Goal: Task Accomplishment & Management: Manage account settings

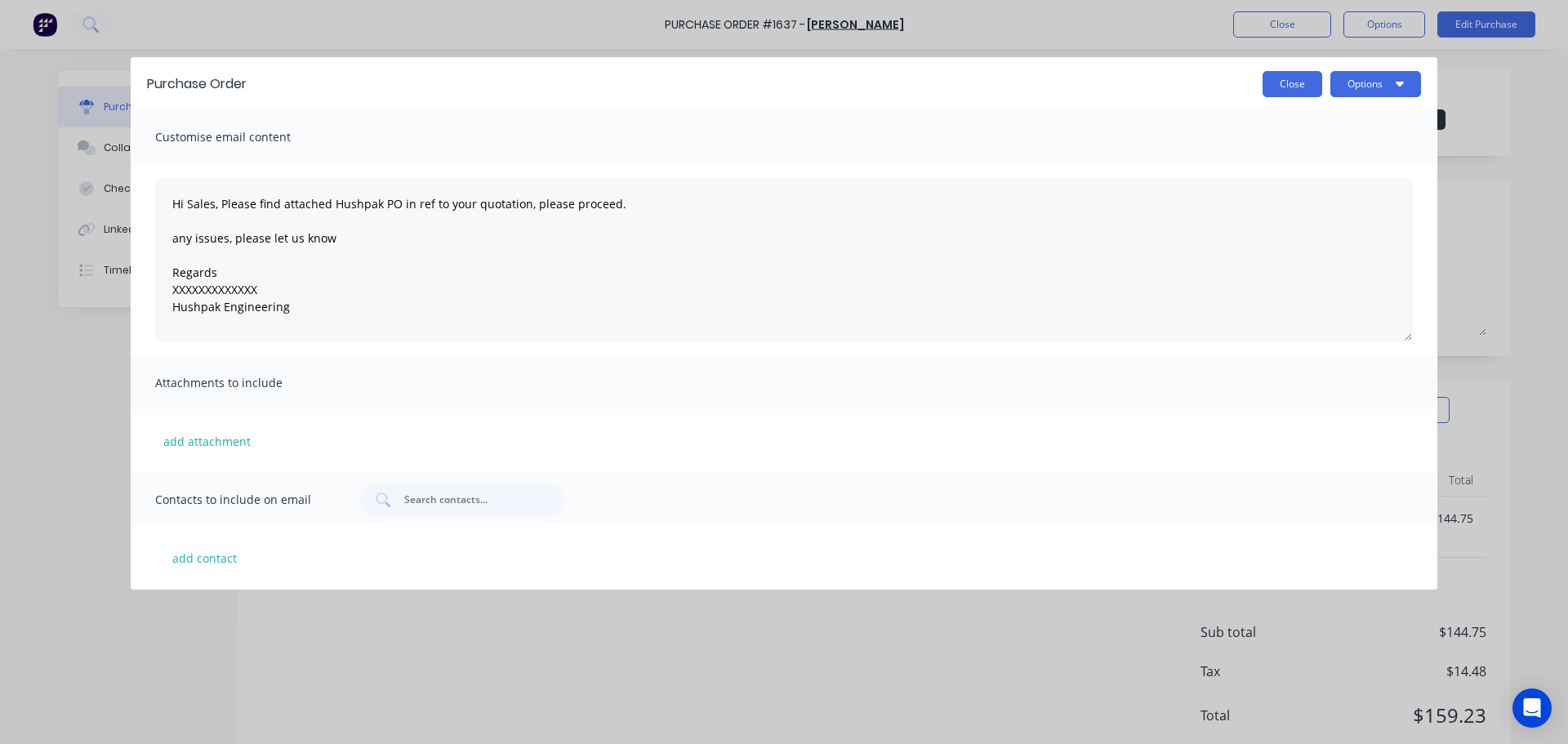
click at [1273, 83] on button "Close" at bounding box center [1292, 83] width 60 height 26
type textarea "x"
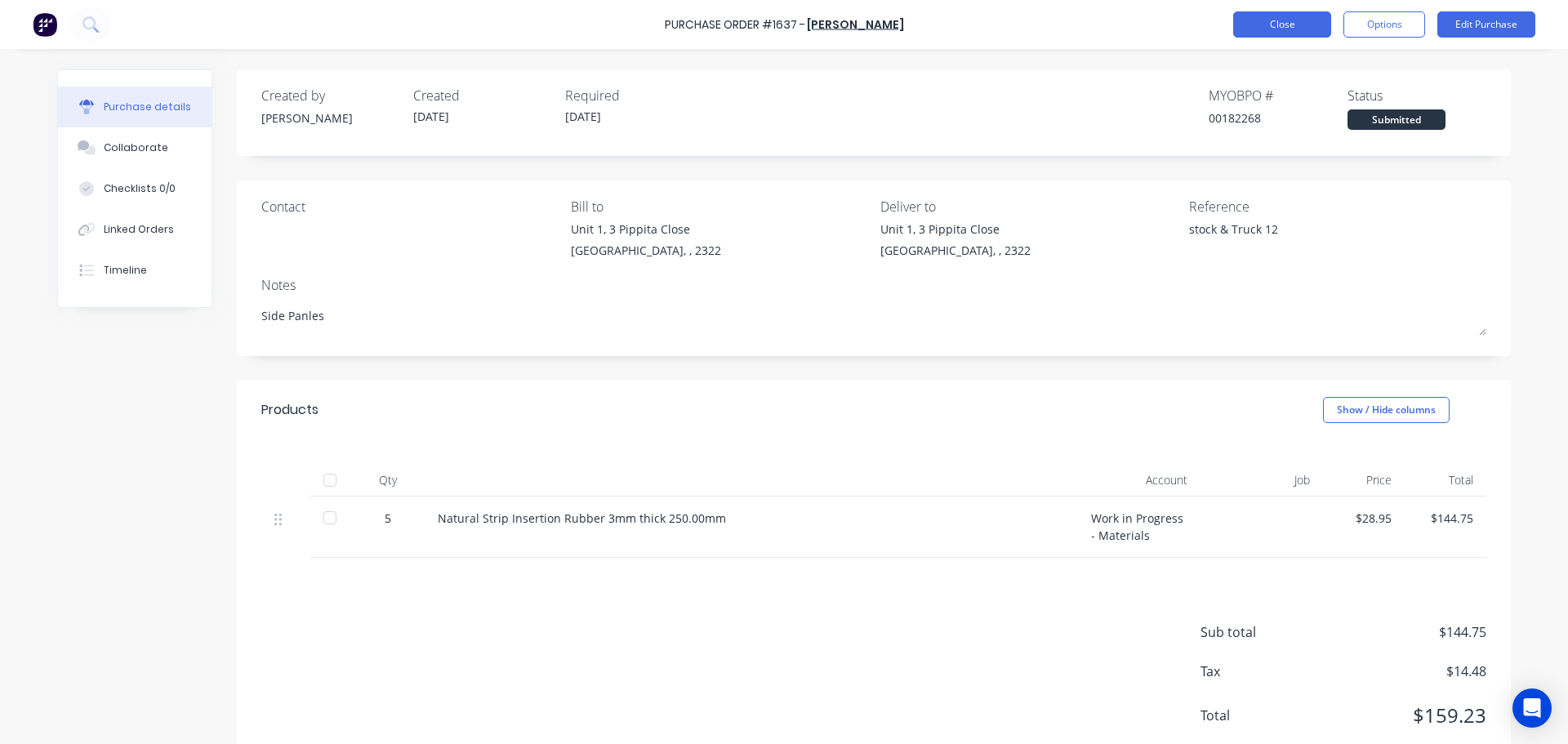
click at [1290, 23] on button "Close" at bounding box center [1281, 24] width 98 height 26
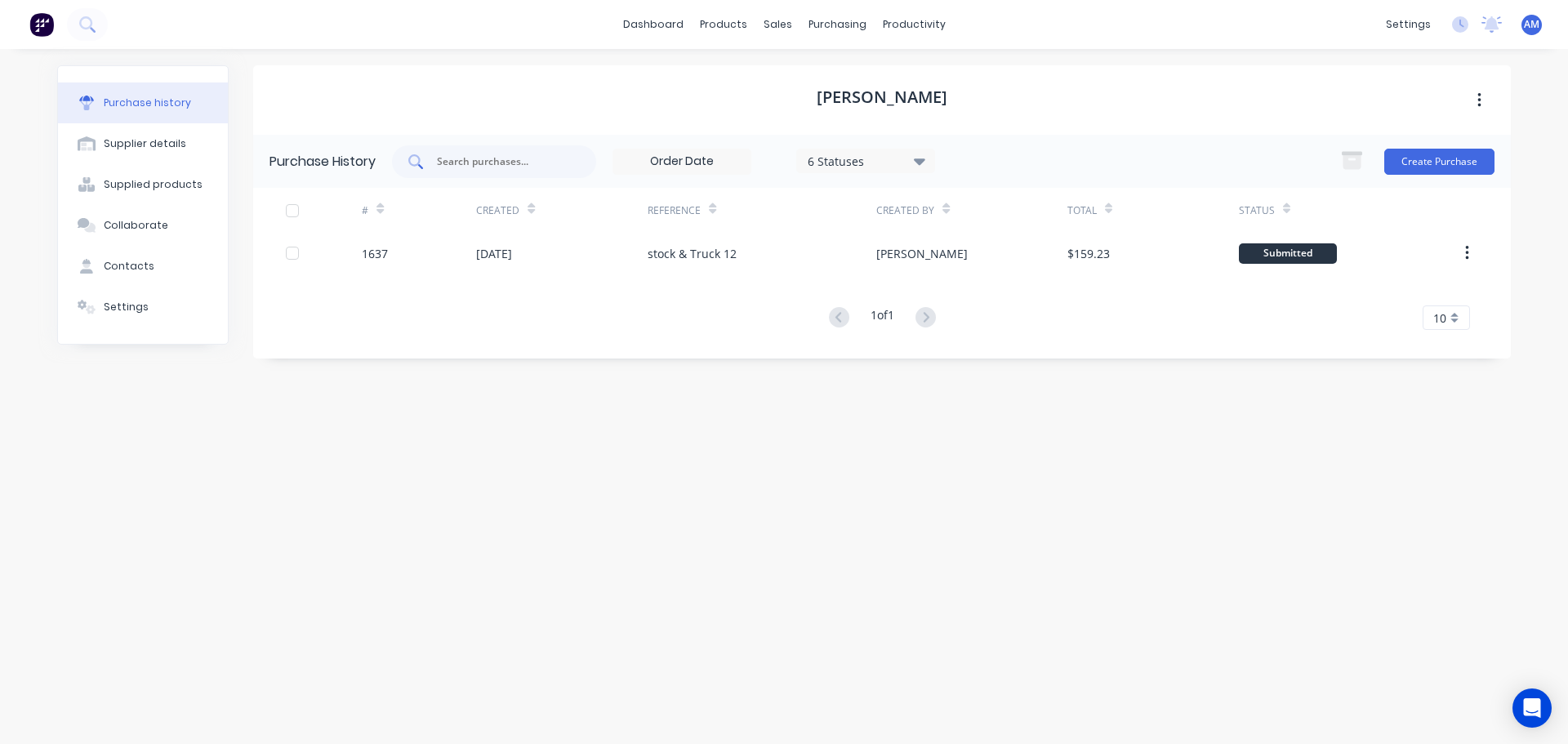
click at [493, 165] on input "text" at bounding box center [502, 161] width 135 height 16
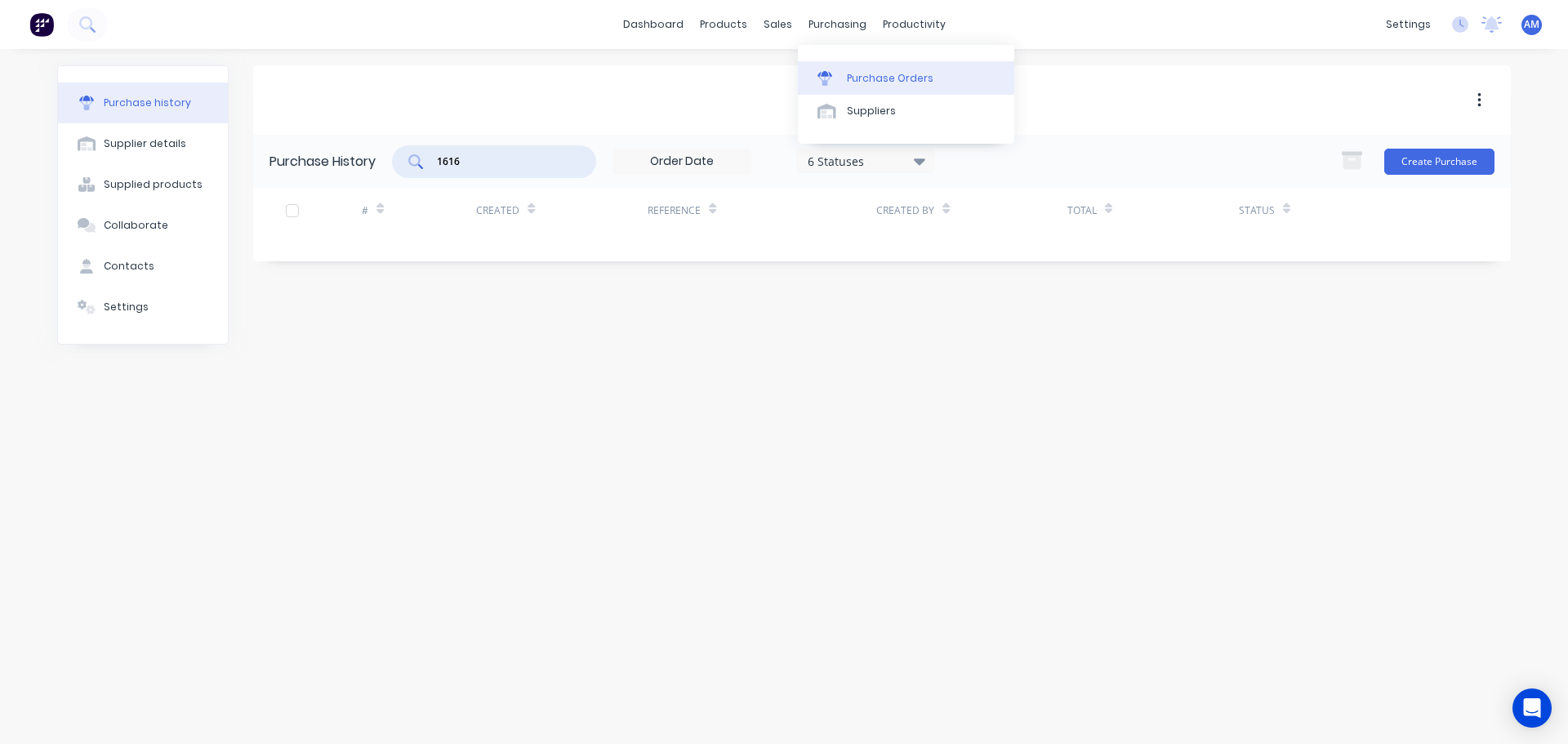
type input "1616"
click at [860, 70] on link "Purchase Orders" at bounding box center [906, 77] width 217 height 32
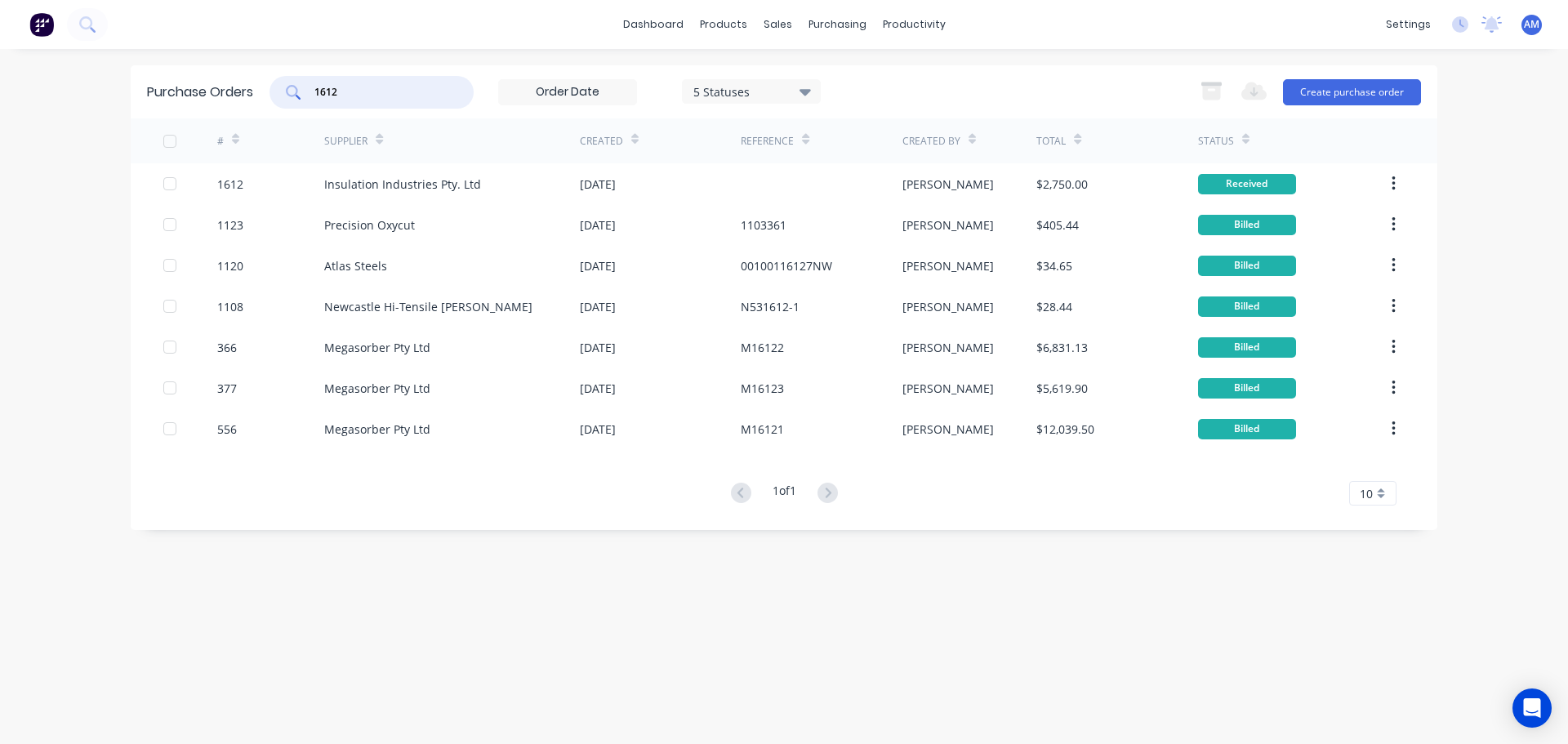
drag, startPoint x: 376, startPoint y: 90, endPoint x: 296, endPoint y: 89, distance: 80.0
click at [296, 89] on div "1612" at bounding box center [372, 92] width 204 height 32
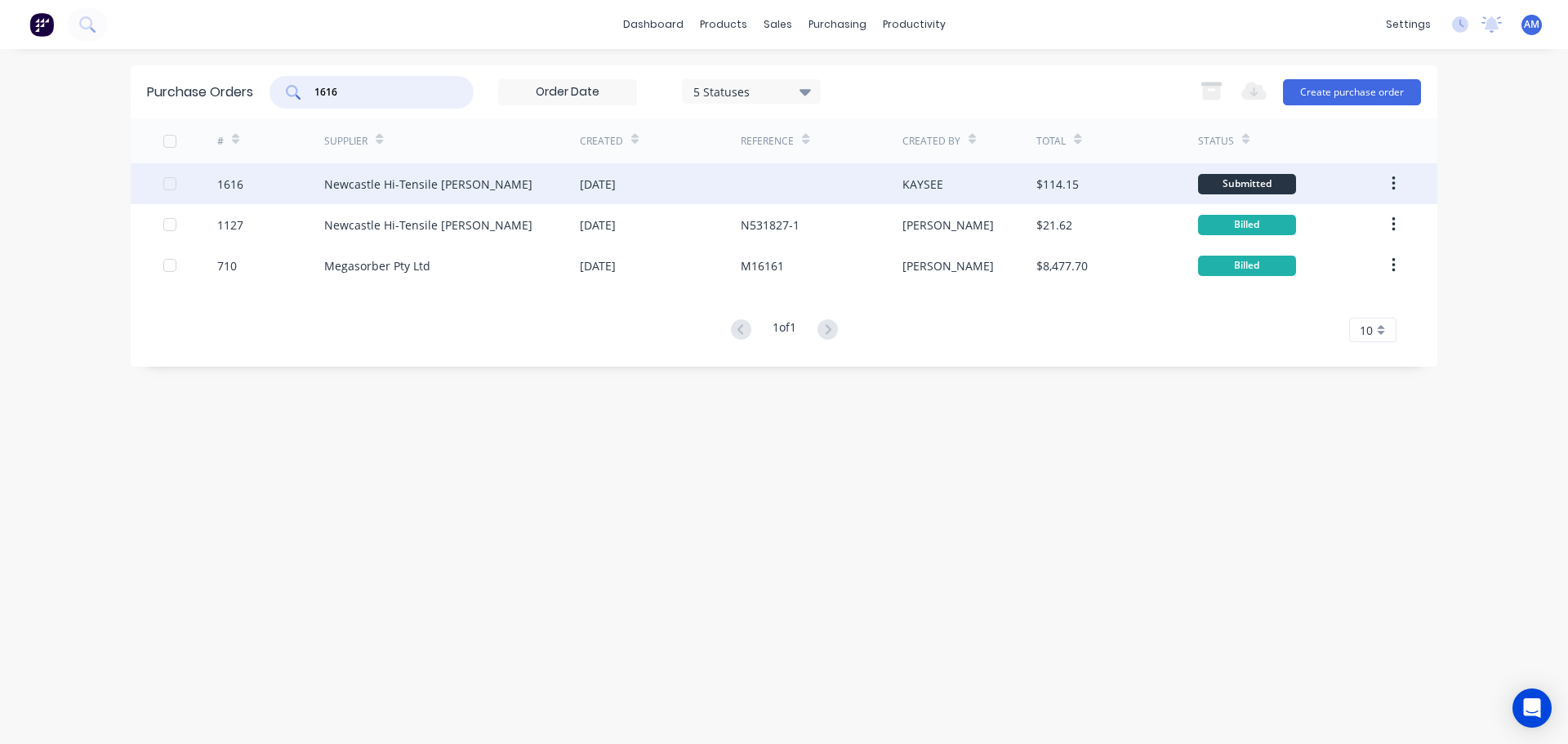
type input "1616"
click at [616, 184] on div "[DATE]" at bounding box center [598, 184] width 36 height 17
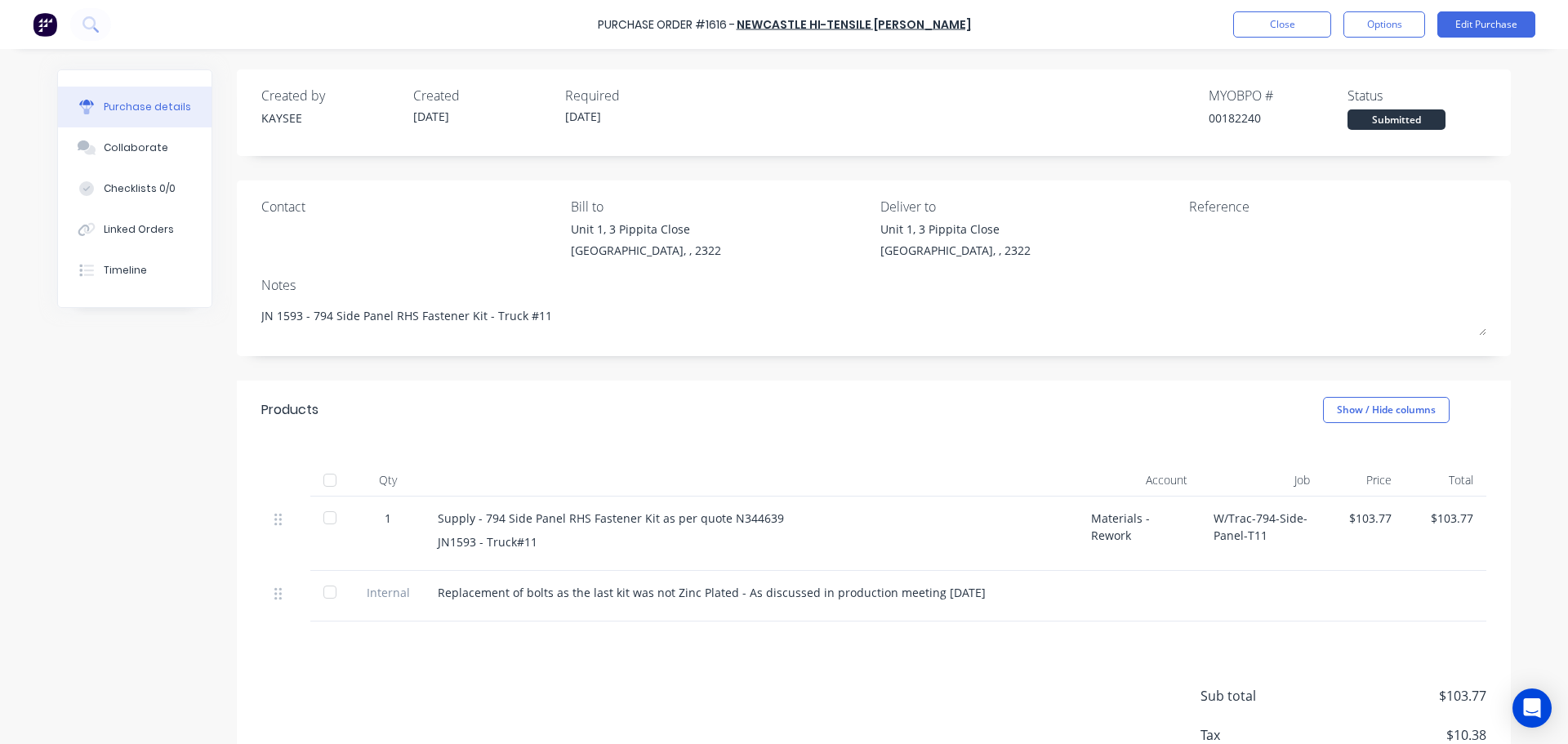
drag, startPoint x: 549, startPoint y: 312, endPoint x: 248, endPoint y: 312, distance: 301.0
click at [248, 312] on div "Contact Bill to Unit 1, 3 Pippita Close Beresfield, , 2322 Deliver to Unit 1, 3…" at bounding box center [874, 269] width 1274 height 175
click at [319, 480] on div at bounding box center [330, 480] width 32 height 32
type textarea "x"
click at [1264, 22] on button "Close" at bounding box center [1281, 24] width 98 height 26
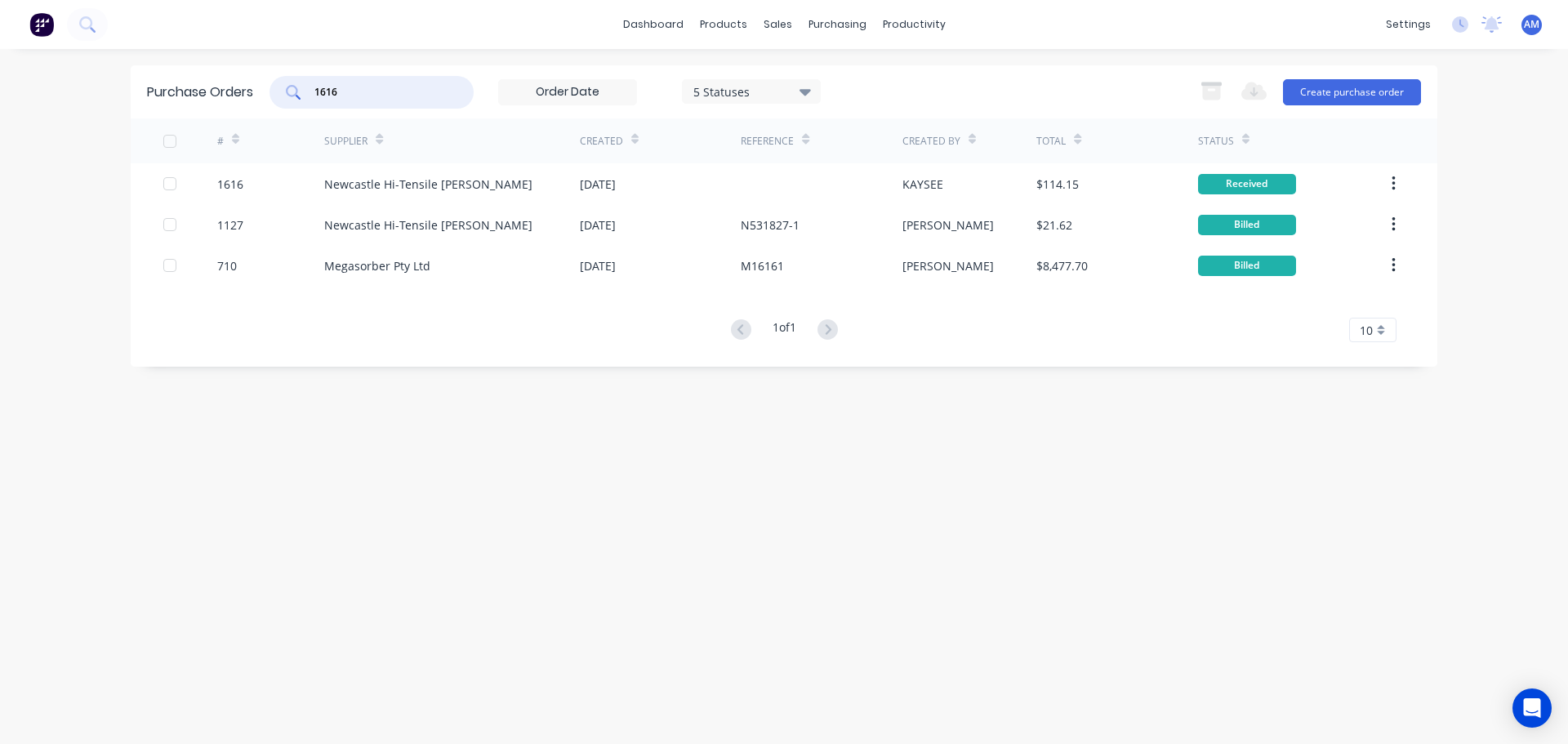
drag, startPoint x: 361, startPoint y: 91, endPoint x: 309, endPoint y: 88, distance: 52.1
click at [309, 88] on div "1616" at bounding box center [372, 92] width 204 height 32
type input "1617"
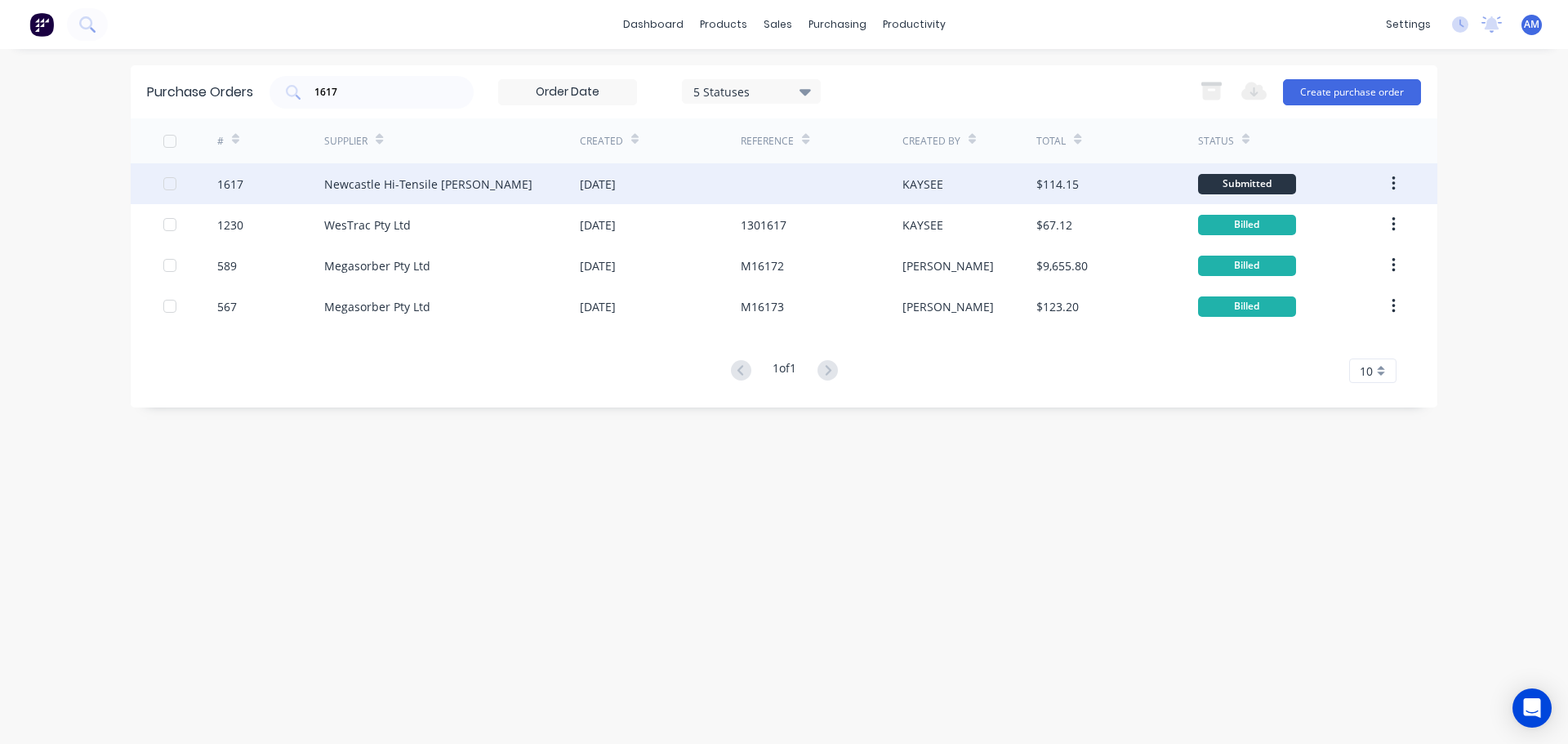
click at [464, 172] on div "Newcastle Hi-Tensile [PERSON_NAME]" at bounding box center [451, 184] width 255 height 41
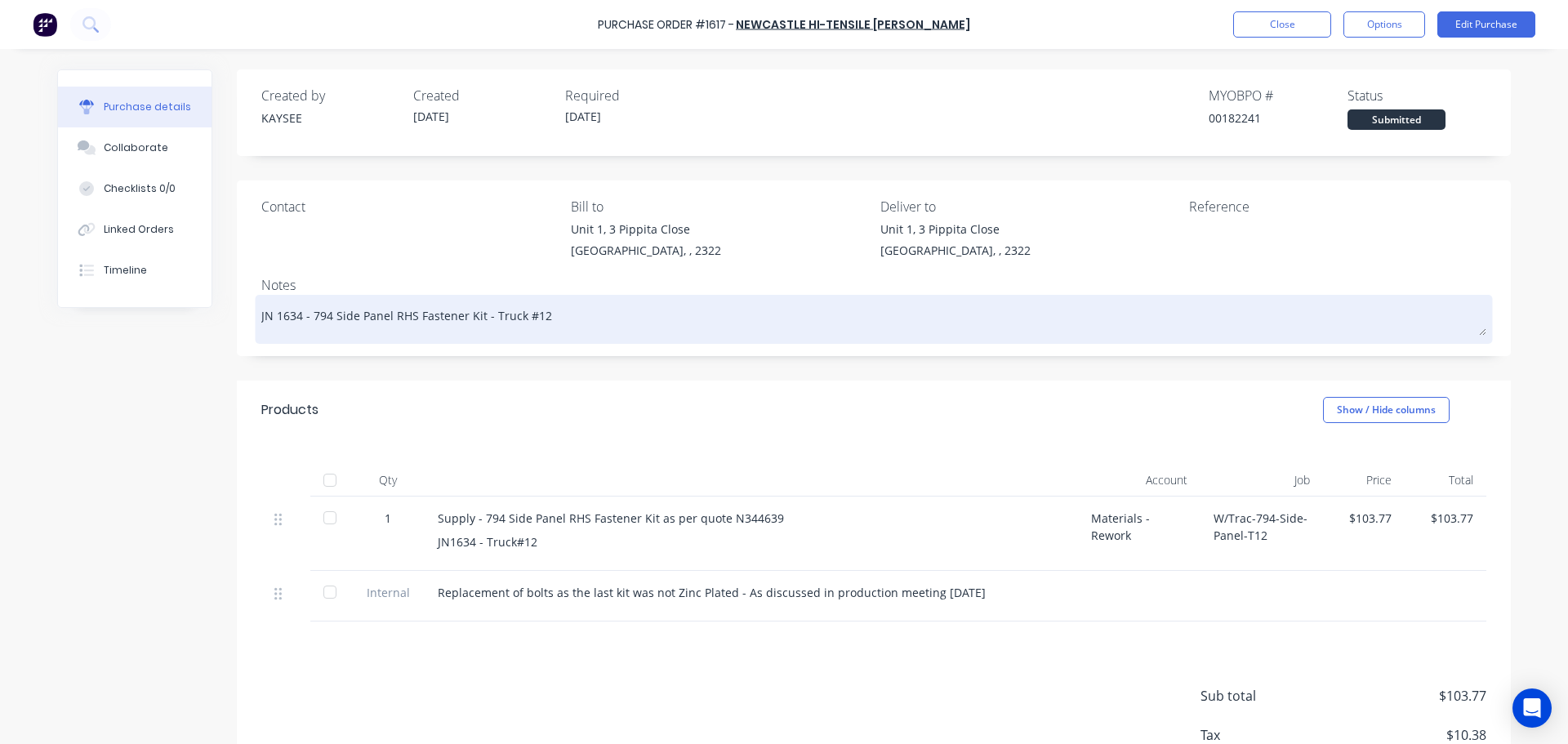
drag, startPoint x: 553, startPoint y: 312, endPoint x: 259, endPoint y: 323, distance: 294.2
click at [261, 323] on textarea "JN 1634 - 794 Side Panel RHS Fastener Kit - Truck #12" at bounding box center [874, 317] width 1225 height 37
drag, startPoint x: 248, startPoint y: 313, endPoint x: 272, endPoint y: 314, distance: 24.0
click at [272, 314] on div "Contact Bill to Unit 1, 3 Pippita Close Beresfield, , 2322 Deliver to Unit 1, 3…" at bounding box center [874, 269] width 1274 height 175
drag, startPoint x: 244, startPoint y: 317, endPoint x: 393, endPoint y: 318, distance: 149.0
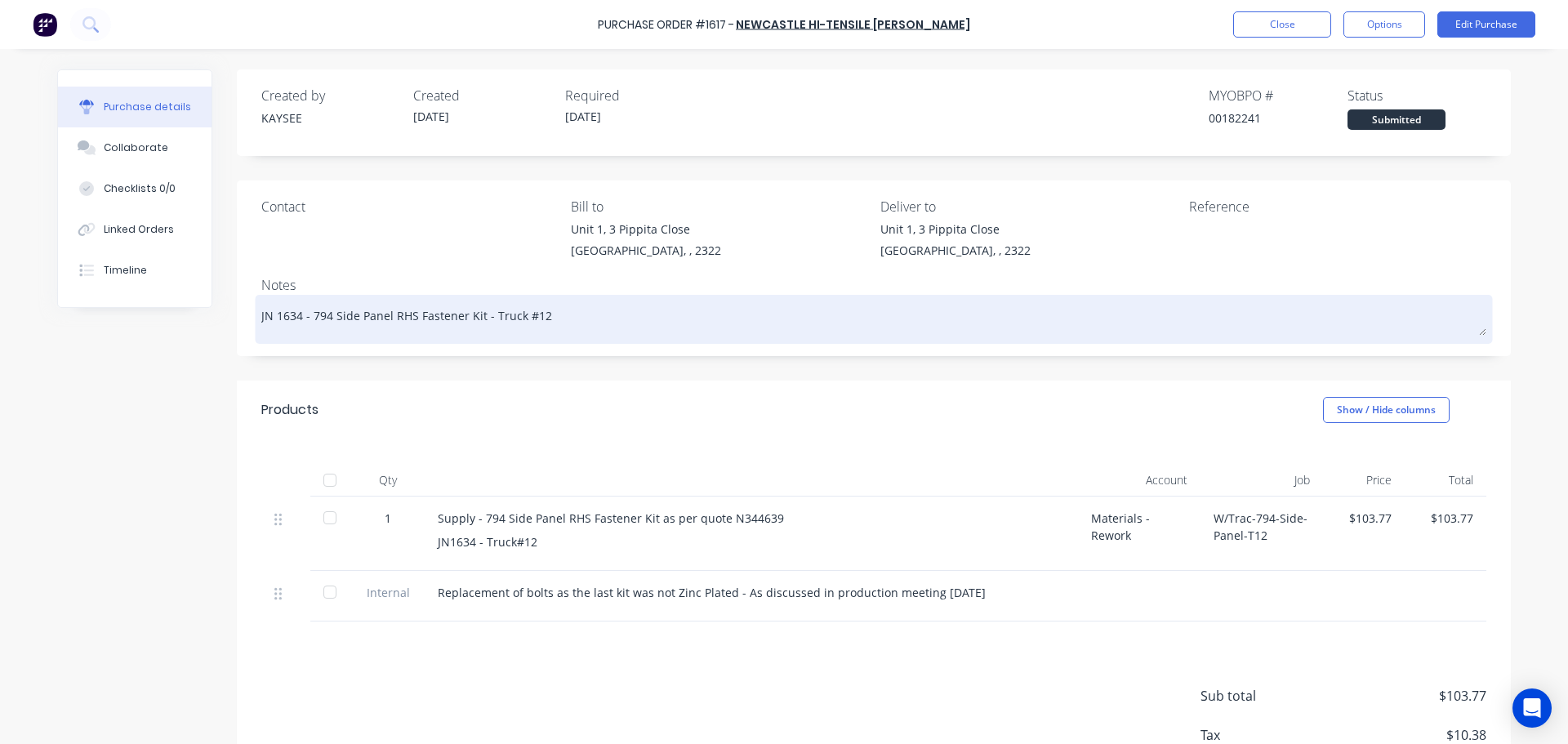
click at [393, 318] on div "Contact Bill to Unit 1, 3 Pippita Close Beresfield, , 2322 Deliver to Unit 1, 3…" at bounding box center [874, 269] width 1274 height 175
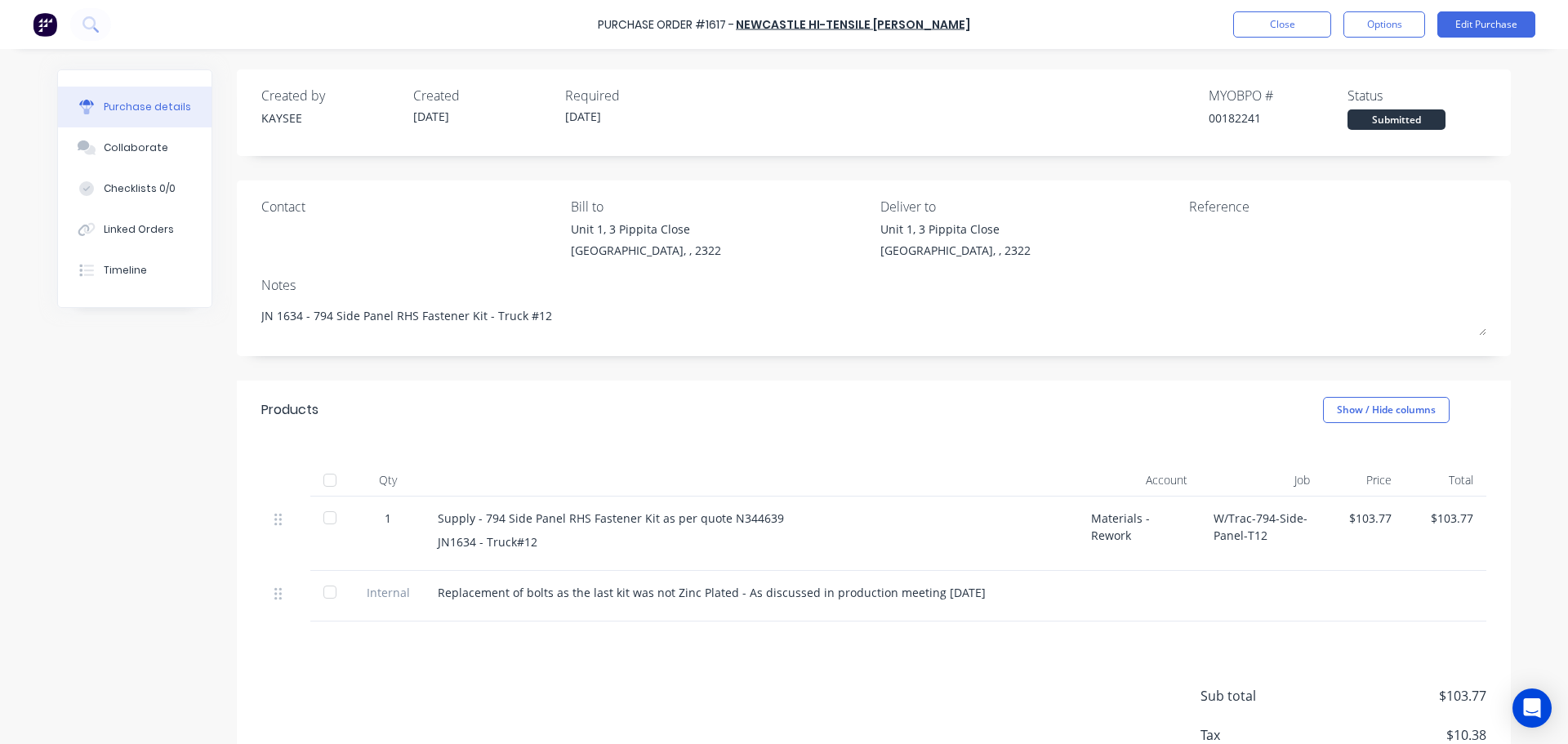
drag, startPoint x: 554, startPoint y: 313, endPoint x: 244, endPoint y: 313, distance: 310.0
click at [244, 313] on div "Contact Bill to Unit 1, 3 Pippita Close Beresfield, , 2322 Deliver to Unit 1, 3…" at bounding box center [874, 269] width 1274 height 175
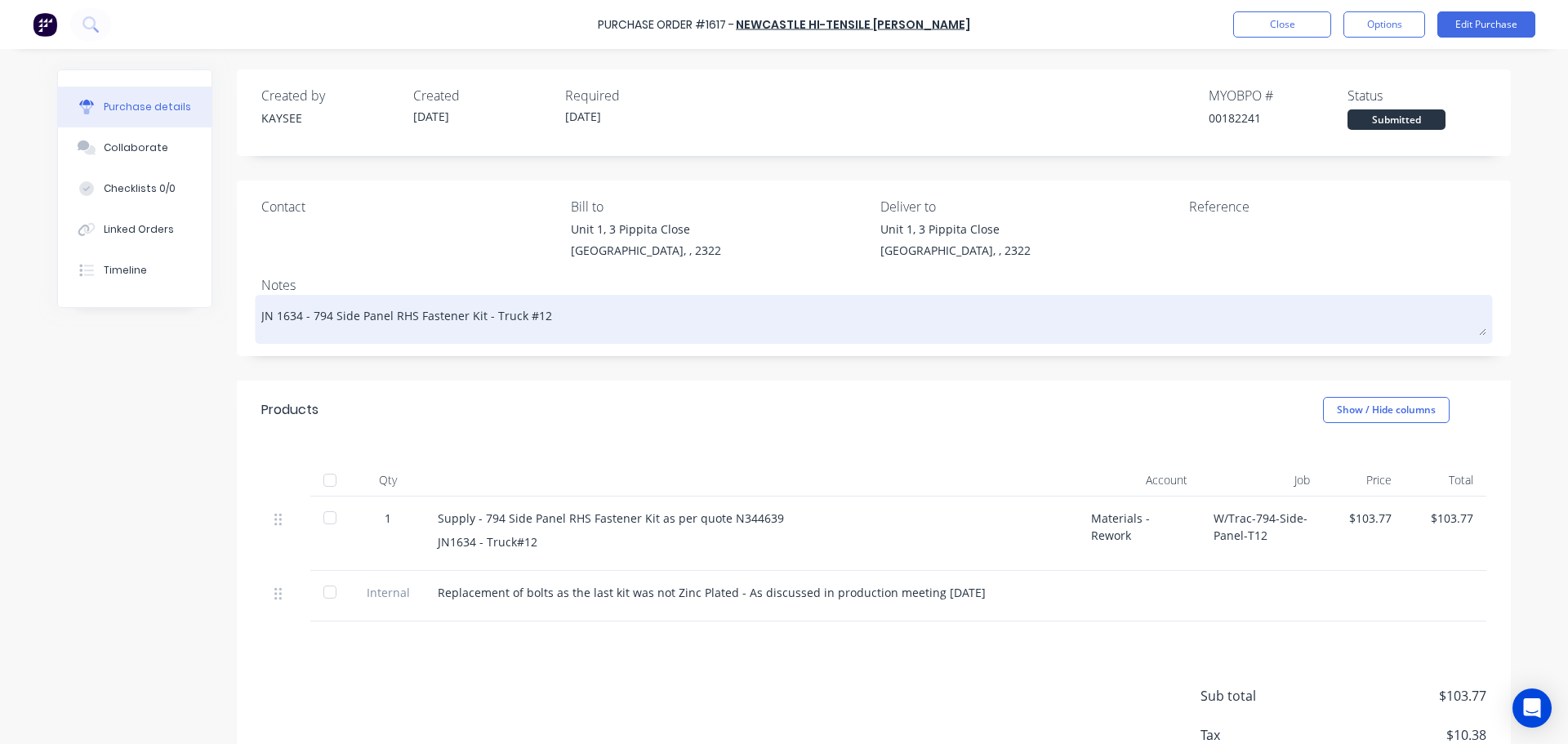
click at [261, 319] on textarea "JN 1634 - 794 Side Panel RHS Fastener Kit - Truck #12" at bounding box center [874, 317] width 1225 height 37
drag, startPoint x: 250, startPoint y: 319, endPoint x: 274, endPoint y: 321, distance: 24.1
click at [274, 321] on div "JN 1634 - 794 Side Panel RHS Fastener Kit - Truck #12" at bounding box center [874, 320] width 1225 height 41
drag, startPoint x: 255, startPoint y: 315, endPoint x: 348, endPoint y: 318, distance: 93.0
click at [348, 318] on div "JN 1634 - 794 Side Panel RHS Fastener Kit - Truck #12" at bounding box center [874, 320] width 1225 height 41
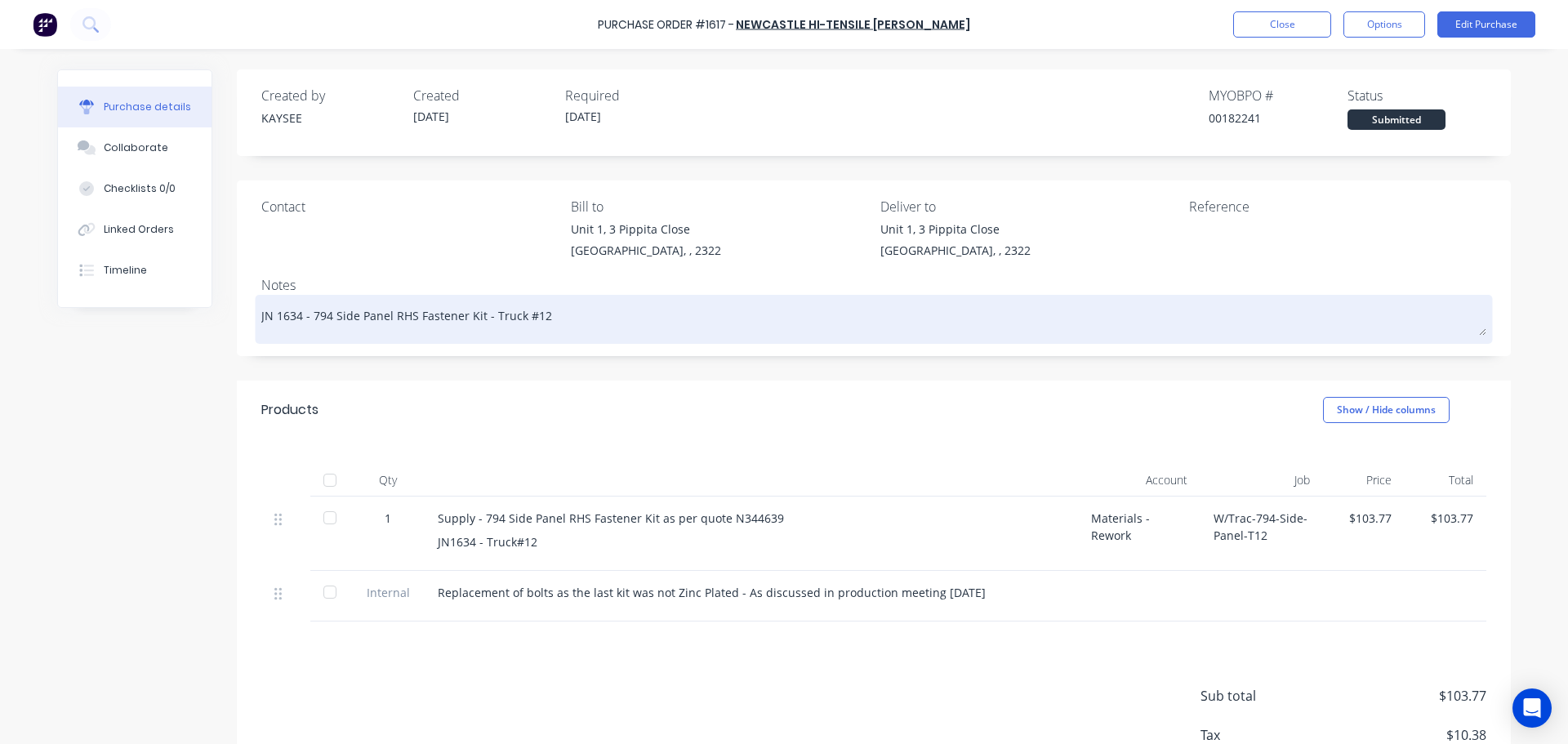
drag, startPoint x: 229, startPoint y: 309, endPoint x: 287, endPoint y: 312, distance: 58.1
click at [287, 312] on div "Created by KAYSEE Created 29/09/25 Required 29/09/25 MYOB PO # 00182241 Status …" at bounding box center [784, 454] width 1454 height 768
drag, startPoint x: 544, startPoint y: 321, endPoint x: 255, endPoint y: 321, distance: 289.0
click at [261, 321] on textarea "JN 1634 - 794 Side Panel RHS Fastener Kit - Truck #12" at bounding box center [874, 317] width 1225 height 37
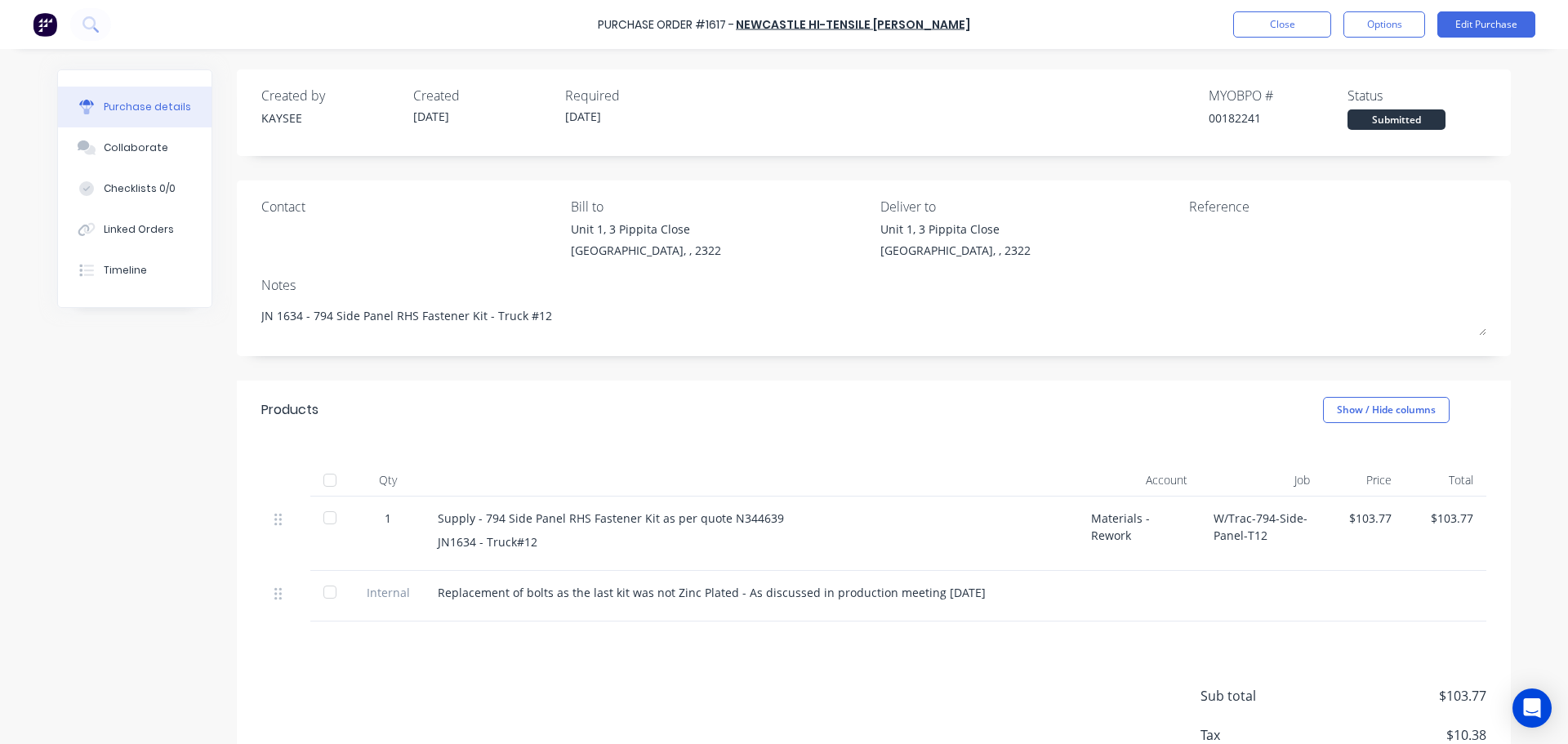
click at [326, 484] on div at bounding box center [330, 480] width 32 height 32
type textarea "x"
click at [1301, 30] on button "Close" at bounding box center [1281, 24] width 98 height 26
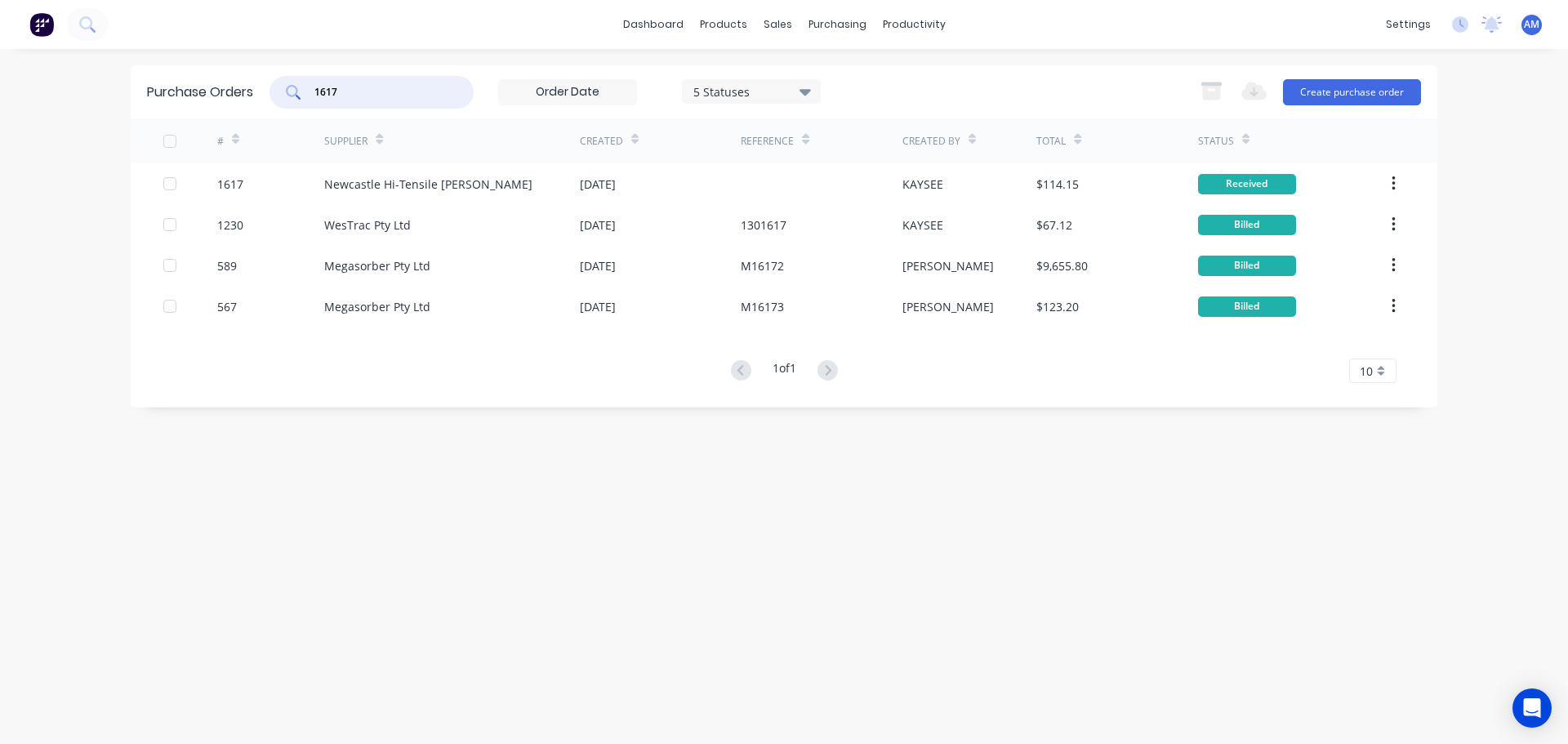
drag, startPoint x: 348, startPoint y: 86, endPoint x: 248, endPoint y: 89, distance: 100.0
click at [248, 89] on div "Purchase Orders 1617 5 Statuses 5 Statuses Export to Excel (XLSX) Create purcha…" at bounding box center [784, 91] width 1307 height 53
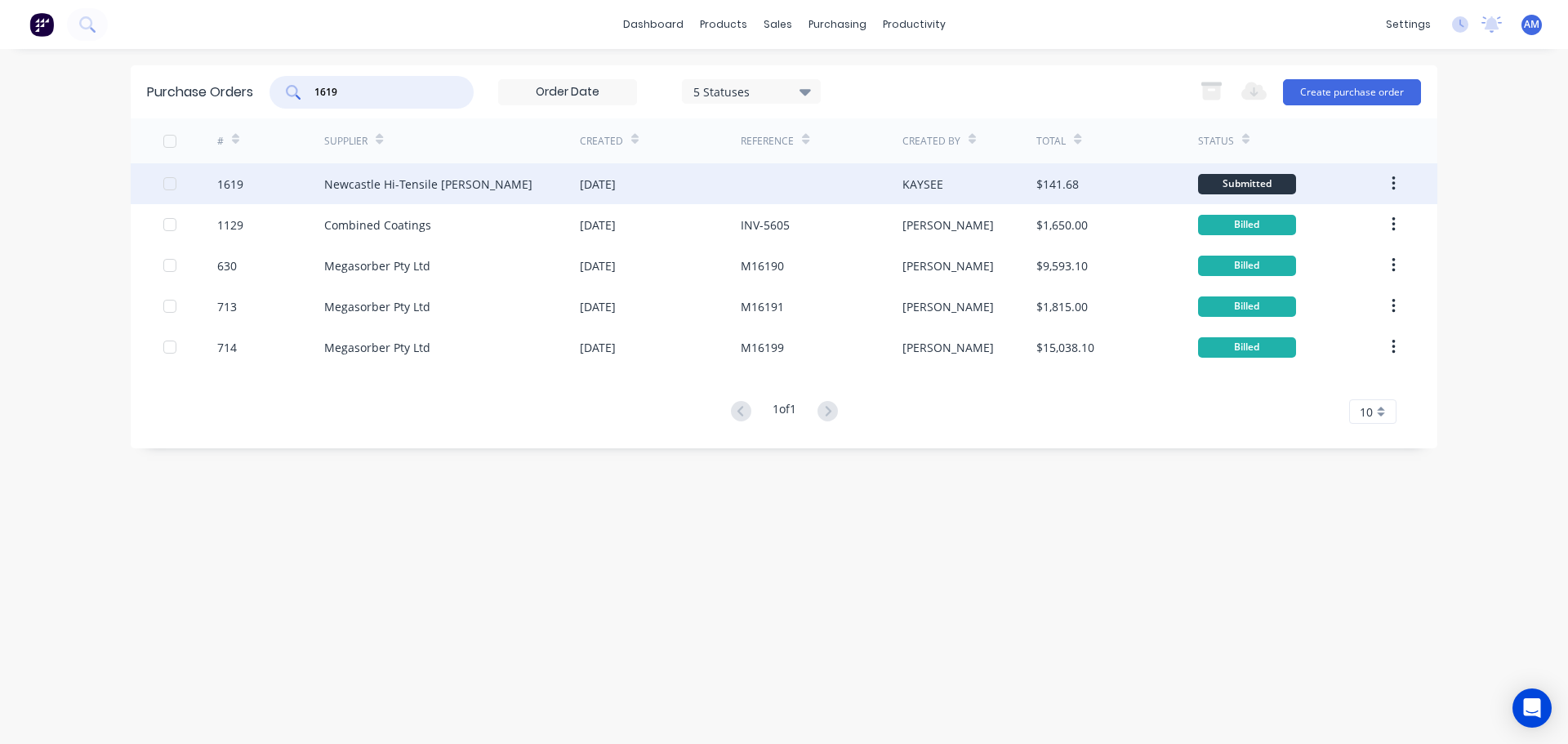
type input "1619"
click at [483, 179] on div "Newcastle Hi-Tensile [PERSON_NAME]" at bounding box center [451, 184] width 255 height 41
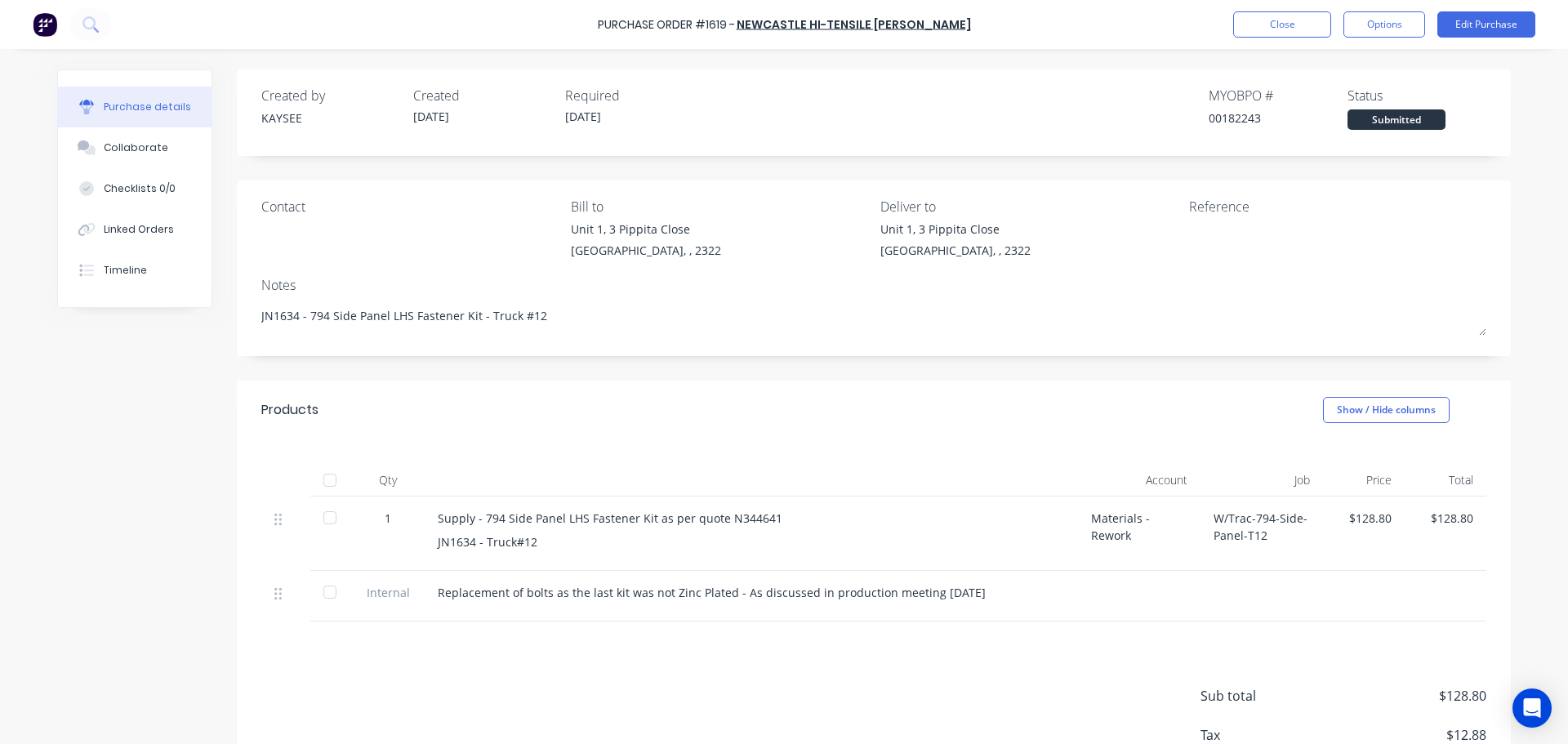
drag, startPoint x: 543, startPoint y: 317, endPoint x: 229, endPoint y: 320, distance: 314.0
click at [229, 320] on div "Created by KAYSEE Created 29/09/25 Required 29/09/25 MYOB PO # 00182243 Status …" at bounding box center [784, 454] width 1454 height 768
click at [322, 486] on div at bounding box center [330, 480] width 32 height 32
type textarea "x"
click at [1271, 14] on button "Close" at bounding box center [1281, 24] width 98 height 26
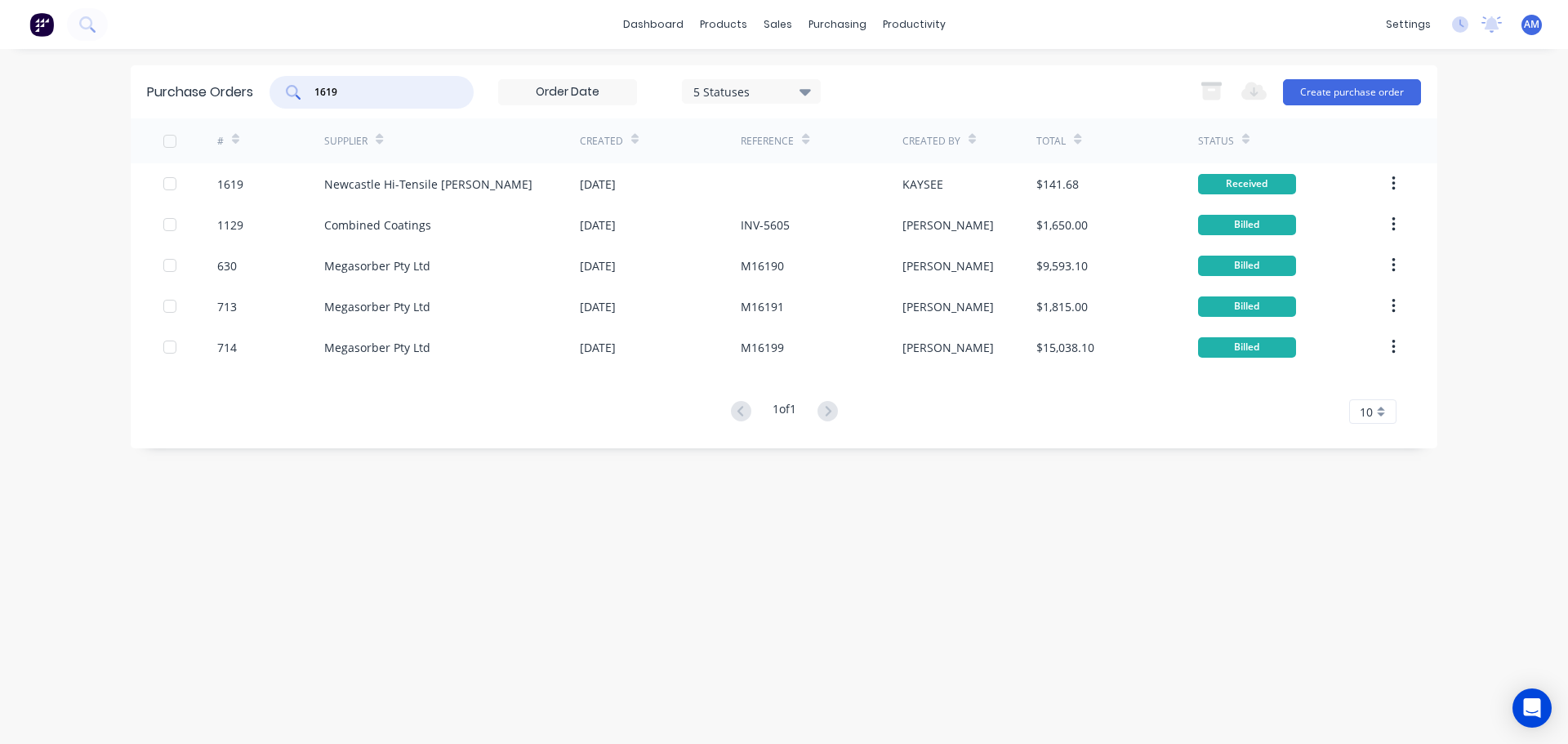
drag, startPoint x: 379, startPoint y: 98, endPoint x: 300, endPoint y: 75, distance: 82.3
click at [300, 76] on div "1619" at bounding box center [372, 92] width 204 height 32
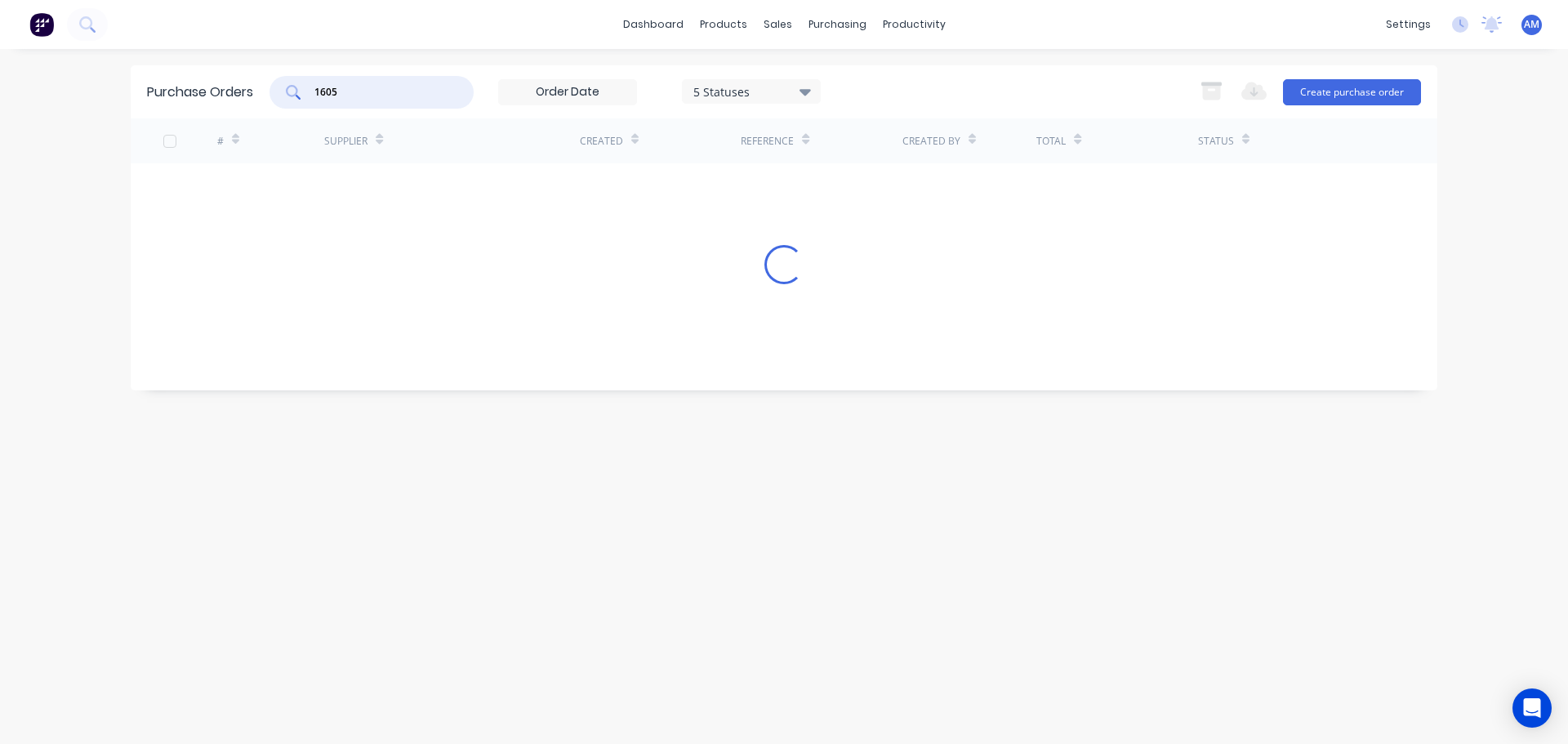
type input "1605"
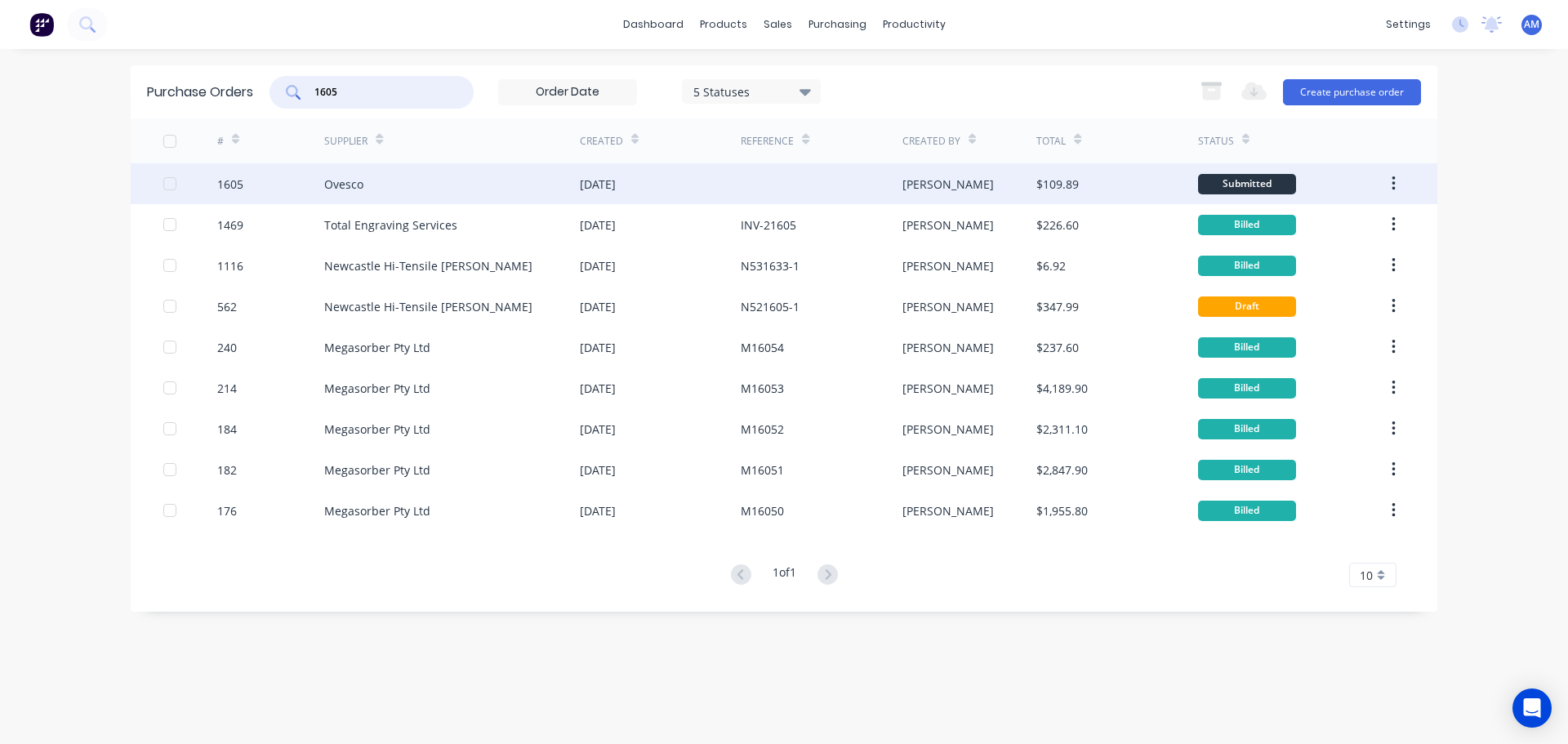
click at [572, 184] on div "Ovesco" at bounding box center [451, 184] width 255 height 41
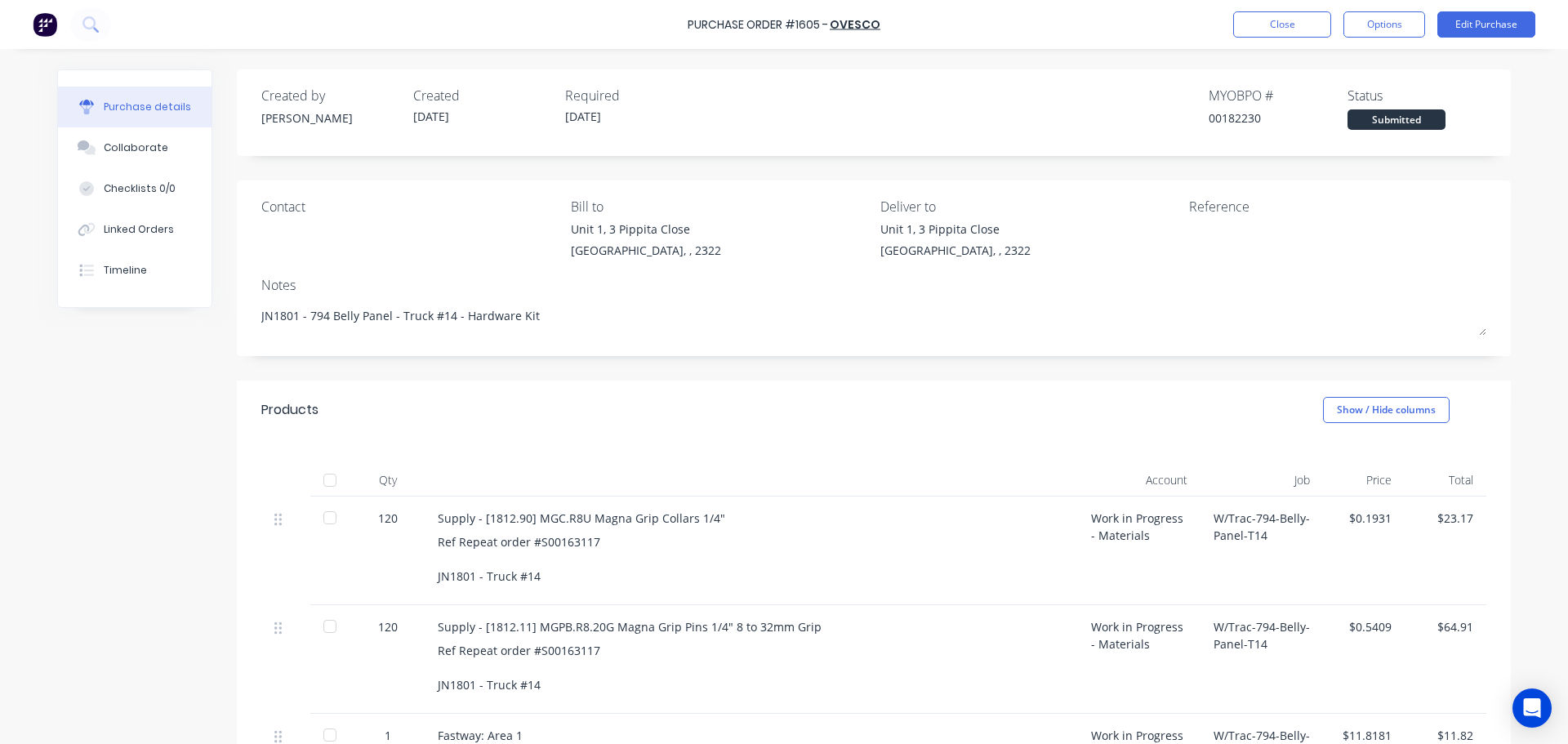
drag, startPoint x: 533, startPoint y: 316, endPoint x: 246, endPoint y: 303, distance: 287.3
click at [246, 303] on div "Contact Bill to Unit 1, 3 Pippita Close Beresfield, , 2322 Deliver to Unit 1, 3…" at bounding box center [874, 269] width 1274 height 175
click at [321, 483] on div at bounding box center [330, 480] width 32 height 32
type textarea "x"
click at [1281, 22] on button "Close" at bounding box center [1281, 24] width 98 height 26
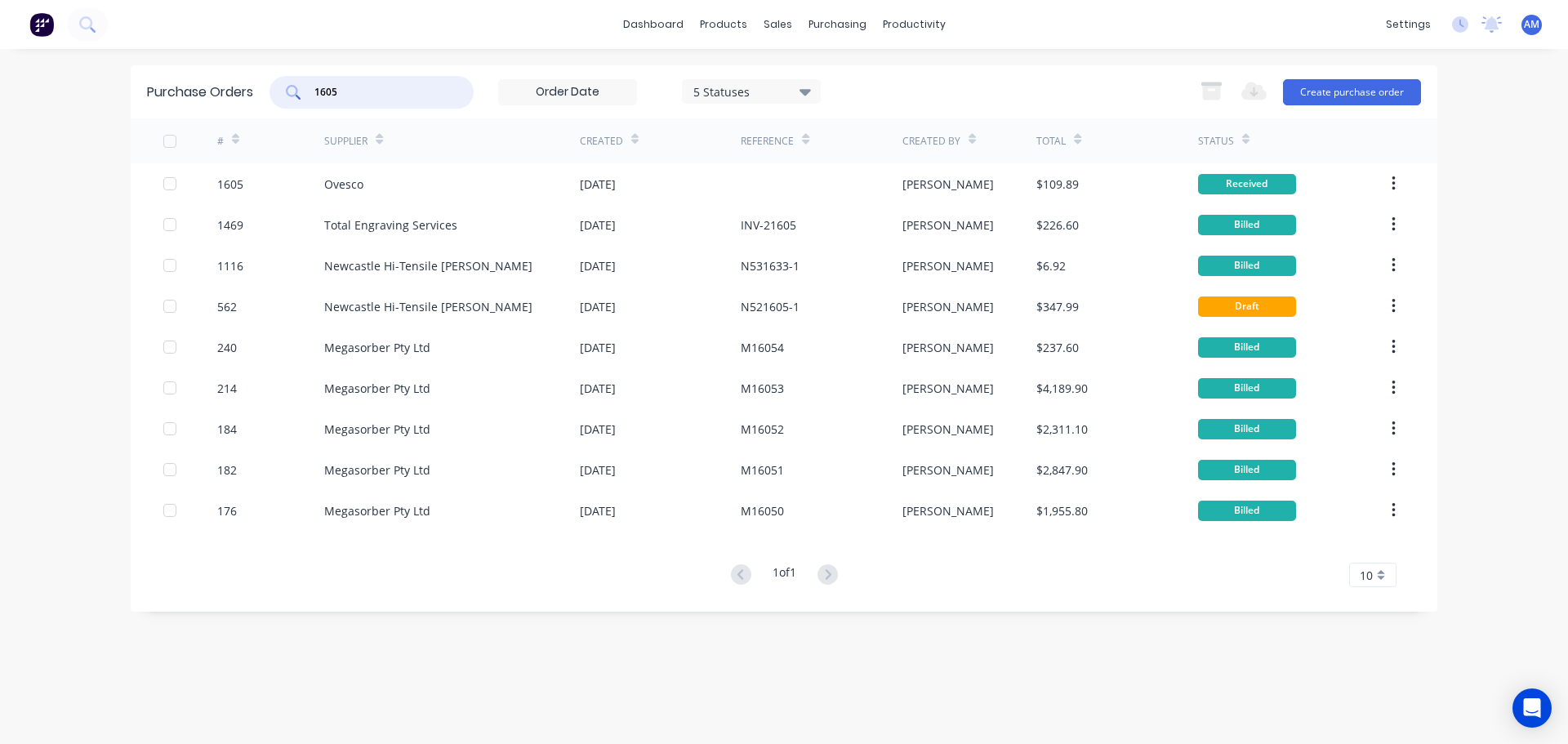
drag, startPoint x: 353, startPoint y: 98, endPoint x: 291, endPoint y: 84, distance: 63.6
click at [291, 84] on div "1605" at bounding box center [372, 92] width 204 height 32
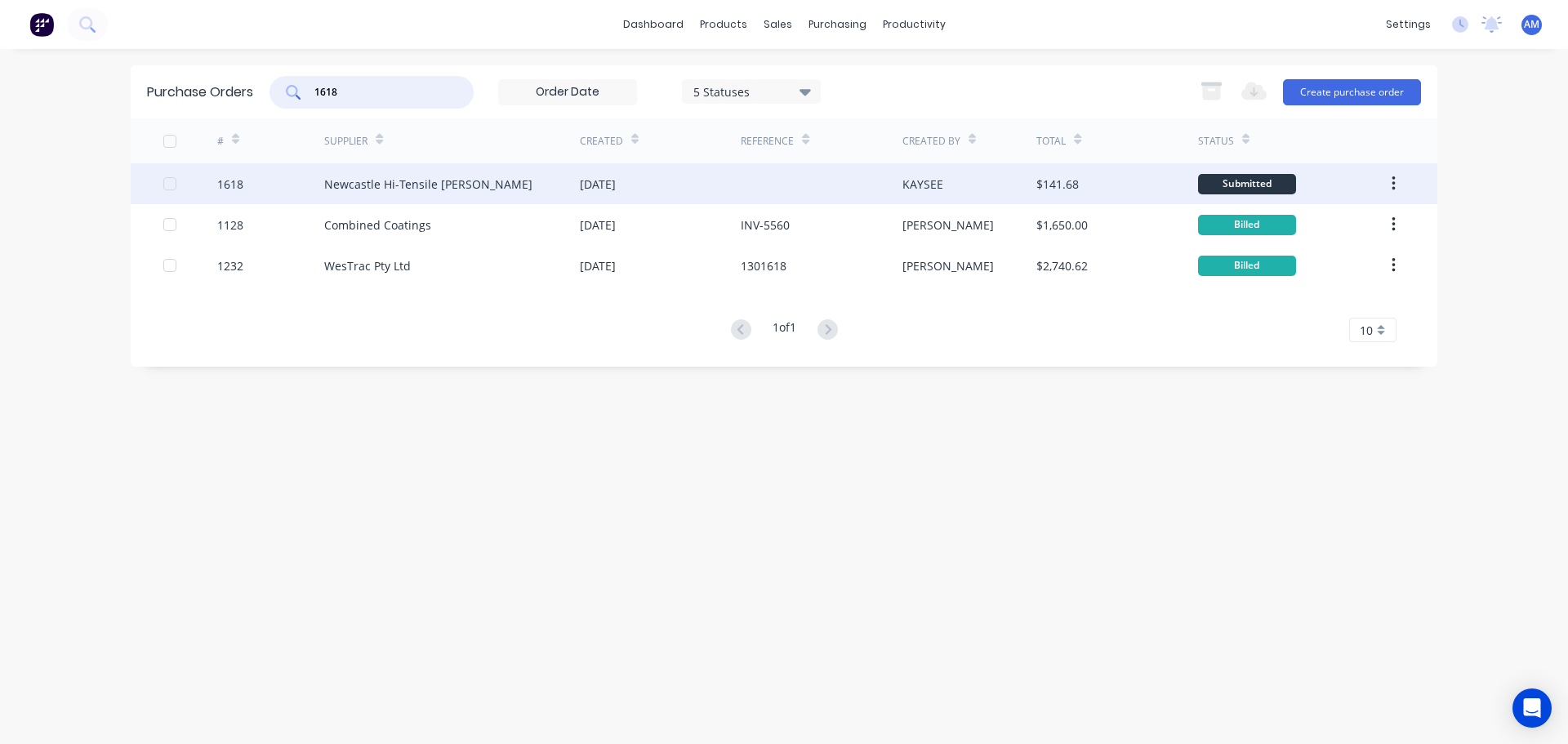
type input "1618"
click at [398, 181] on div "Newcastle Hi-Tensile [PERSON_NAME]" at bounding box center [428, 184] width 209 height 17
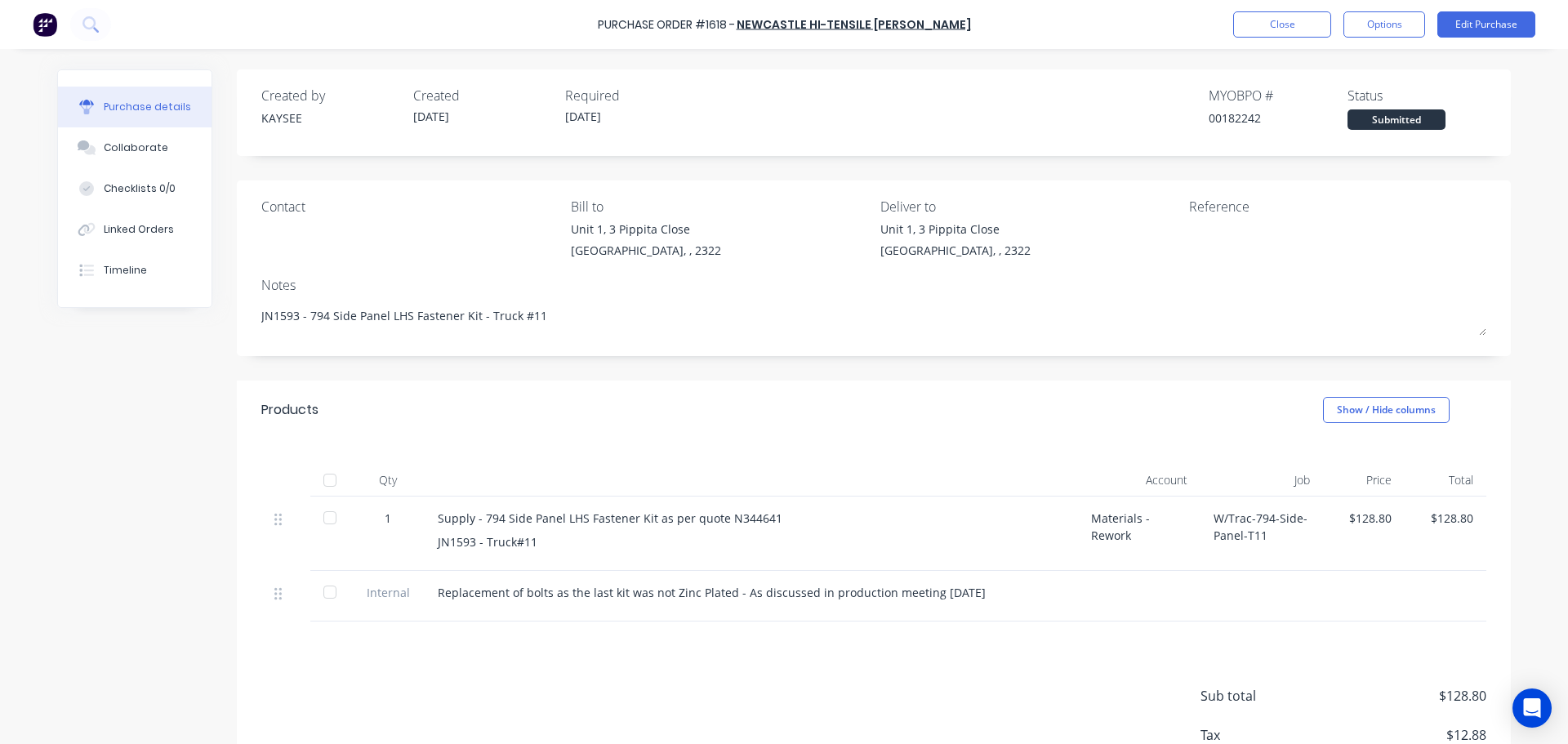
drag, startPoint x: 540, startPoint y: 315, endPoint x: 246, endPoint y: 317, distance: 294.0
click at [246, 317] on div "Contact Bill to Unit 1, 3 Pippita Close Beresfield, , 2322 Deliver to Unit 1, 3…" at bounding box center [874, 269] width 1274 height 175
type textarea "x"
click at [1272, 22] on button "Close" at bounding box center [1281, 24] width 98 height 26
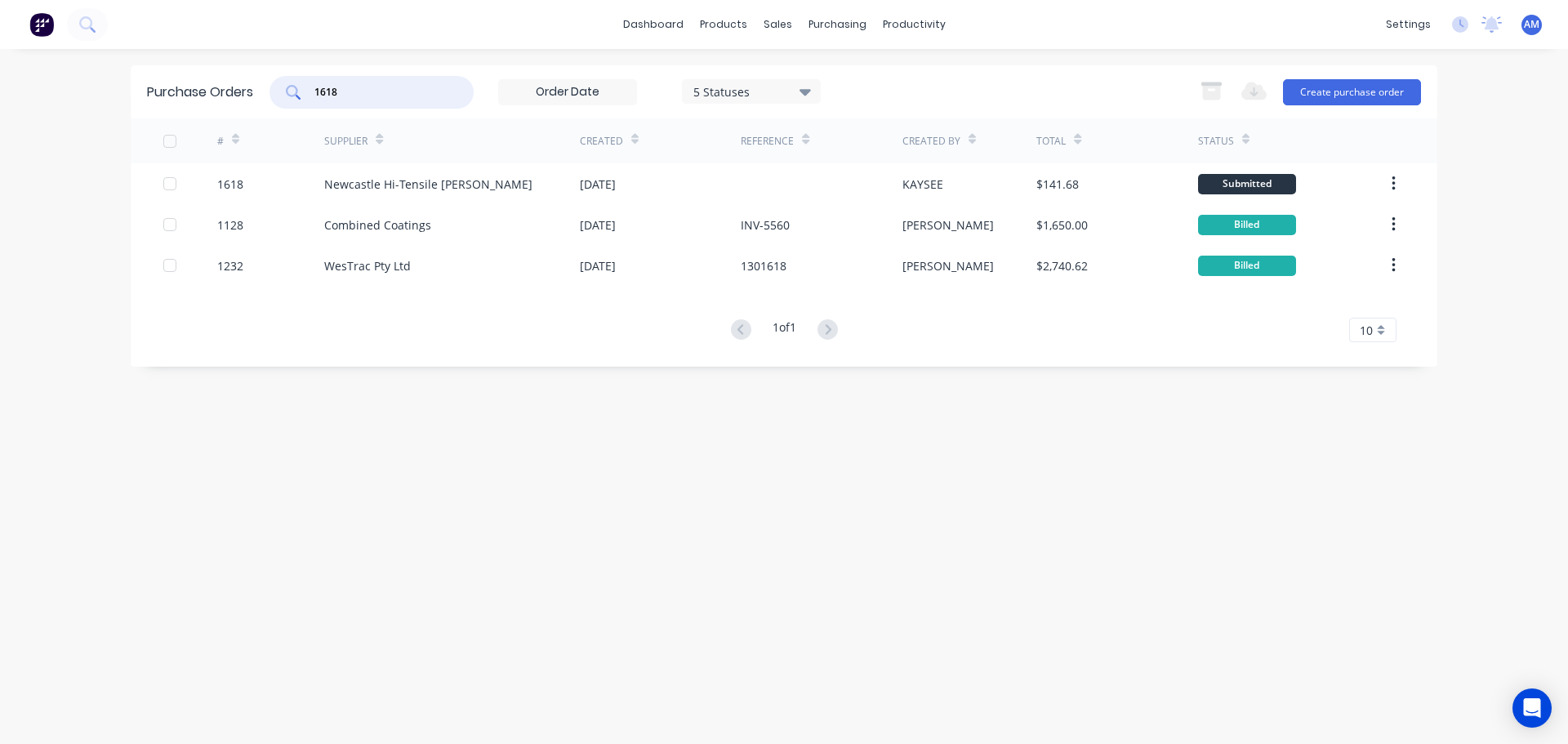
drag, startPoint x: 365, startPoint y: 93, endPoint x: 290, endPoint y: 90, distance: 75.1
click at [295, 93] on div "1618" at bounding box center [372, 92] width 204 height 32
type input "1537"
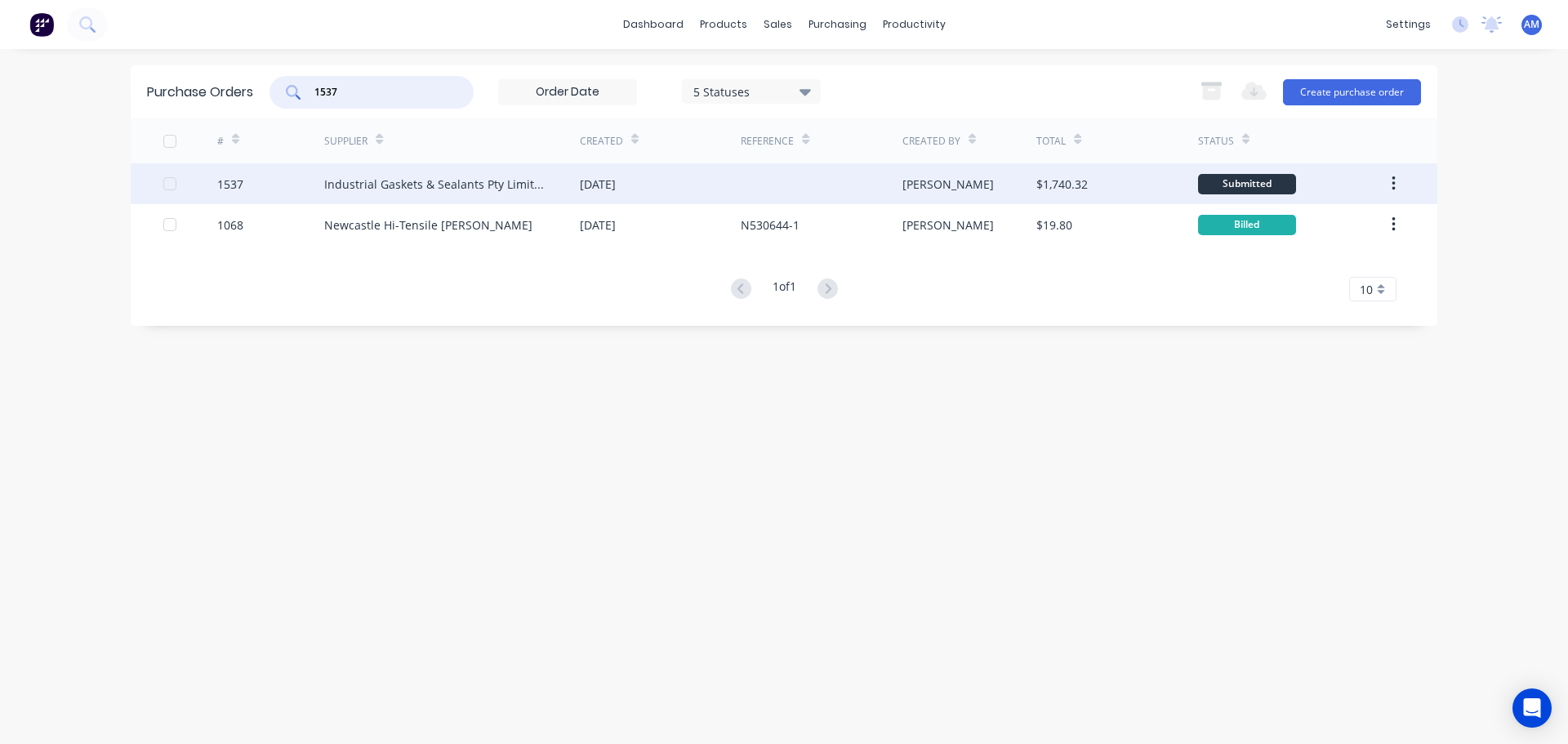
click at [459, 183] on div "Industrial Gaskets & Sealants Pty Limited" at bounding box center [435, 184] width 223 height 17
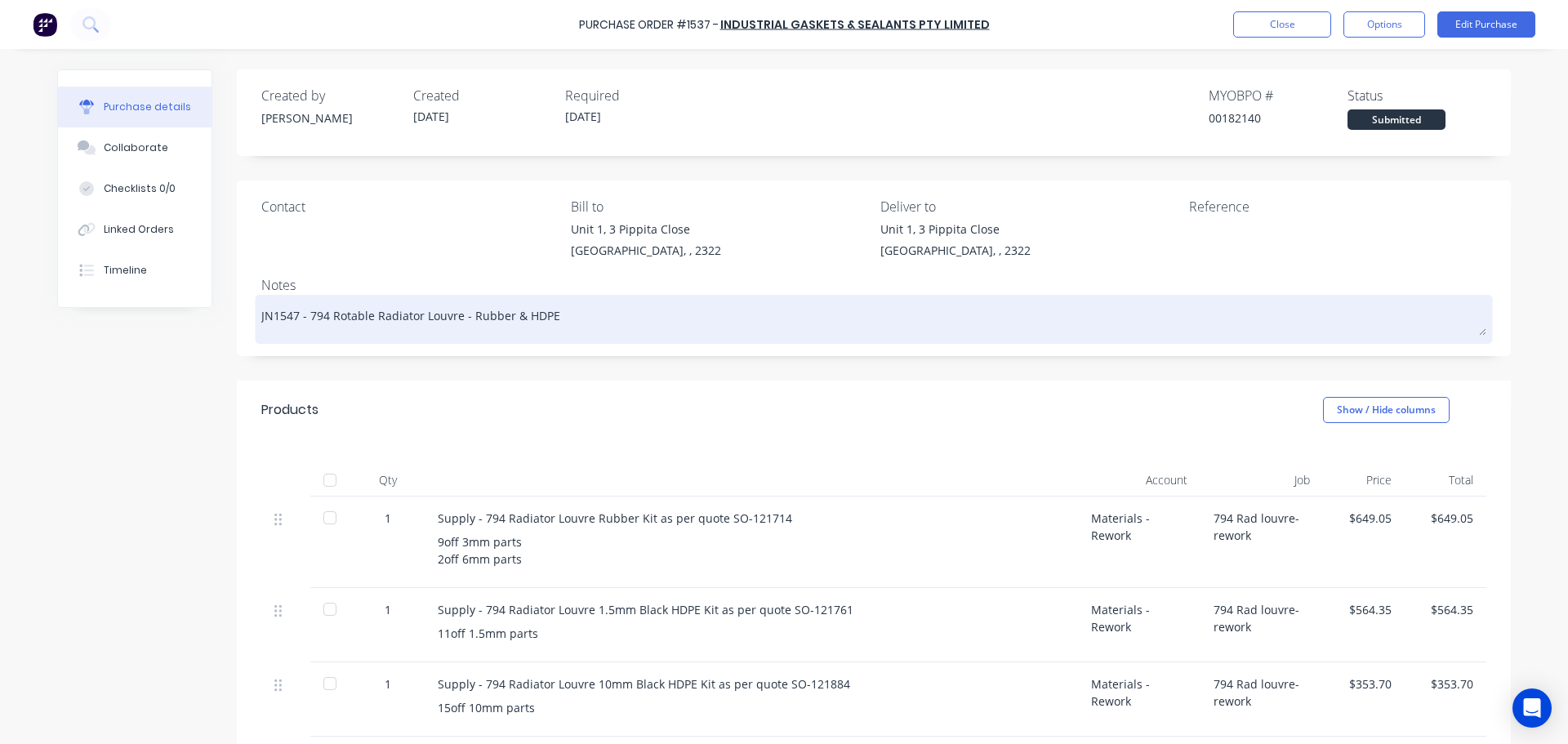
drag, startPoint x: 556, startPoint y: 321, endPoint x: 256, endPoint y: 315, distance: 300.1
click at [261, 315] on textarea "JN1547 - 794 Rotable Radiator Louvre - Rubber & HDPE" at bounding box center [874, 317] width 1225 height 37
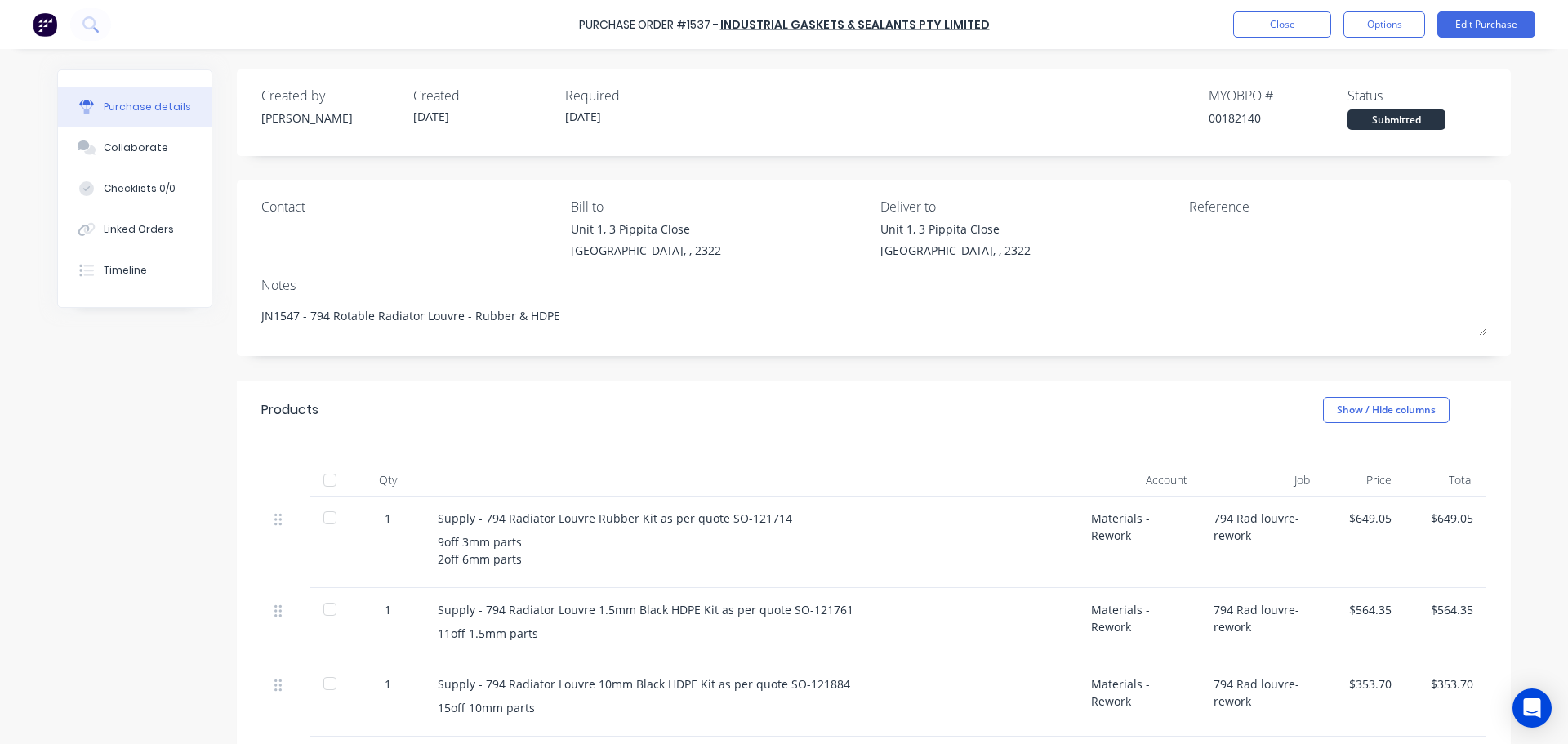
click at [323, 484] on div at bounding box center [330, 480] width 32 height 32
type textarea "x"
click at [1311, 30] on button "Close" at bounding box center [1281, 24] width 98 height 26
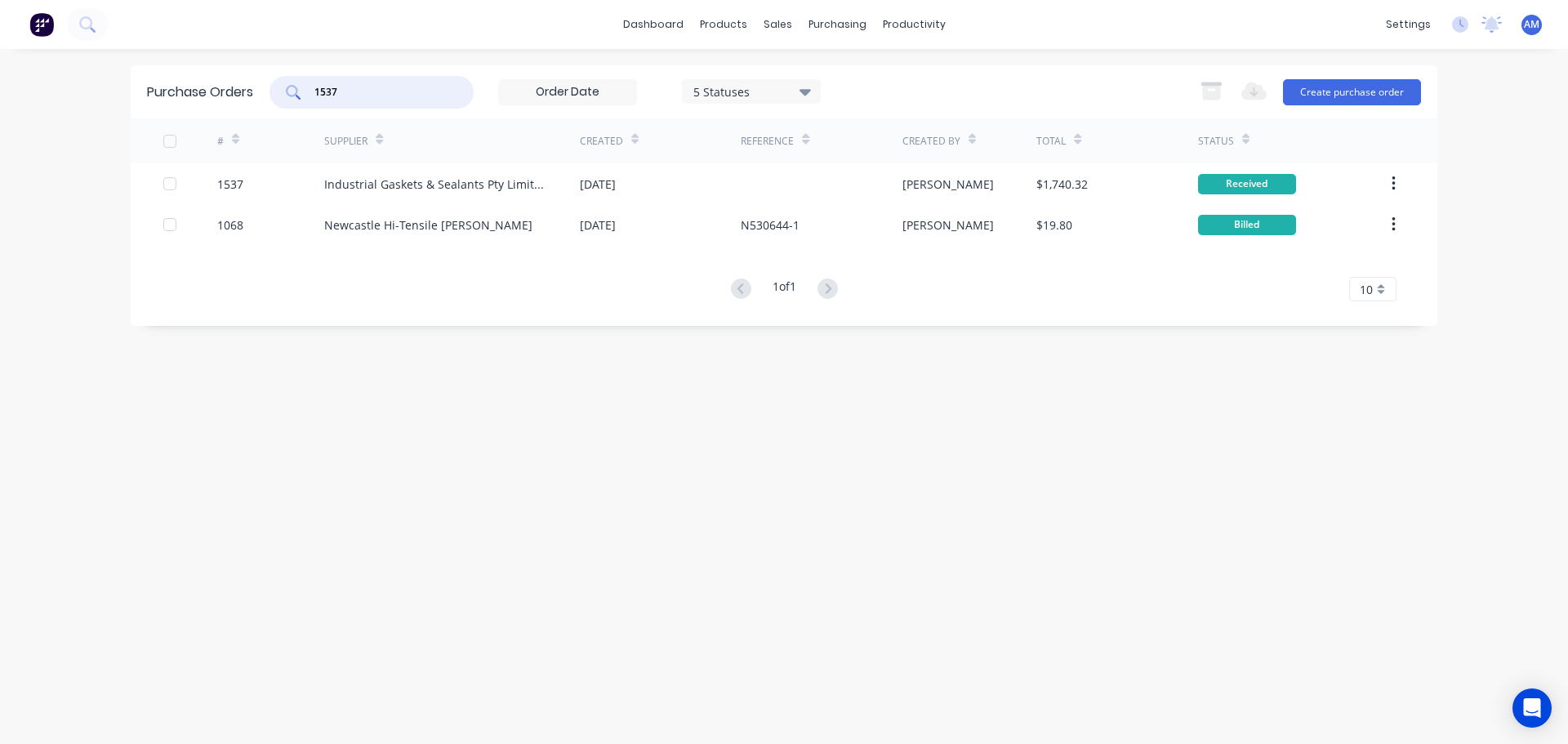
drag, startPoint x: 352, startPoint y: 90, endPoint x: 302, endPoint y: 89, distance: 50.0
click at [302, 89] on div "1537" at bounding box center [372, 92] width 204 height 32
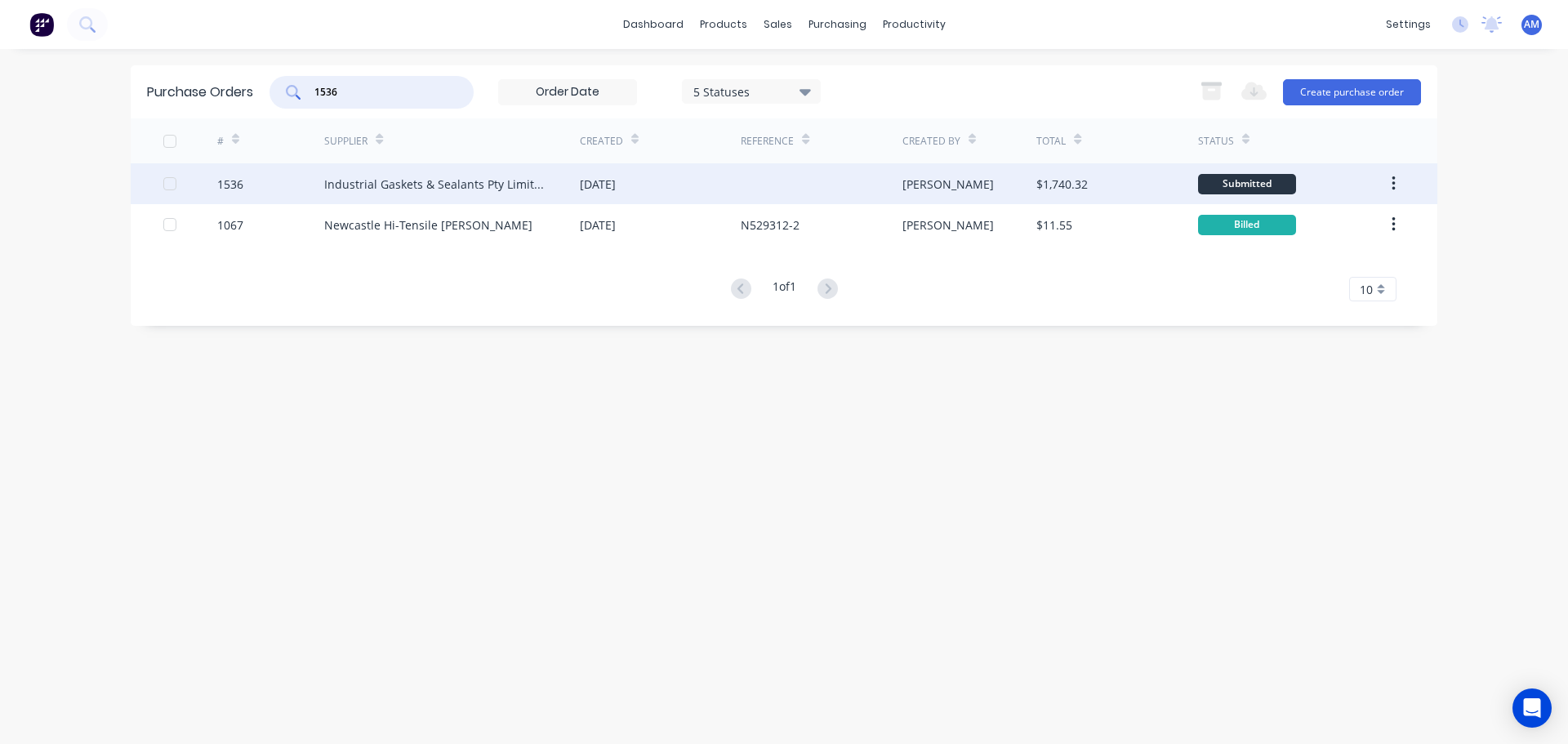
type input "1536"
click at [616, 186] on div "[DATE]" at bounding box center [598, 184] width 36 height 17
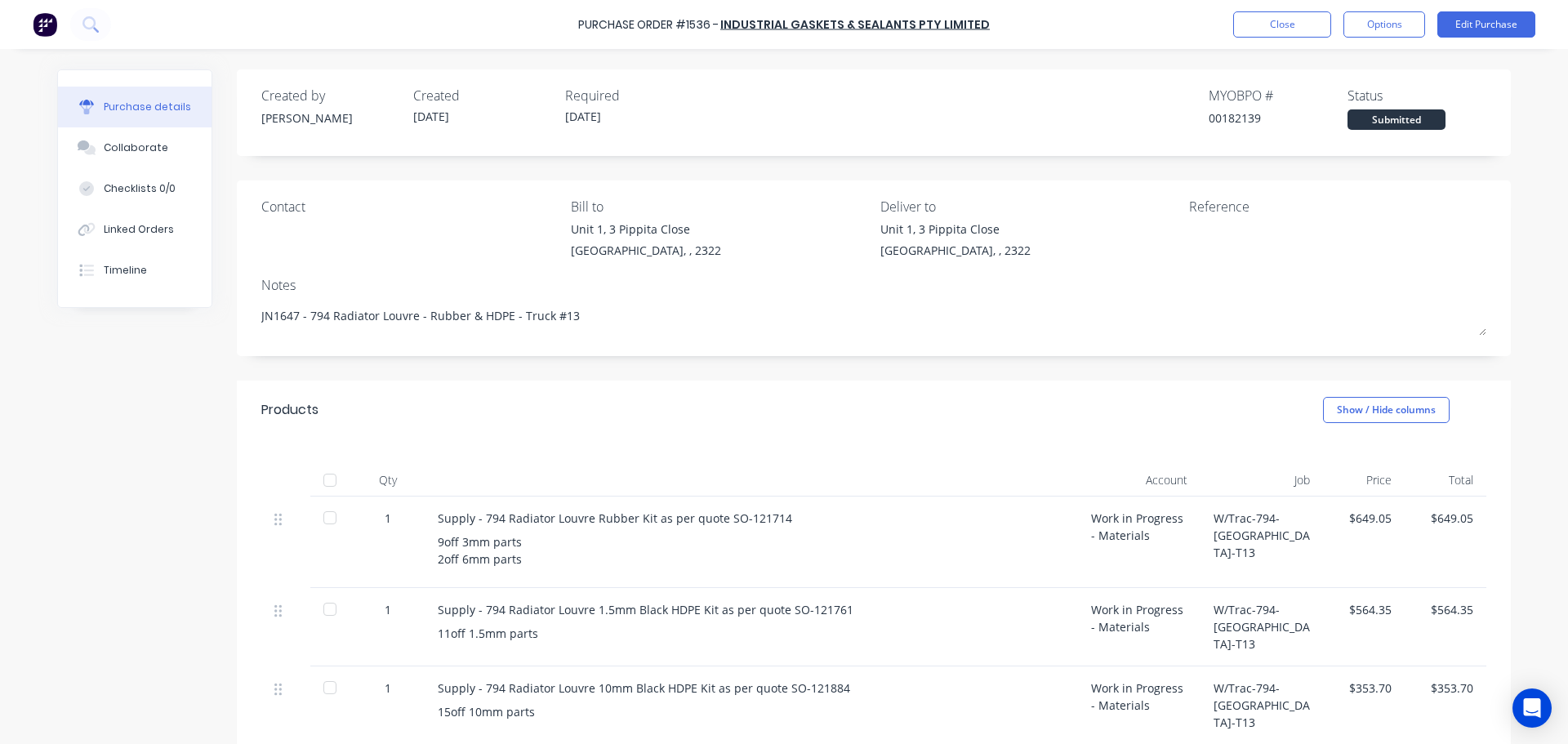
drag, startPoint x: 584, startPoint y: 314, endPoint x: 244, endPoint y: 310, distance: 340.0
click at [244, 310] on div "Contact Bill to Unit 1, 3 Pippita Close Beresfield, , 2322 Deliver to Unit 1, 3…" at bounding box center [874, 269] width 1274 height 175
click at [329, 478] on div at bounding box center [330, 480] width 32 height 32
type textarea "x"
click at [1279, 24] on button "Close" at bounding box center [1281, 24] width 98 height 26
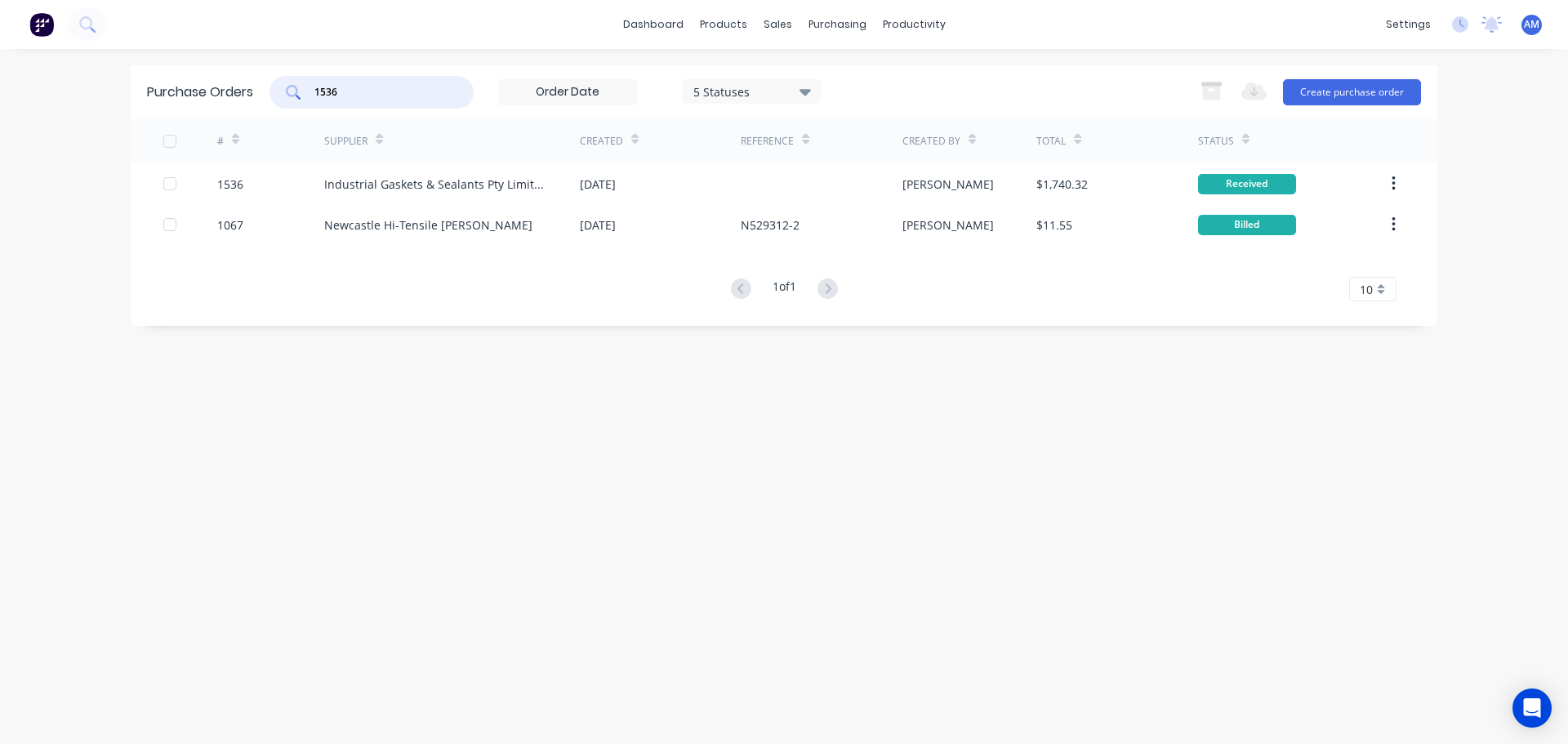
drag, startPoint x: 379, startPoint y: 90, endPoint x: 305, endPoint y: 89, distance: 74.0
click at [305, 89] on div "1536" at bounding box center [372, 92] width 204 height 32
drag, startPoint x: 89, startPoint y: 485, endPoint x: 112, endPoint y: 433, distance: 56.9
click at [103, 441] on div "dashboard products sales purchasing productivity dashboard products Product Cat…" at bounding box center [784, 372] width 1568 height 744
drag, startPoint x: 386, startPoint y: 73, endPoint x: 260, endPoint y: 90, distance: 127.1
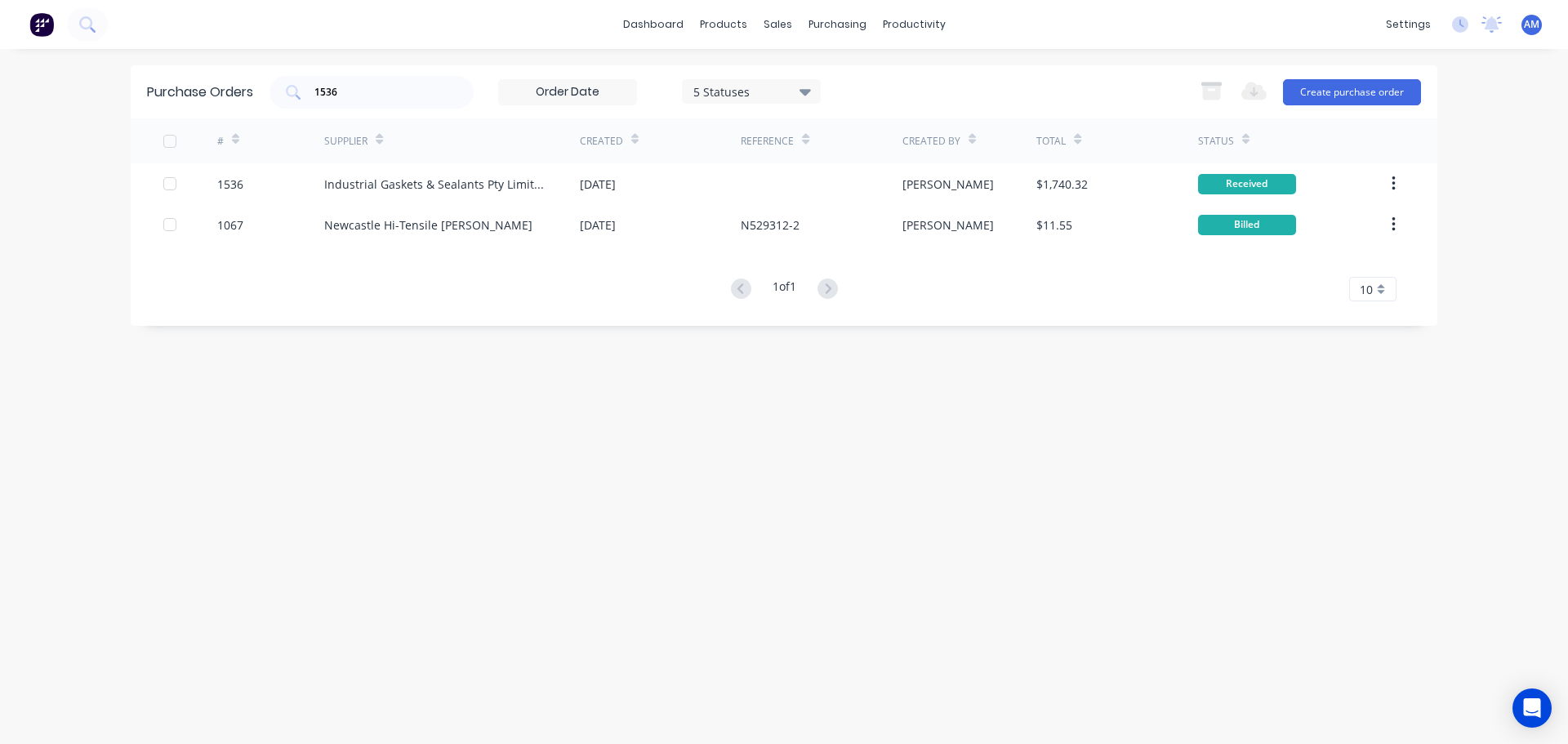
click at [260, 90] on div "Purchase Orders 1536 5 Statuses 5 Statuses Export to Excel (XLSX) Create purcha…" at bounding box center [784, 91] width 1307 height 53
click at [372, 96] on input "1536" at bounding box center [380, 92] width 135 height 16
drag, startPoint x: 372, startPoint y: 96, endPoint x: 304, endPoint y: 80, distance: 69.9
click at [304, 80] on div "1536" at bounding box center [372, 92] width 204 height 32
type input "1632"
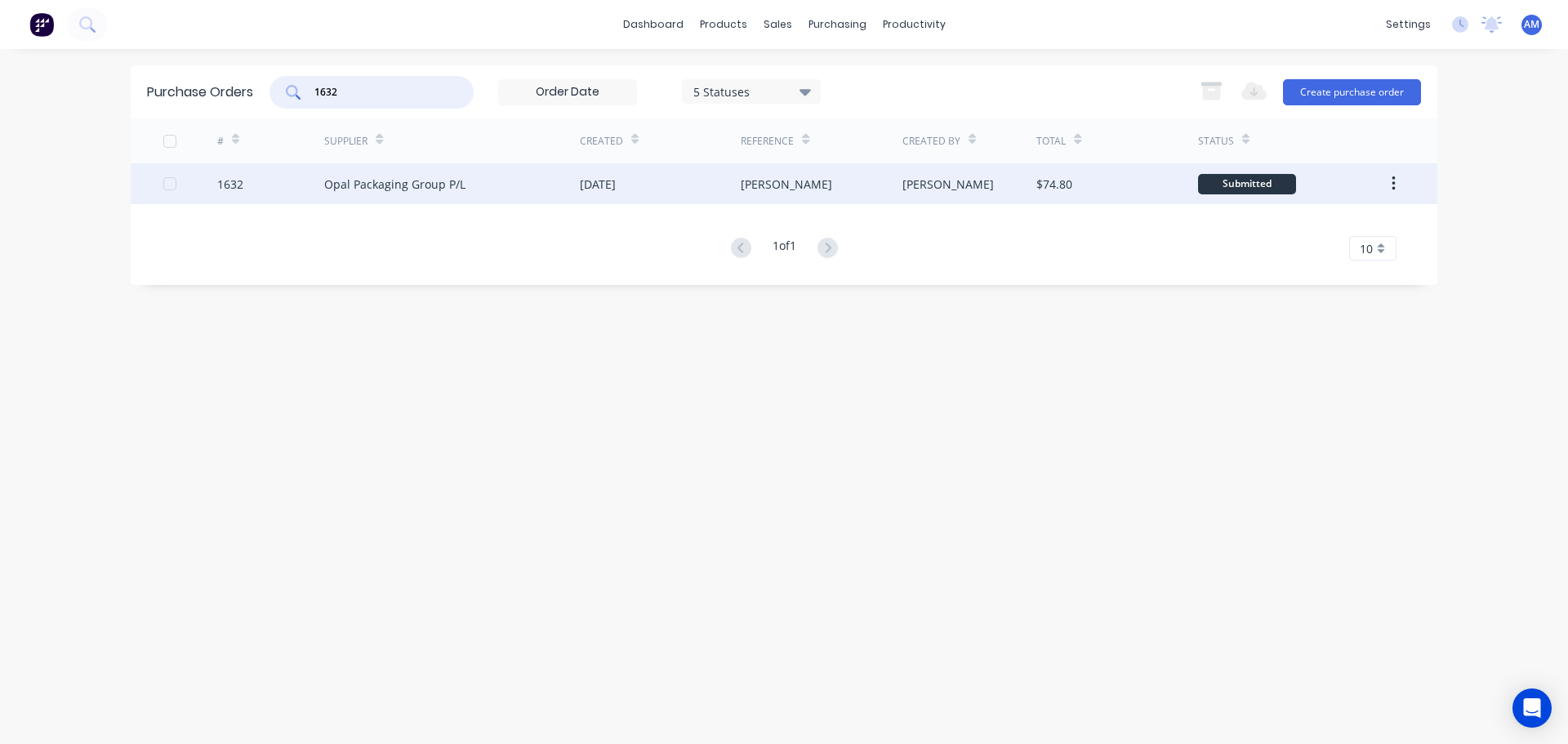
click at [426, 183] on div "Opal Packaging Group P/L" at bounding box center [395, 184] width 141 height 17
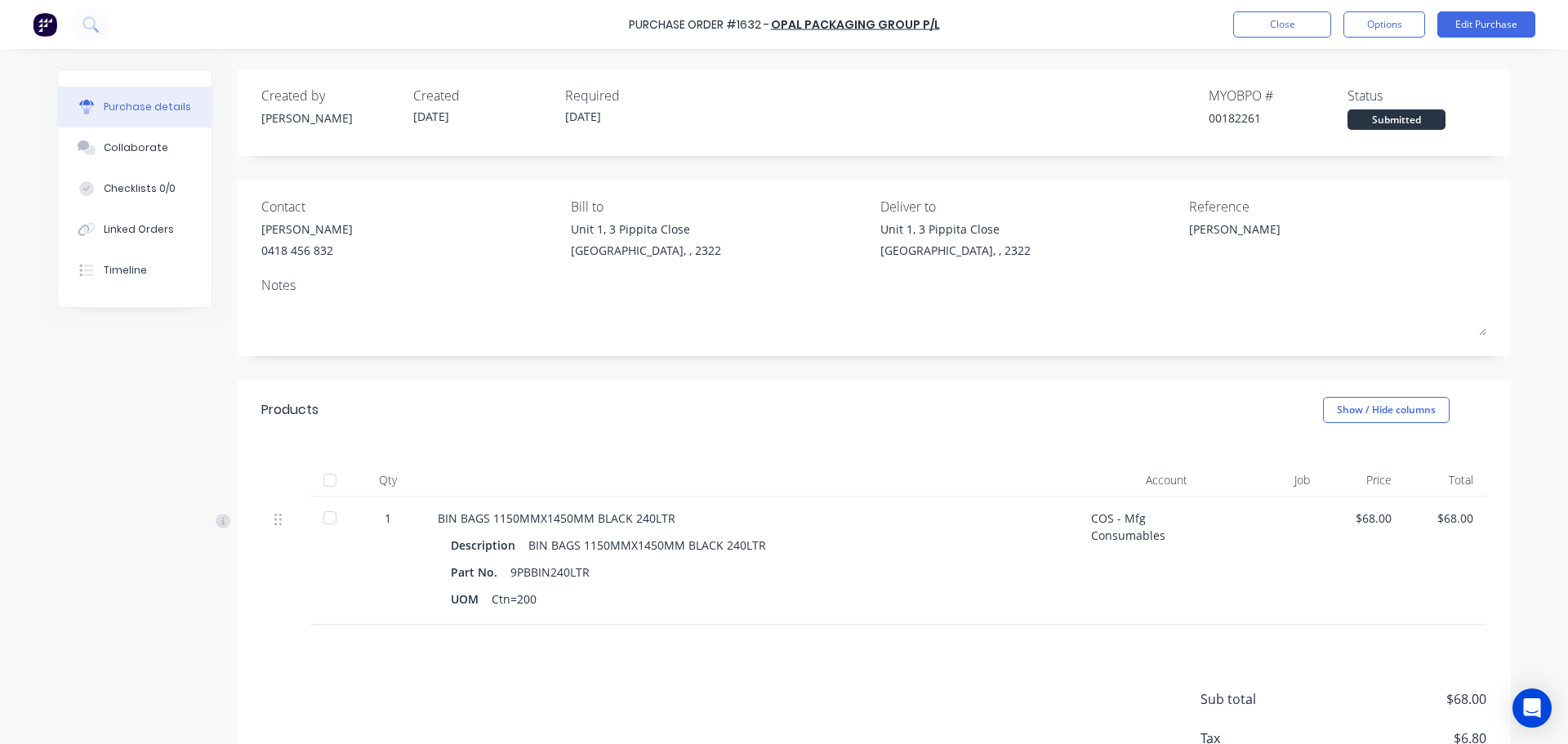
click at [332, 474] on div at bounding box center [330, 480] width 32 height 32
type textarea "x"
click at [1281, 33] on button "Close" at bounding box center [1281, 24] width 98 height 26
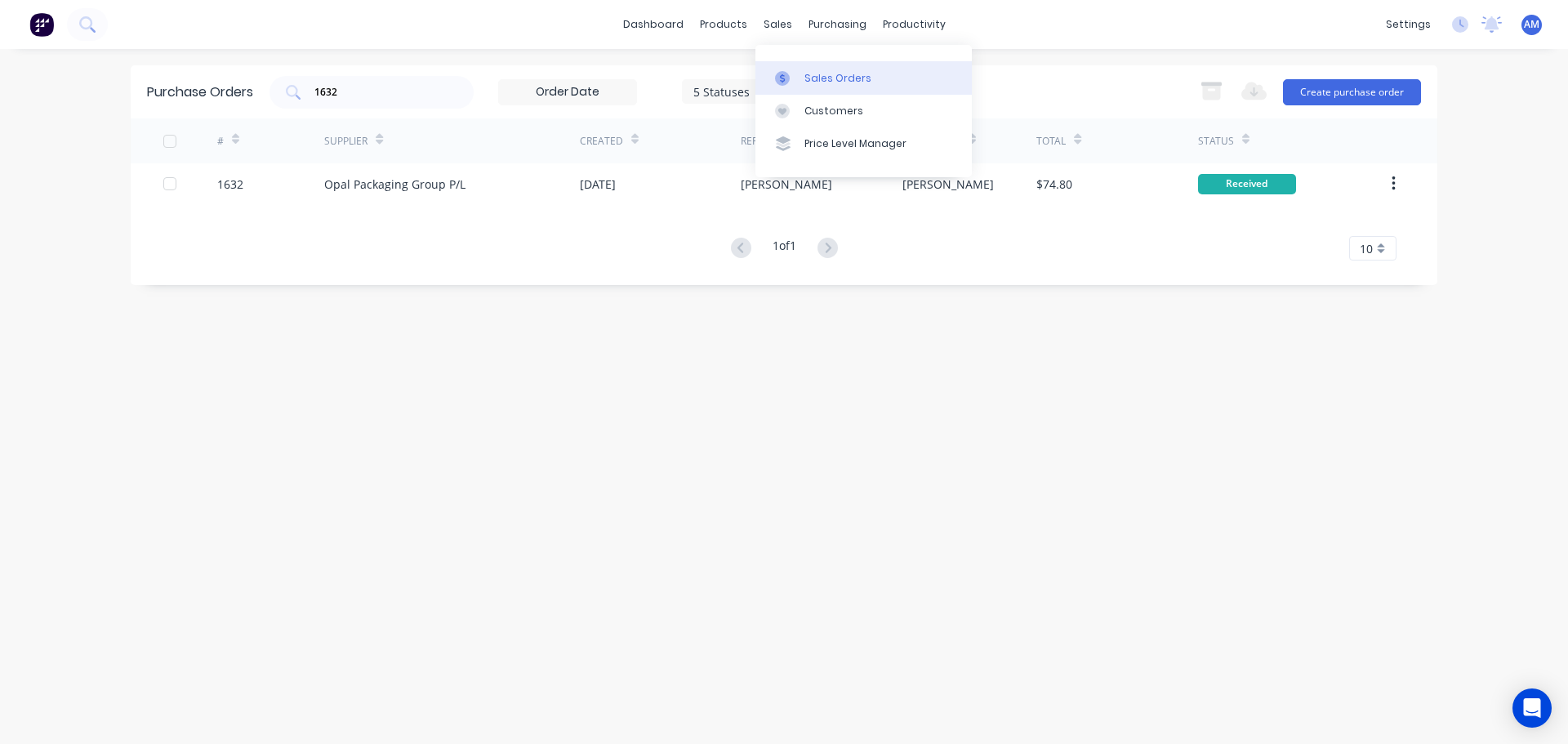
click at [822, 80] on div "Sales Orders" at bounding box center [837, 78] width 67 height 14
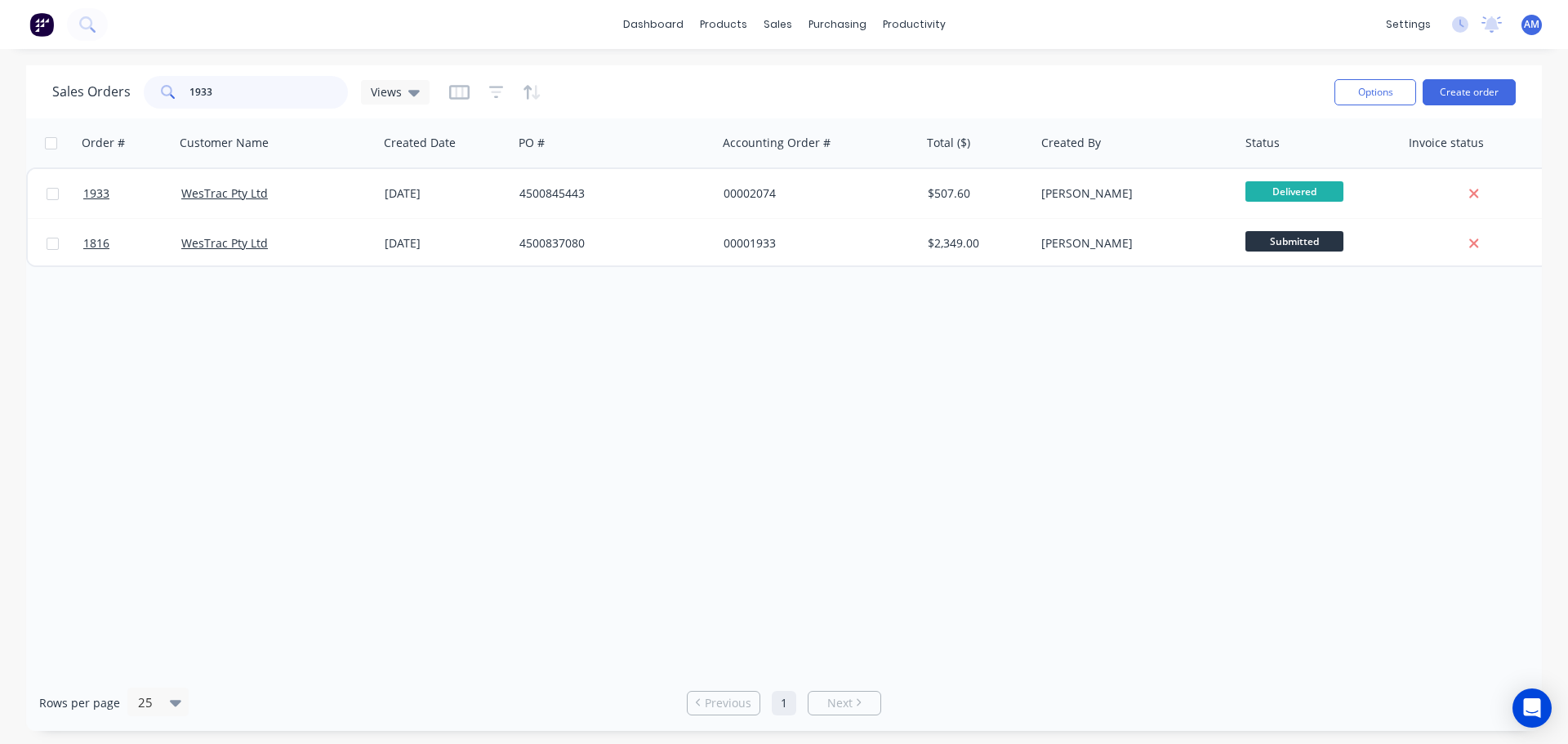
drag, startPoint x: 242, startPoint y: 90, endPoint x: 153, endPoint y: 81, distance: 89.5
click at [153, 81] on div "1933" at bounding box center [246, 92] width 204 height 32
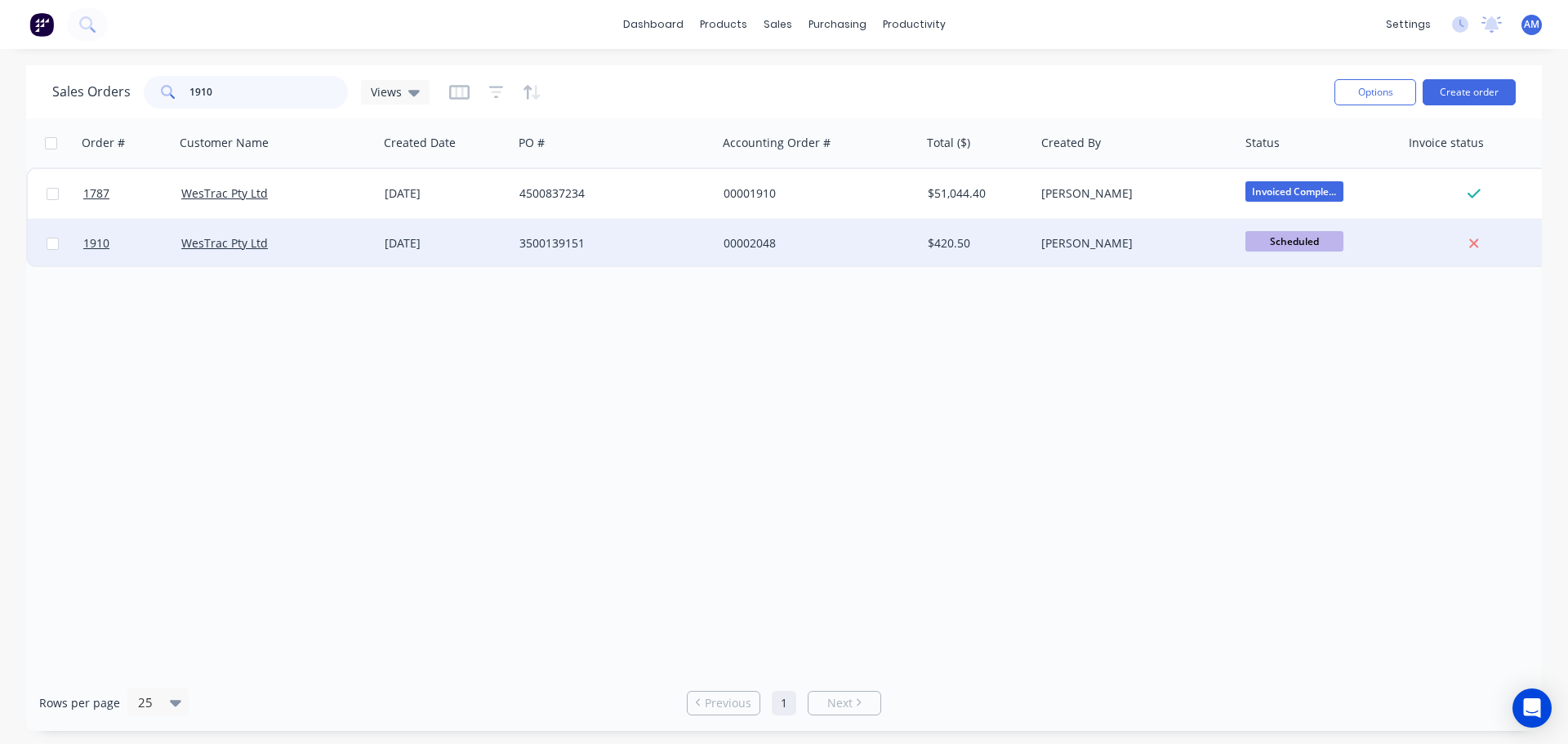
type input "1910"
click at [570, 247] on div "3500139151" at bounding box center [610, 244] width 181 height 16
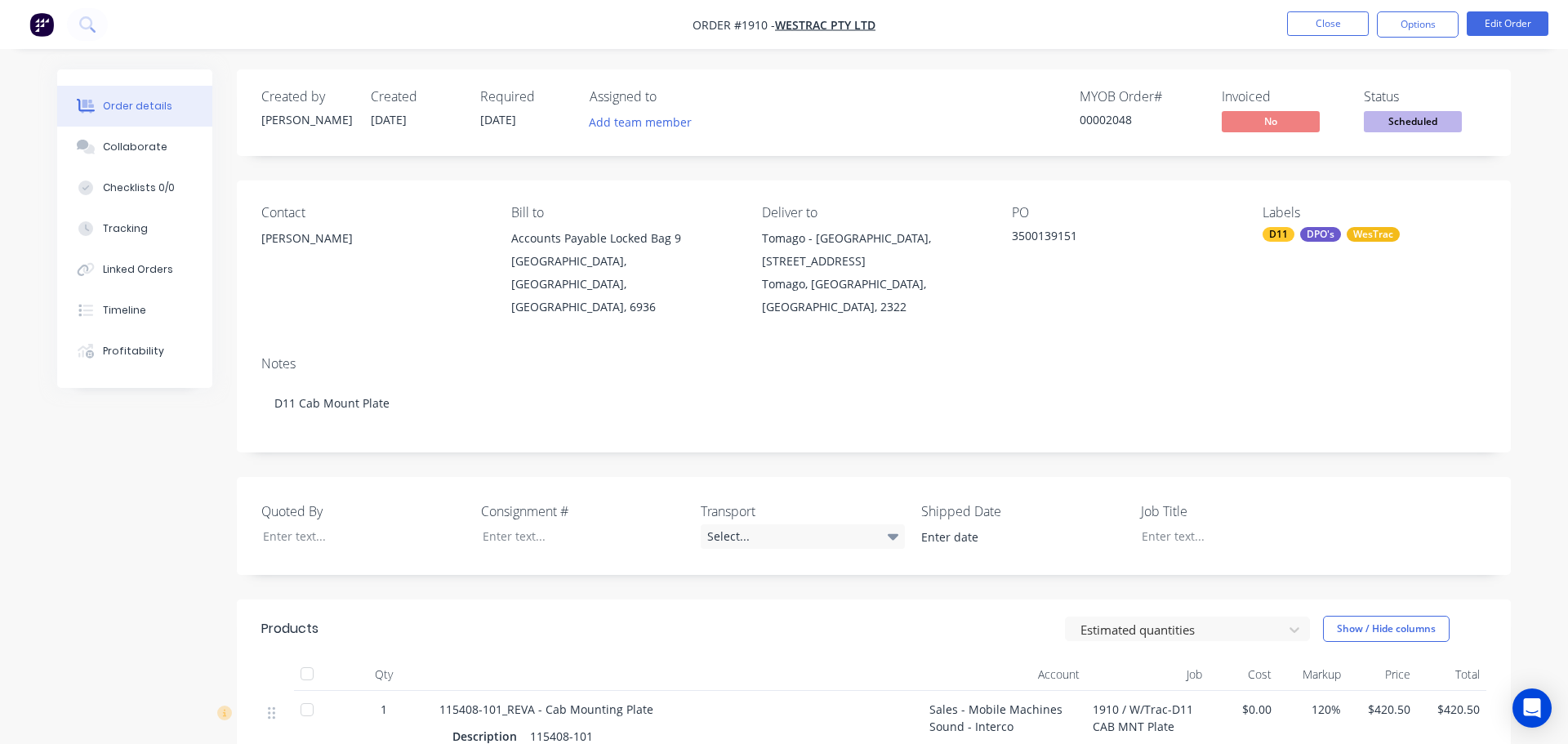
type input "[DATE]"
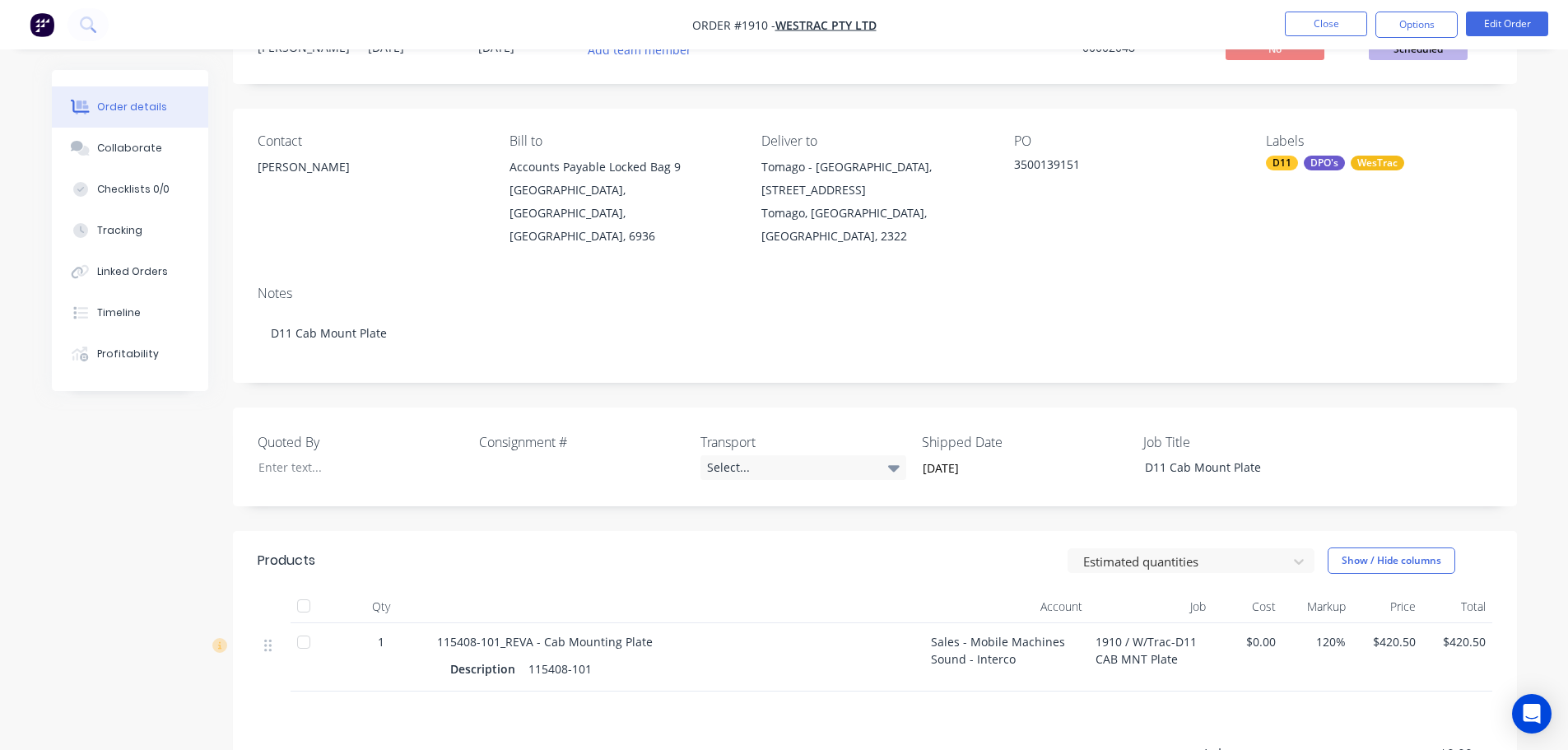
scroll to position [82, 0]
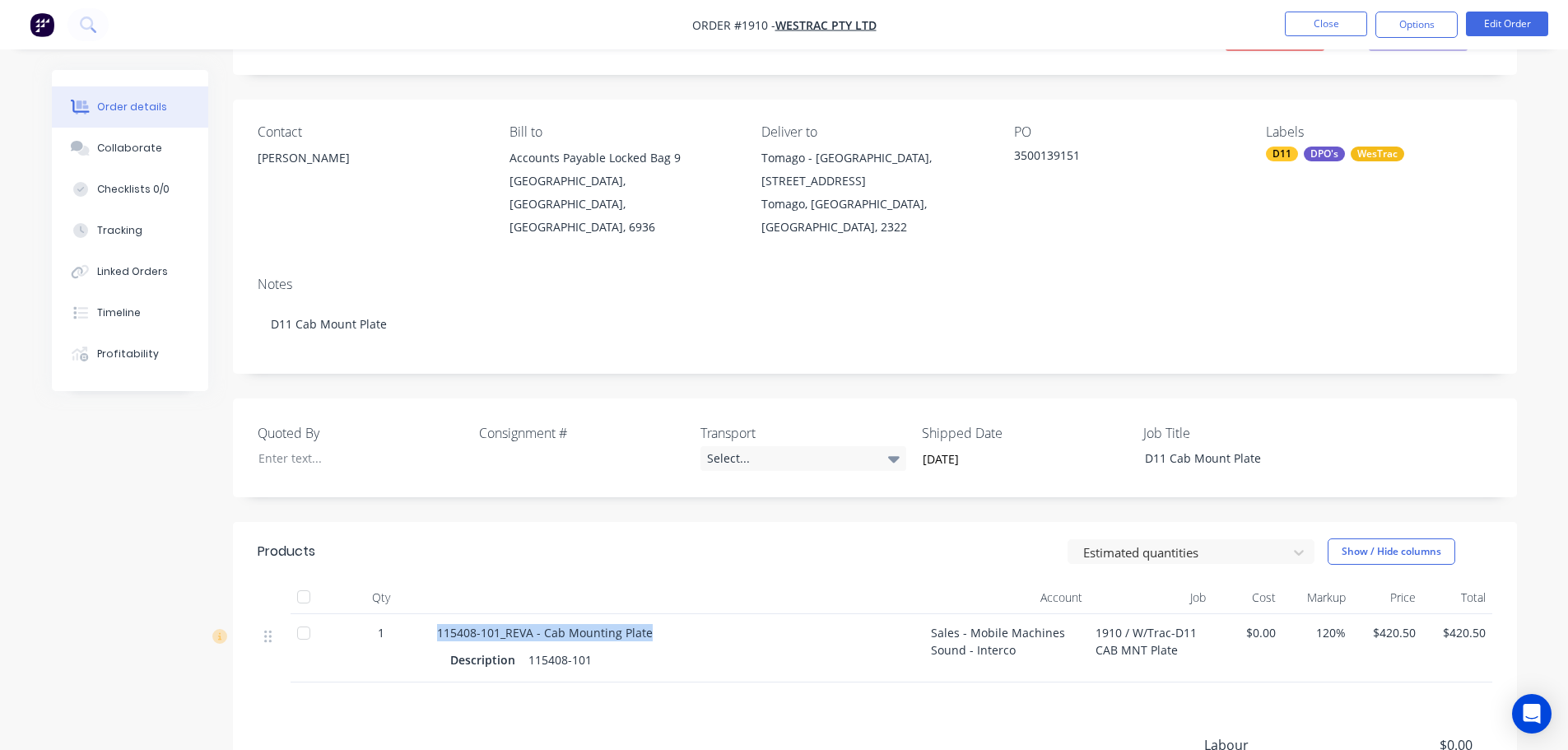
drag, startPoint x: 650, startPoint y: 607, endPoint x: 436, endPoint y: 617, distance: 214.2
click at [437, 624] on div "115408-101_REVA - Cab Mounting Plate" at bounding box center [677, 632] width 481 height 17
copy span "115408-101_REVA - Cab Mounting Plate"
drag, startPoint x: 1083, startPoint y: 153, endPoint x: 1016, endPoint y: 149, distance: 67.1
click at [1016, 149] on div "3500139151" at bounding box center [1117, 158] width 206 height 23
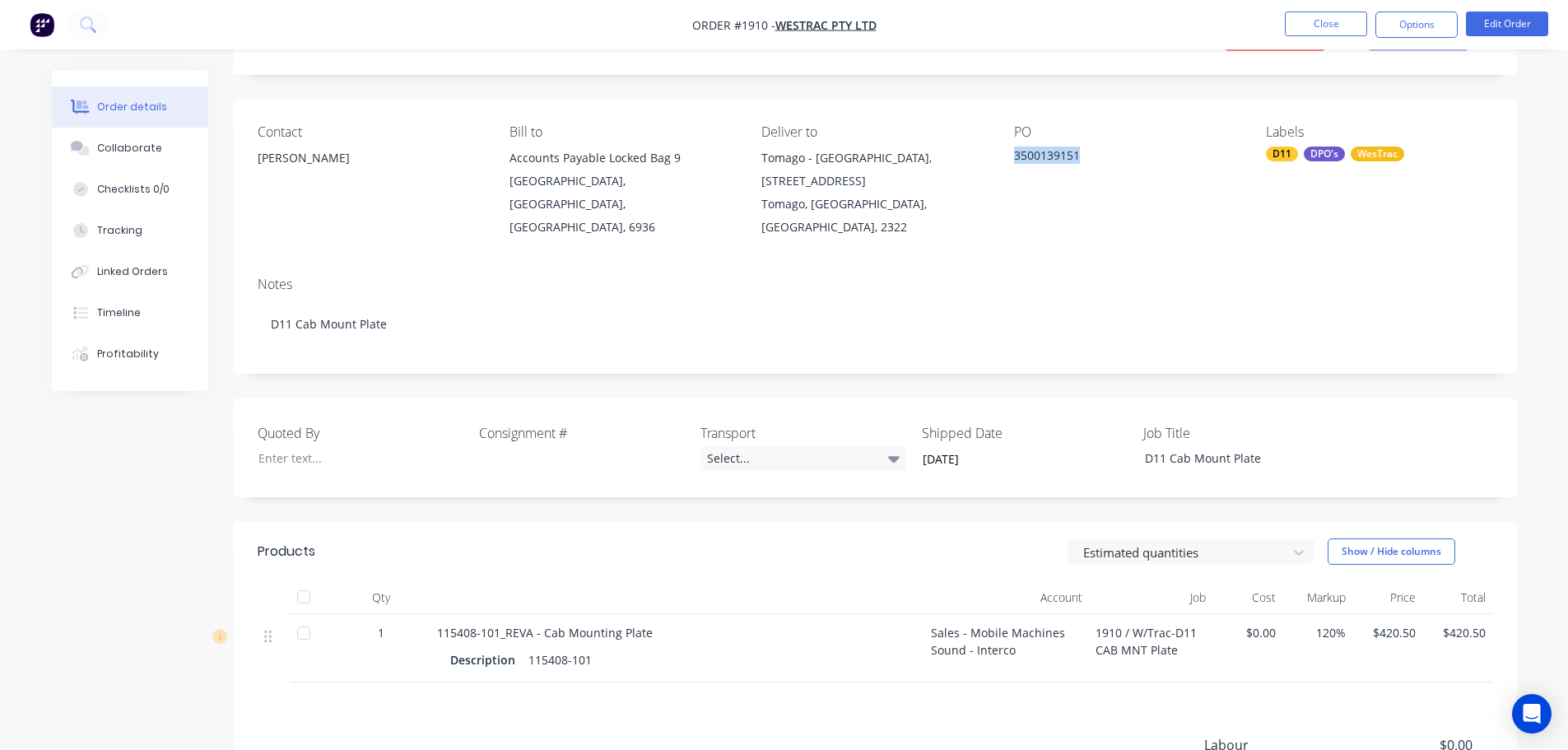
copy div "3500139151"
click at [1315, 32] on button "Close" at bounding box center [1325, 23] width 82 height 24
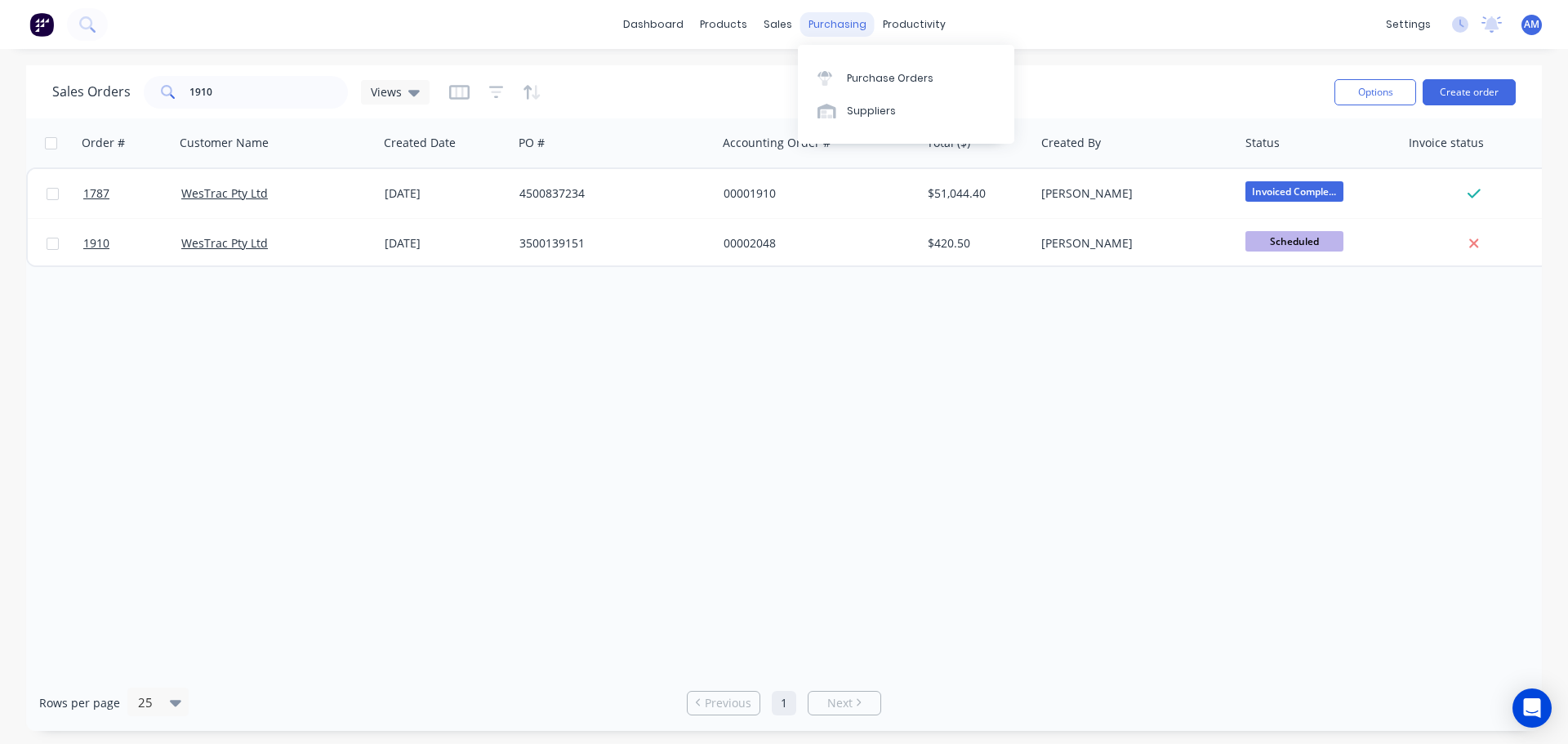
click at [832, 26] on div "purchasing" at bounding box center [837, 24] width 74 height 24
click at [861, 82] on div "Purchase Orders" at bounding box center [890, 78] width 87 height 14
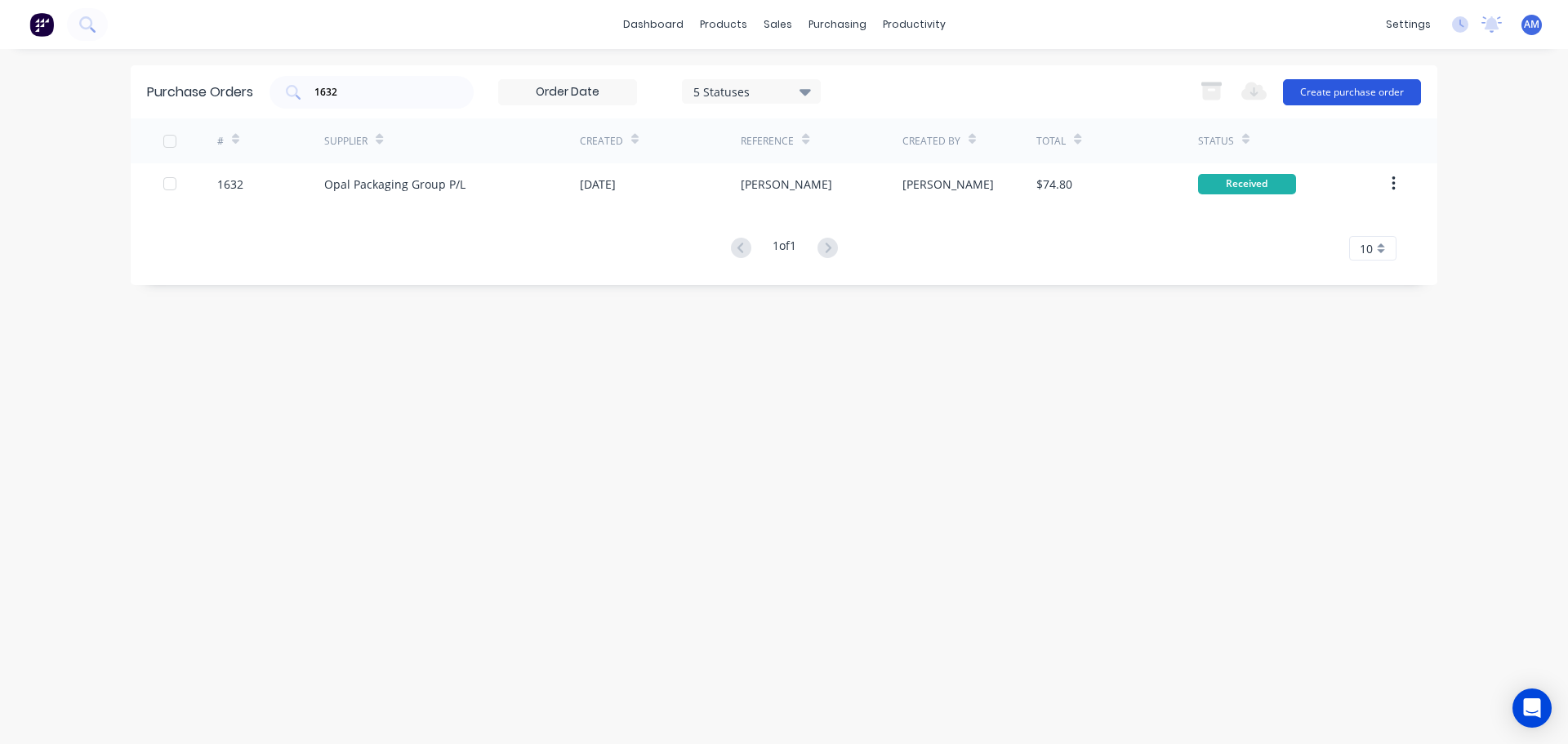
click at [1361, 96] on button "Create purchase order" at bounding box center [1352, 91] width 138 height 26
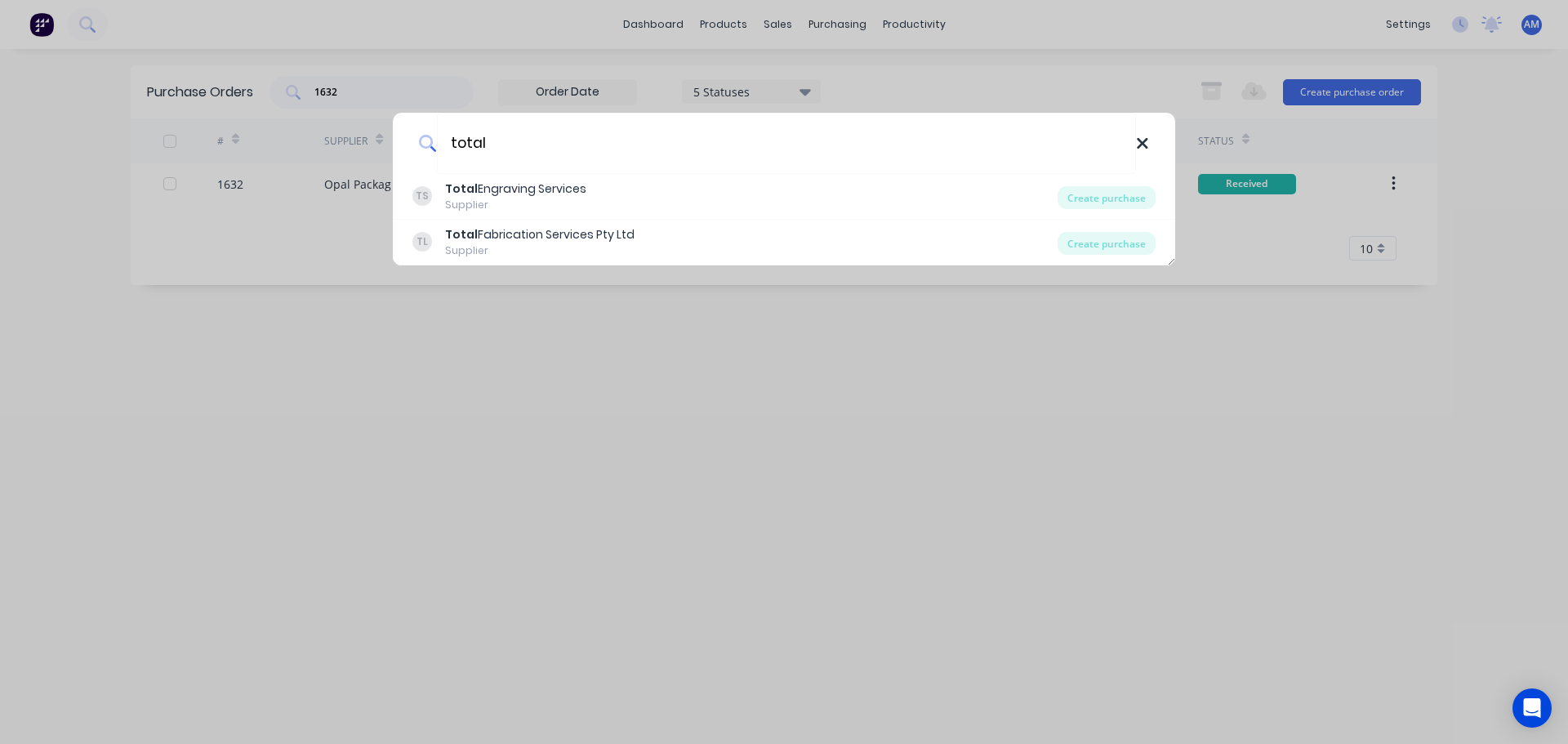
type input "total"
click at [1146, 150] on icon at bounding box center [1143, 143] width 13 height 18
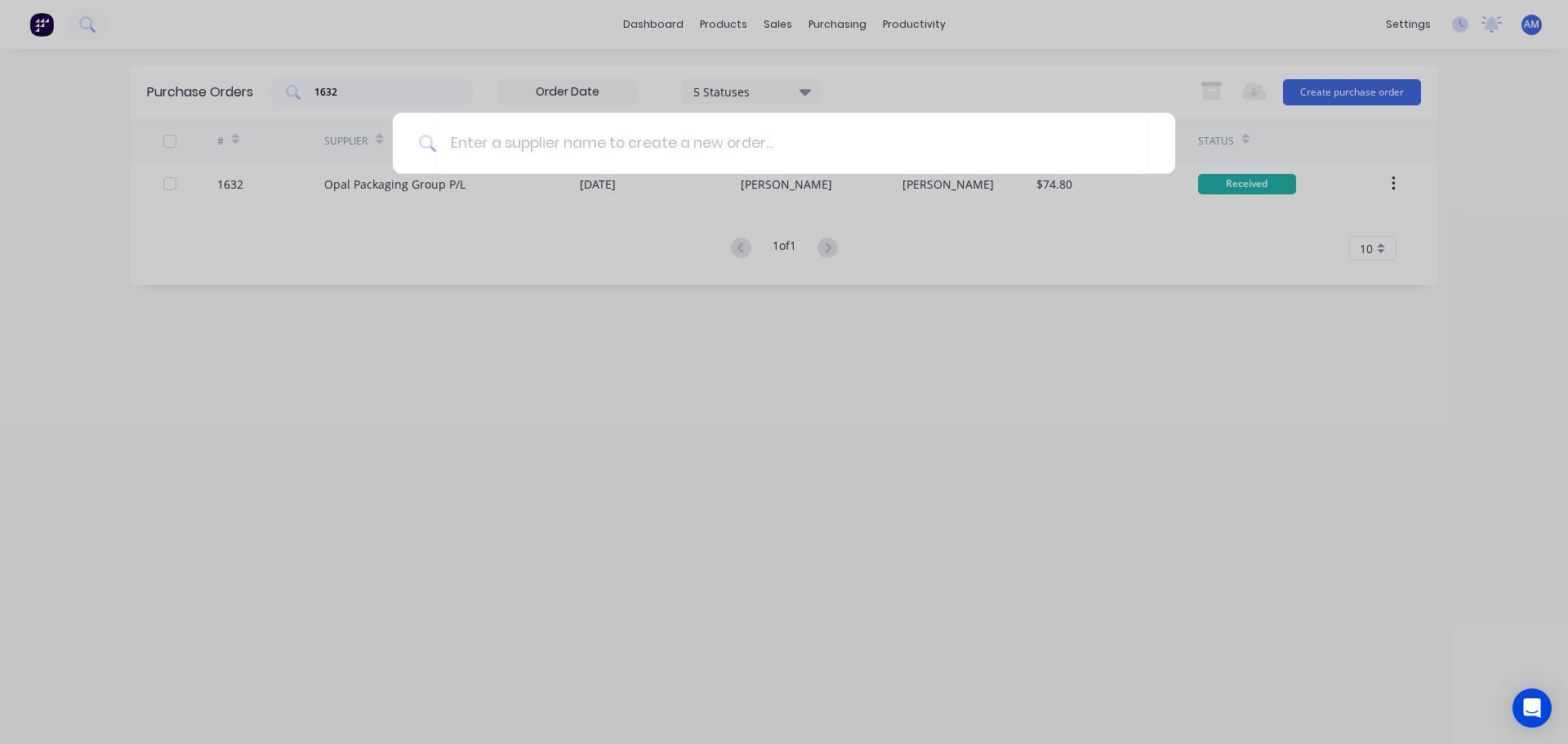
click at [841, 22] on div at bounding box center [784, 372] width 1568 height 744
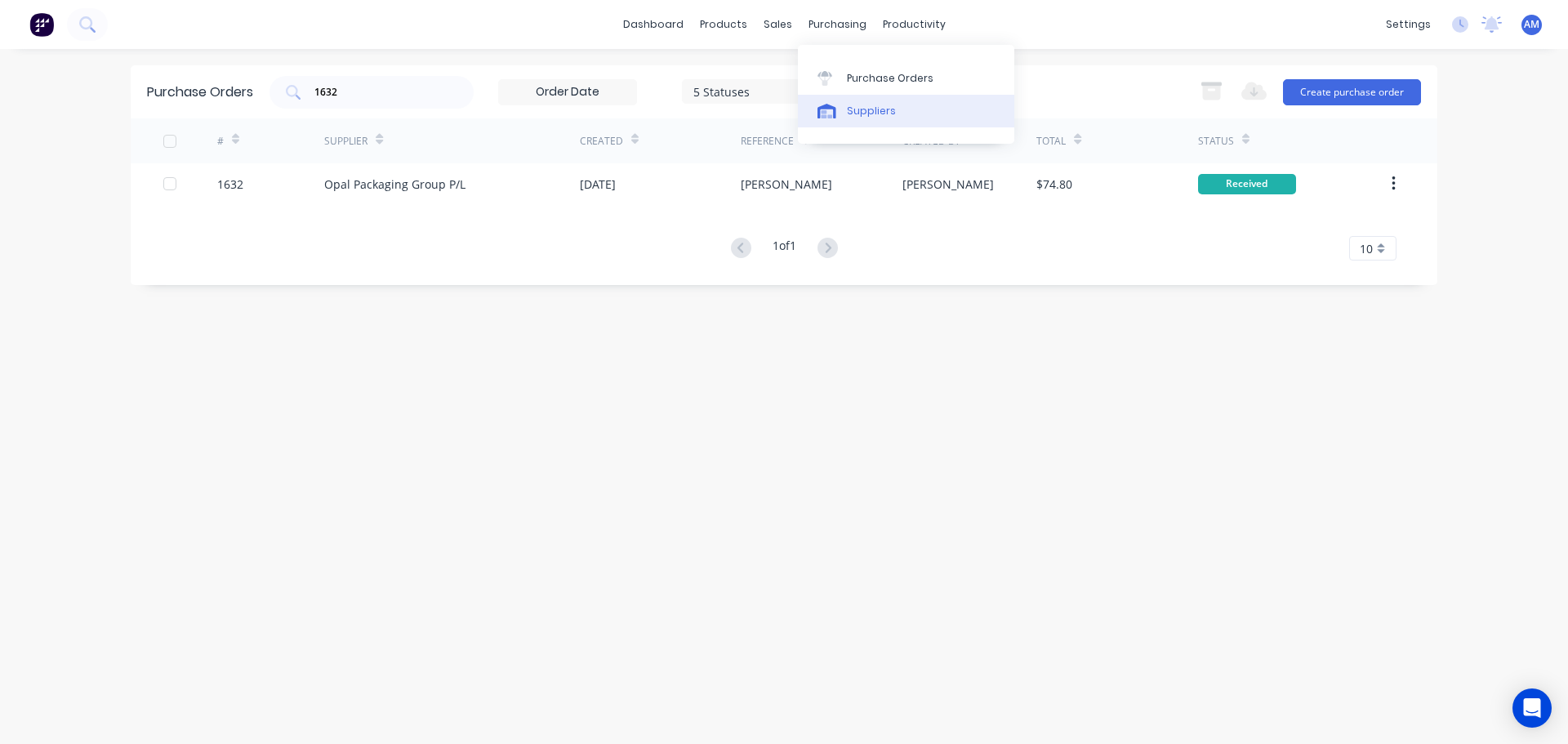
click at [872, 102] on link "Suppliers" at bounding box center [906, 111] width 217 height 32
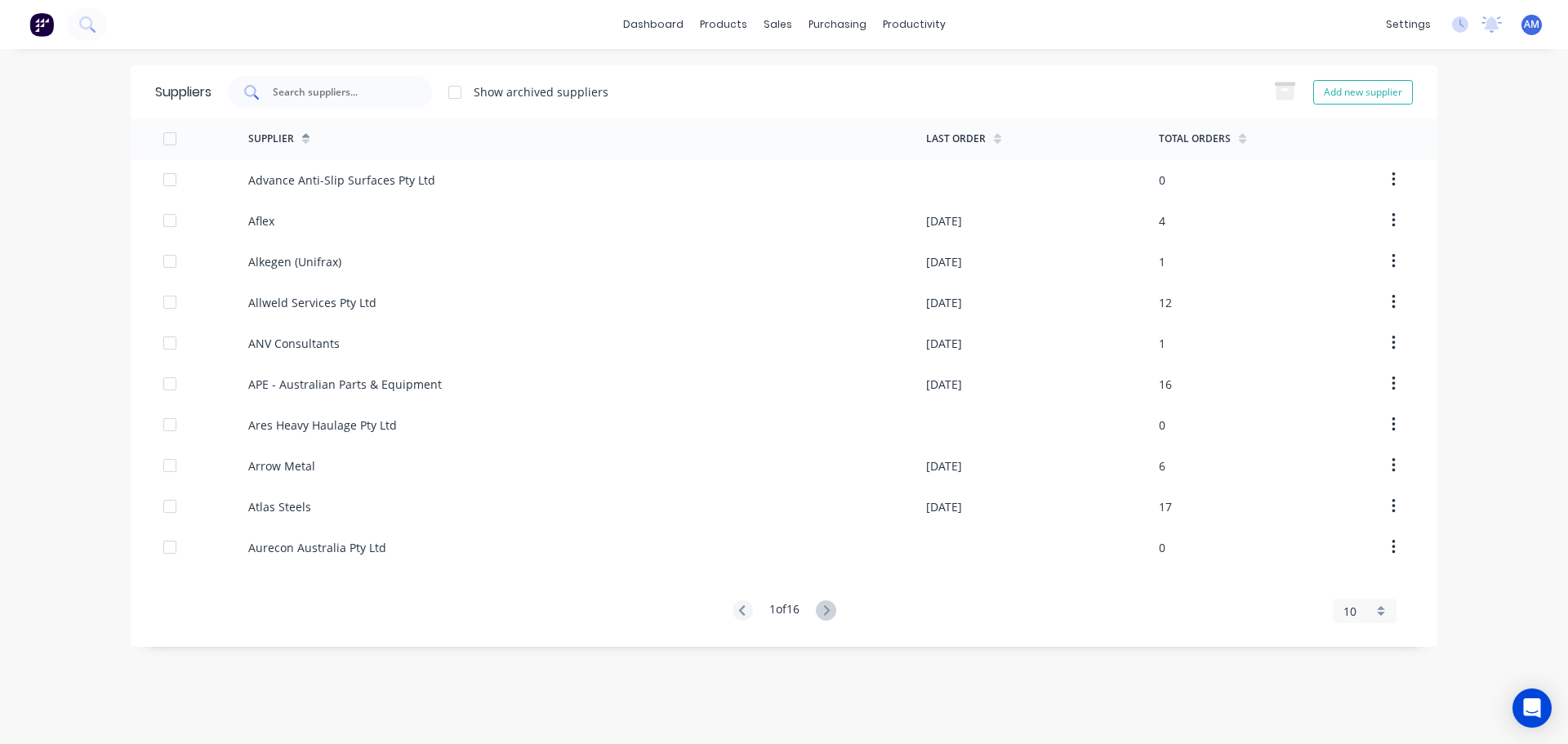
click at [338, 96] on input "text" at bounding box center [338, 92] width 135 height 16
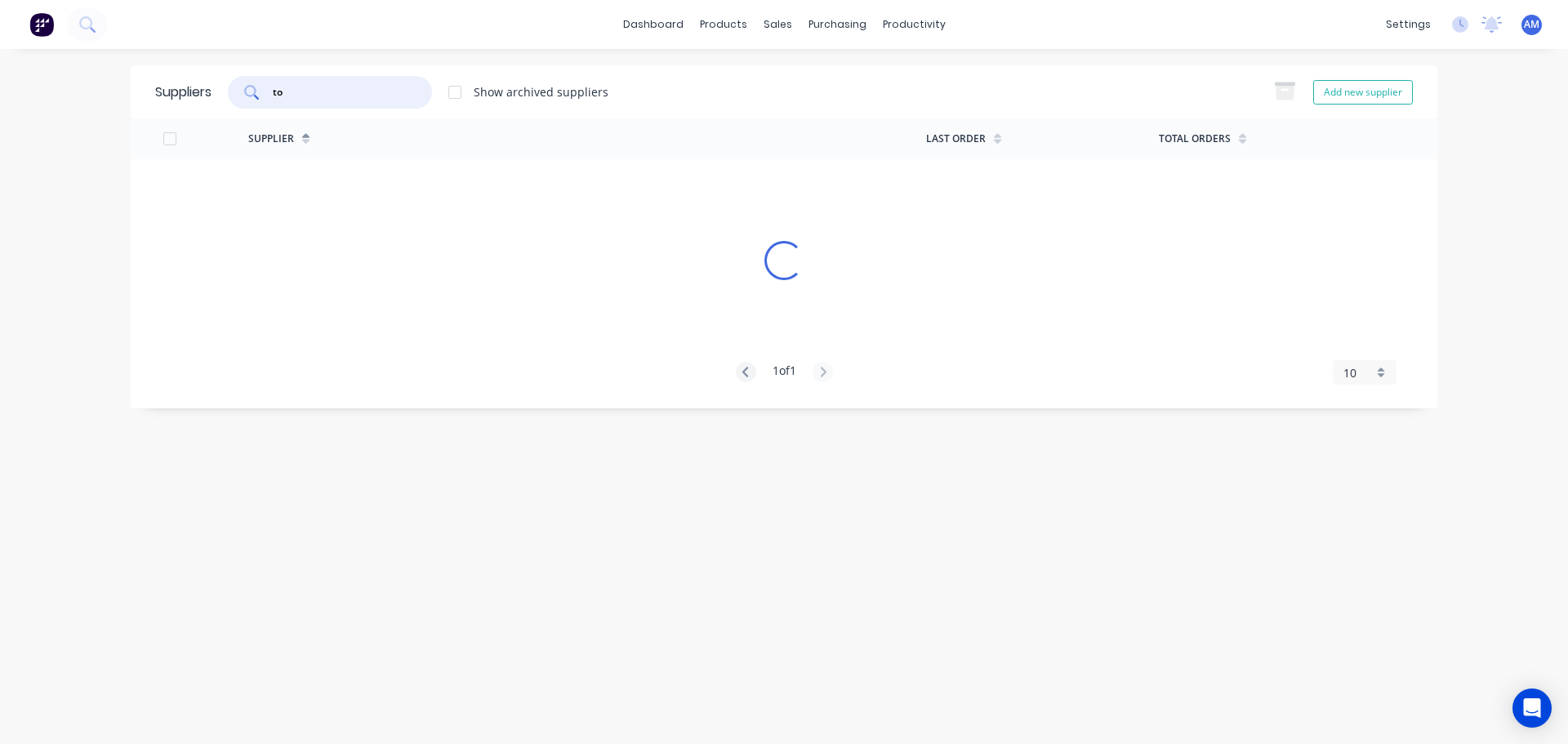
type input "t"
type input "s"
type input "t"
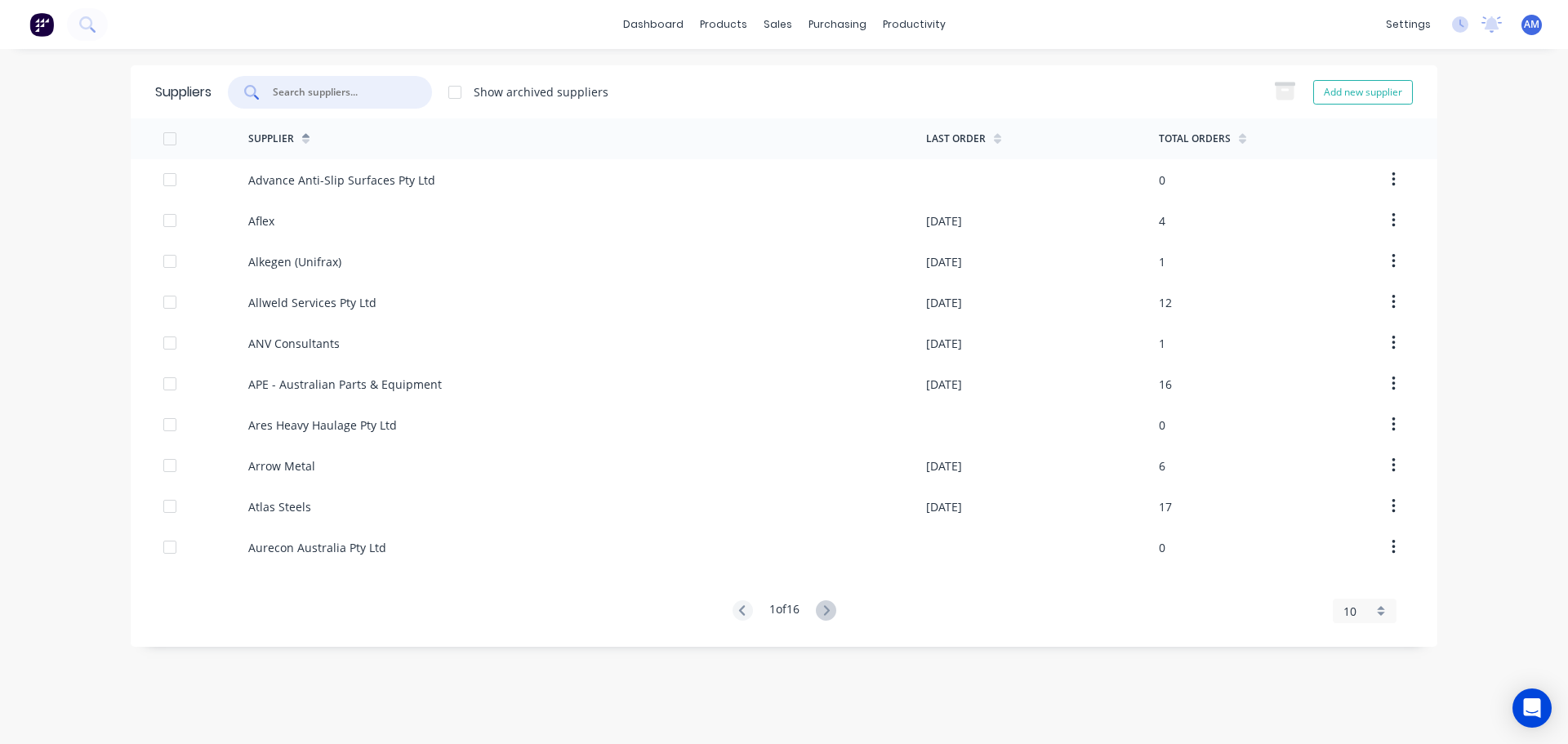
click at [344, 89] on input "text" at bounding box center [338, 92] width 135 height 16
click at [902, 74] on div "Purchase Orders" at bounding box center [890, 78] width 87 height 14
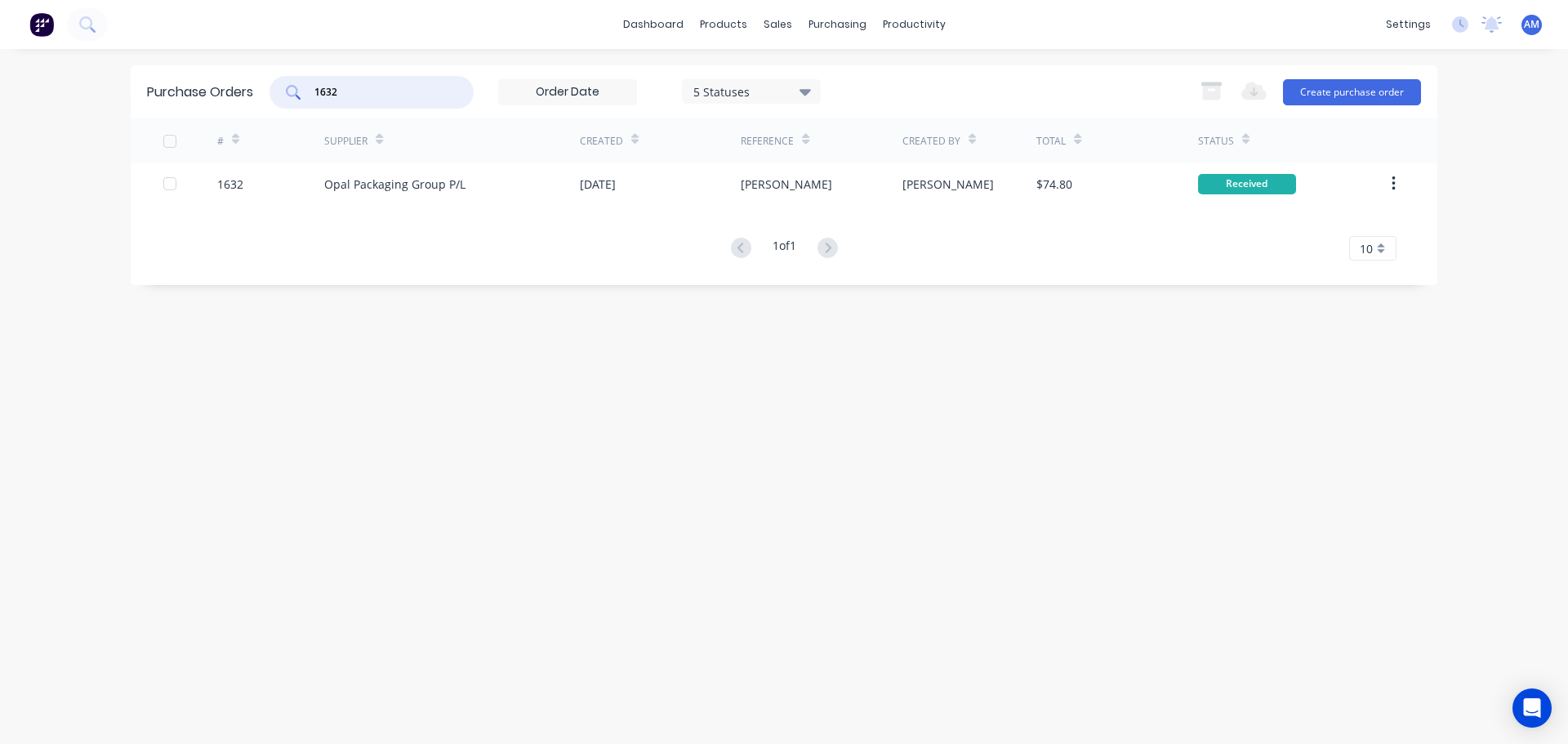
drag, startPoint x: 362, startPoint y: 90, endPoint x: 255, endPoint y: 91, distance: 107.0
click at [255, 91] on div "Purchase Orders 1632 5 Statuses 5 Statuses Export to Excel (XLSX) Create purcha…" at bounding box center [784, 91] width 1307 height 53
click at [1327, 88] on button "Create purchase order" at bounding box center [1352, 91] width 138 height 26
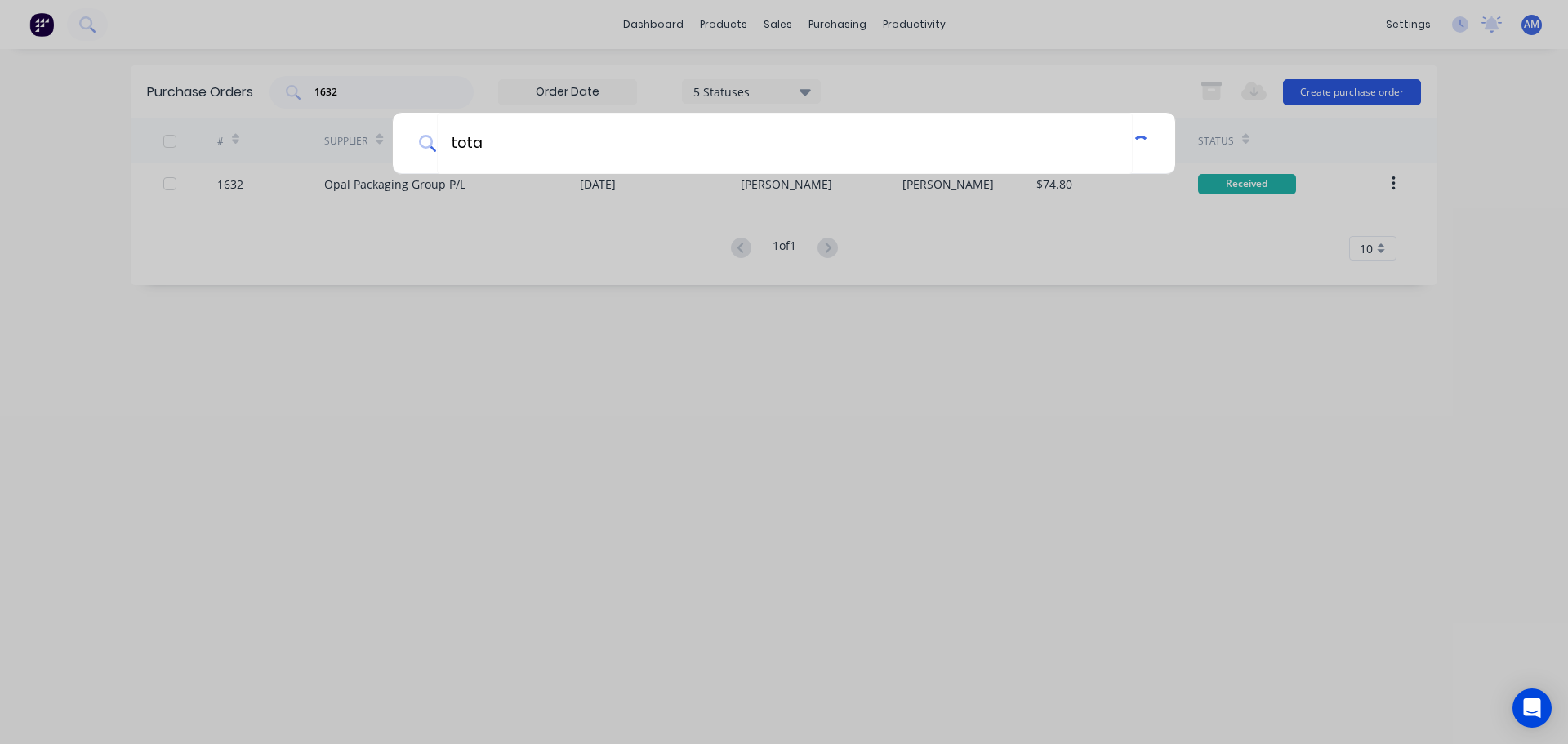
type input "total"
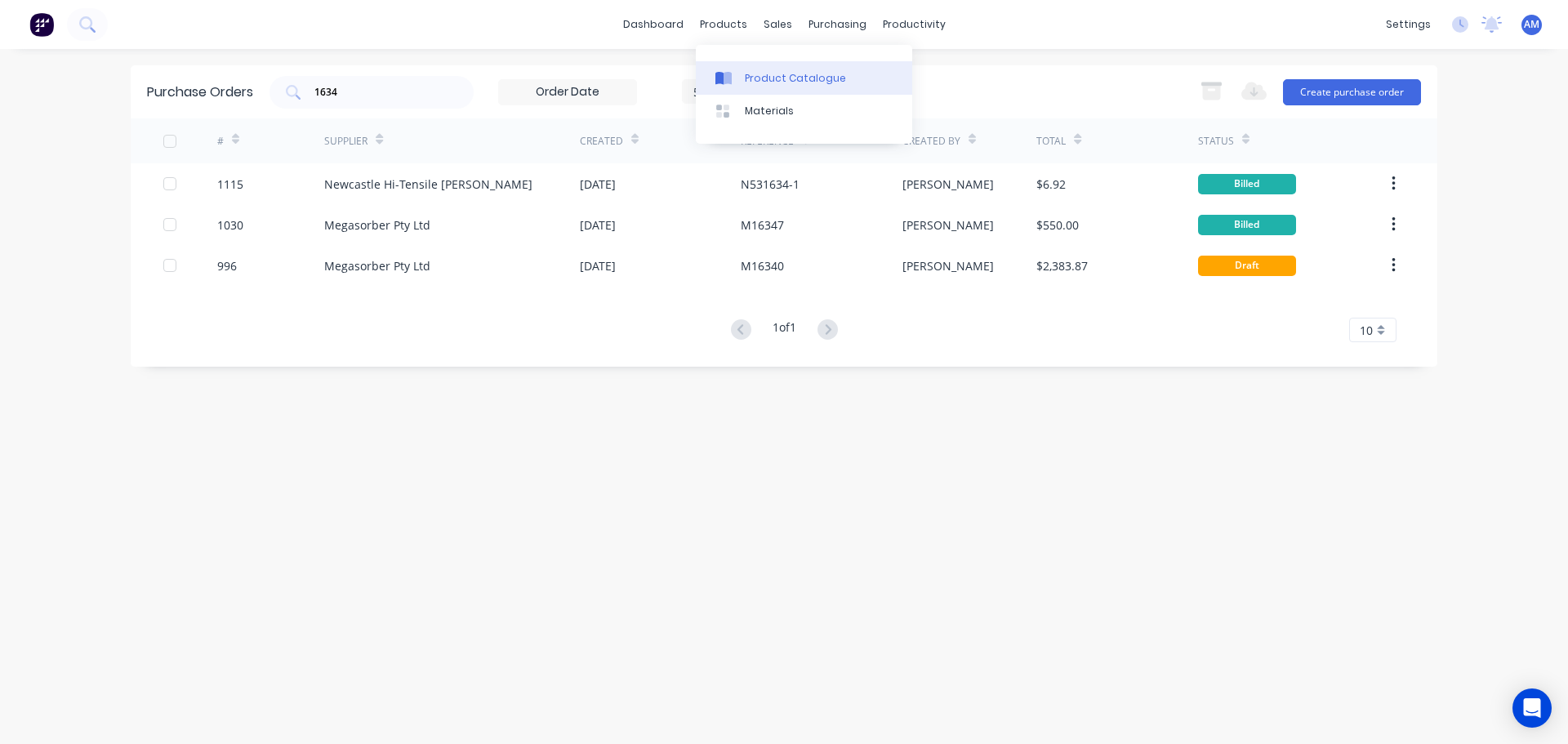
click at [773, 81] on div "Product Catalogue" at bounding box center [795, 78] width 101 height 14
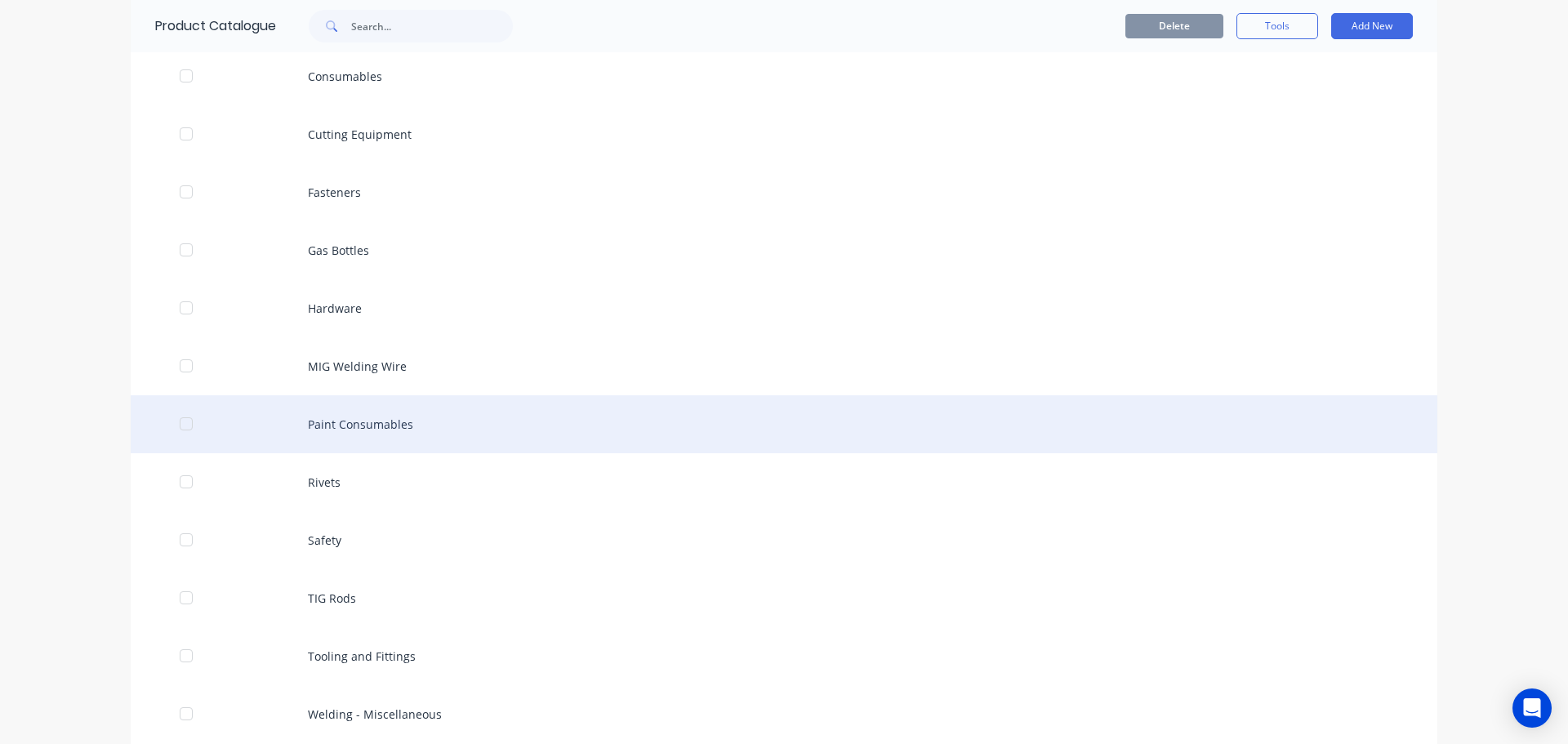
scroll to position [158, 0]
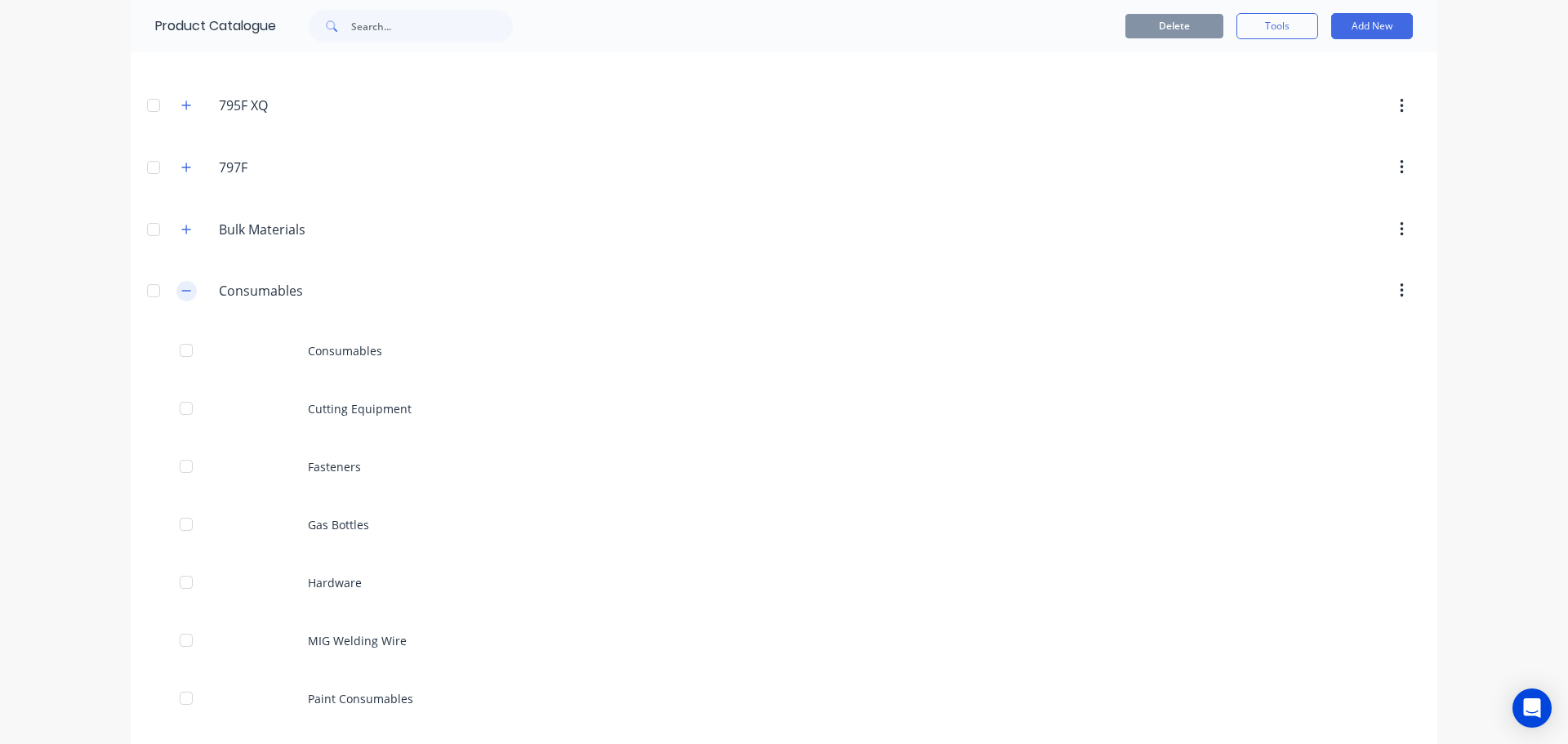
click at [185, 289] on button "button" at bounding box center [186, 291] width 21 height 21
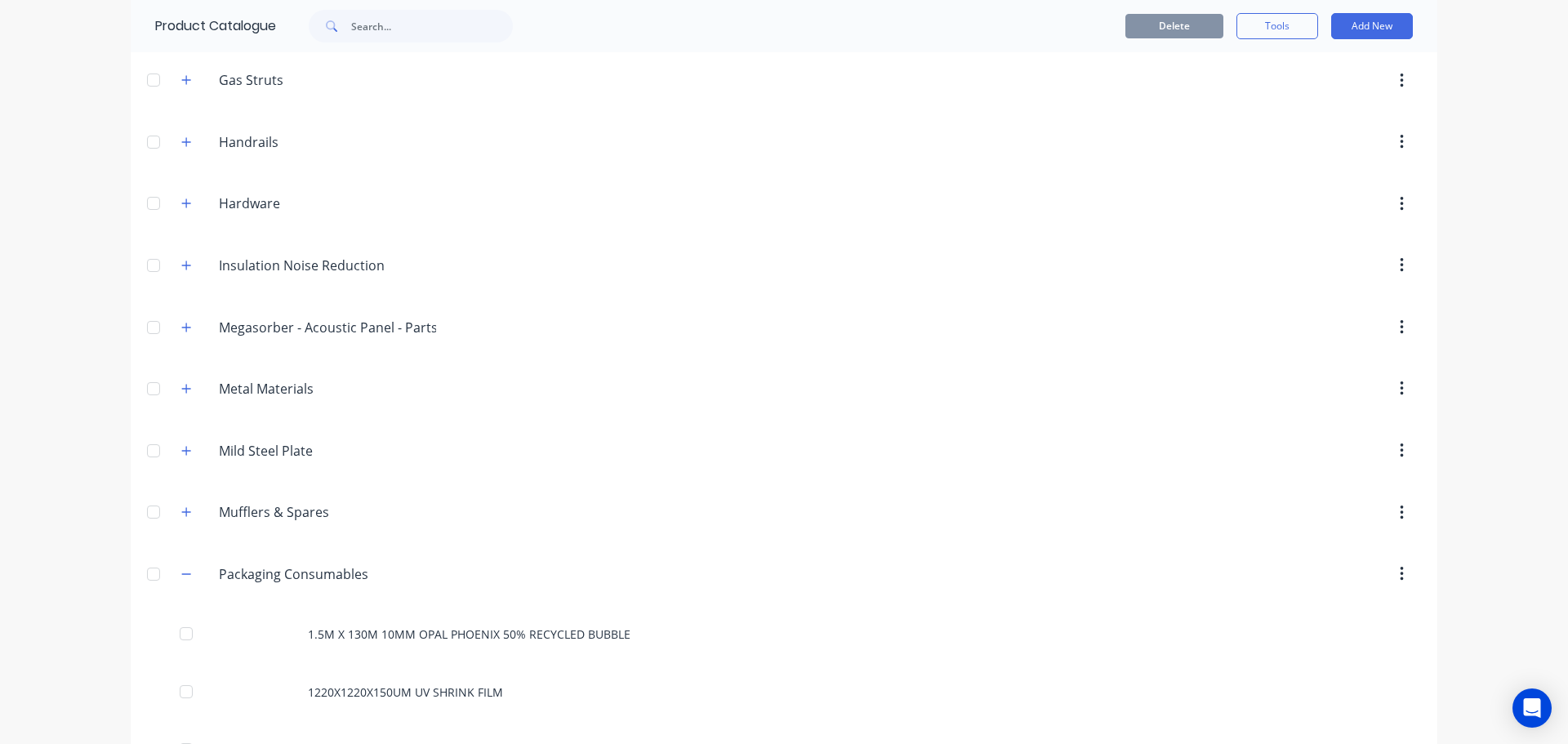
scroll to position [1138, 0]
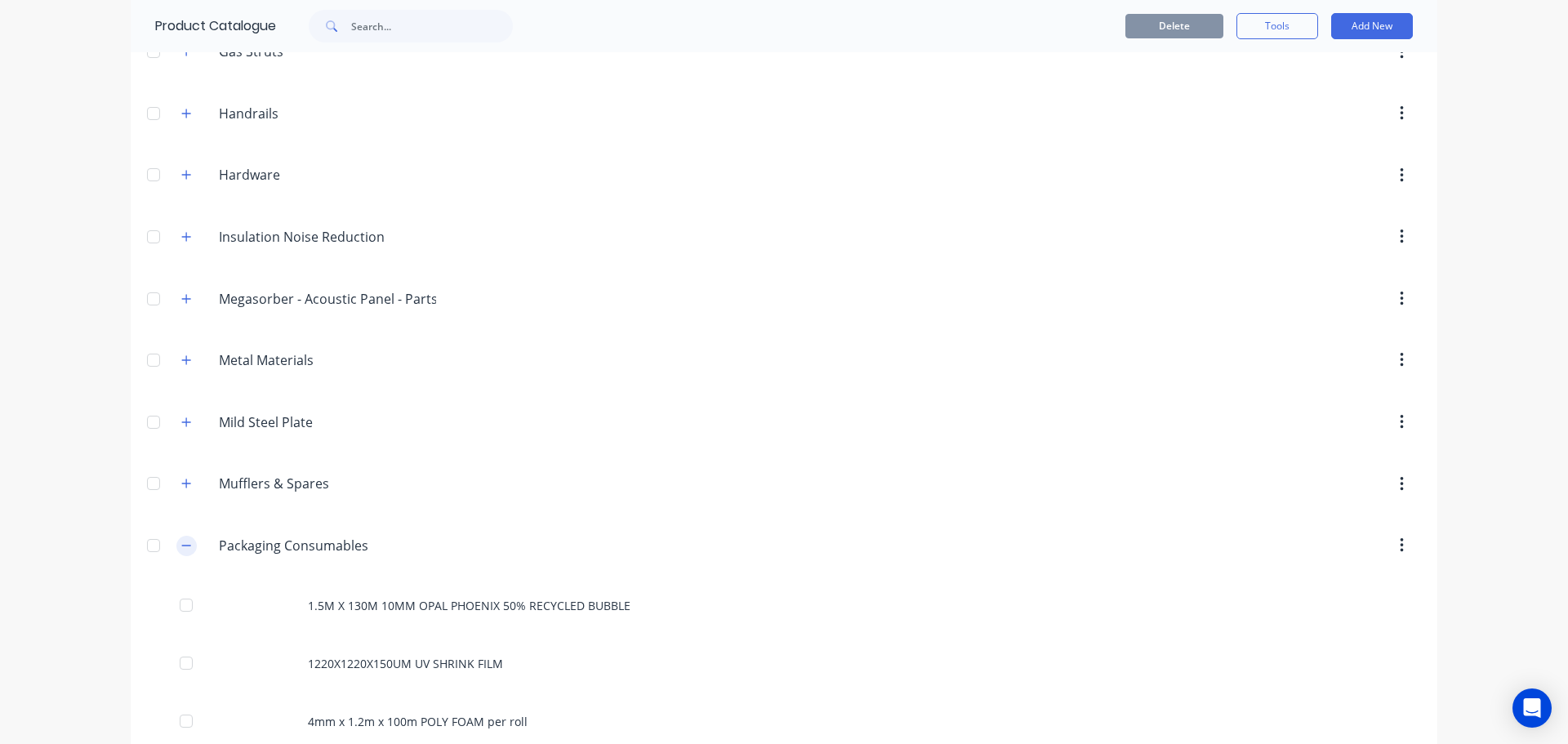
click at [186, 541] on button "button" at bounding box center [186, 545] width 21 height 21
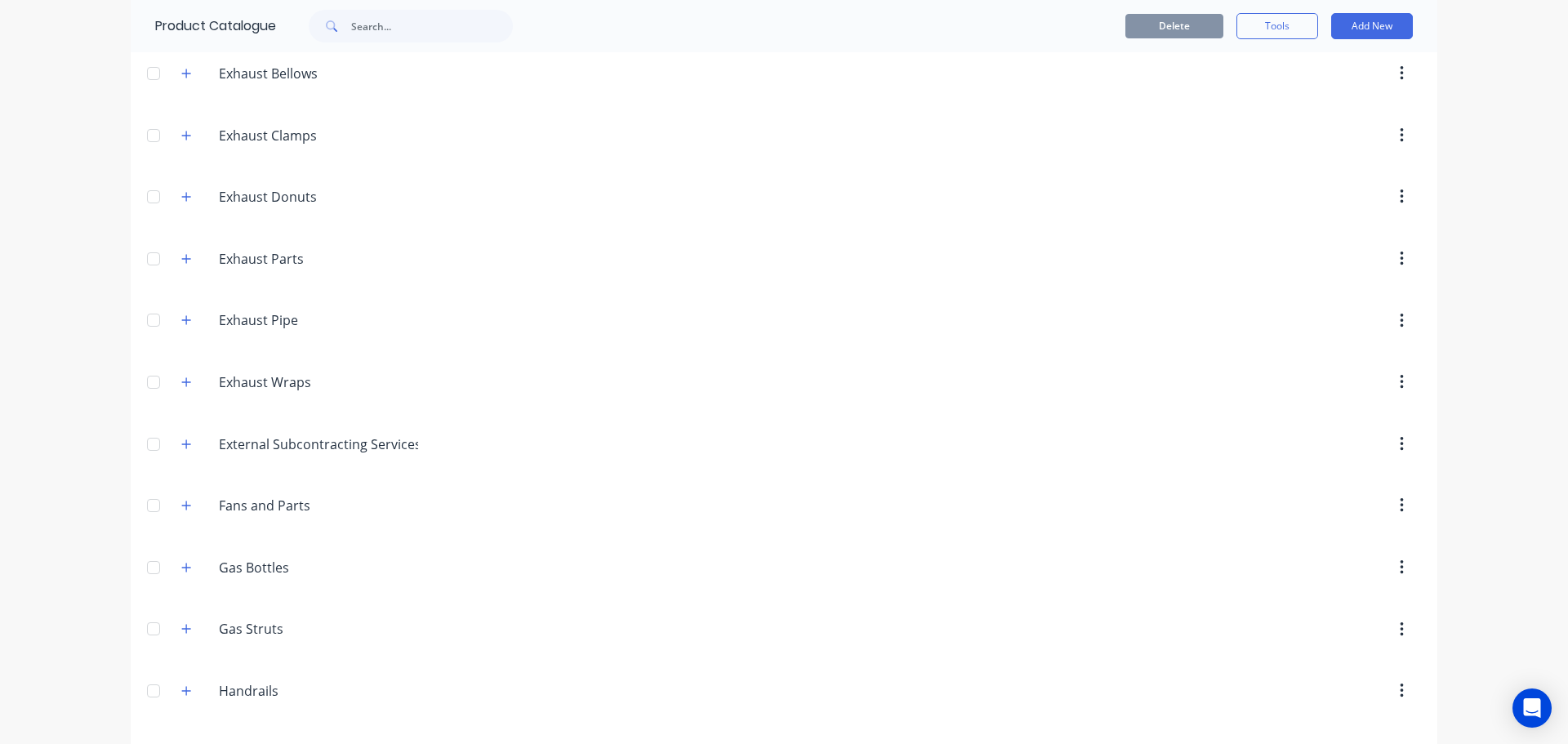
scroll to position [478, 0]
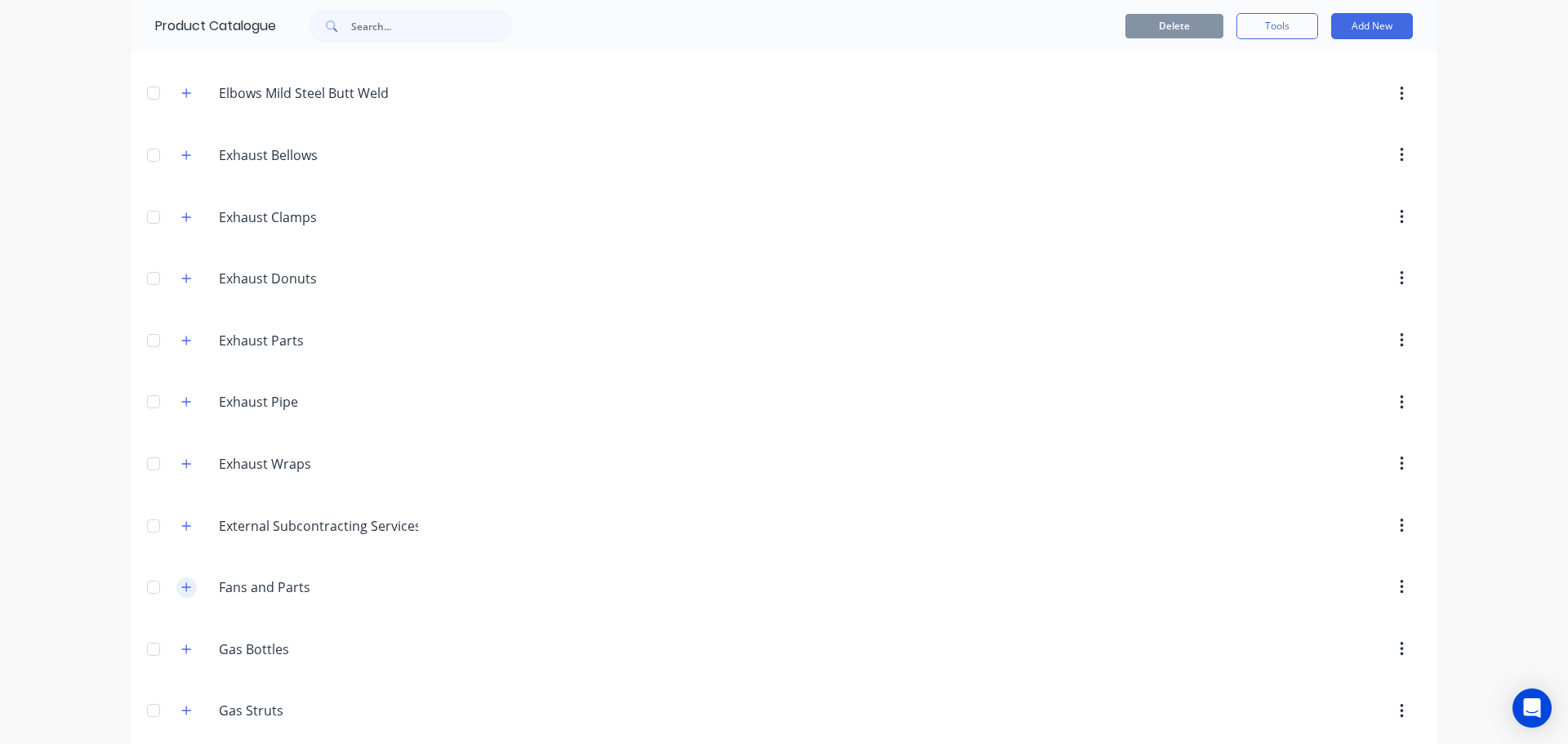
click at [181, 586] on icon "button" at bounding box center [185, 586] width 10 height 12
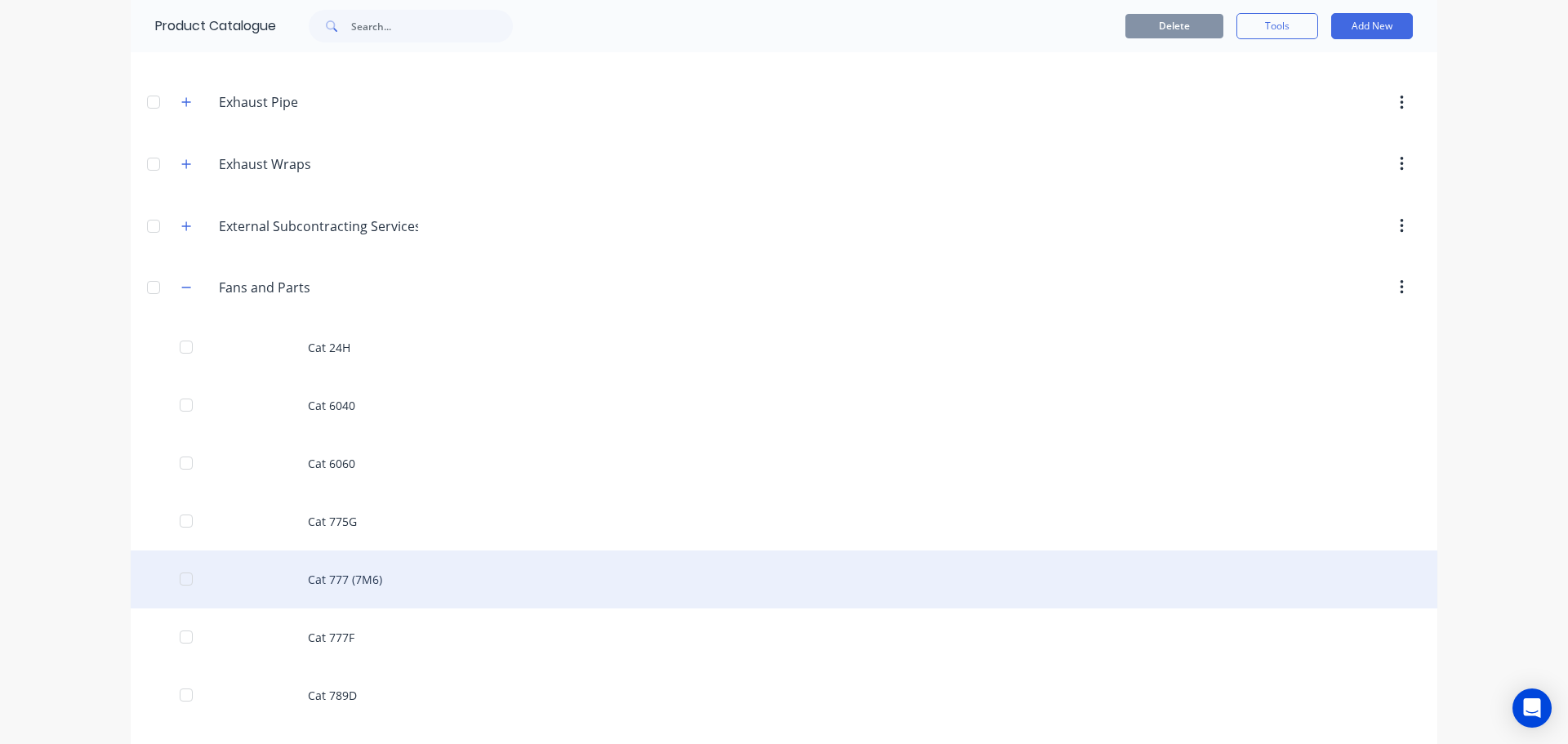
scroll to position [805, 0]
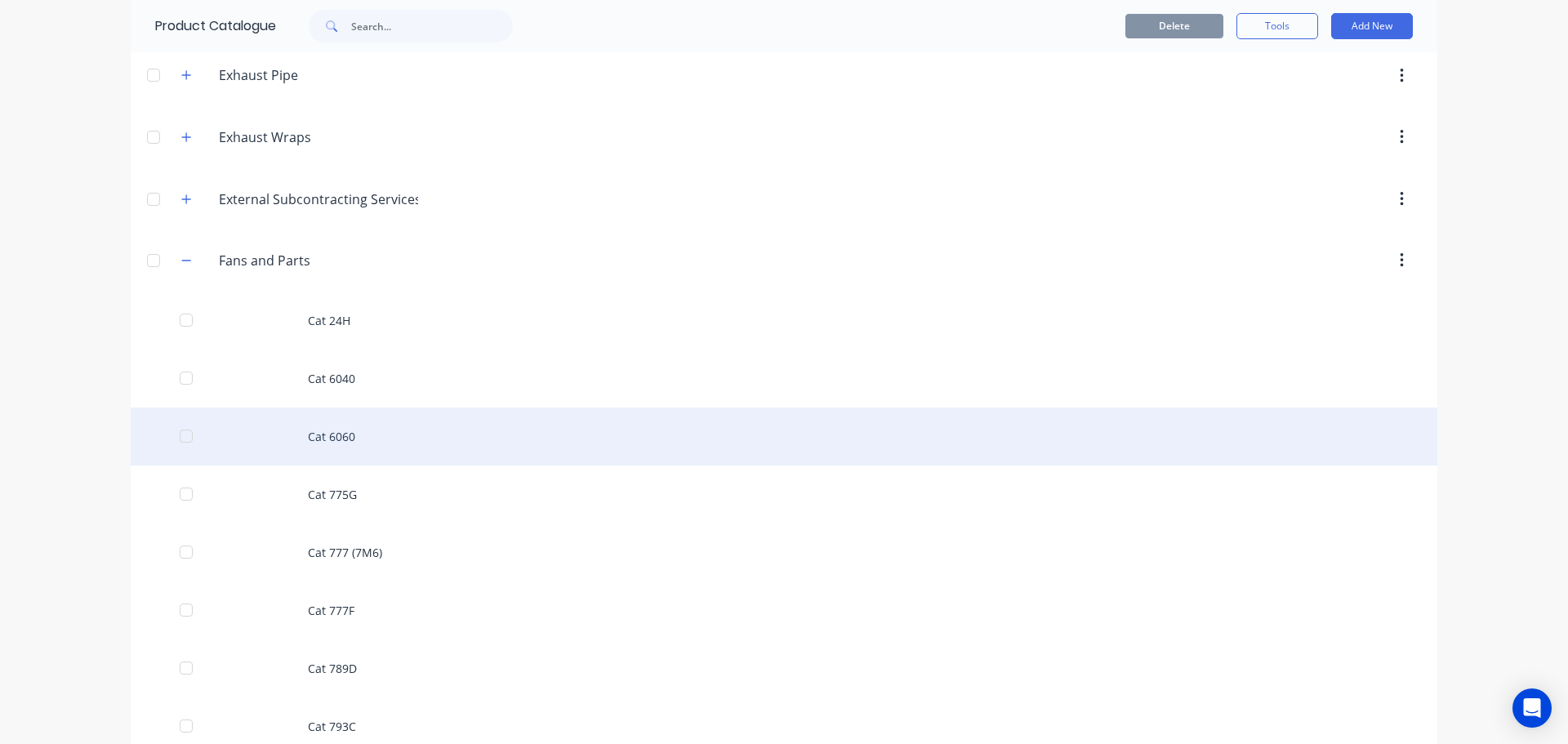
click at [325, 438] on div "Cat 6060" at bounding box center [784, 436] width 1307 height 58
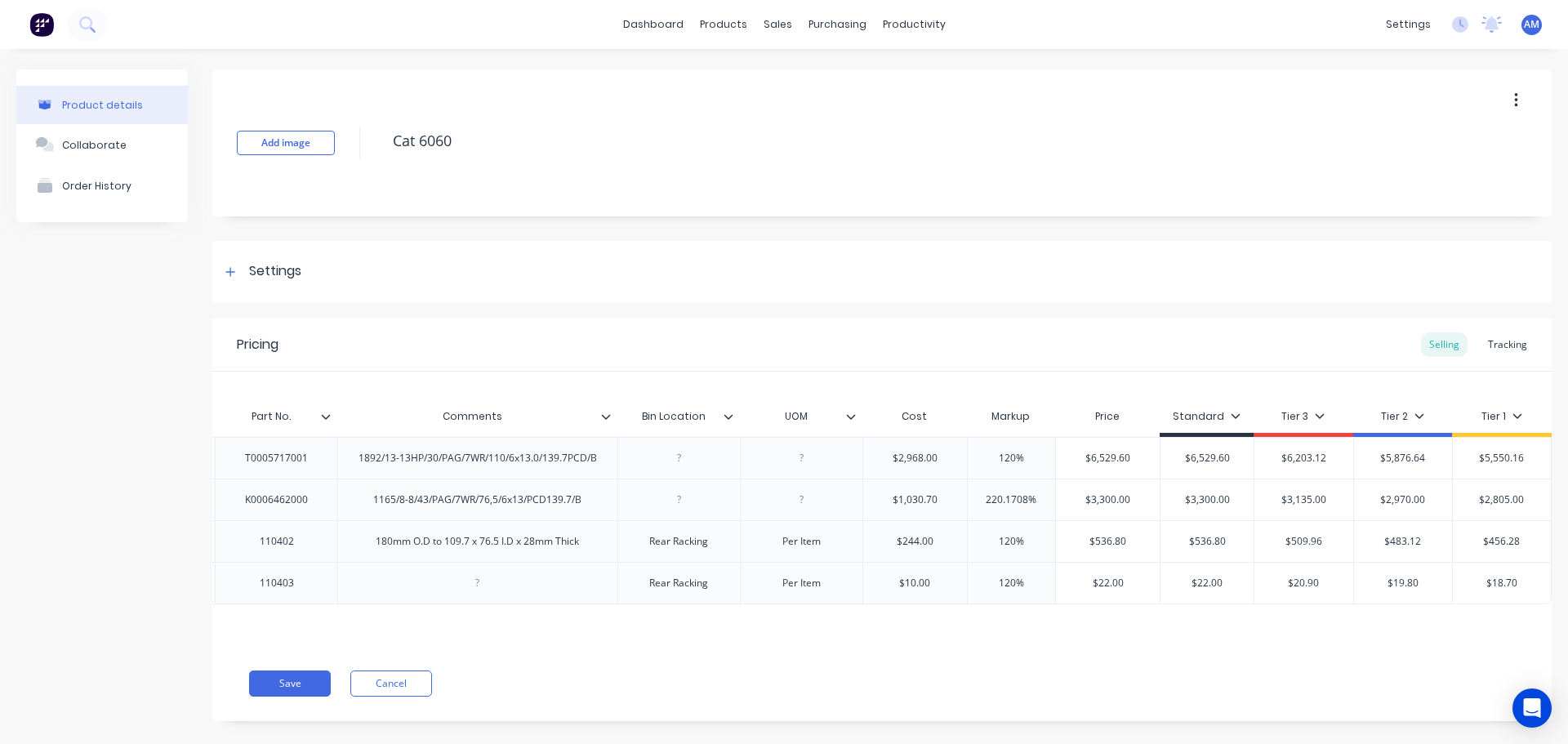
scroll to position [0, 246]
click at [1491, 346] on div "Tracking" at bounding box center [1508, 344] width 56 height 24
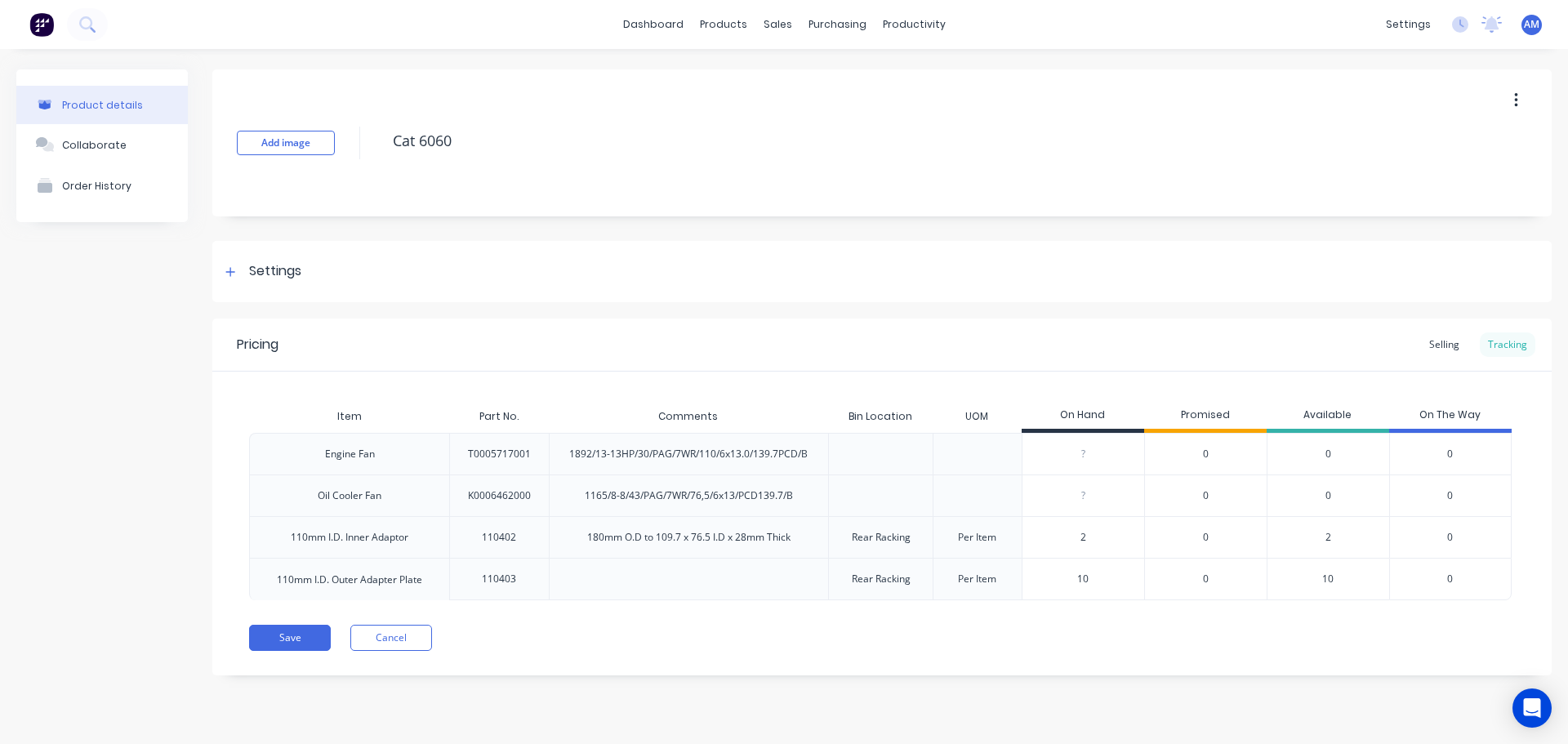
scroll to position [0, 0]
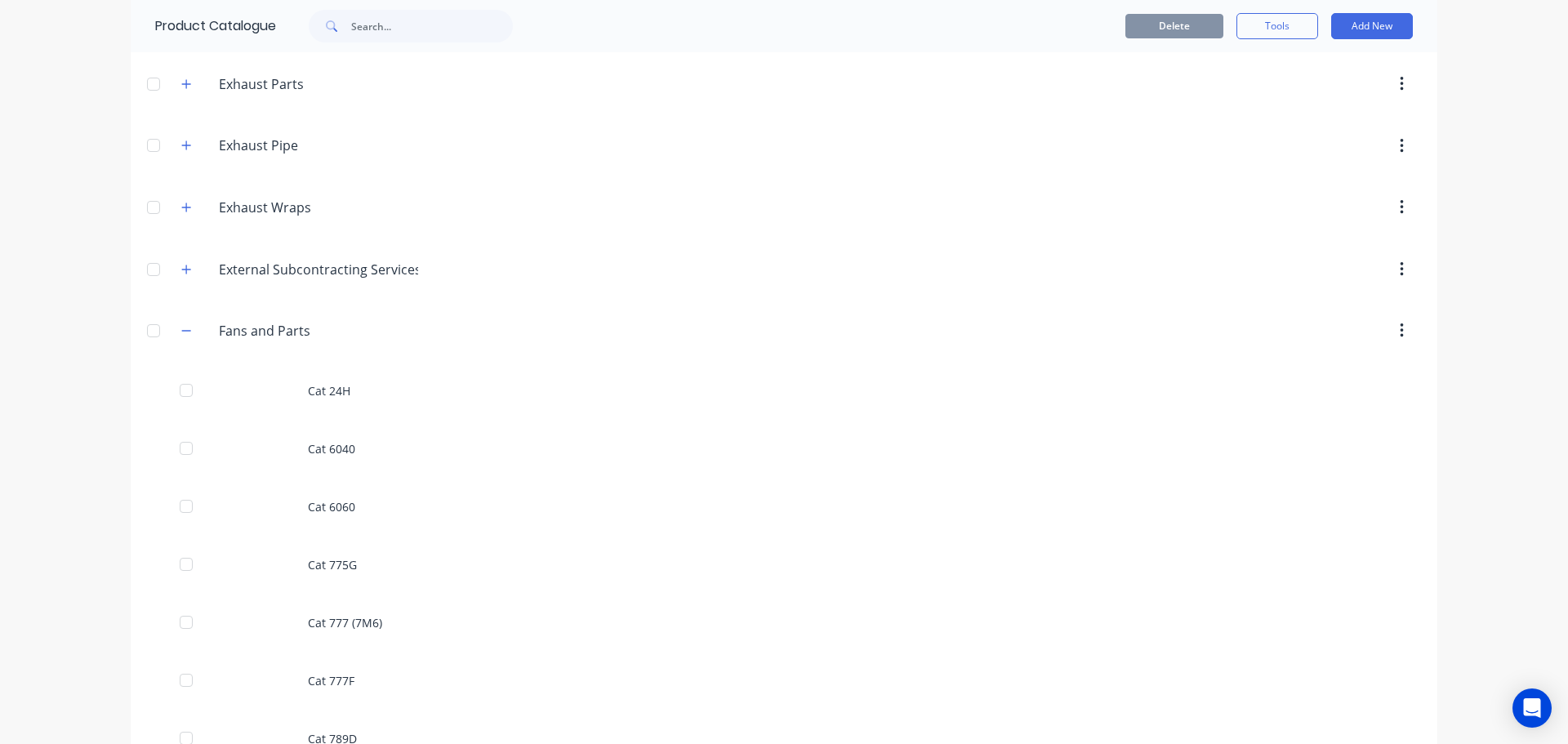
scroll to position [817, 0]
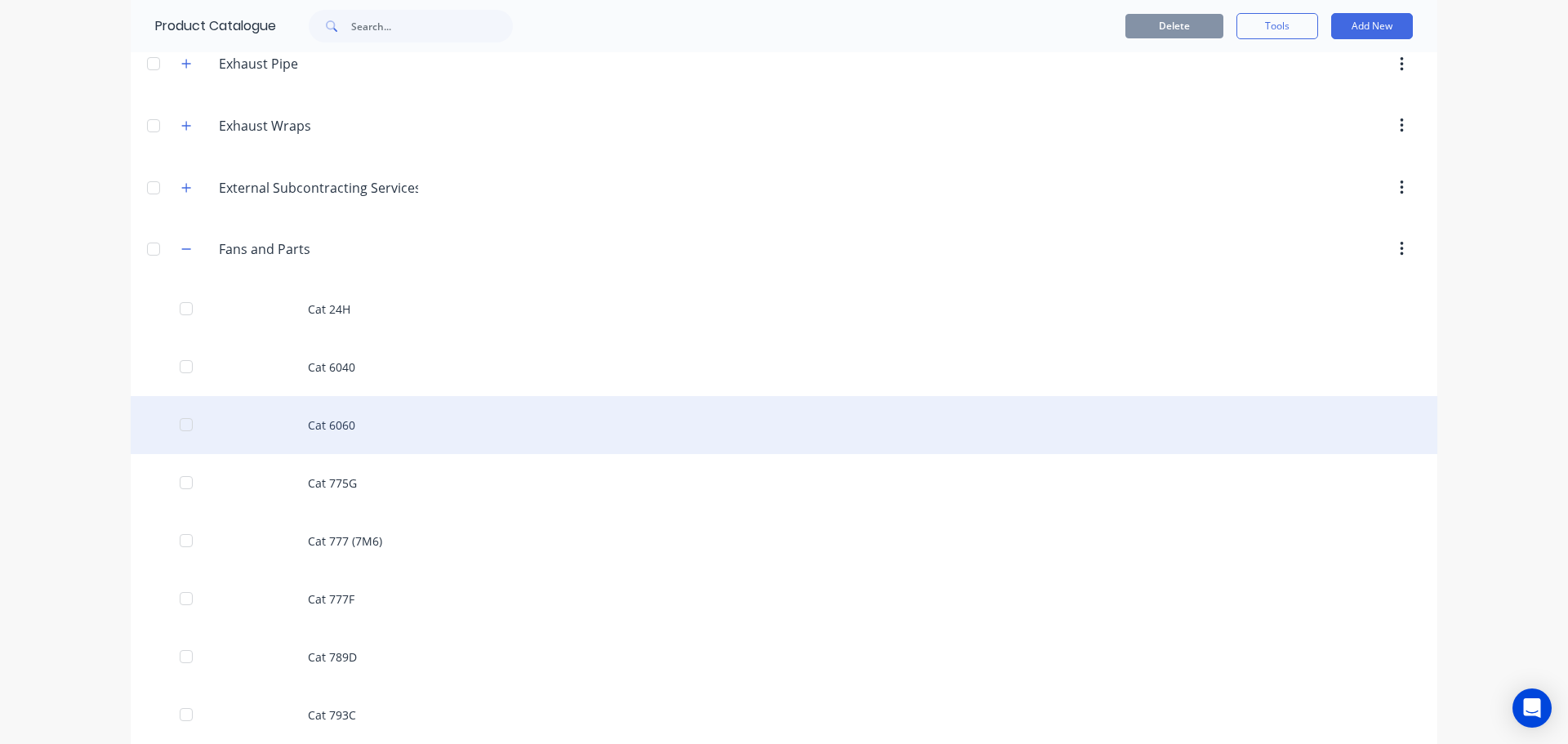
click at [327, 423] on div "Cat 6060" at bounding box center [784, 424] width 1307 height 58
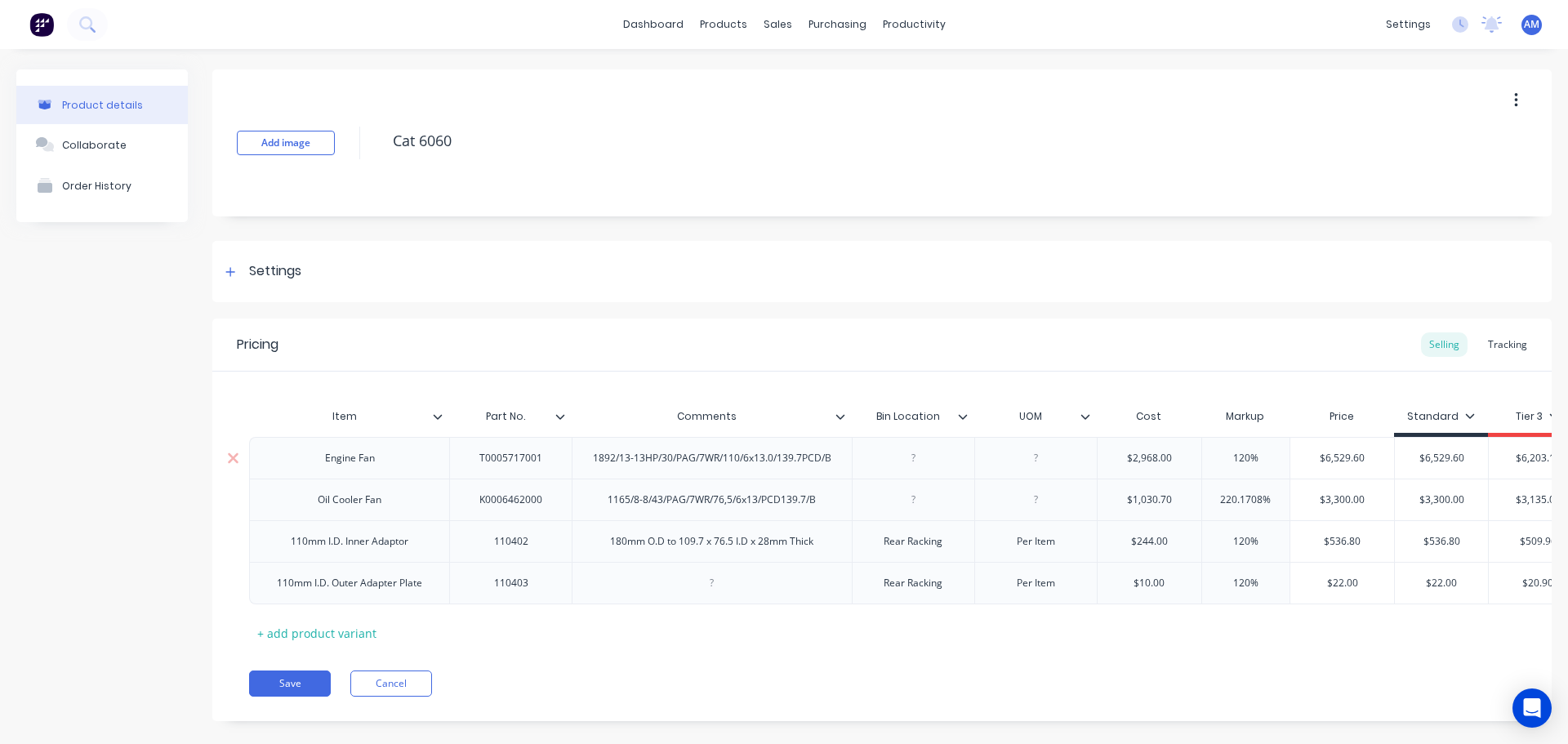
type textarea "x"
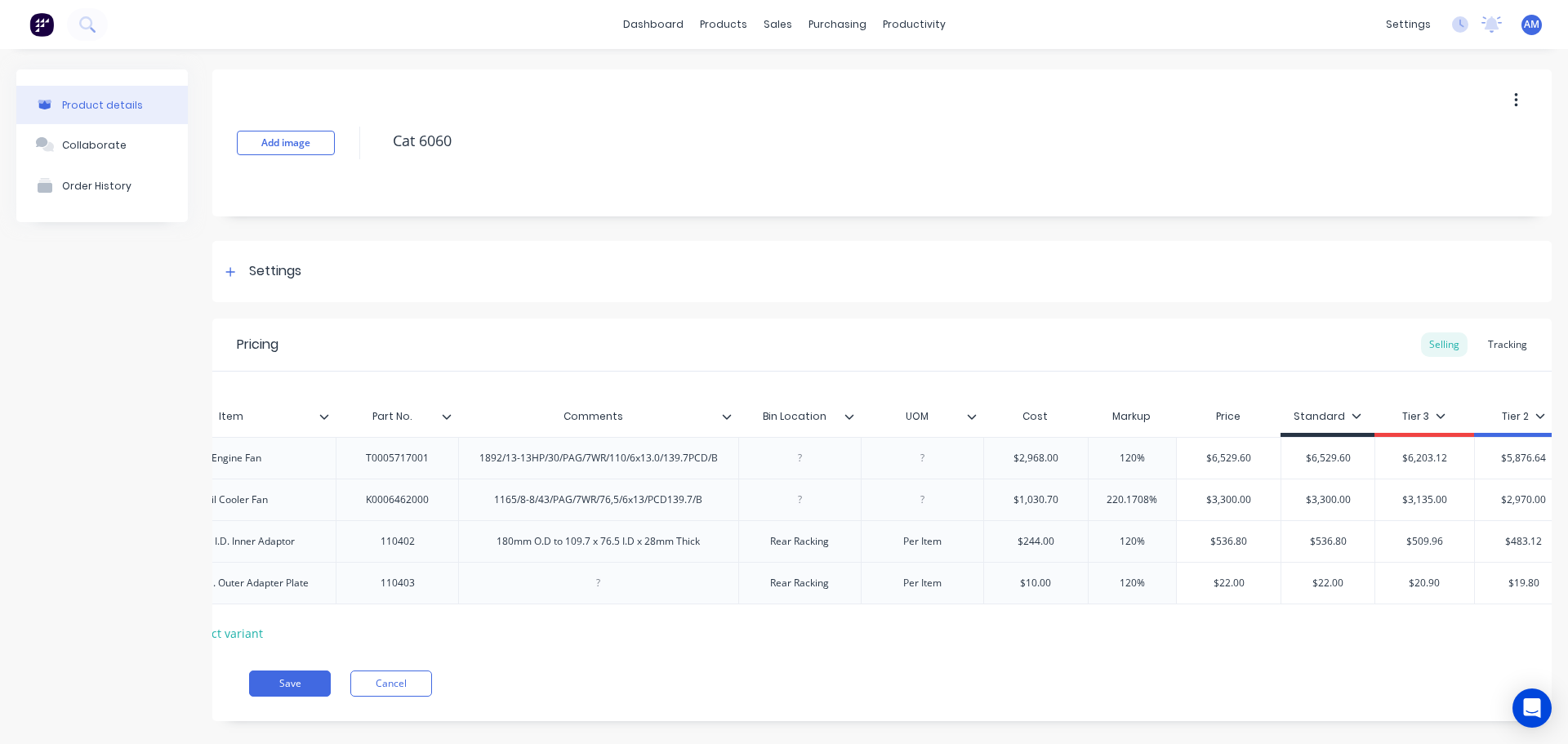
scroll to position [0, 246]
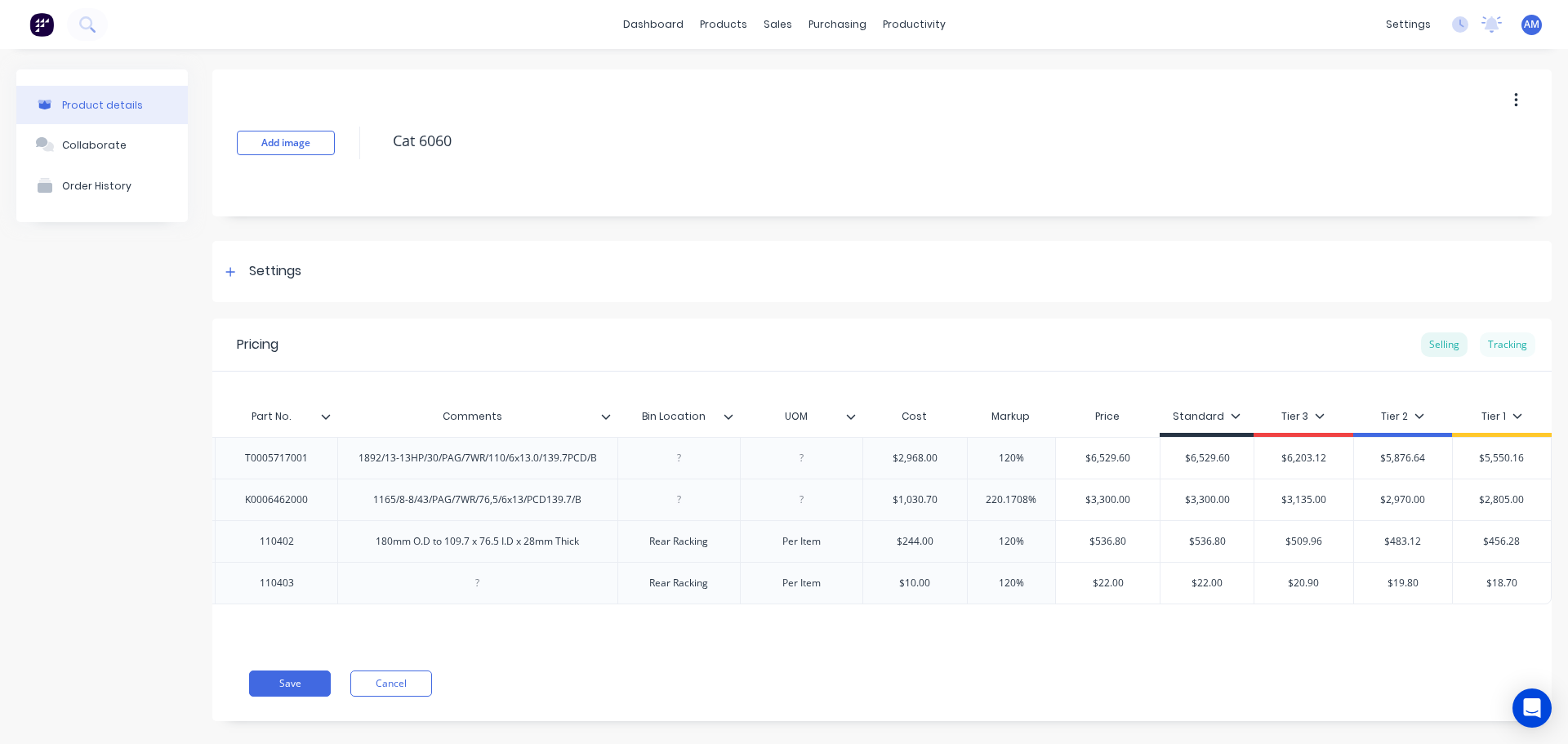
click at [1501, 338] on div "Tracking" at bounding box center [1508, 344] width 56 height 24
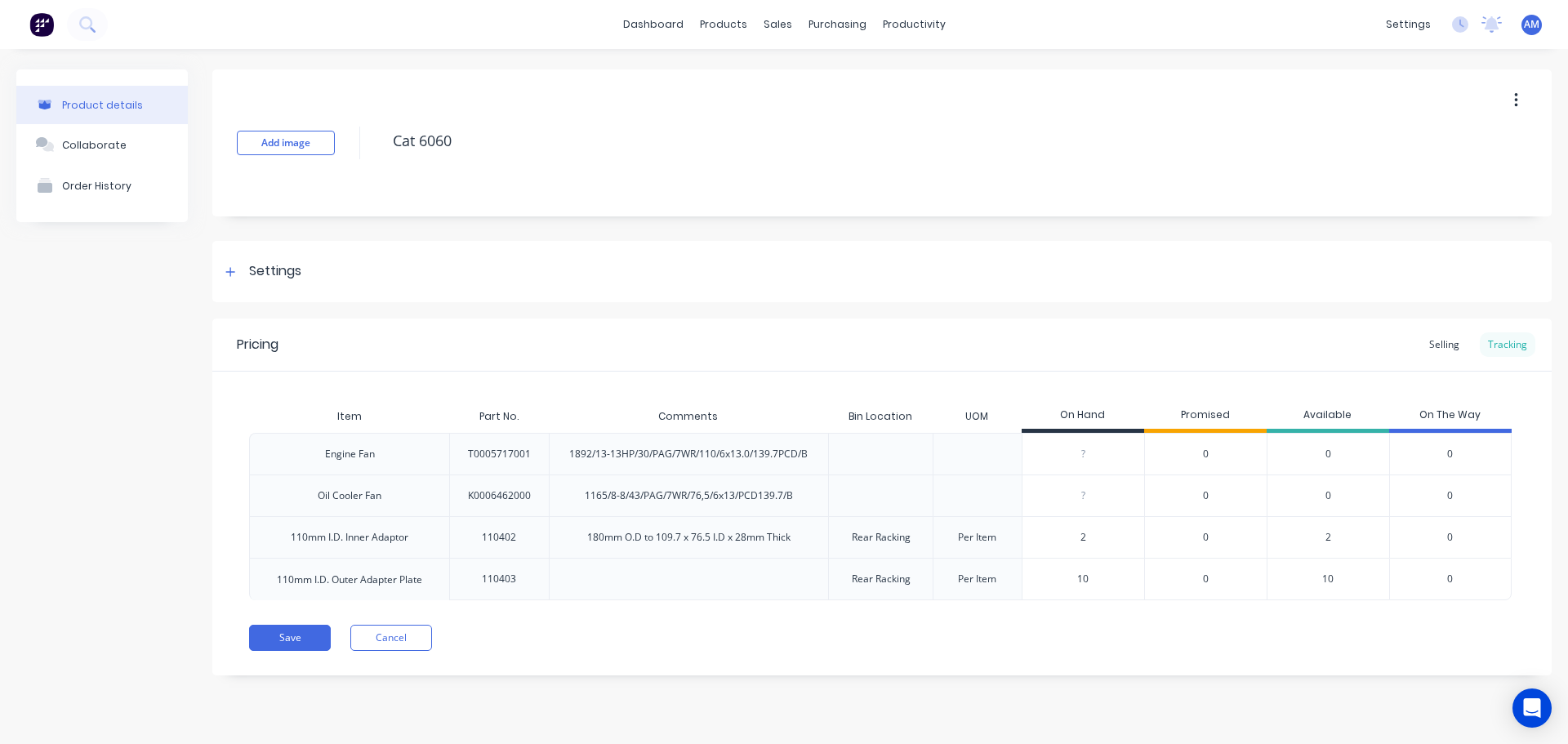
scroll to position [0, 0]
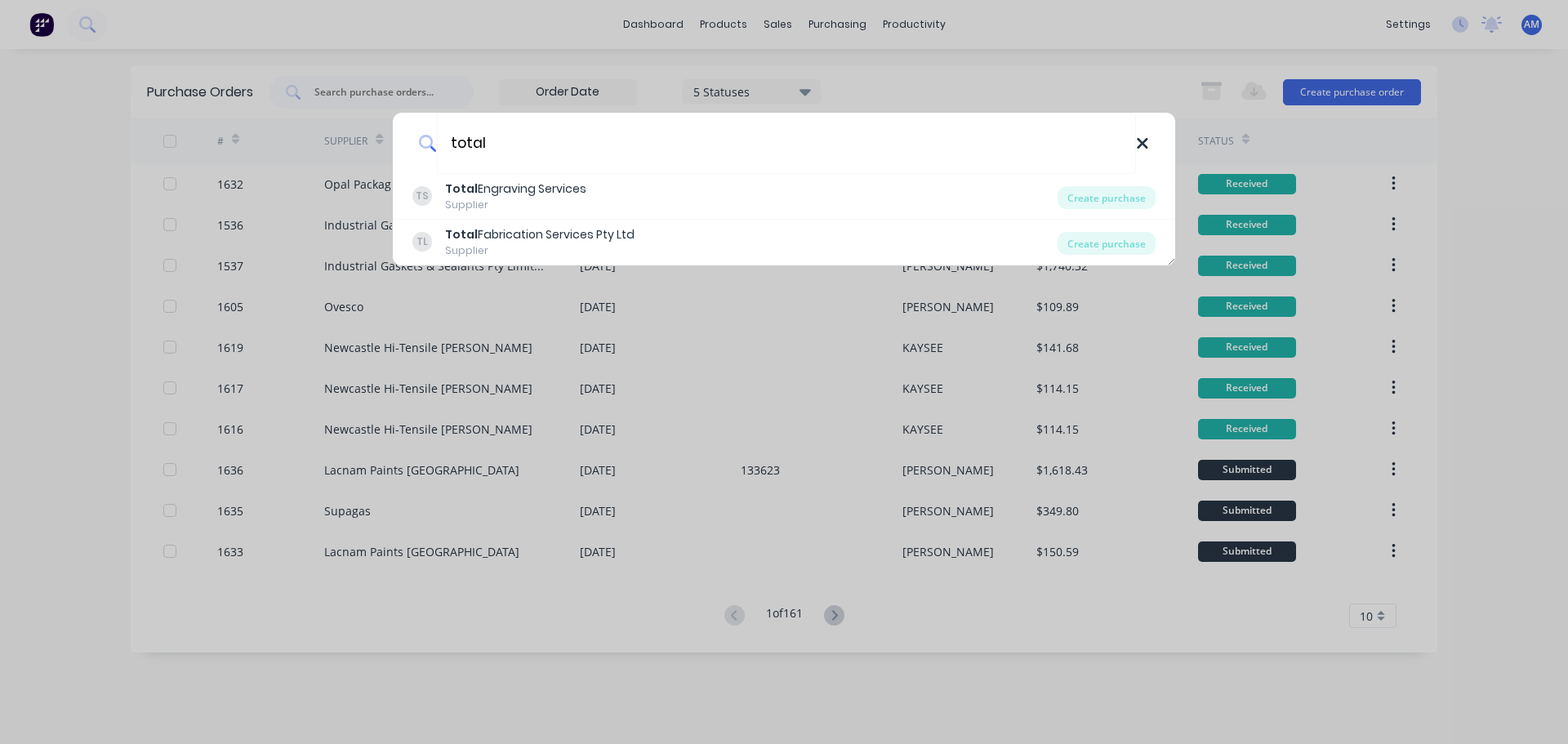
type input "total"
click at [1144, 150] on icon at bounding box center [1143, 143] width 13 height 18
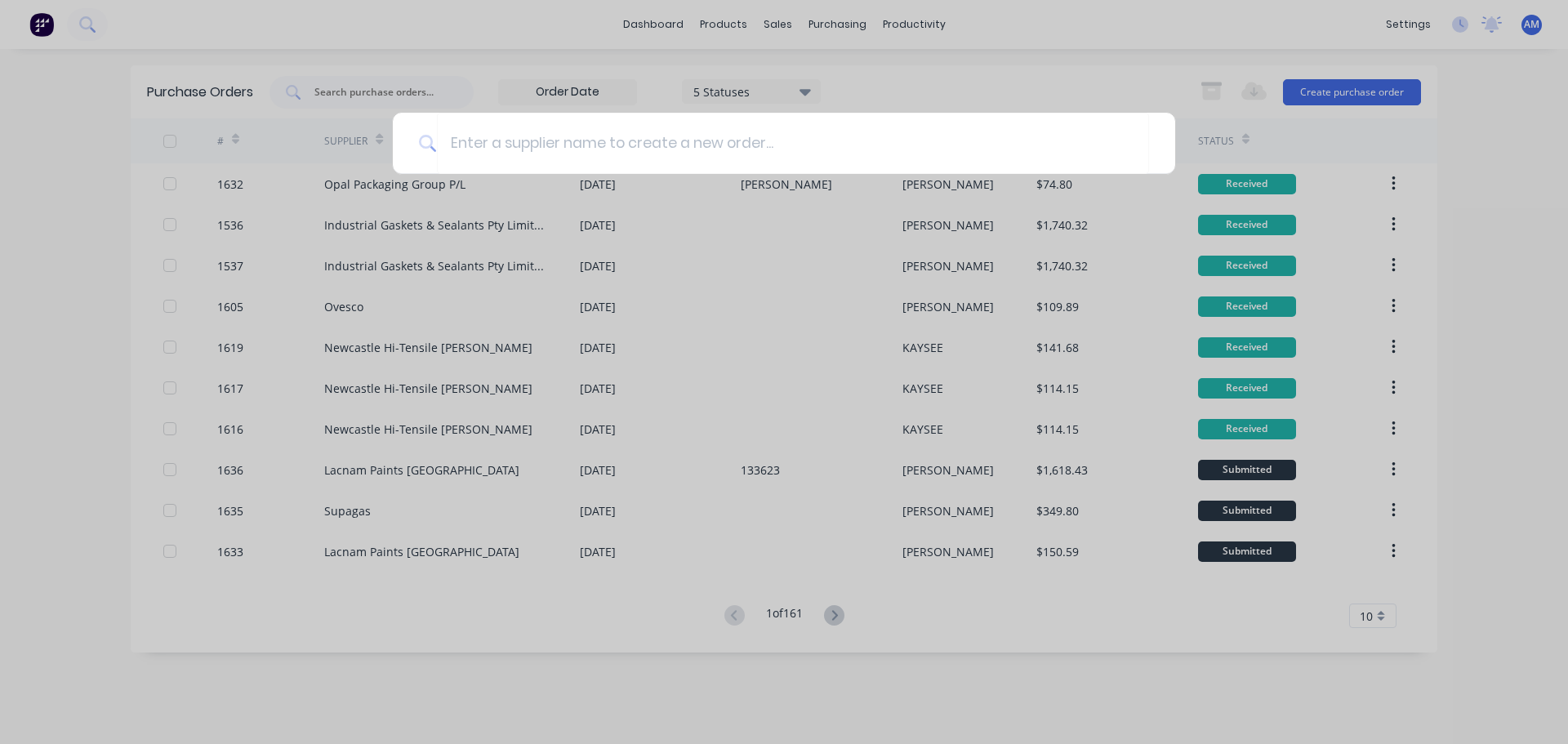
click at [560, 32] on div at bounding box center [784, 372] width 1568 height 744
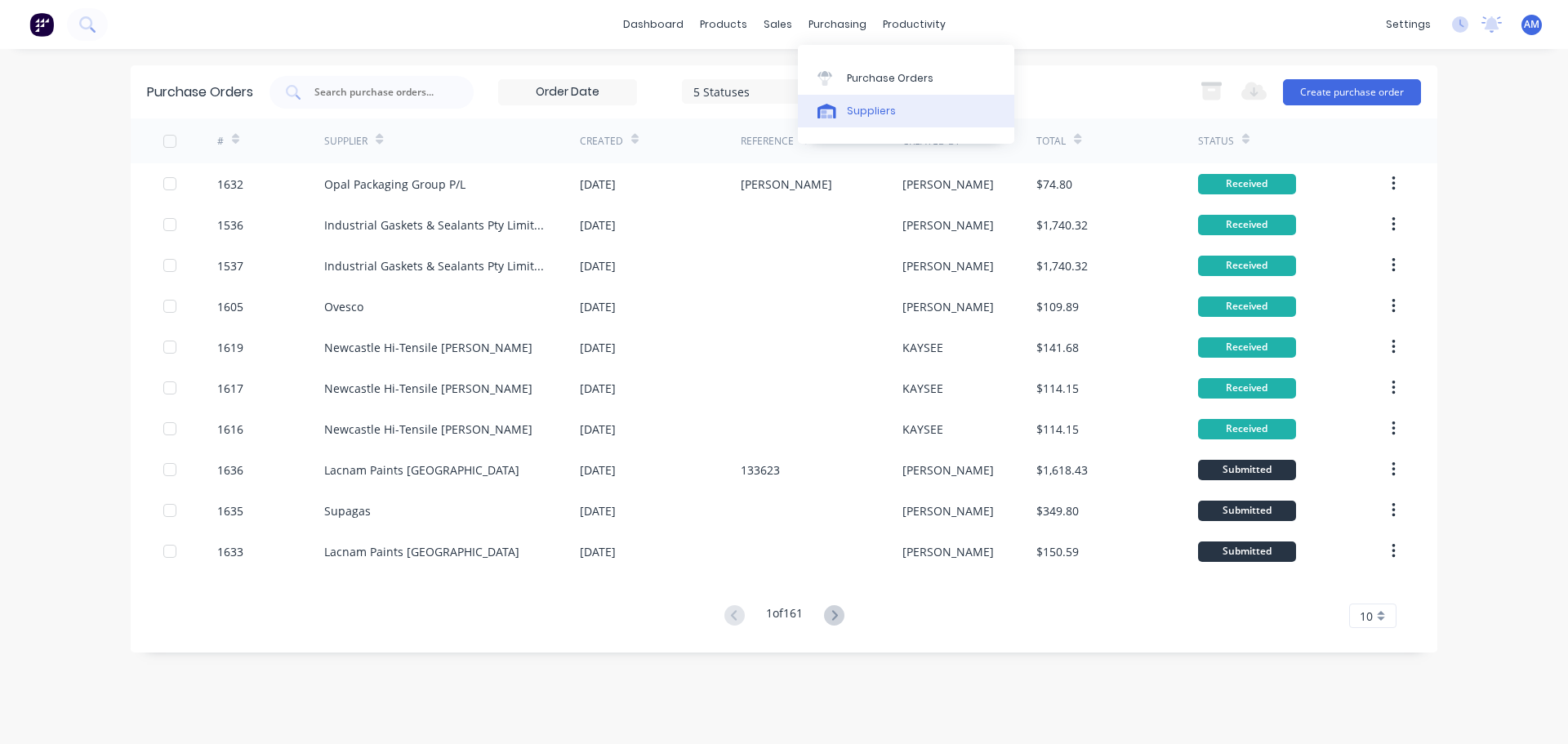
click at [869, 111] on div "Suppliers" at bounding box center [871, 111] width 49 height 14
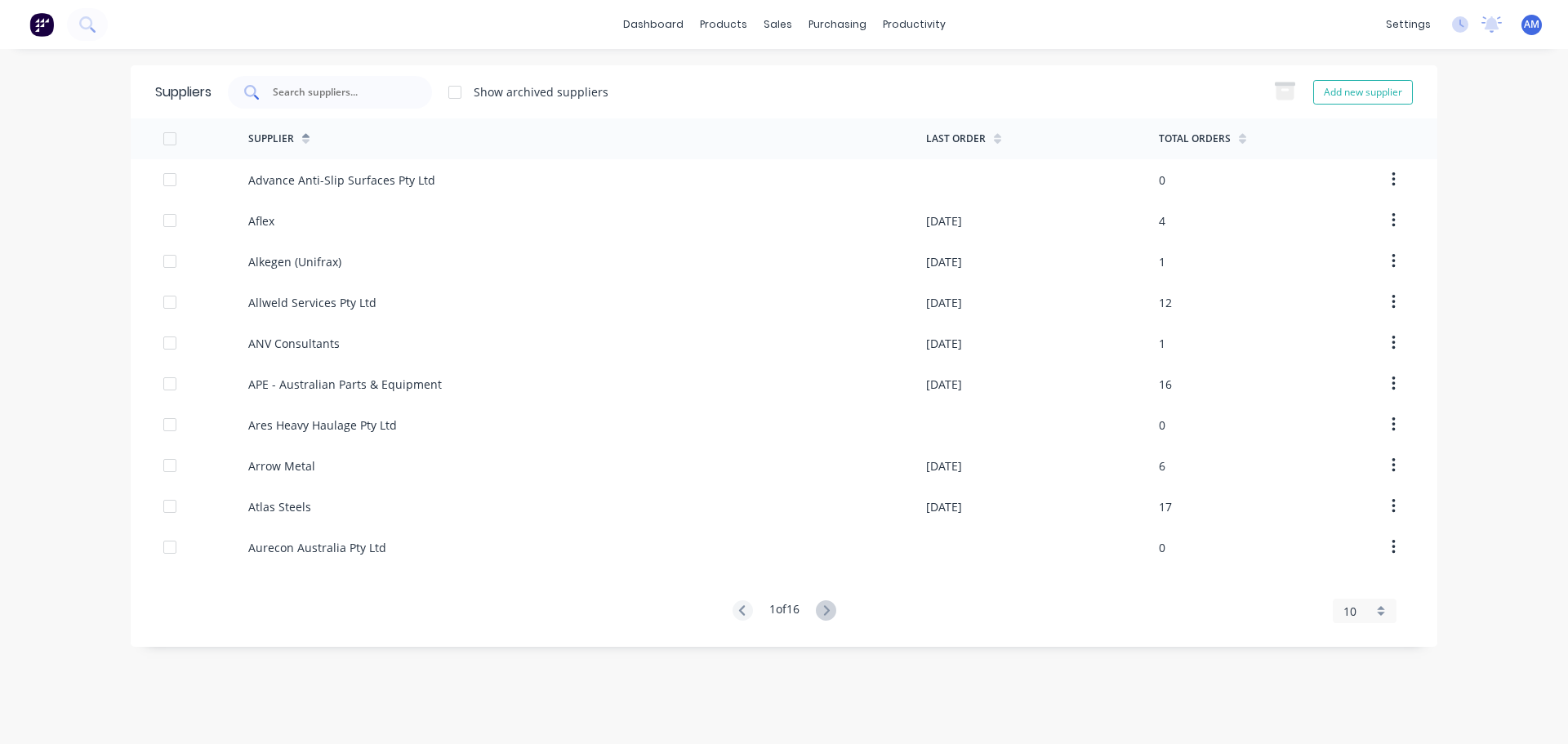
click at [318, 93] on input "text" at bounding box center [338, 92] width 135 height 16
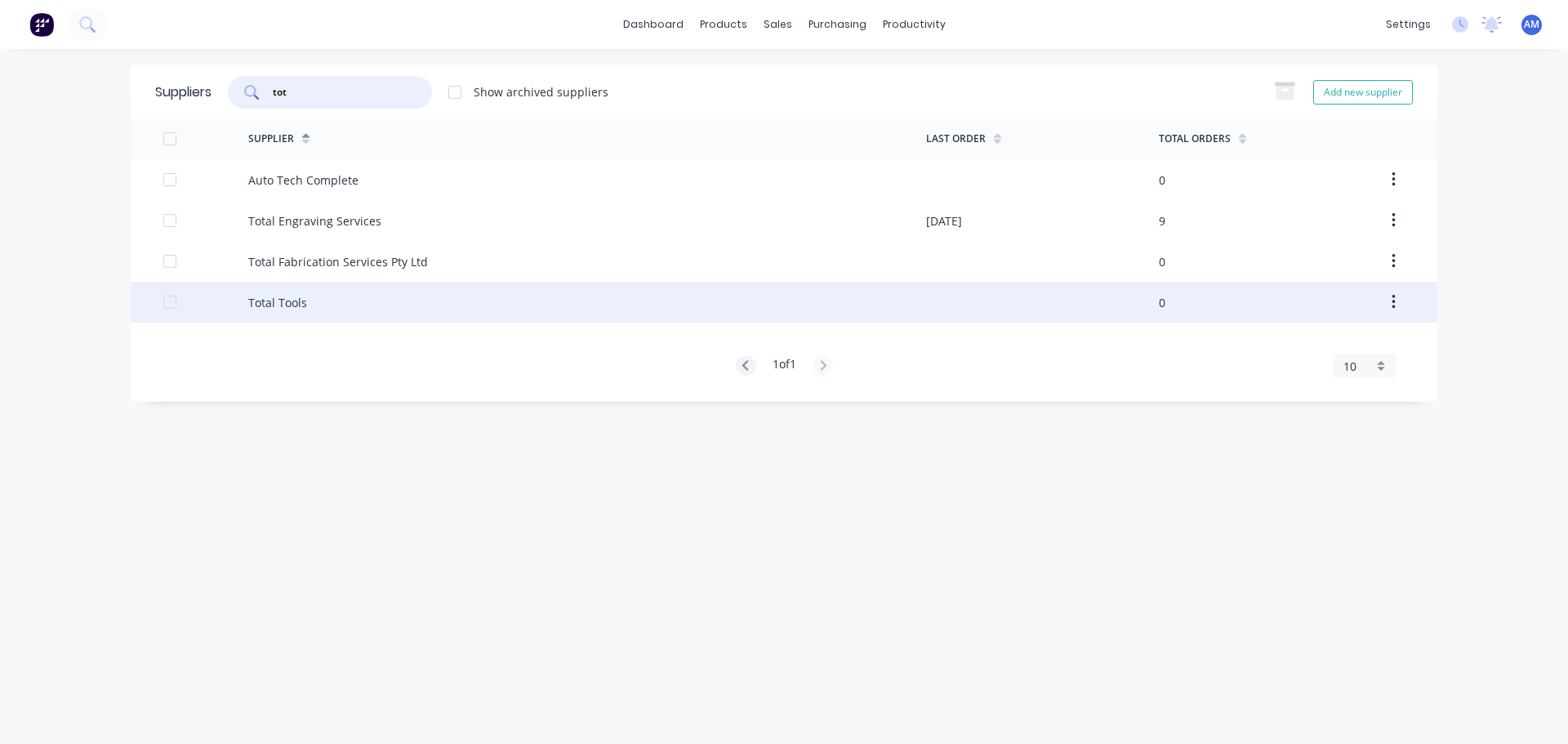
type input "tot"
click at [289, 297] on div "Total Tools" at bounding box center [278, 302] width 59 height 17
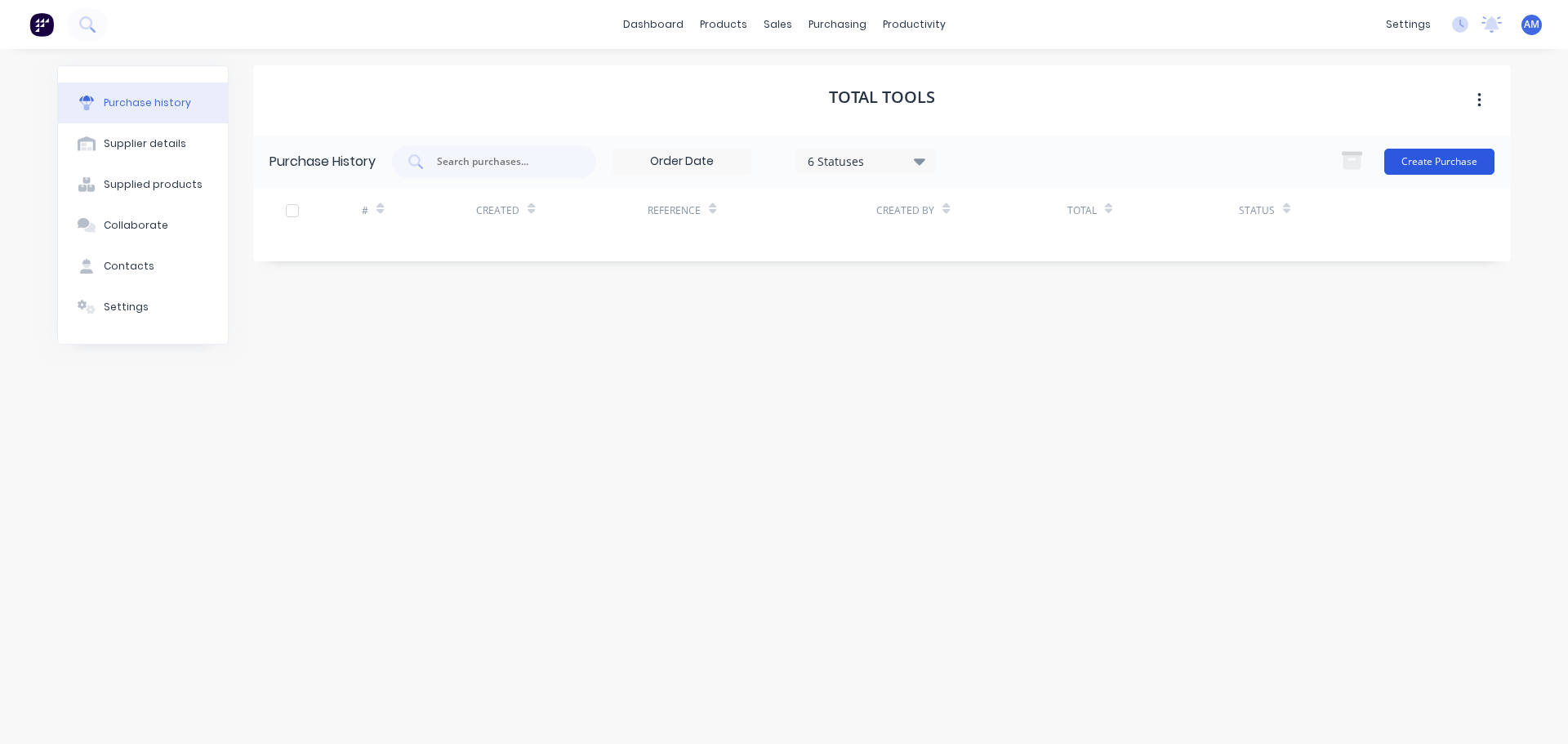
click at [1437, 163] on button "Create Purchase" at bounding box center [1439, 161] width 110 height 26
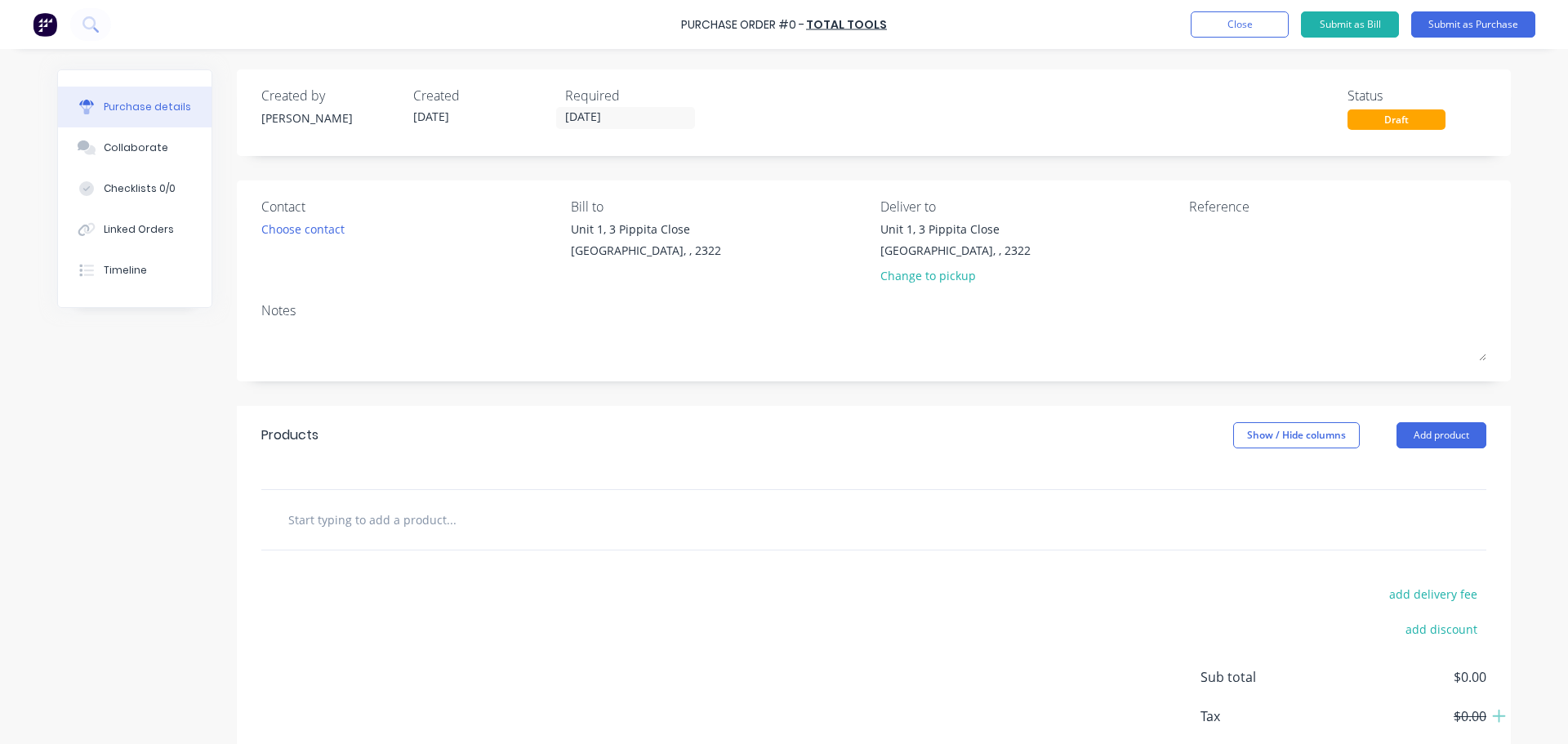
click at [398, 522] on input "text" at bounding box center [450, 519] width 327 height 32
click at [407, 522] on input "text" at bounding box center [450, 519] width 327 height 32
paste input "IR SPRAY GUN STAR 106 1.4MM GRAV. FEED 2PK"
drag, startPoint x: 549, startPoint y: 517, endPoint x: 271, endPoint y: 522, distance: 278.0
click at [274, 522] on div "IR SPRAY GUN STAR 106 1.4MM GRAV. FEED 2PK Add IR SPRAY GUN STAR 106 1.4MM GRAV…" at bounding box center [518, 519] width 490 height 32
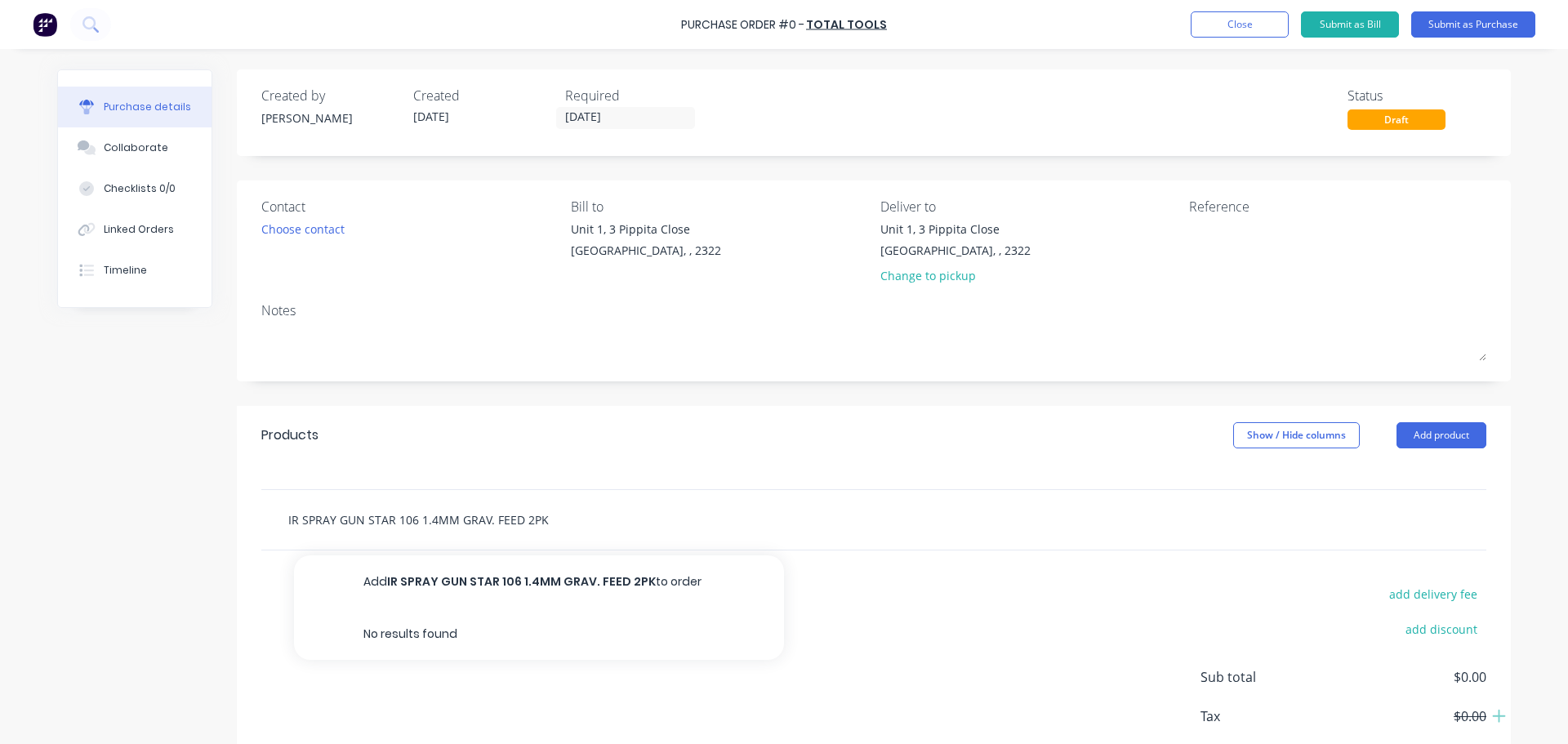
paste input "AIR SPRAY GUN STAR 106 1.4MM GRAV. FEED 2PK GUN,600ML POT STAR"
type input "AIR SPRAY GUN STAR 106 1.4MM GRAV. FEED 2PK GUN,600ML POT STAR"
click at [654, 517] on div "AIR SPRAY GUN STAR 106 1.4MM GRAV. FEED 2PK GUN,600ML POT STAR Add AIR SPRAY GU…" at bounding box center [518, 519] width 490 height 32
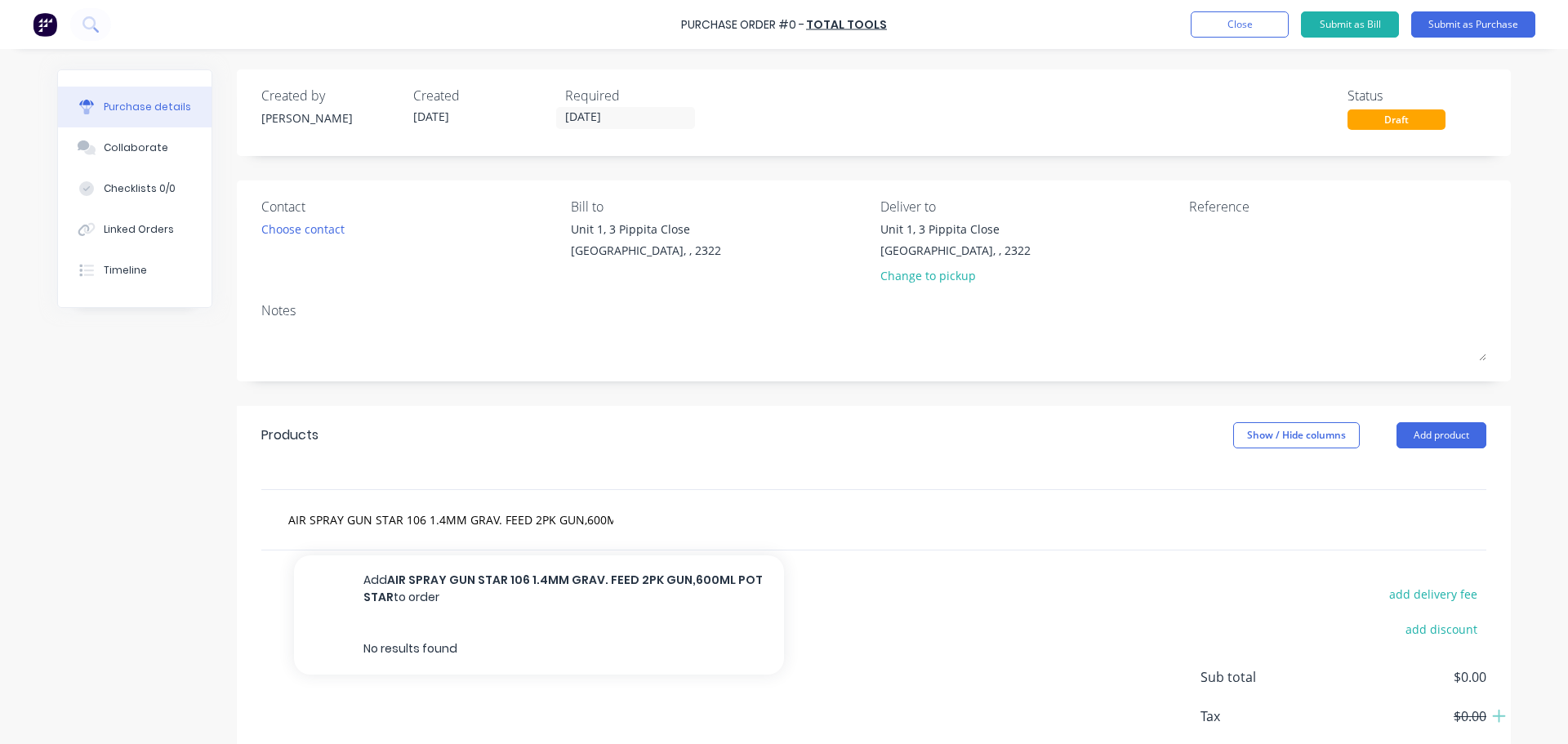
click at [636, 525] on div "AIR SPRAY GUN STAR 106 1.4MM GRAV. FEED 2PK GUN,600ML POT STAR Add AIR SPRAY GU…" at bounding box center [518, 519] width 490 height 32
click at [630, 522] on div "AIR SPRAY GUN STAR 106 1.4MM GRAV. FEED 2PK GUN,600ML POT STAR Add AIR SPRAY GU…" at bounding box center [518, 519] width 490 height 32
click at [618, 522] on div "AIR SPRAY GUN STAR 106 1.4MM GRAV. FEED 2PK GUN,600ML POT STAR Add AIR SPRAY GU…" at bounding box center [518, 519] width 490 height 32
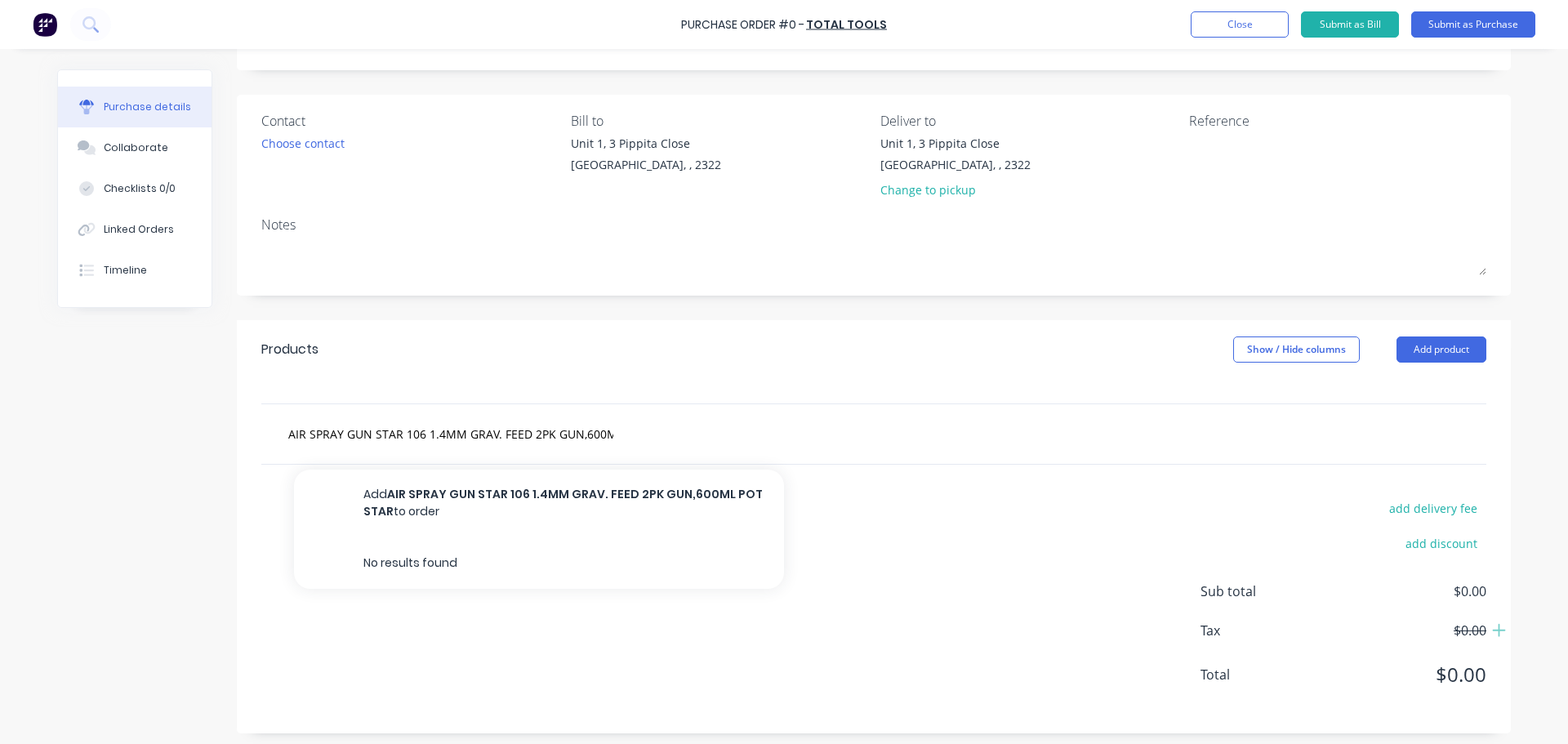
scroll to position [91, 0]
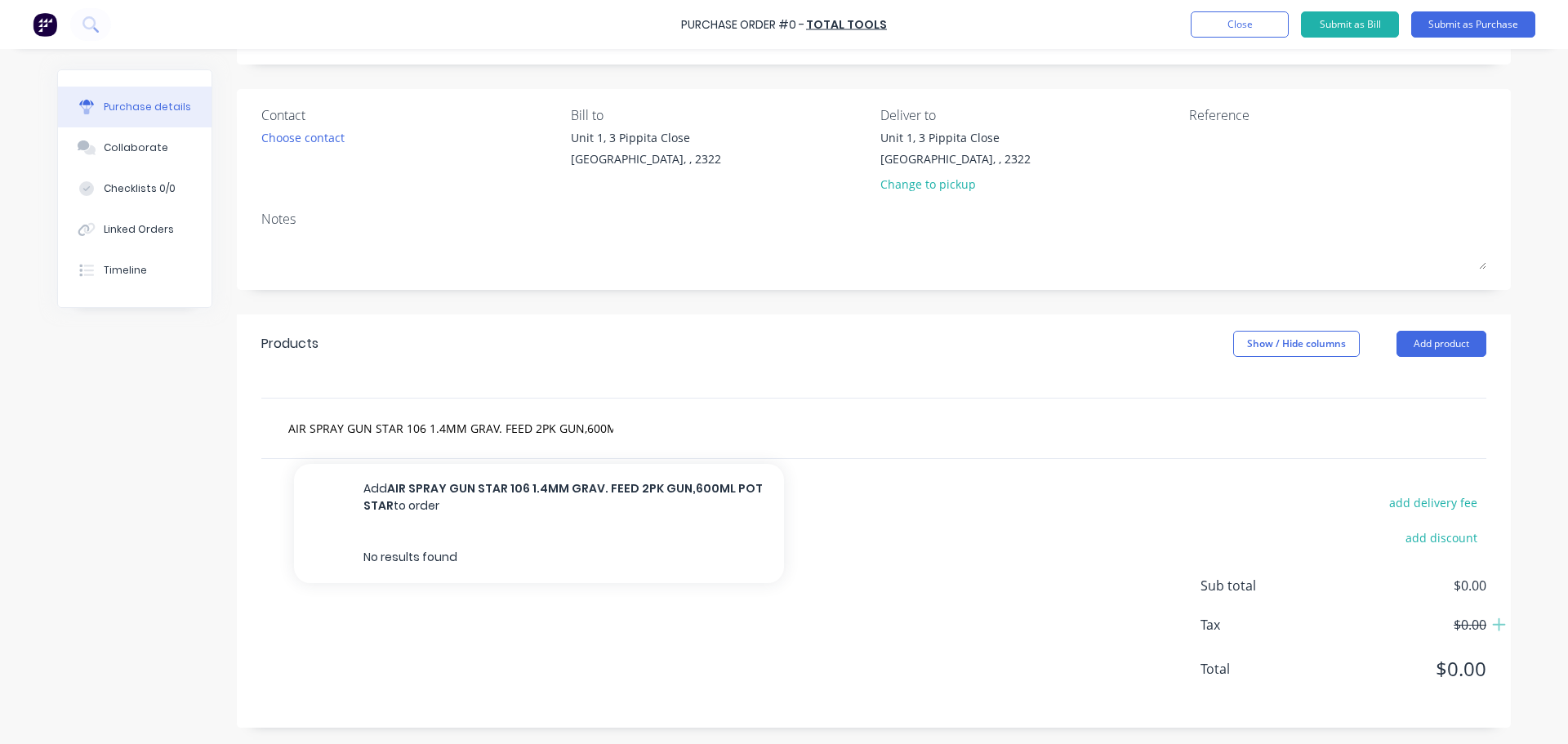
click at [622, 429] on div "AIR SPRAY GUN STAR 106 1.4MM GRAV. FEED 2PK GUN,600ML POT STAR Add AIR SPRAY GU…" at bounding box center [518, 428] width 490 height 32
click at [600, 426] on input "AIR SPRAY GUN STAR 106 1.4MM GRAV. FEED 2PK GUN,600ML POT STAR" at bounding box center [450, 428] width 327 height 32
click at [617, 425] on div "AIR SPRAY GUN STAR 106 1.4MM GRAV. FEED 2PK GUN,600ML POT STAR Add AIR SPRAY GU…" at bounding box center [518, 428] width 490 height 32
click at [625, 429] on div "AIR SPRAY GUN STAR 106 1.4MM GRAV. FEED 2PK GUN,600ML POT STAR Add AIR SPRAY GU…" at bounding box center [518, 428] width 490 height 32
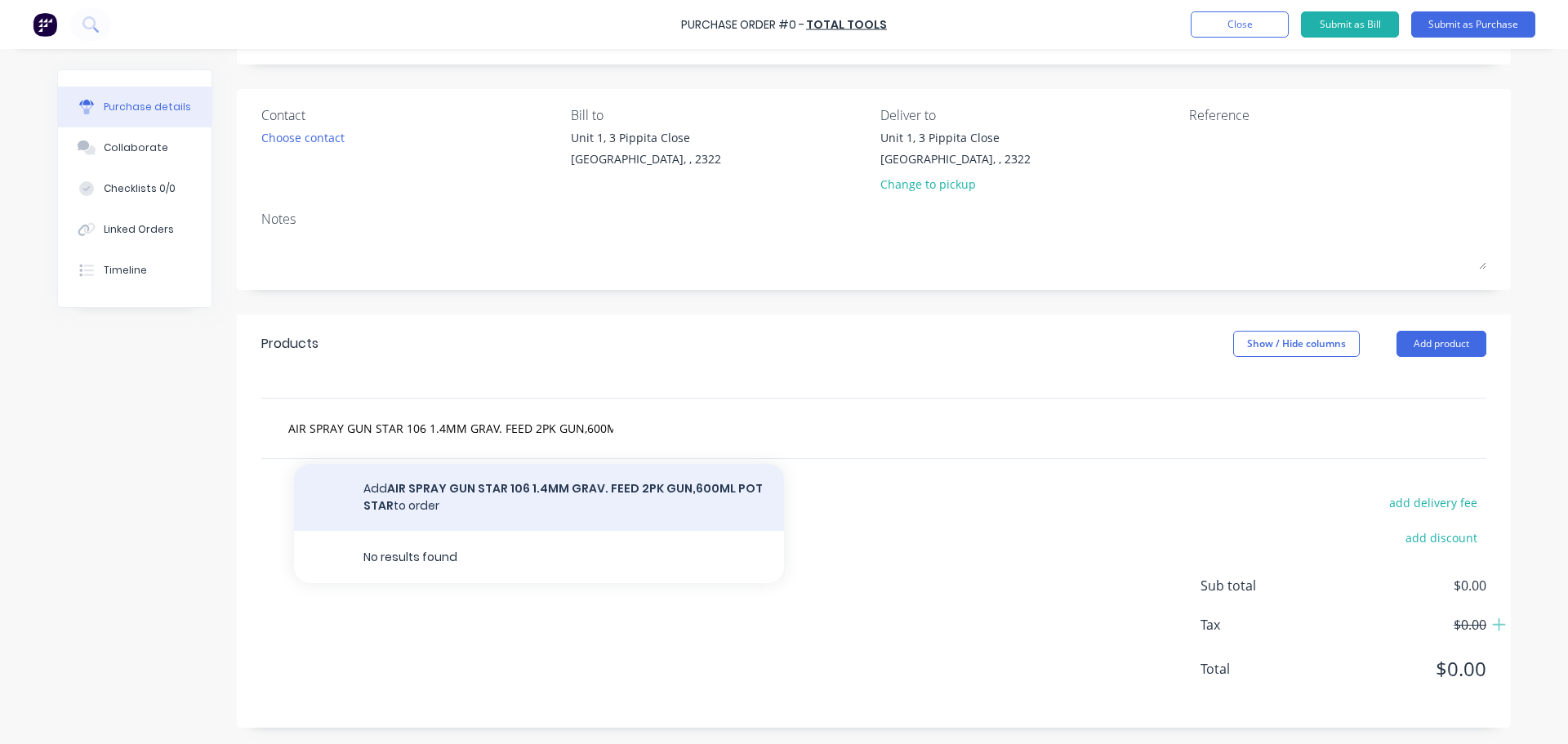
click at [623, 488] on button "Add AIR SPRAY GUN STAR 106 1.4MM GRAV. FEED 2PK GUN,600ML POT STAR to order" at bounding box center [538, 497] width 490 height 67
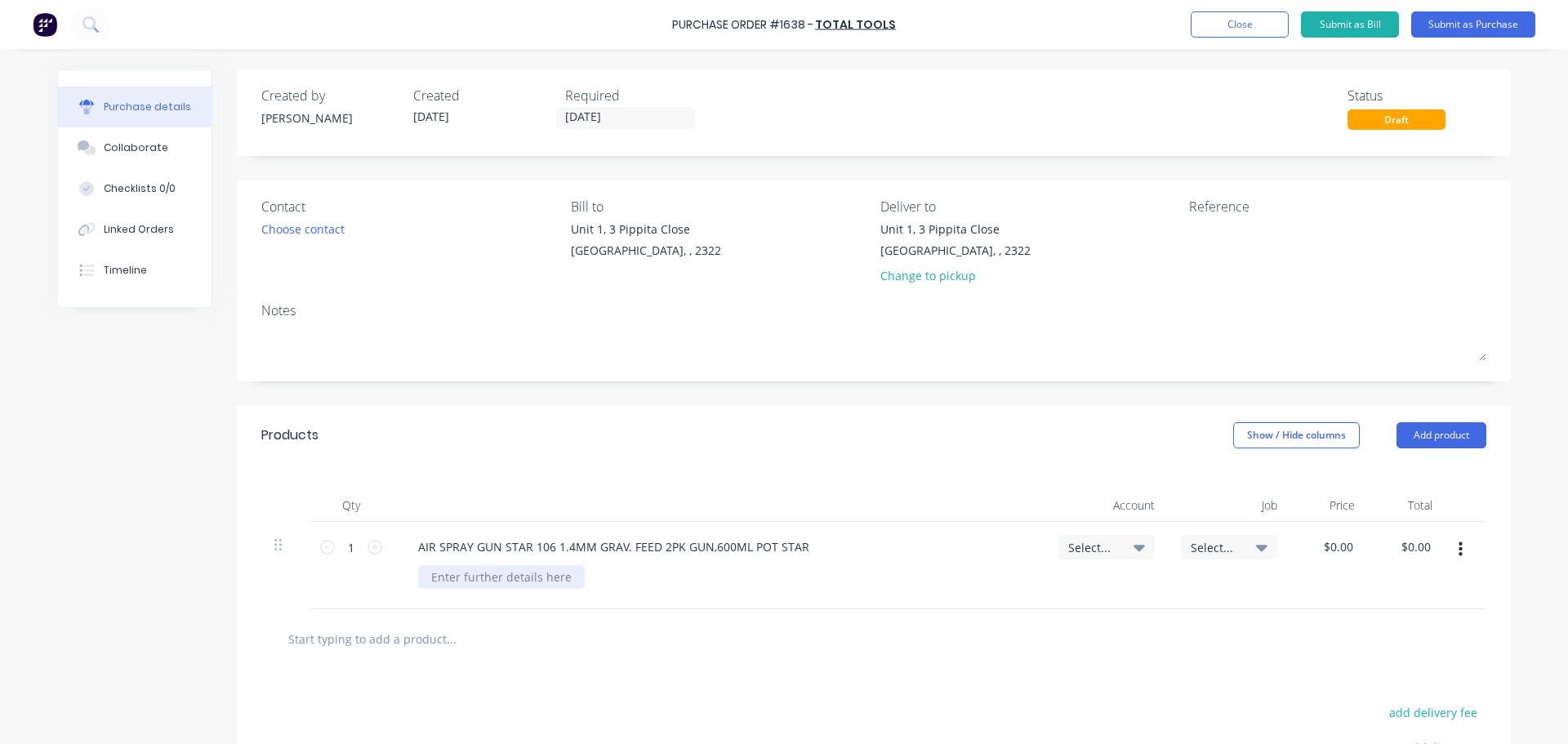
click at [528, 572] on div at bounding box center [501, 577] width 167 height 23
drag, startPoint x: 1352, startPoint y: 543, endPoint x: 1308, endPoint y: 548, distance: 44.3
click at [1308, 548] on div "$0.00 $0.00" at bounding box center [1329, 566] width 78 height 88
click at [1351, 543] on div "$0.00 $0.00" at bounding box center [1341, 546] width 44 height 23
drag, startPoint x: 1346, startPoint y: 547, endPoint x: 1307, endPoint y: 550, distance: 39.1
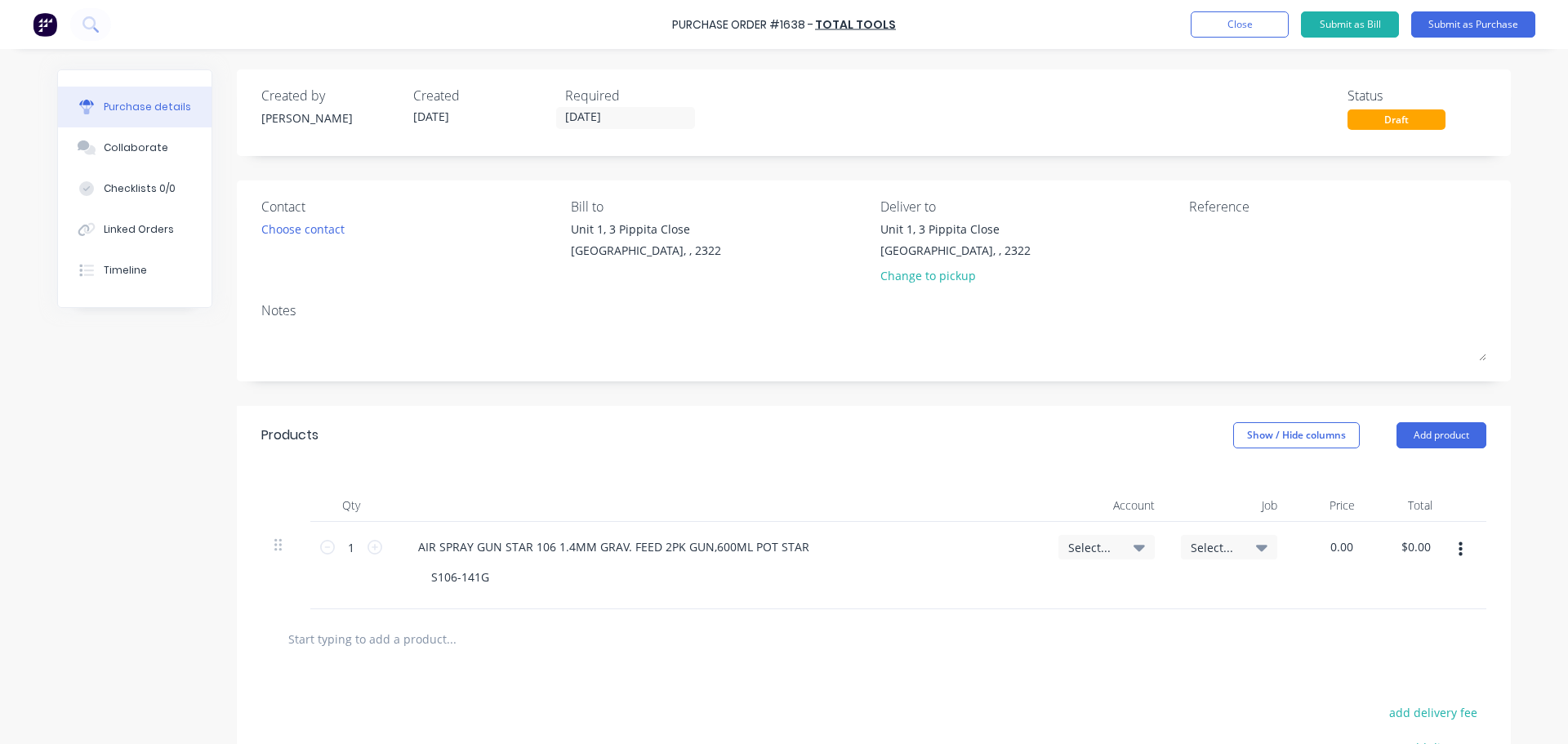
click at [1307, 550] on div "0.00 0.00" at bounding box center [1329, 566] width 78 height 88
type input "$172.73"
click at [1134, 543] on icon at bounding box center [1139, 547] width 12 height 18
click at [666, 575] on div "S106-141G" at bounding box center [725, 577] width 614 height 23
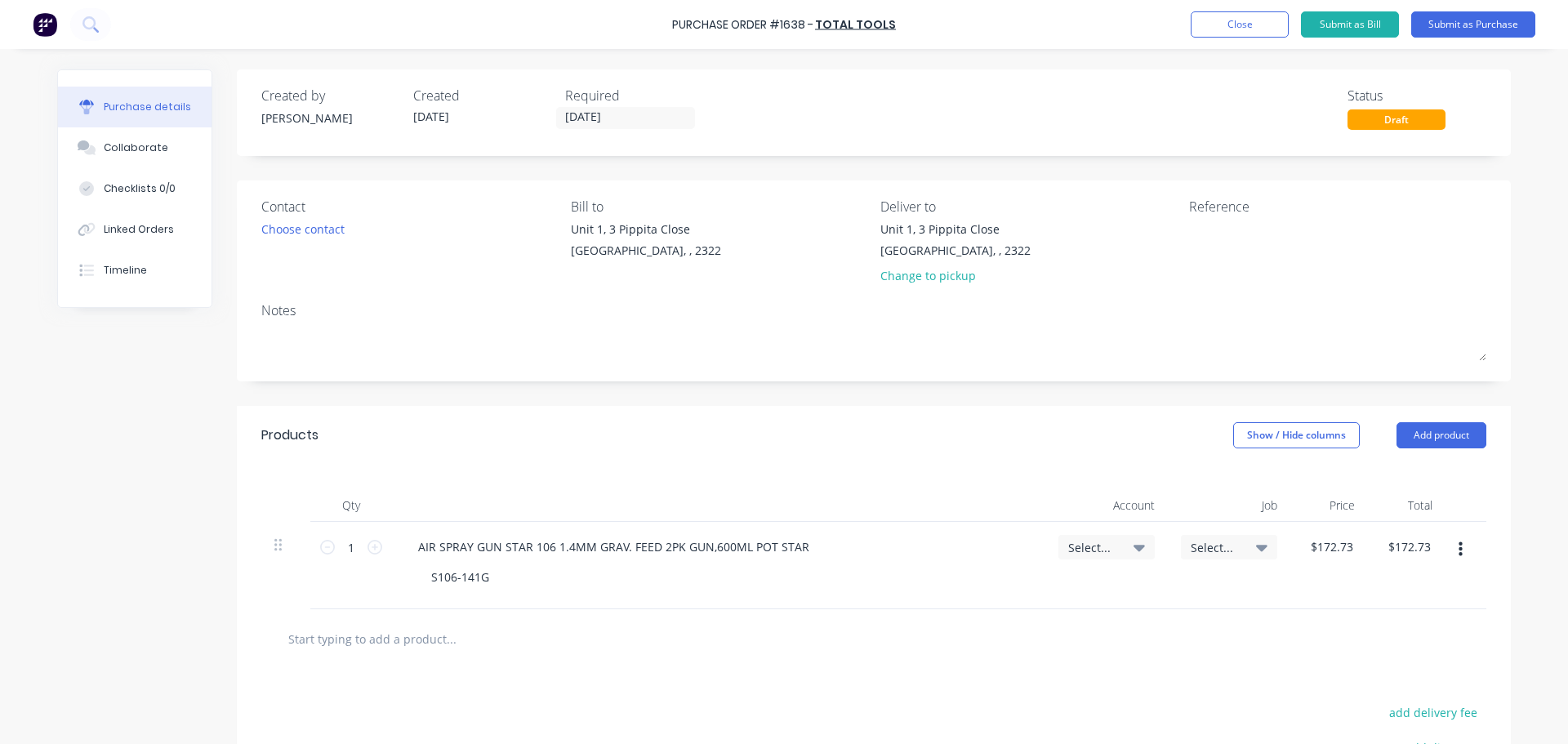
click at [384, 638] on input "text" at bounding box center [450, 638] width 327 height 32
paste input "AIR SPRAY GUN STAR 106 2.0MM 600ML POT STAR"
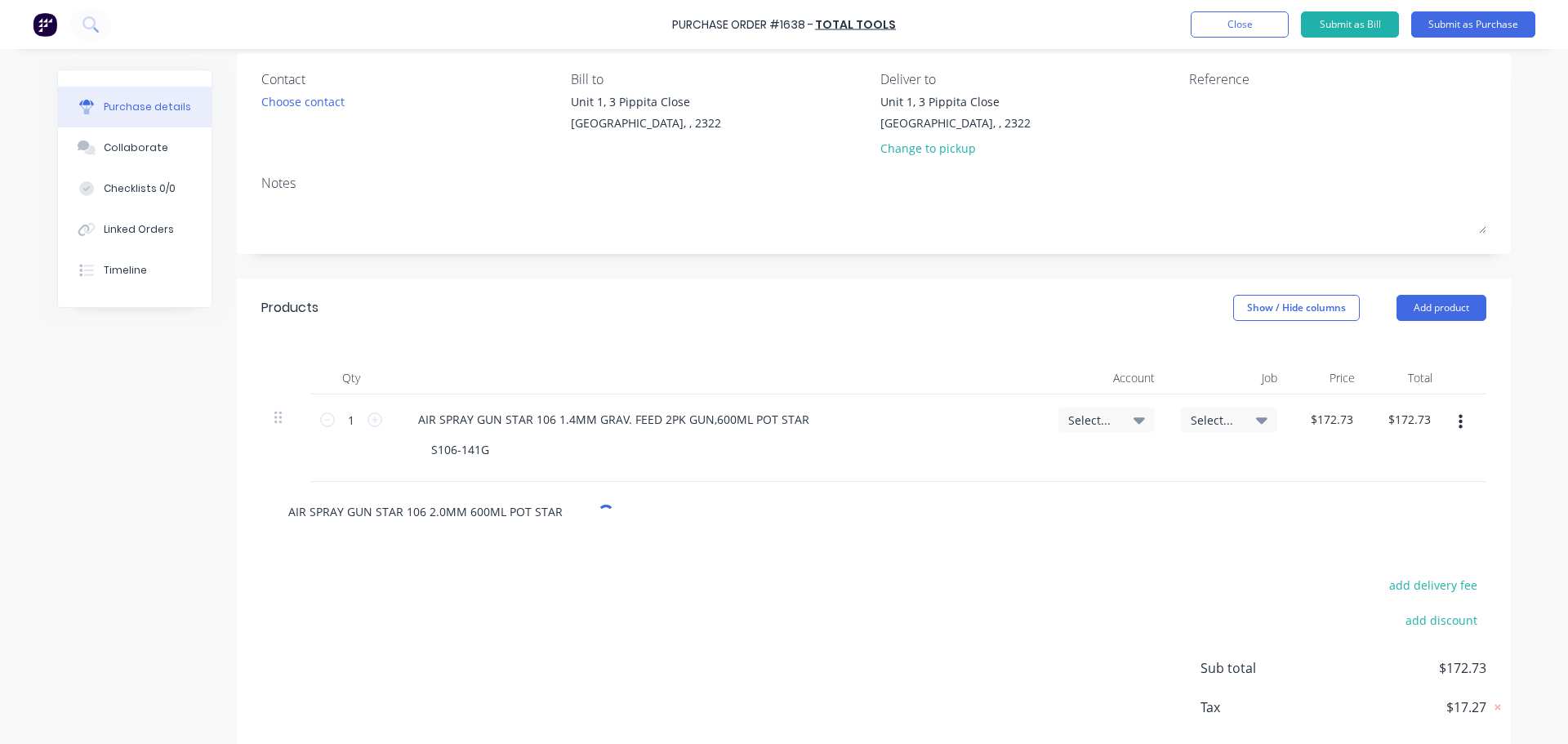
scroll to position [163, 0]
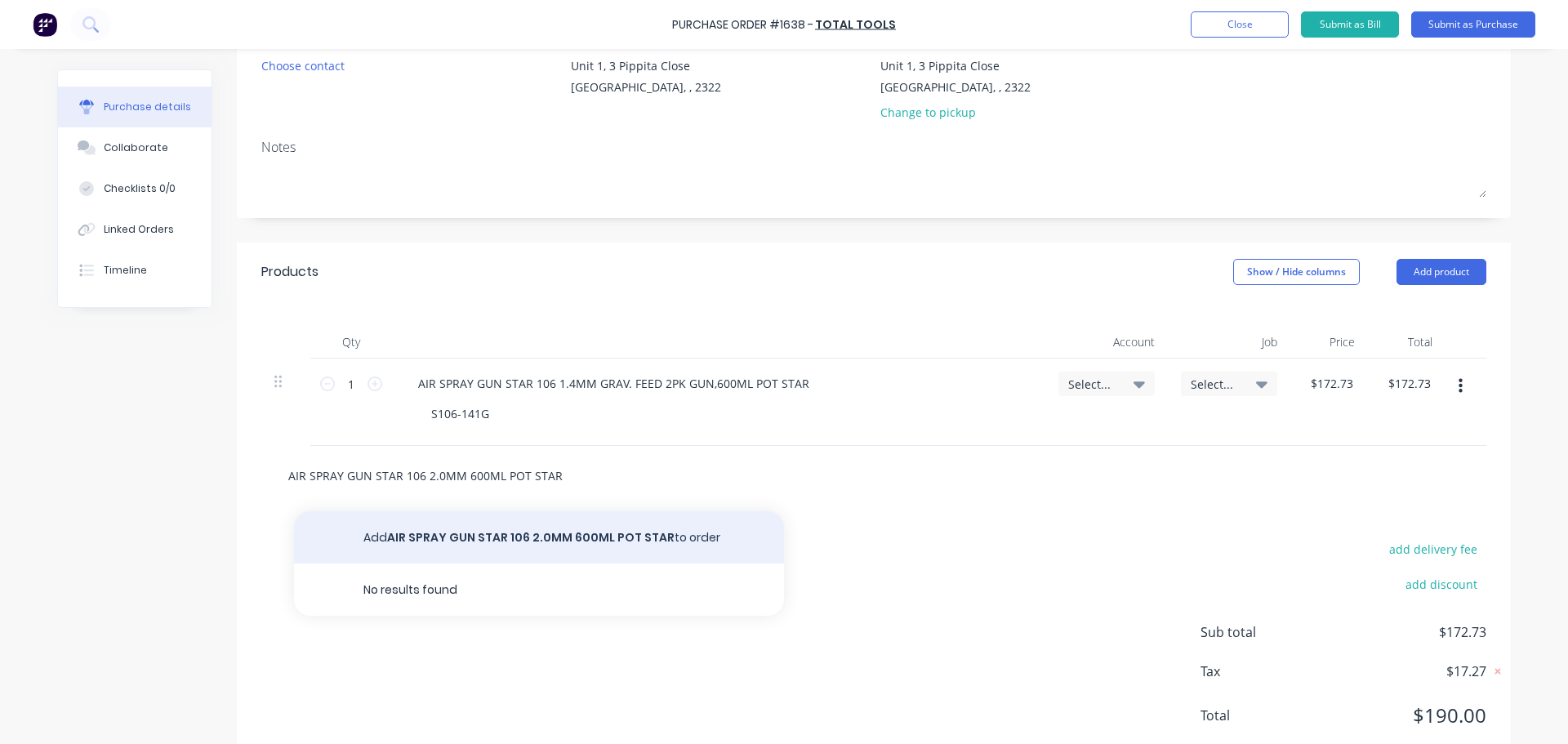
type input "AIR SPRAY GUN STAR 106 2.0MM 600ML POT STAR"
click at [627, 534] on button "Add AIR SPRAY GUN STAR 106 2.0MM 600ML POT STAR to order" at bounding box center [538, 537] width 490 height 52
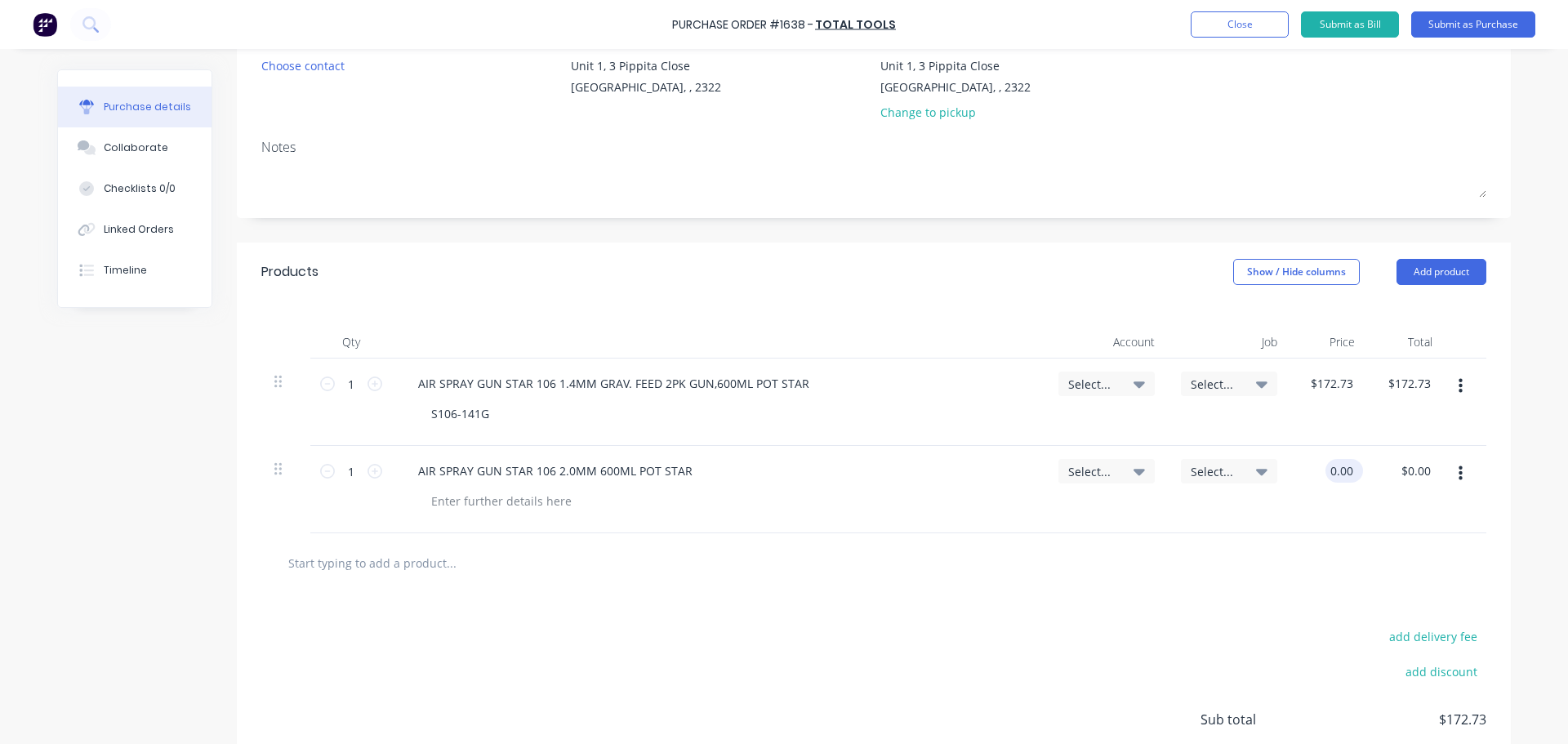
drag, startPoint x: 1350, startPoint y: 469, endPoint x: 1322, endPoint y: 469, distance: 28.0
click at [1325, 469] on input "0.00" at bounding box center [1341, 471] width 31 height 23
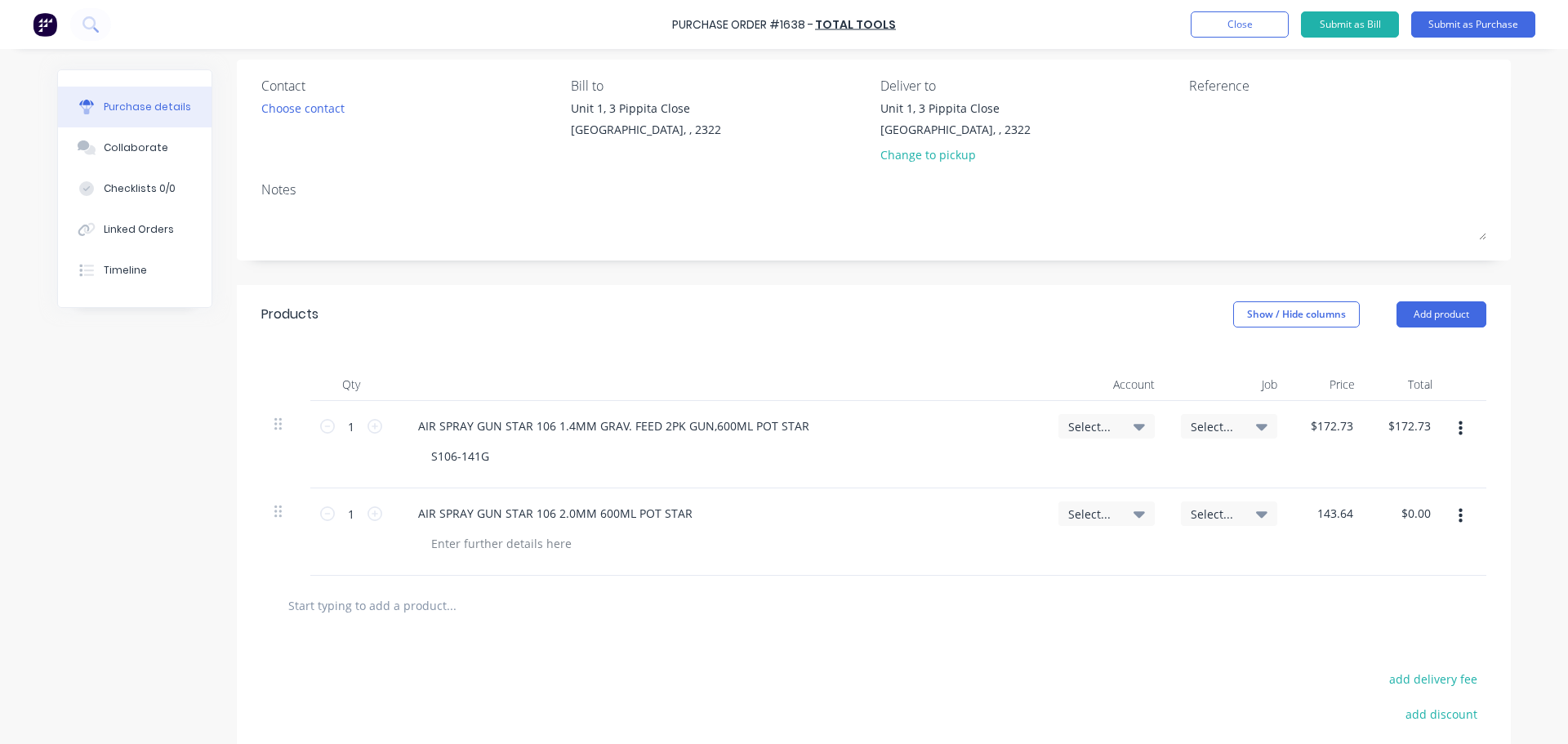
scroll to position [81, 0]
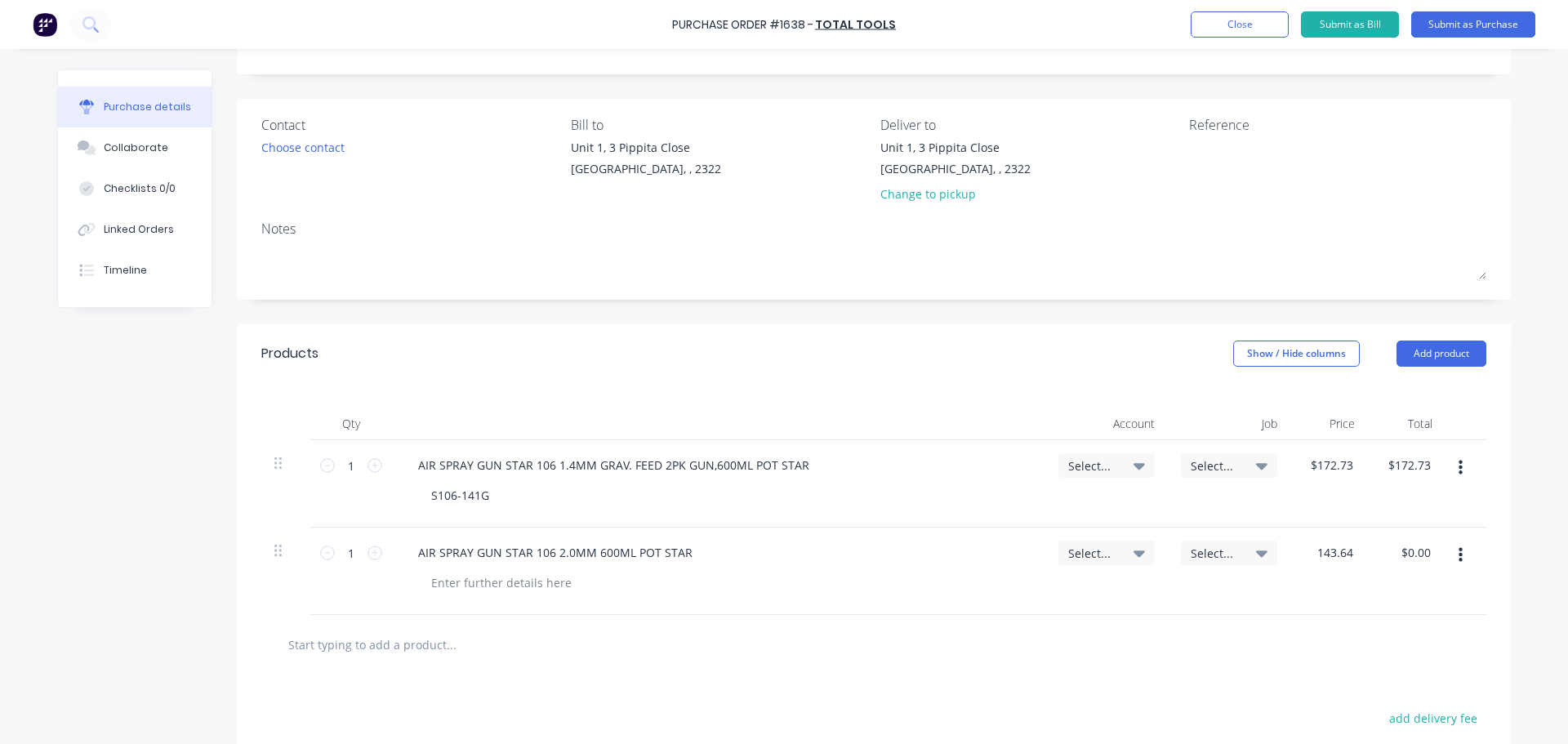
type input "$143.64"
click at [1189, 166] on textarea at bounding box center [1291, 157] width 204 height 37
paste textarea "390788"
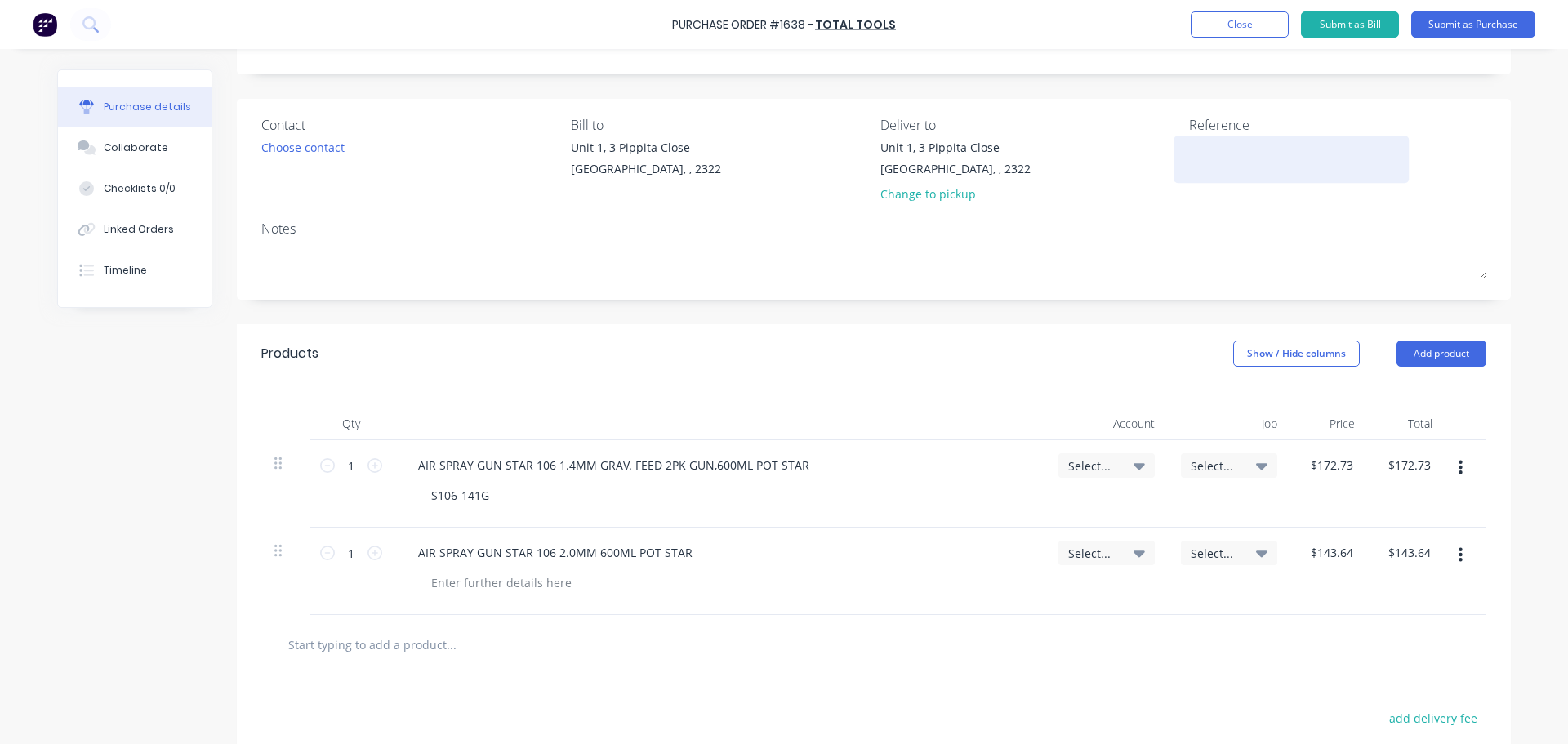
type textarea "x"
type textarea "390788"
type textarea "x"
type textarea "390788"
click at [329, 141] on div "Choose contact" at bounding box center [303, 147] width 83 height 17
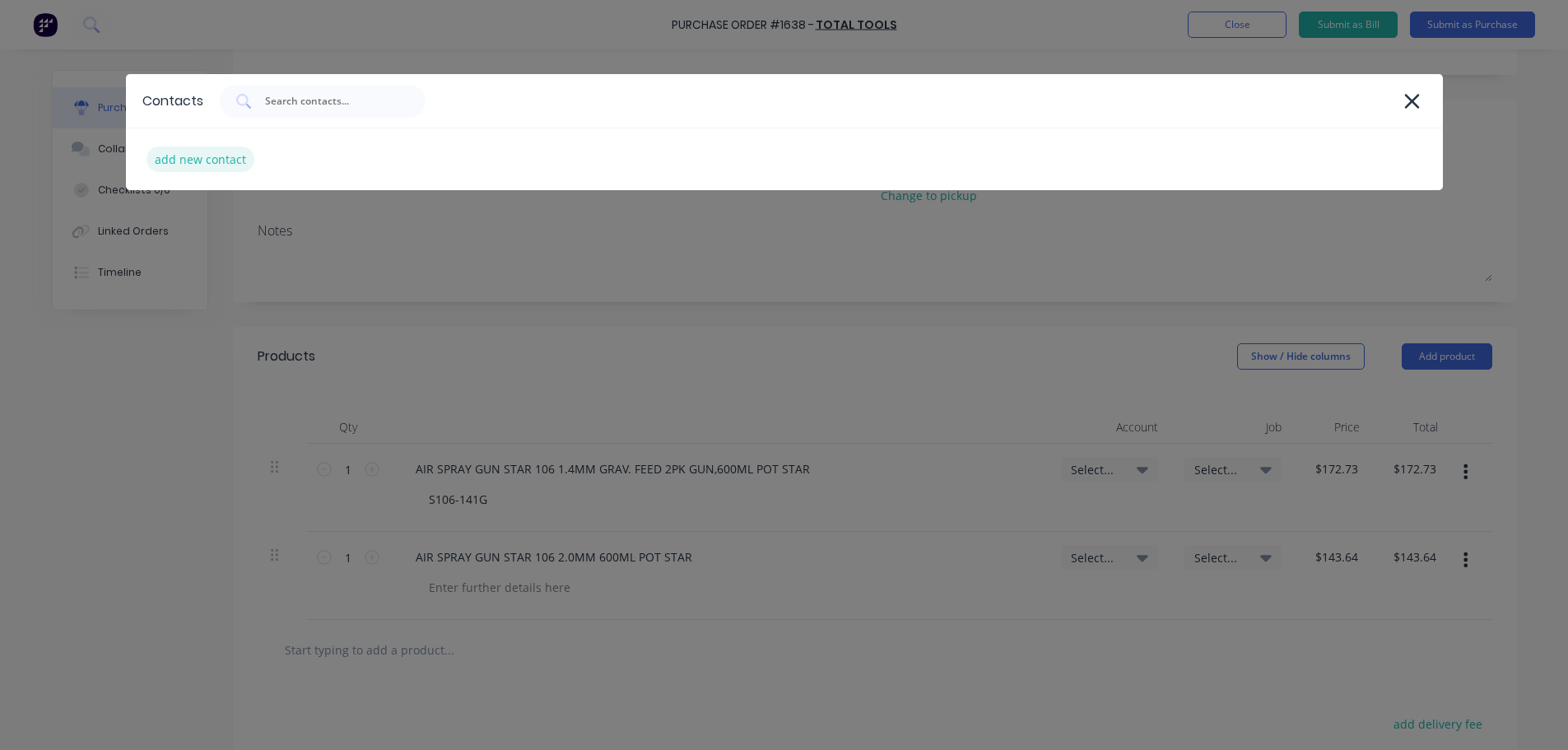
type textarea "x"
click at [181, 161] on div "add new contact" at bounding box center [199, 159] width 107 height 25
select select "AU"
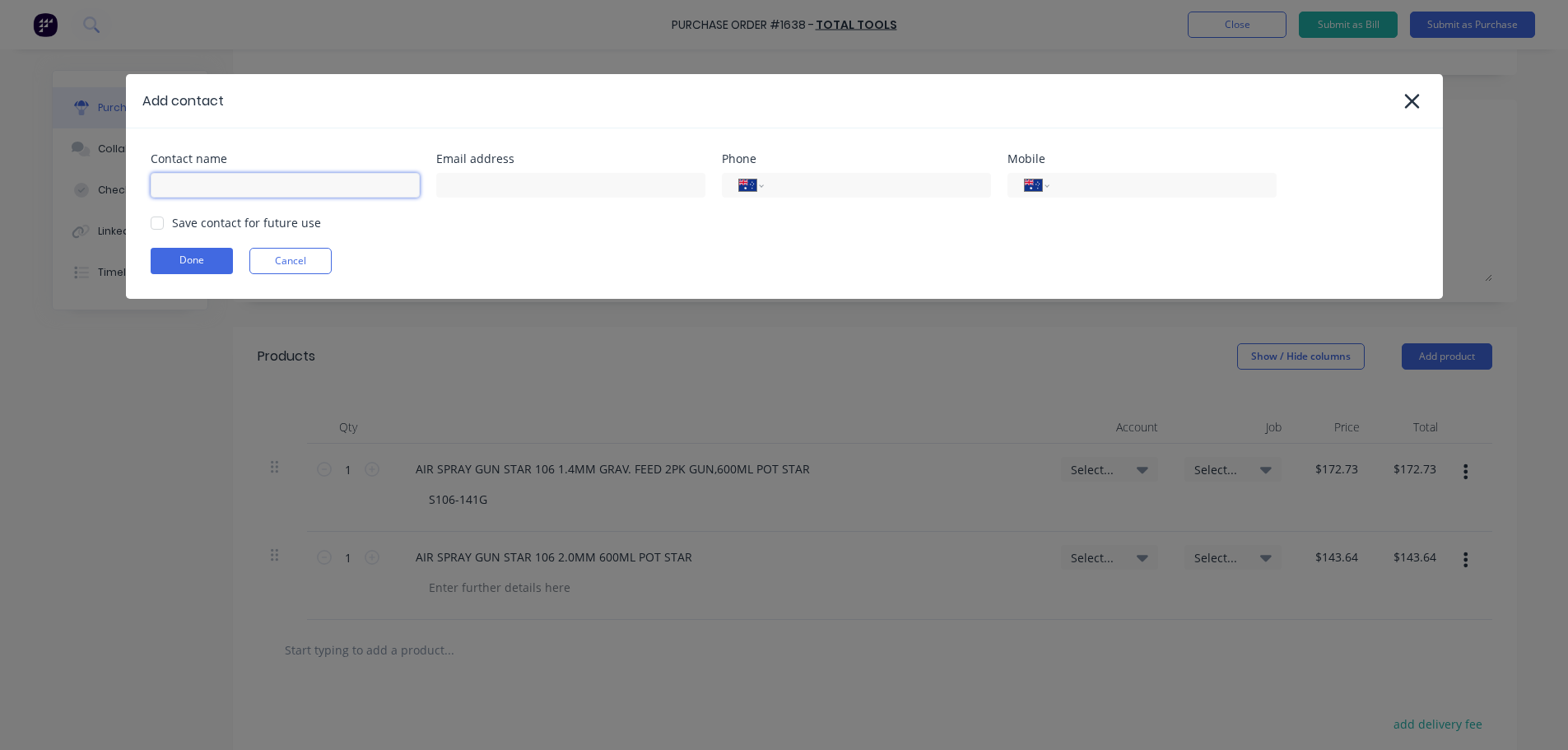
type textarea "x"
click at [192, 182] on input at bounding box center [285, 185] width 269 height 24
paste input "[PERSON_NAME]"
type input "[PERSON_NAME]"
type textarea "x"
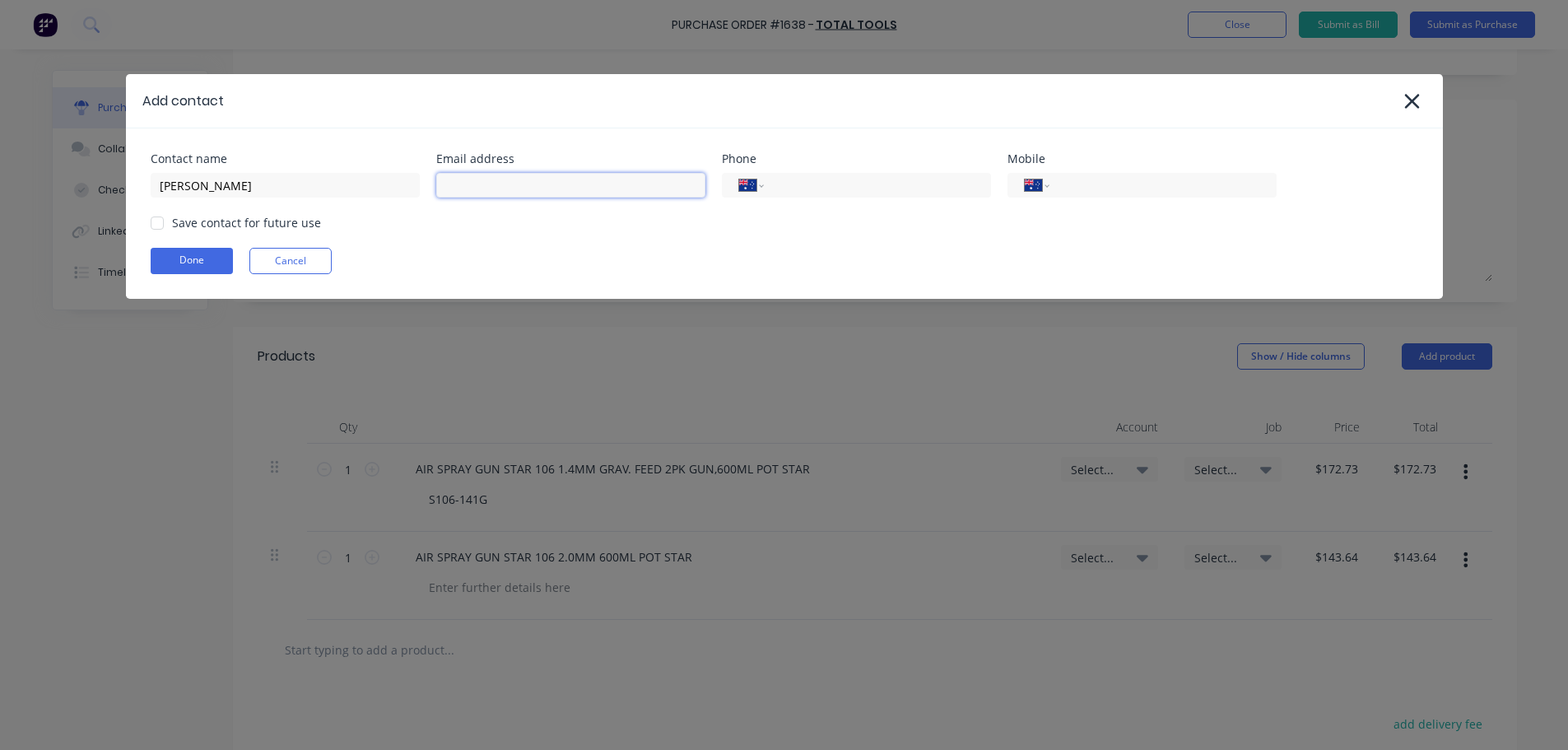
click at [456, 192] on input at bounding box center [570, 185] width 269 height 24
paste input "[EMAIL_ADDRESS][DOMAIN_NAME]"
type input "[EMAIL_ADDRESS][DOMAIN_NAME]"
type textarea "x"
click at [159, 224] on div at bounding box center [157, 223] width 32 height 32
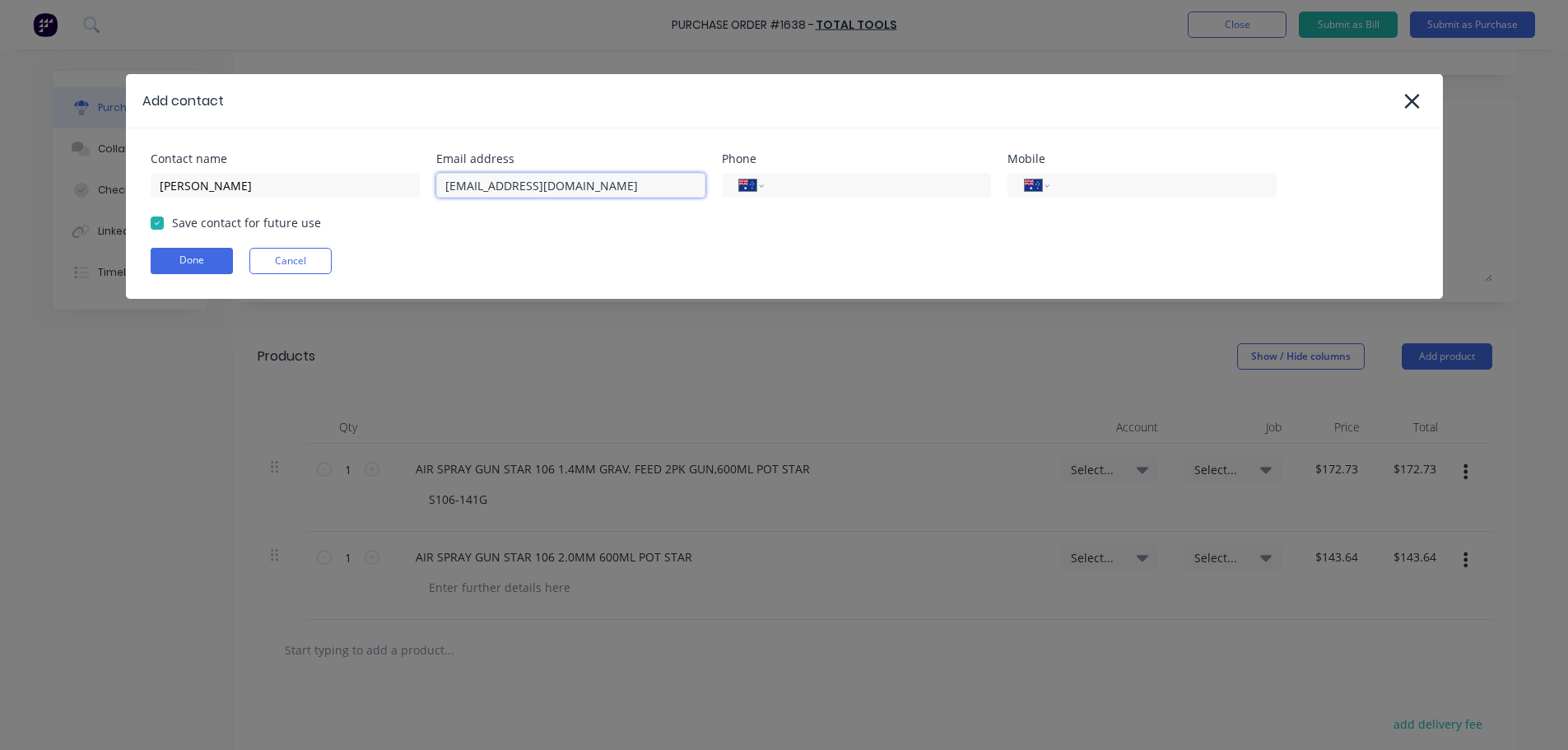
type input "[EMAIL_ADDRESS][DOMAIN_NAME]"
type textarea "x"
click at [1062, 192] on input "tel" at bounding box center [1159, 185] width 198 height 19
paste input "0499 866 737"
type input "0499 866 737"
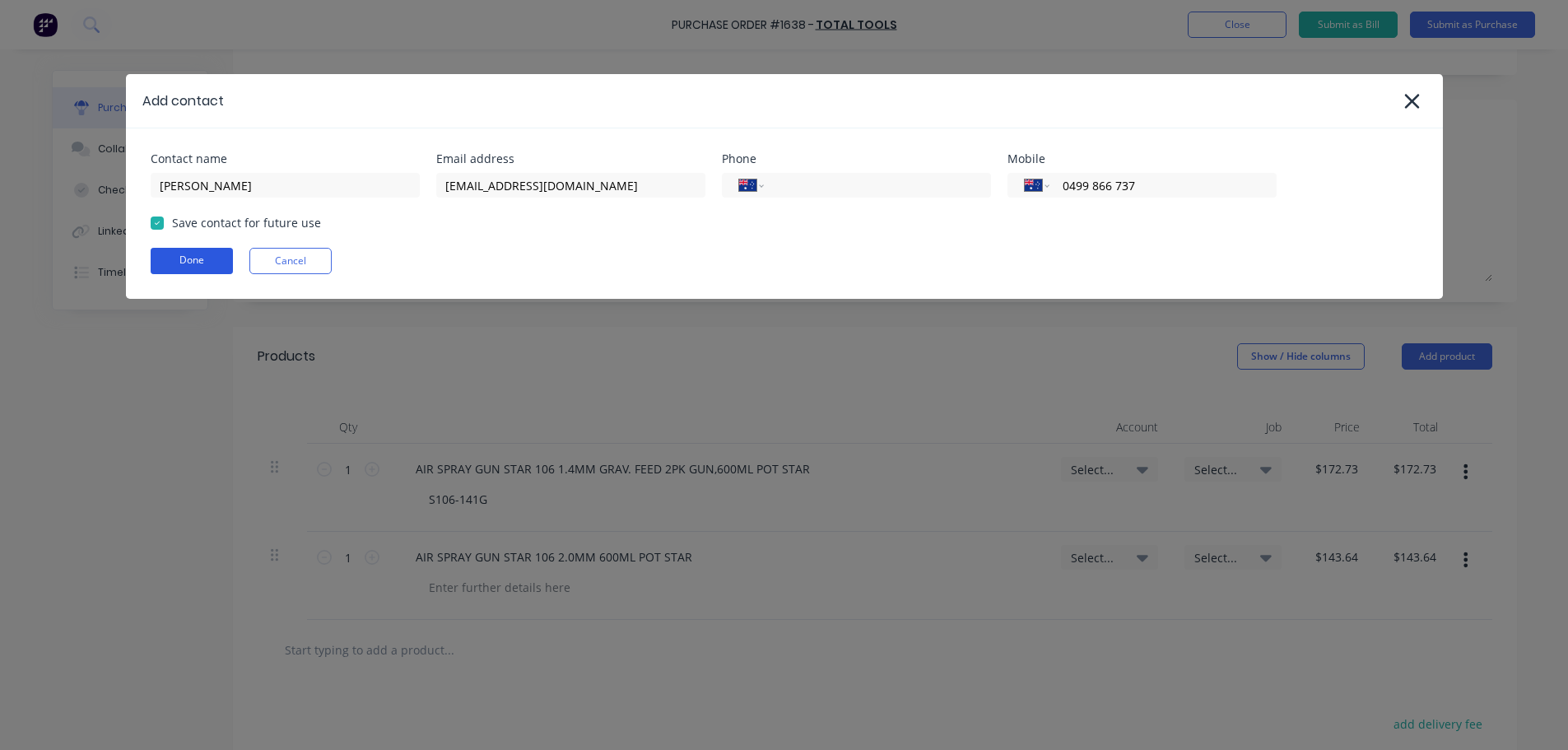
click at [190, 255] on button "Done" at bounding box center [191, 261] width 82 height 26
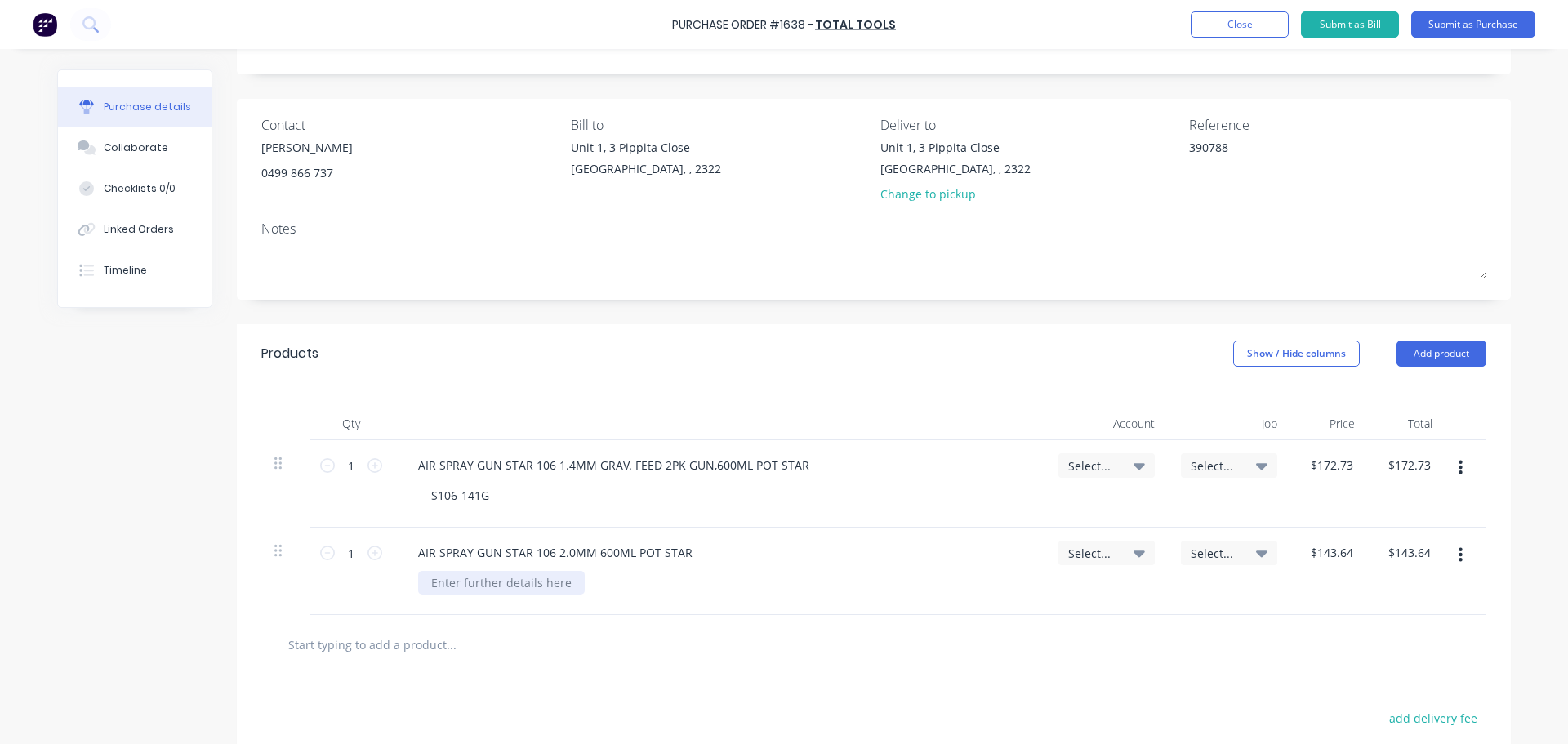
type textarea "x"
click at [526, 590] on div at bounding box center [501, 583] width 167 height 23
click at [1134, 466] on icon at bounding box center [1139, 466] width 12 height 6
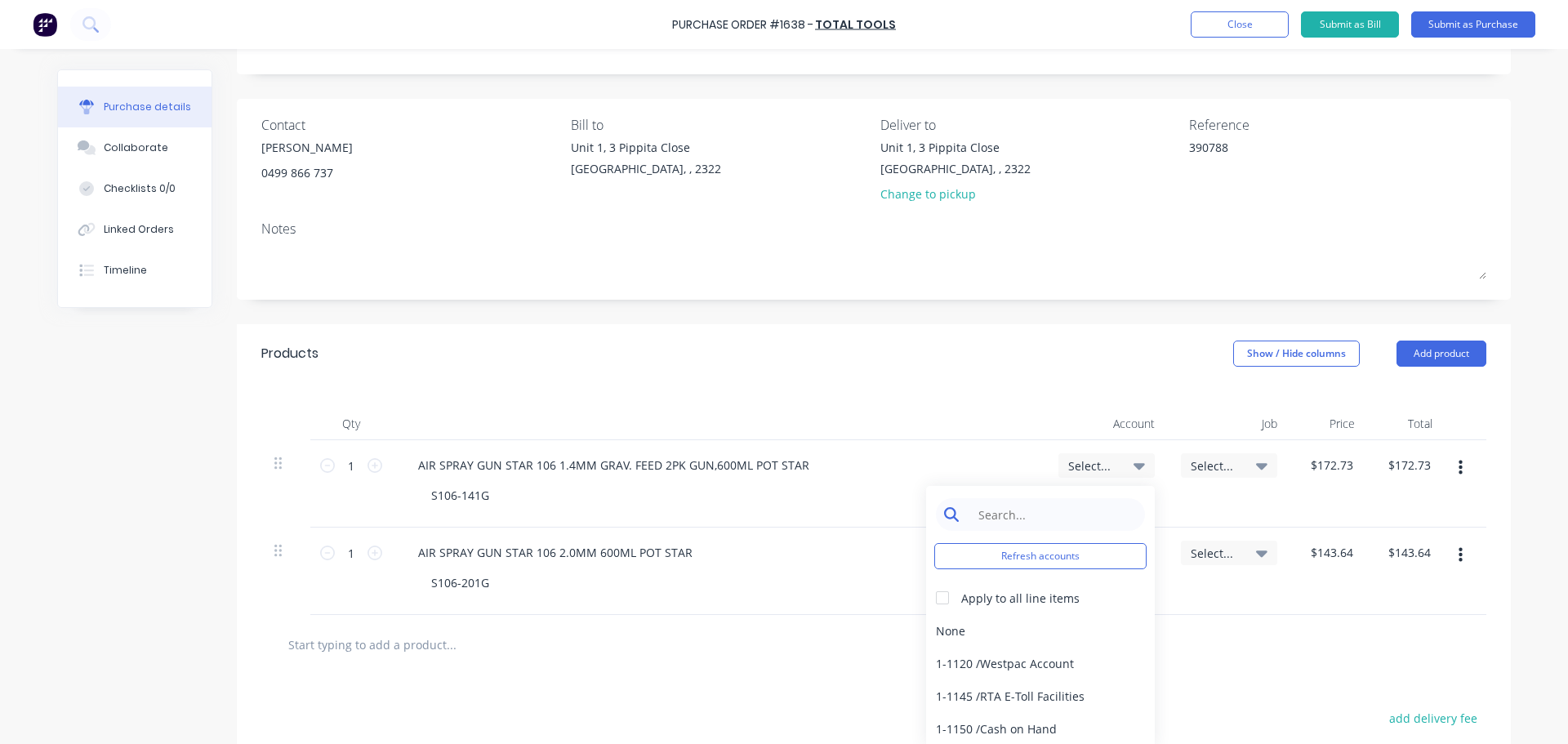
type textarea "x"
click at [1036, 504] on input at bounding box center [1053, 514] width 167 height 32
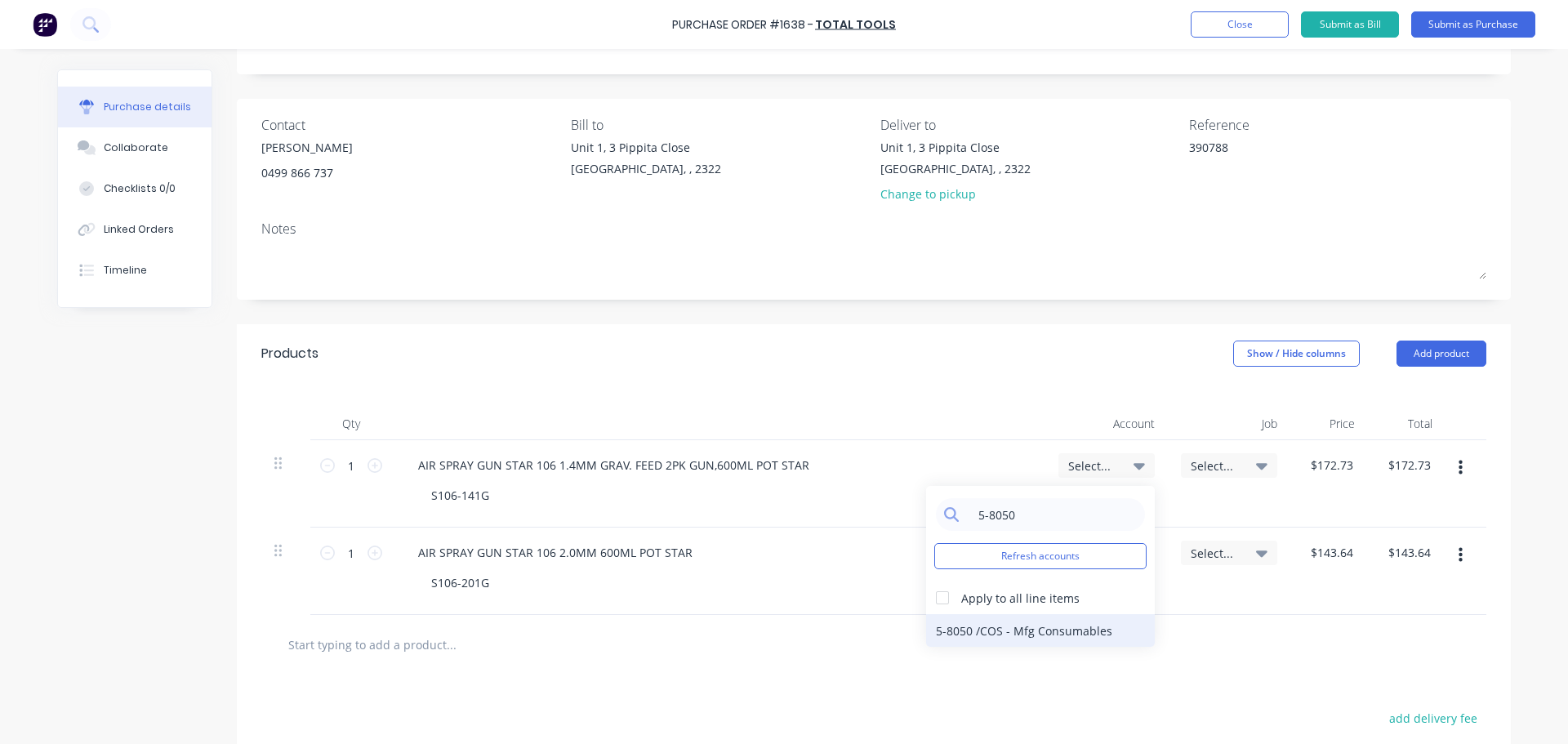
type input "5-8050"
click at [1008, 632] on div "5-8050 / COS - Mfg Consumables" at bounding box center [1040, 630] width 228 height 32
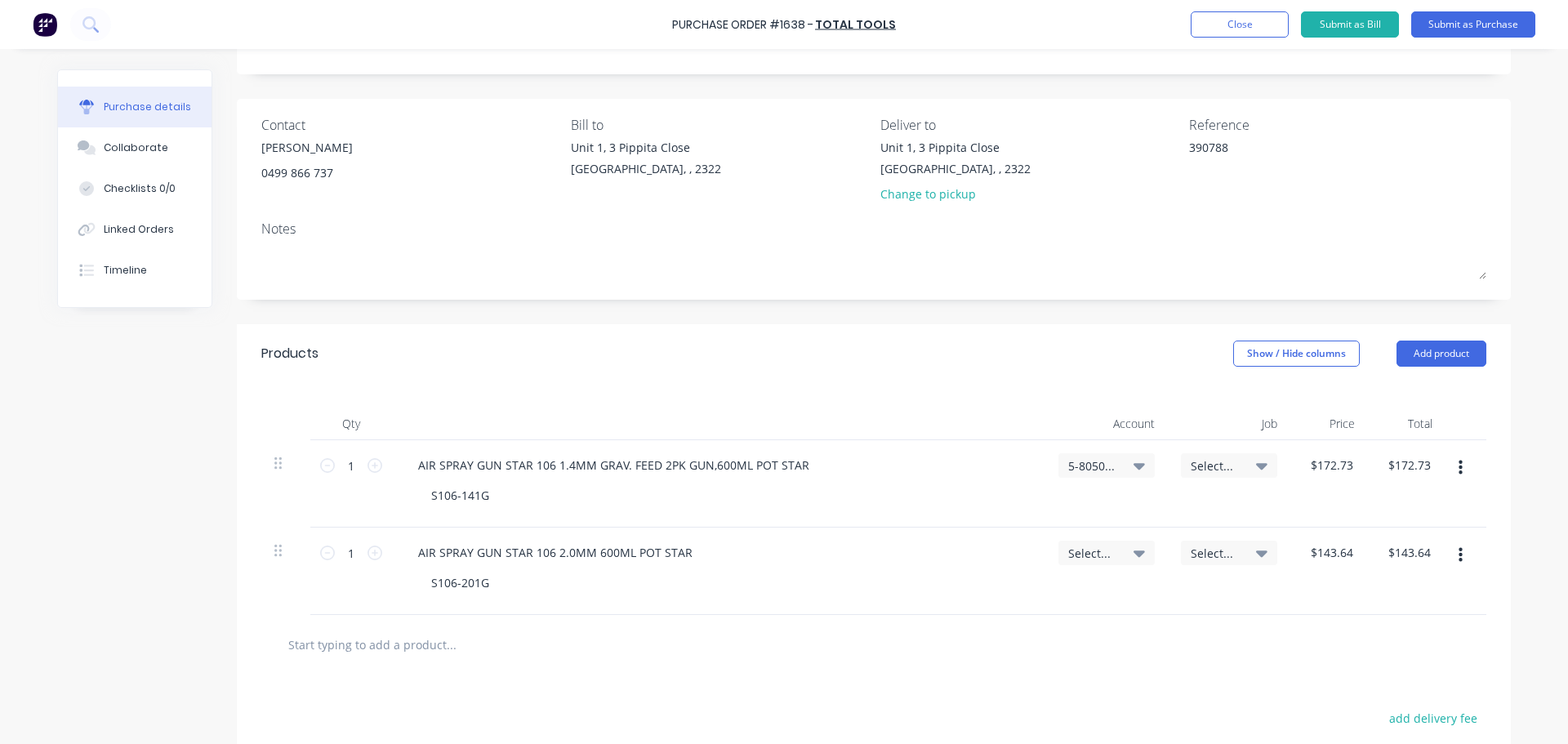
click at [1134, 554] on icon at bounding box center [1139, 553] width 12 height 6
type textarea "x"
click at [1014, 607] on input at bounding box center [1053, 602] width 167 height 32
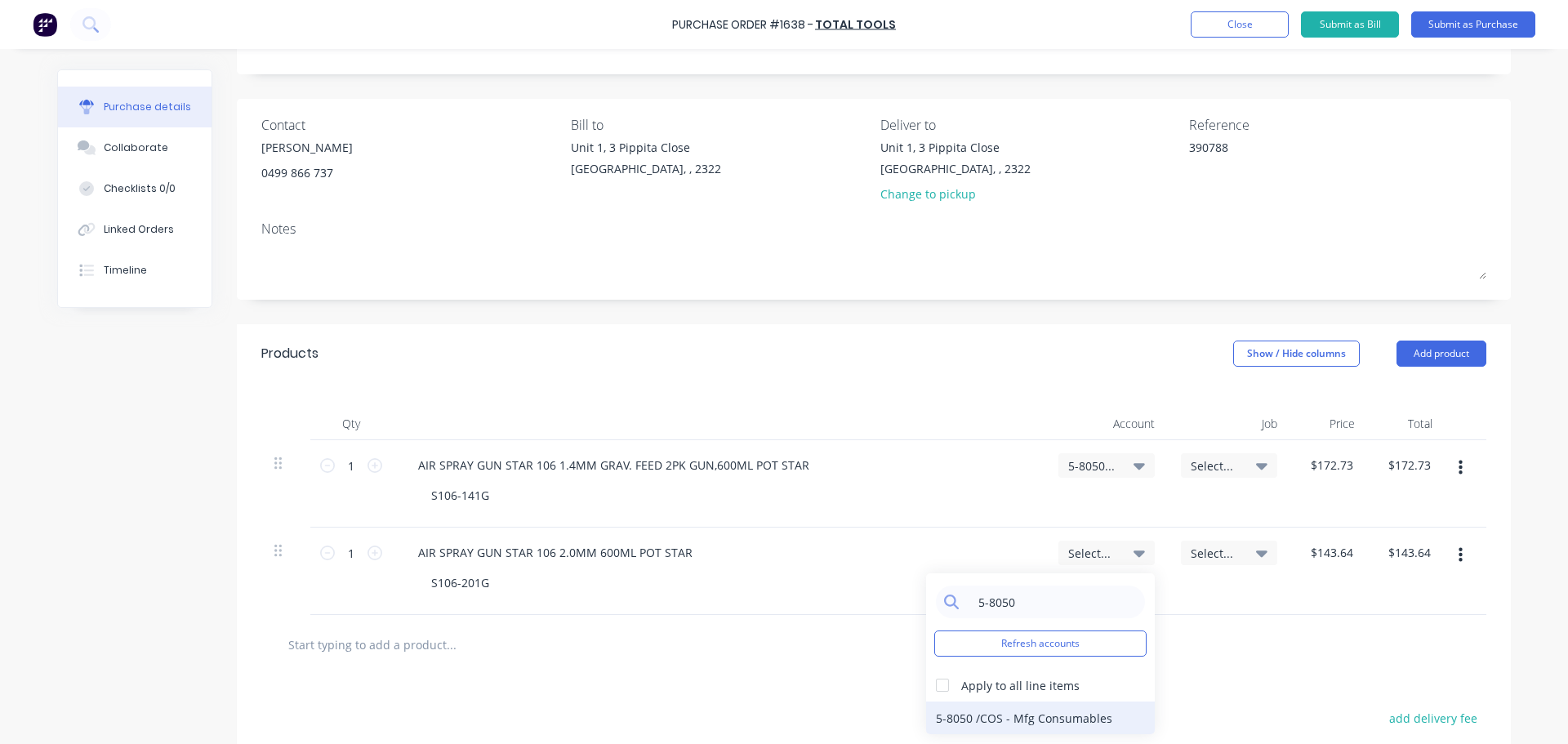
type input "5-8050"
click at [1057, 718] on div "5-8050 / COS - Mfg Consumables" at bounding box center [1040, 717] width 228 height 32
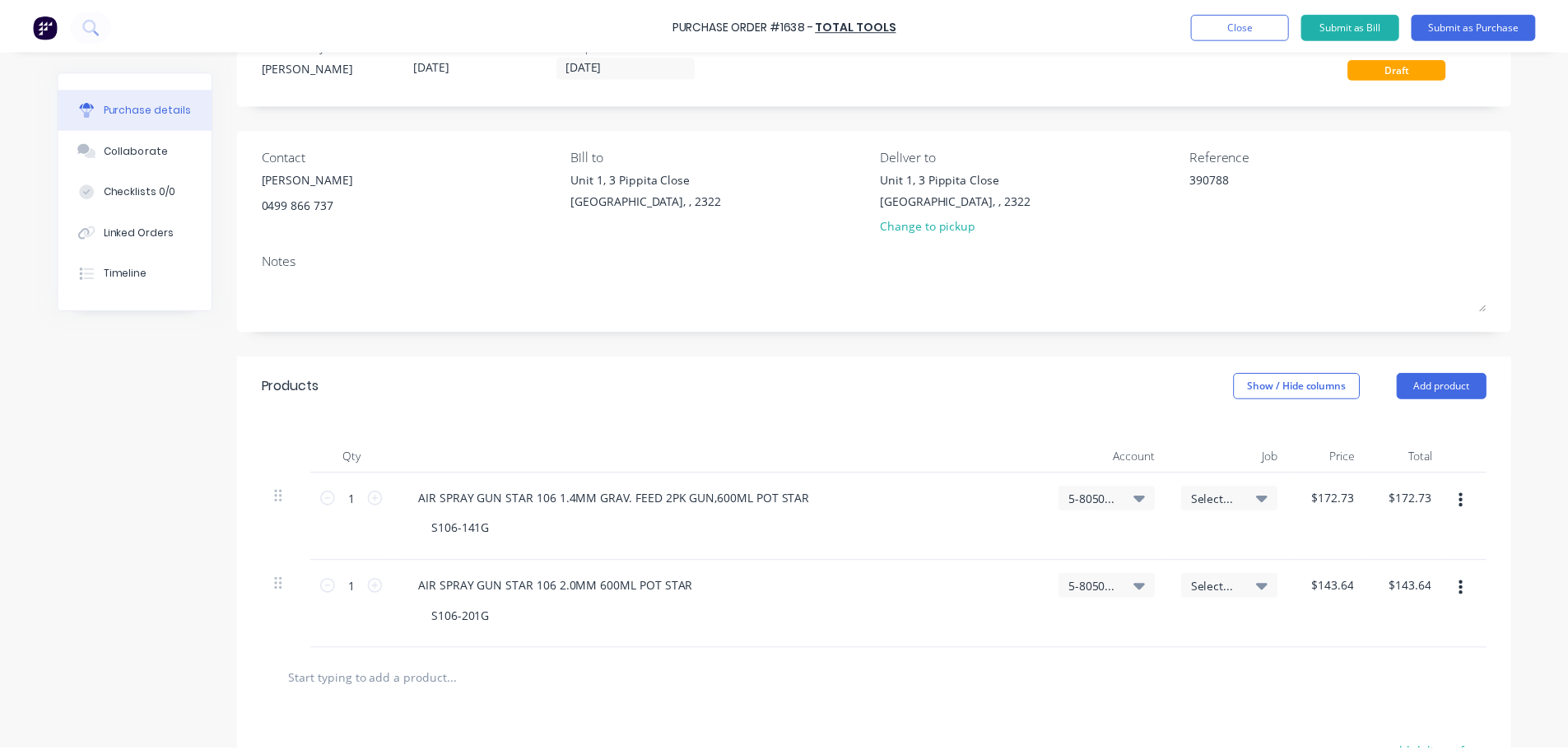
scroll to position [0, 0]
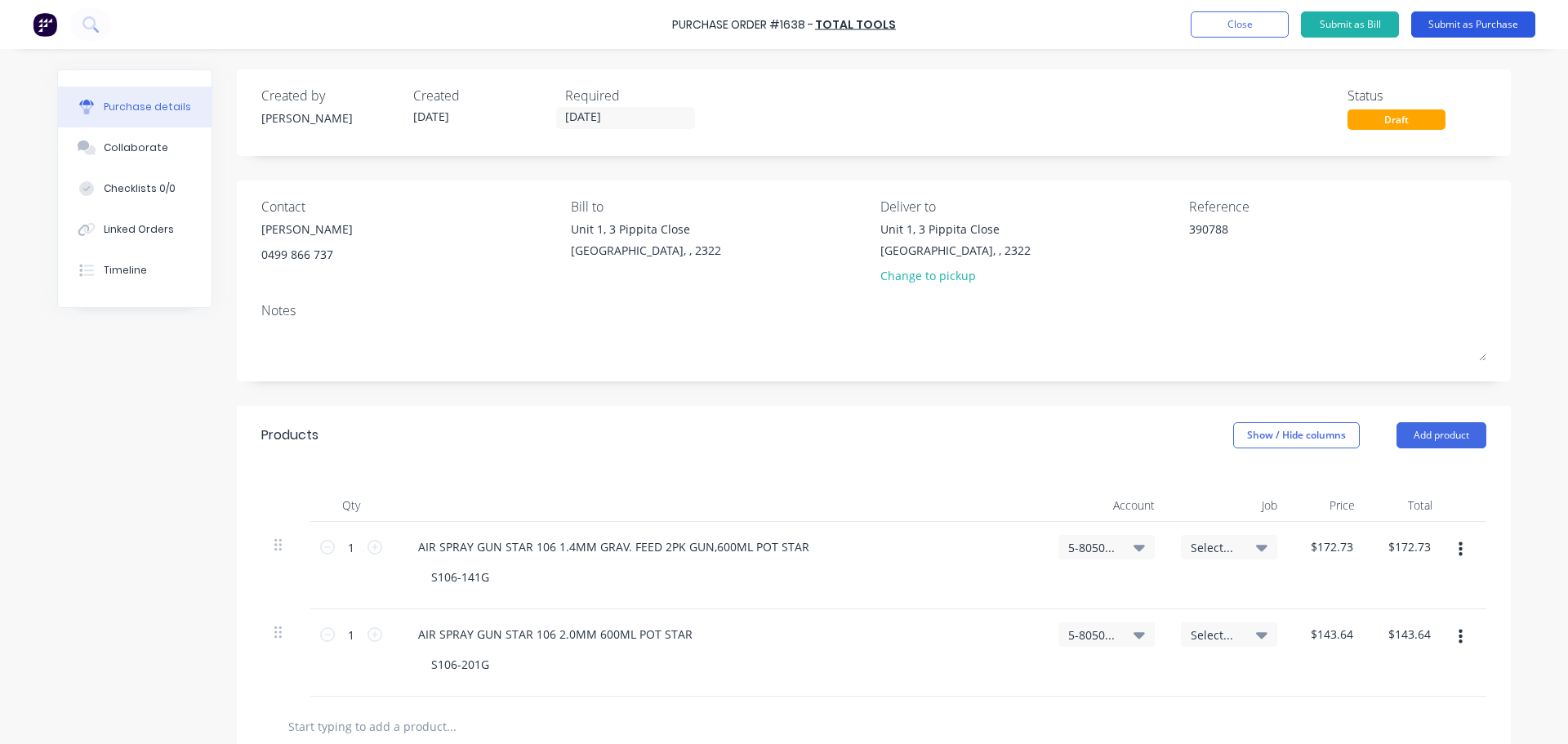
click at [1461, 23] on button "Submit as Purchase" at bounding box center [1473, 24] width 124 height 26
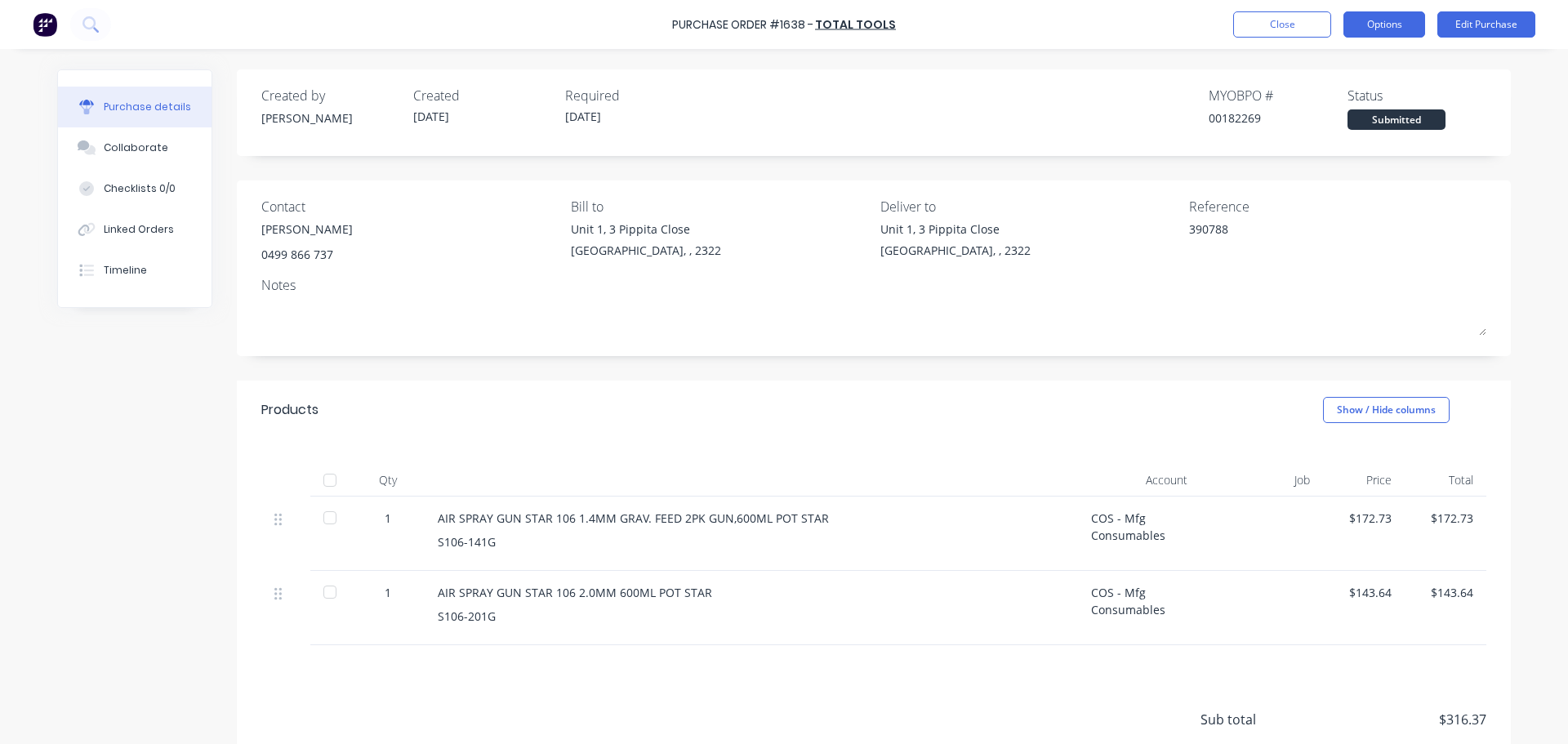
click at [1371, 32] on button "Options" at bounding box center [1384, 24] width 81 height 26
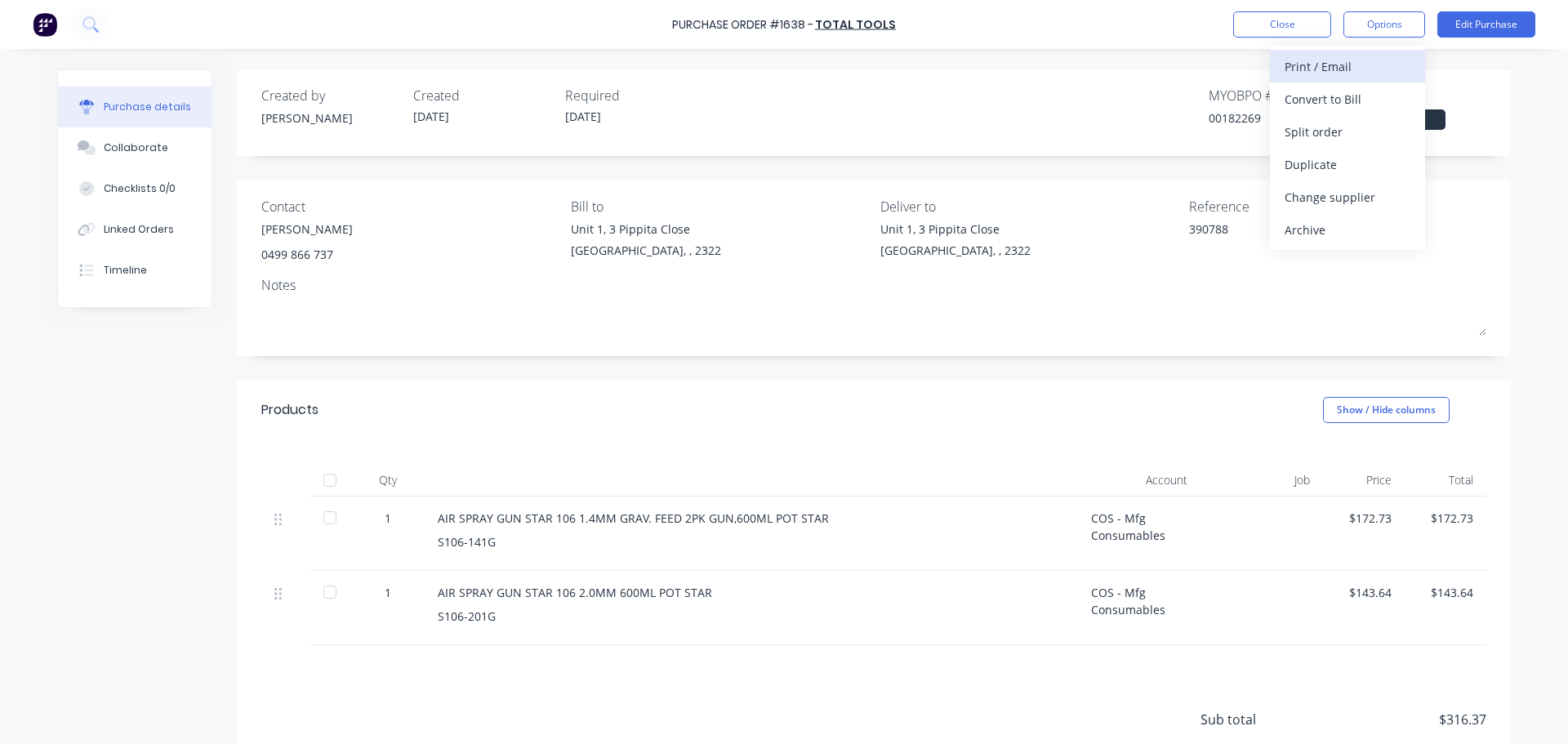
click at [1315, 64] on div "Print / Email" at bounding box center [1348, 66] width 125 height 23
click at [1316, 97] on div "With pricing" at bounding box center [1348, 99] width 125 height 23
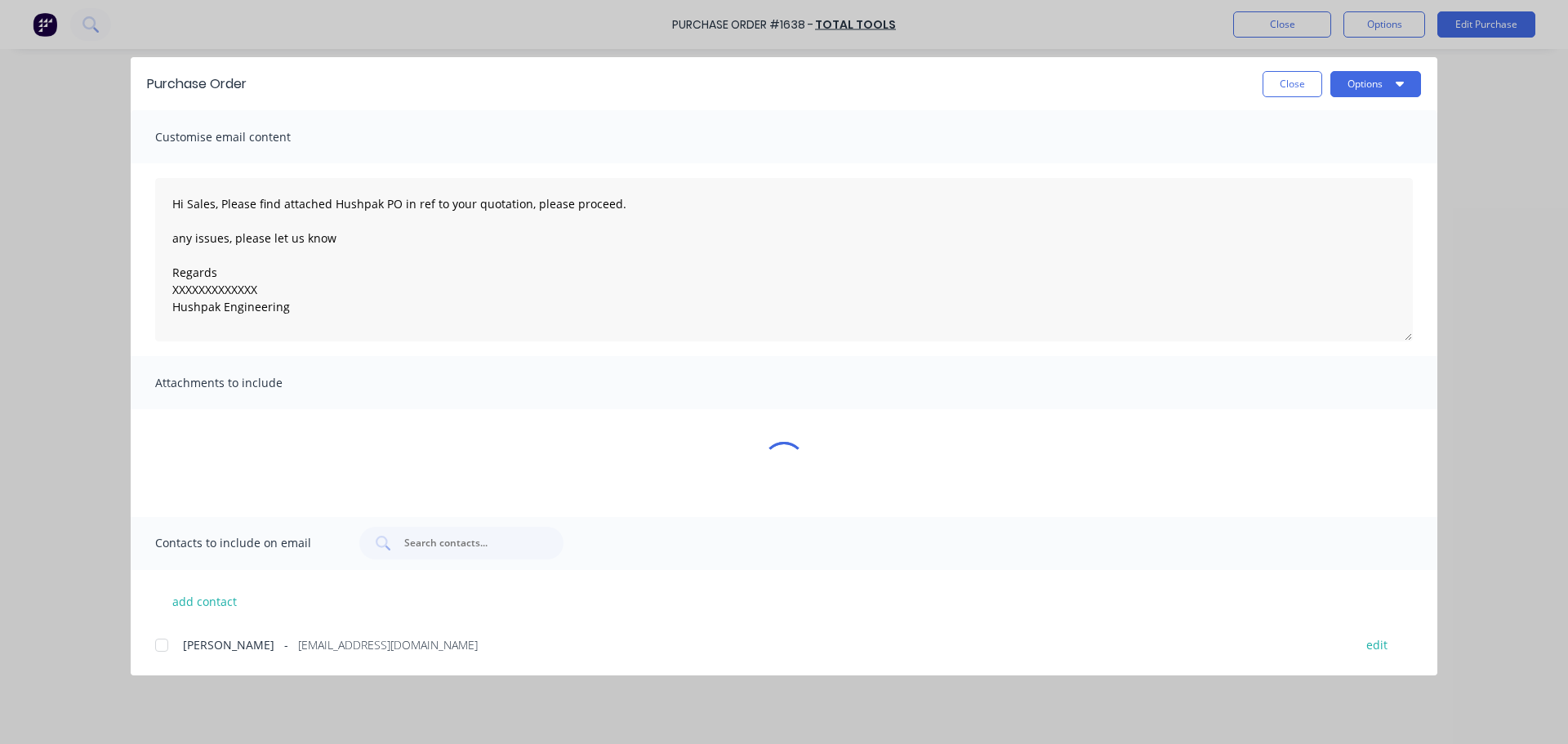
type textarea "x"
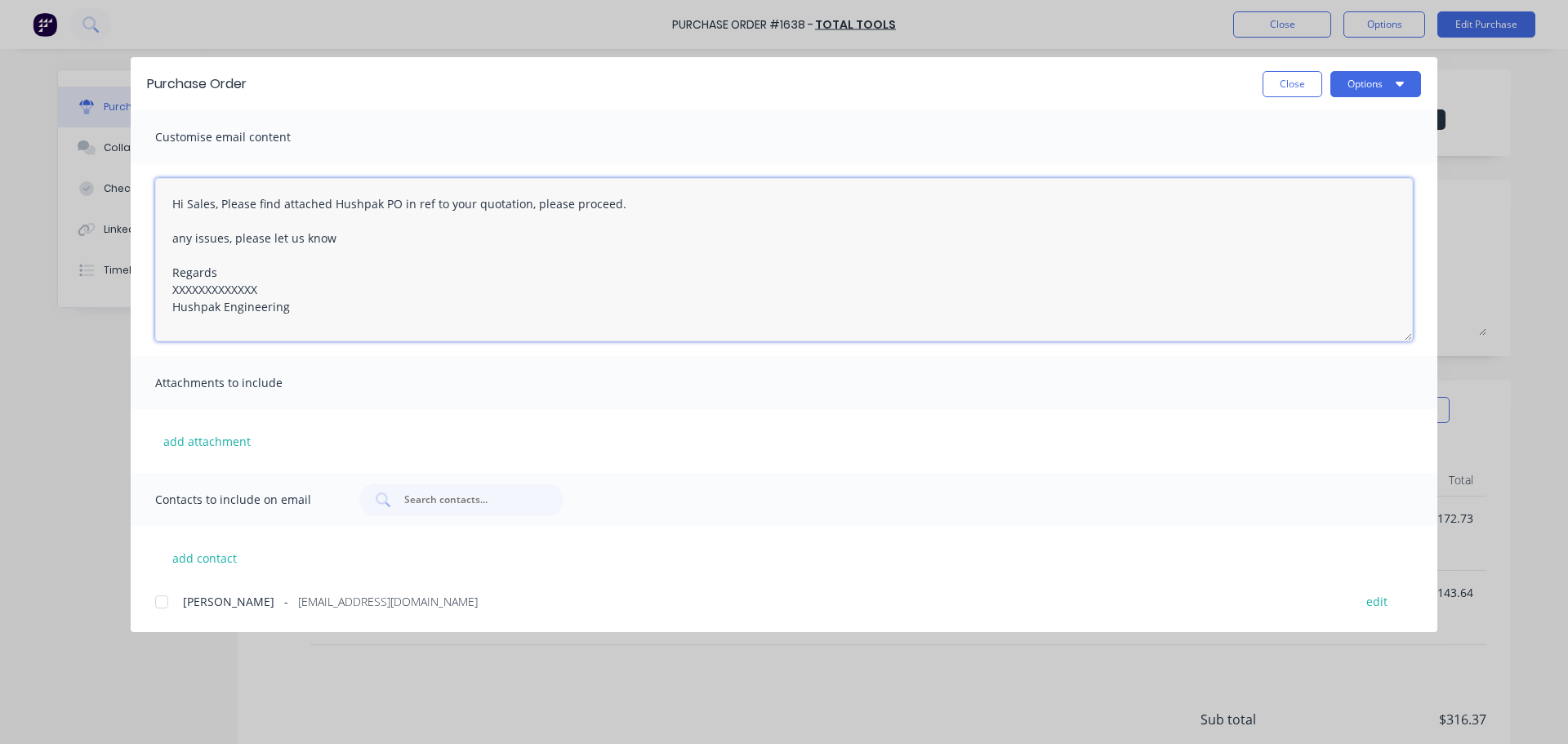
drag, startPoint x: 261, startPoint y: 286, endPoint x: 168, endPoint y: 292, distance: 93.2
click at [168, 292] on textarea "Hi Sales, Please find attached Hushpak PO in ref to your quotation, please proc…" at bounding box center [784, 260] width 1258 height 163
type textarea "Hi Sales, Please find attached Hushpak PO in ref to your quotation, please proc…"
click at [192, 554] on button "add contact" at bounding box center [203, 557] width 98 height 24
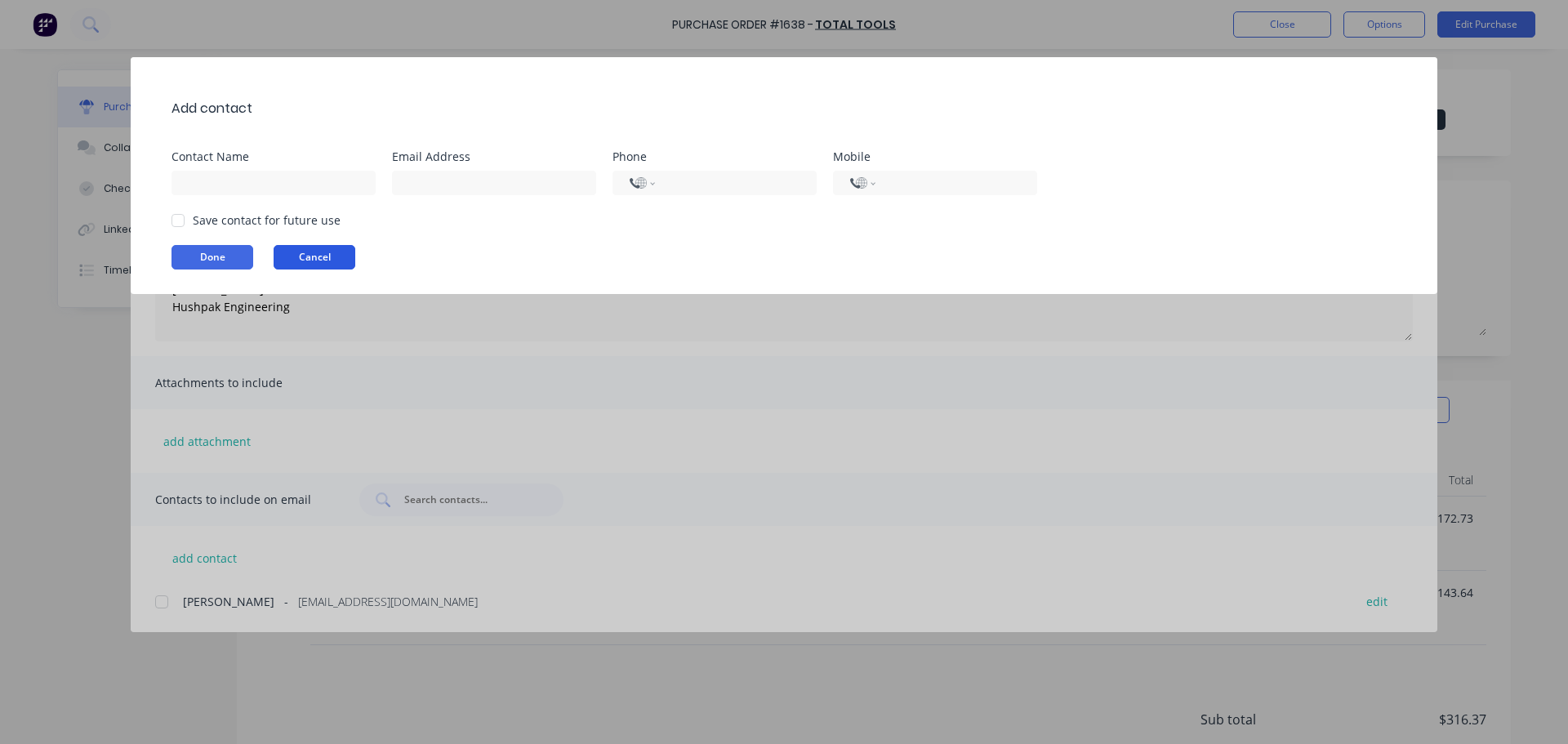
click at [330, 255] on button "Cancel" at bounding box center [314, 257] width 81 height 24
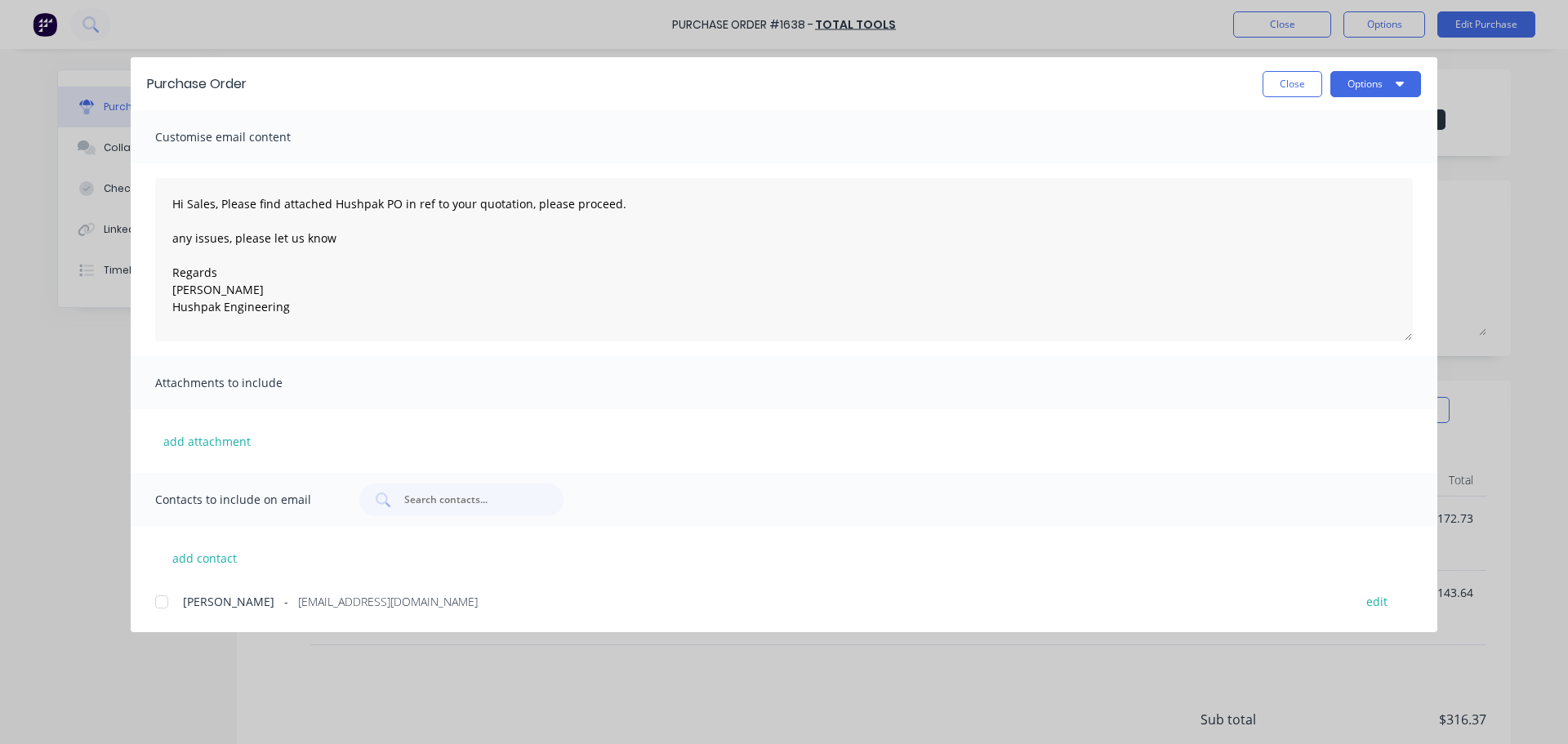
click at [162, 606] on div at bounding box center [161, 602] width 32 height 32
click at [1366, 82] on button "Options" at bounding box center [1375, 83] width 90 height 26
click at [1284, 187] on div "Email" at bounding box center [1343, 191] width 125 height 23
click at [1342, 91] on button "Options" at bounding box center [1375, 83] width 90 height 26
click at [1295, 158] on div "Print" at bounding box center [1343, 158] width 125 height 23
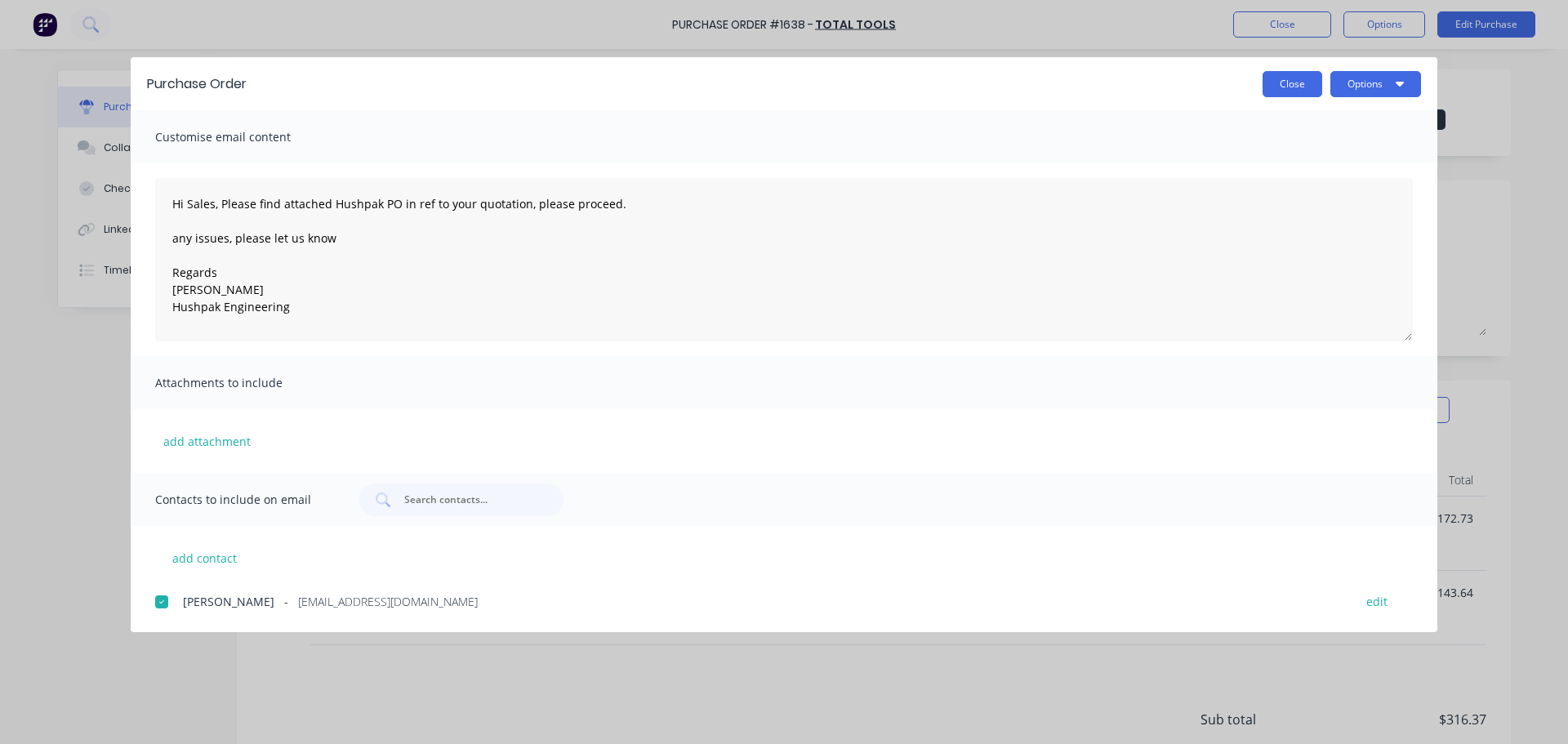
click at [1281, 90] on button "Close" at bounding box center [1292, 83] width 60 height 26
type textarea "x"
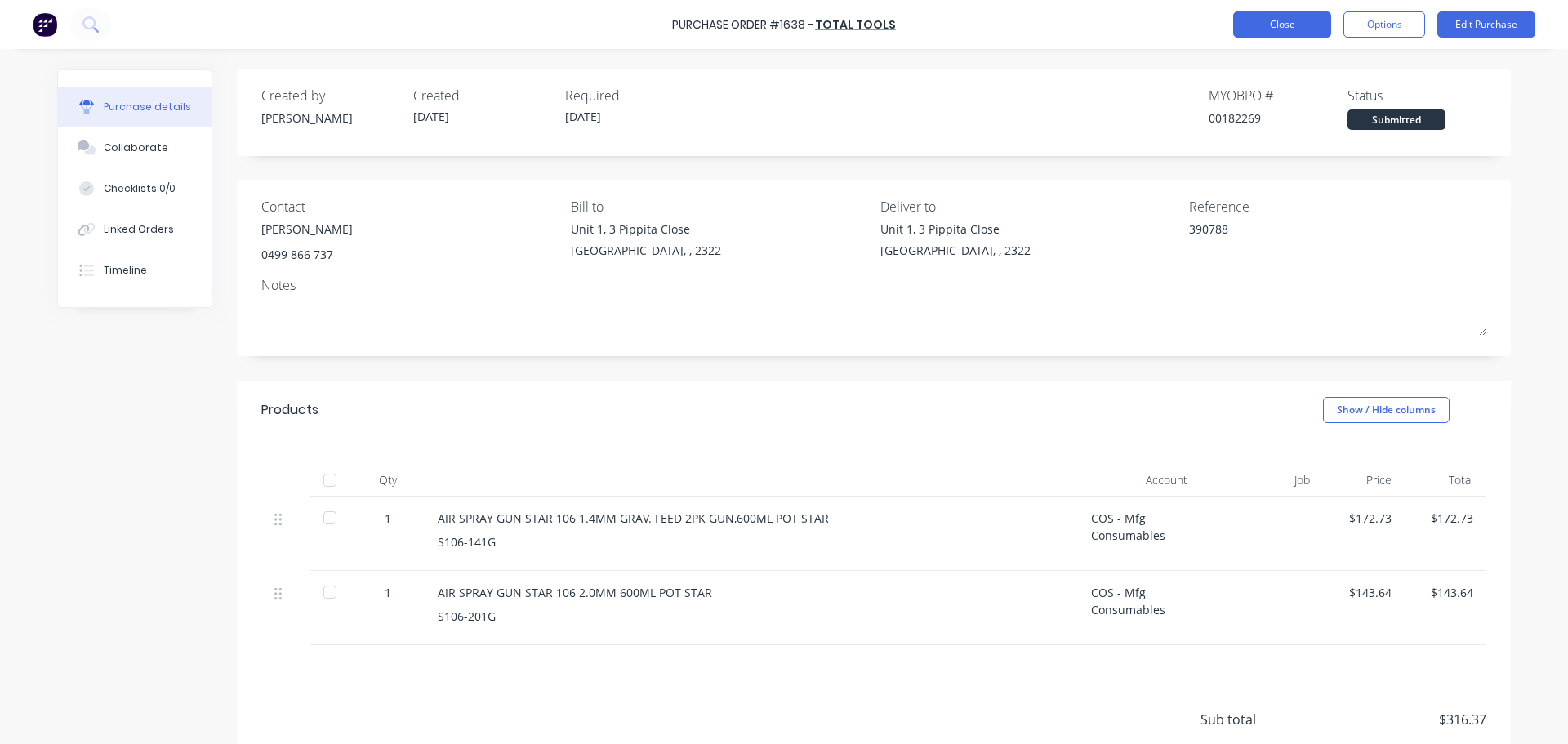
click at [1294, 31] on button "Close" at bounding box center [1281, 24] width 98 height 26
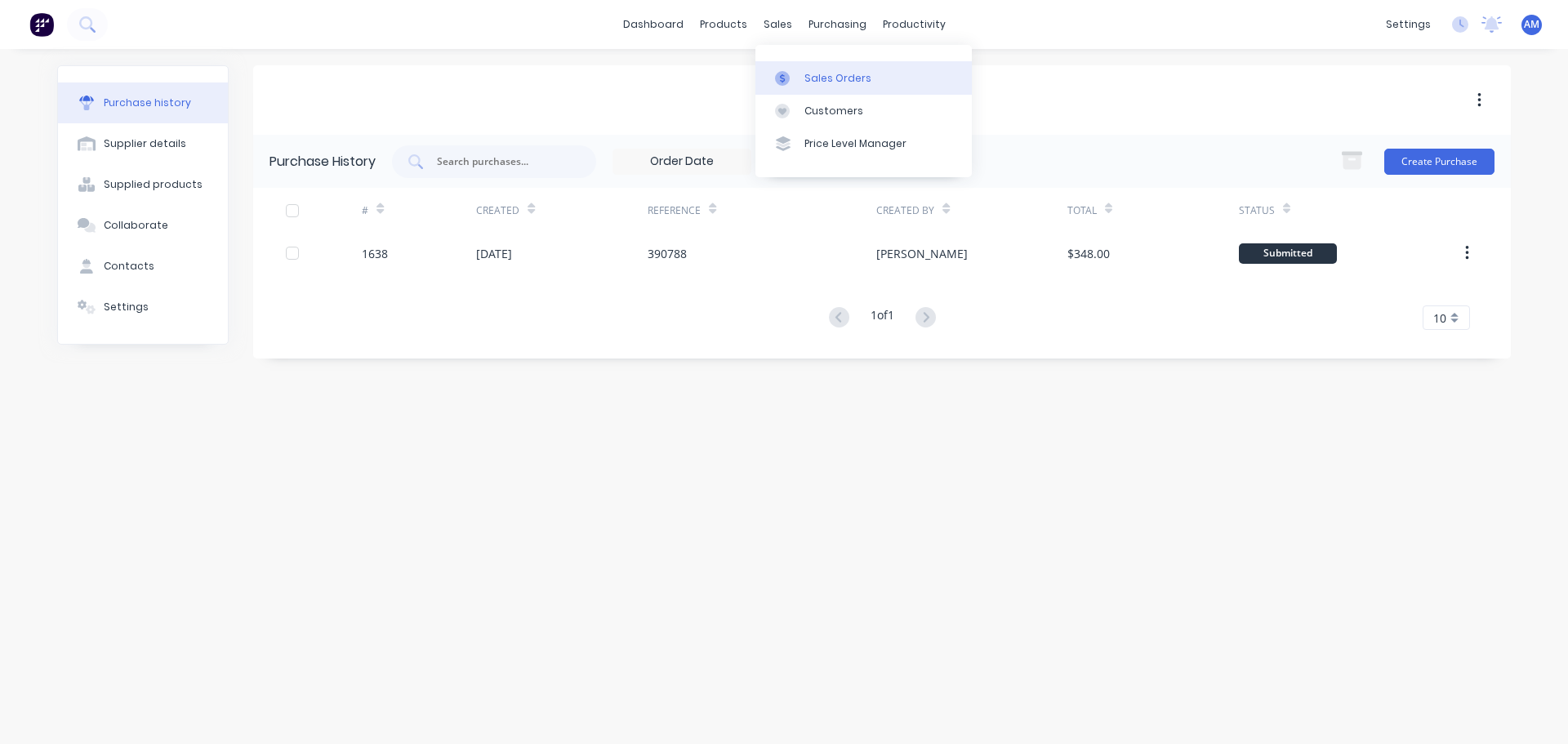
click at [813, 75] on div "Sales Orders" at bounding box center [837, 78] width 67 height 14
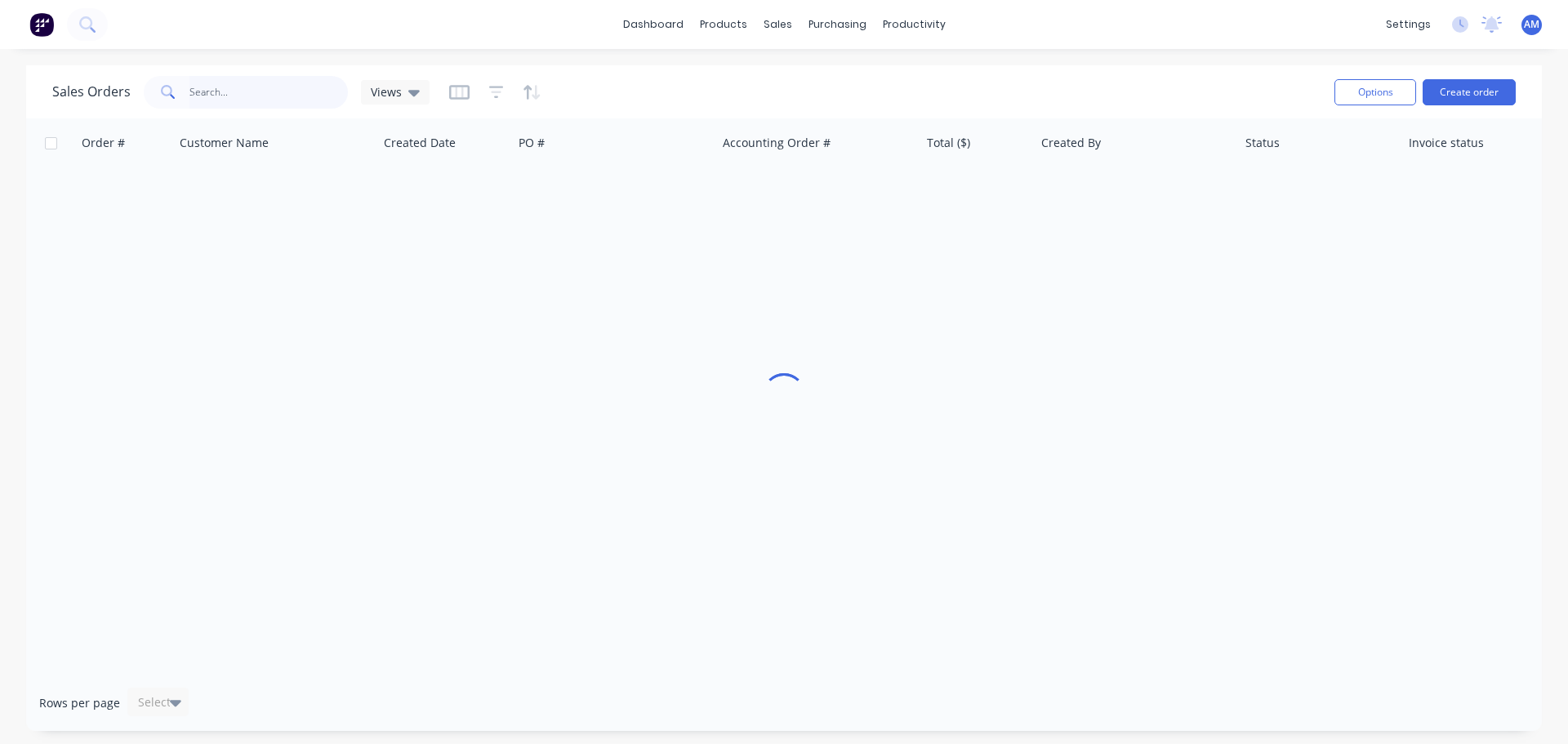
click at [245, 98] on input "text" at bounding box center [270, 92] width 159 height 32
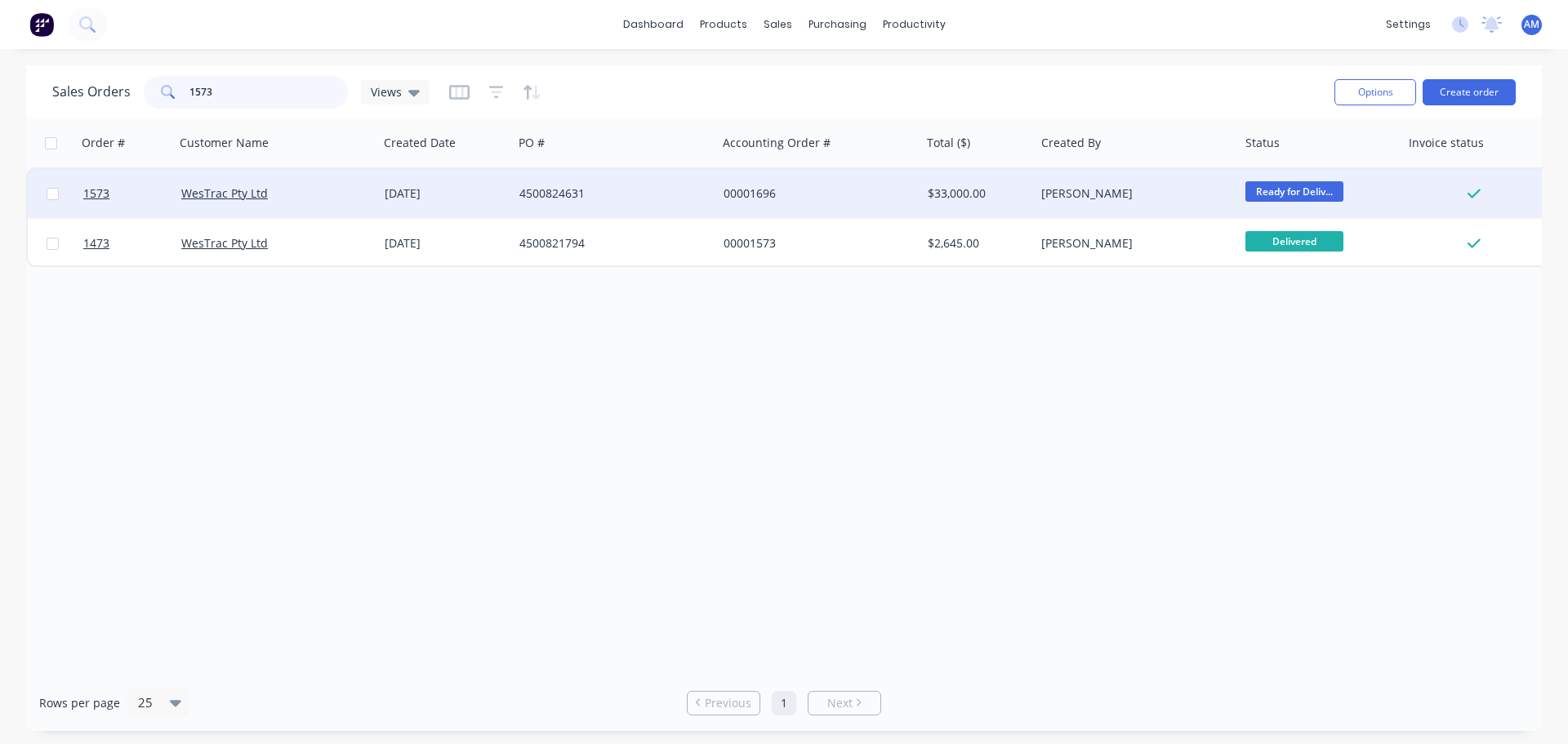
type input "1573"
click at [548, 189] on div "4500824631" at bounding box center [610, 193] width 181 height 16
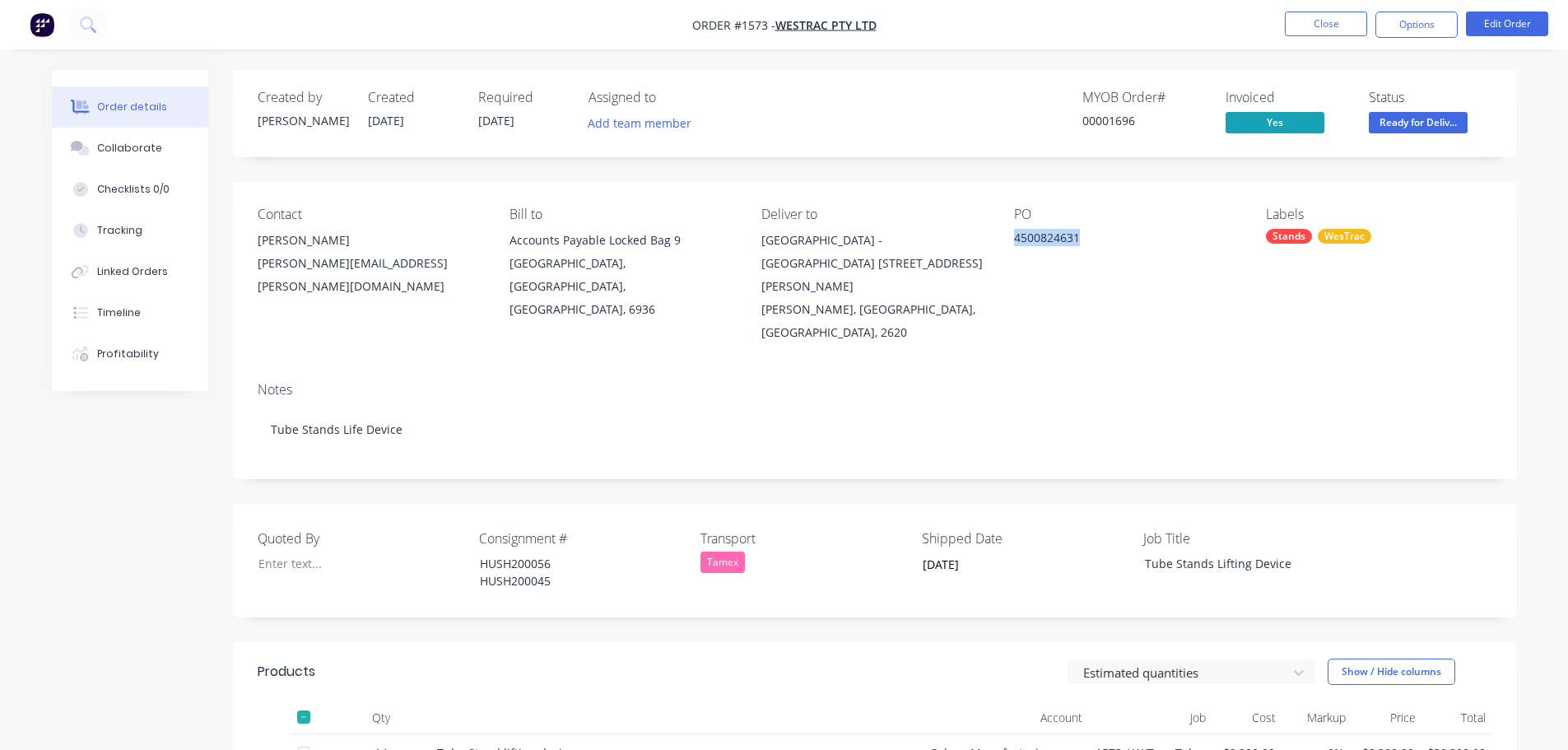
drag, startPoint x: 1082, startPoint y: 234, endPoint x: 1010, endPoint y: 239, distance: 72.2
click at [1010, 239] on div "Contact [PERSON_NAME] [PERSON_NAME][EMAIL_ADDRESS][PERSON_NAME][DOMAIN_NAME] Bi…" at bounding box center [874, 275] width 1284 height 187
copy div "4500824631"
click at [1320, 27] on button "Close" at bounding box center [1325, 23] width 82 height 24
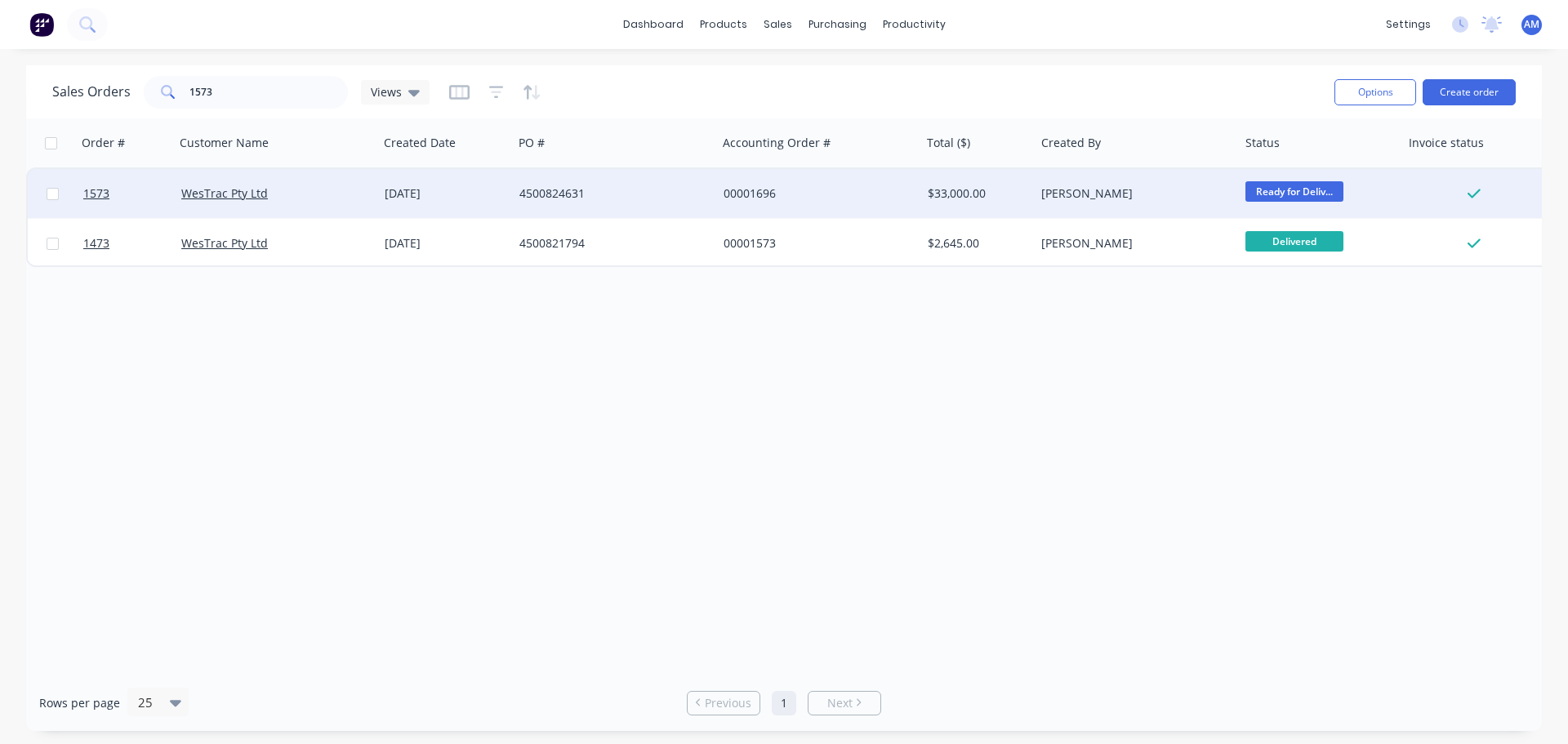
click at [762, 184] on div "00001696" at bounding box center [819, 193] width 204 height 49
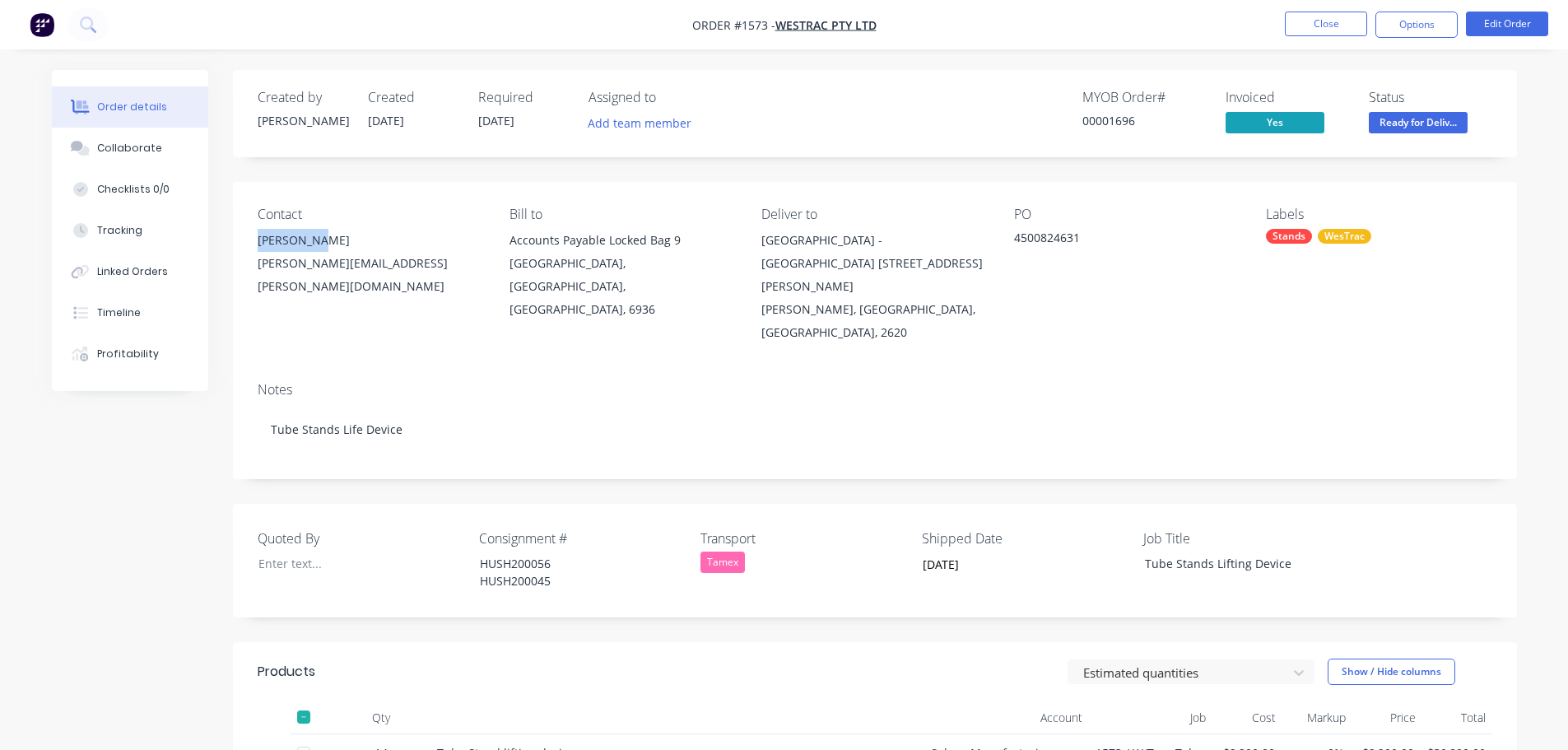
drag, startPoint x: 322, startPoint y: 240, endPoint x: 257, endPoint y: 236, distance: 65.1
click at [257, 236] on div "[PERSON_NAME]" at bounding box center [370, 241] width 226 height 23
copy div "[PERSON_NAME]"
drag, startPoint x: 415, startPoint y: 269, endPoint x: 257, endPoint y: 268, distance: 158.0
click at [257, 268] on div "[PERSON_NAME][EMAIL_ADDRESS][PERSON_NAME][DOMAIN_NAME]" at bounding box center [370, 274] width 226 height 46
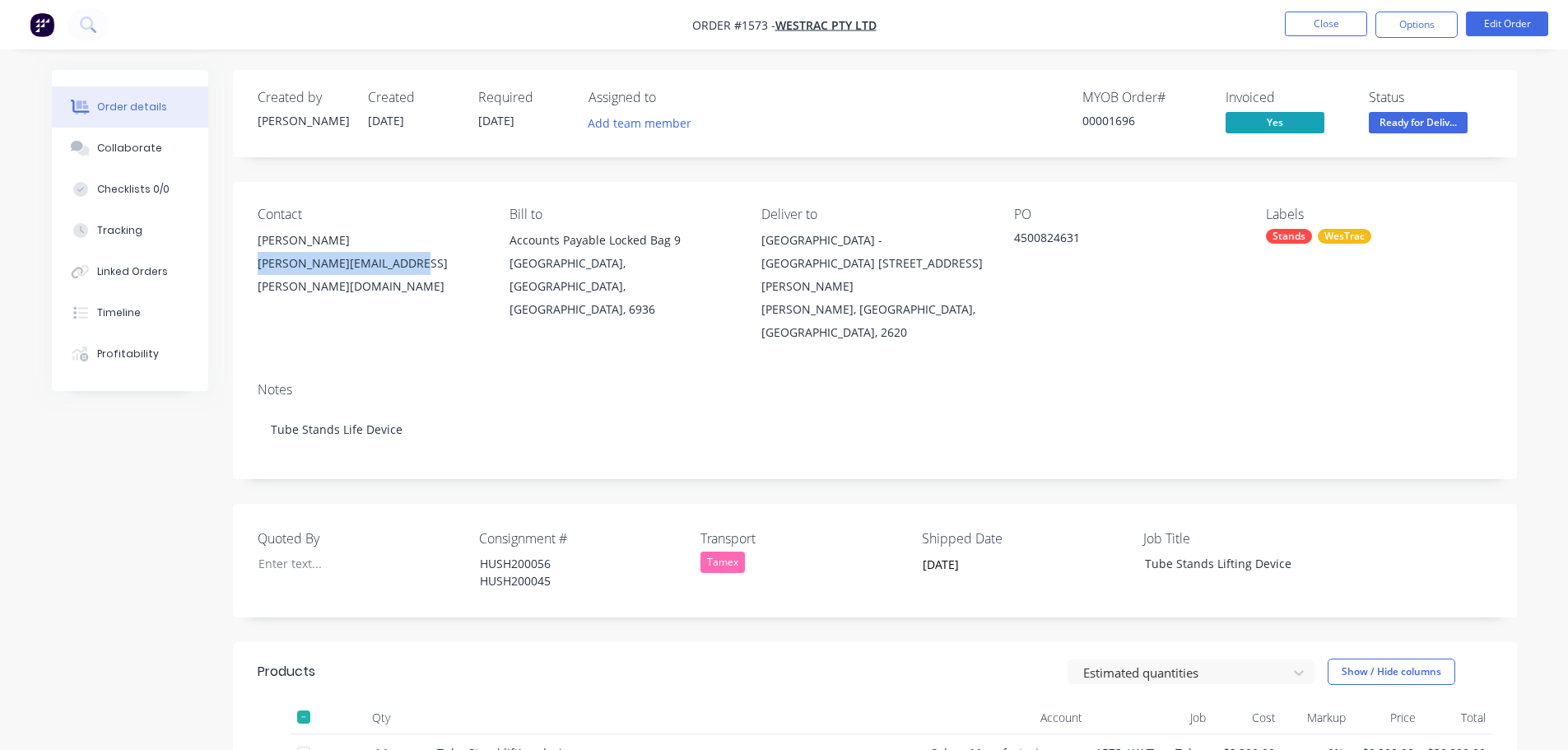
copy div "[PERSON_NAME][EMAIL_ADDRESS][PERSON_NAME][DOMAIN_NAME]"
drag, startPoint x: 1081, startPoint y: 238, endPoint x: 1012, endPoint y: 239, distance: 69.0
click at [1012, 239] on div "Contact [PERSON_NAME] [PERSON_NAME][EMAIL_ADDRESS][PERSON_NAME][DOMAIN_NAME] Bi…" at bounding box center [874, 275] width 1284 height 187
copy div "4500824631"
click at [565, 547] on div "Quoted By Consignment # HUSH200056 HUSH200045 Transport Tamex Shipped Date [DAT…" at bounding box center [874, 560] width 1284 height 114
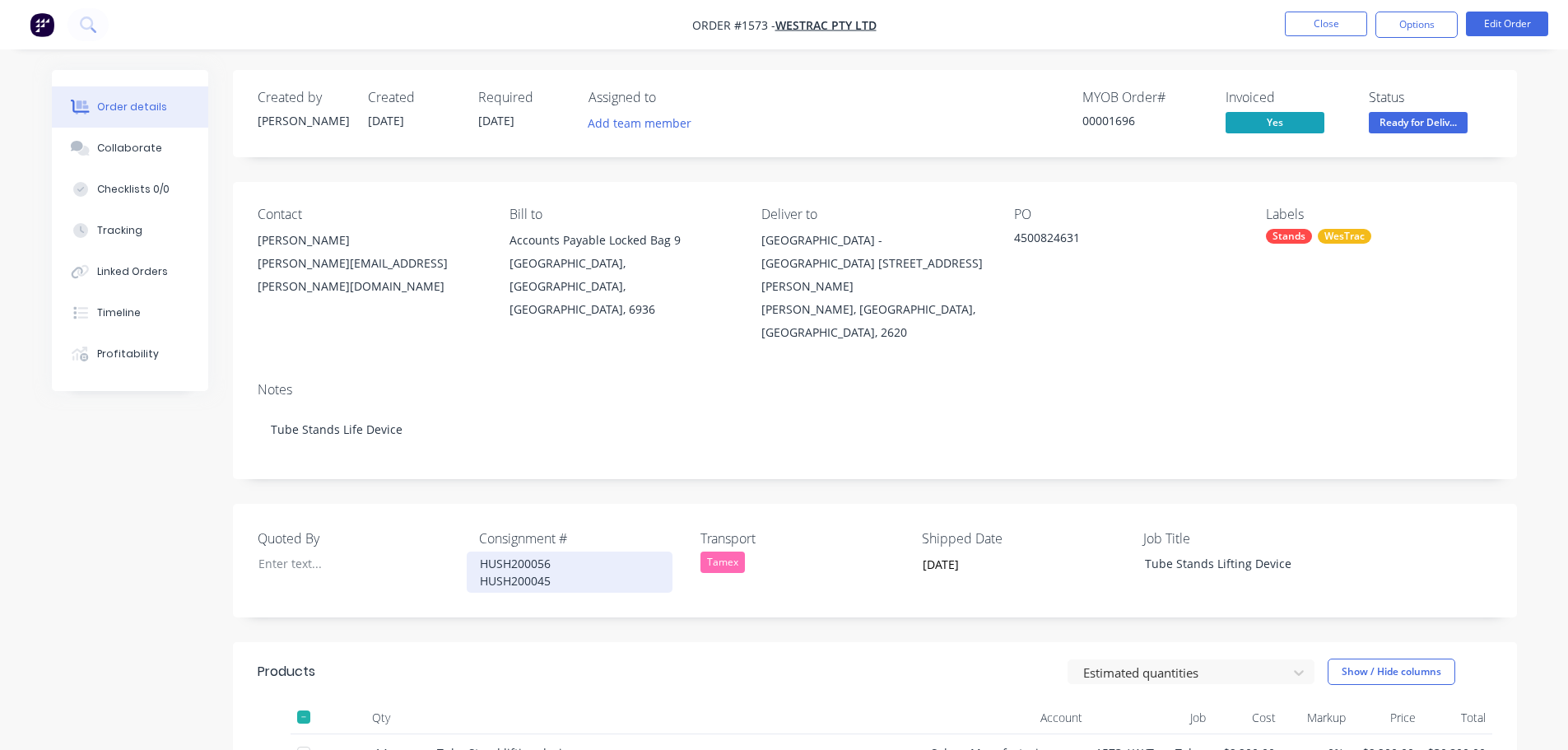
click at [568, 551] on div "HUSH200056 HUSH200045" at bounding box center [569, 572] width 206 height 42
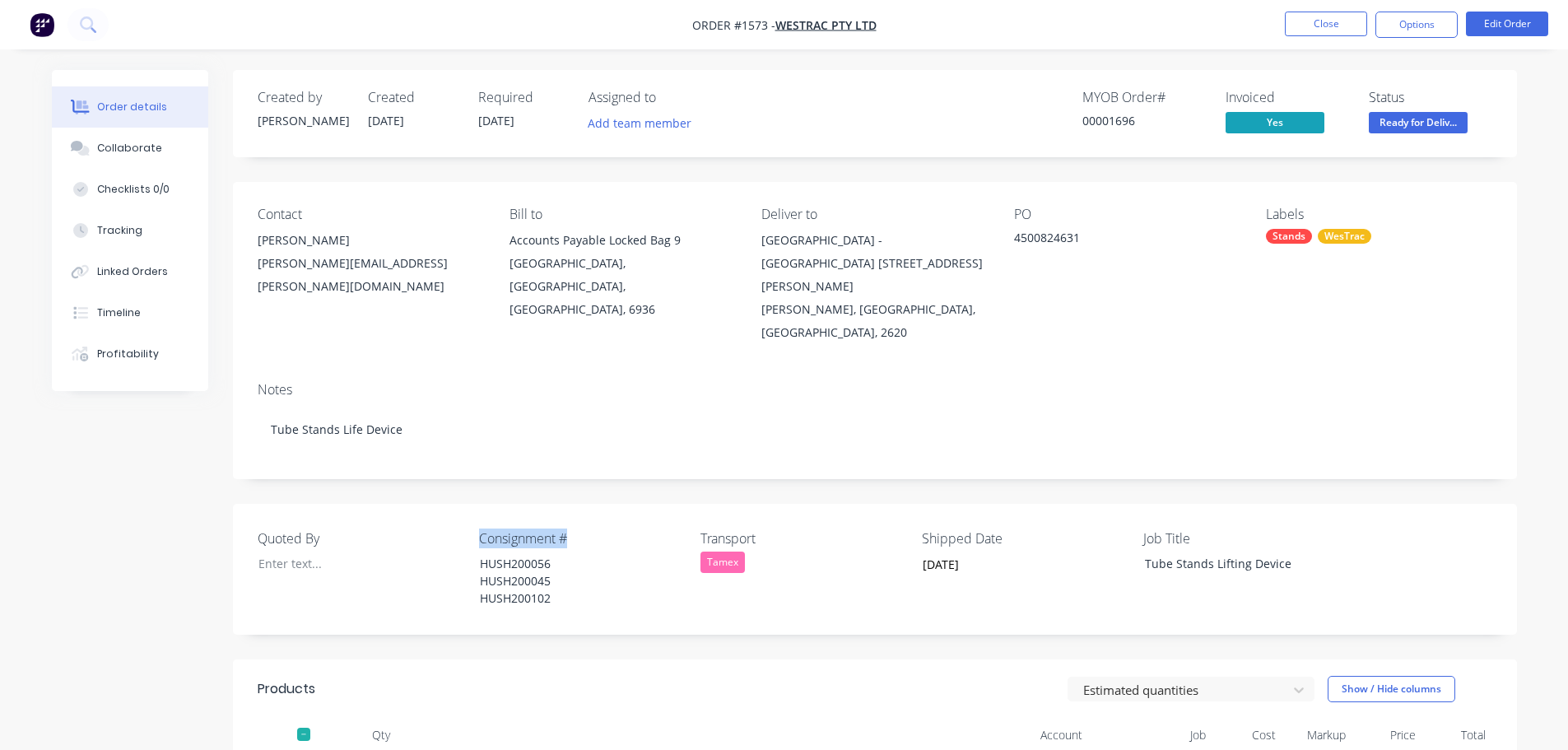
drag, startPoint x: 577, startPoint y: 492, endPoint x: 476, endPoint y: 486, distance: 101.2
click at [476, 504] on div "Quoted By Consignment # HUSH200056 HUSH200045 HUSH200102 Transport Tamex Shippe…" at bounding box center [874, 569] width 1284 height 131
copy label "Consignment #"
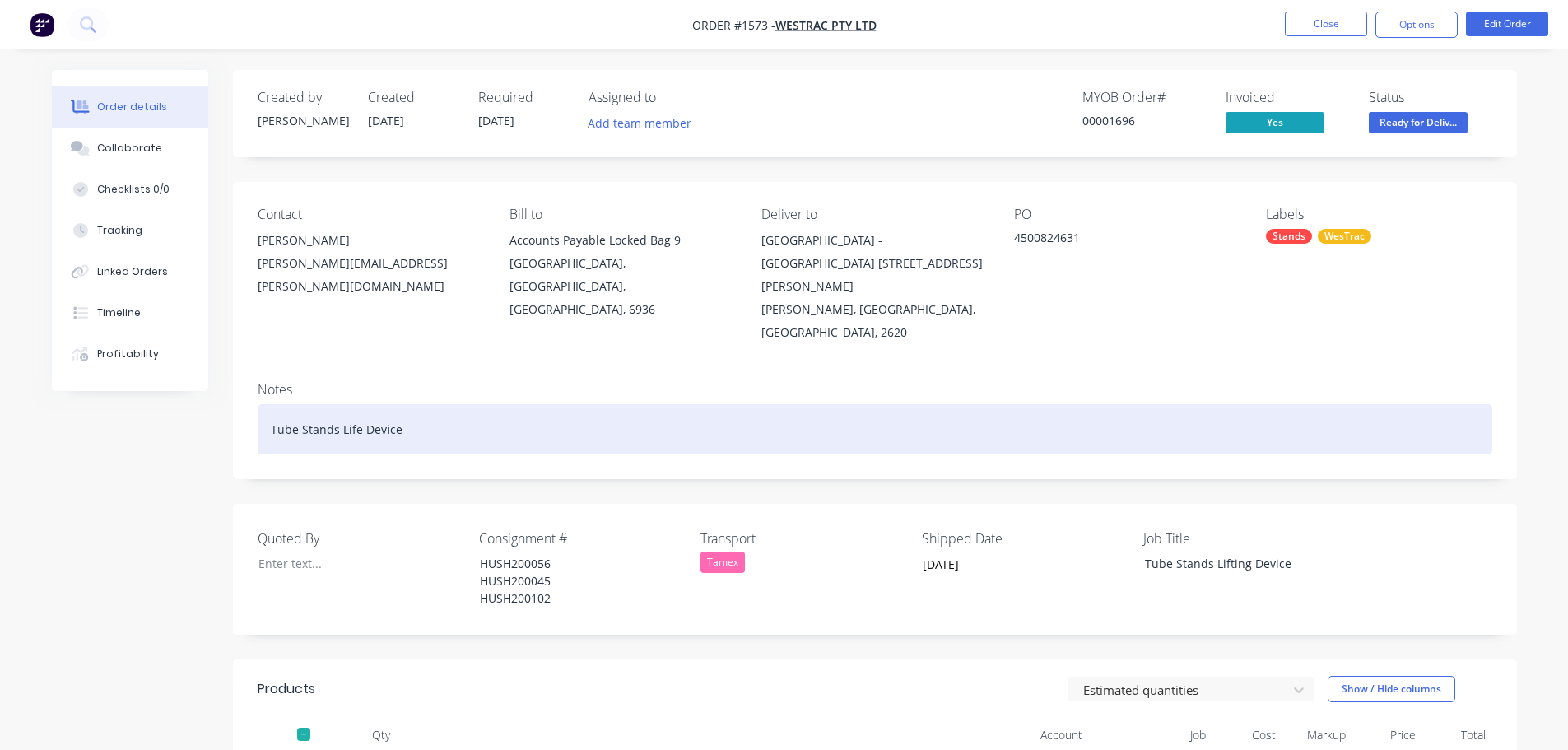
click at [410, 404] on div "Tube Stands Life Device" at bounding box center [874, 430] width 1234 height 51
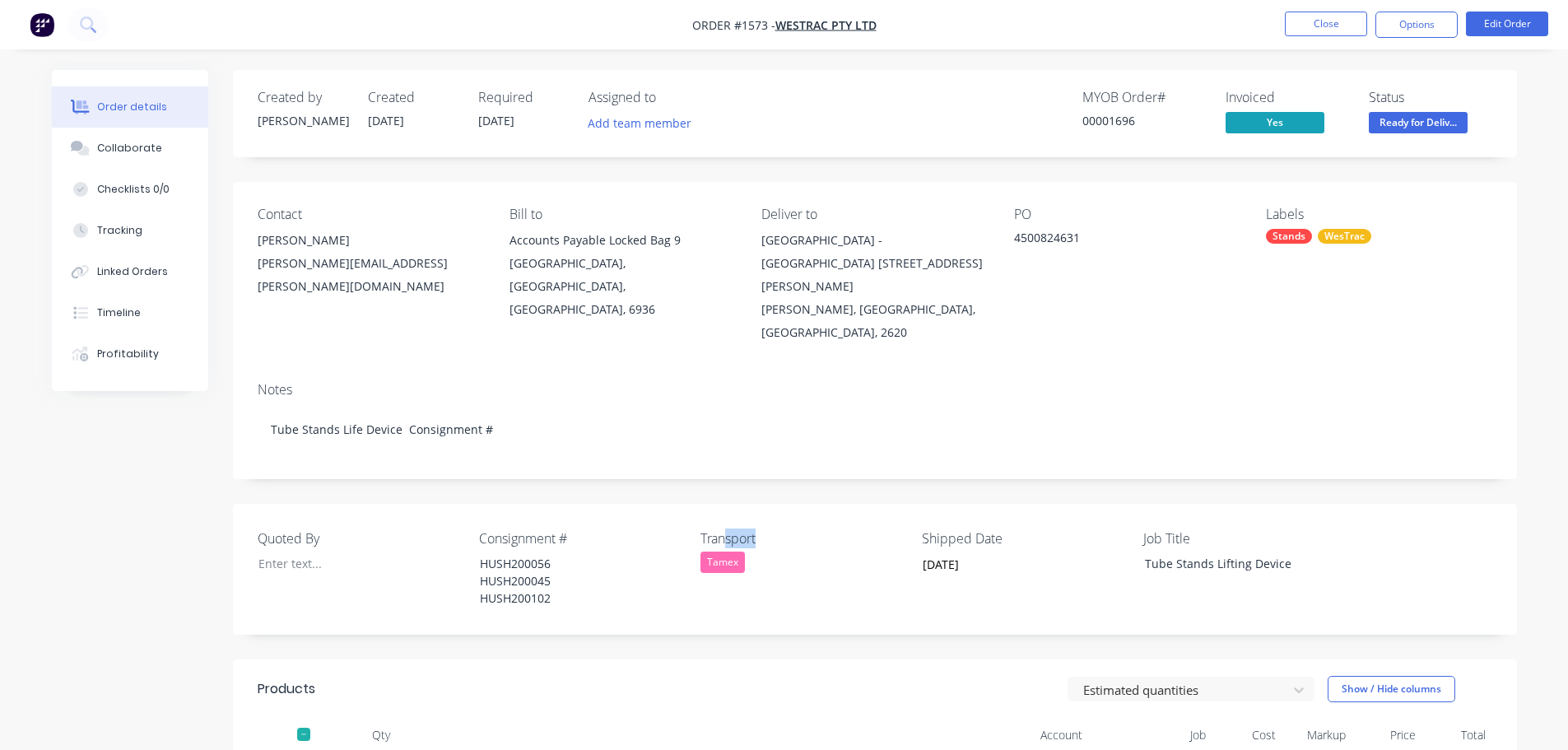
drag, startPoint x: 763, startPoint y: 492, endPoint x: 725, endPoint y: 489, distance: 38.1
click at [725, 529] on label "Transport" at bounding box center [803, 539] width 206 height 20
drag, startPoint x: 562, startPoint y: 555, endPoint x: 481, endPoint y: 554, distance: 81.0
click at [481, 554] on div "HUSH200056 HUSH200045 HUSH200102" at bounding box center [569, 580] width 206 height 59
copy div "HUSH200102"
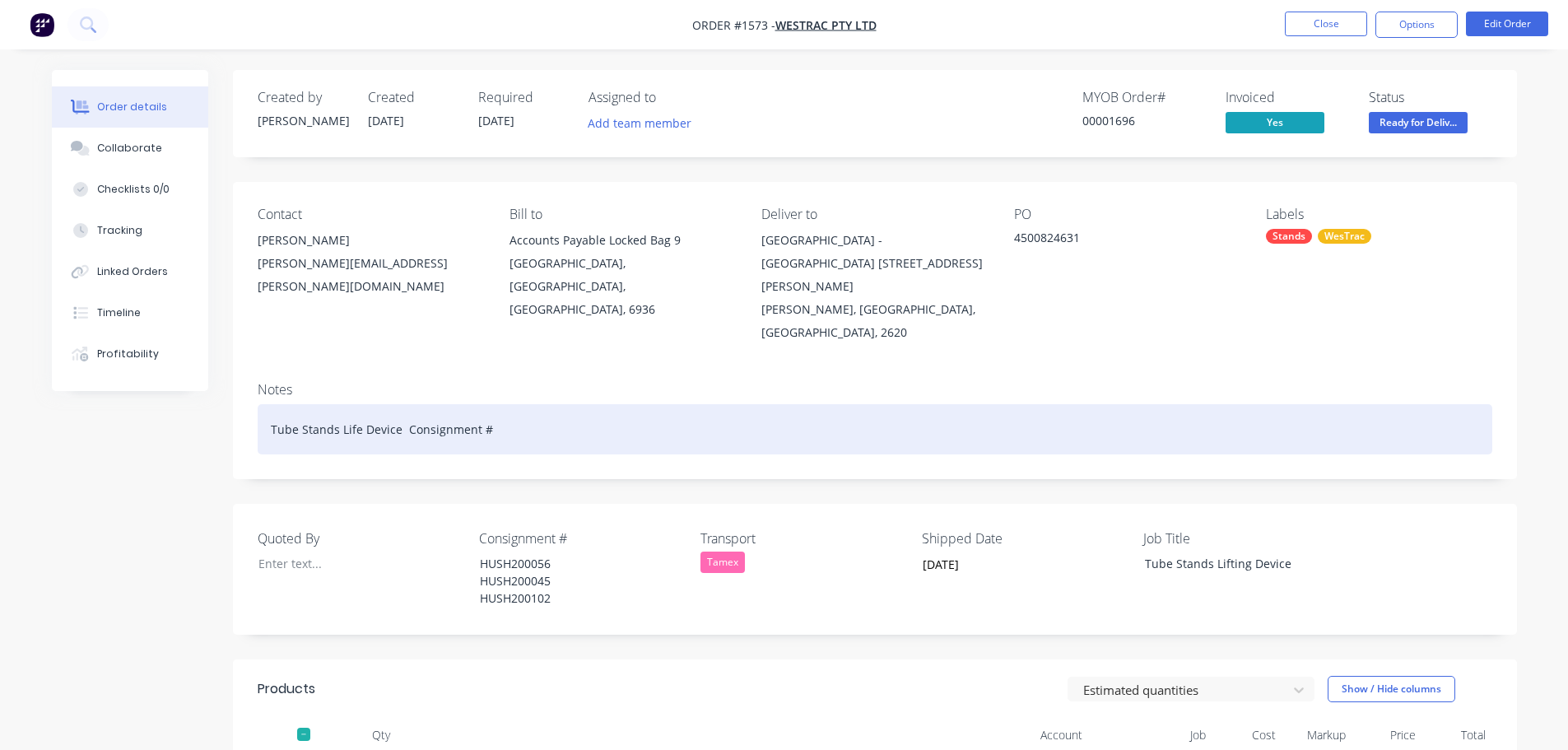
click at [528, 404] on div "Tube Stands Life Device Consignment #" at bounding box center [874, 430] width 1234 height 51
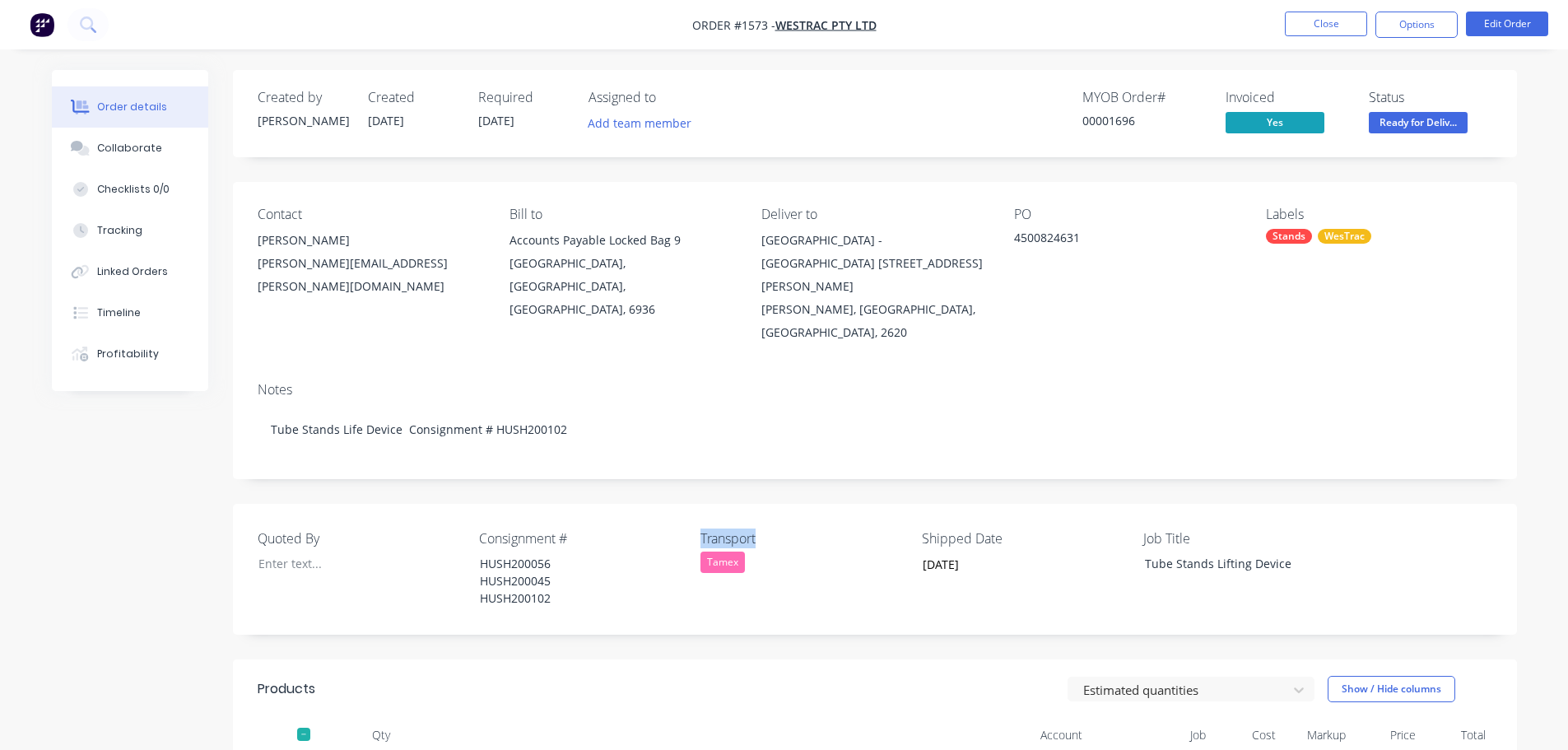
drag, startPoint x: 763, startPoint y: 489, endPoint x: 700, endPoint y: 490, distance: 63.0
click at [700, 529] on label "Transport" at bounding box center [803, 539] width 206 height 20
copy label "Transport"
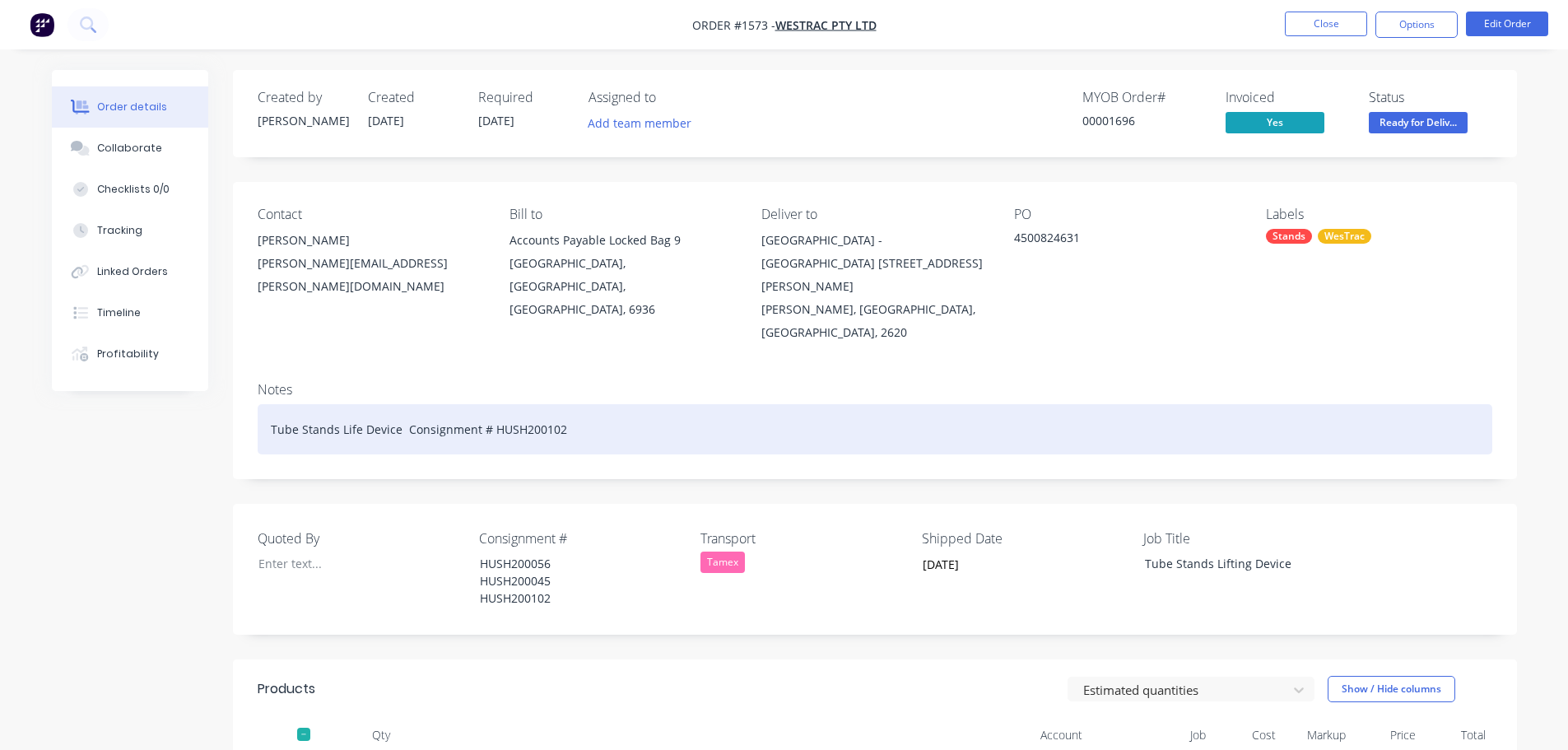
click at [582, 404] on div "Tube Stands Life Device Consignment # HUSH200102" at bounding box center [874, 430] width 1234 height 51
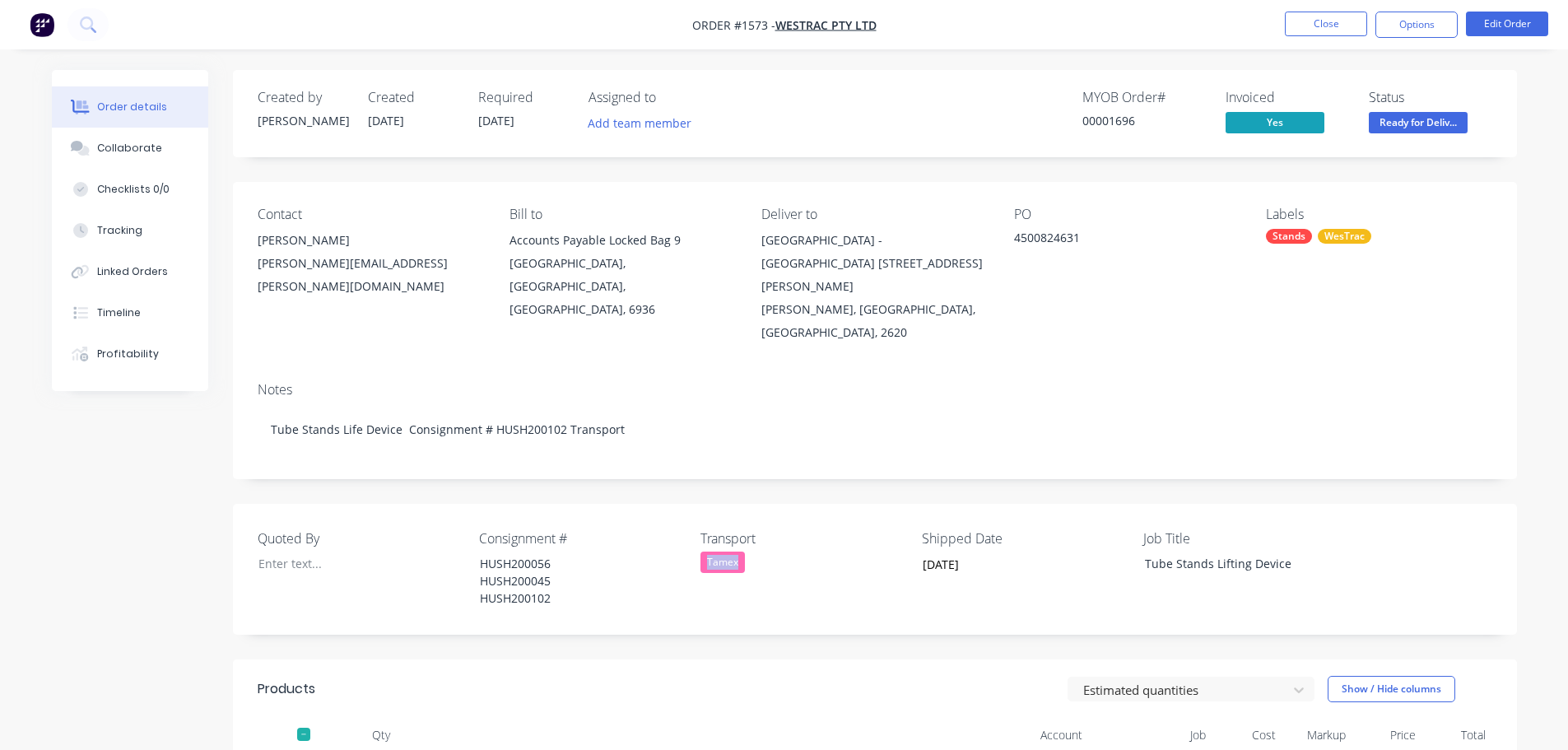
drag, startPoint x: 746, startPoint y: 511, endPoint x: 705, endPoint y: 514, distance: 41.1
click at [705, 551] on div "Tamex" at bounding box center [803, 562] width 206 height 22
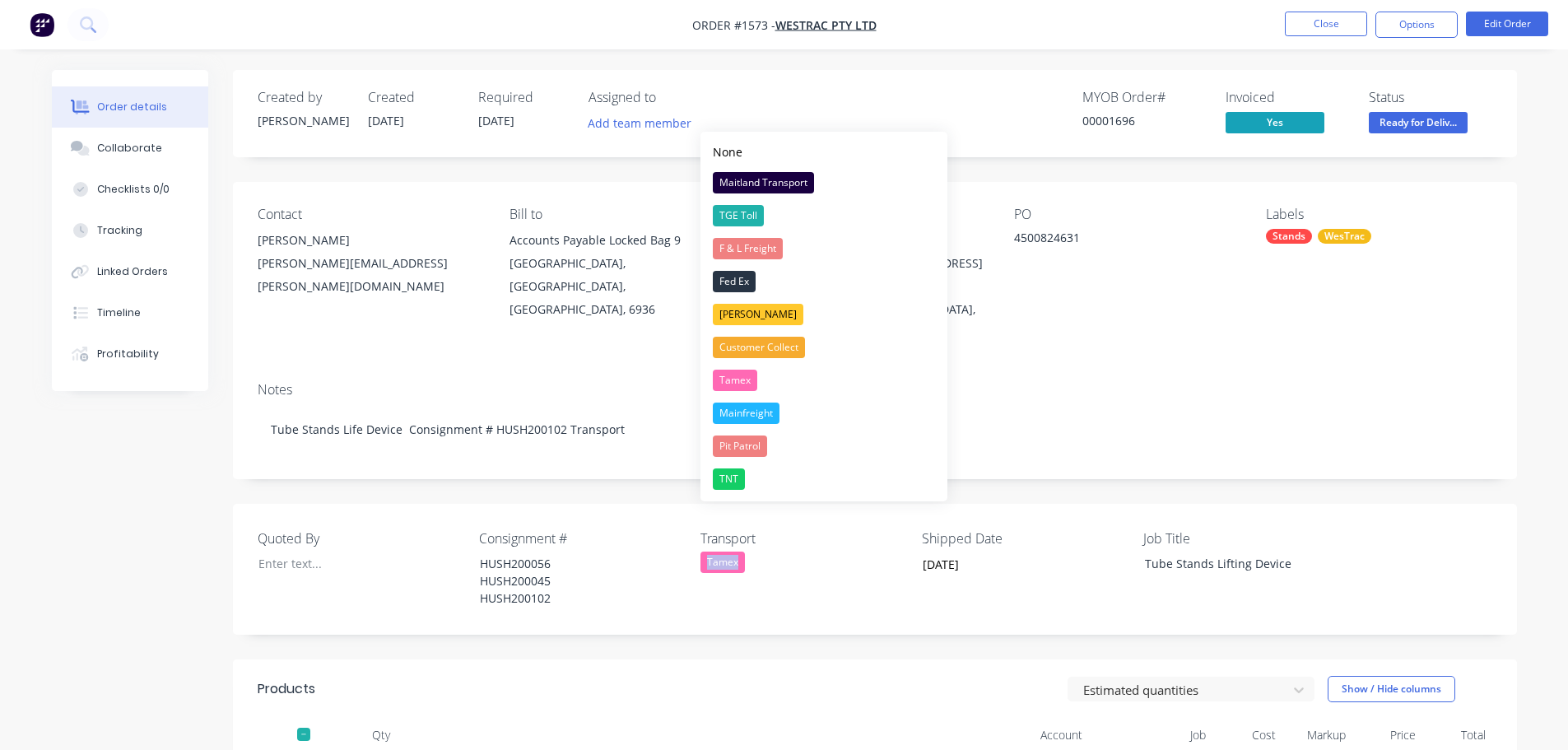
copy div "Tamex"
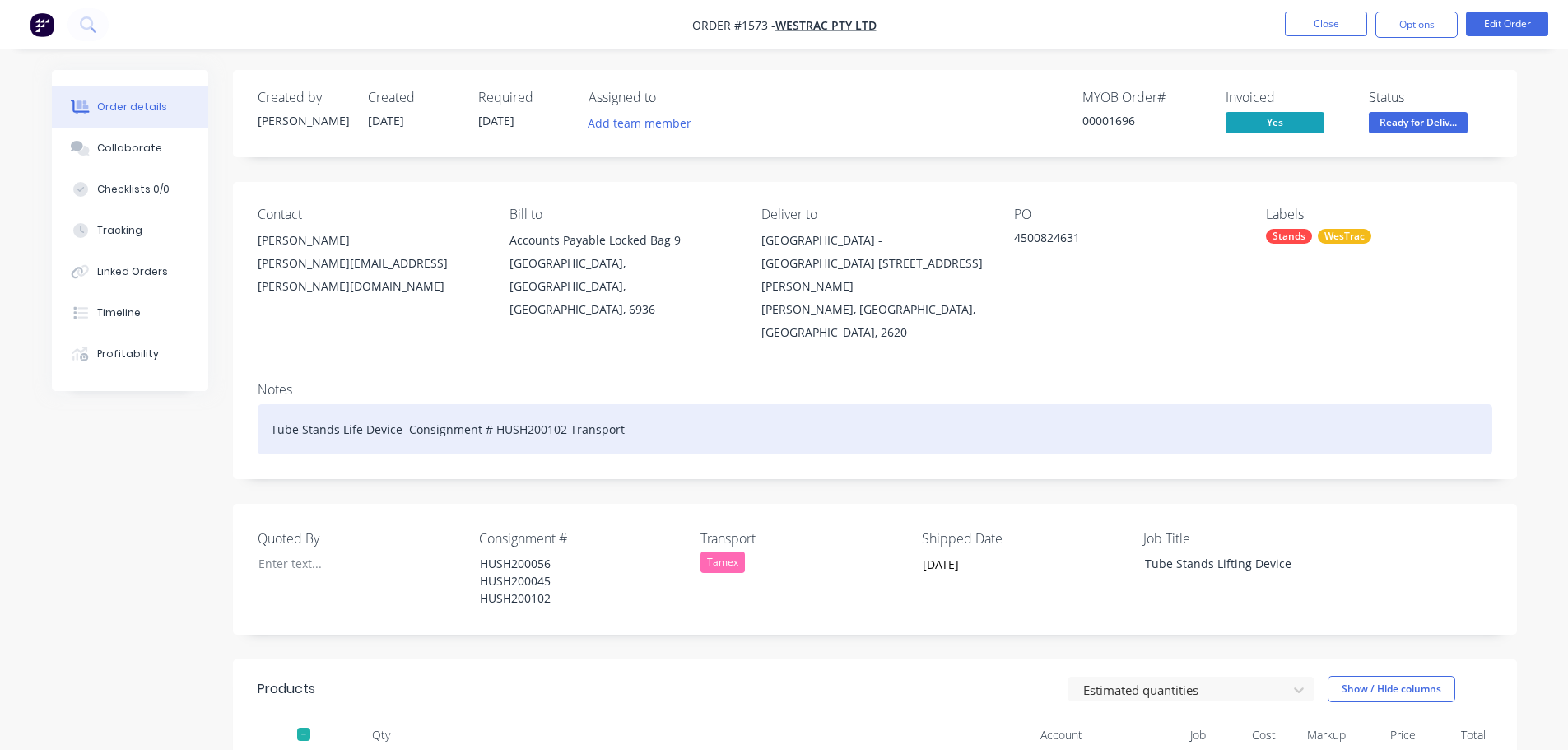
click at [626, 404] on div "Tube Stands Life Device Consignment # HUSH200102 Transport" at bounding box center [874, 430] width 1234 height 51
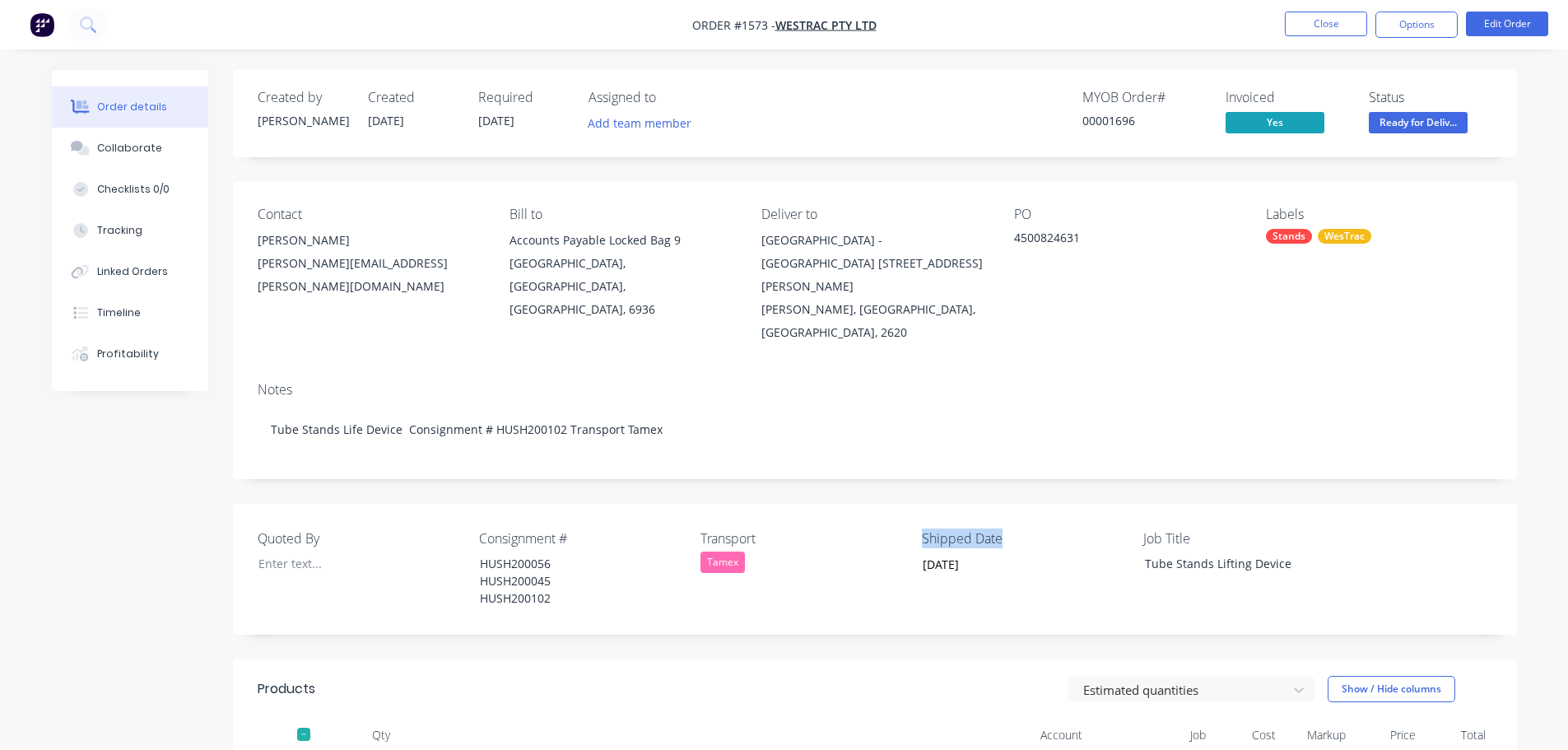
drag, startPoint x: 992, startPoint y: 486, endPoint x: 920, endPoint y: 491, distance: 72.2
click at [920, 504] on div "Quoted By Consignment # HUSH200056 HUSH200045 HUSH200102 Transport Tamex Shippe…" at bounding box center [874, 569] width 1284 height 131
copy label "Shipped Date"
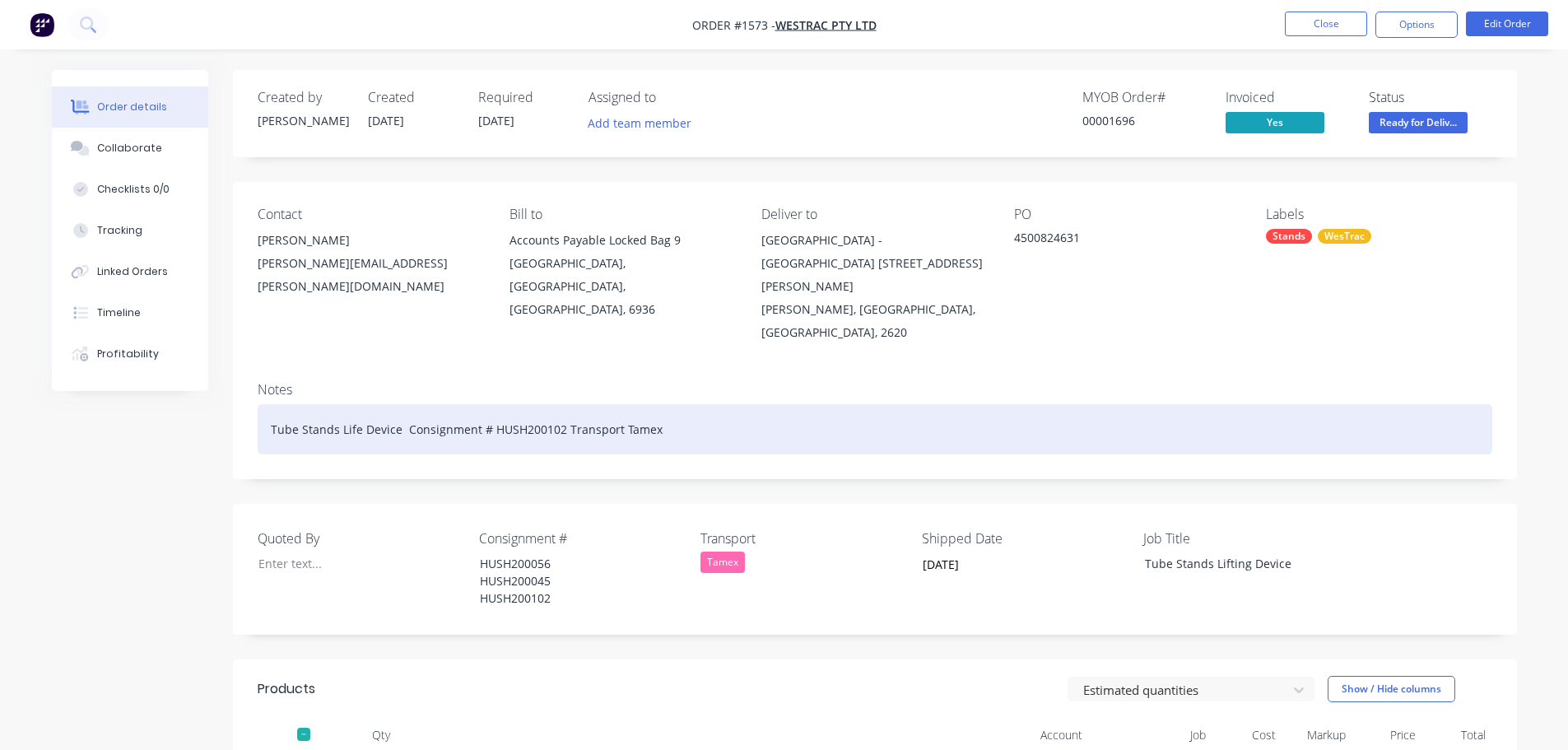
click at [679, 404] on div "Tube Stands Life Device Consignment # HUSH200102 Transport Tamex" at bounding box center [874, 430] width 1234 height 51
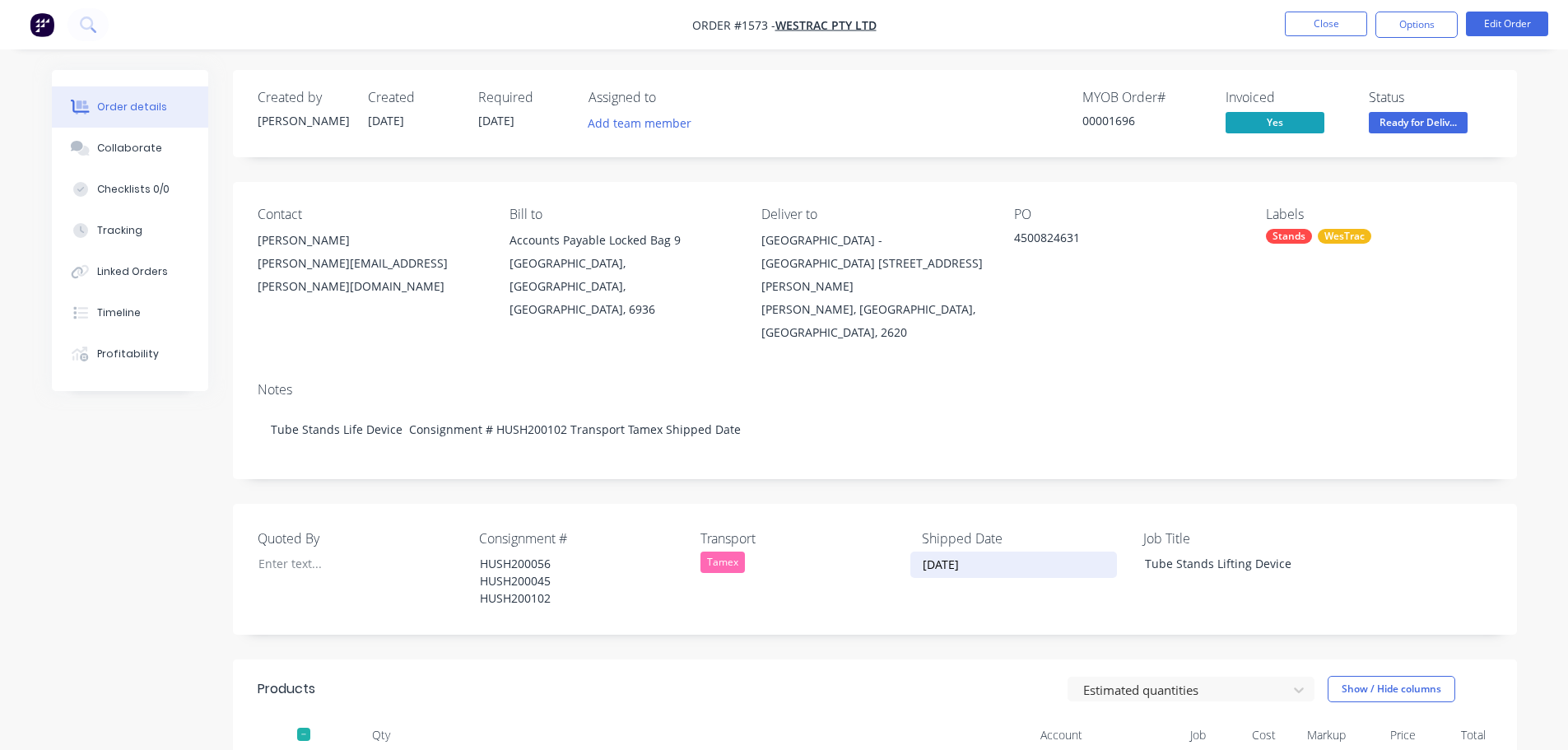
drag, startPoint x: 962, startPoint y: 522, endPoint x: 918, endPoint y: 525, distance: 44.1
click at [918, 552] on input "[DATE]" at bounding box center [1013, 564] width 205 height 24
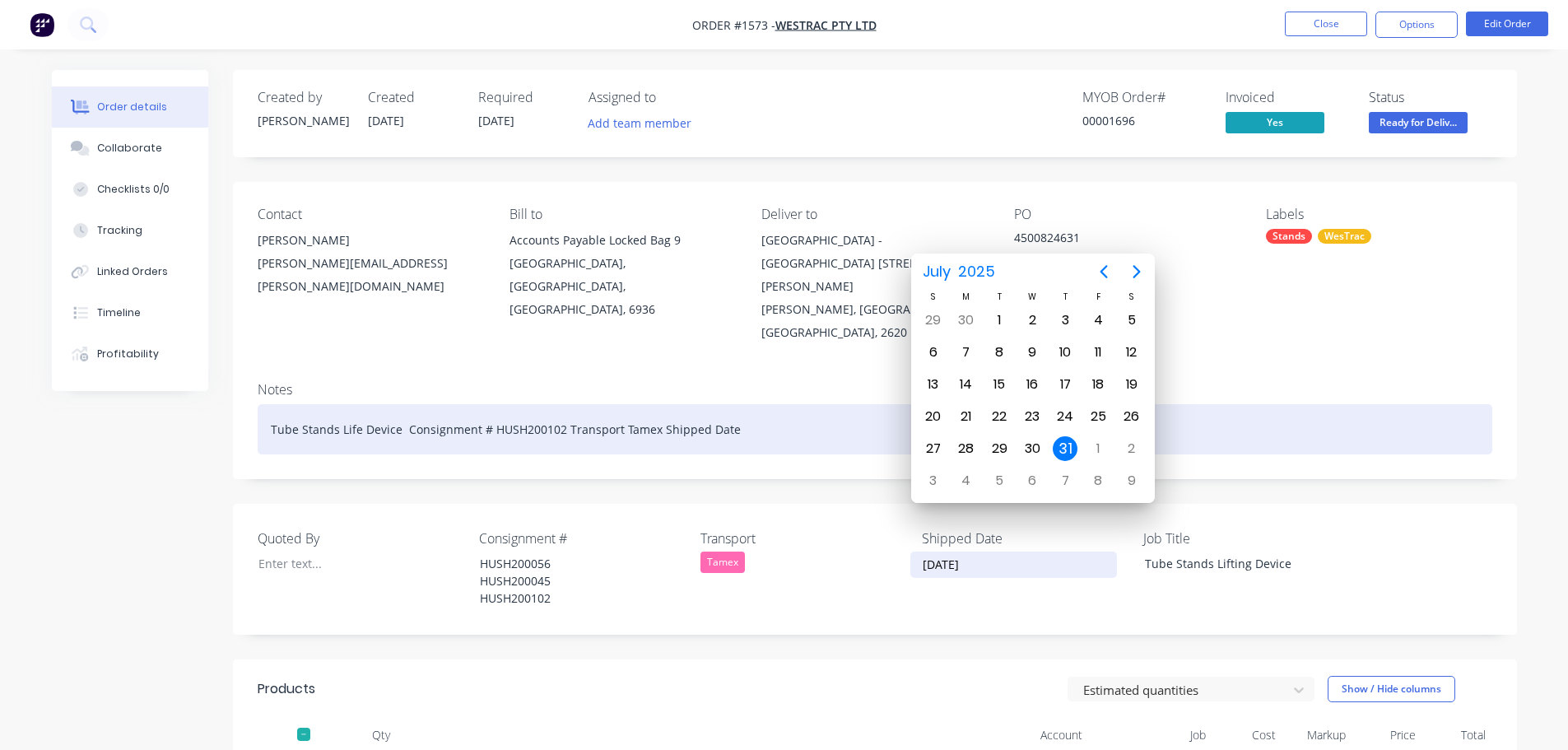
click at [747, 404] on div "Tube Stands Life Device Consignment # HUSH200102 Transport Tamex Shipped Date" at bounding box center [874, 430] width 1234 height 51
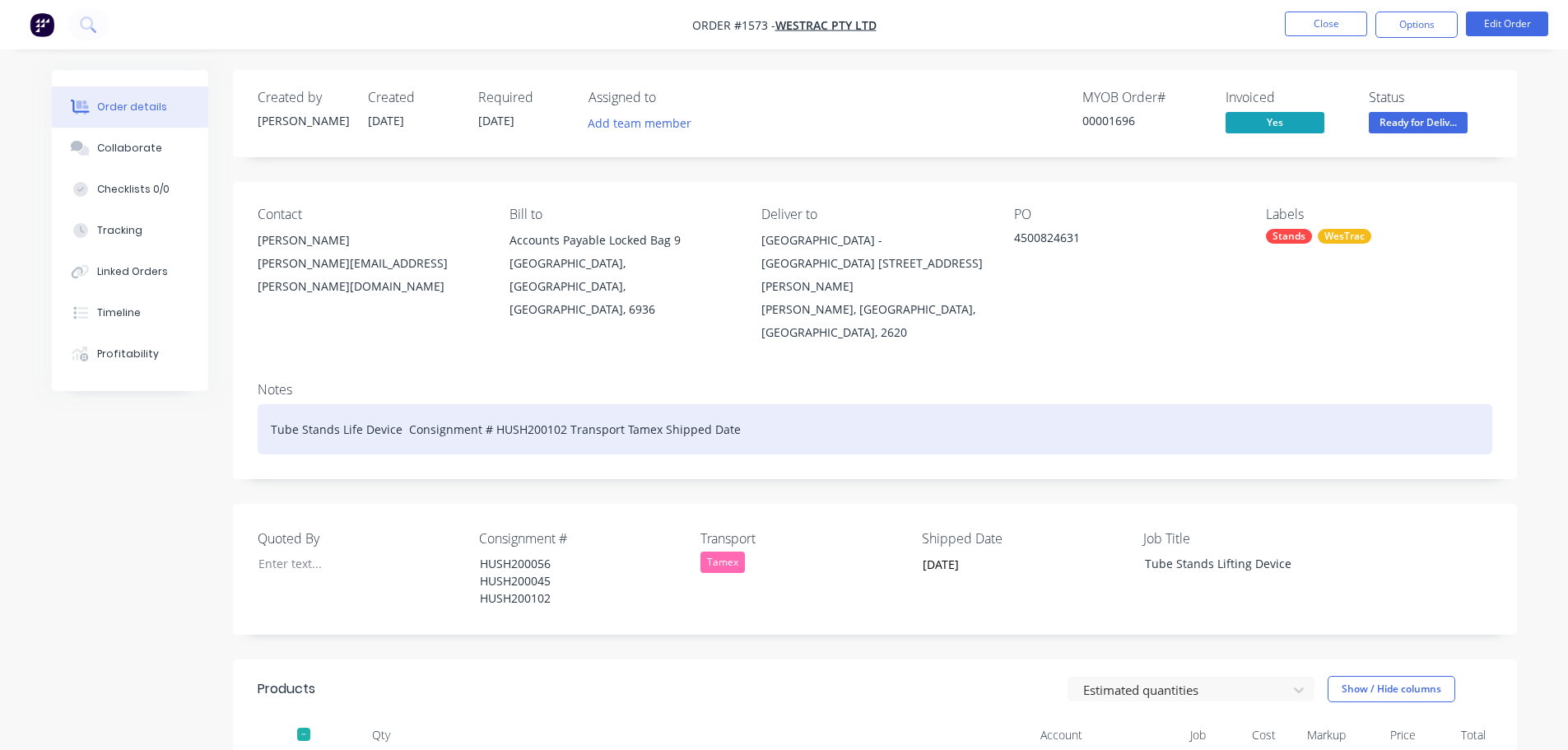
click at [747, 404] on div "Tube Stands Life Device Consignment # HUSH200102 Transport Tamex Shipped Date" at bounding box center [874, 430] width 1234 height 51
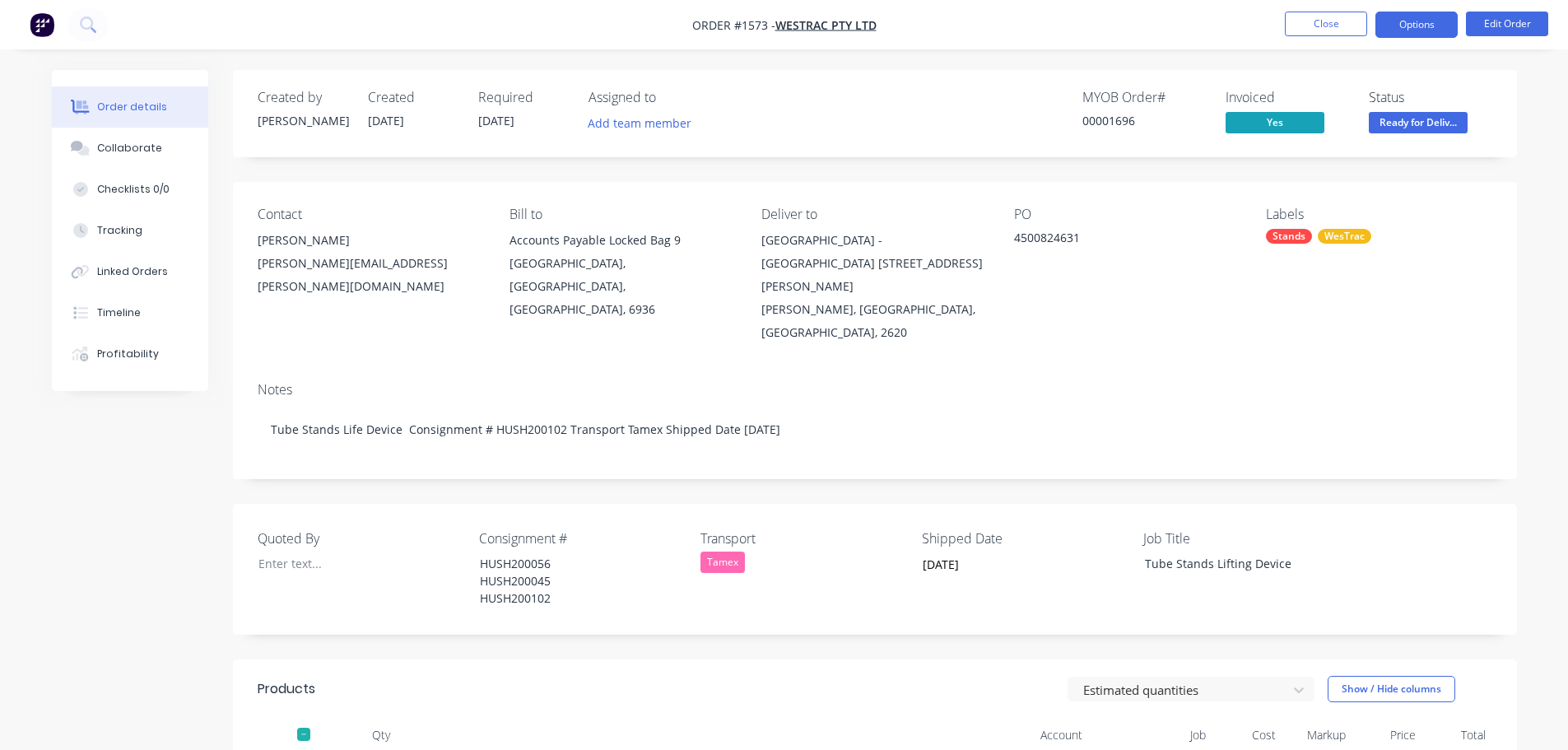
click at [1416, 30] on button "Options" at bounding box center [1416, 24] width 82 height 26
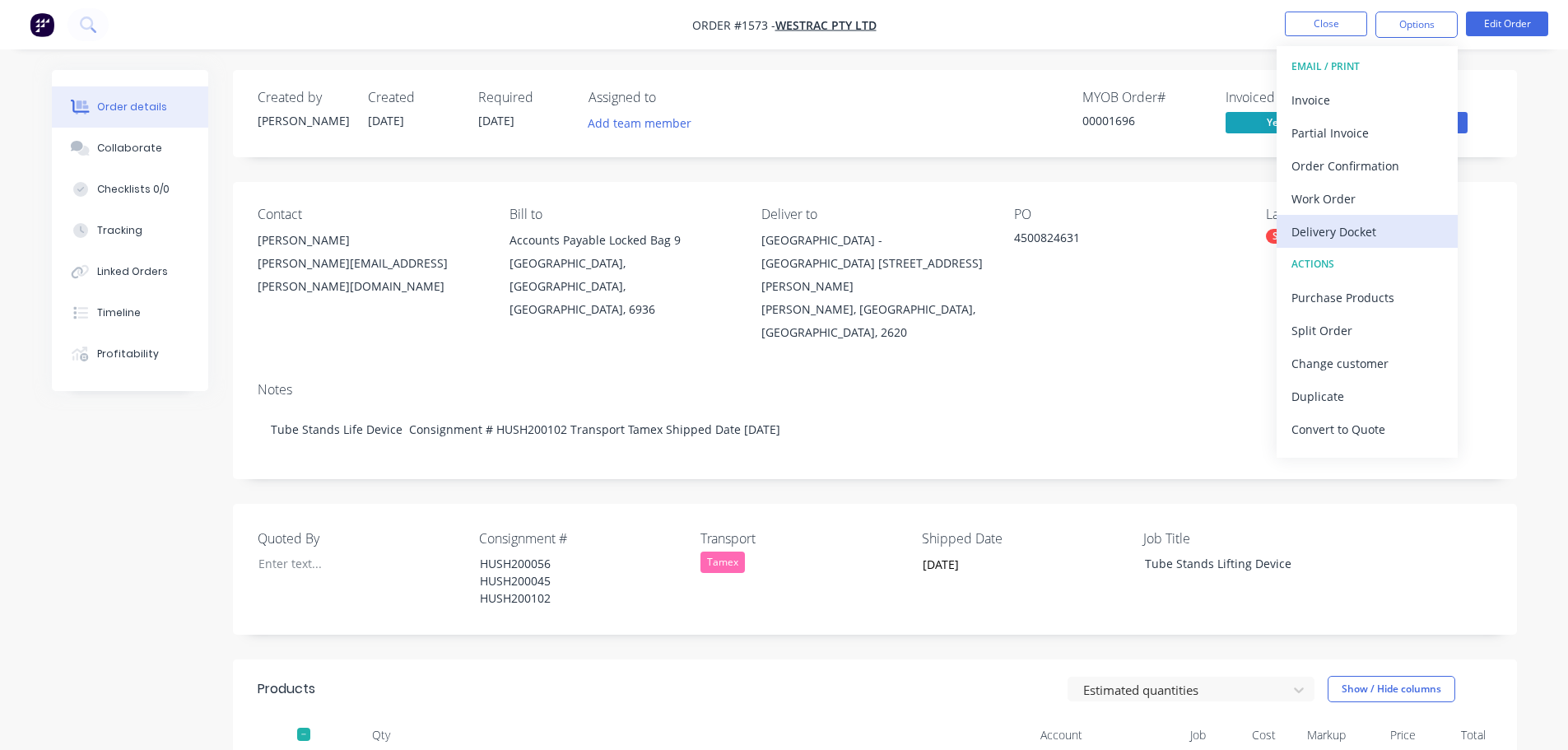
click at [1348, 231] on div "Delivery Docket" at bounding box center [1367, 232] width 152 height 23
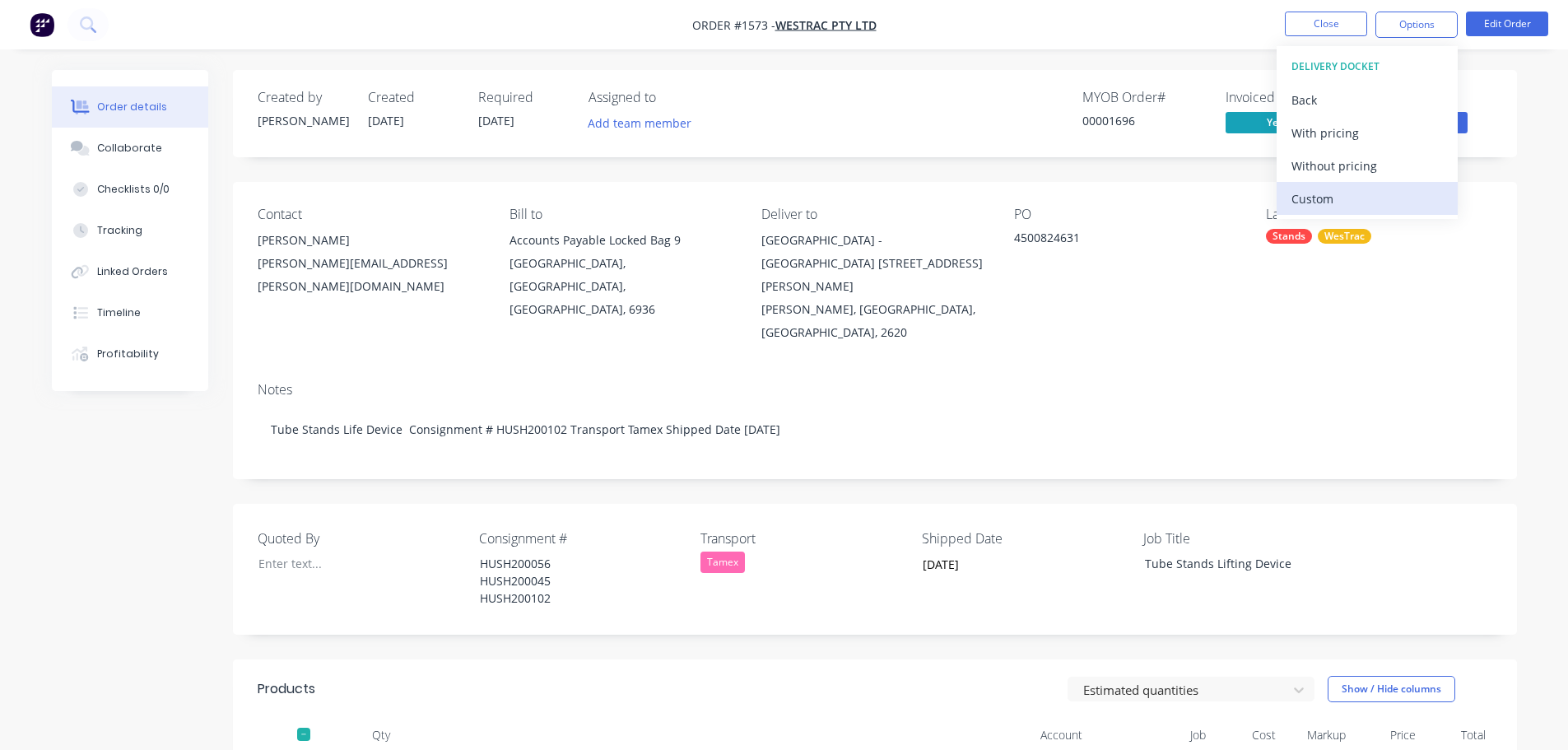
click at [1334, 188] on div "Custom" at bounding box center [1367, 199] width 152 height 23
click at [1335, 167] on div "Without pricing" at bounding box center [1367, 166] width 152 height 23
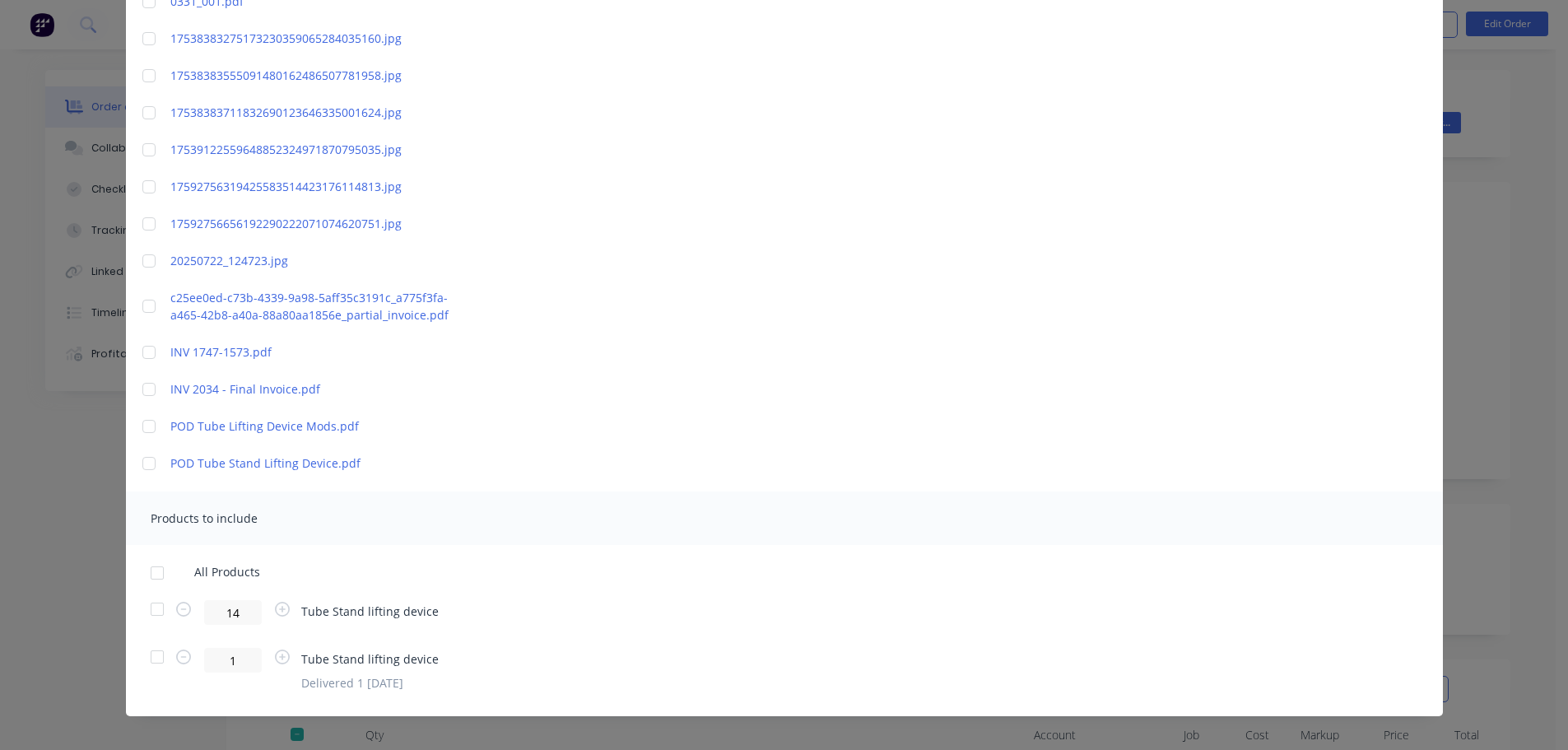
scroll to position [292, 0]
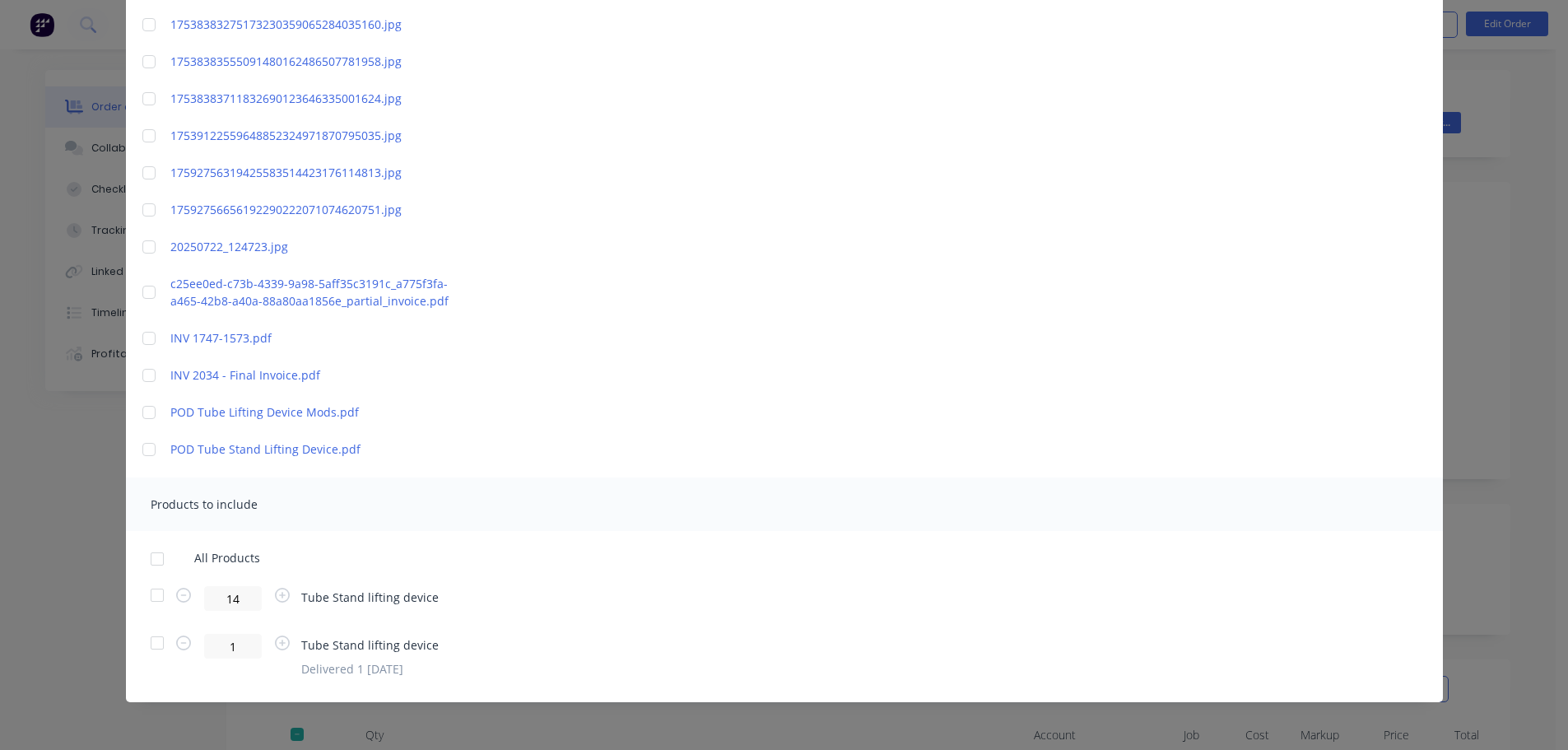
click at [154, 596] on div at bounding box center [157, 595] width 32 height 32
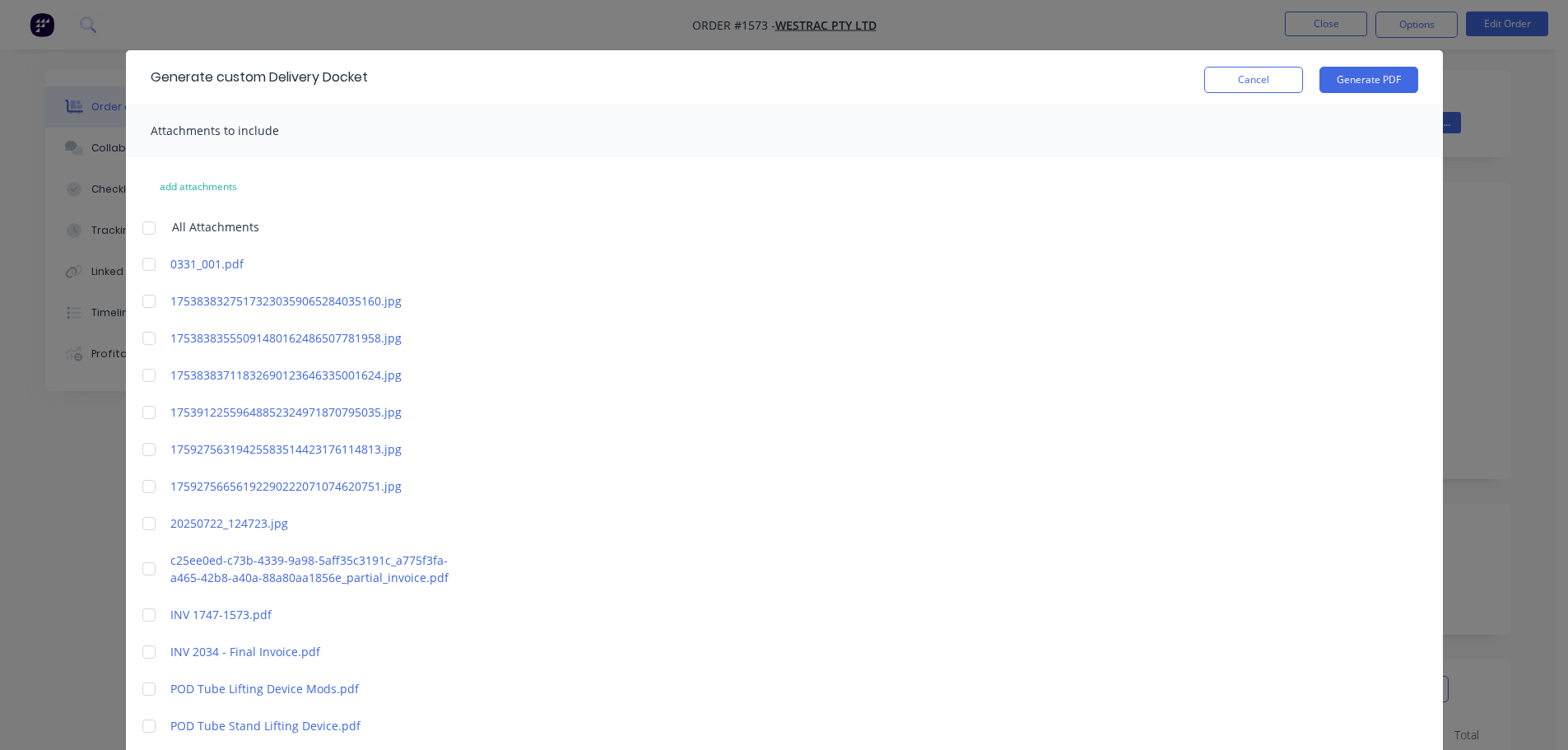
scroll to position [0, 0]
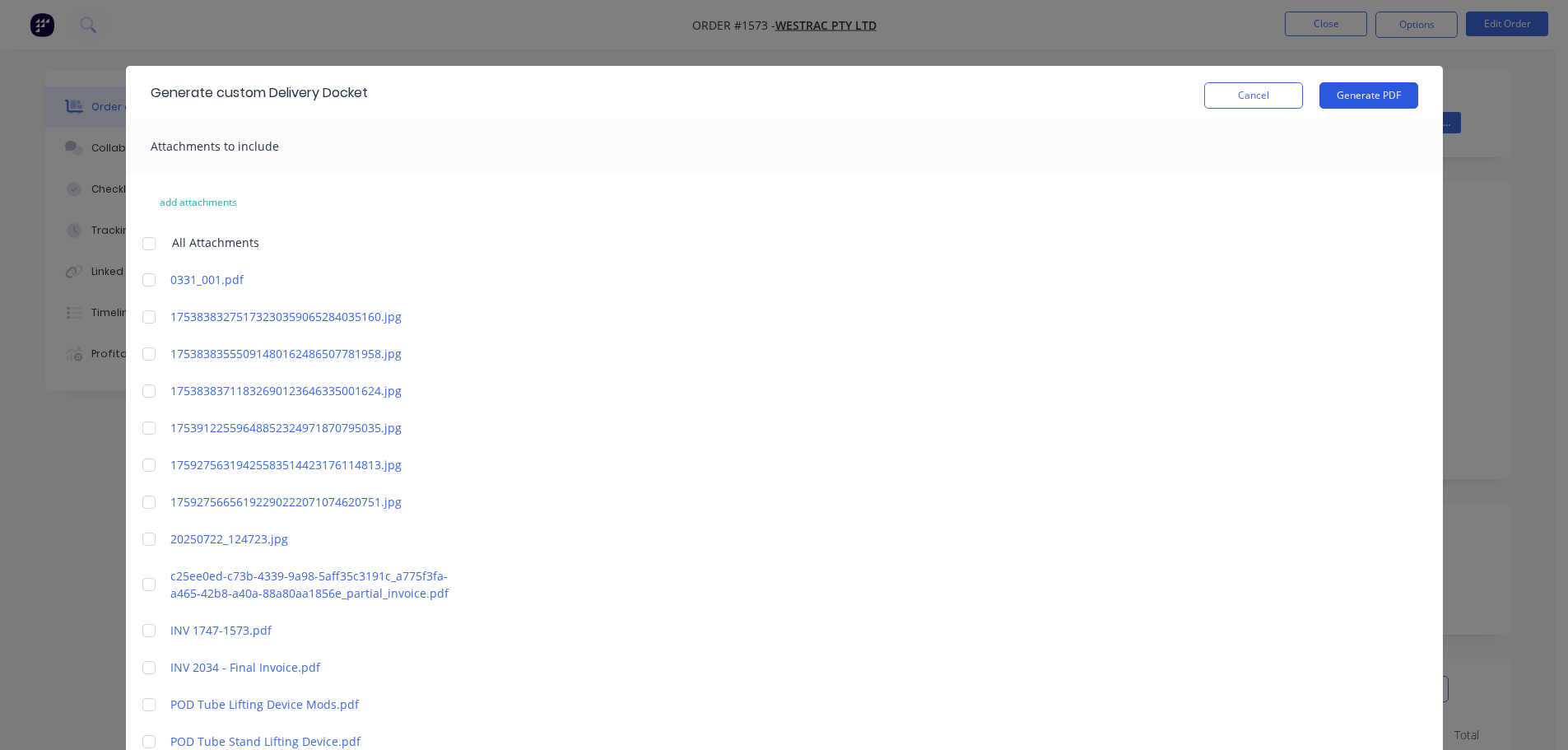
click at [1356, 101] on button "Generate PDF" at bounding box center [1368, 95] width 98 height 26
click at [1231, 95] on button "Cancel" at bounding box center [1252, 95] width 98 height 26
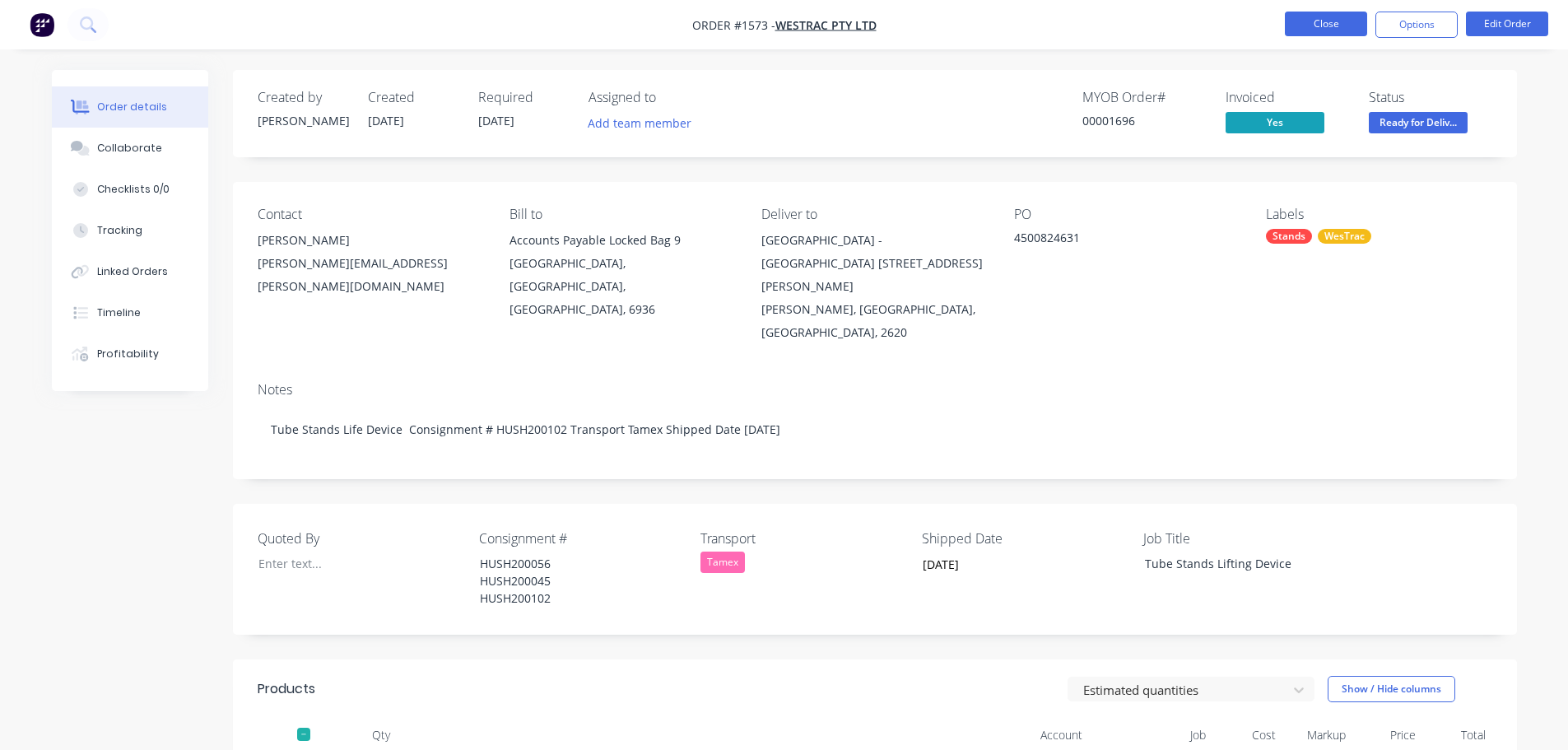
click at [1312, 28] on button "Close" at bounding box center [1325, 23] width 82 height 24
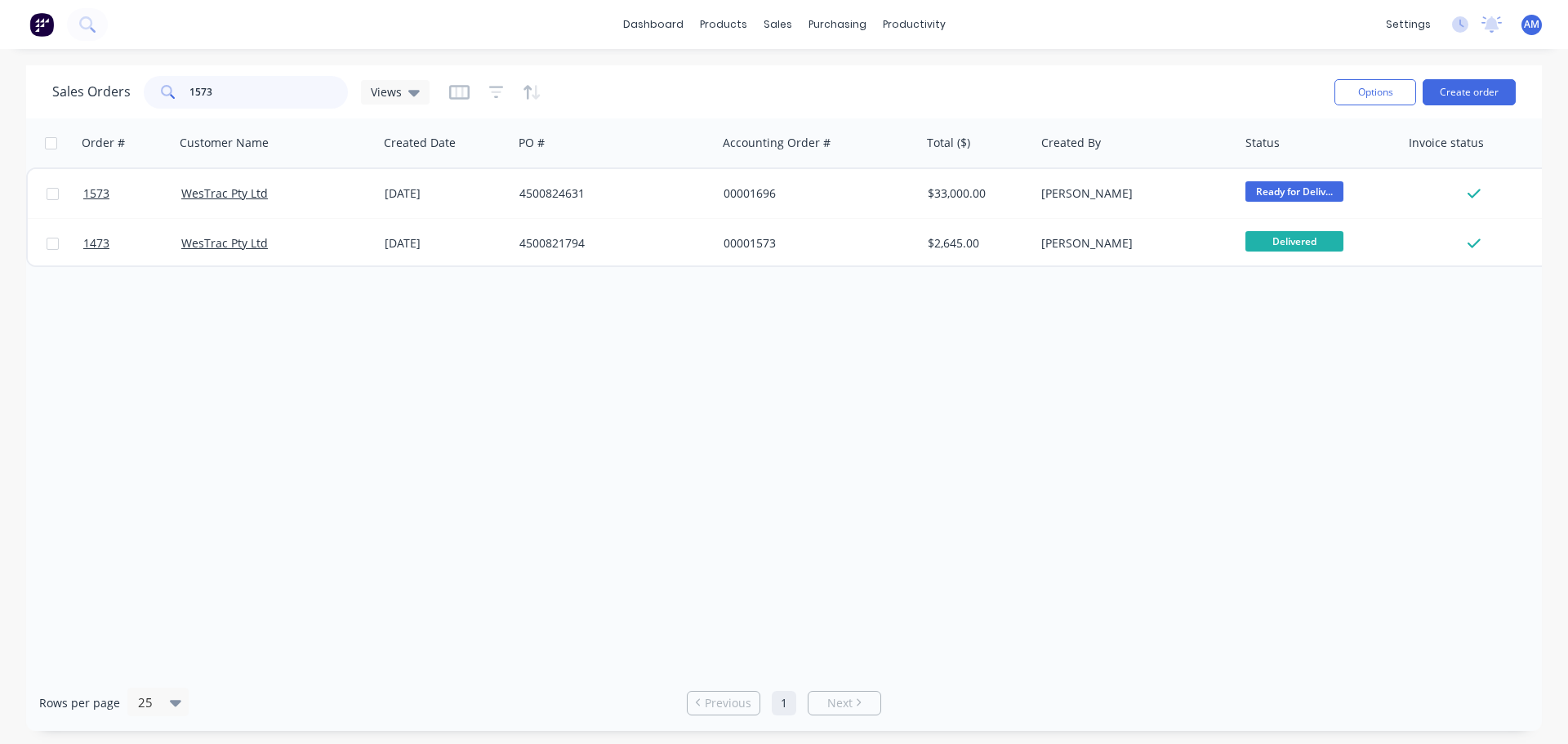
drag, startPoint x: 242, startPoint y: 90, endPoint x: 183, endPoint y: 90, distance: 59.0
click at [183, 90] on div "1573" at bounding box center [246, 92] width 204 height 32
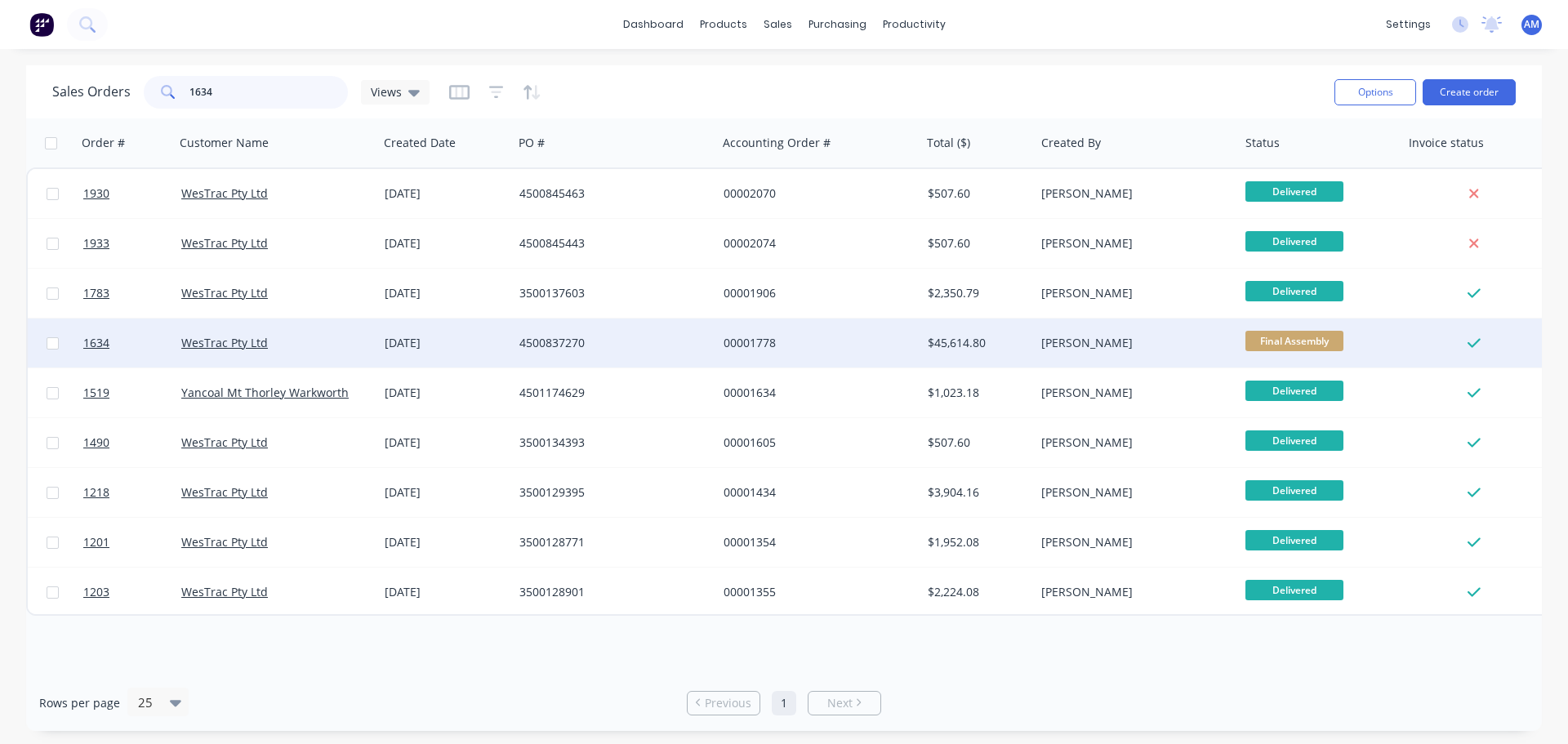
type input "1634"
click at [544, 338] on div "4500837270" at bounding box center [610, 343] width 181 height 16
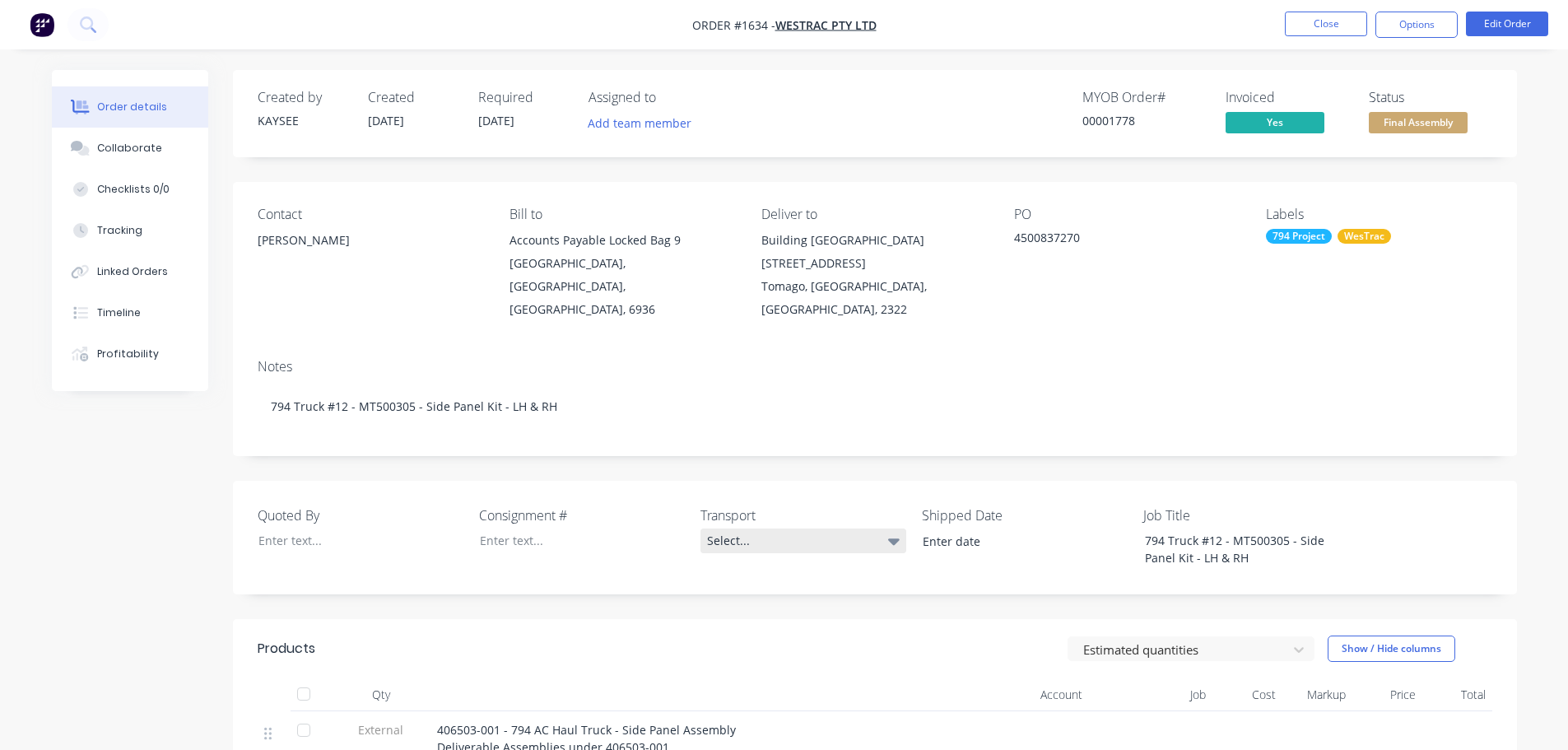
click at [732, 529] on div "Select..." at bounding box center [803, 541] width 206 height 24
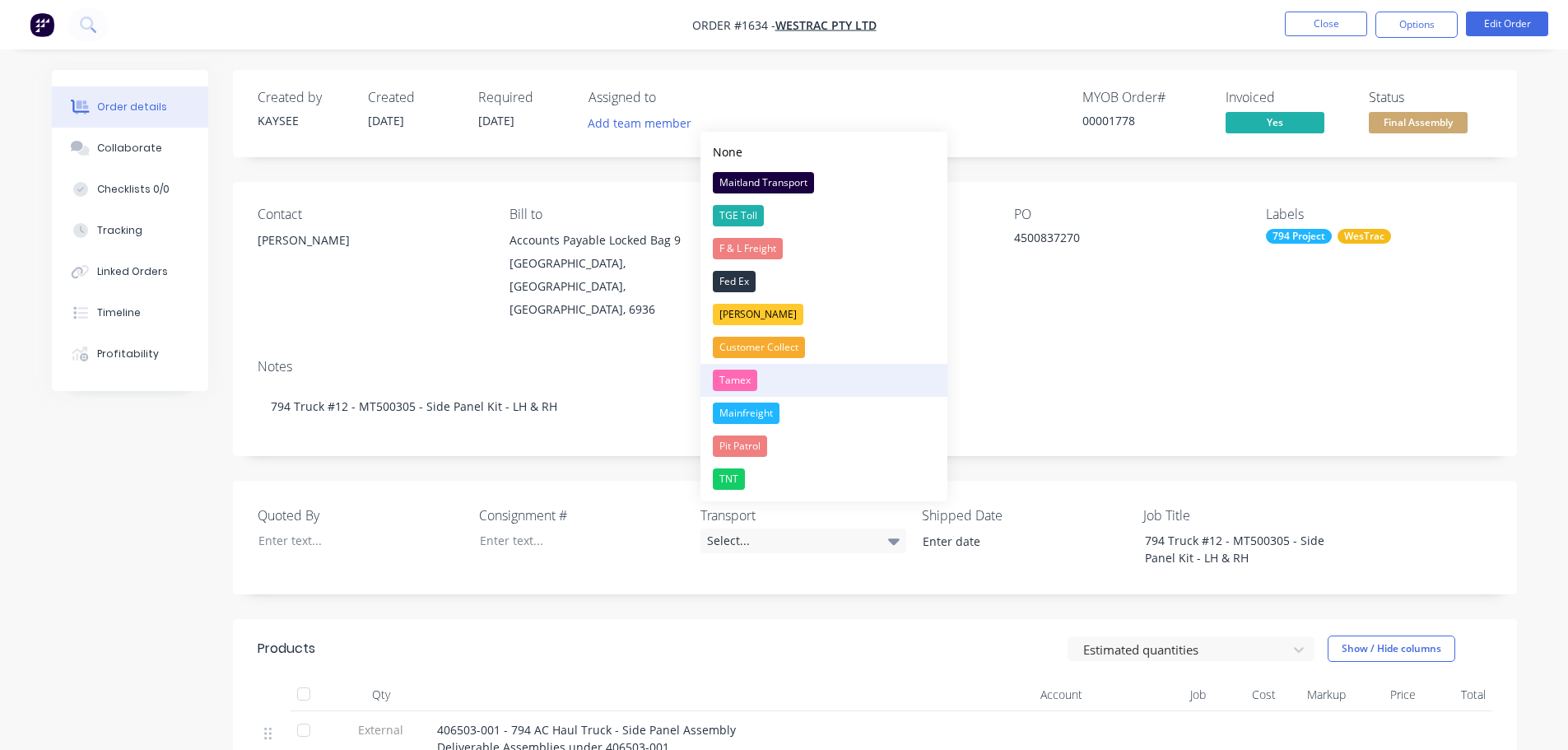
click at [740, 379] on div "Tamex" at bounding box center [734, 381] width 44 height 22
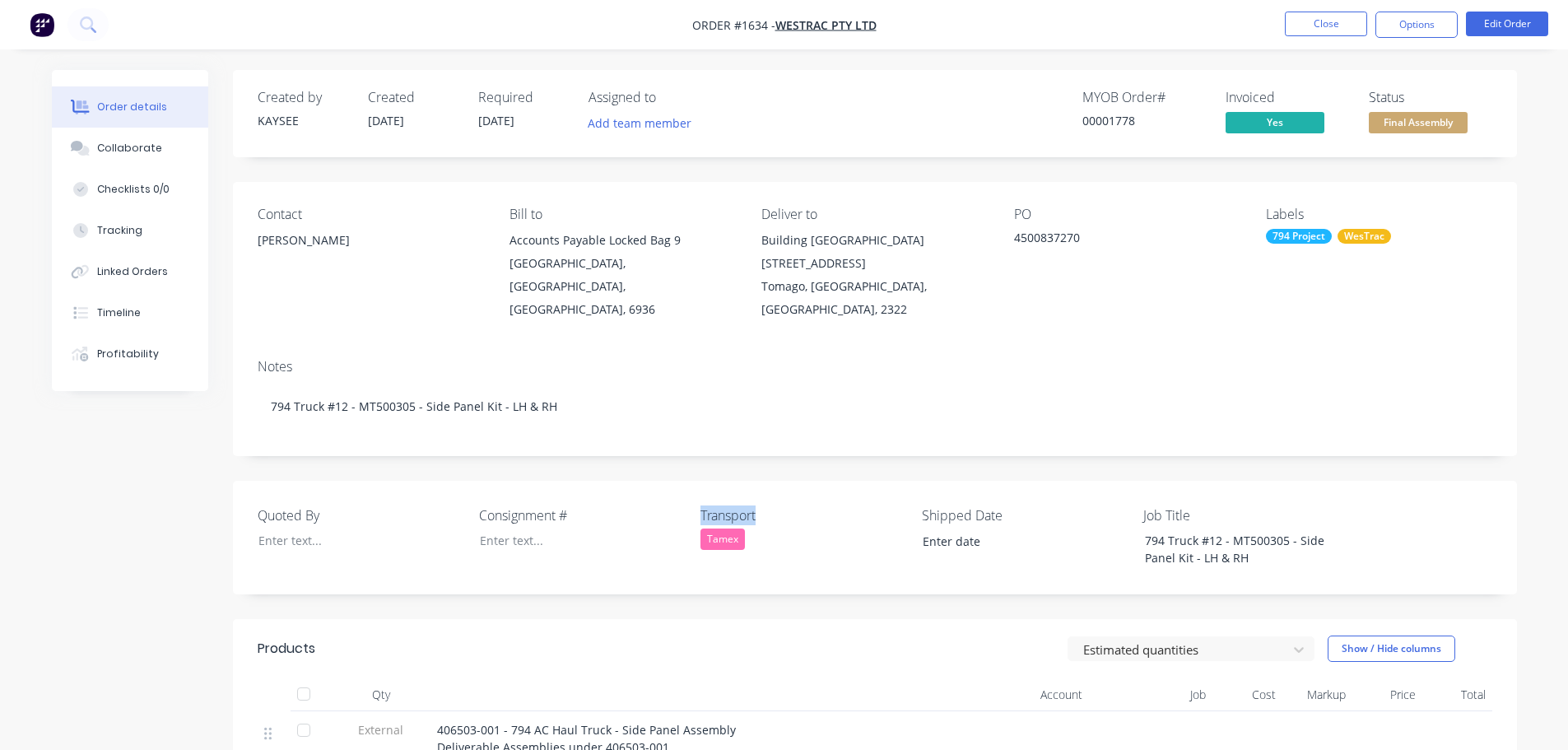
drag, startPoint x: 767, startPoint y: 494, endPoint x: 662, endPoint y: 482, distance: 105.7
click at [662, 482] on div "Quoted By Consignment # Transport Tamex Shipped Date Job Title 794 Truck #12 - …" at bounding box center [874, 538] width 1284 height 114
copy div "Transport"
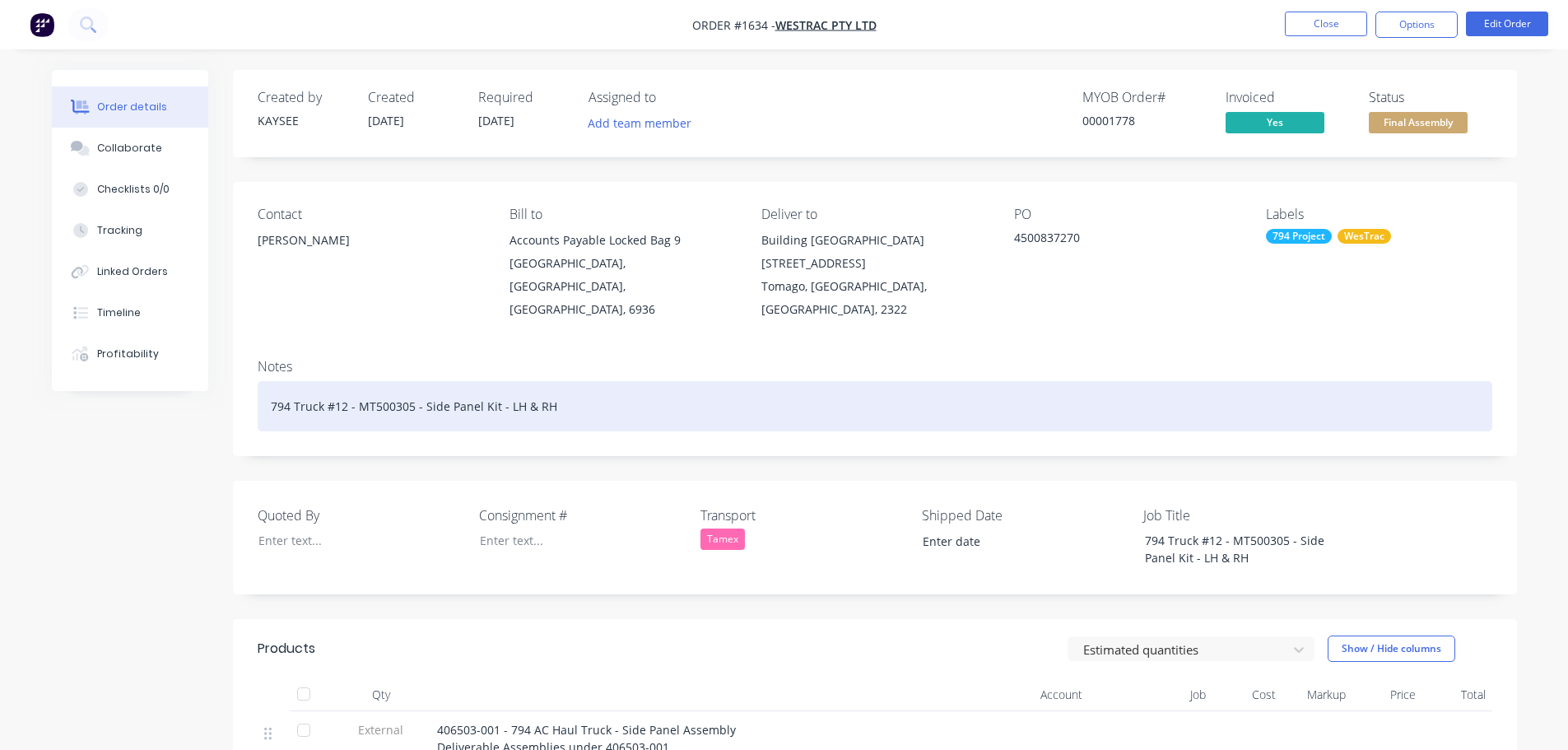
click at [572, 381] on div "794 Truck #12 - MT500305 - Side Panel Kit - LH & RH" at bounding box center [874, 406] width 1234 height 51
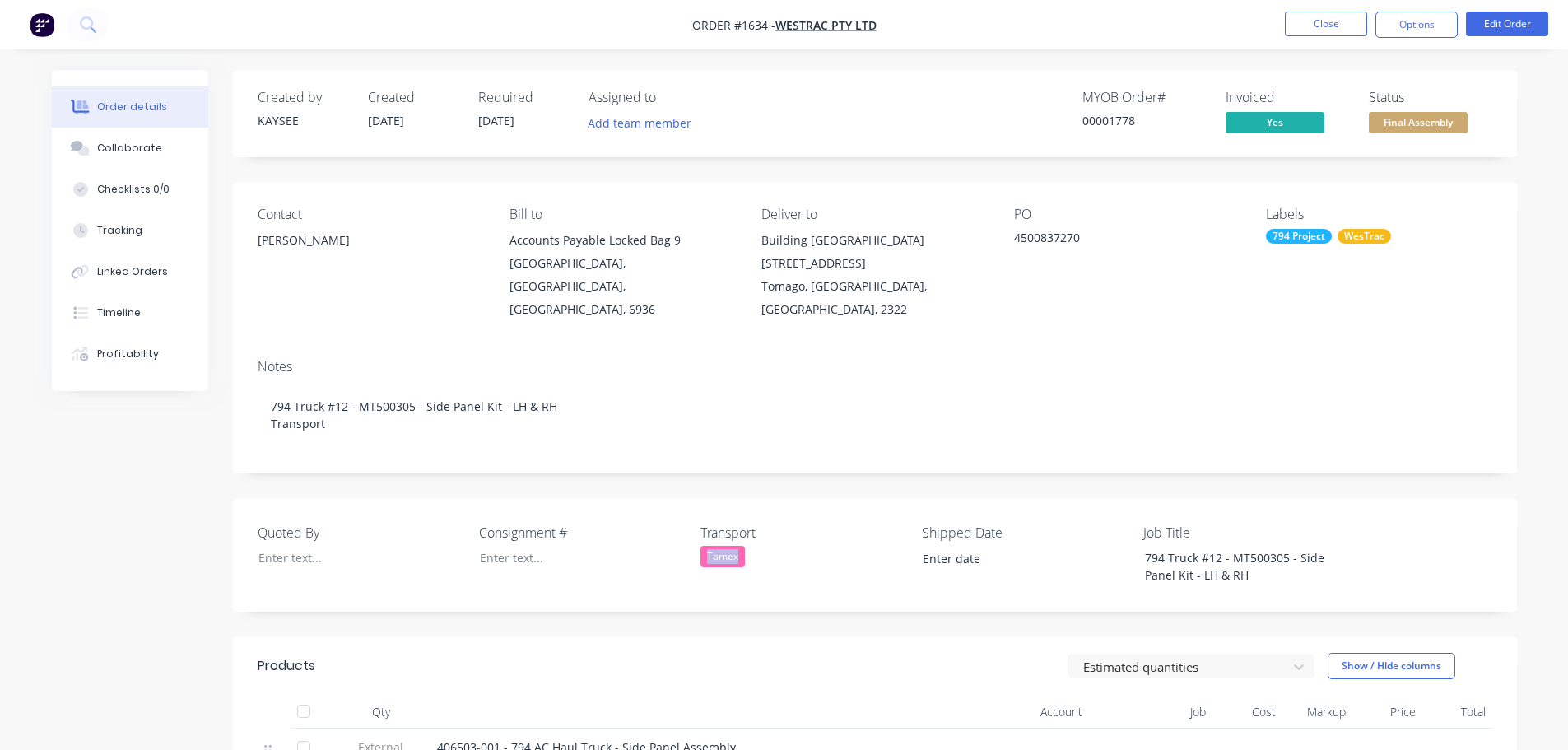
drag, startPoint x: 745, startPoint y: 532, endPoint x: 697, endPoint y: 529, distance: 48.1
click at [697, 529] on div "Quoted By Consignment # Transport Tamex Shipped Date Job Title 794 Truck #12 - …" at bounding box center [874, 555] width 1284 height 114
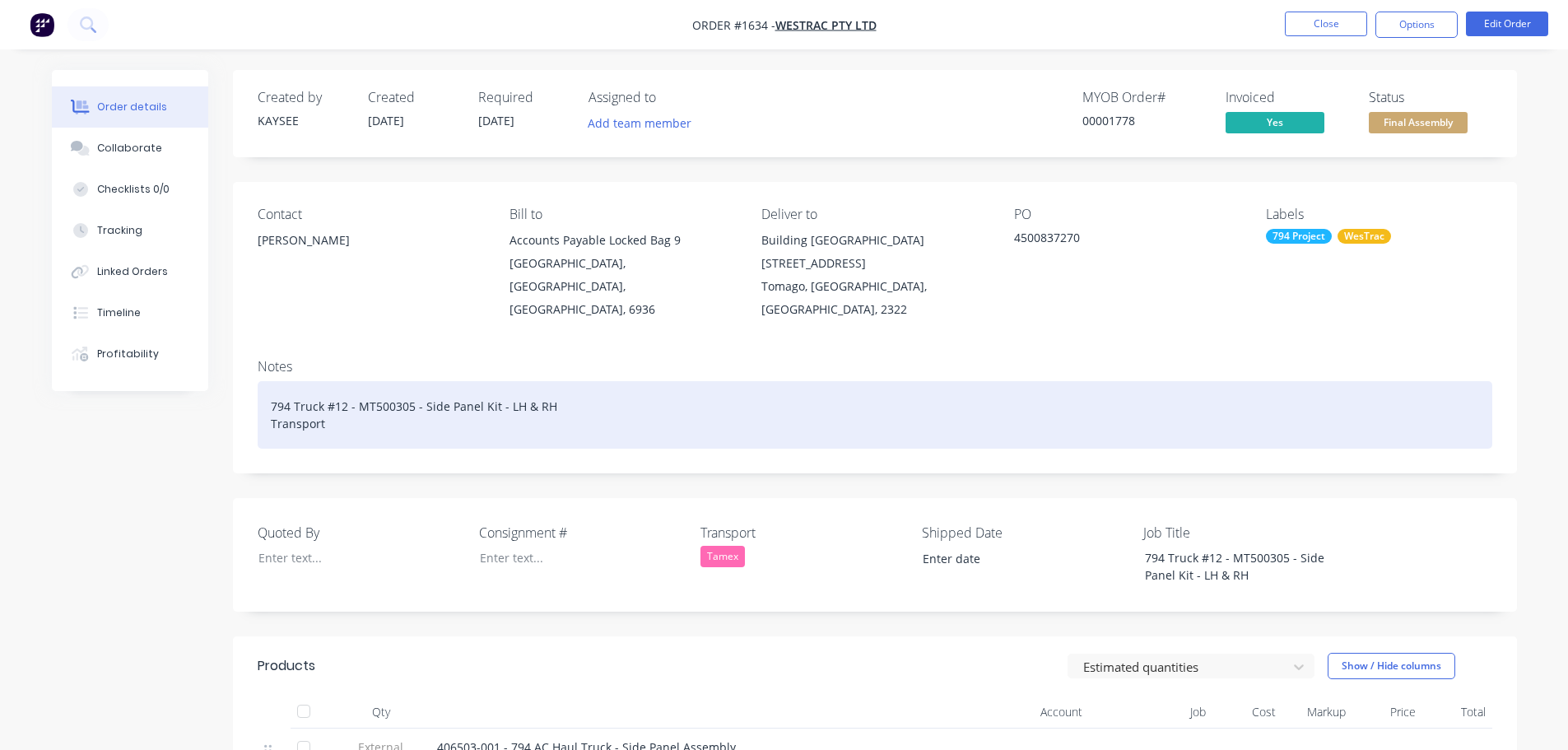
click at [358, 393] on div "794 Truck #12 - MT500305 - Side Panel Kit - LH & RH Transport" at bounding box center [874, 414] width 1234 height 68
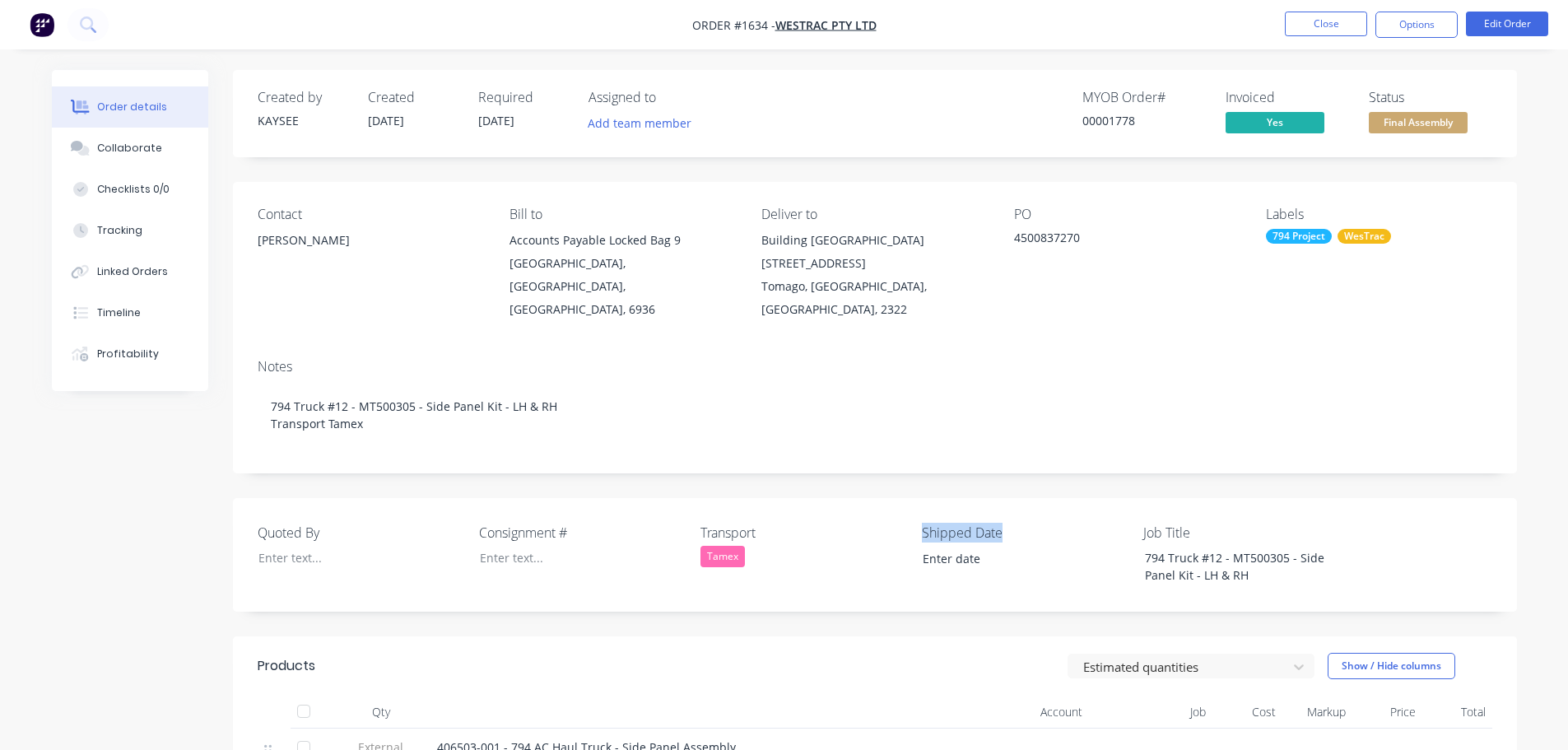
drag, startPoint x: 1003, startPoint y: 509, endPoint x: 917, endPoint y: 506, distance: 86.1
click at [917, 506] on div "Quoted By Consignment # Transport Tamex Shipped Date Job Title 794 Truck #12 - …" at bounding box center [874, 555] width 1284 height 114
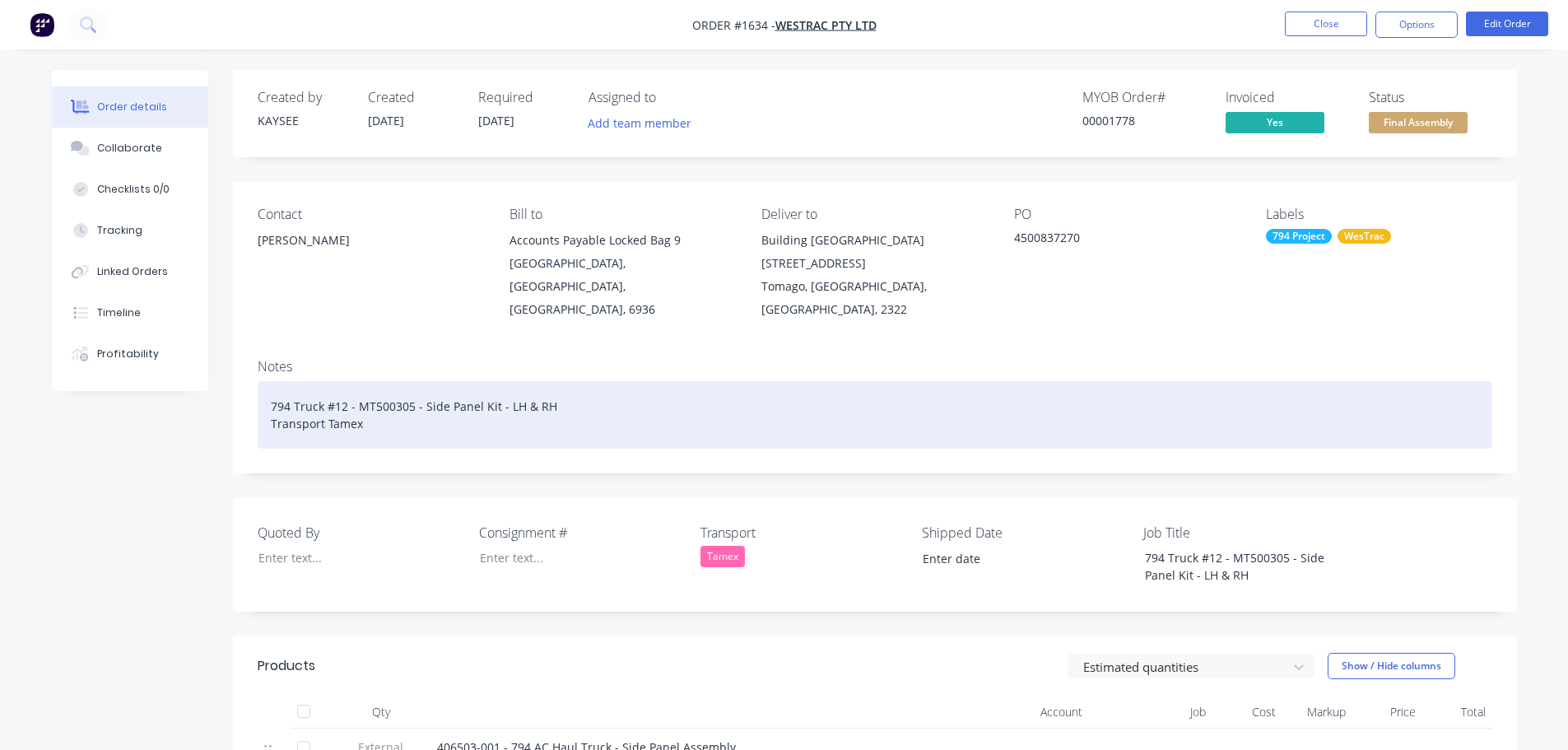
click at [401, 405] on div "794 Truck #12 - MT500305 - Side Panel Kit - LH & RH Transport Tamex" at bounding box center [874, 414] width 1234 height 68
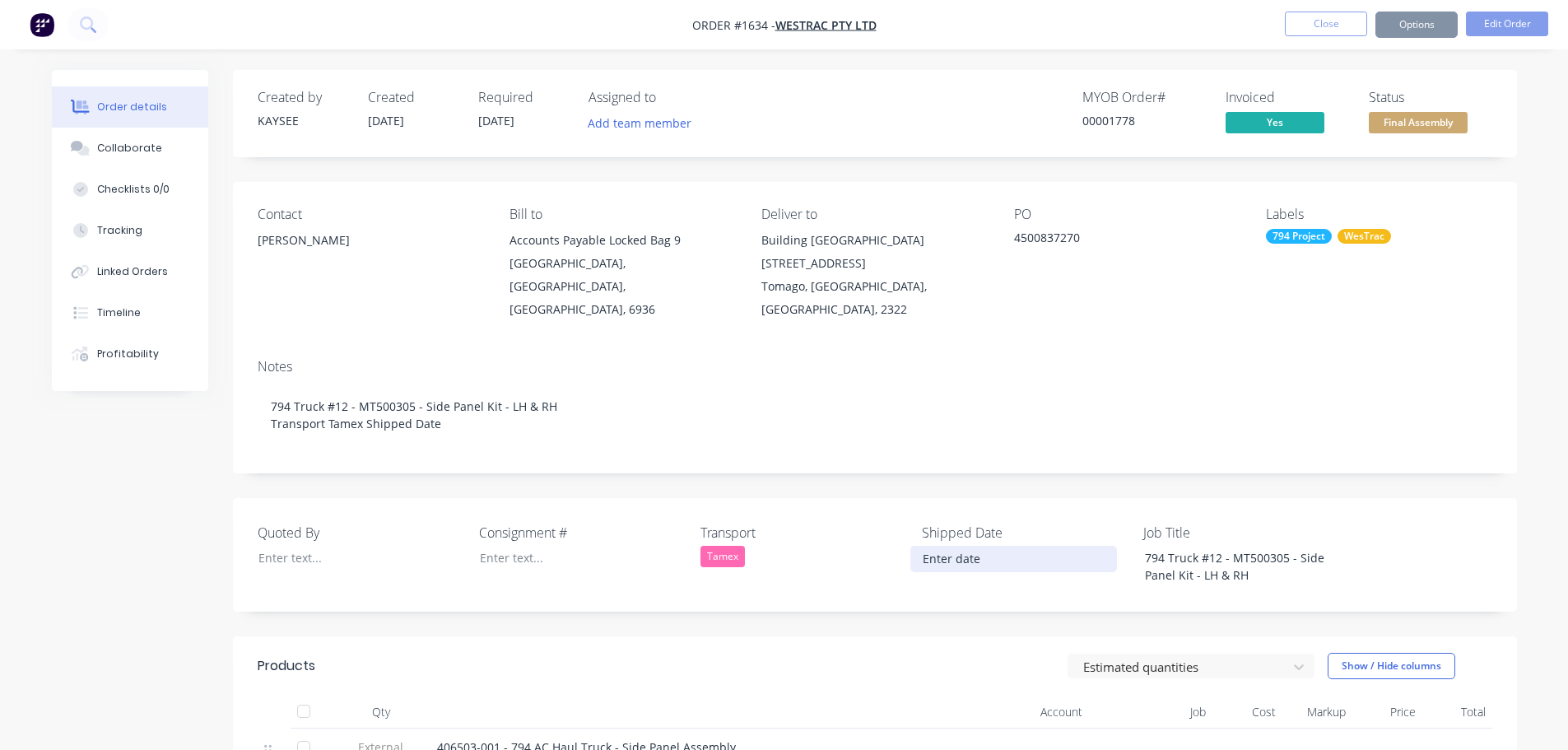
click at [945, 547] on input at bounding box center [1013, 559] width 205 height 24
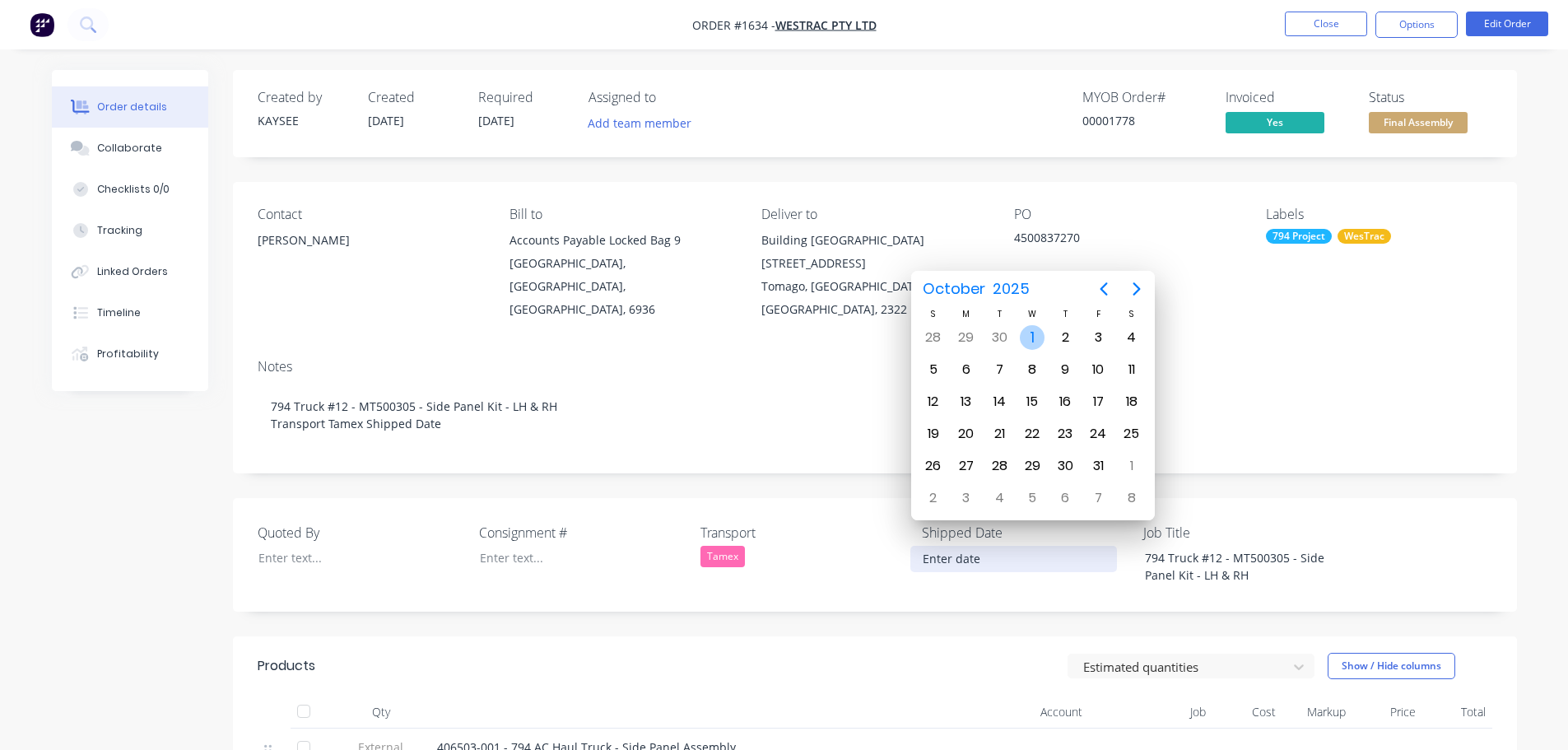
click at [1028, 338] on div "1" at bounding box center [1031, 337] width 24 height 24
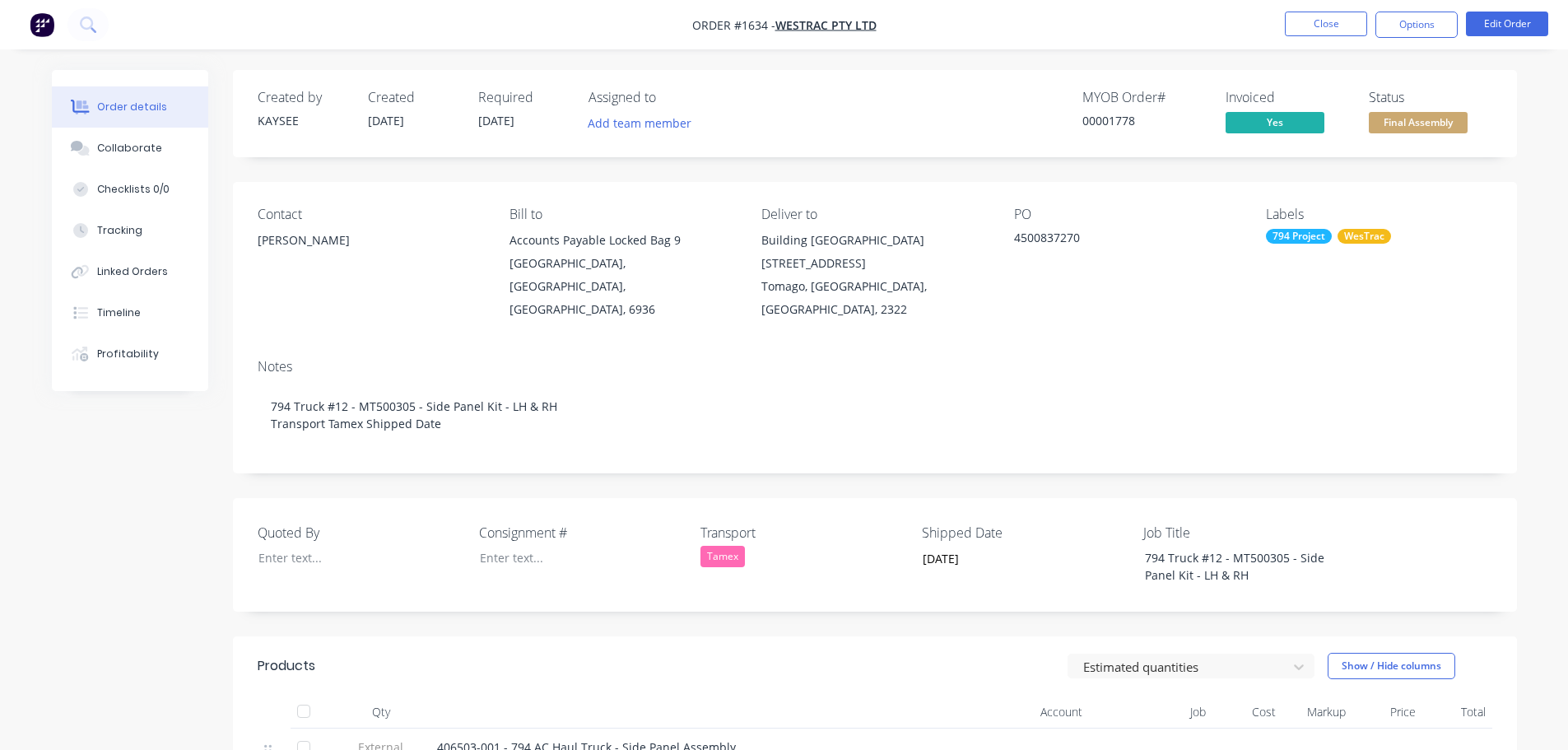
type input "[DATE]"
drag, startPoint x: 992, startPoint y: 539, endPoint x: 919, endPoint y: 532, distance: 73.3
click at [919, 547] on input "[DATE]" at bounding box center [1013, 559] width 205 height 24
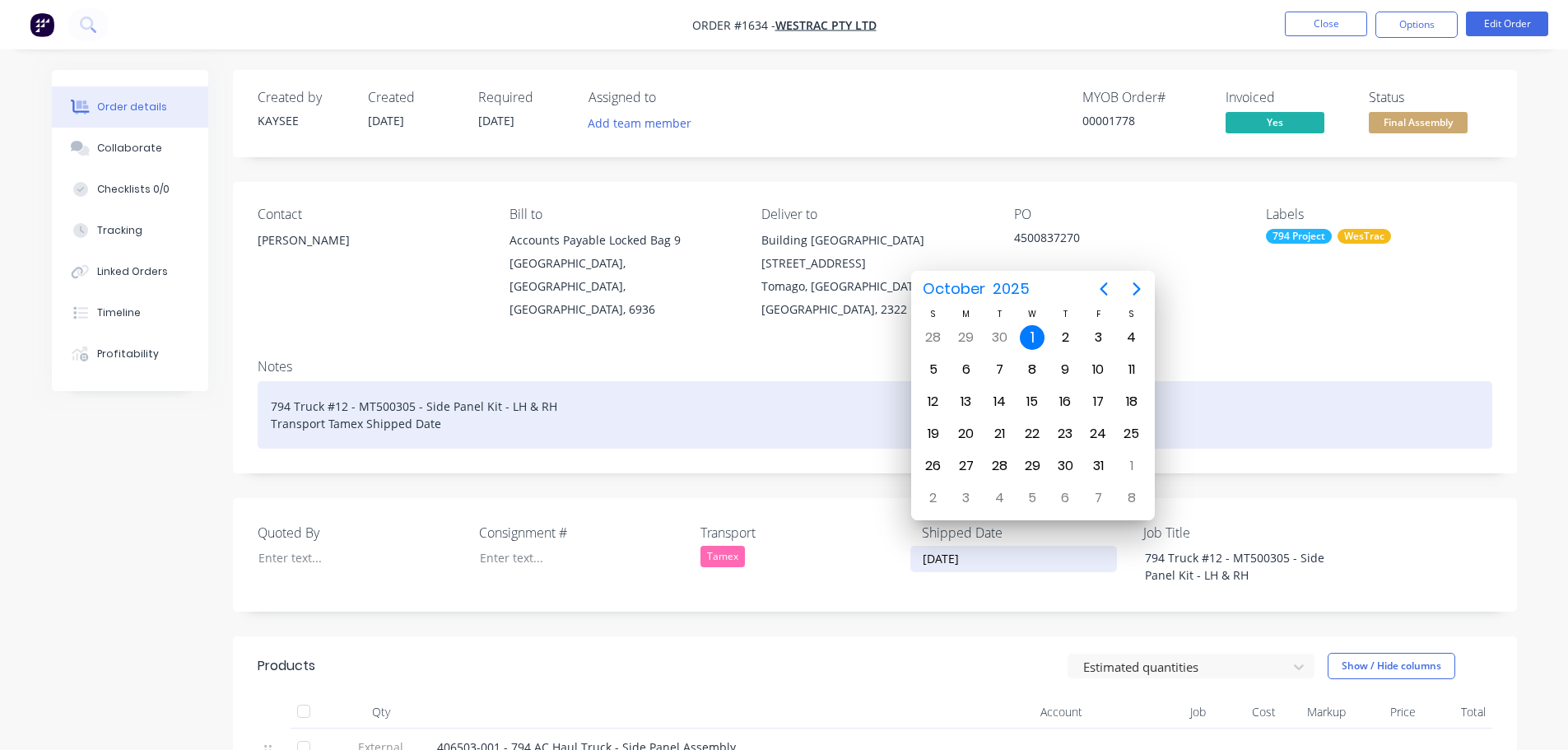
click at [472, 406] on div "794 Truck #12 - MT500305 - Side Panel Kit - LH & RH Transport Tamex Shipped Date" at bounding box center [874, 414] width 1234 height 68
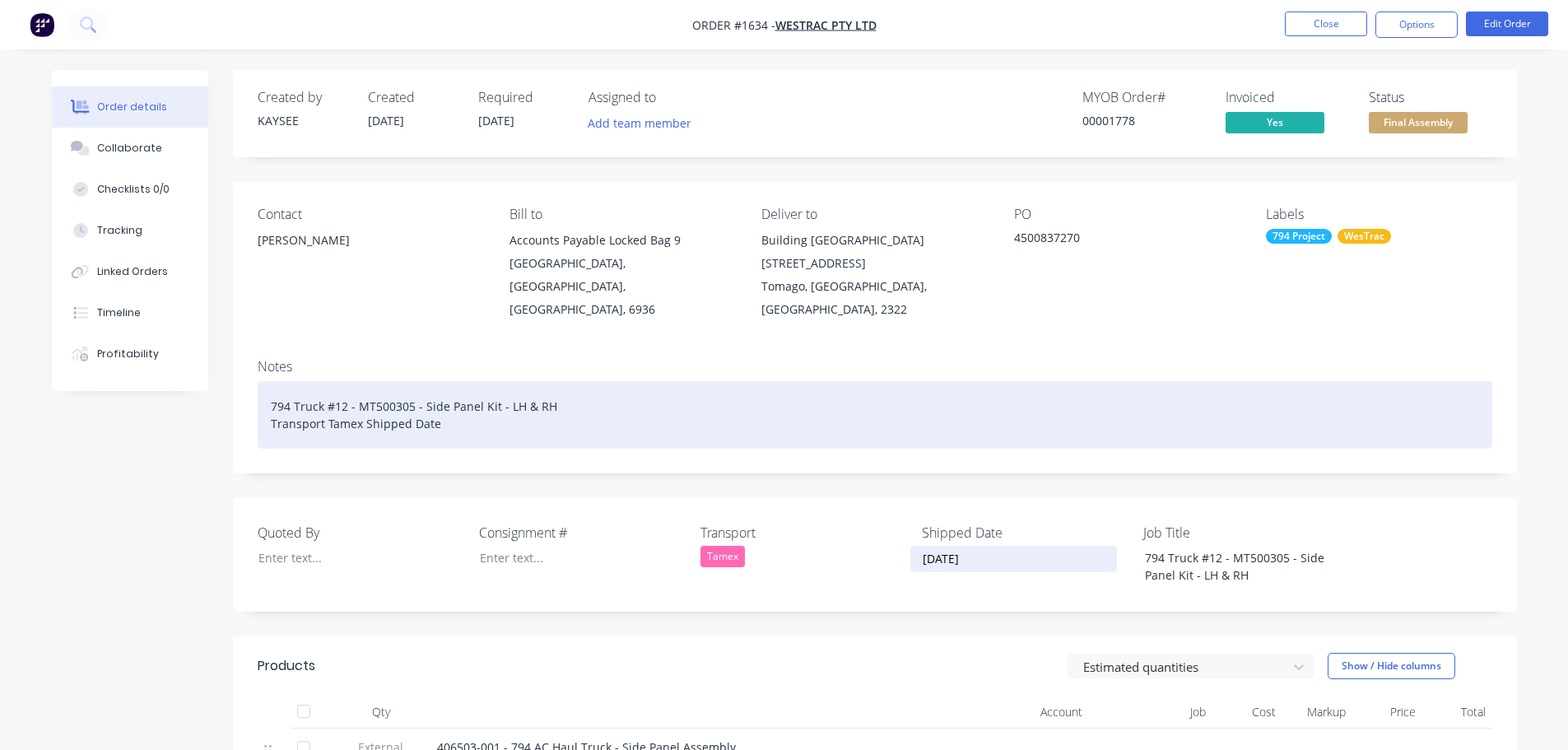
click at [479, 400] on div "794 Truck #12 - MT500305 - Side Panel Kit - LH & RH Transport Tamex Shipped Date" at bounding box center [874, 414] width 1234 height 68
drag, startPoint x: 521, startPoint y: 396, endPoint x: 438, endPoint y: 397, distance: 83.0
click at [438, 397] on div "794 Truck #12 - MT500305 - Side Panel Kit - LH & RH Transport Tamex Shipped Dat…" at bounding box center [874, 414] width 1234 height 68
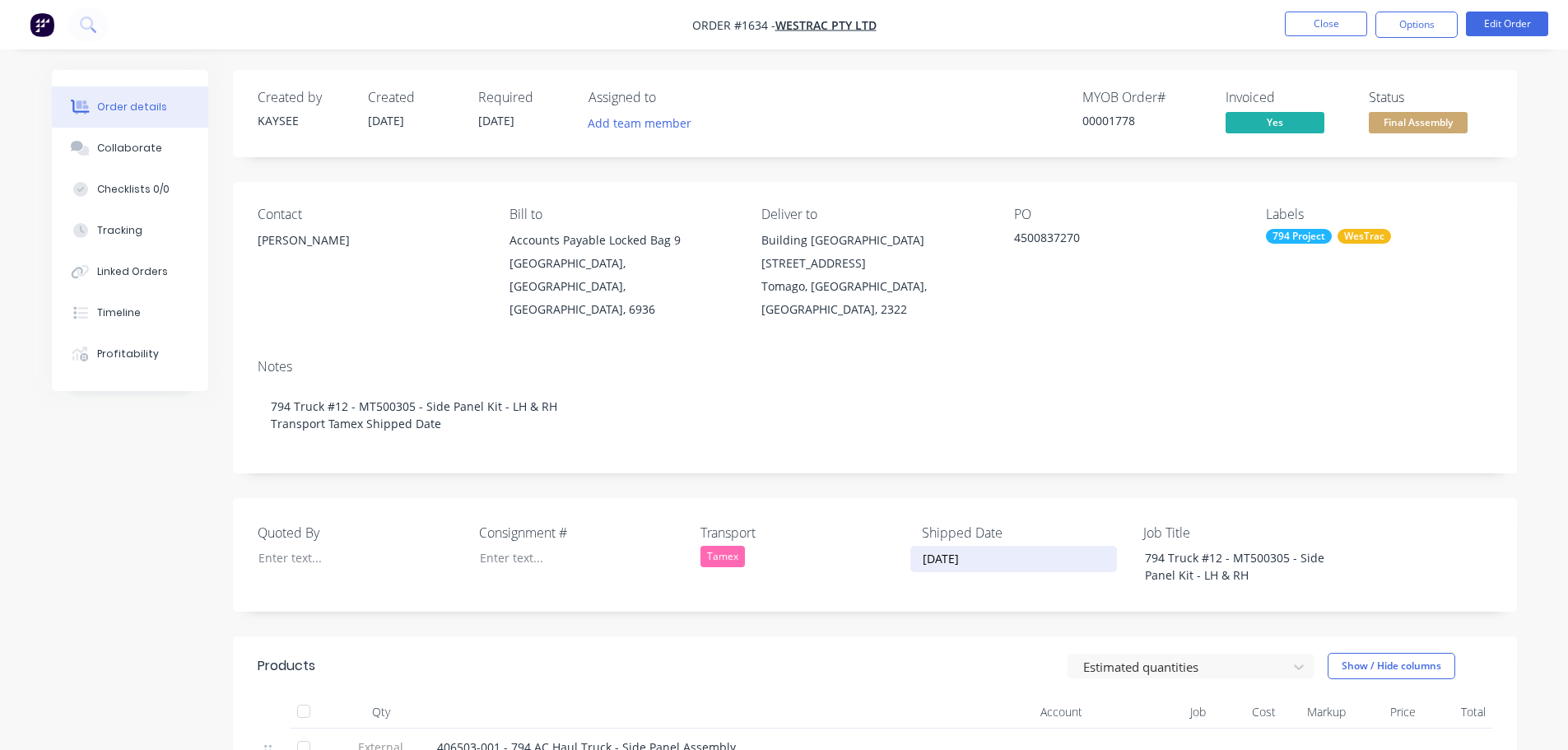
drag, startPoint x: 998, startPoint y: 539, endPoint x: 922, endPoint y: 532, distance: 76.3
click at [922, 547] on input "[DATE]" at bounding box center [1013, 559] width 205 height 24
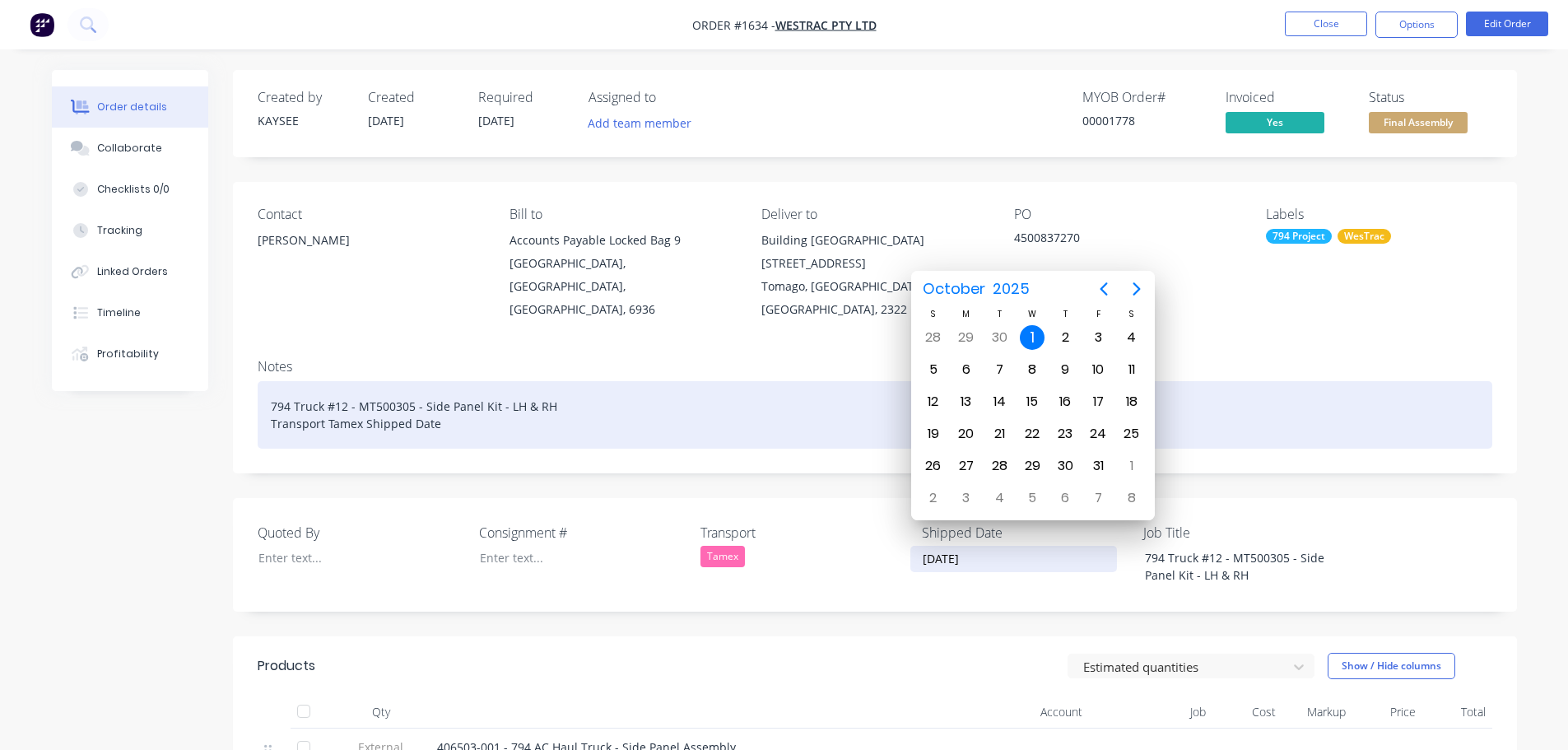
click at [471, 400] on div "794 Truck #12 - MT500305 - Side Panel Kit - LH & RH Transport Tamex Shipped Date" at bounding box center [874, 414] width 1234 height 68
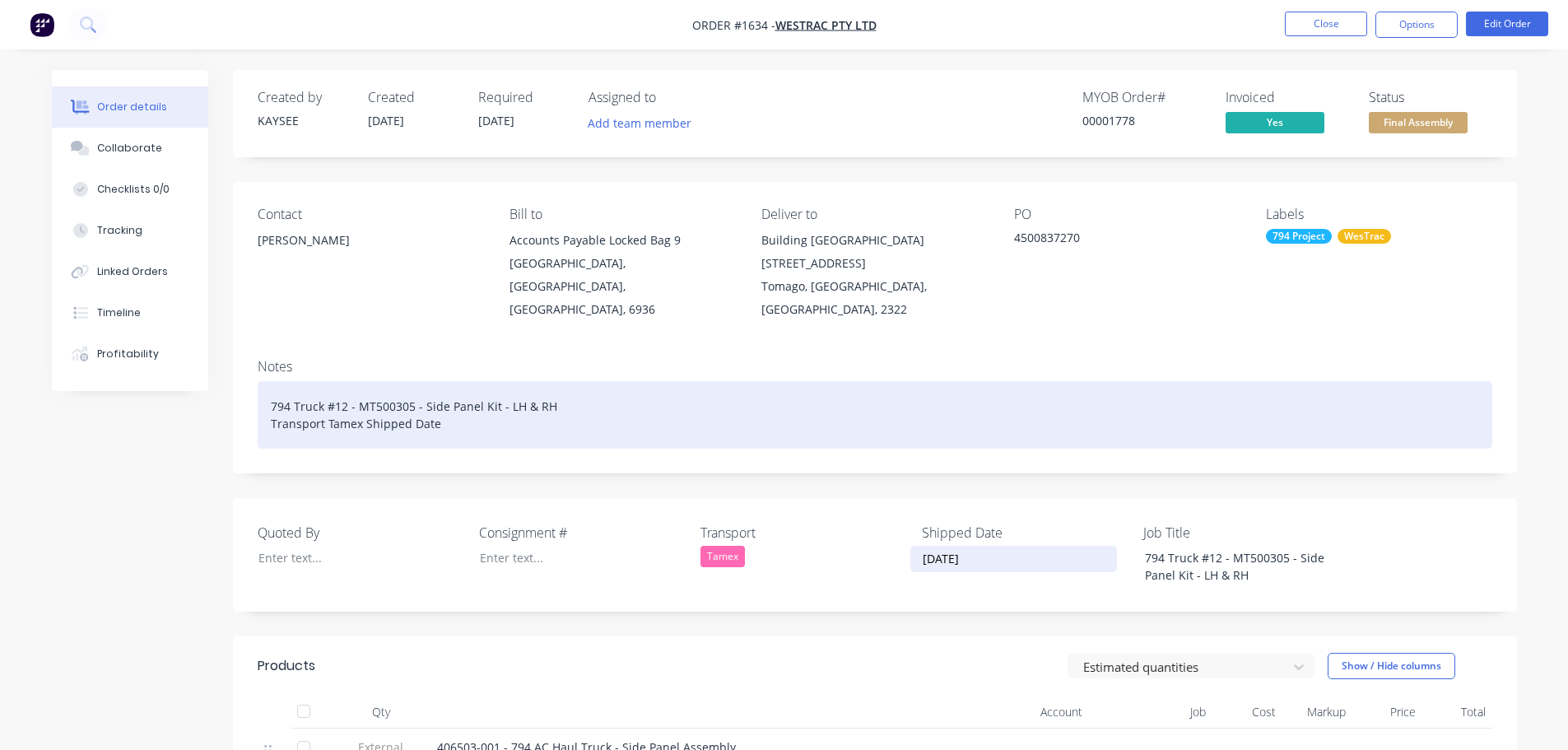
click at [459, 399] on div "794 Truck #12 - MT500305 - Side Panel Kit - LH & RH Transport Tamex Shipped Date" at bounding box center [874, 414] width 1234 height 68
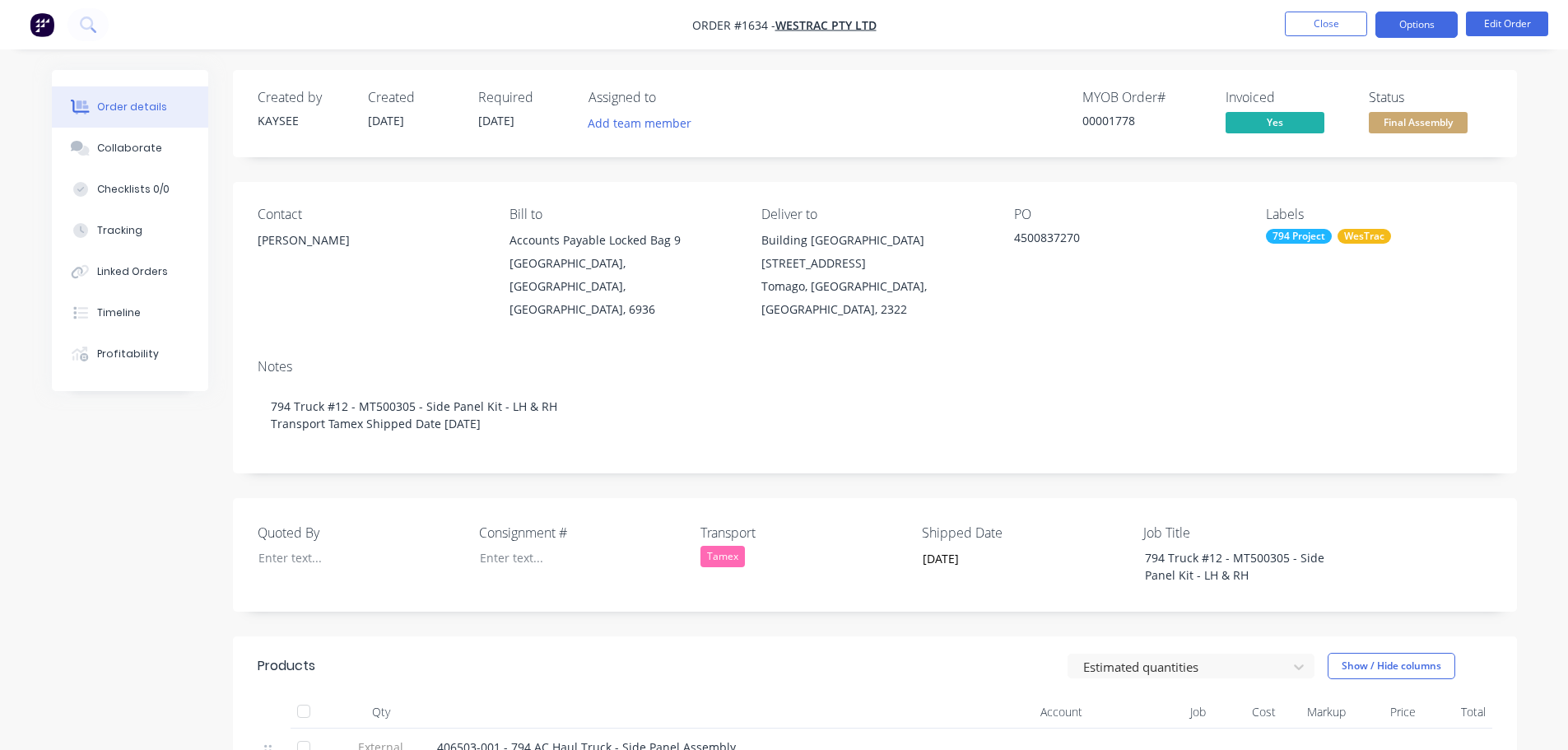
click at [1416, 30] on button "Options" at bounding box center [1416, 24] width 82 height 26
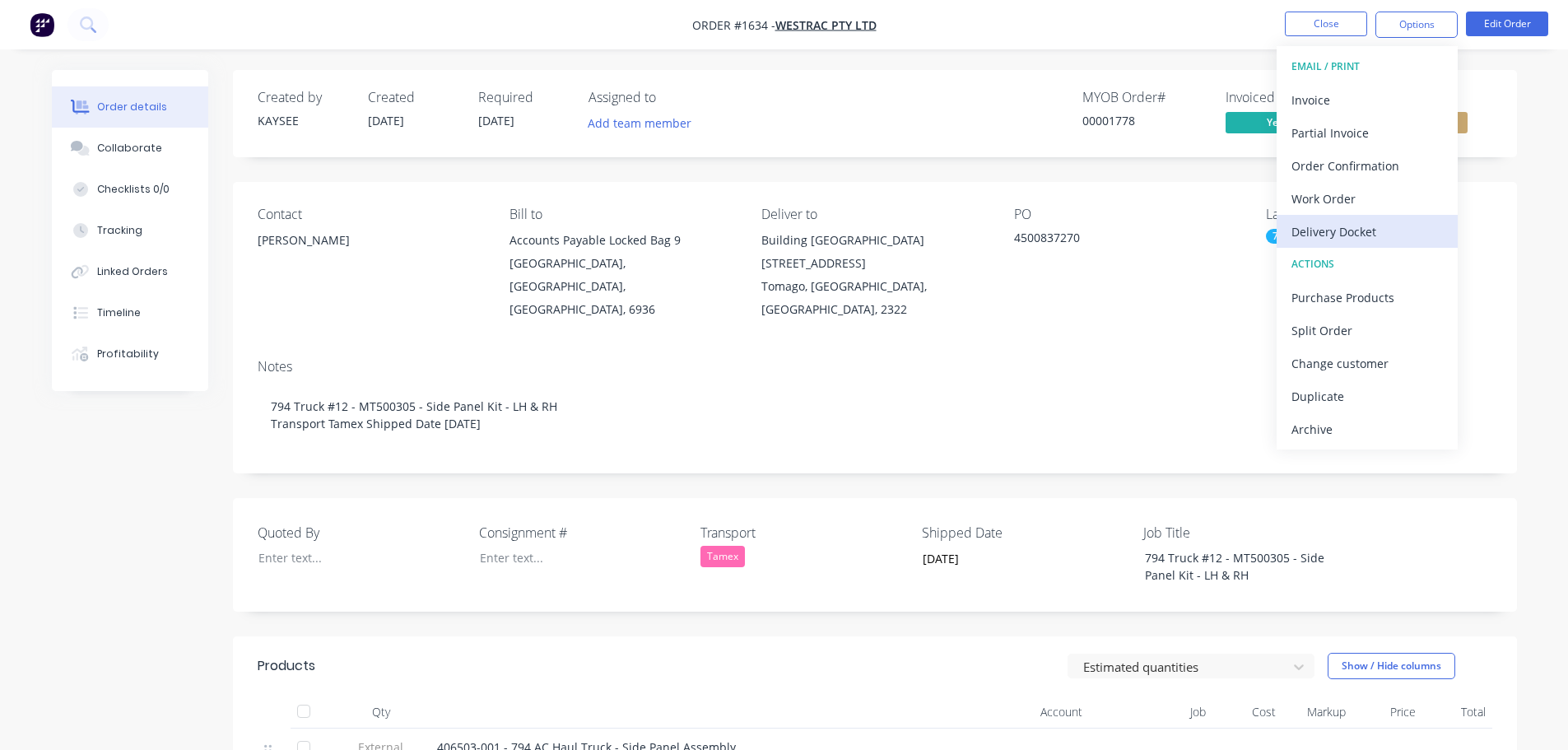
click at [1345, 227] on div "Delivery Docket" at bounding box center [1367, 232] width 152 height 23
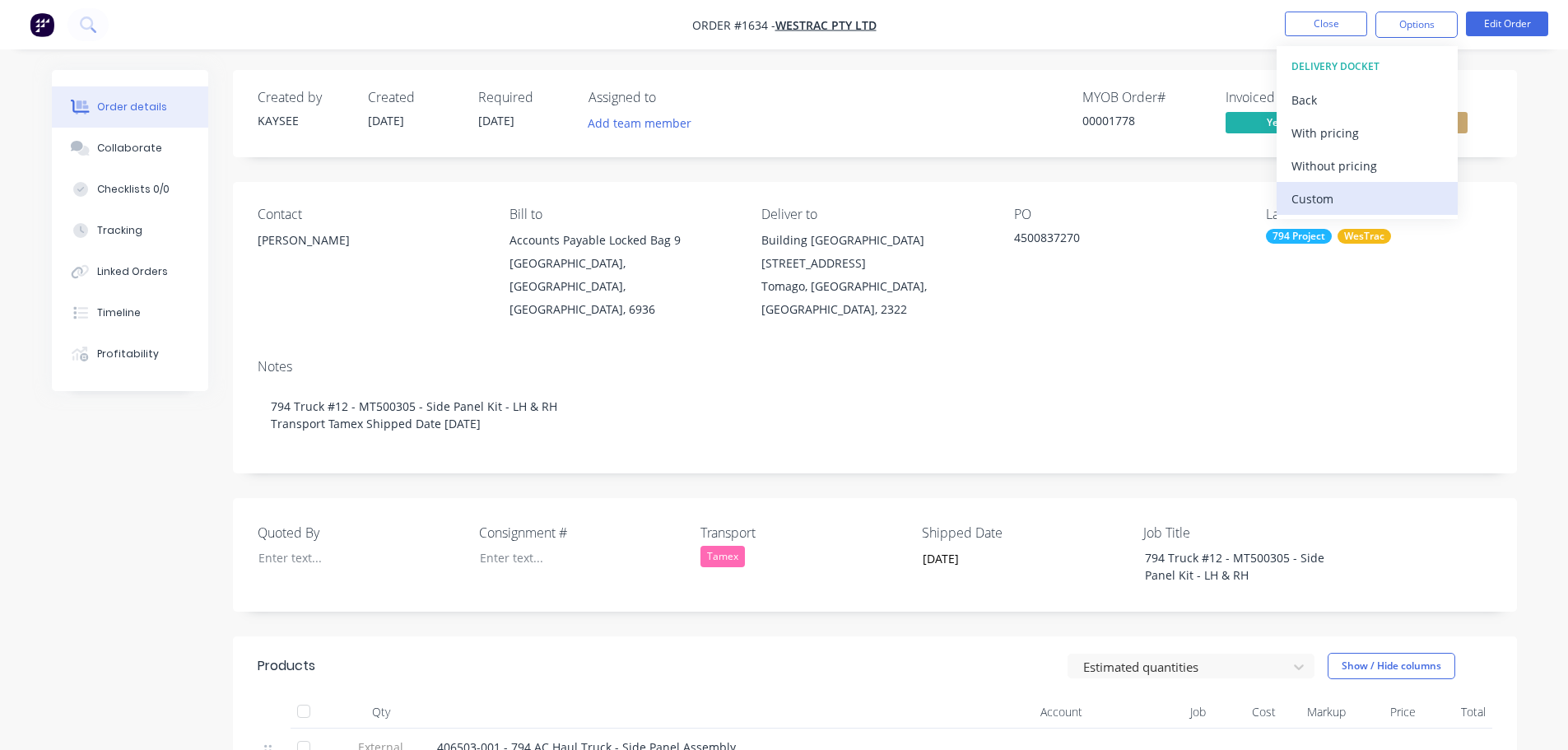
click at [1330, 192] on div "Custom" at bounding box center [1367, 199] width 152 height 23
click at [1333, 157] on div "Without pricing" at bounding box center [1367, 166] width 152 height 23
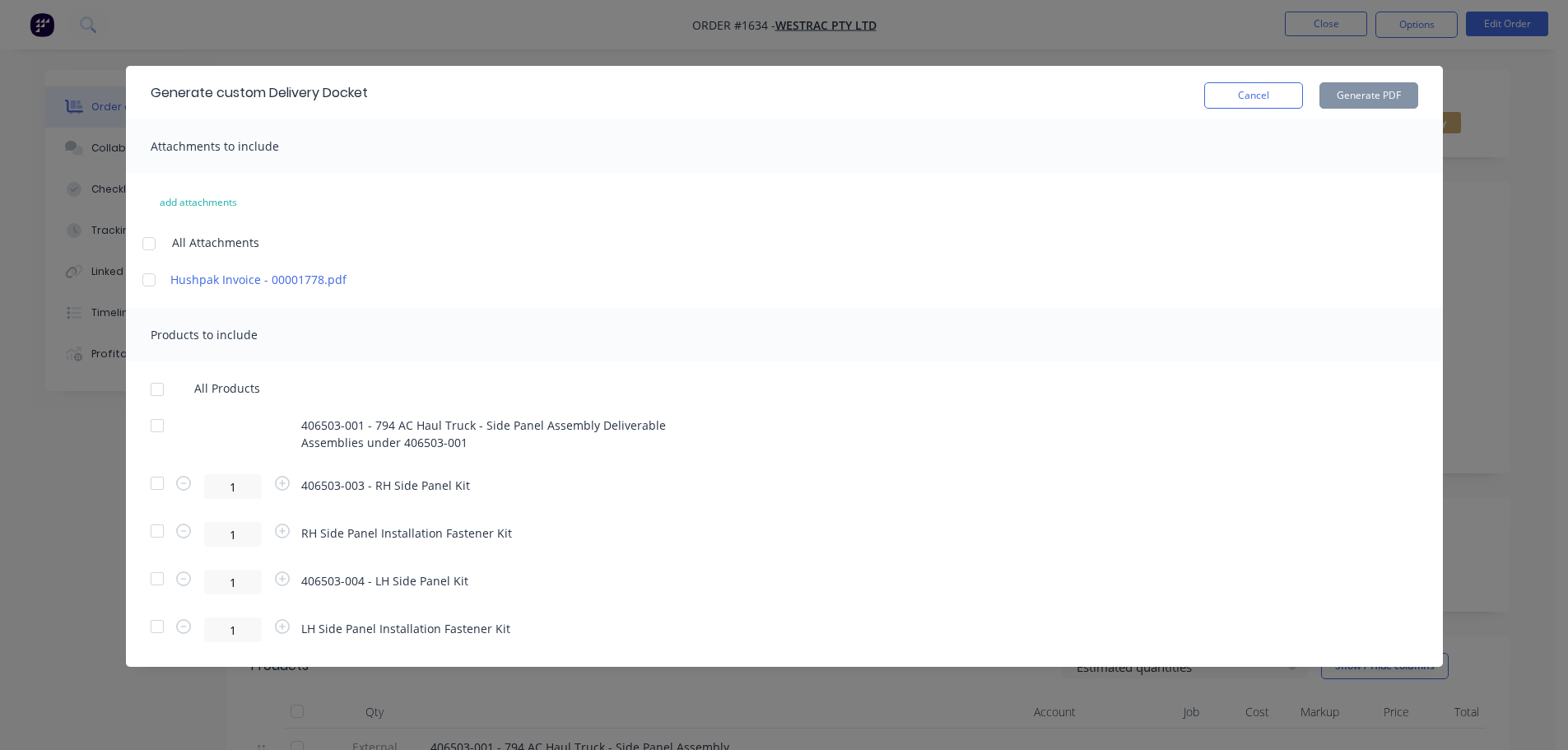
click at [155, 388] on div at bounding box center [157, 389] width 32 height 32
click at [1247, 103] on button "Cancel" at bounding box center [1252, 95] width 98 height 26
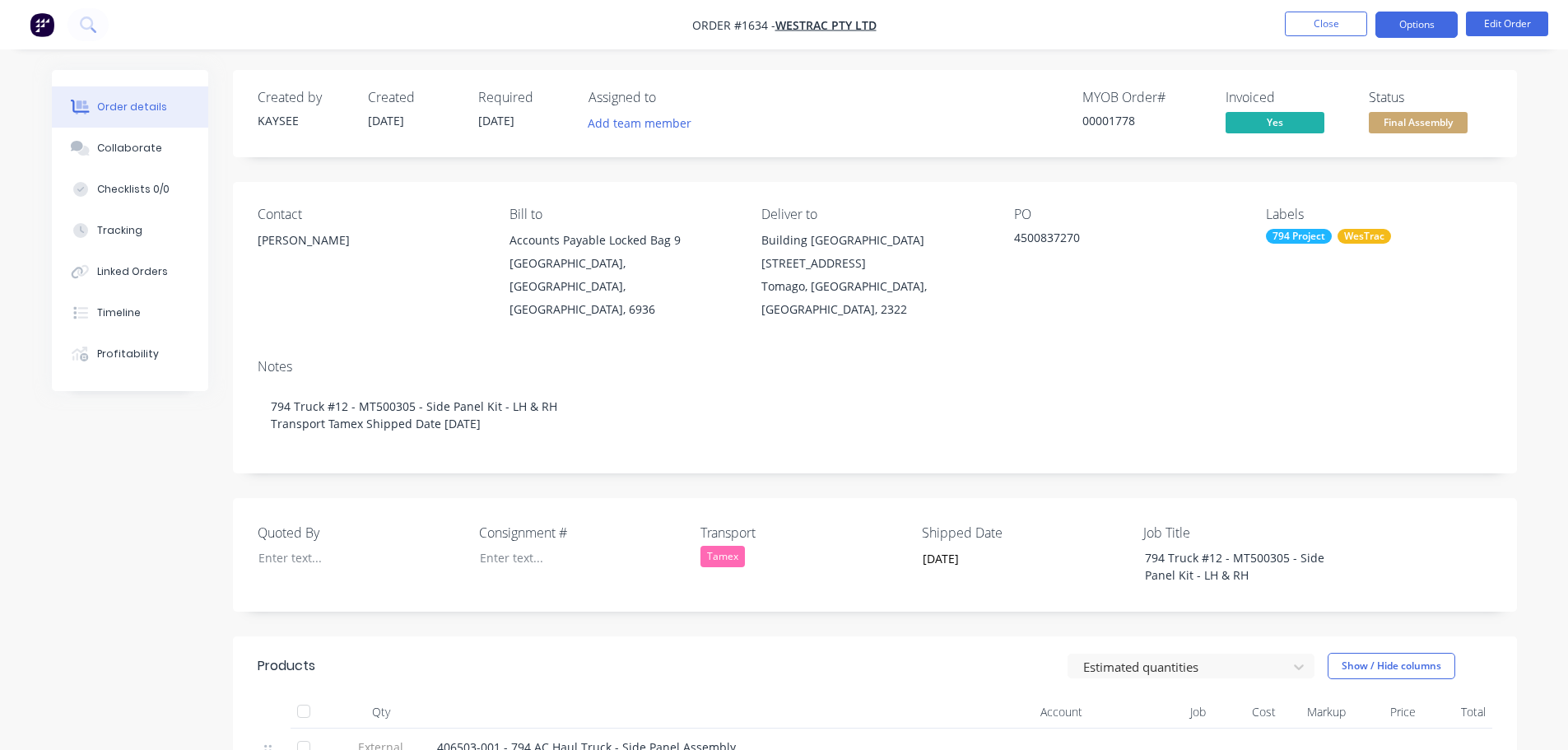
click at [1400, 24] on button "Options" at bounding box center [1416, 24] width 82 height 26
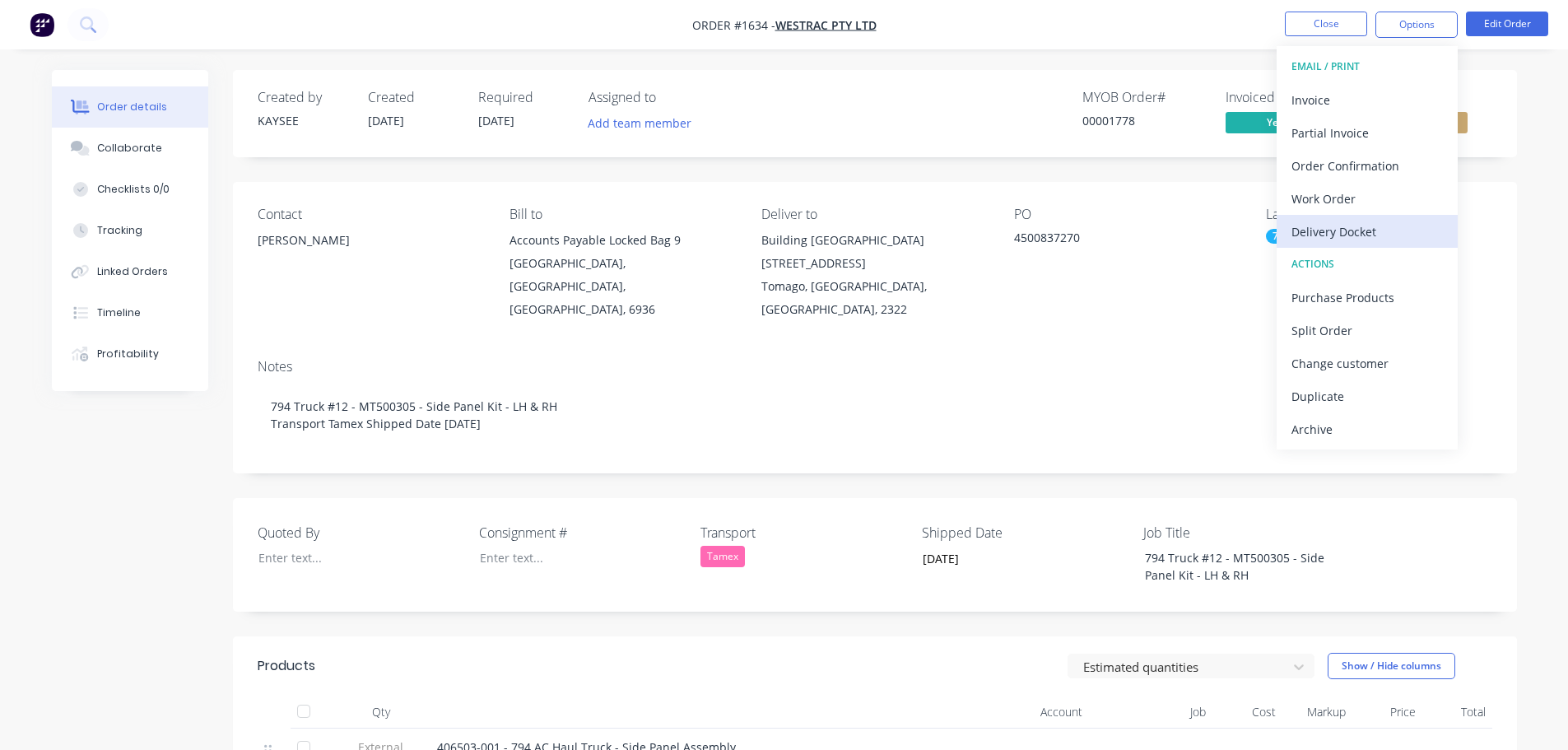
click at [1340, 227] on div "Delivery Docket" at bounding box center [1367, 232] width 152 height 23
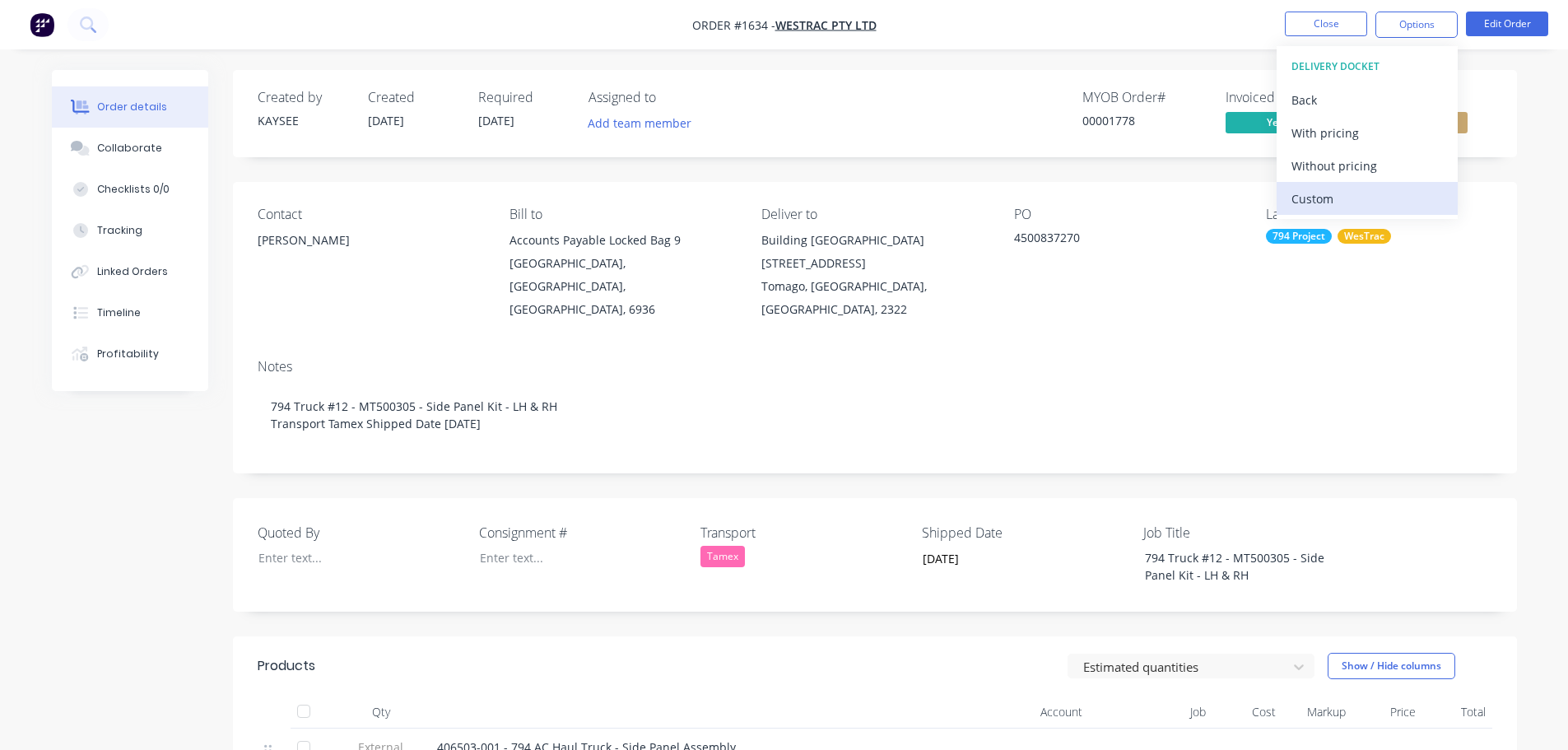
click at [1319, 191] on div "Custom" at bounding box center [1367, 199] width 152 height 23
click at [1327, 160] on div "Without pricing" at bounding box center [1367, 166] width 152 height 23
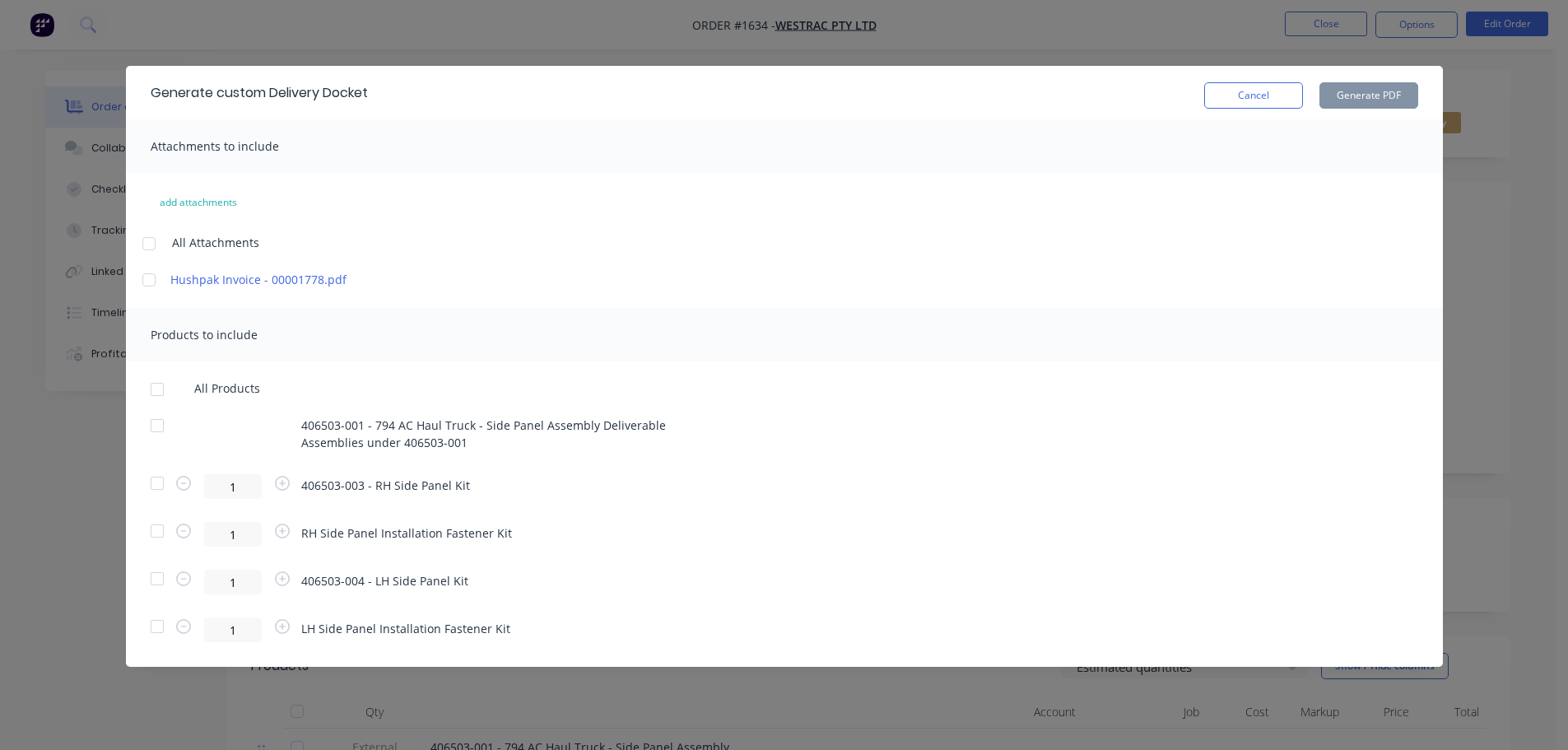
click at [156, 394] on div at bounding box center [157, 389] width 32 height 32
click at [1367, 97] on button "Generate PDF" at bounding box center [1368, 95] width 98 height 26
click at [1250, 89] on button "Cancel" at bounding box center [1252, 95] width 98 height 26
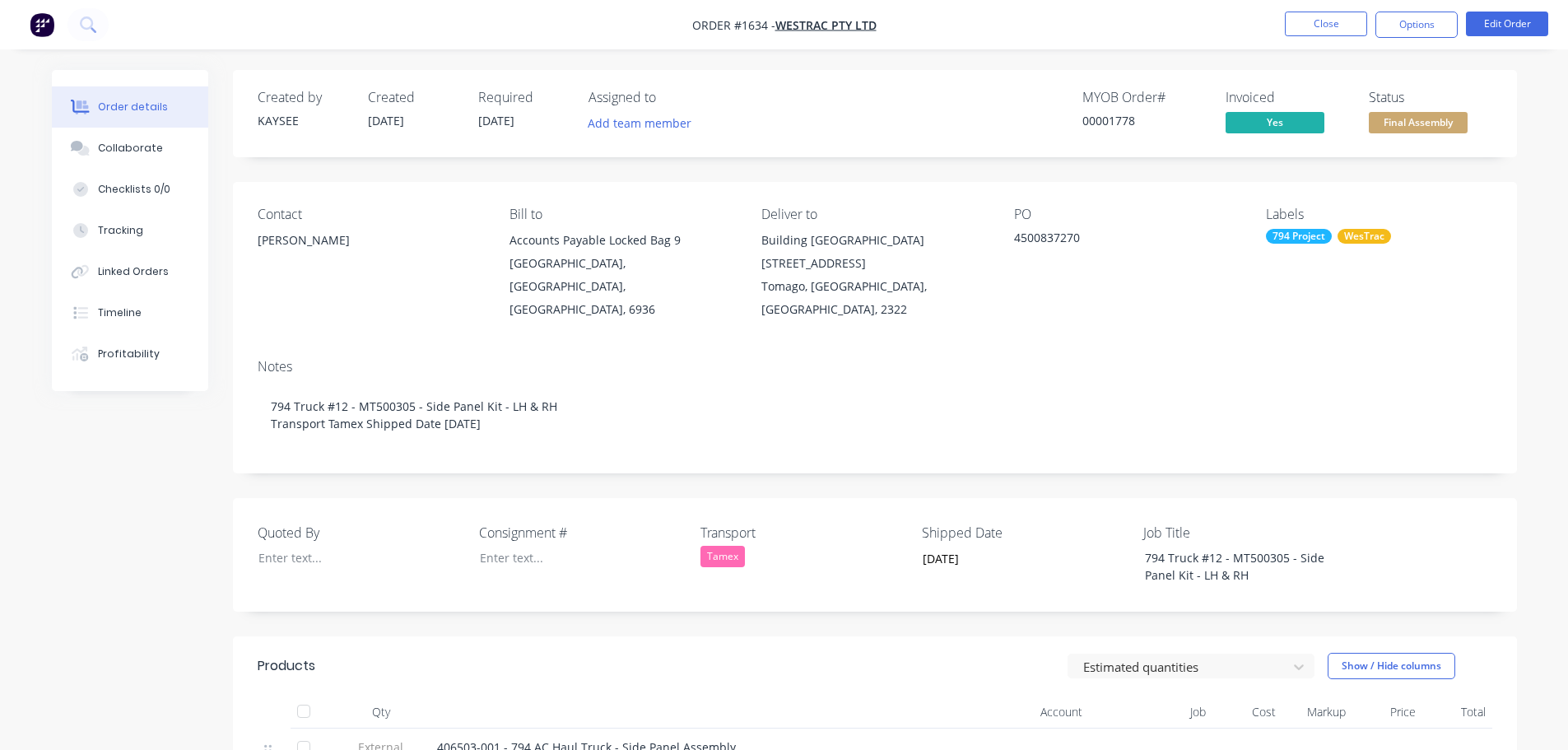
click at [1400, 117] on span "Final Assembly" at bounding box center [1417, 122] width 98 height 21
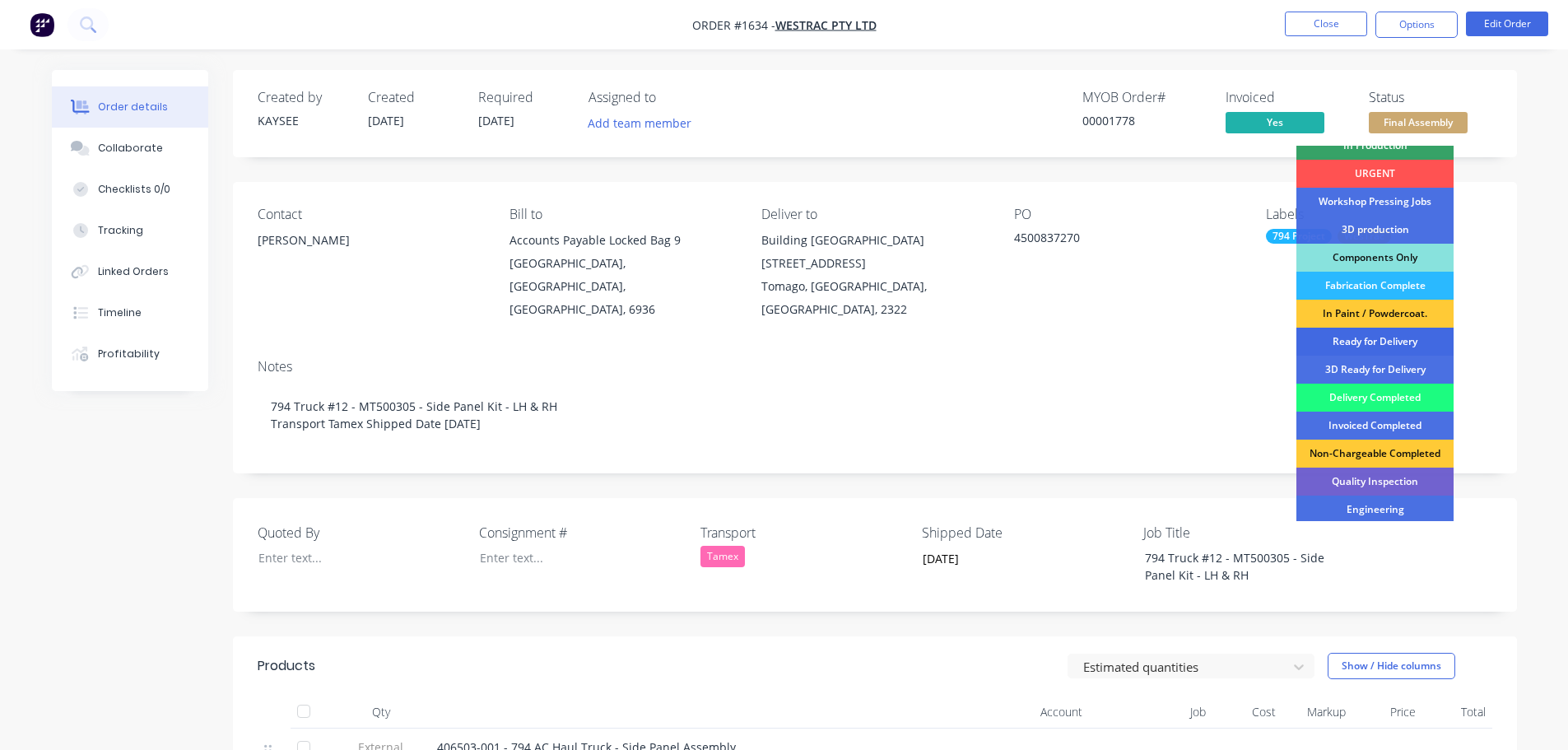
scroll to position [212, 0]
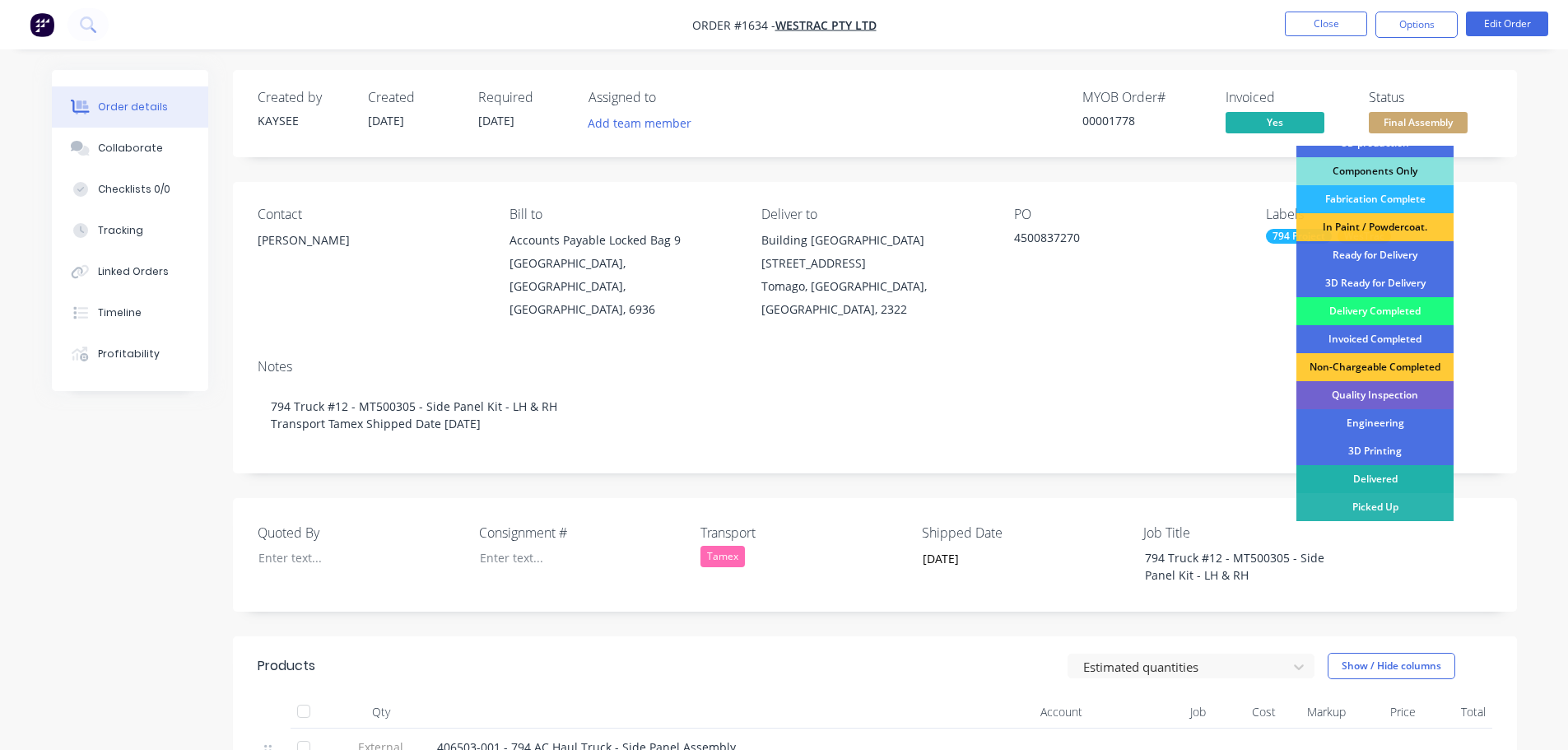
click at [1379, 471] on div "Delivered" at bounding box center [1375, 478] width 157 height 28
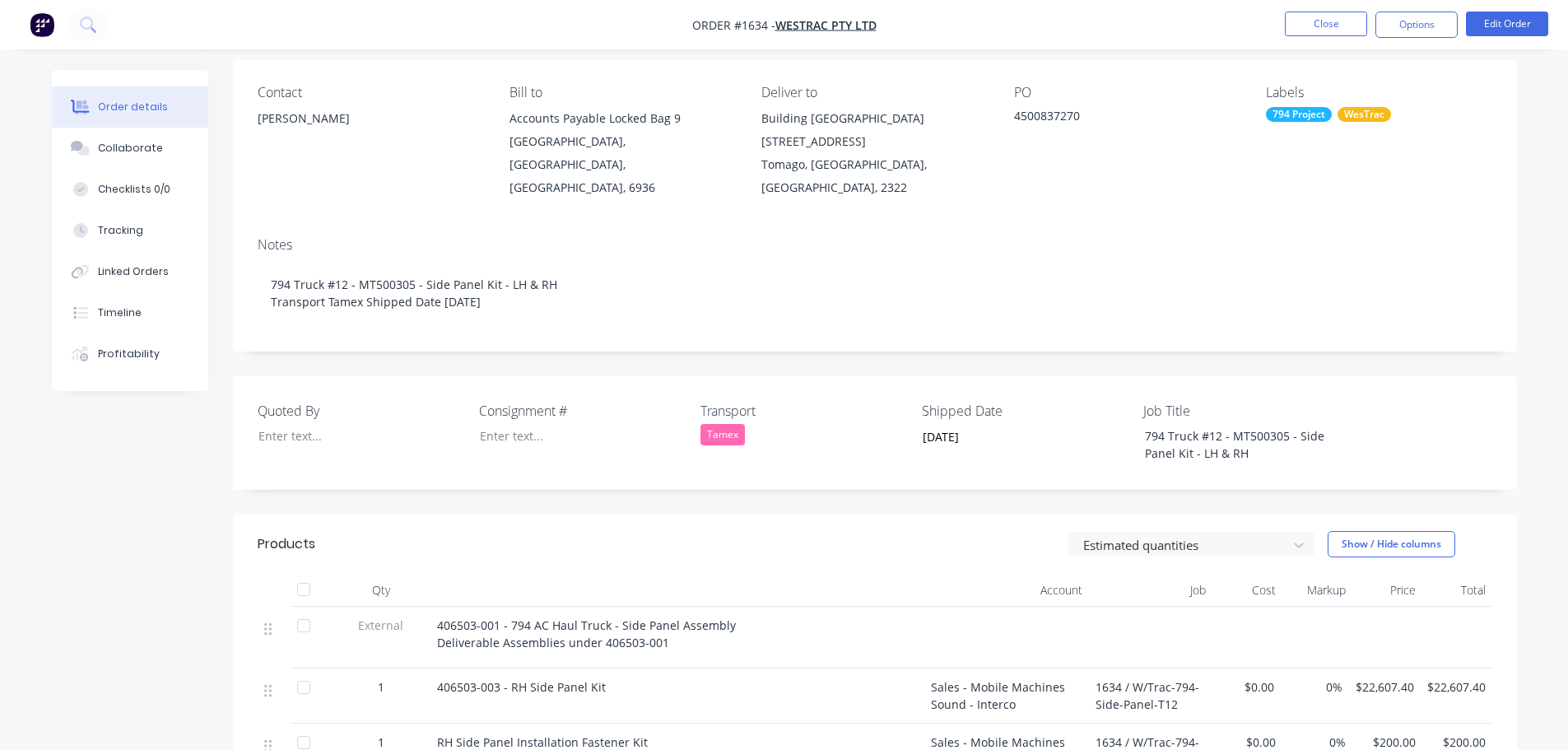
scroll to position [247, 0]
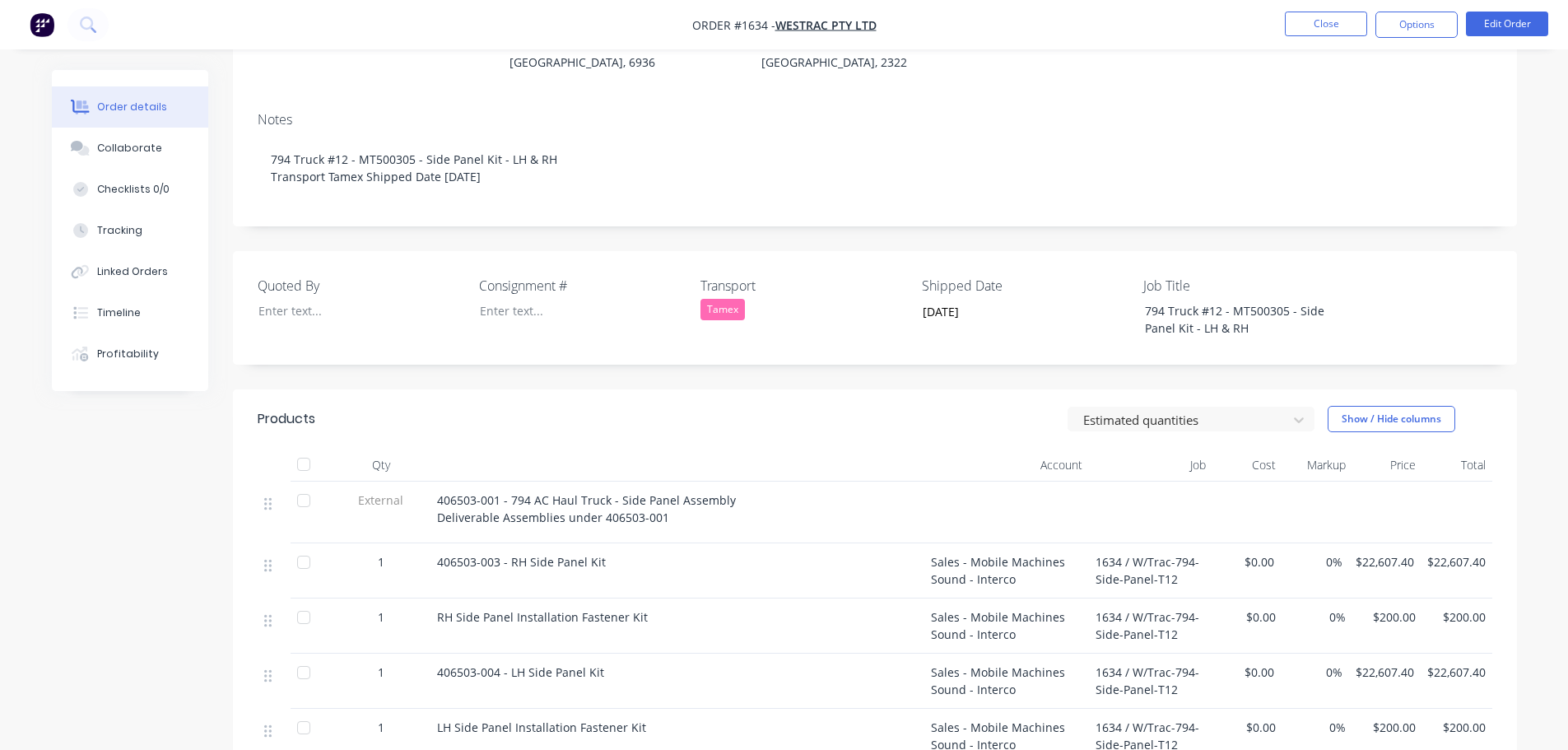
click at [304, 448] on div at bounding box center [303, 464] width 32 height 32
click at [1328, 32] on button "Close" at bounding box center [1325, 23] width 82 height 24
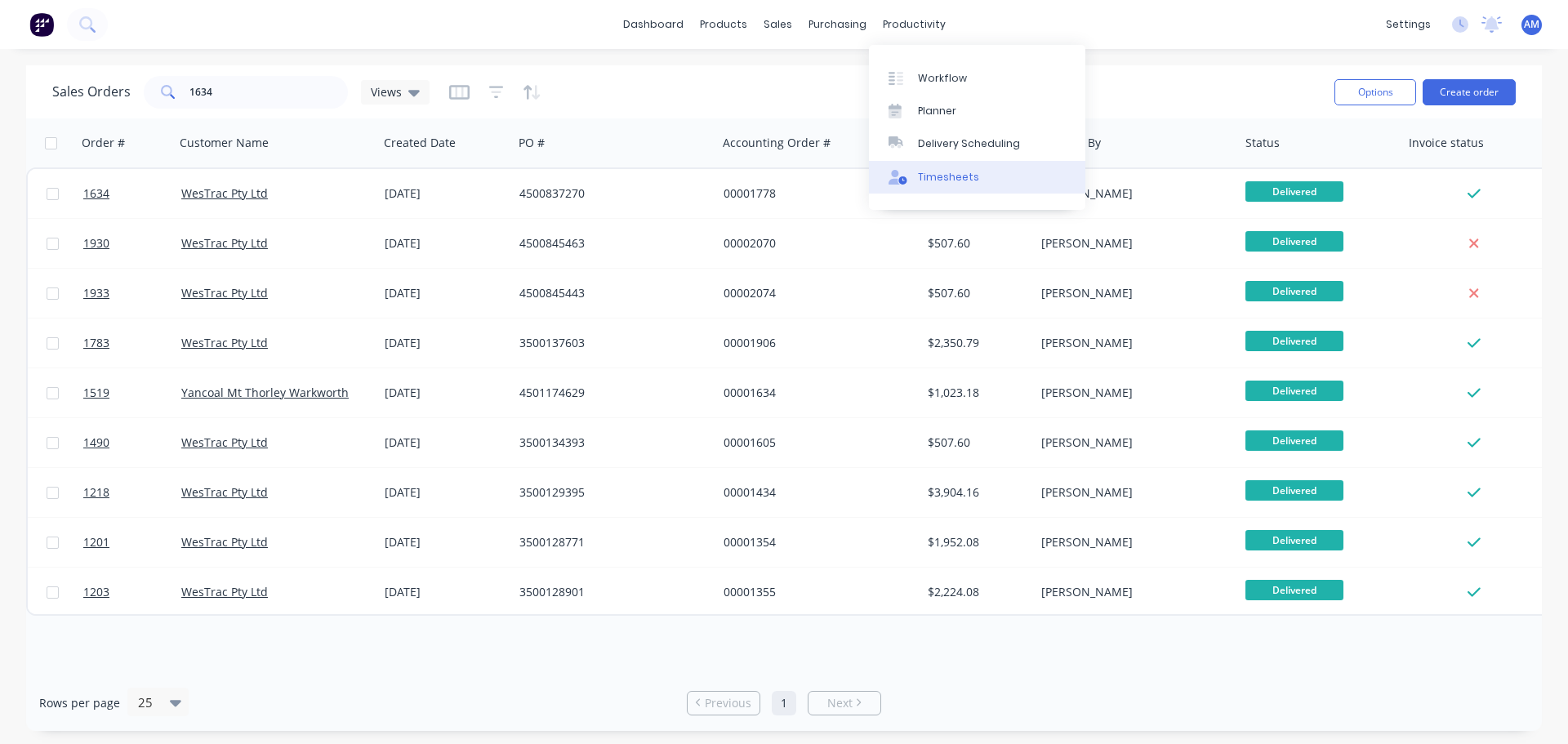
click at [948, 170] on div "Timesheets" at bounding box center [948, 177] width 61 height 14
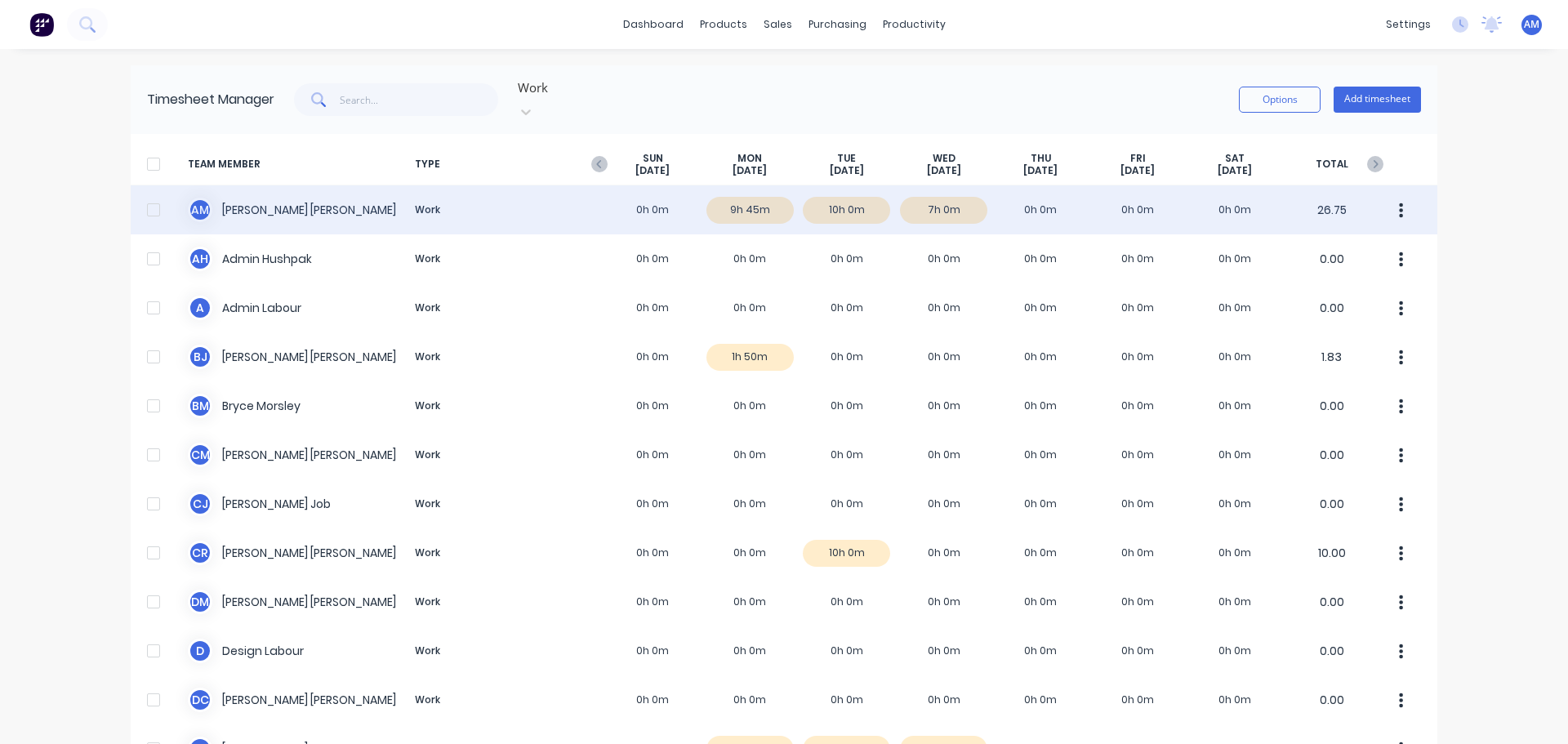
click at [313, 196] on div "A M [PERSON_NAME] Work 0h 0m 9h 45m 10h 0m 7h 0m 0h 0m 0h 0m 0h 0m 26.75" at bounding box center [784, 210] width 1307 height 49
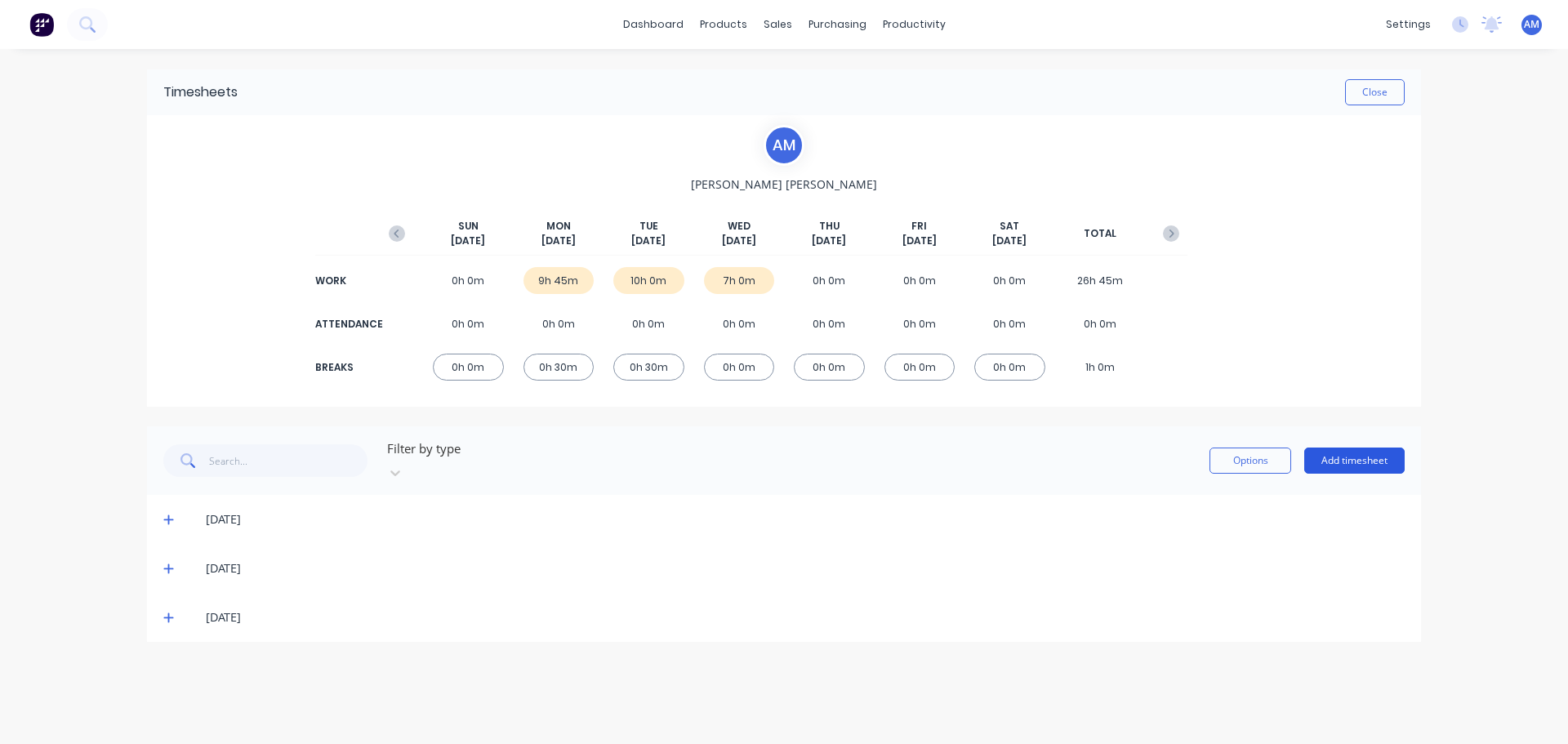
click at [1345, 458] on button "Add timesheet" at bounding box center [1355, 460] width 100 height 26
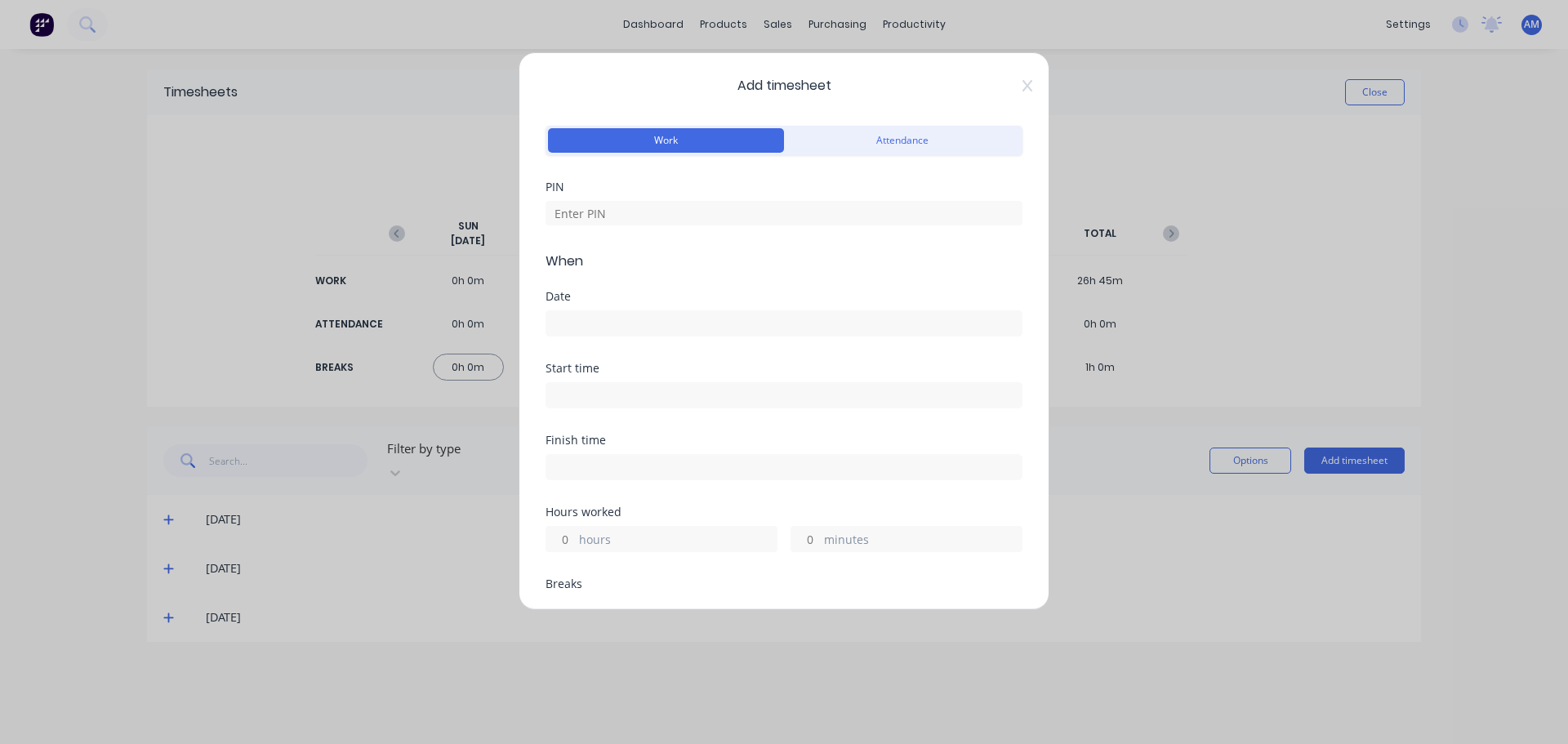
click at [664, 140] on button "Work" at bounding box center [666, 140] width 236 height 24
click at [598, 219] on input at bounding box center [784, 212] width 477 height 24
type input "1971"
click at [571, 309] on div at bounding box center [784, 321] width 477 height 30
click at [567, 319] on input at bounding box center [784, 323] width 476 height 24
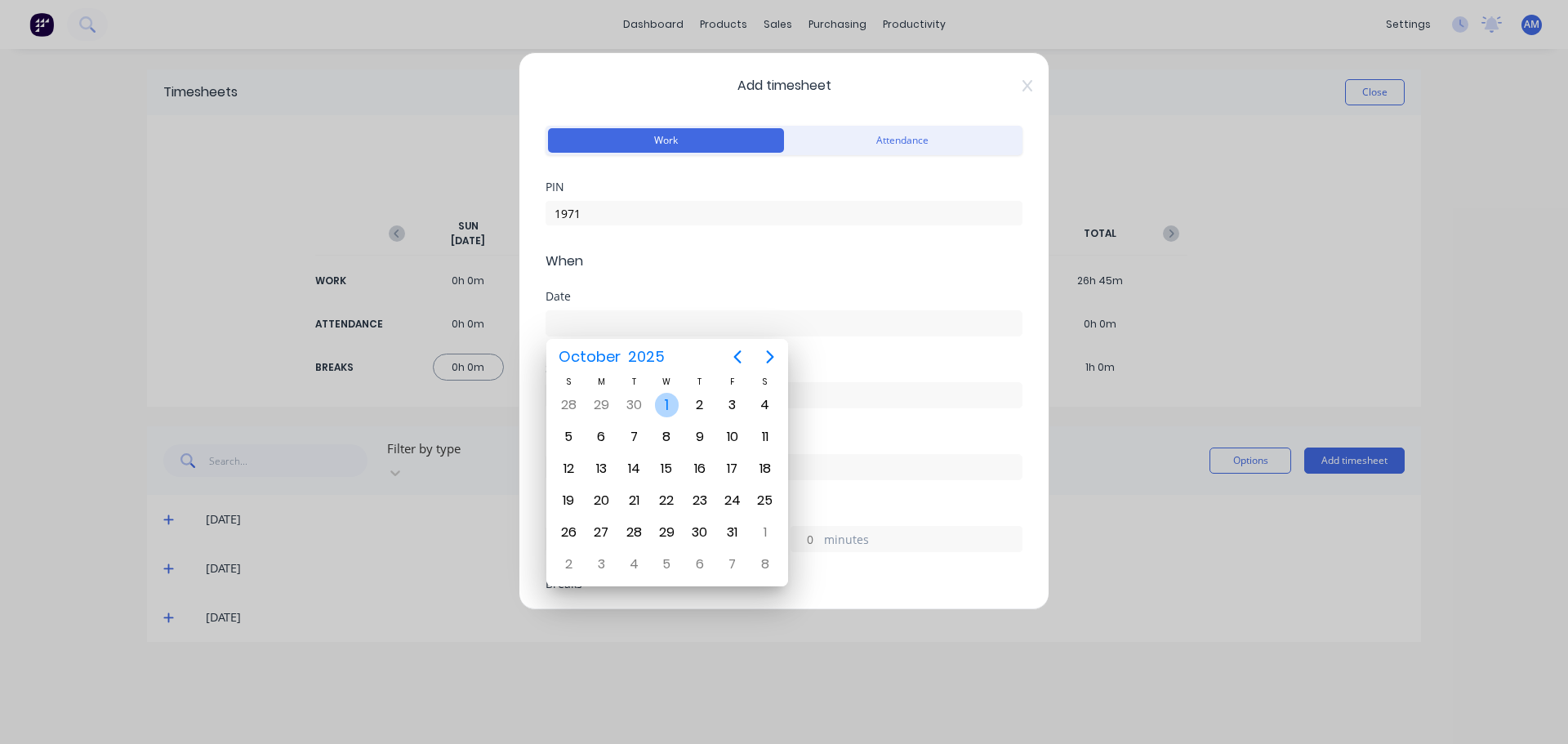
click at [662, 404] on div "1" at bounding box center [666, 405] width 24 height 24
type input "[DATE]"
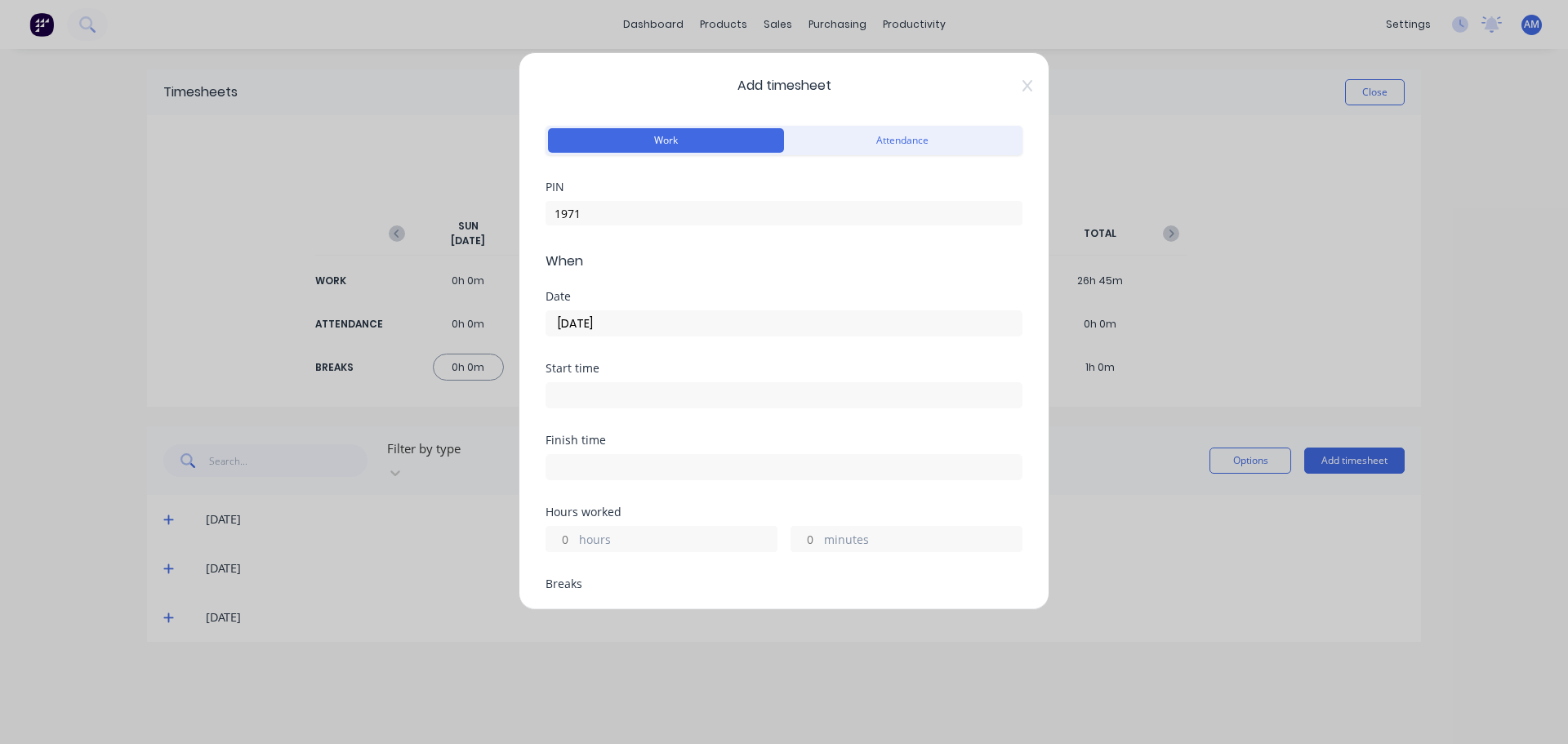
click at [592, 397] on input at bounding box center [784, 395] width 476 height 24
type input "01:47 PM"
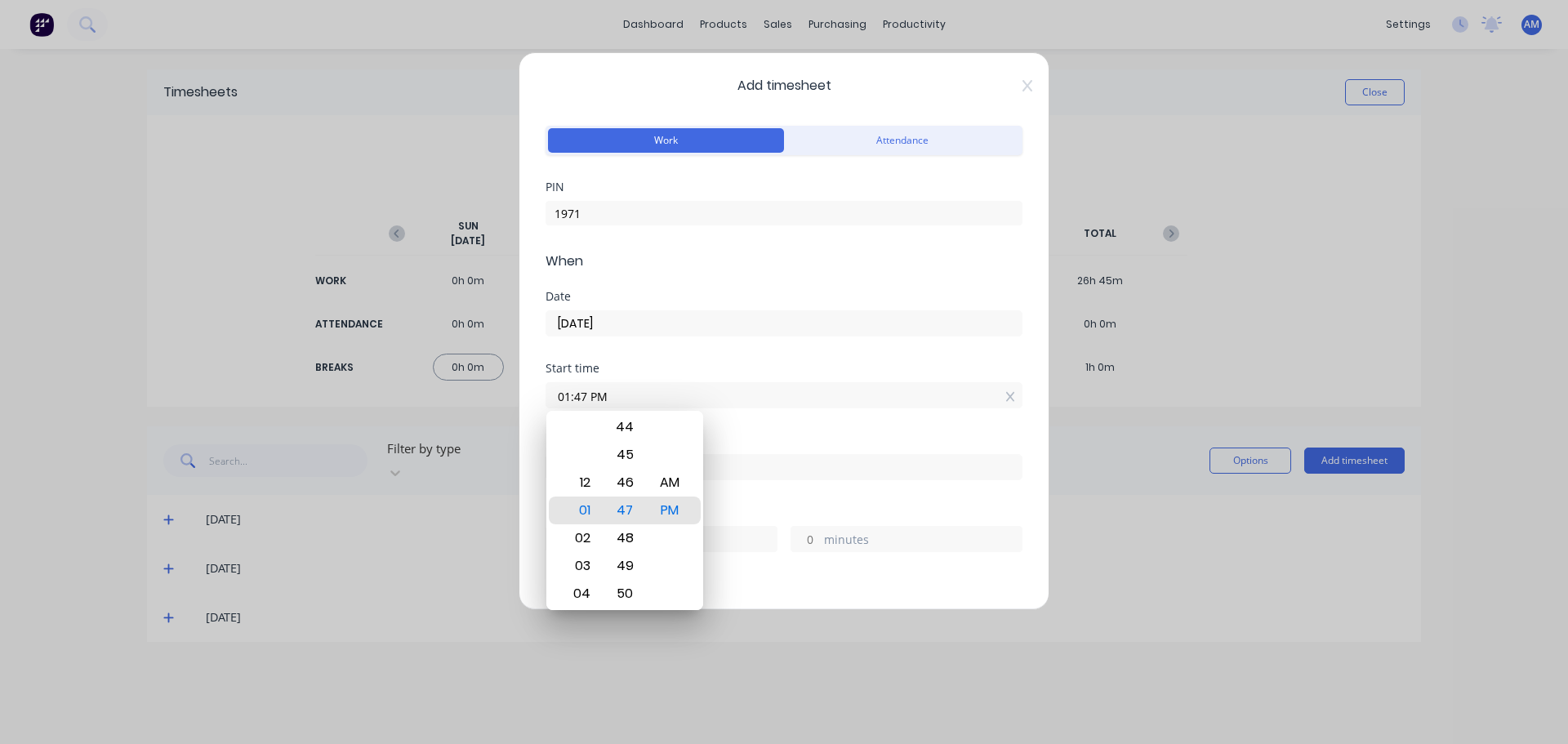
click at [1272, 293] on div "Add timesheet Work Attendance PIN 1971 When Date [DATE] Start time 01:47 PM Fin…" at bounding box center [784, 372] width 1568 height 744
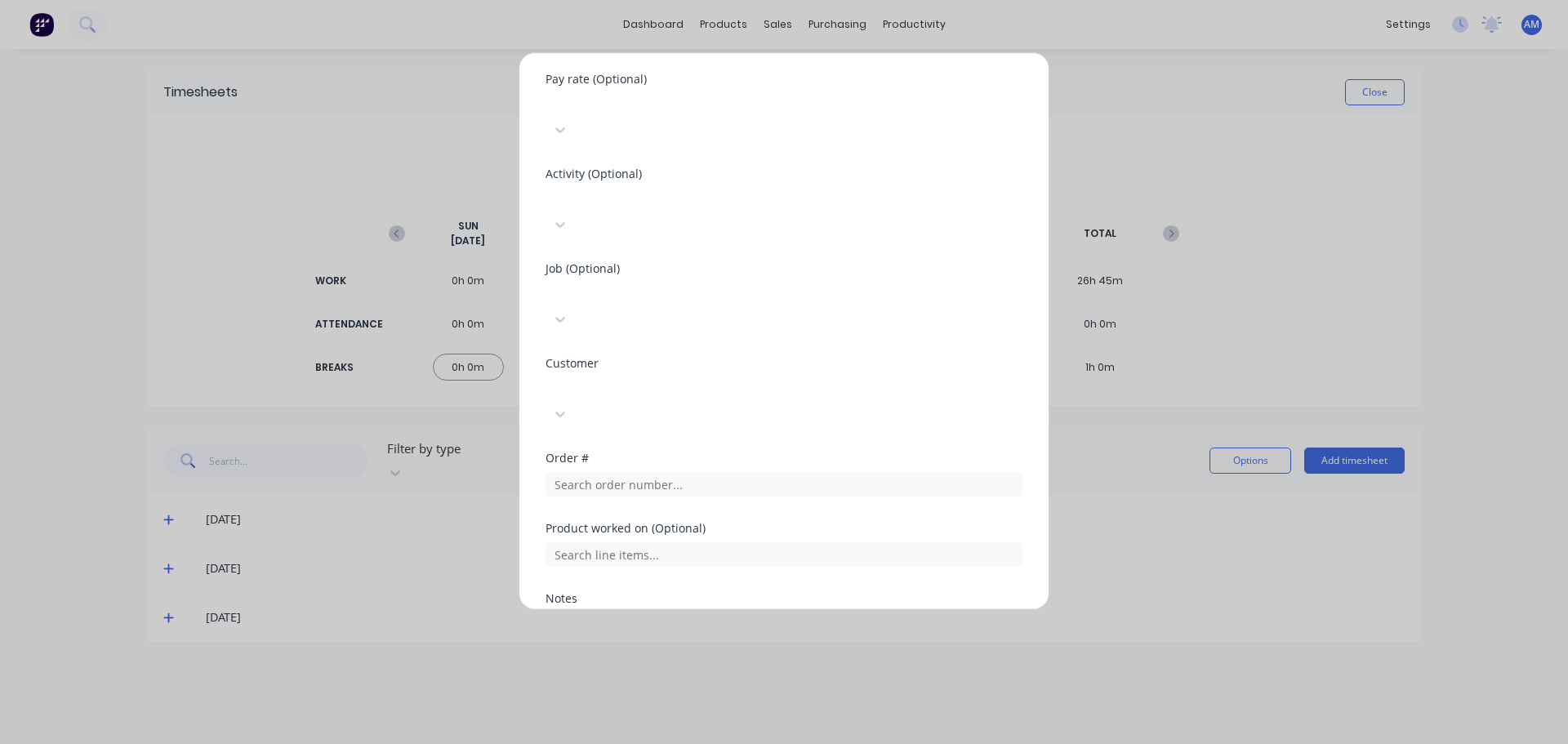
scroll to position [678, 0]
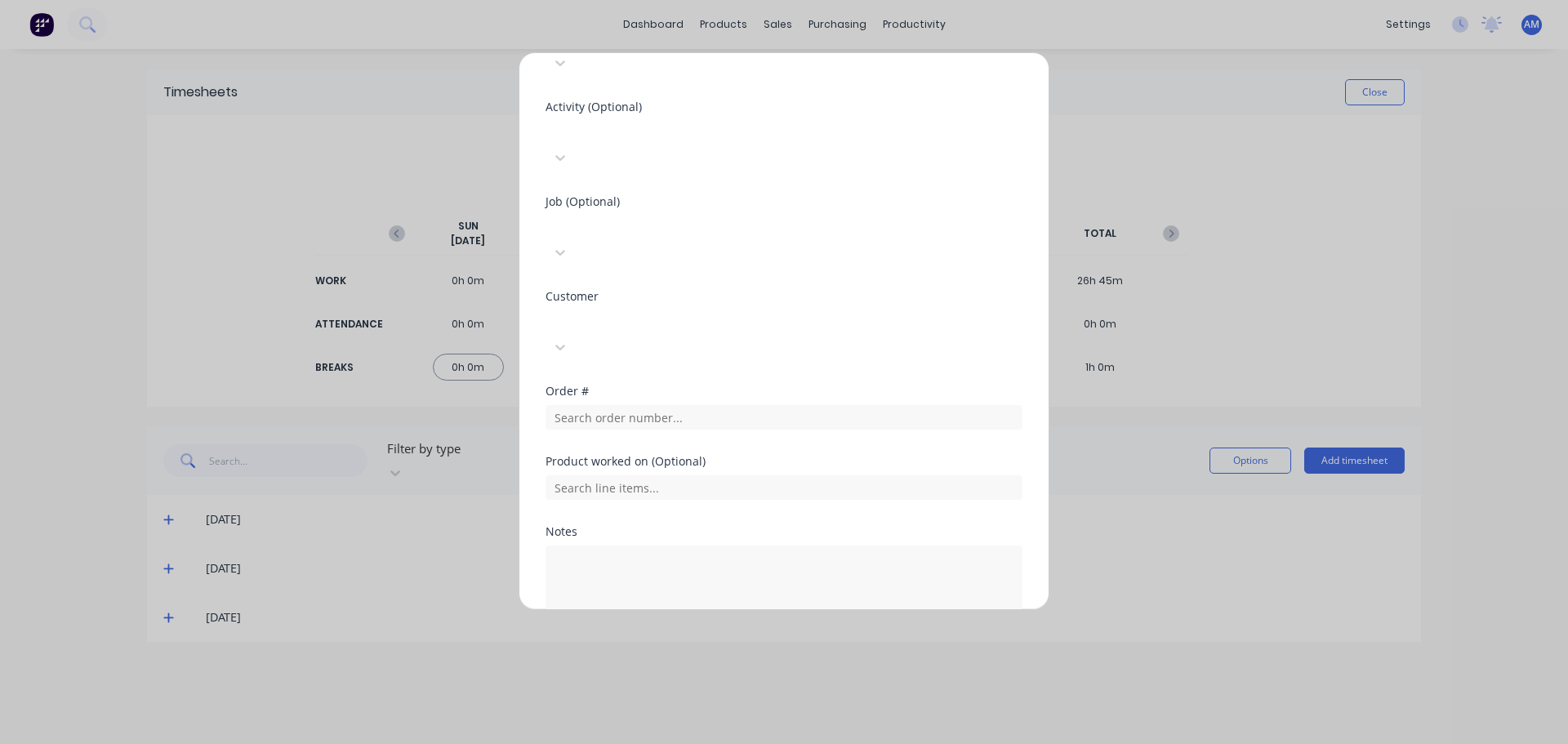
click at [858, 658] on button "Cancel" at bounding box center [860, 671] width 65 height 26
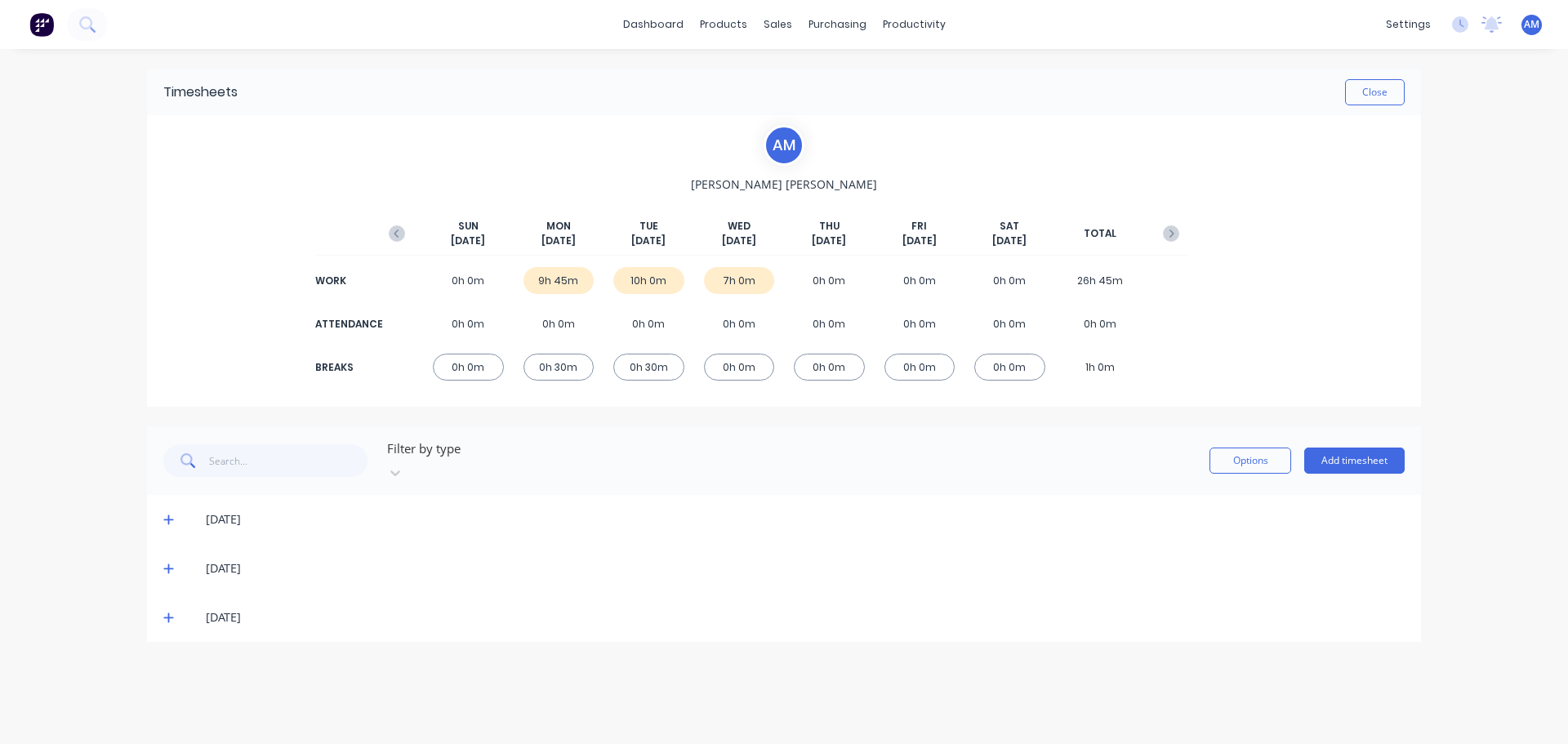
click at [169, 516] on icon at bounding box center [167, 520] width 10 height 10
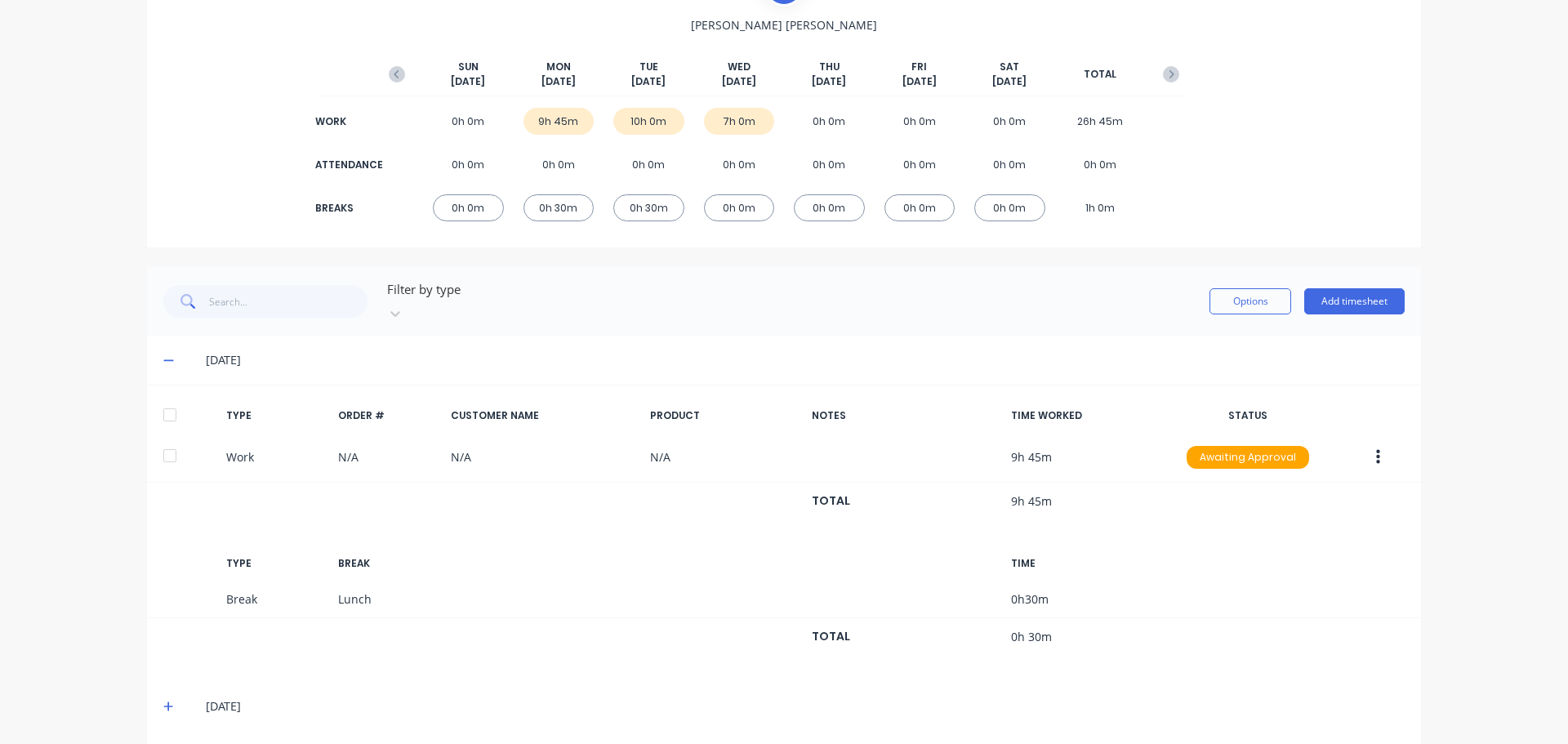
scroll to position [163, 0]
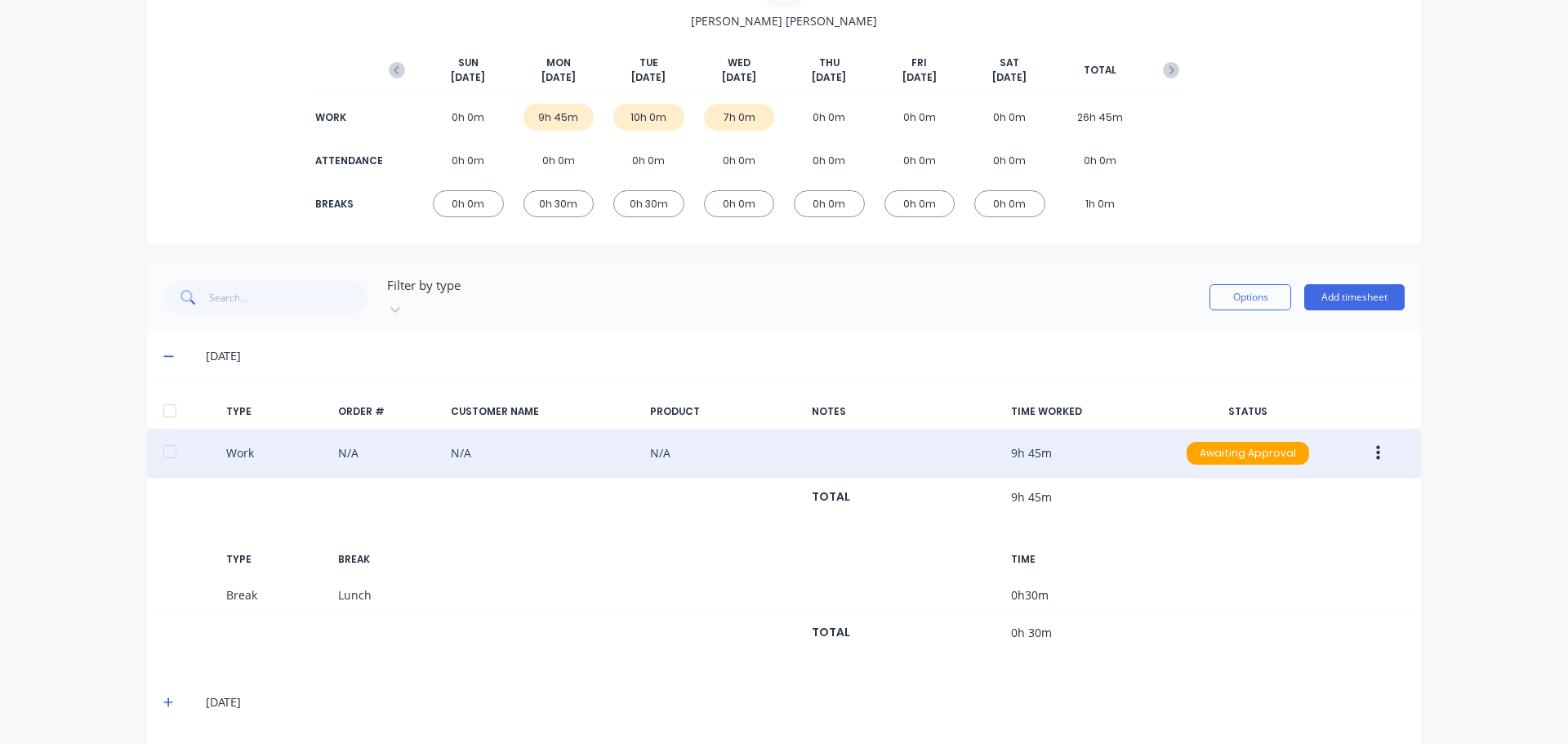
click at [1376, 439] on button "button" at bounding box center [1378, 453] width 39 height 30
click at [1276, 380] on div "Edit" at bounding box center [1320, 391] width 125 height 23
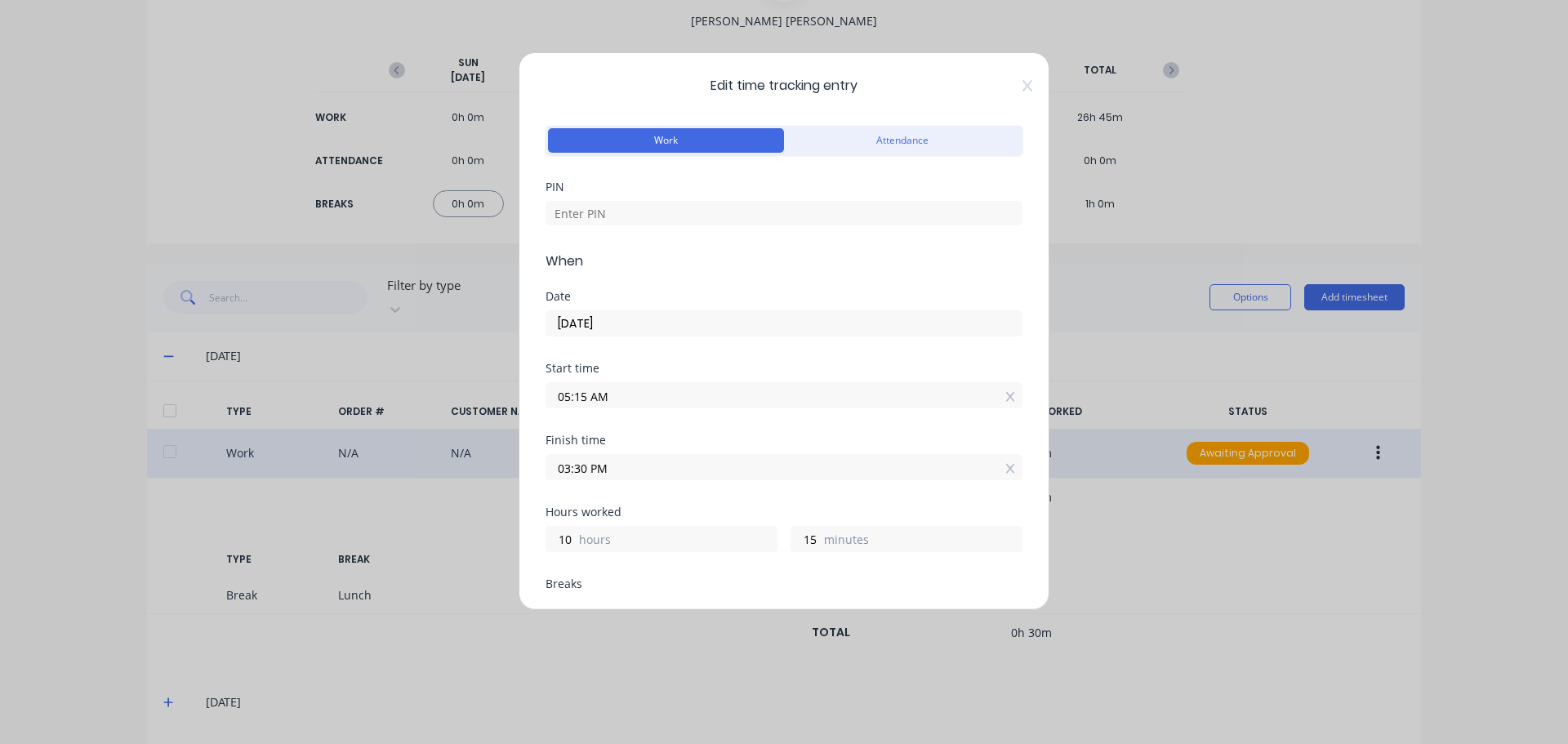
click at [589, 398] on input "05:15 AM" at bounding box center [784, 395] width 476 height 24
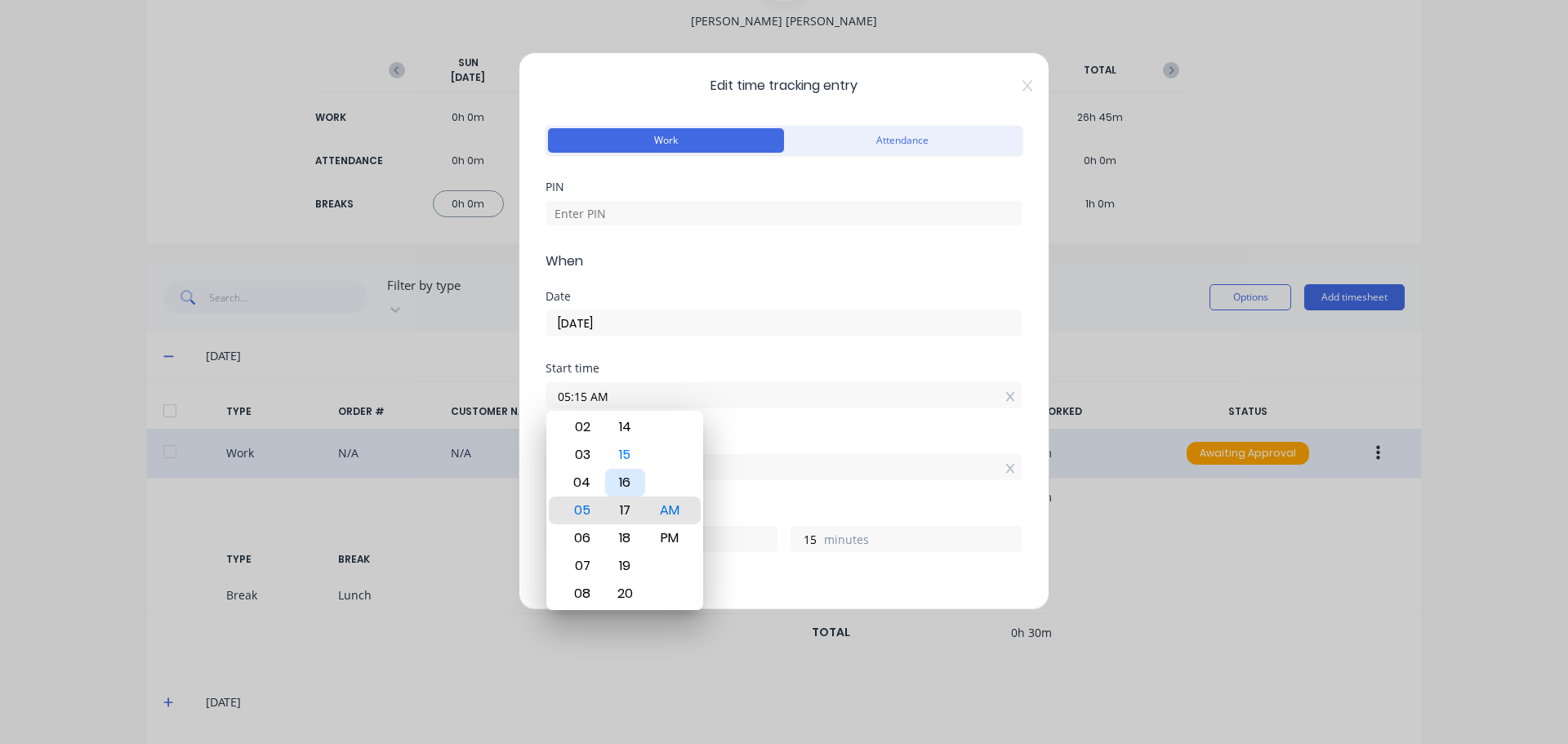
type input "05:17 AM"
type input "13"
type input "05:18 AM"
type input "12"
type input "05:20 AM"
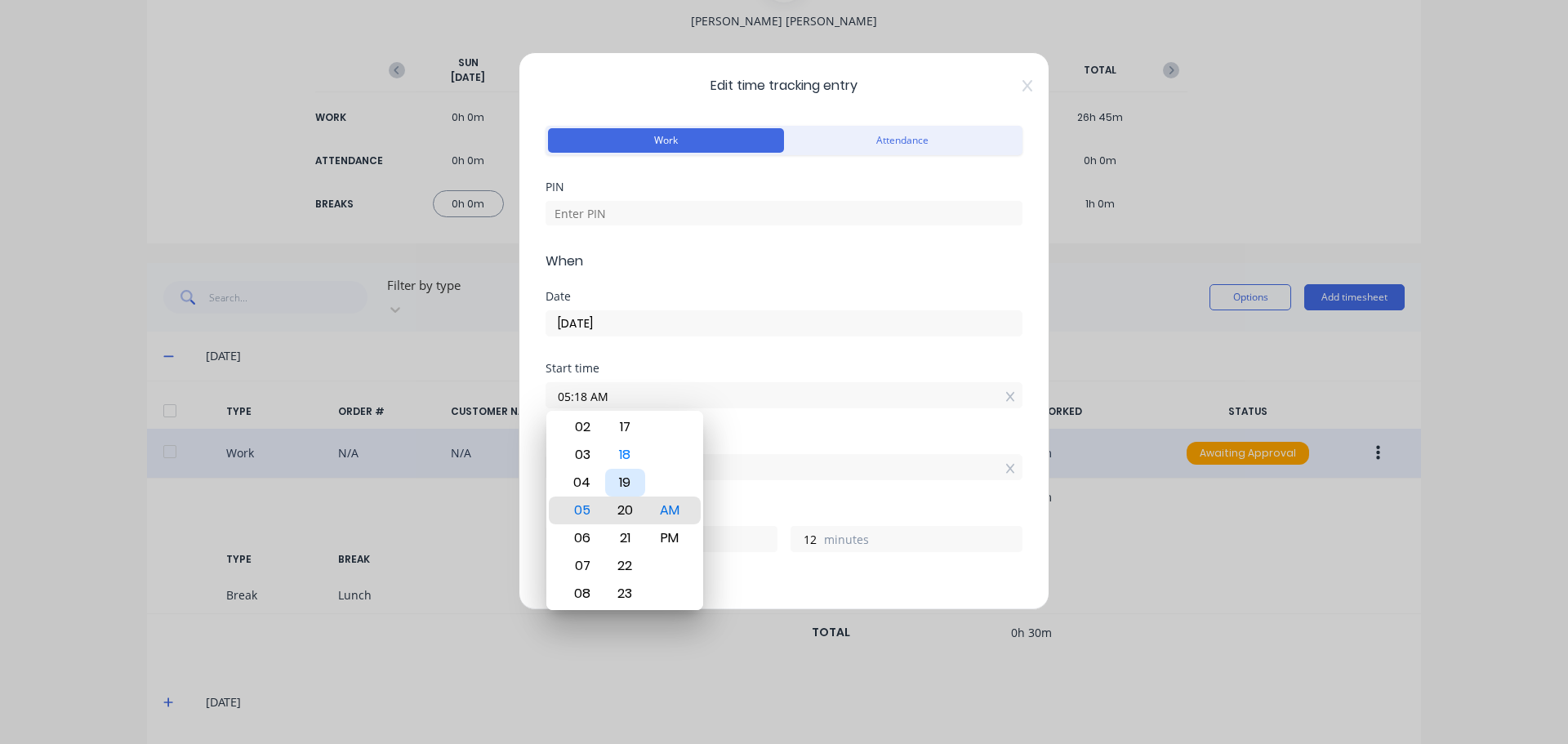
type input "10"
type input "06:20 AM"
type input "9"
type input "06:22 AM"
type input "8"
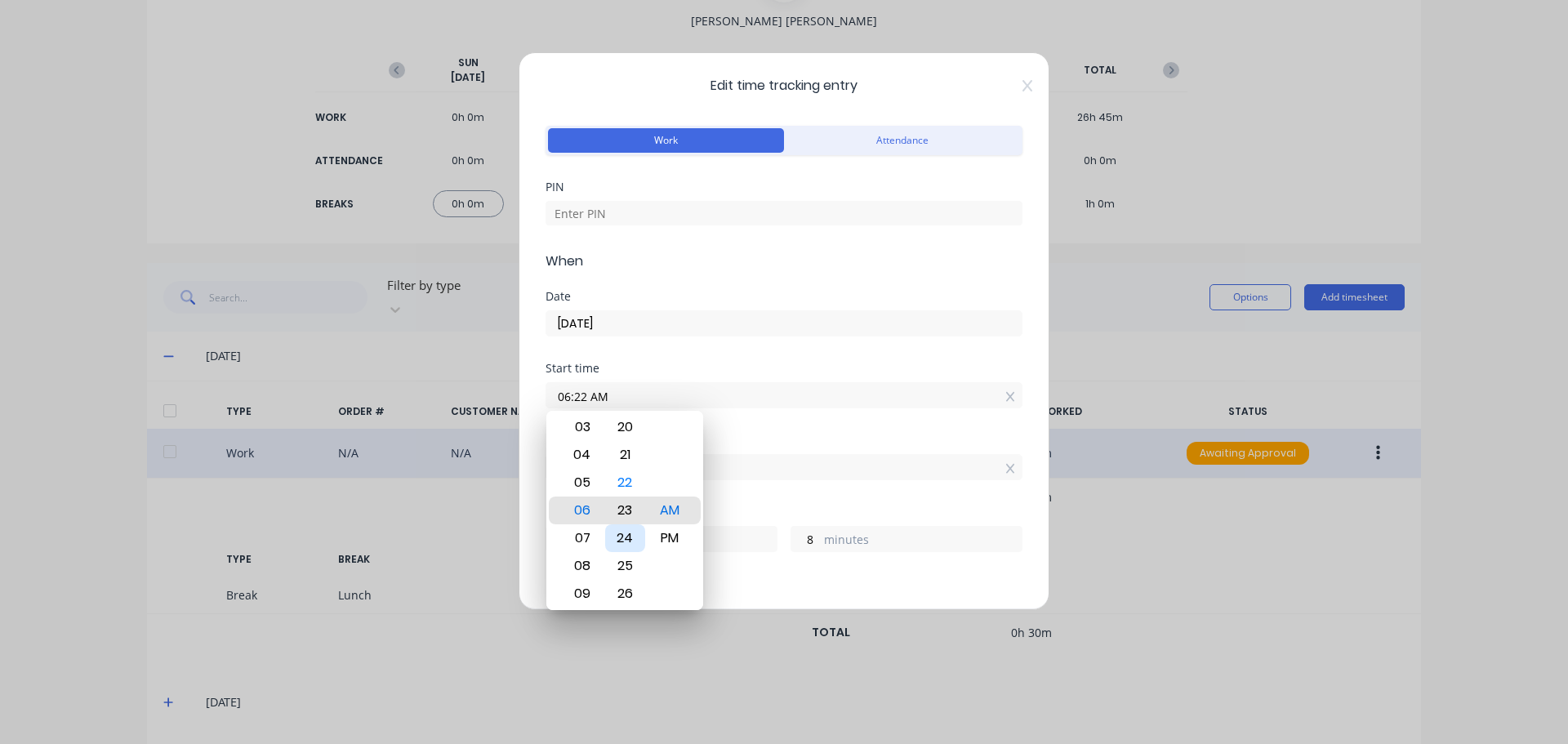
type input "06:23 AM"
type input "7"
type input "06:25 AM"
type input "5"
type input "06:26 AM"
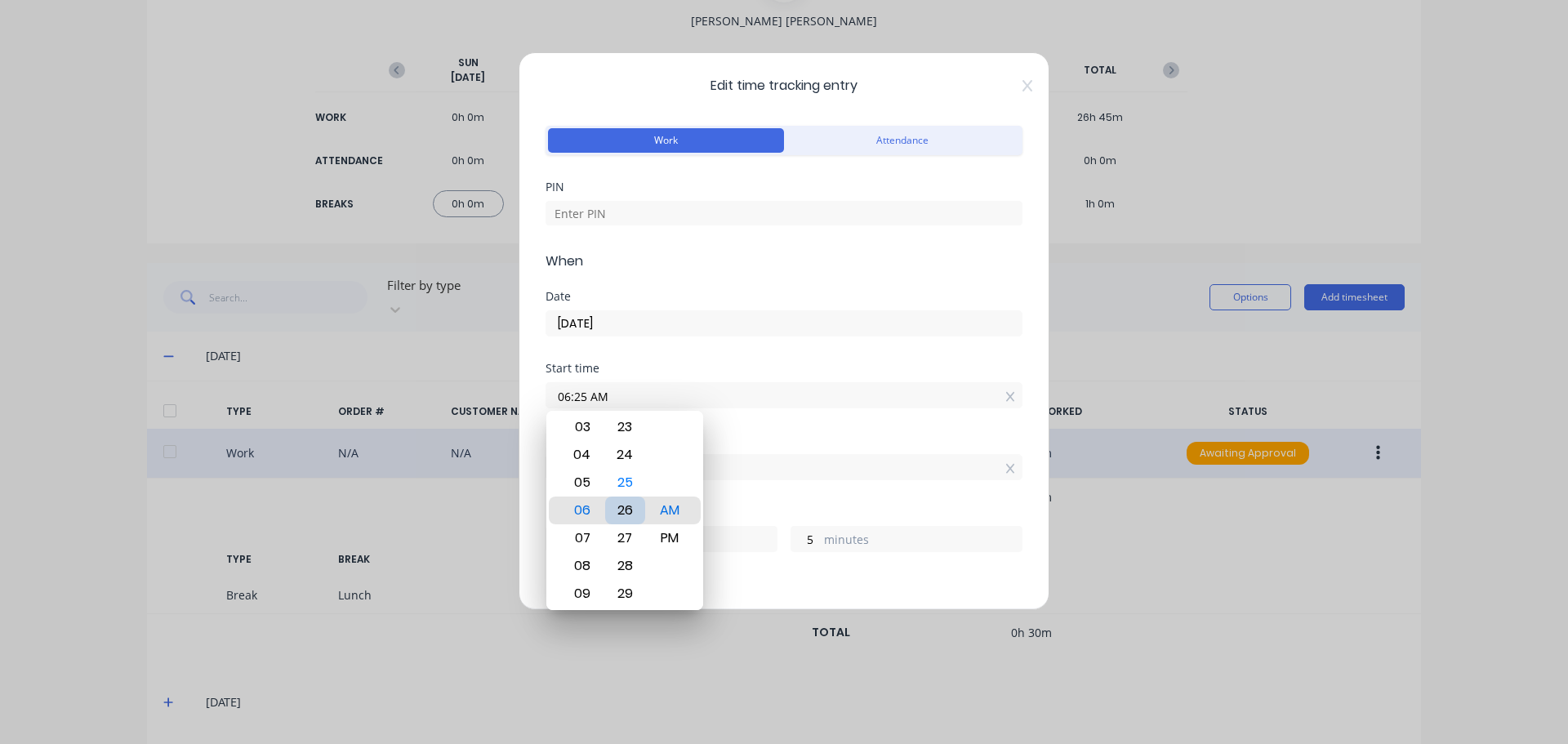
type input "4"
type input "06:27 AM"
type input "3"
type input "06:28 AM"
type input "2"
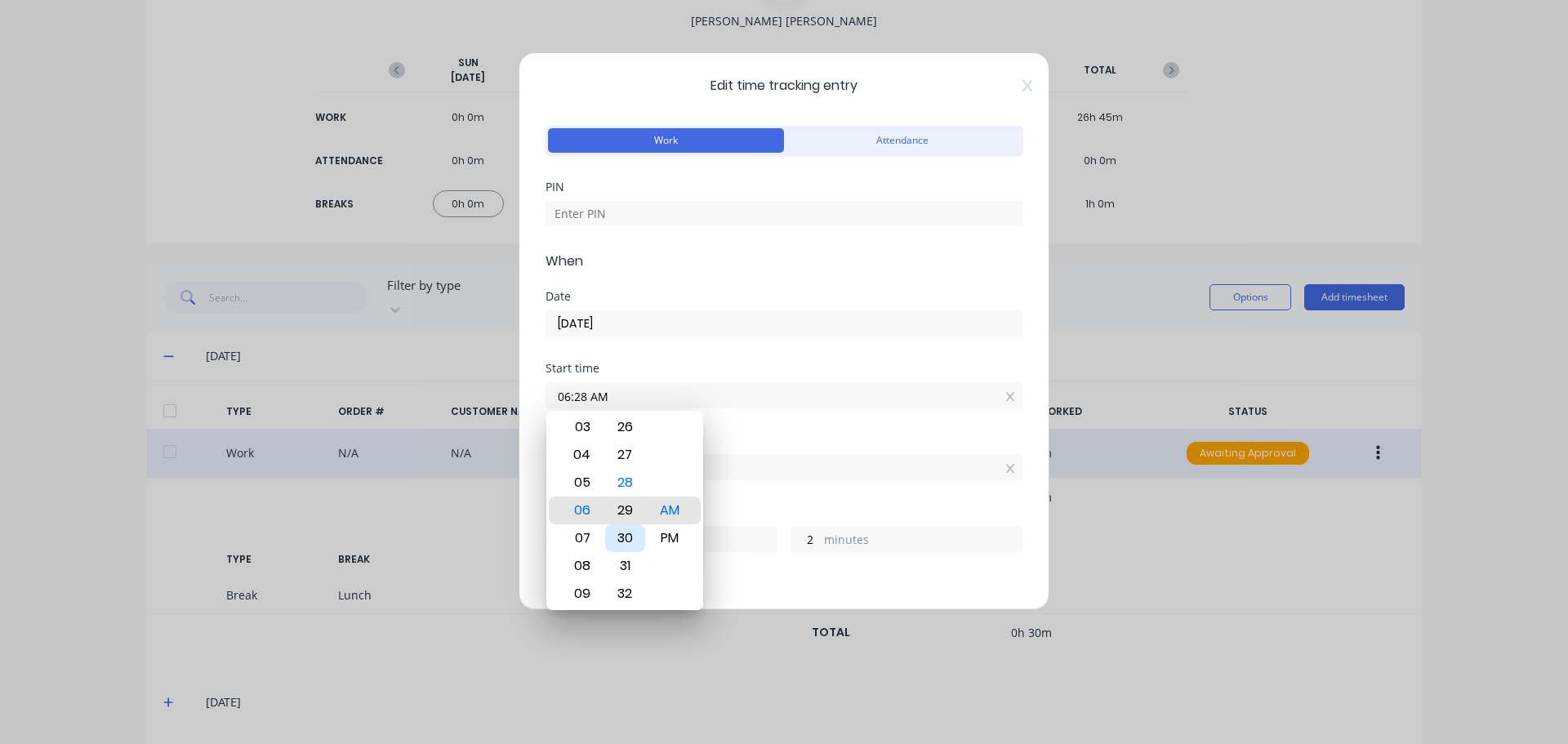
type input "06:29 AM"
type input "1"
type input "06:30 AM"
type input "0"
click at [672, 513] on div "AM" at bounding box center [670, 510] width 40 height 28
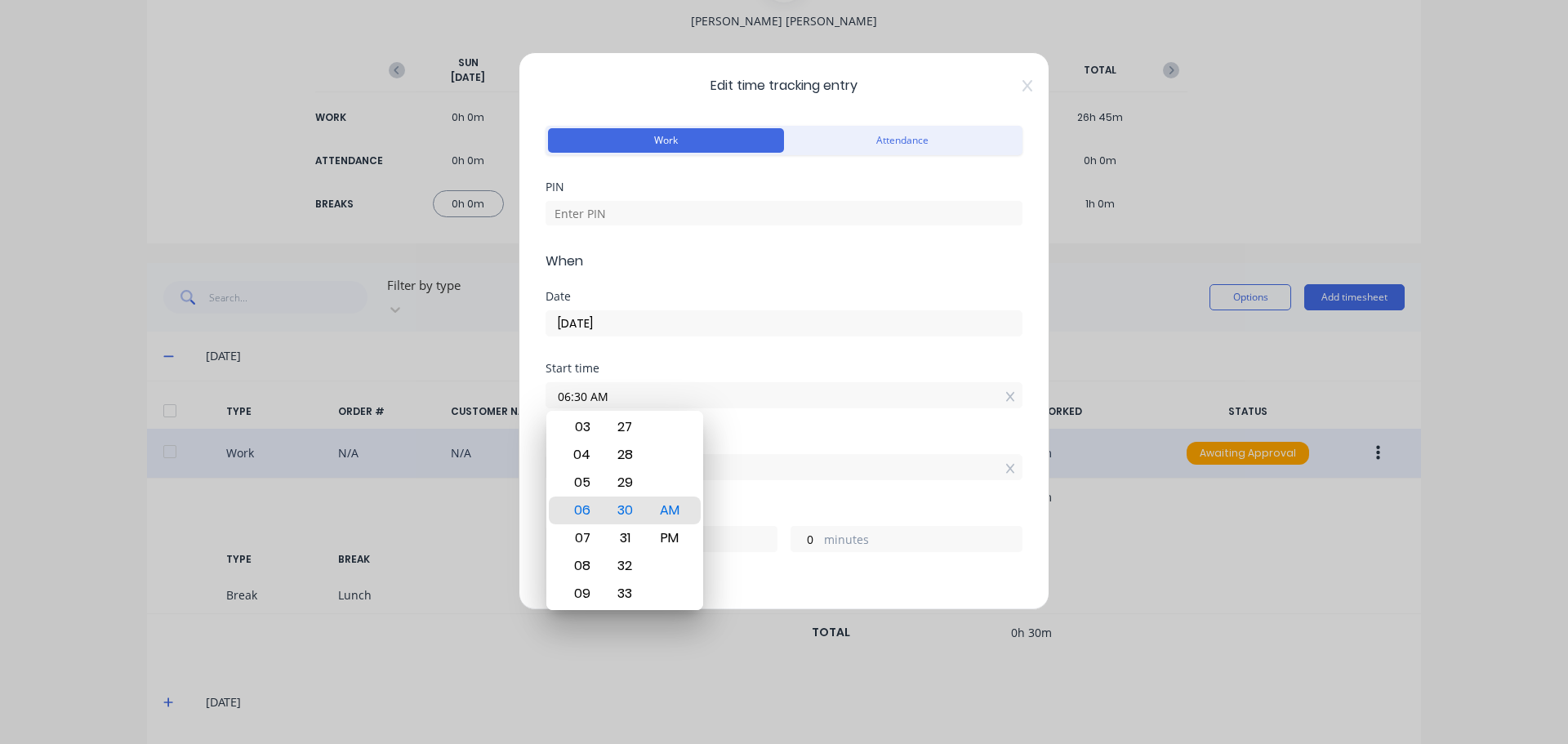
click at [767, 436] on div "Finish time" at bounding box center [784, 440] width 477 height 12
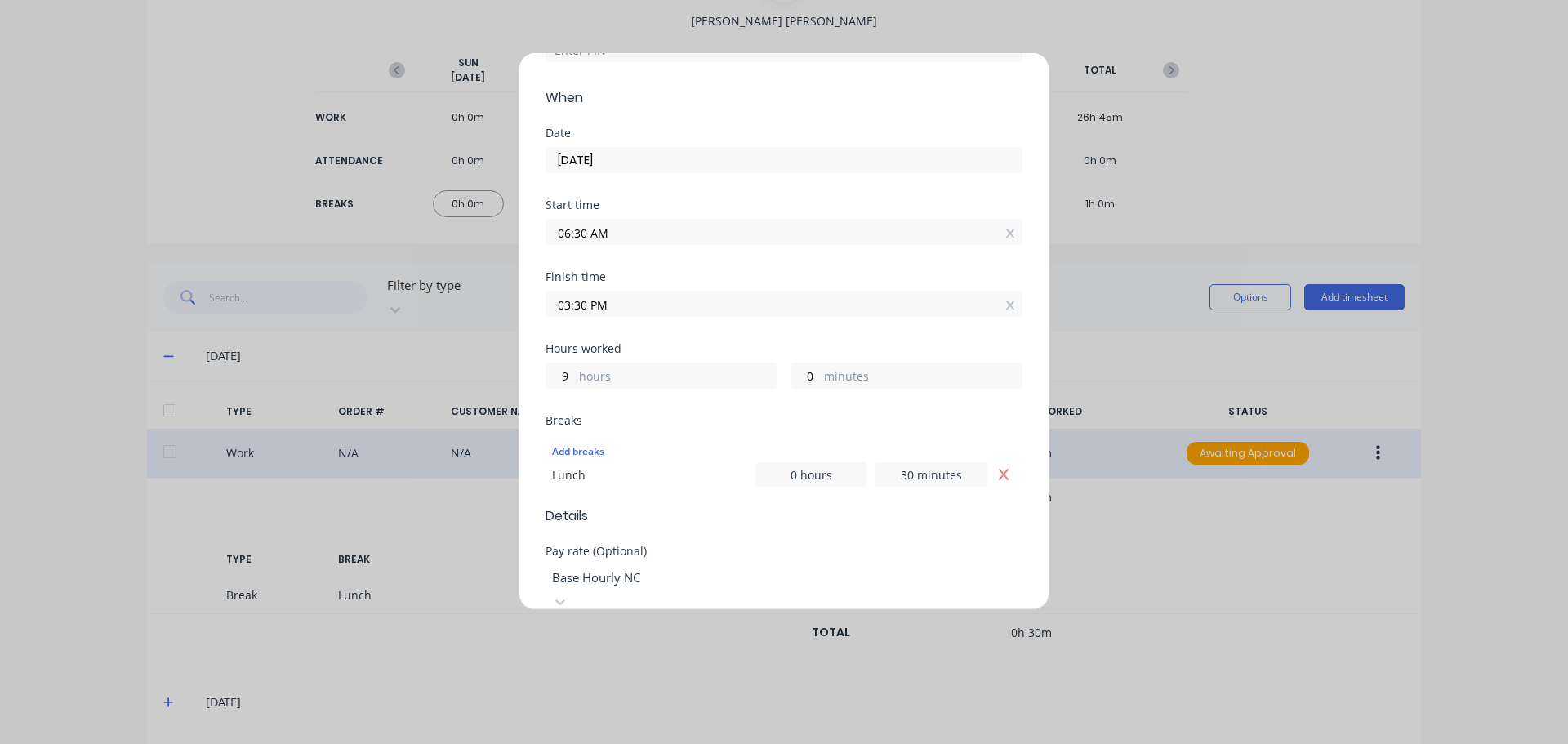
click at [593, 306] on input "03:30 PM" at bounding box center [784, 304] width 476 height 24
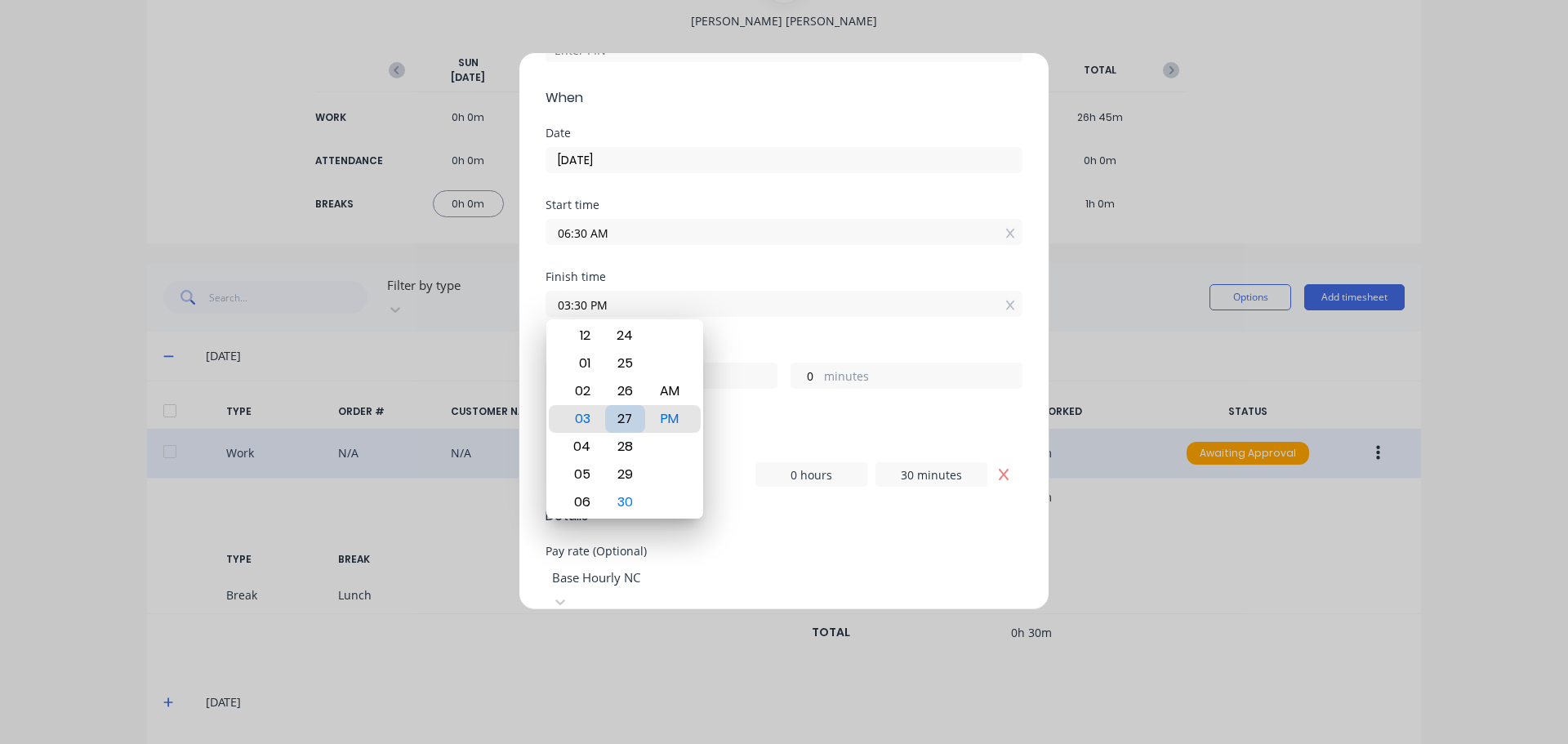
type input "03:27 PM"
type input "8"
type input "57"
type input "03:22 PM"
type input "52"
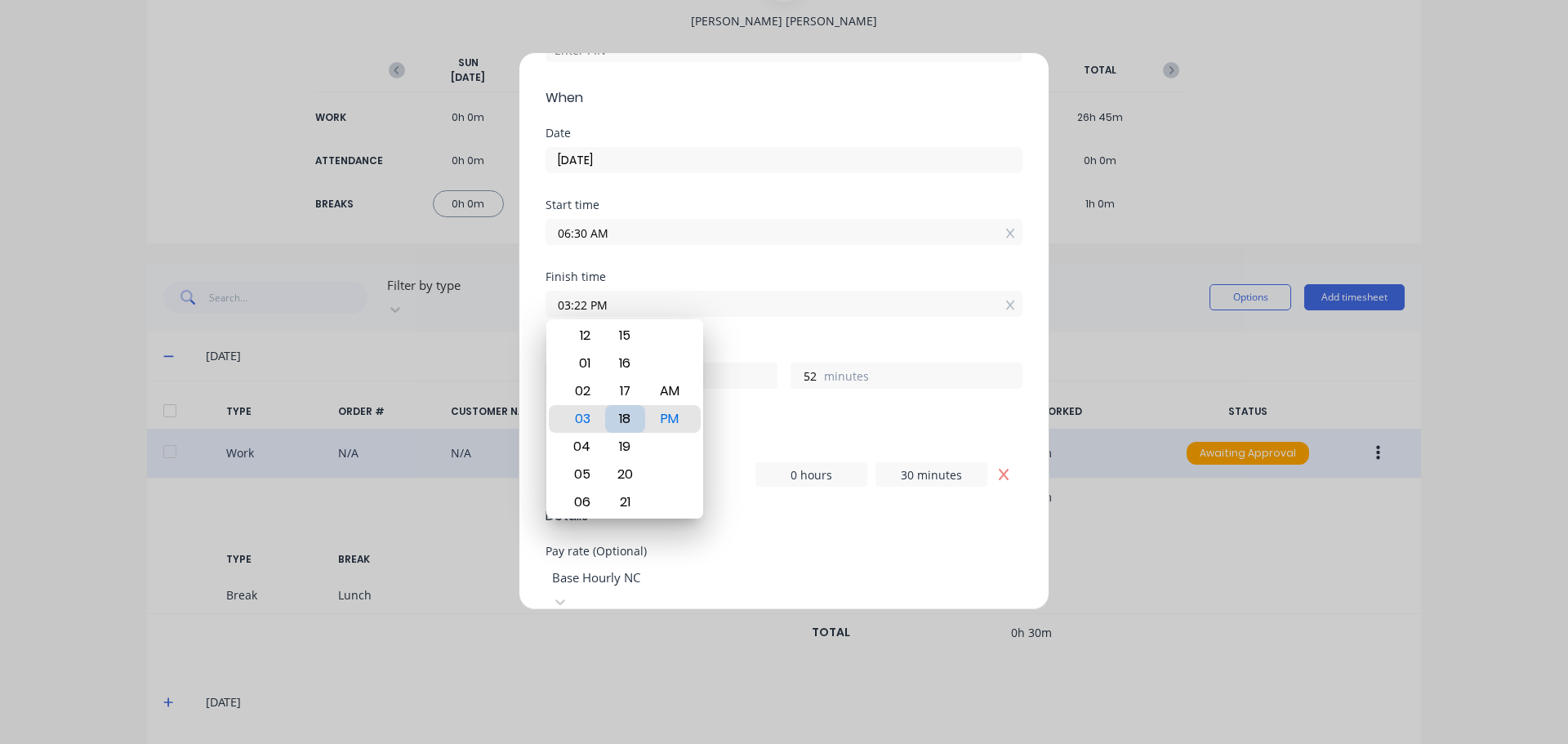
type input "03:18 PM"
type input "48"
type input "03:13 PM"
type input "43"
type input "03:09 PM"
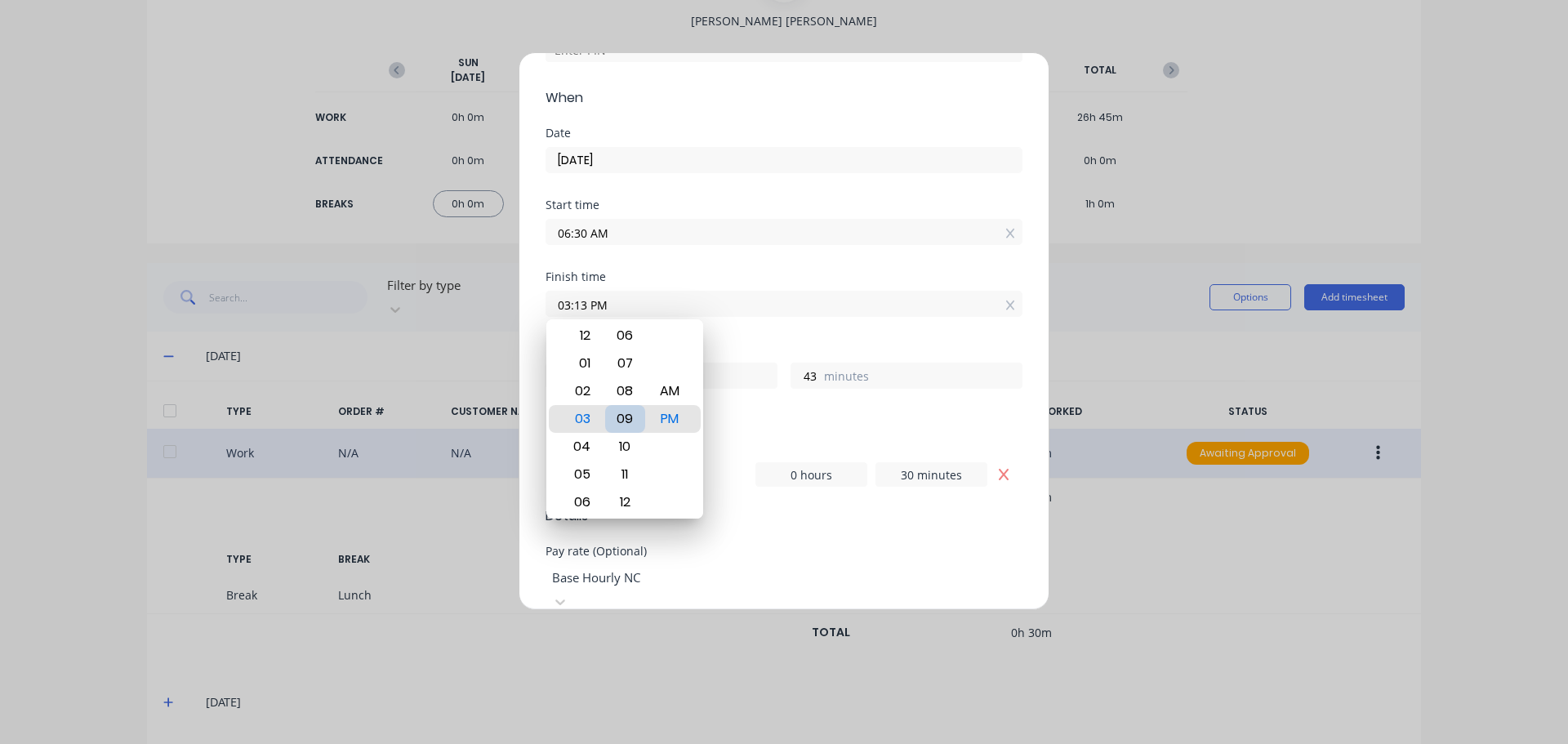
type input "39"
type input "03:04 PM"
type input "34"
type input "03:00 PM"
type input "30"
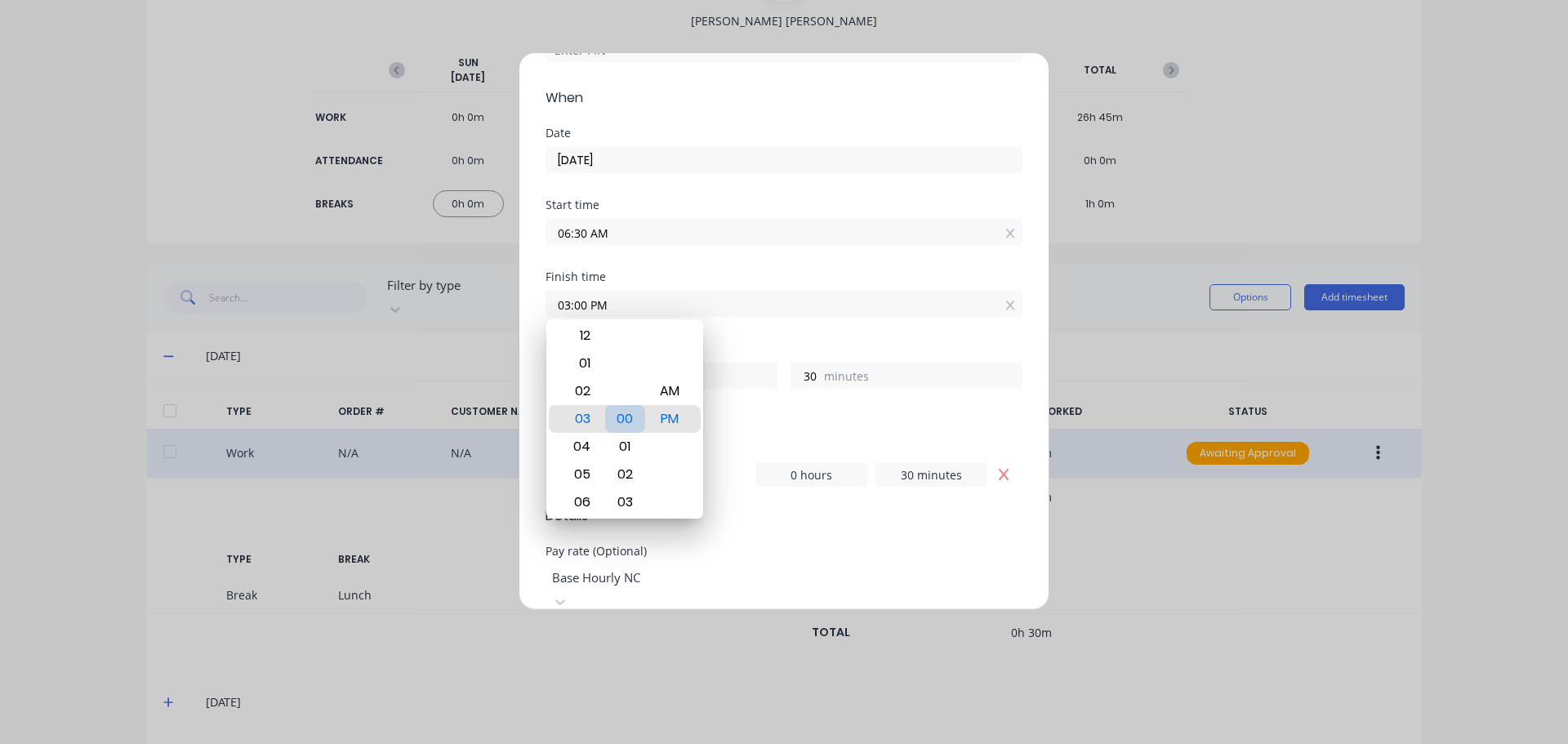
click at [637, 417] on div "00" at bounding box center [625, 418] width 40 height 28
click at [774, 246] on div "Start time 06:30 AM" at bounding box center [784, 235] width 477 height 72
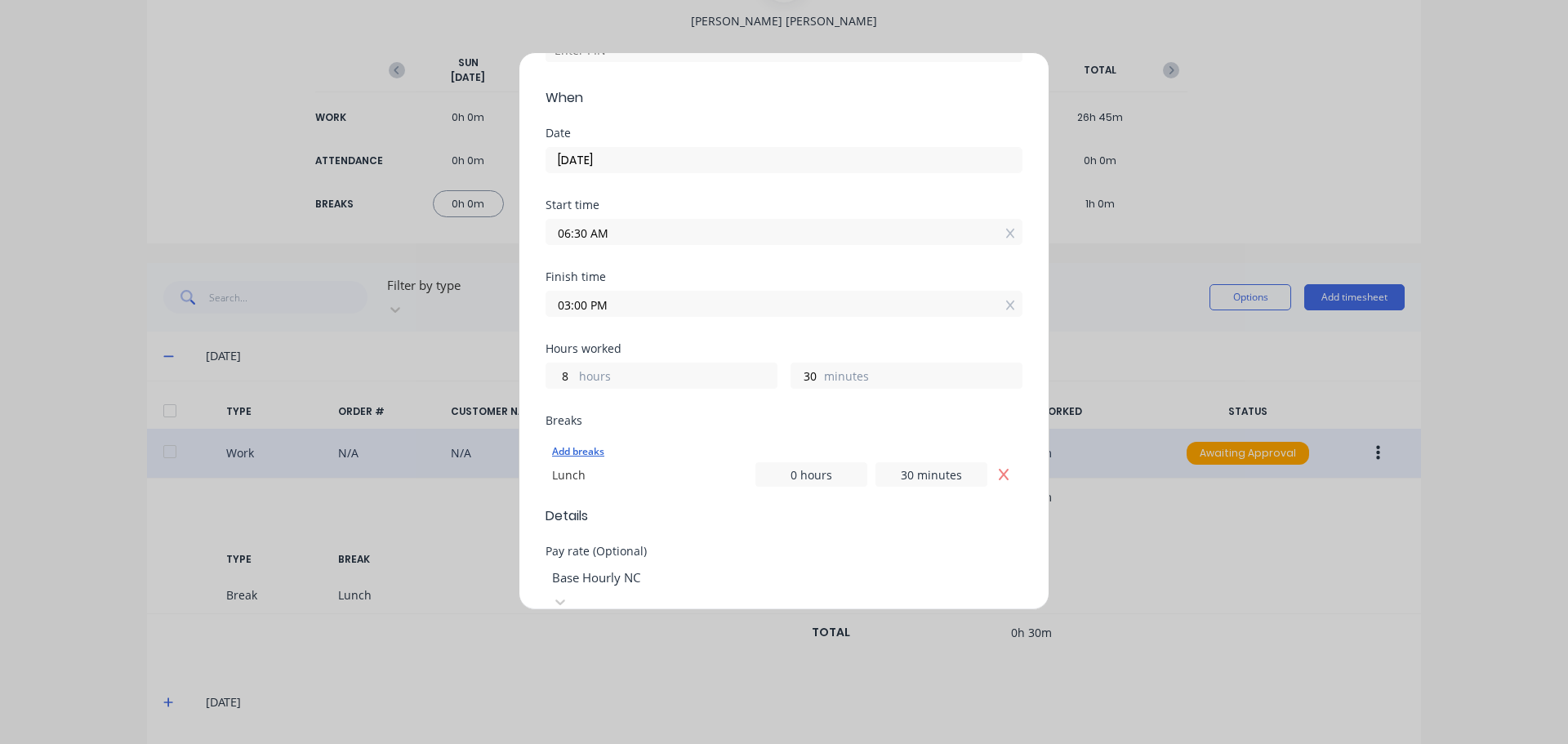
click at [582, 450] on div "Add breaks" at bounding box center [784, 452] width 464 height 21
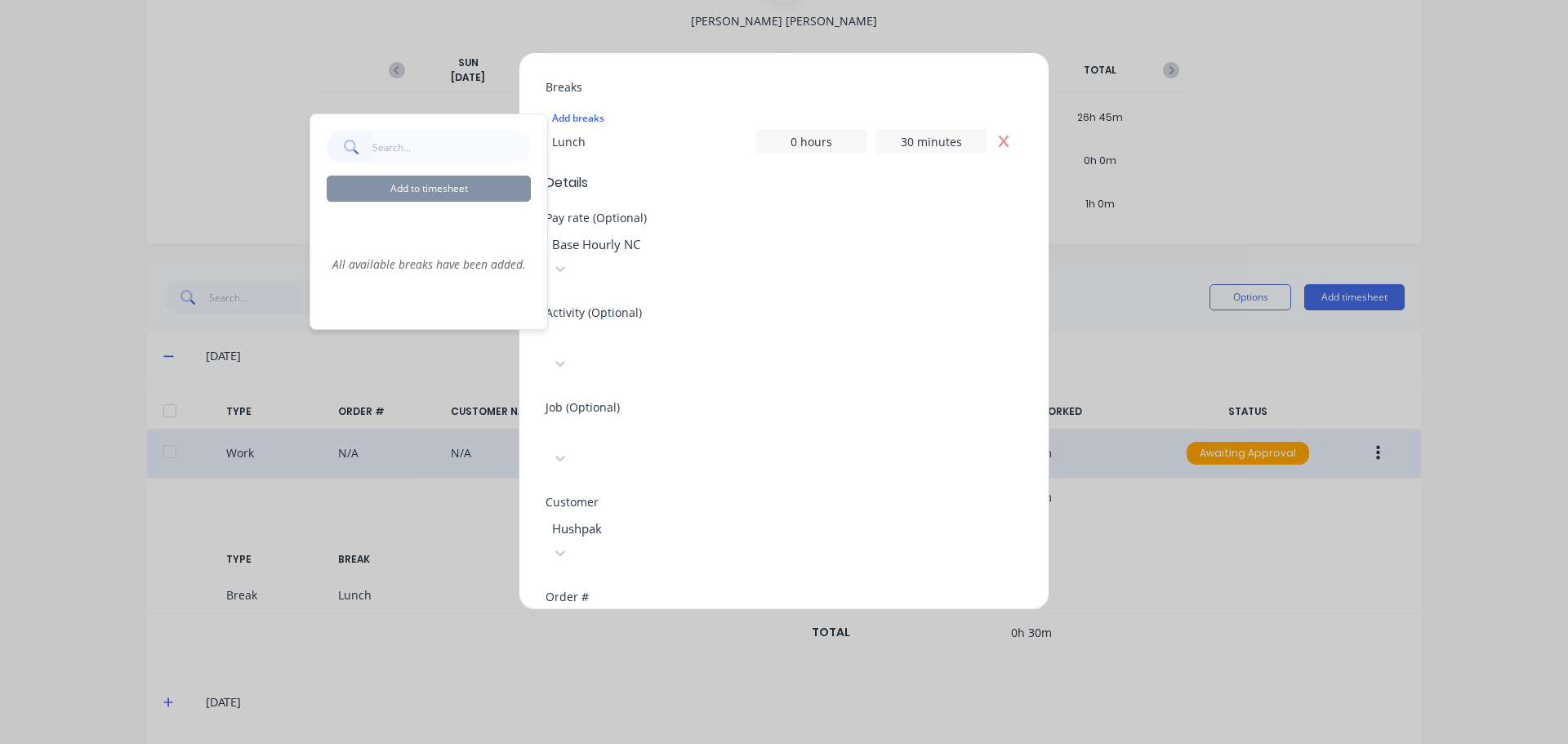
scroll to position [490, 0]
click at [607, 333] on div at bounding box center [668, 343] width 236 height 21
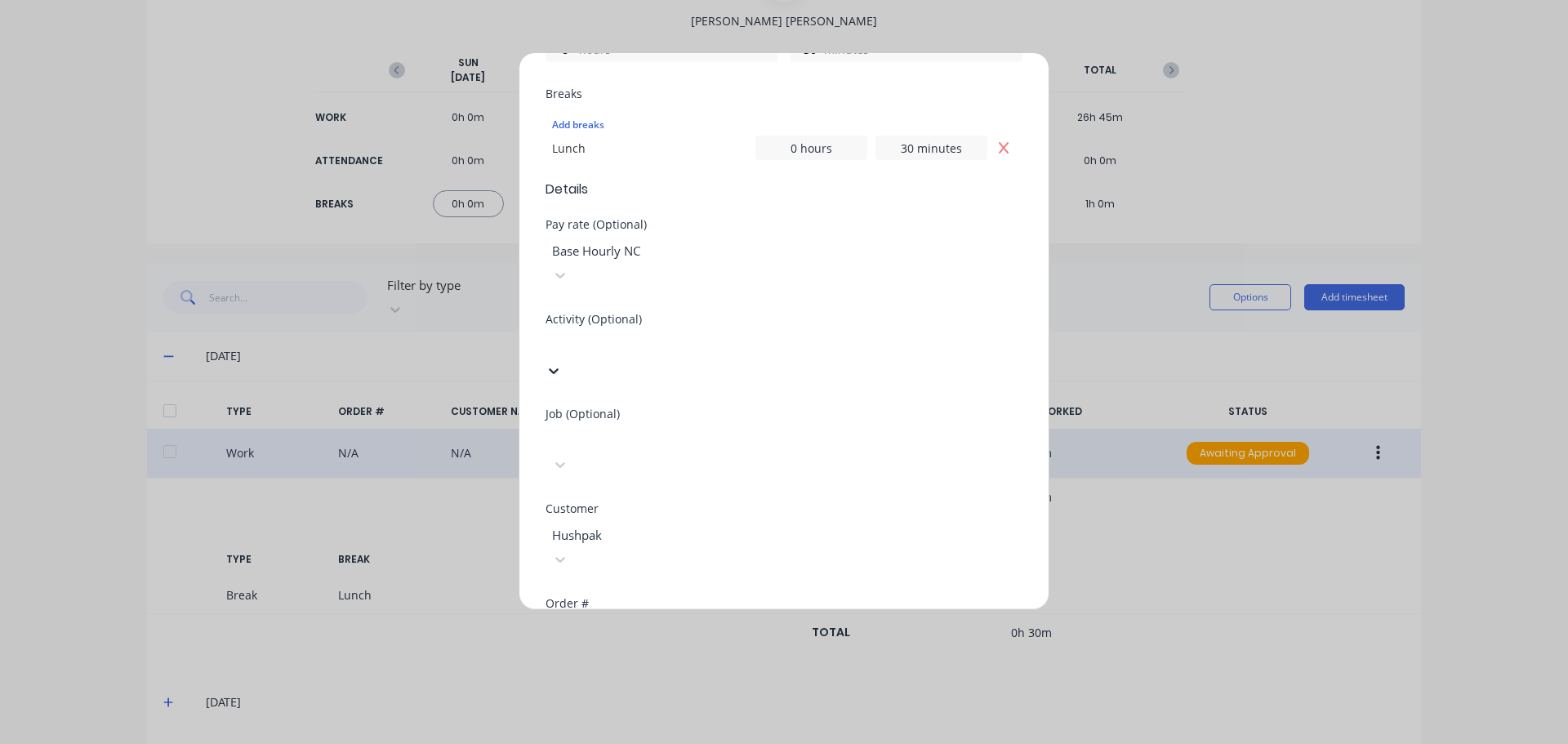
scroll to position [783, 0]
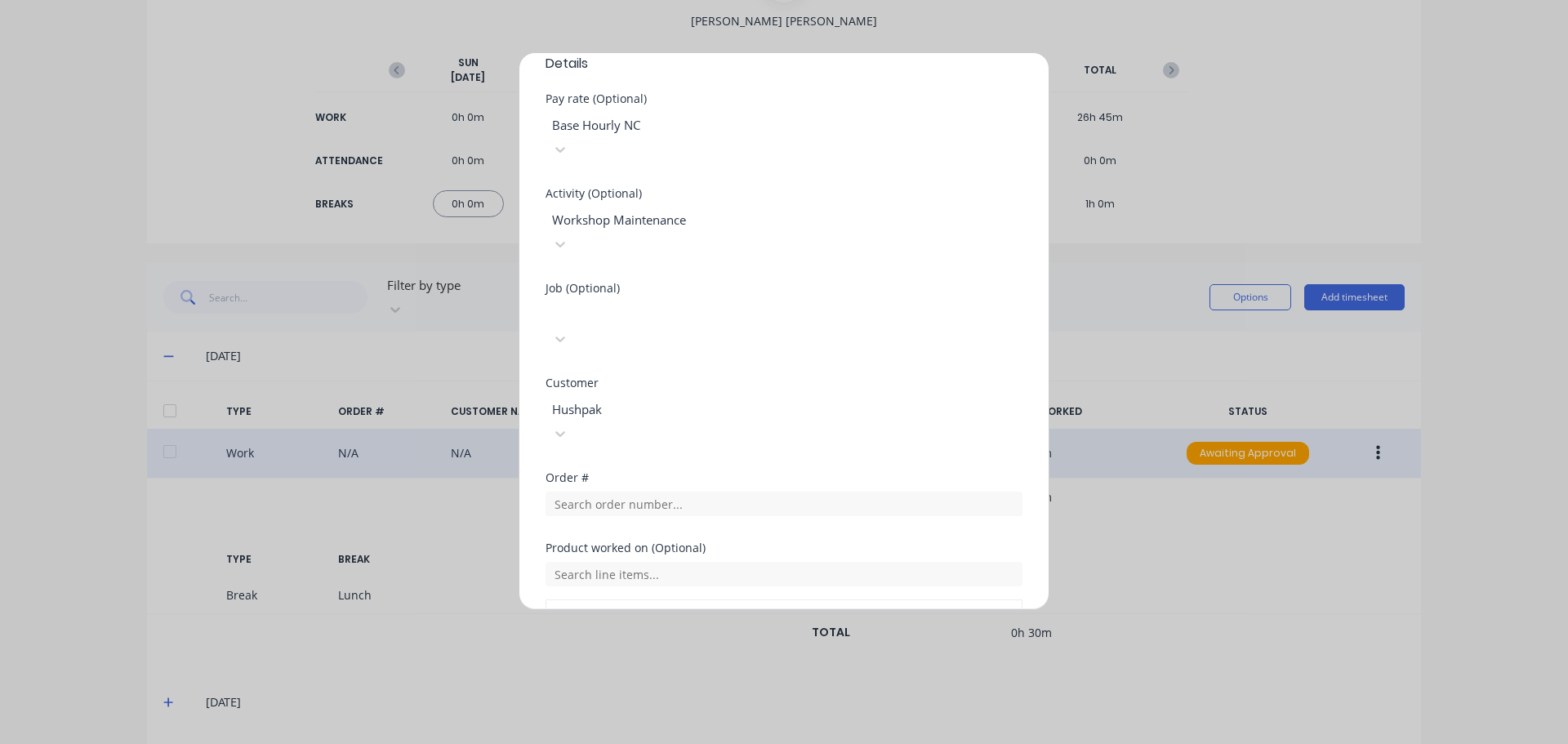
scroll to position [757, 0]
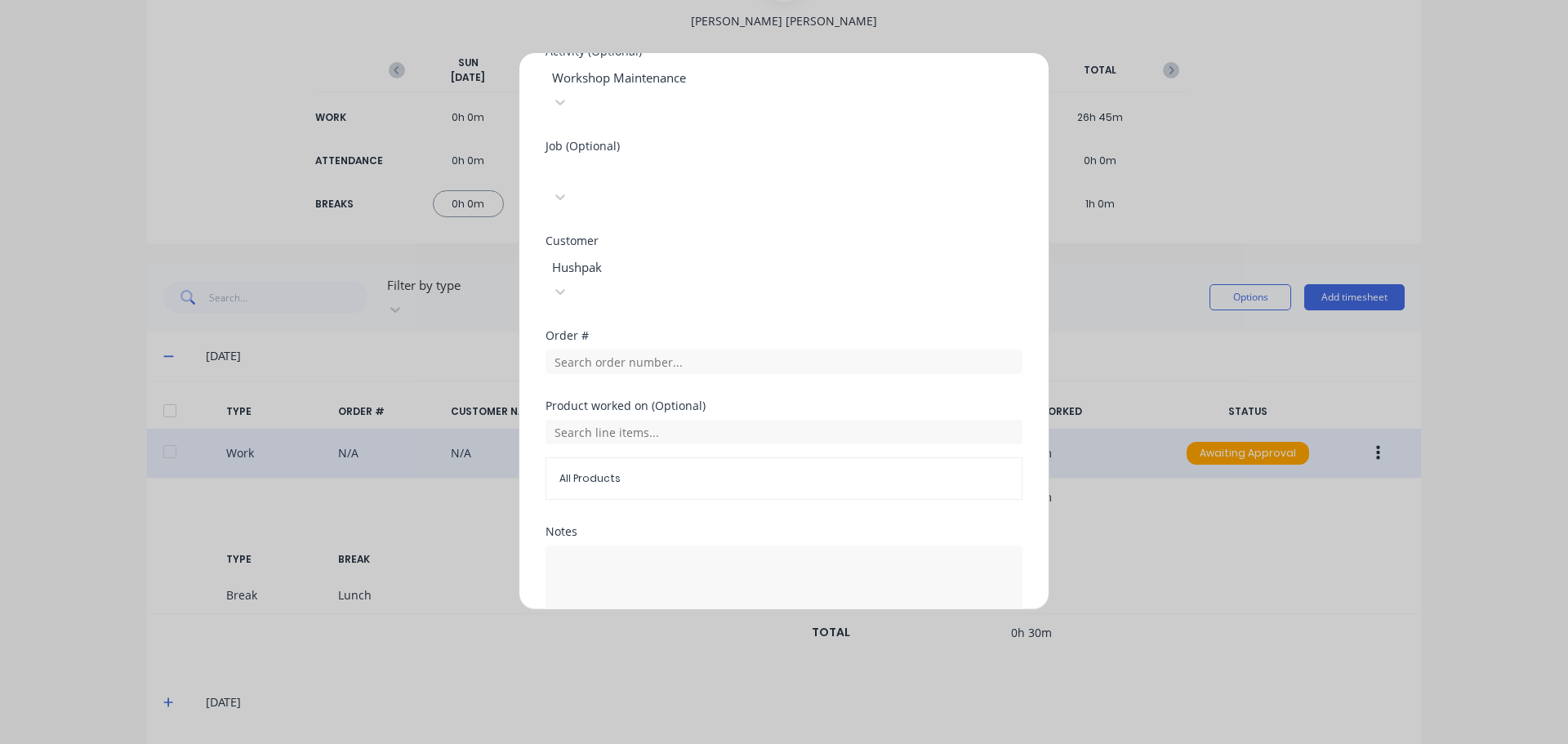
click at [741, 658] on button "Edit time tracking entry" at bounding box center [745, 671] width 140 height 26
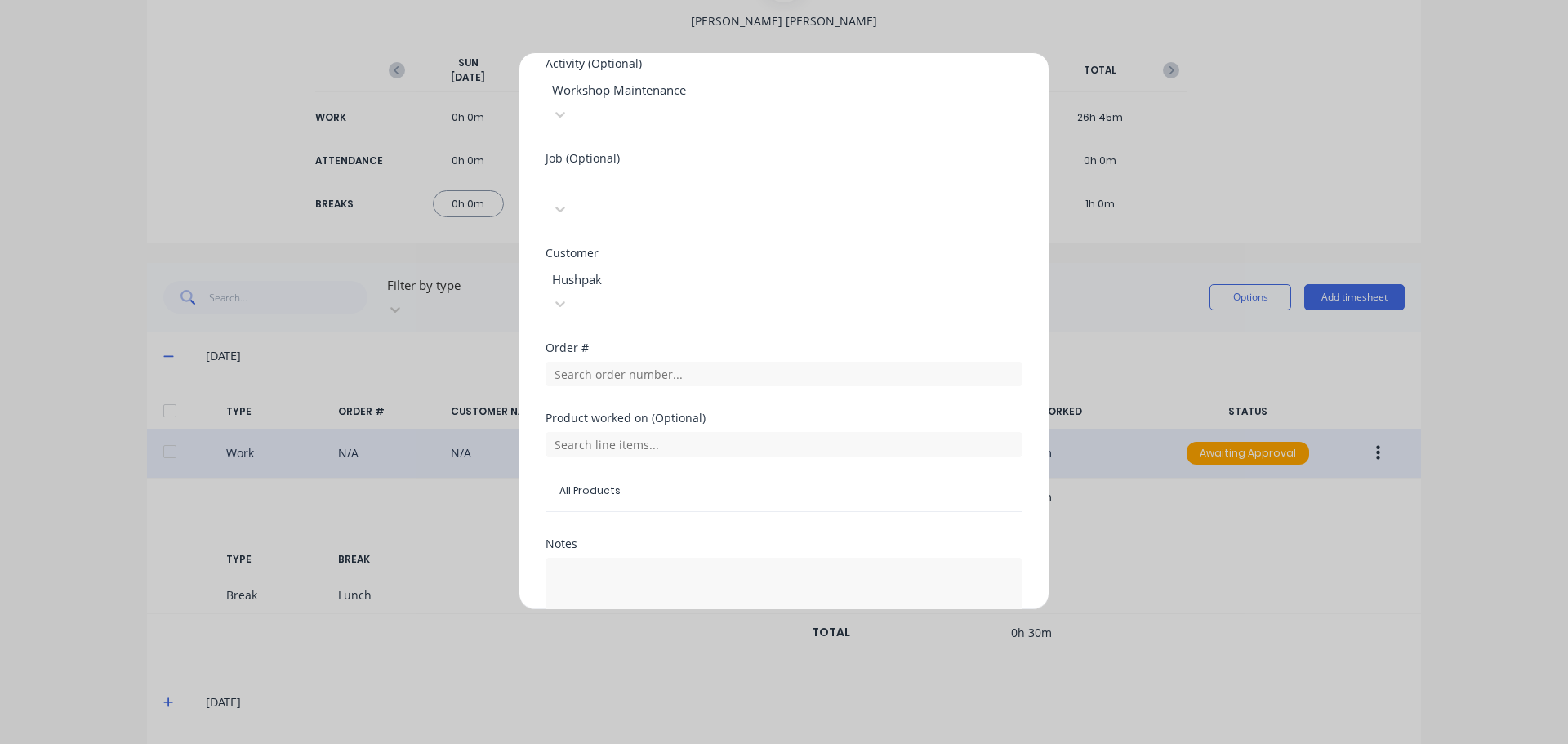
scroll to position [770, 0]
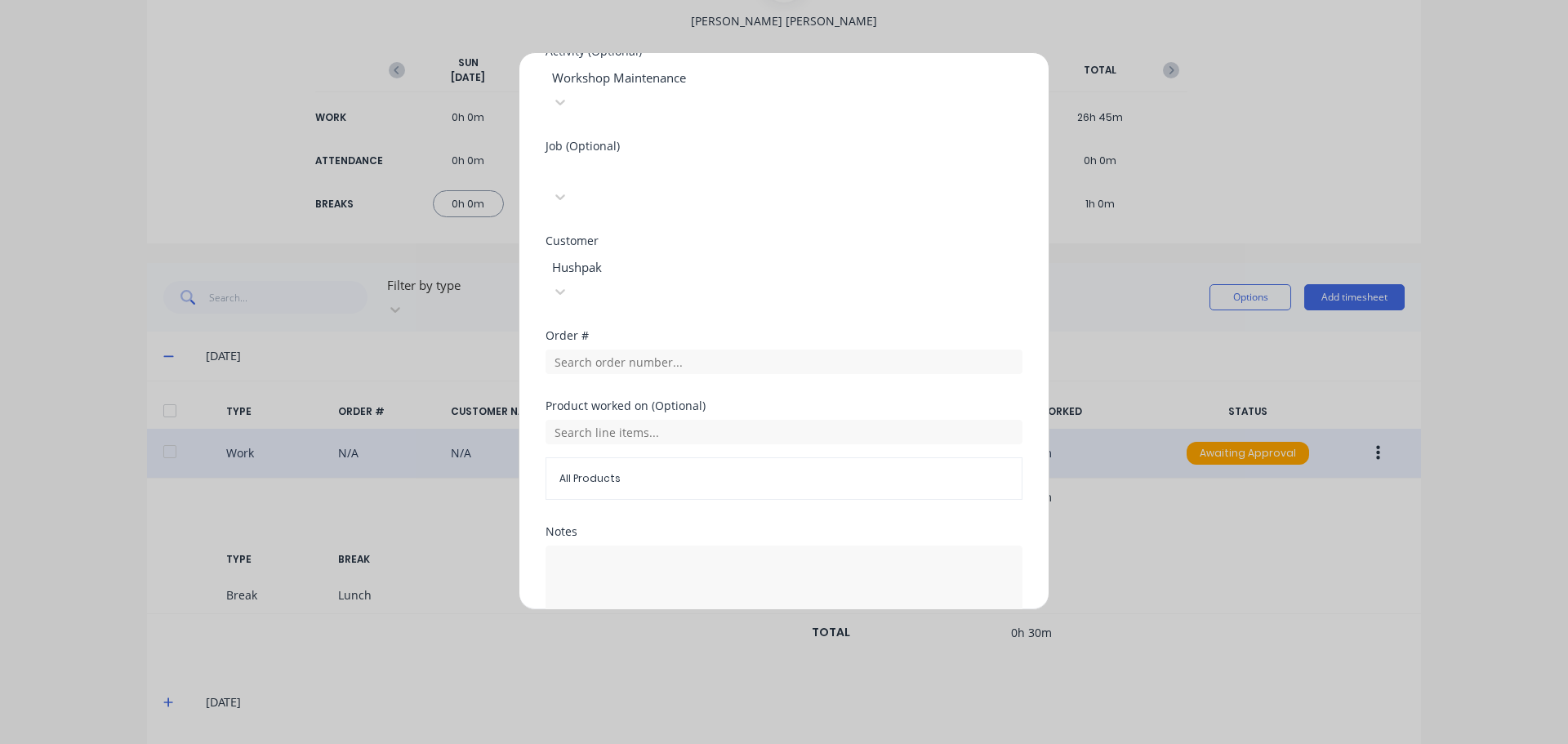
click at [754, 658] on button "Edit time tracking entry" at bounding box center [745, 671] width 140 height 26
click at [729, 658] on button "Edit time tracking entry" at bounding box center [745, 671] width 140 height 26
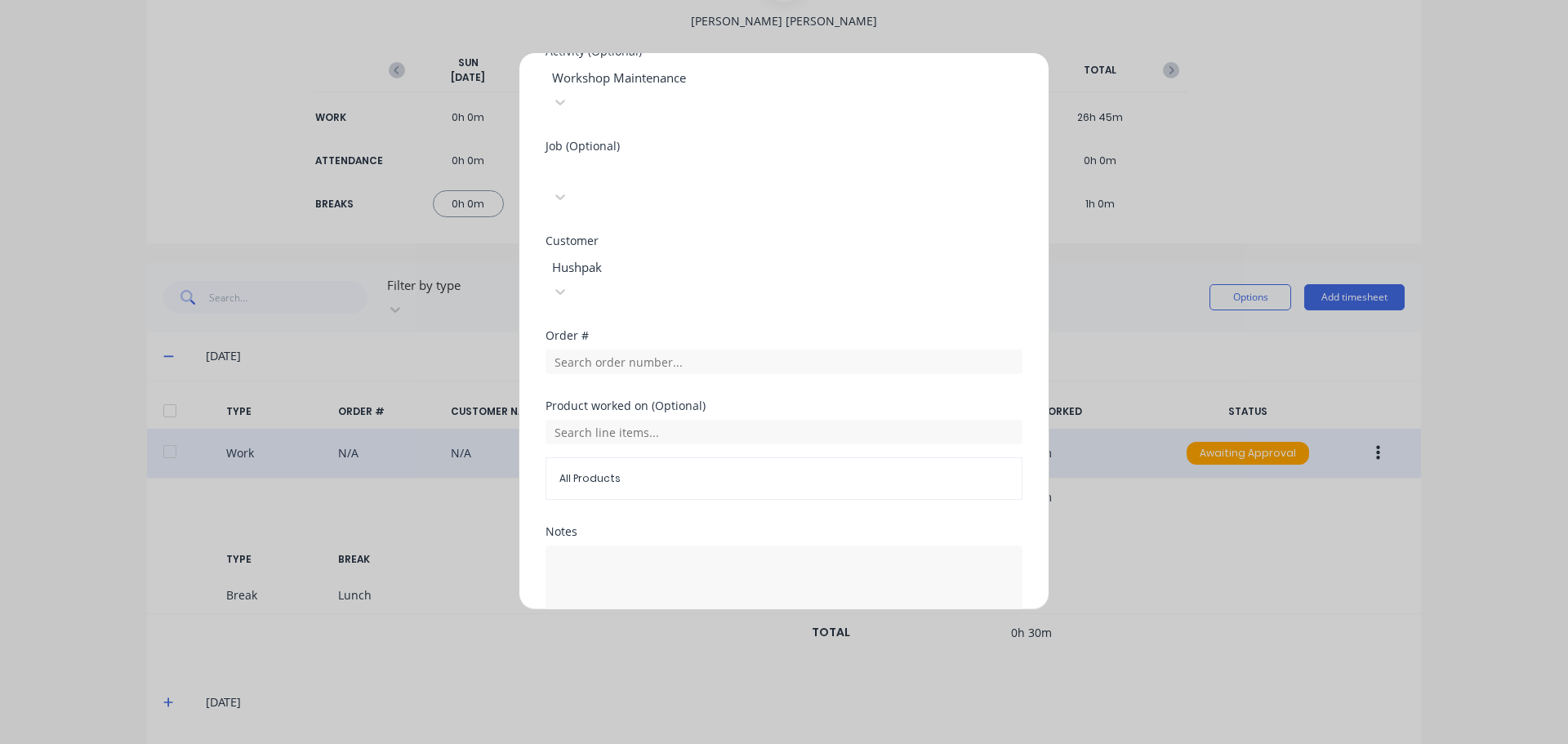
click at [1101, 532] on div "Edit time tracking entry Work Attendance PIN Required When Date [DATE] Start ti…" at bounding box center [784, 372] width 1568 height 744
click at [767, 658] on button "Edit time tracking entry" at bounding box center [745, 671] width 140 height 26
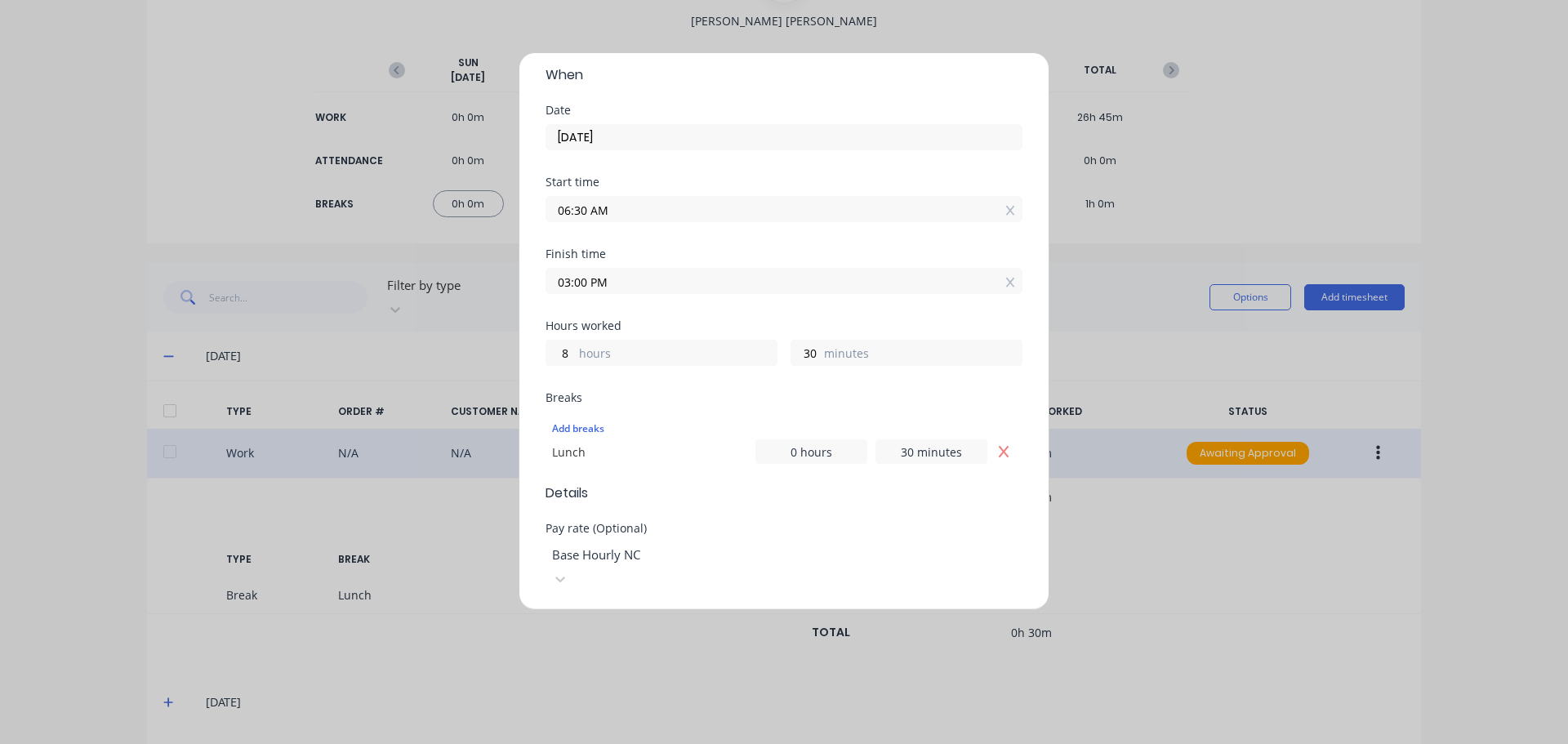
scroll to position [0, 0]
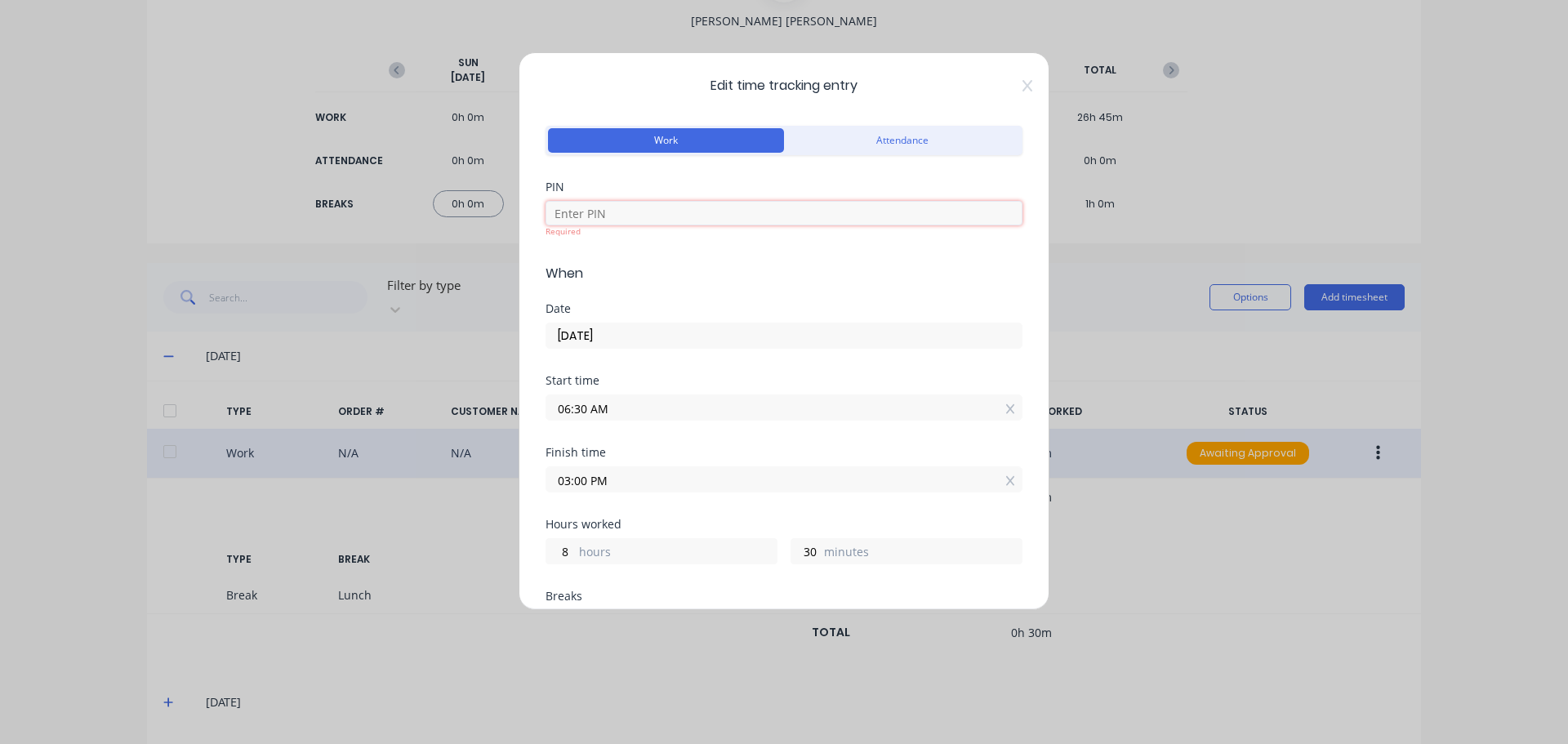
click at [627, 210] on input at bounding box center [784, 212] width 477 height 24
type input "1971"
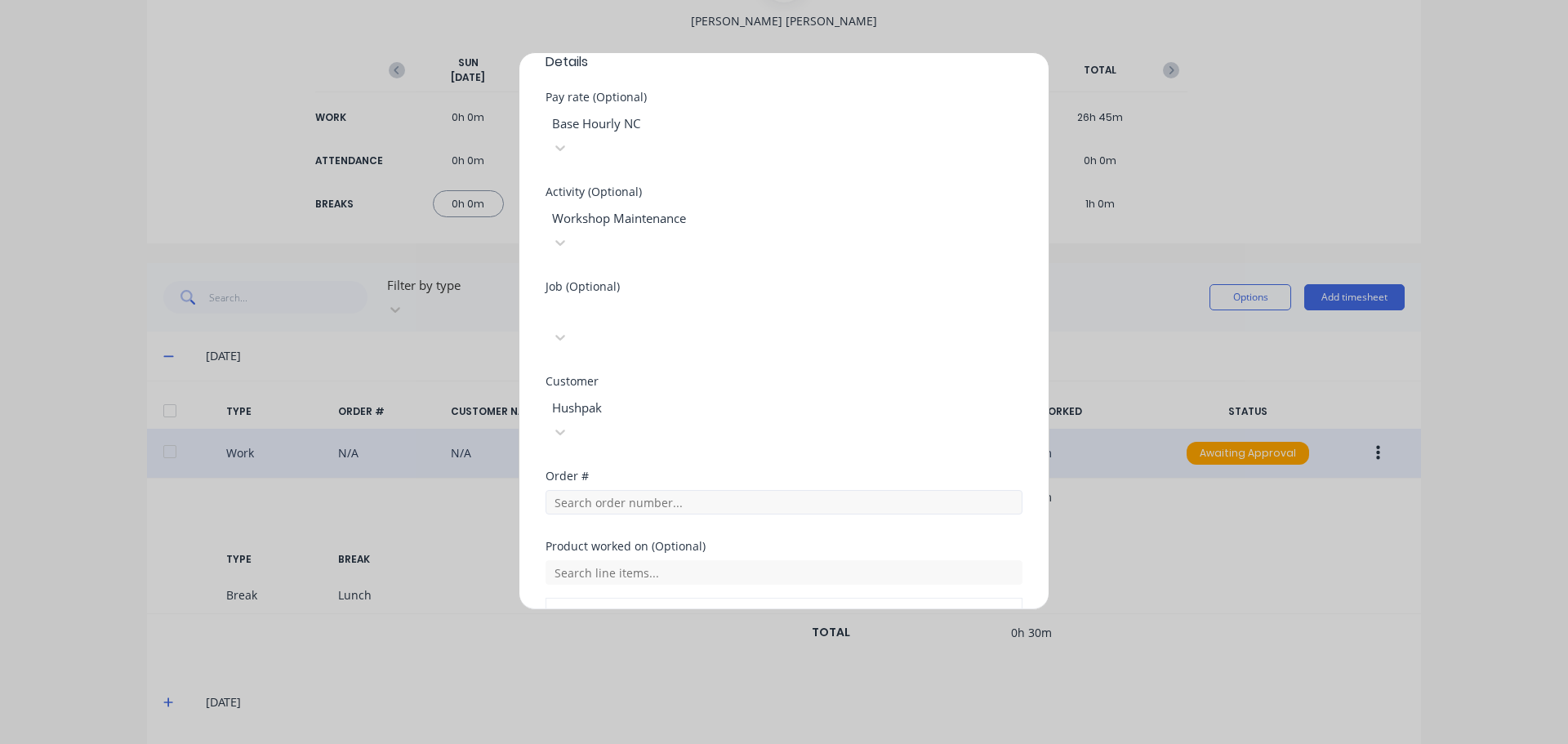
scroll to position [770, 0]
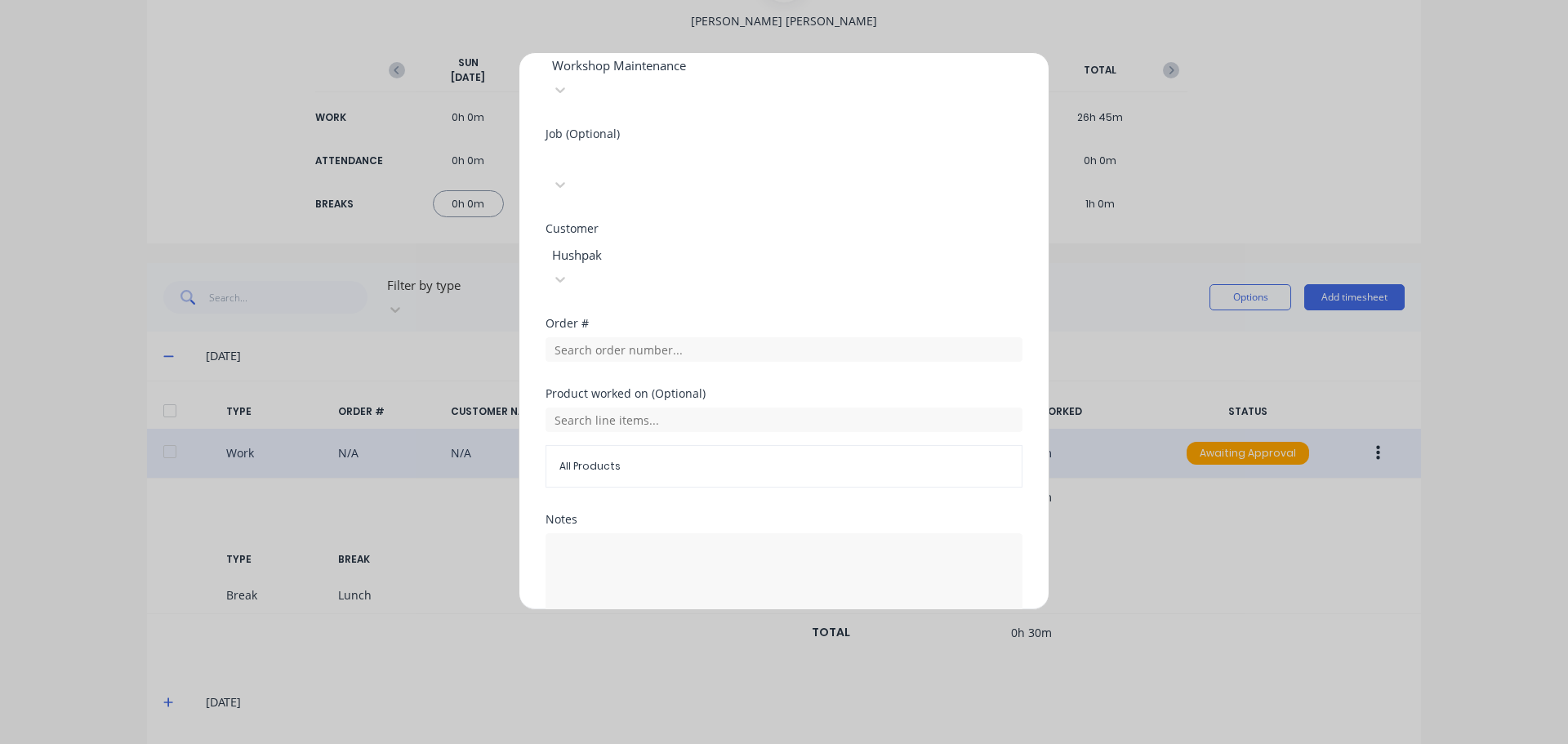
click at [735, 646] on button "Edit time tracking entry" at bounding box center [745, 658] width 140 height 26
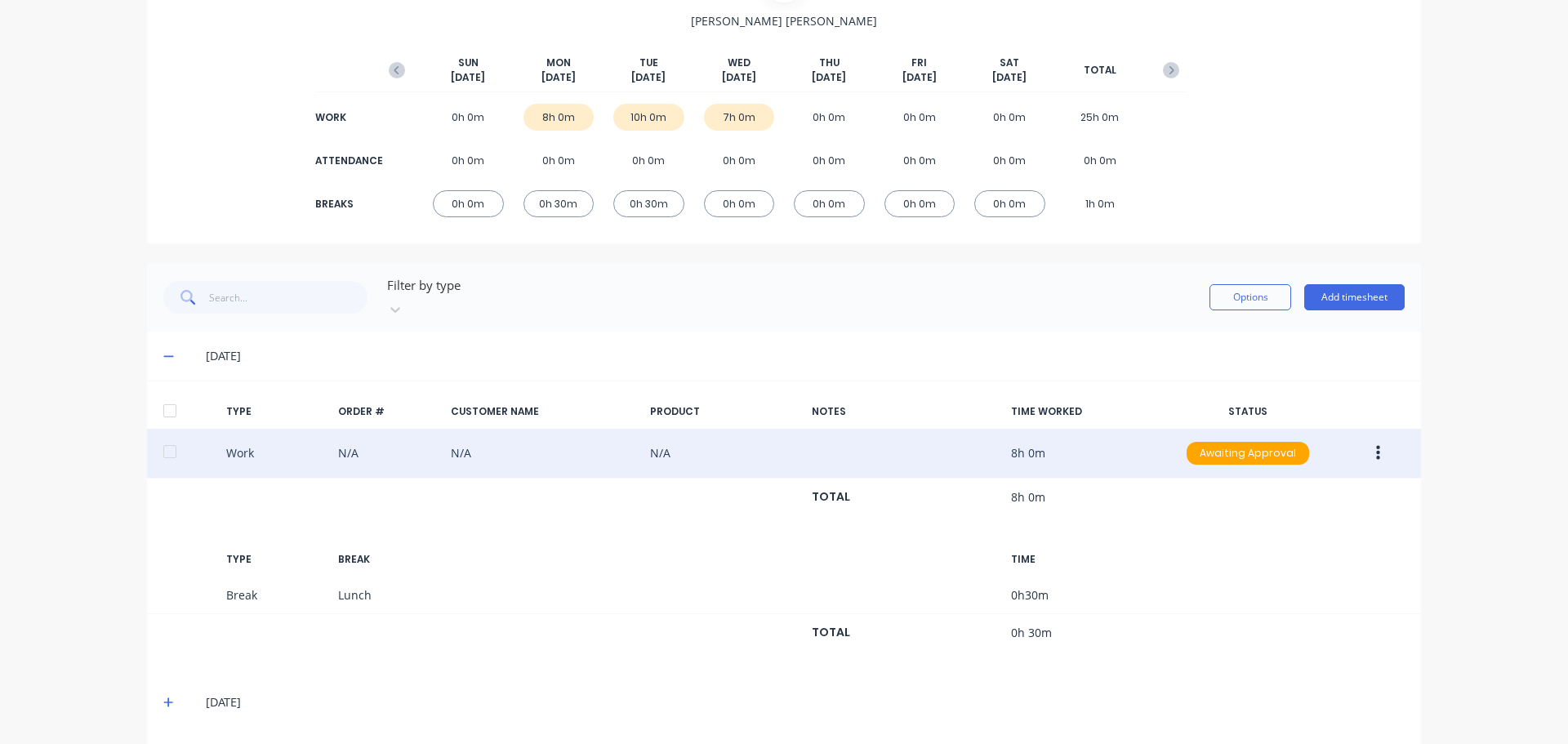
scroll to position [200, 0]
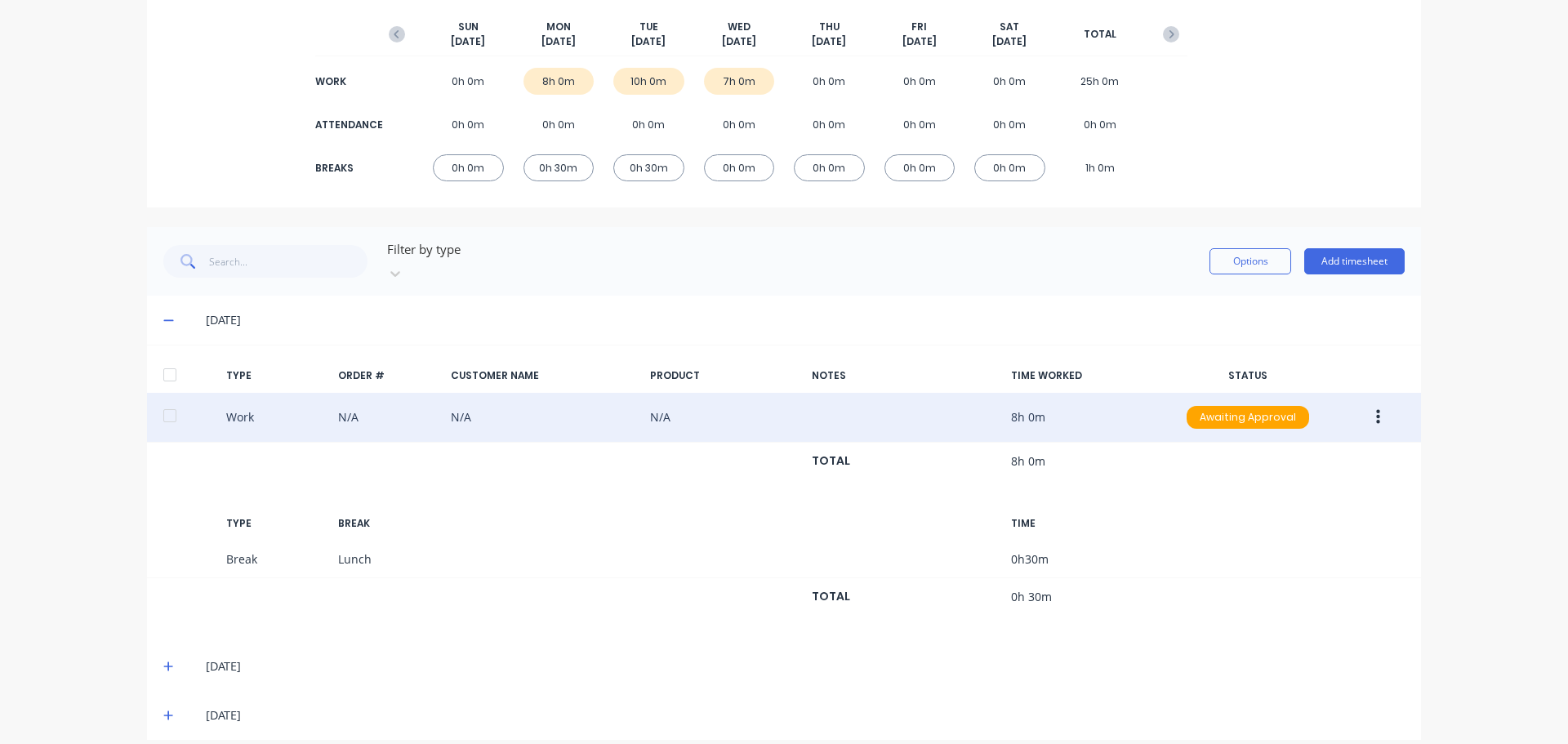
click at [163, 662] on icon at bounding box center [167, 666] width 10 height 10
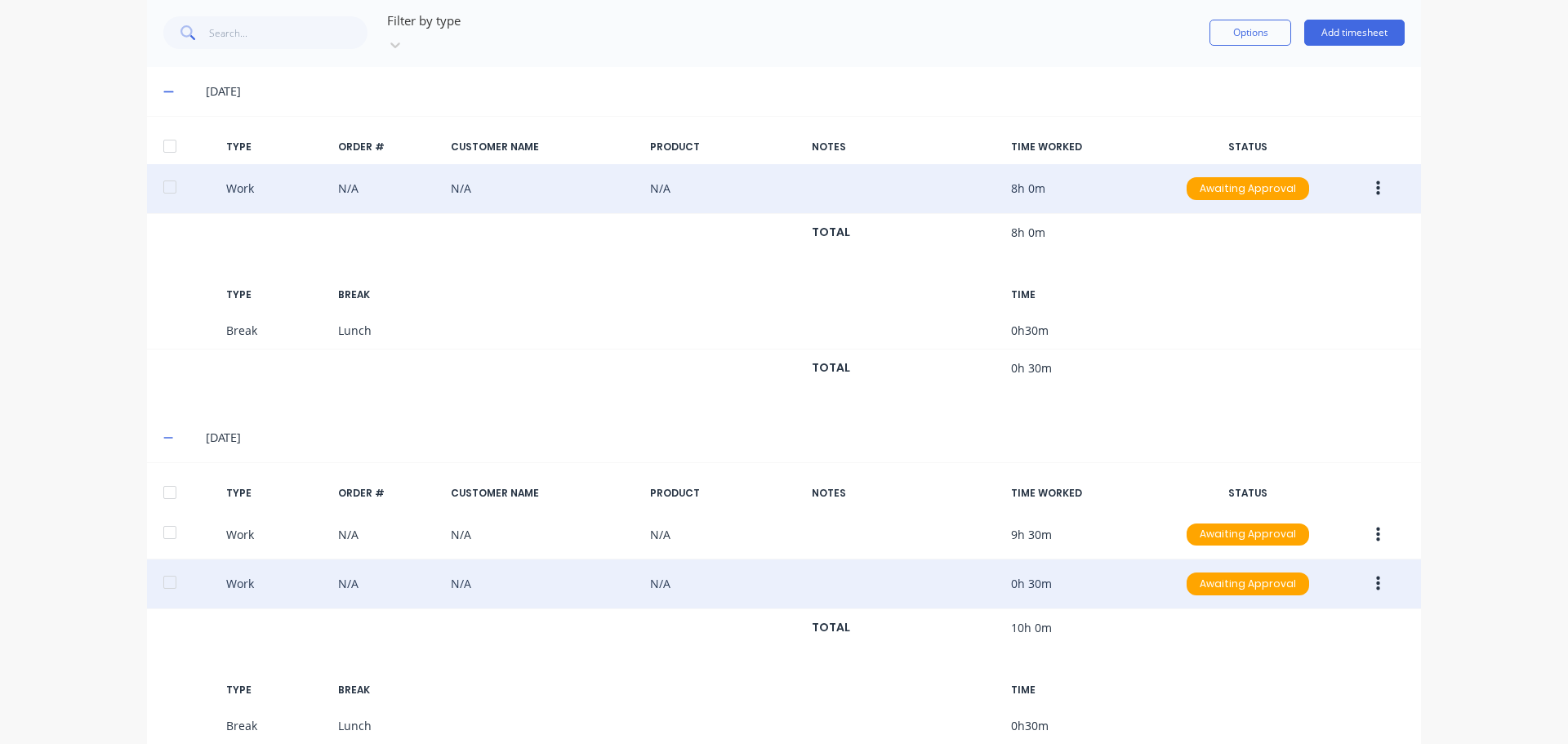
scroll to position [545, 0]
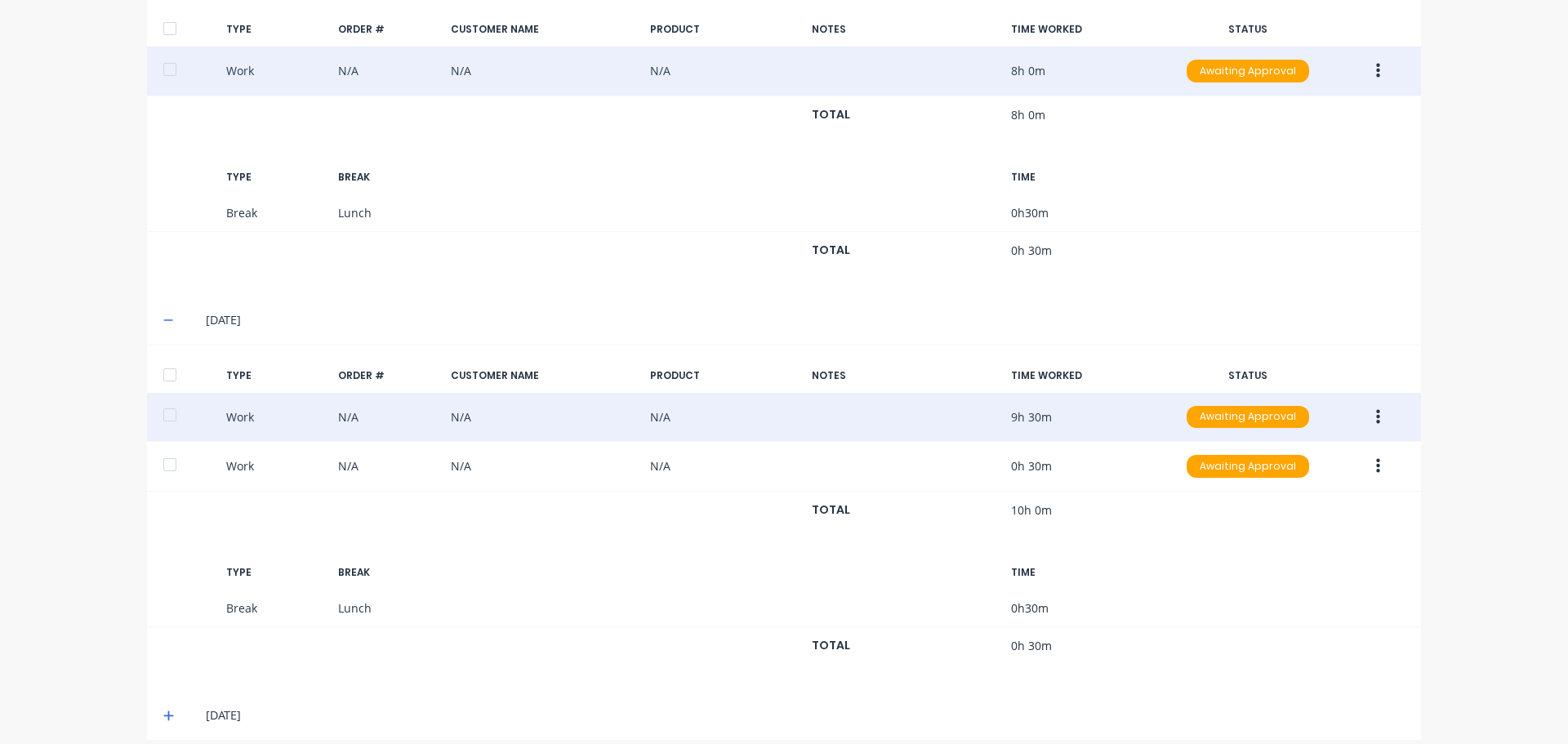
click at [1376, 408] on icon "button" at bounding box center [1378, 417] width 4 height 18
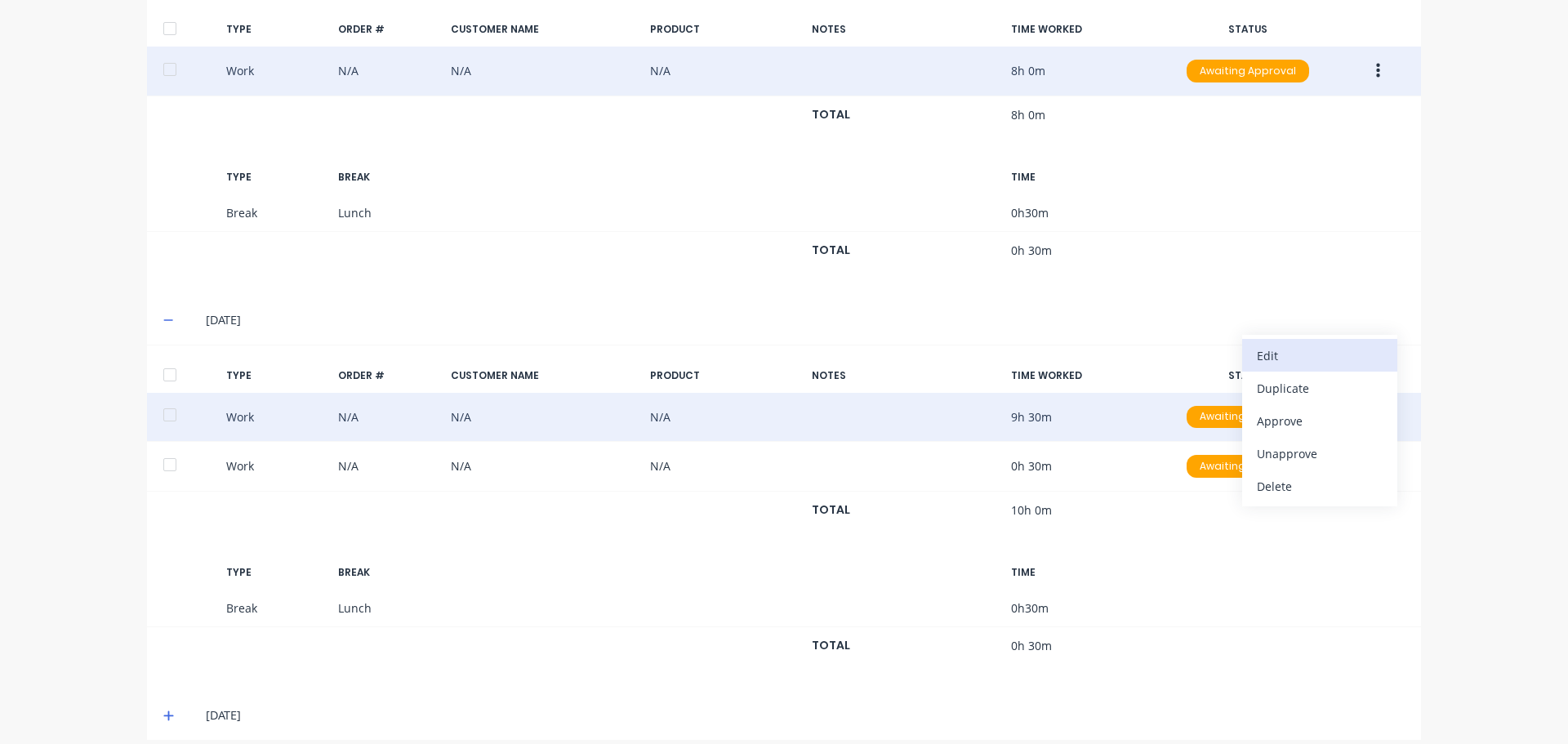
click at [1278, 344] on div "Edit" at bounding box center [1320, 355] width 125 height 23
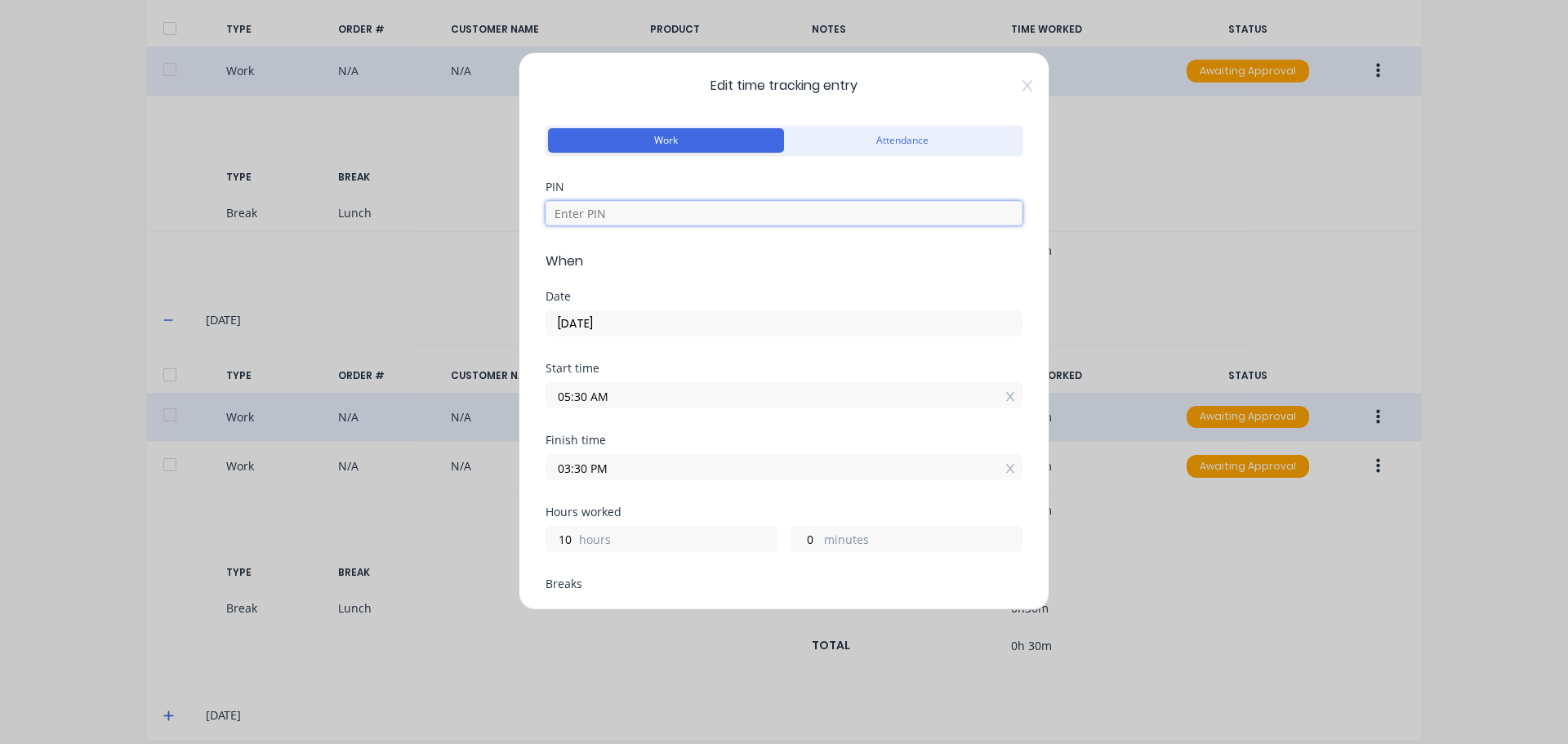
click at [589, 218] on input at bounding box center [784, 212] width 477 height 24
type input "1971"
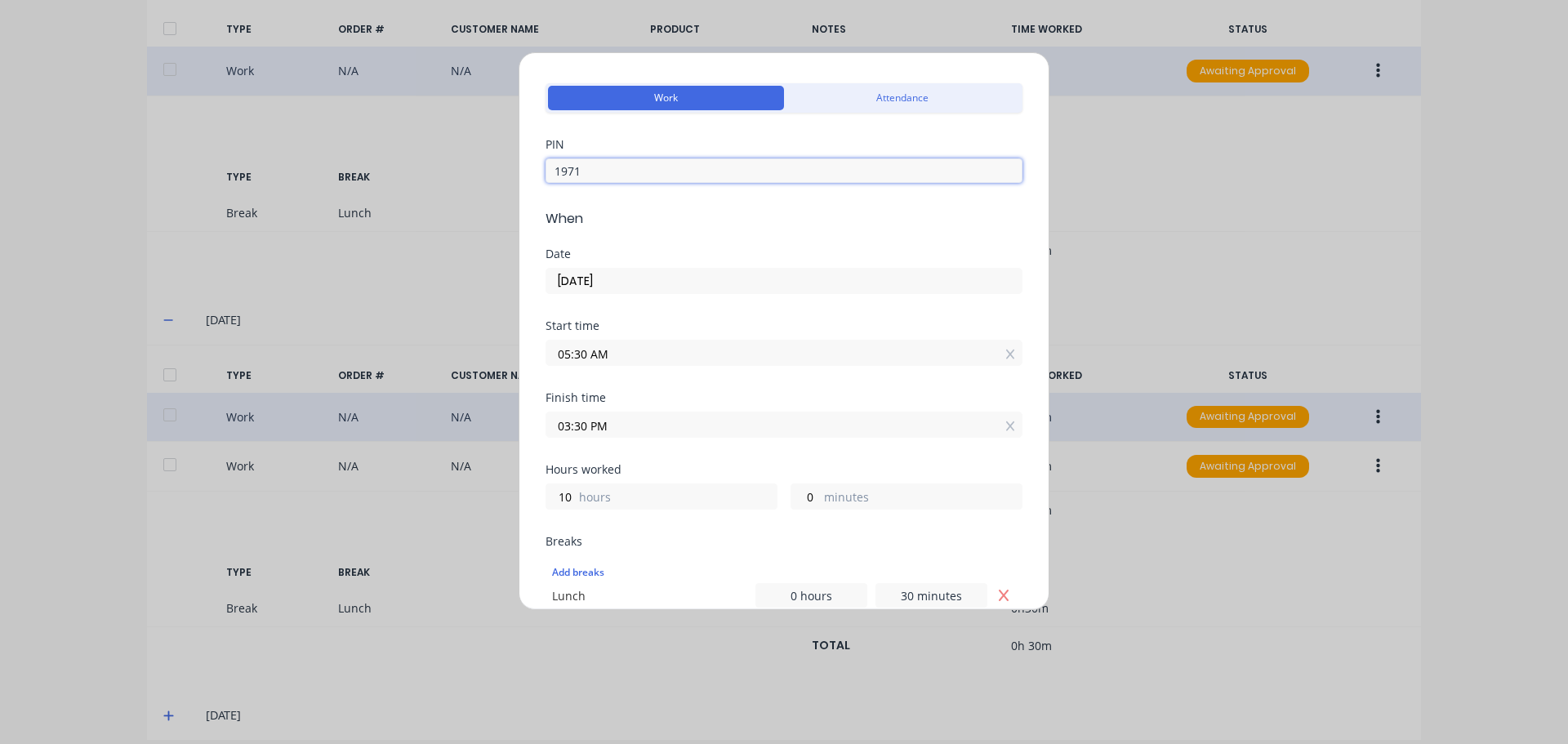
scroll to position [81, 0]
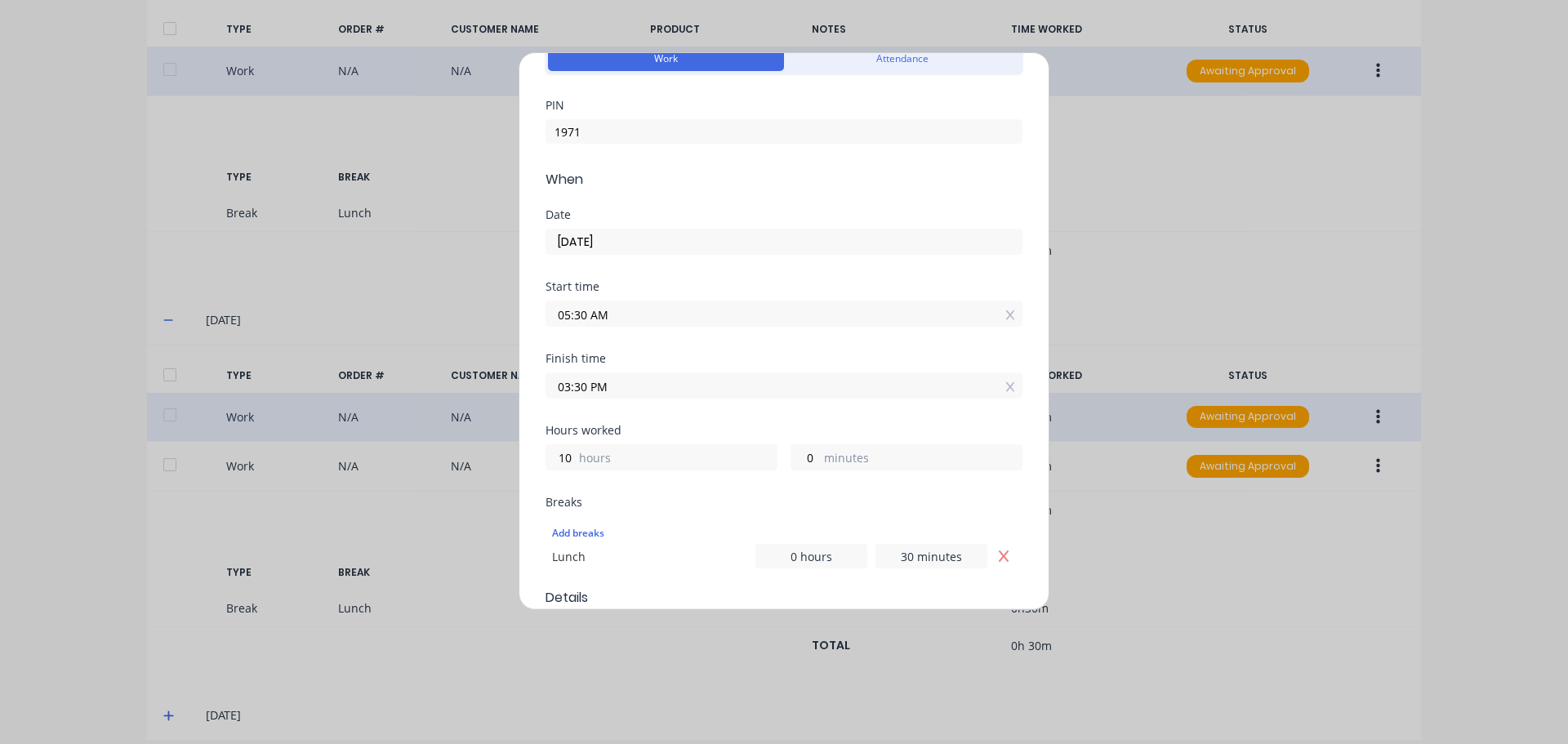
click at [627, 387] on input "03:30 PM" at bounding box center [784, 385] width 476 height 24
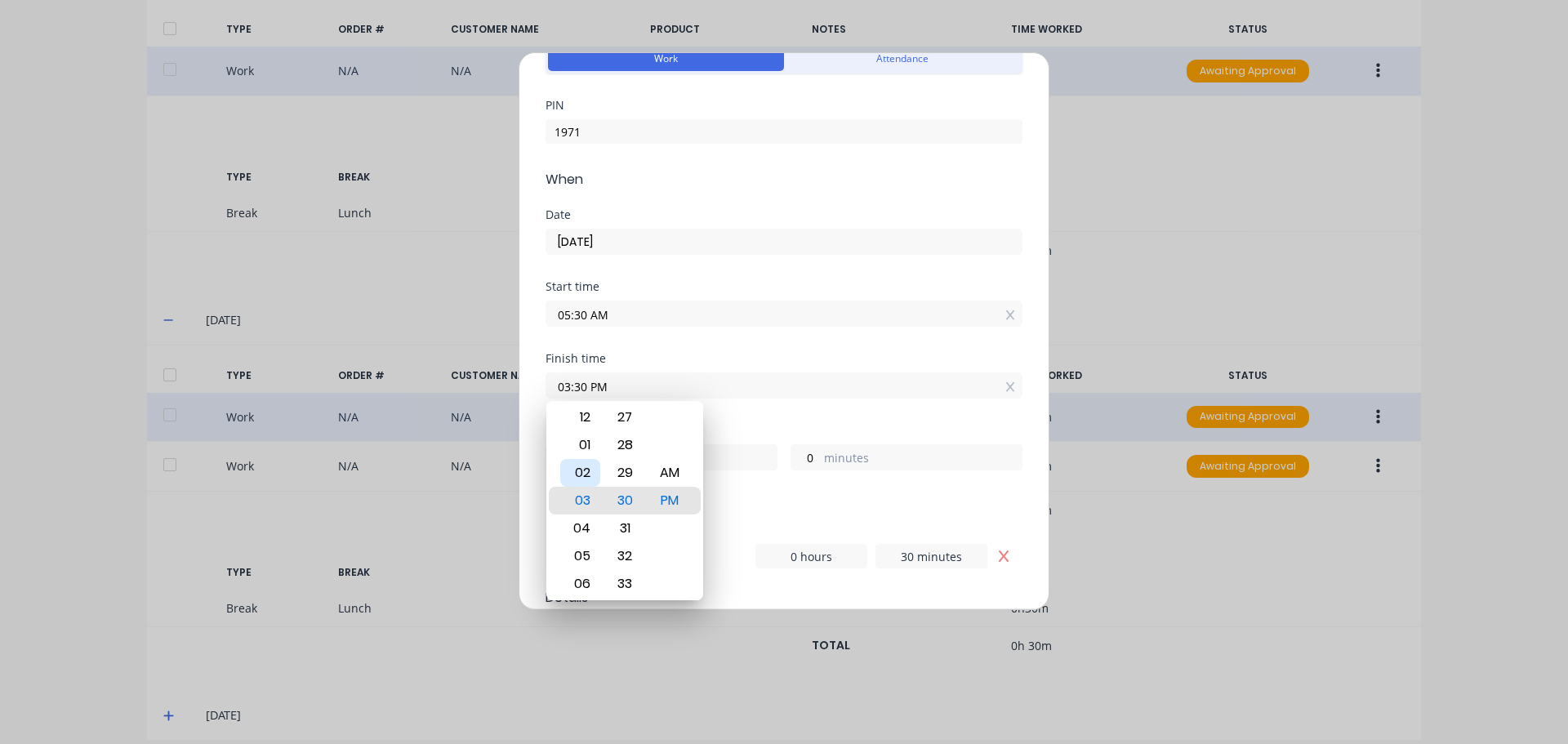
type input "02:30 PM"
type input "9"
click at [764, 365] on div "Finish time 02:30 PM" at bounding box center [784, 375] width 477 height 46
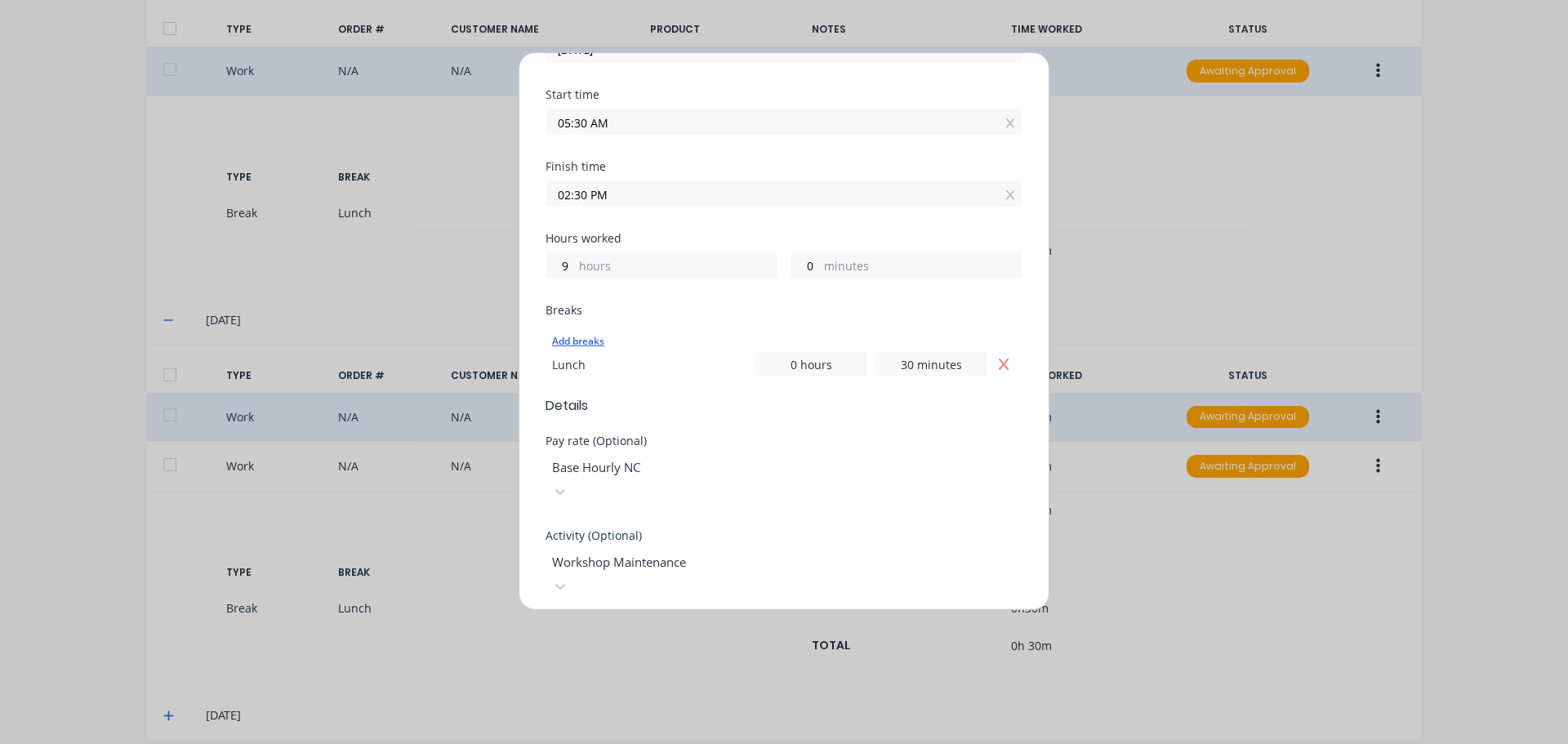
scroll to position [245, 0]
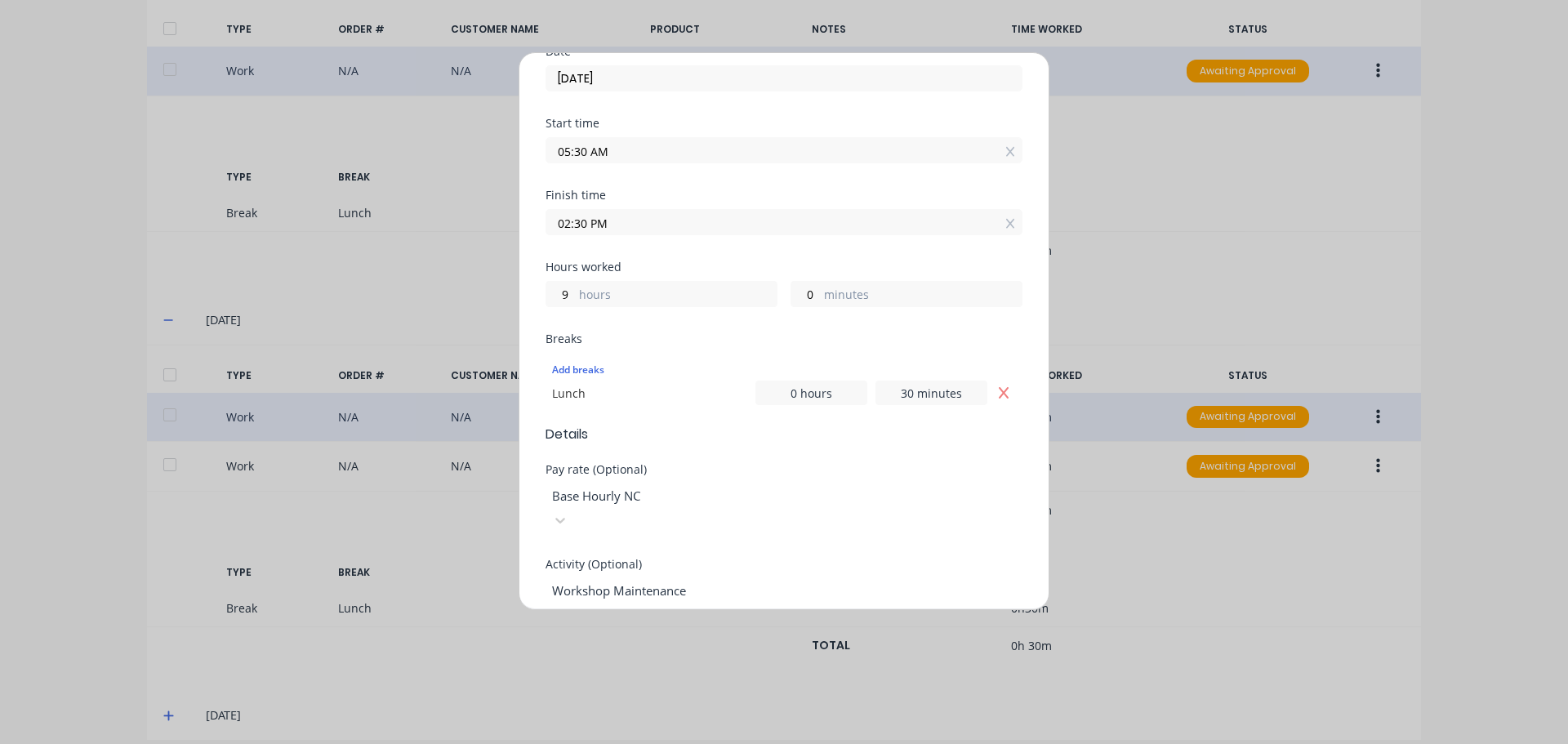
click at [598, 227] on input "02:30 PM" at bounding box center [784, 221] width 476 height 24
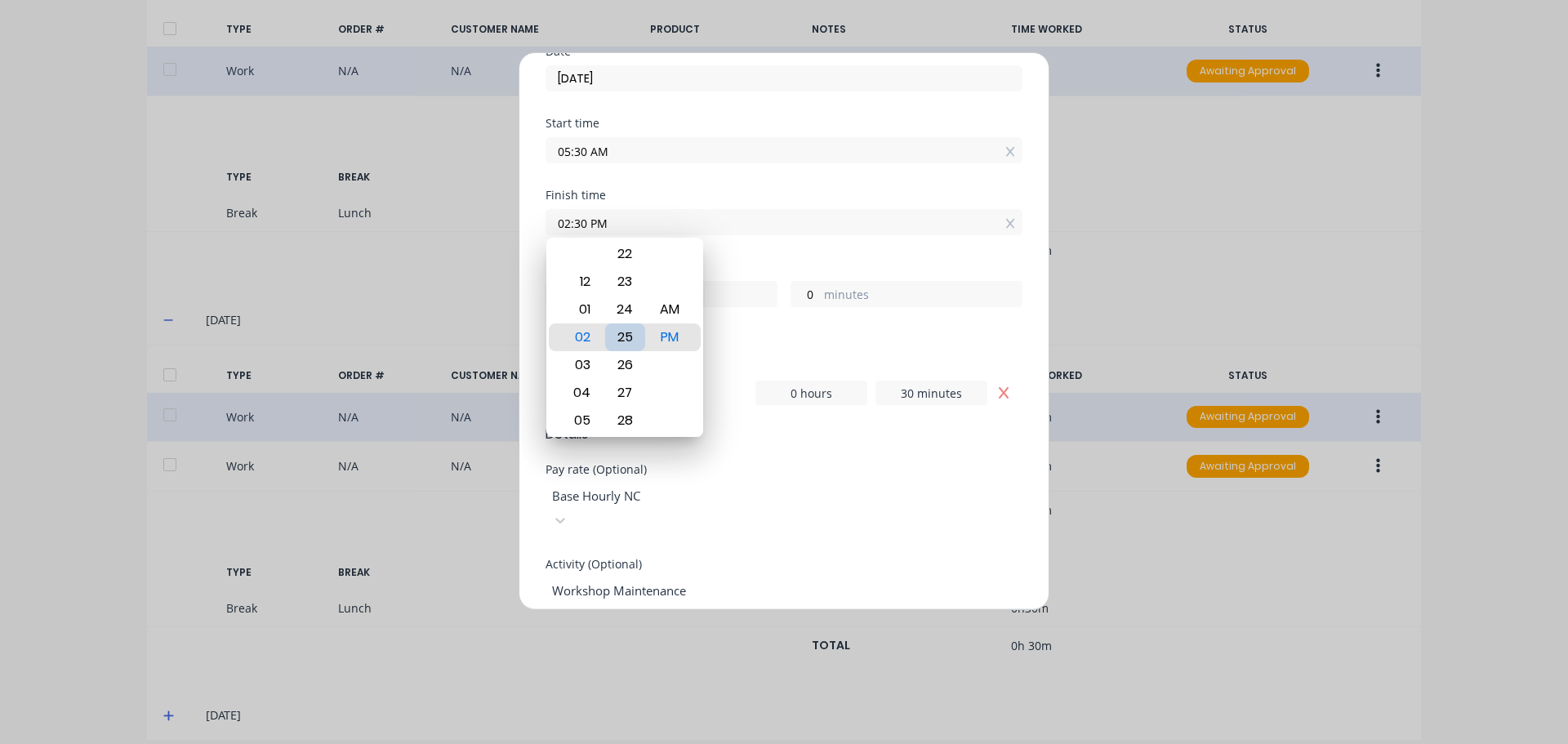
type input "02:25 PM"
type input "8"
type input "55"
type input "02:20 PM"
type input "50"
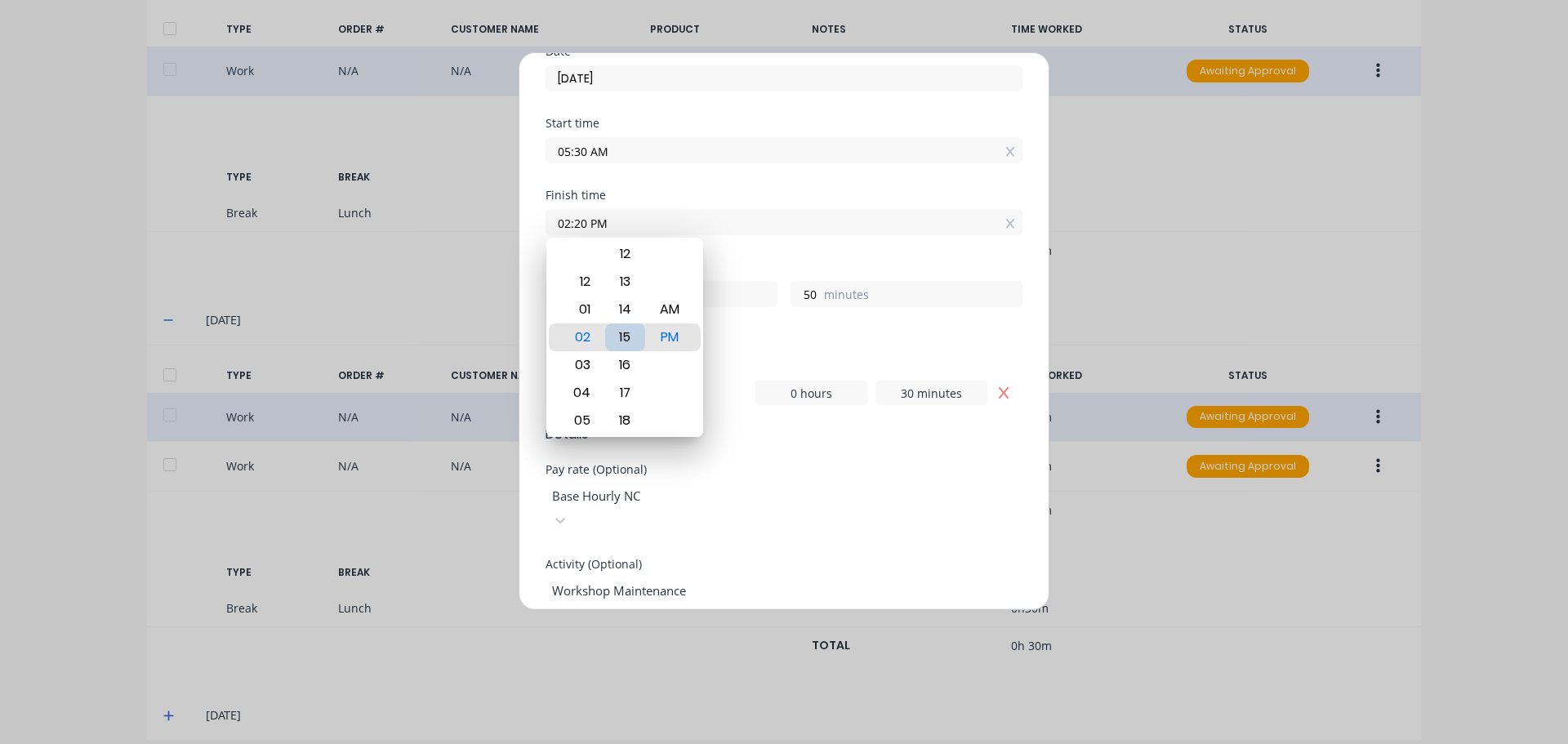
type input "02:15 PM"
type input "45"
type input "02:10 PM"
type input "40"
type input "02:06 PM"
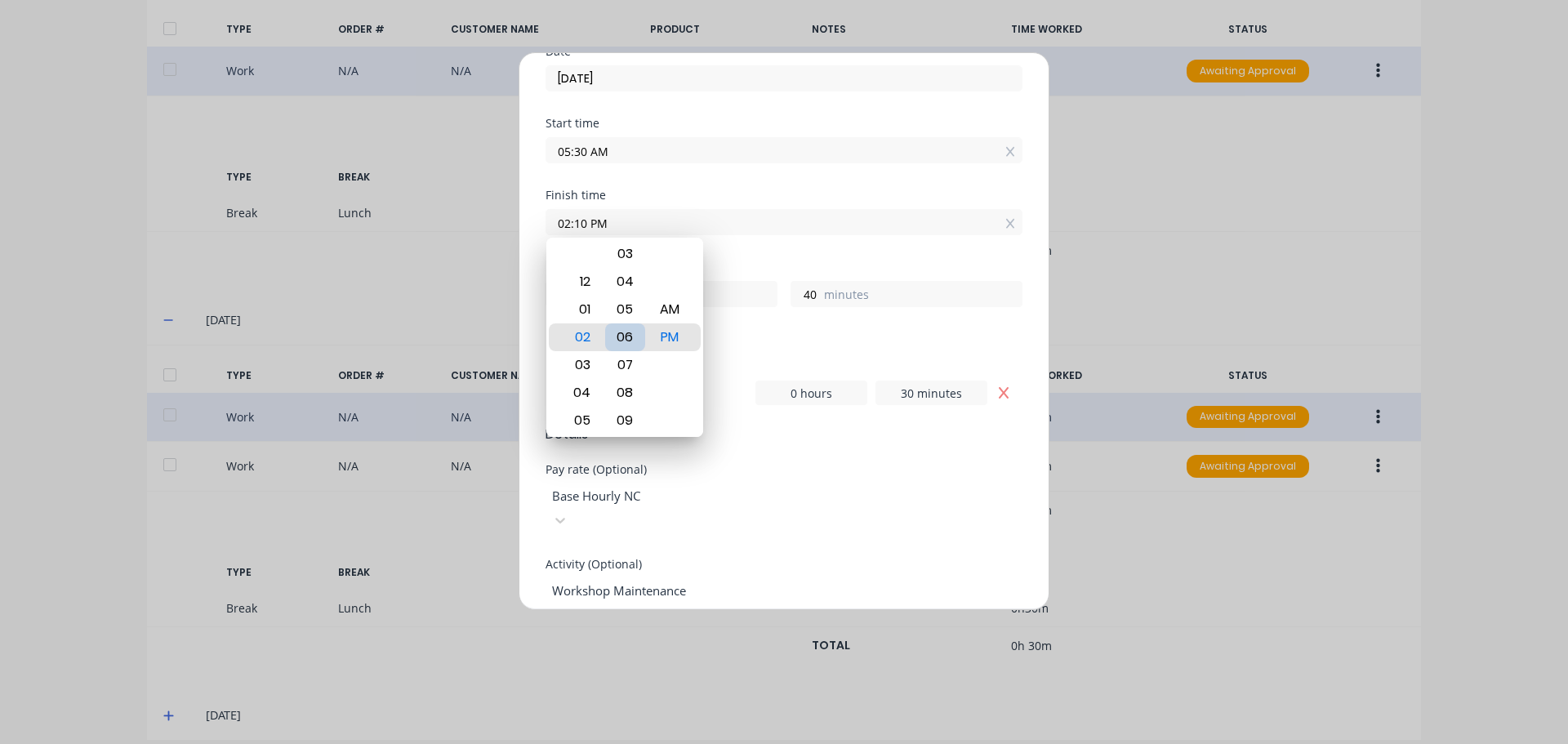
type input "36"
type input "02:02 PM"
type input "32"
type input "02:00 PM"
type input "30"
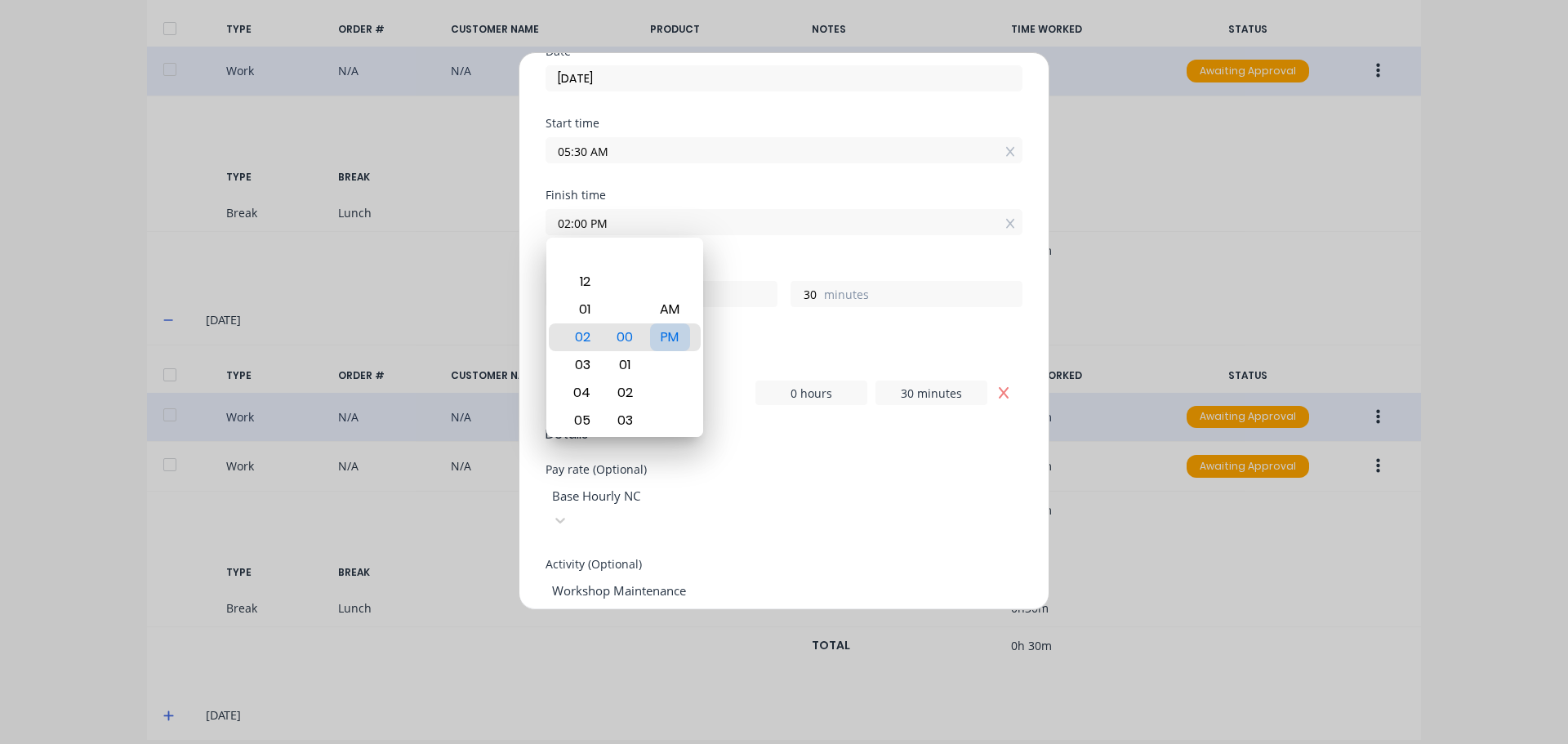
click at [673, 338] on div "PM" at bounding box center [670, 337] width 40 height 28
click at [785, 493] on div at bounding box center [668, 496] width 236 height 21
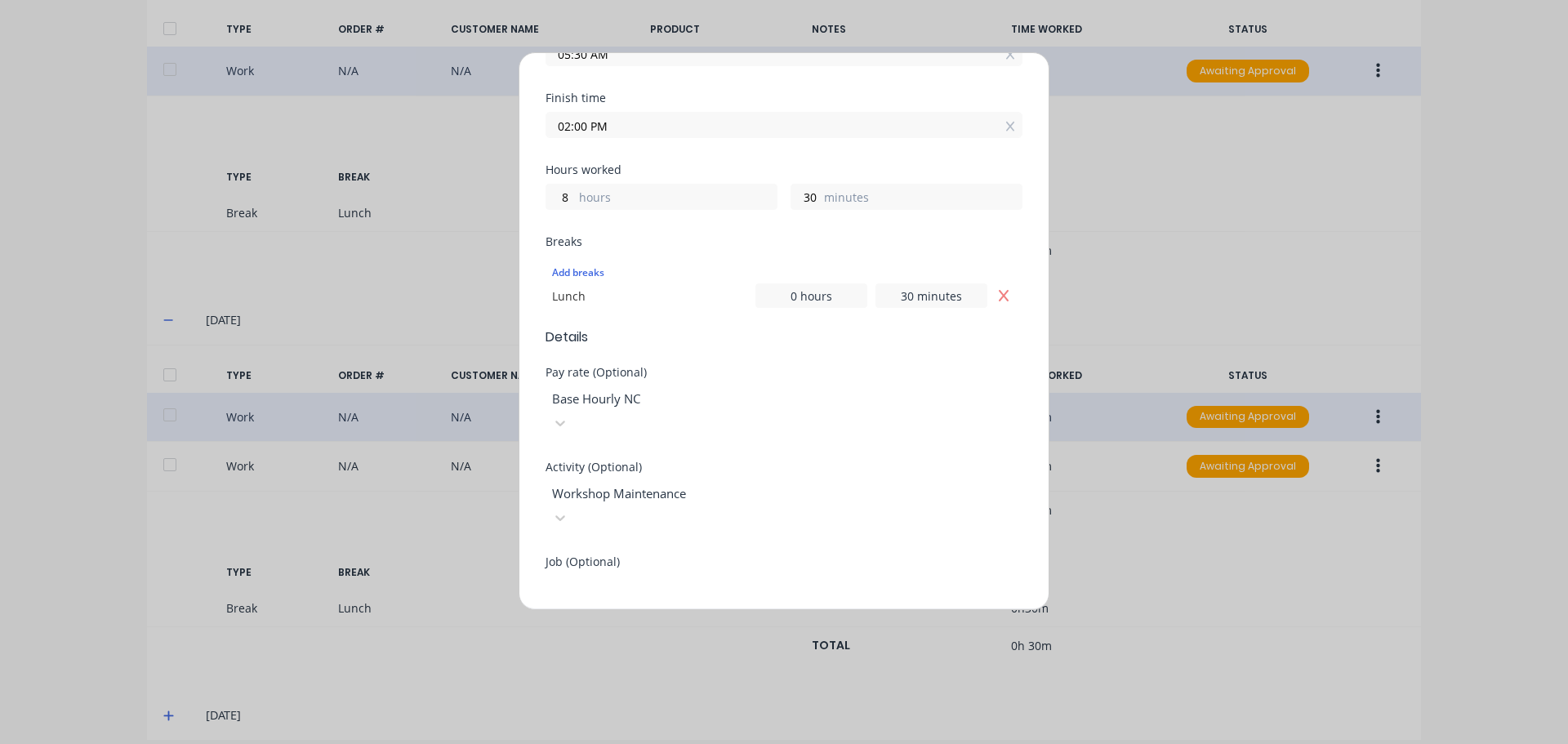
scroll to position [490, 0]
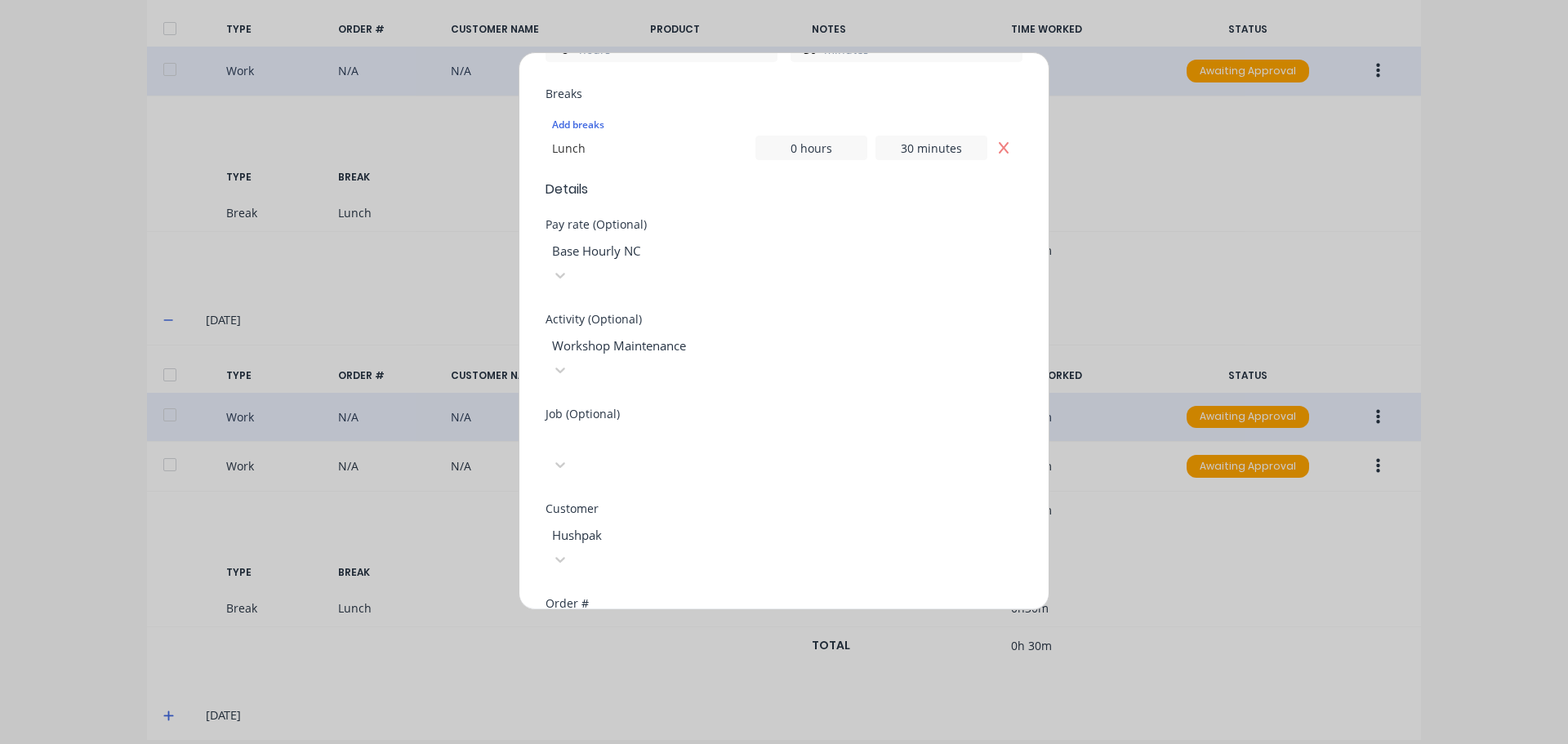
click at [944, 668] on div "Product worked on (Optional)" at bounding box center [784, 673] width 477 height 12
click at [832, 598] on div "Order #" at bounding box center [784, 633] width 477 height 70
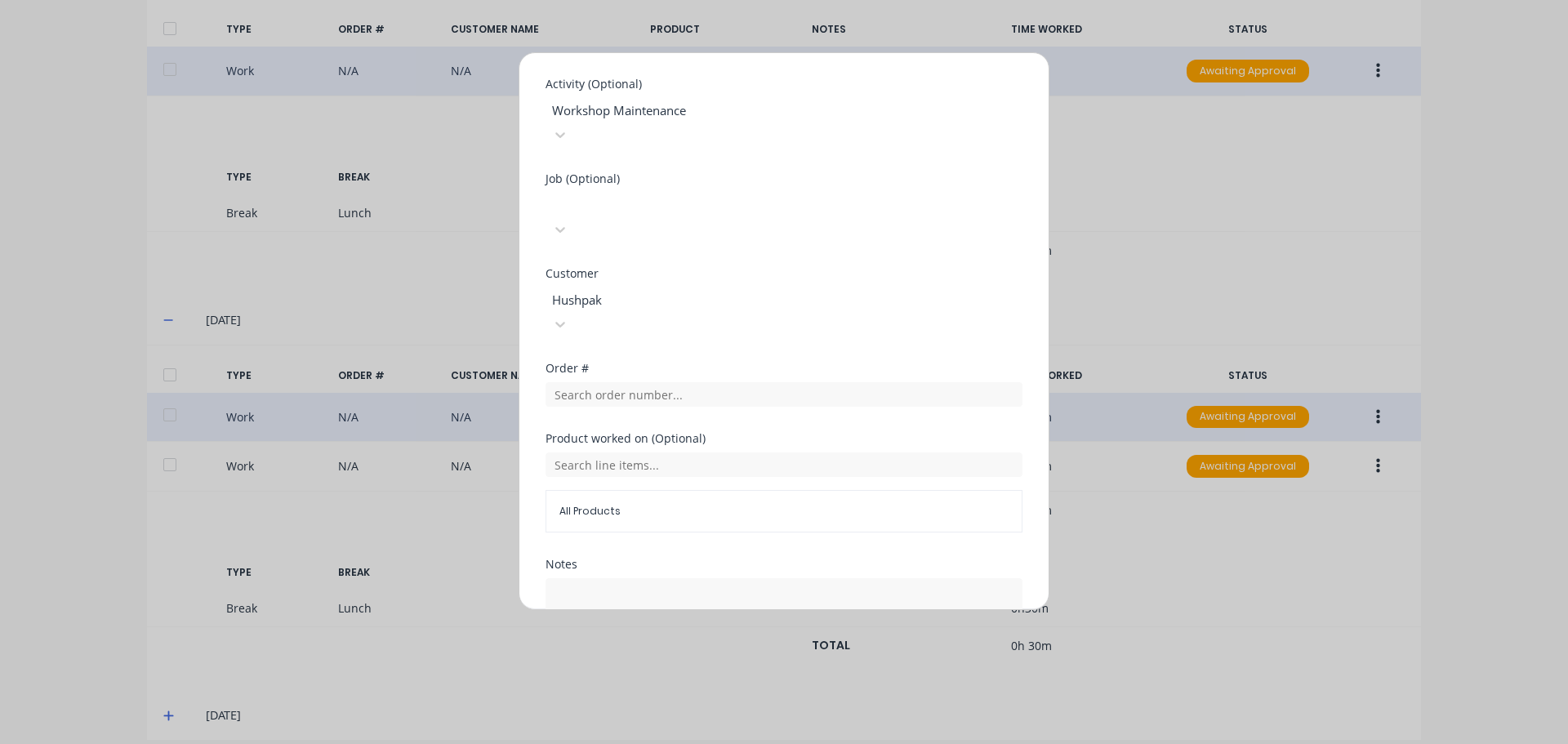
scroll to position [757, 0]
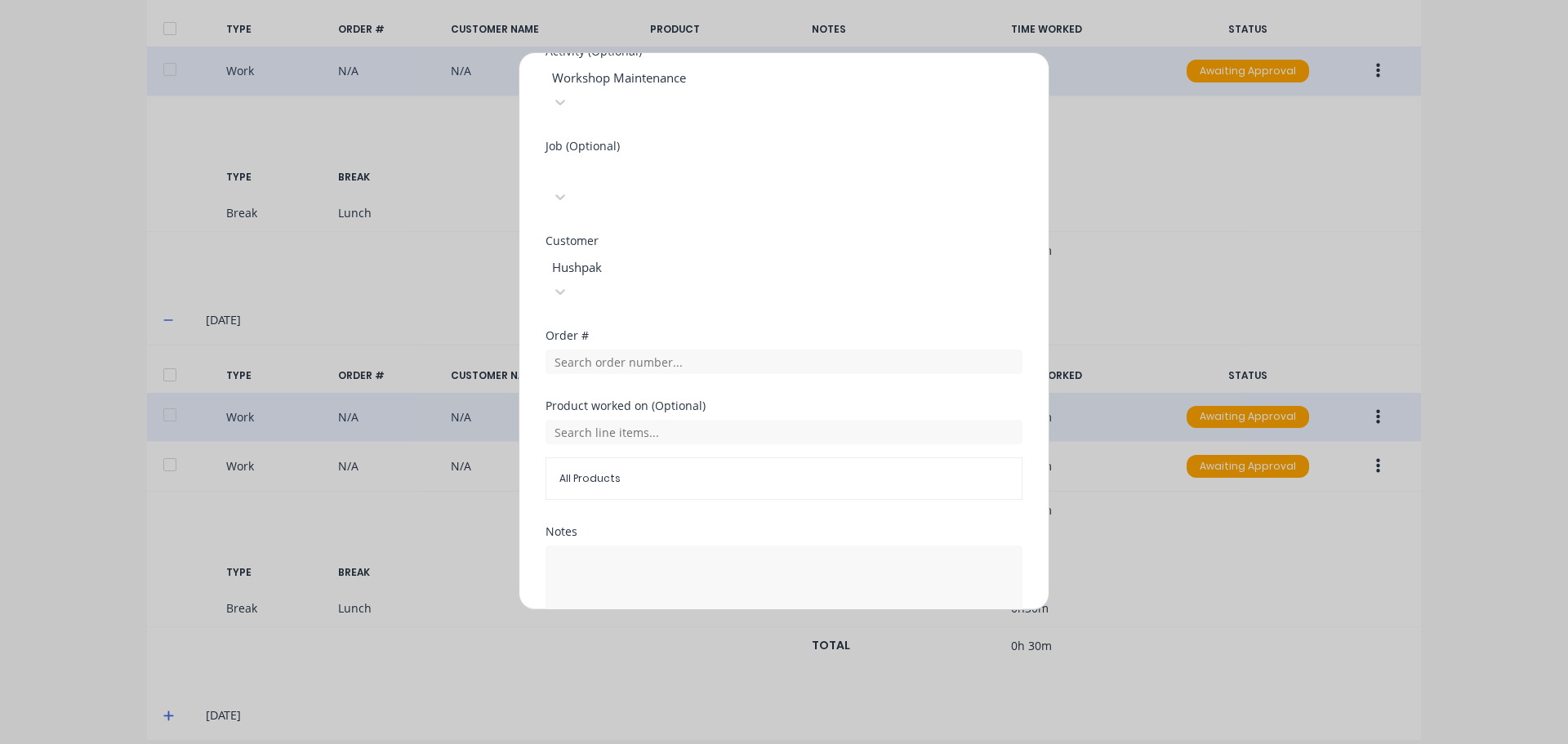
click at [758, 658] on button "Edit time tracking entry" at bounding box center [745, 671] width 140 height 26
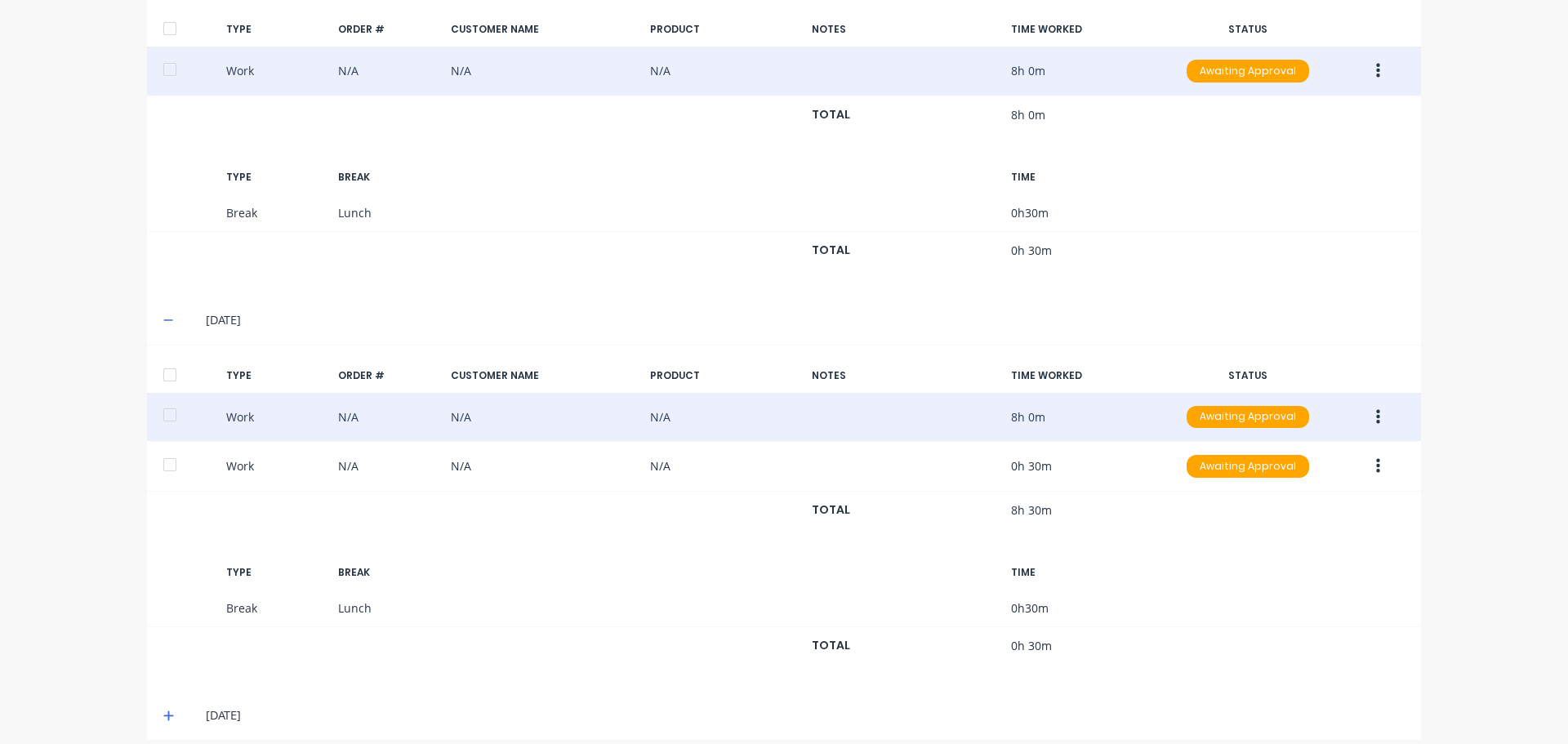
click at [164, 710] on icon at bounding box center [168, 715] width 11 height 12
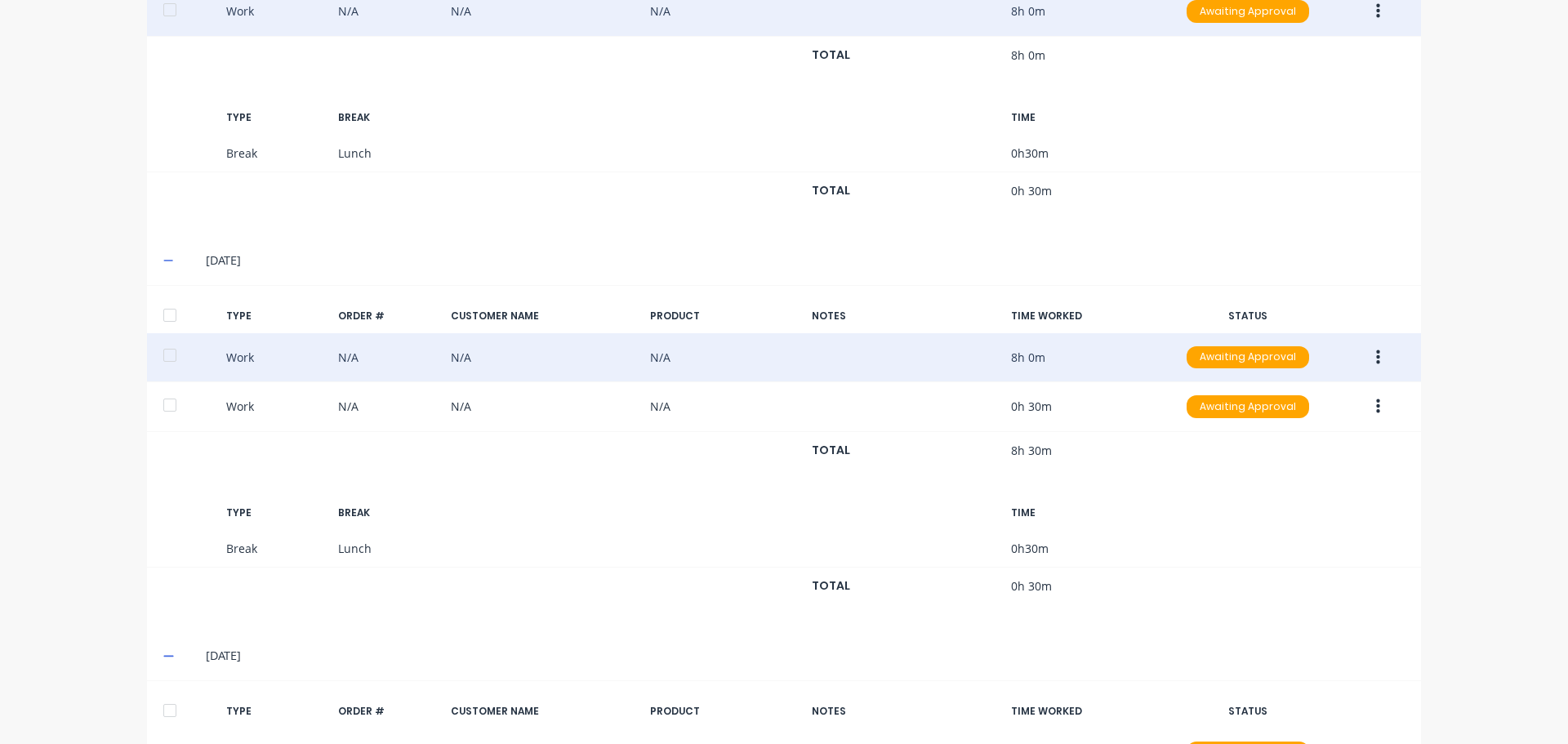
scroll to position [706, 0]
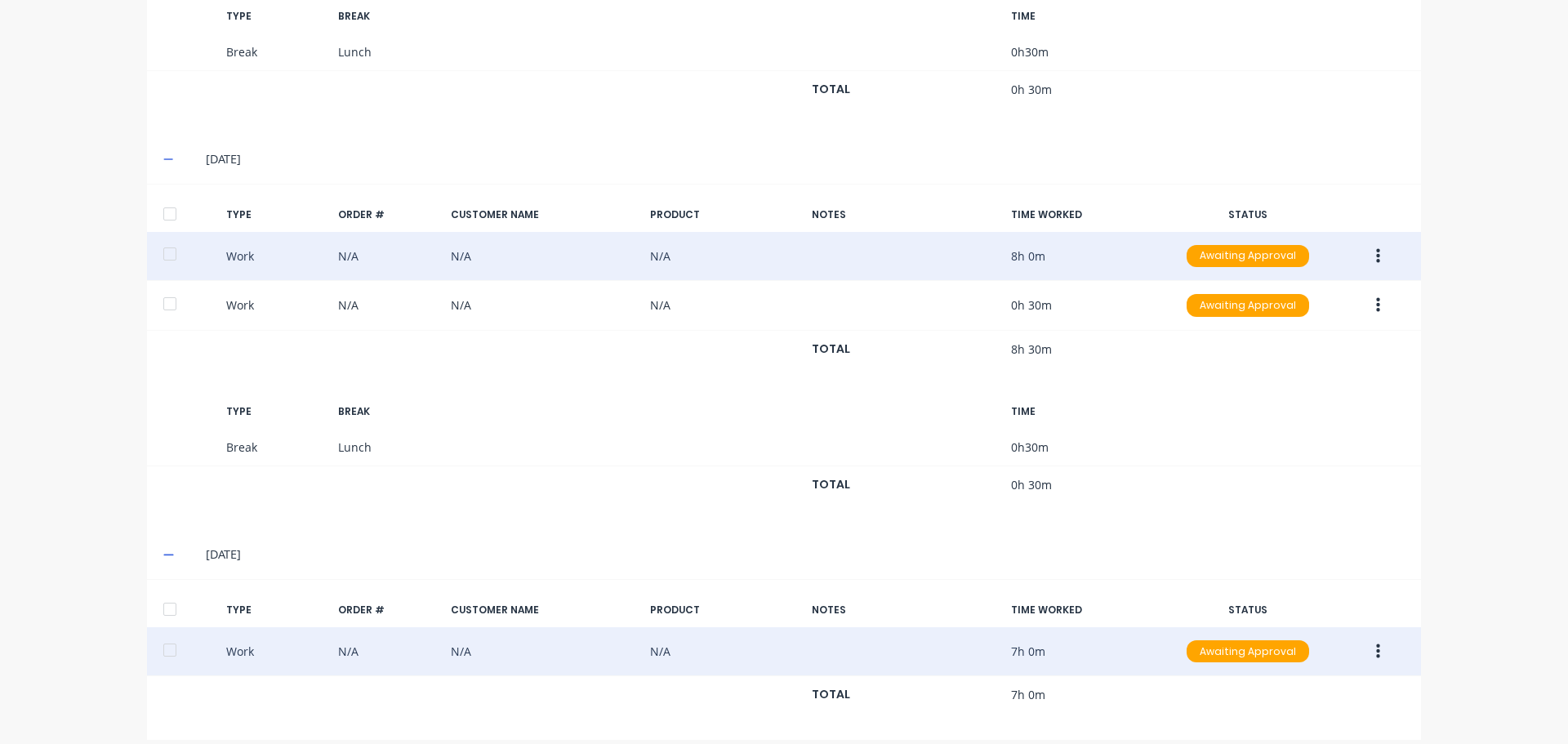
click at [1376, 643] on icon "button" at bounding box center [1378, 652] width 4 height 18
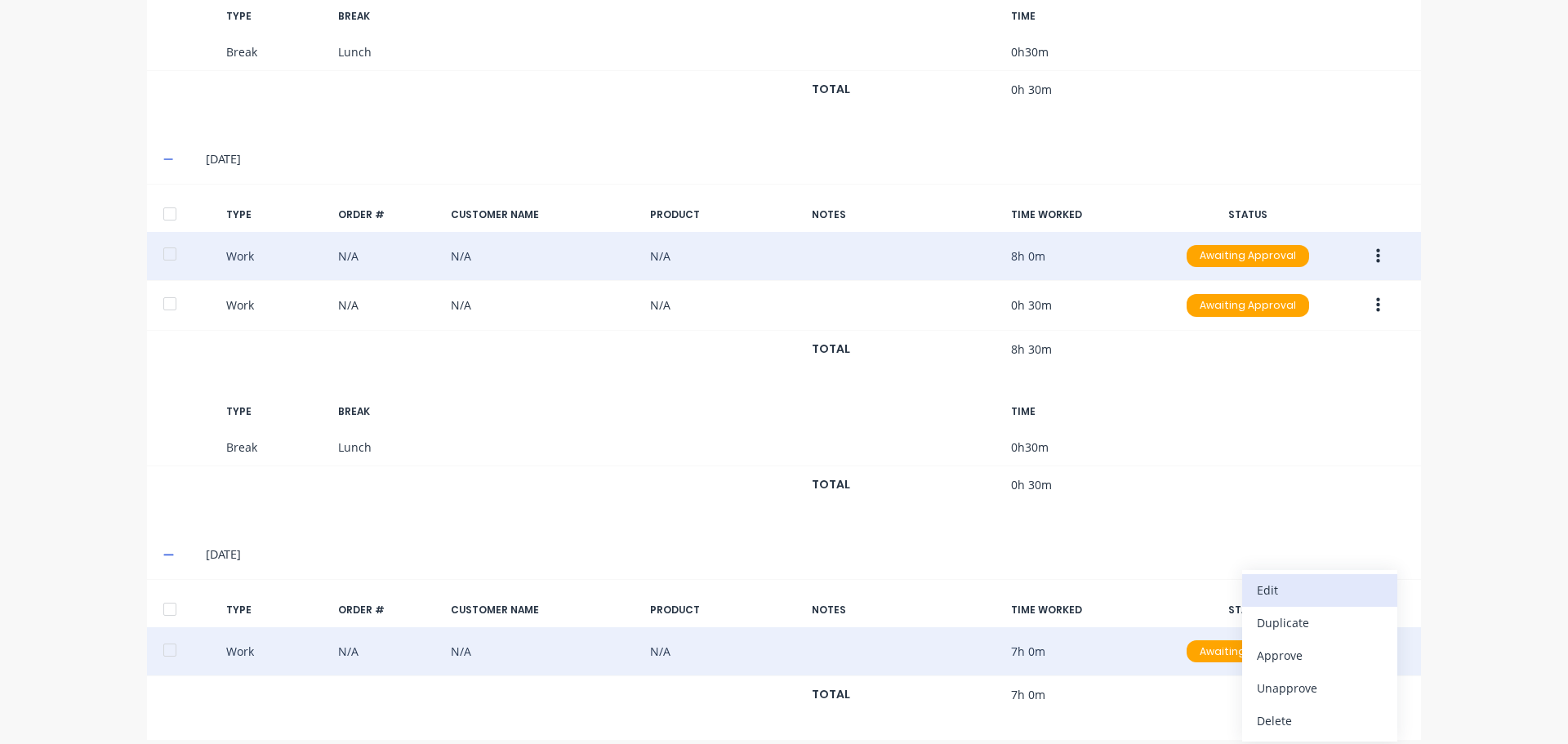
click at [1281, 578] on div "Edit" at bounding box center [1320, 590] width 125 height 23
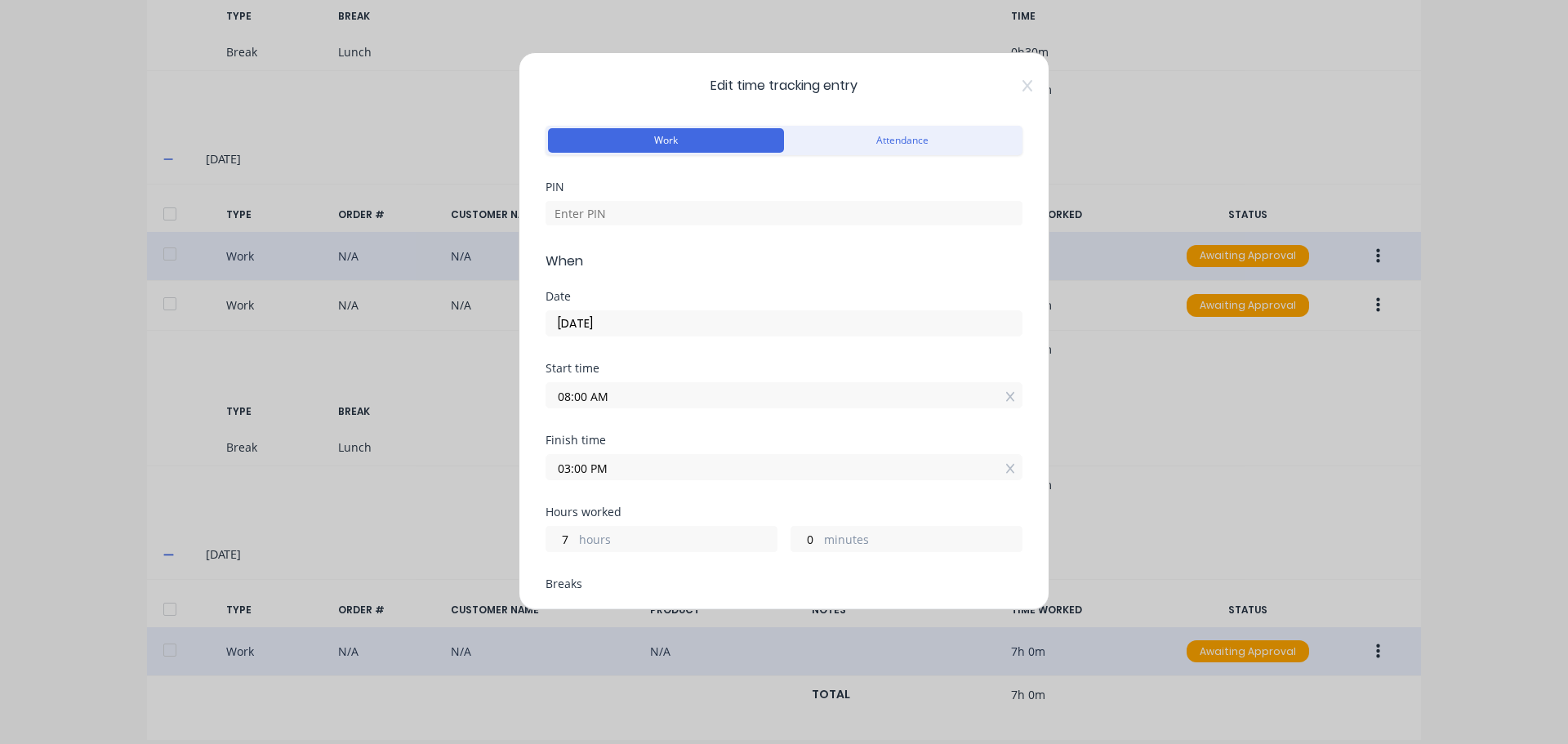
click at [590, 396] on input "08:00 AM" at bounding box center [784, 395] width 476 height 24
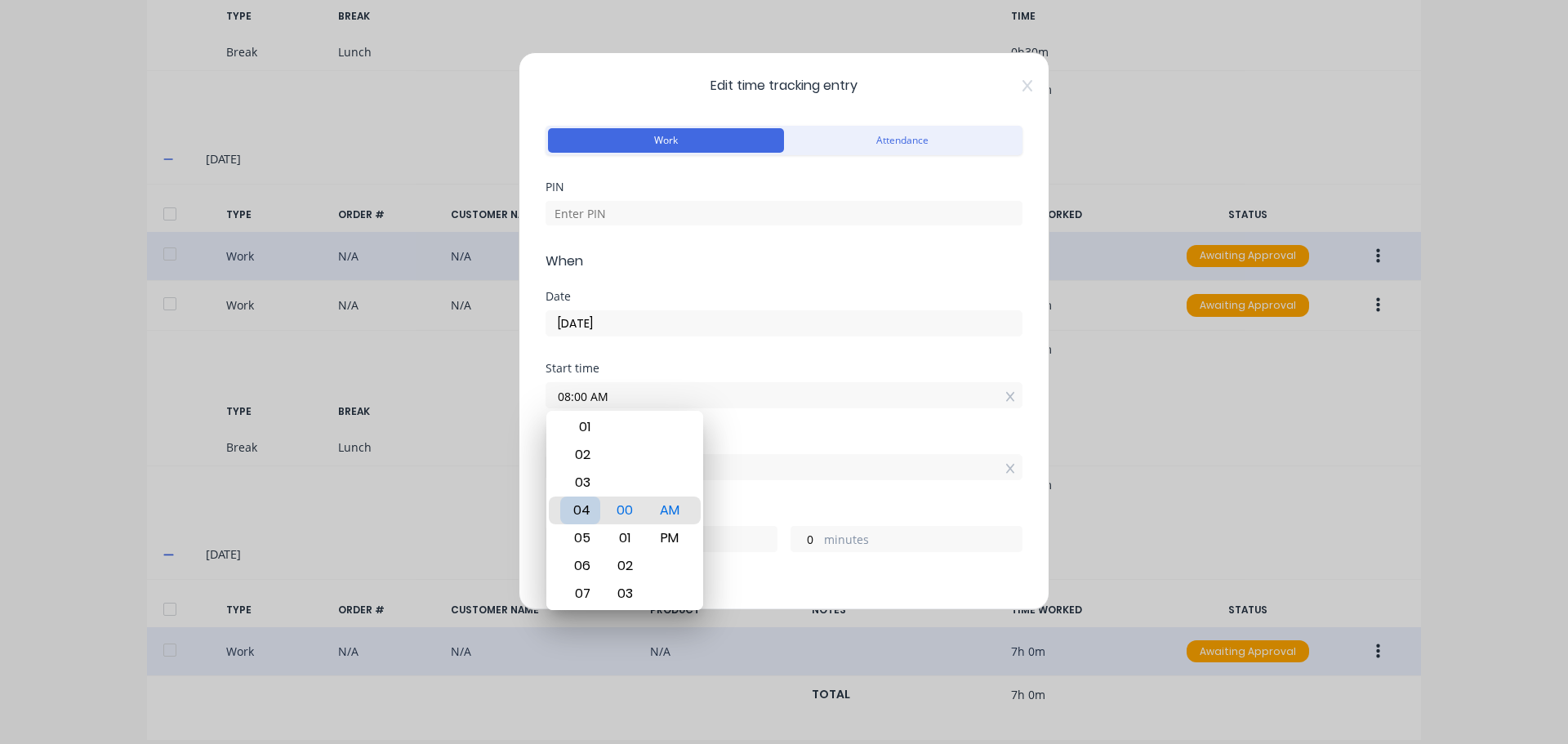
type input "04:00 AM"
type input "11"
type input "05:00 AM"
type input "10"
type input "05:01 AM"
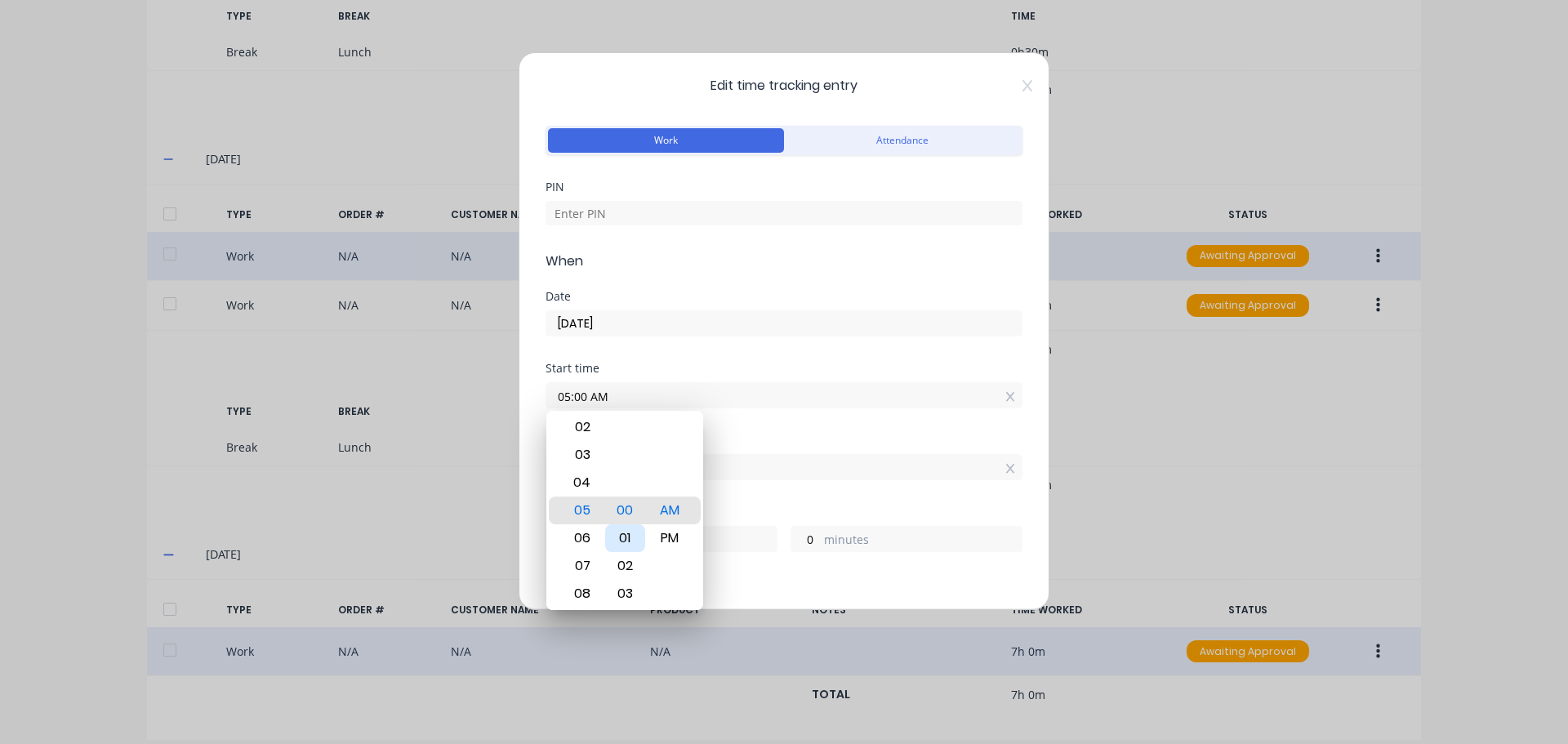
type input "9"
type input "59"
type input "05:06 AM"
type input "54"
type input "05:10 AM"
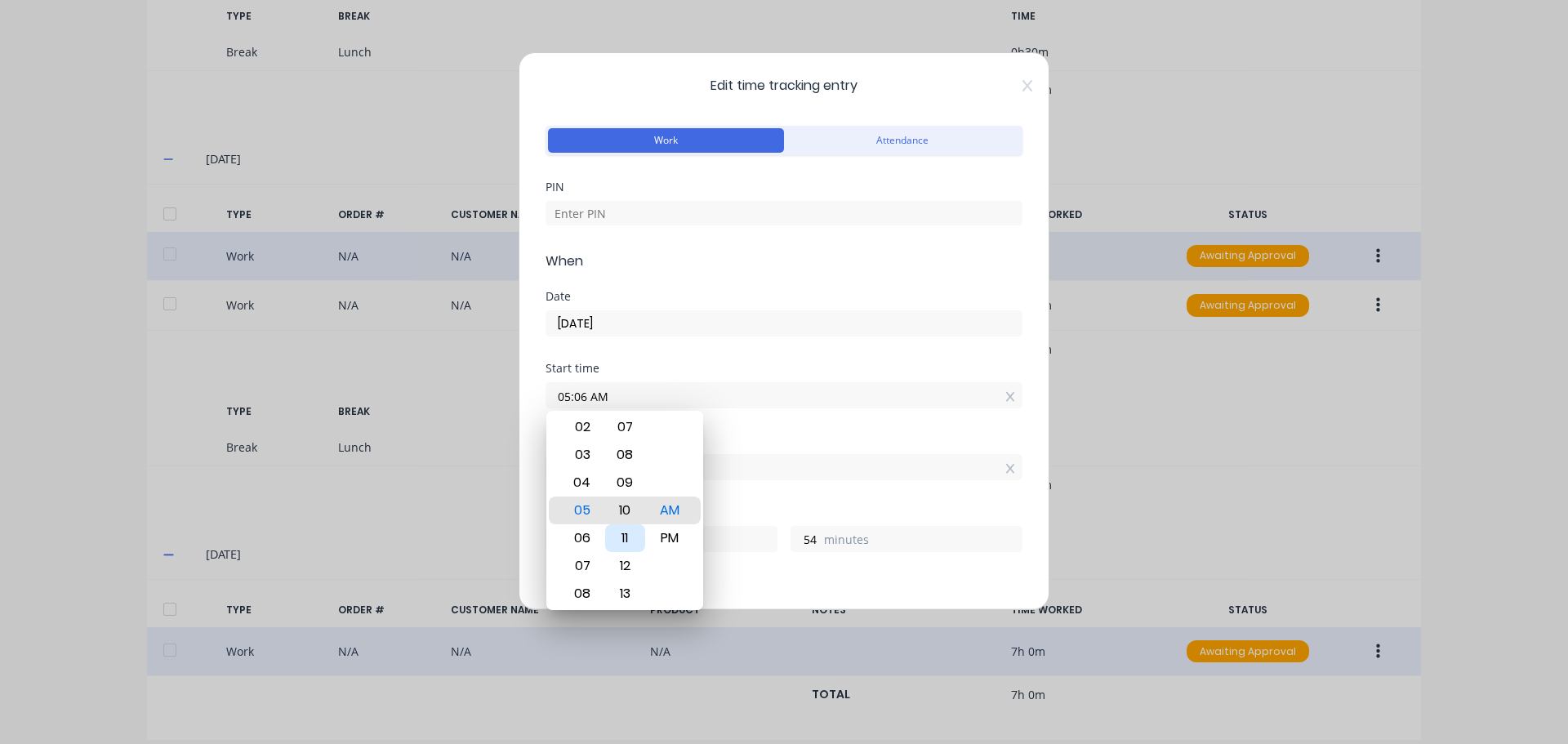
type input "50"
type input "05:14 AM"
type input "46"
type input "05:17 AM"
type input "43"
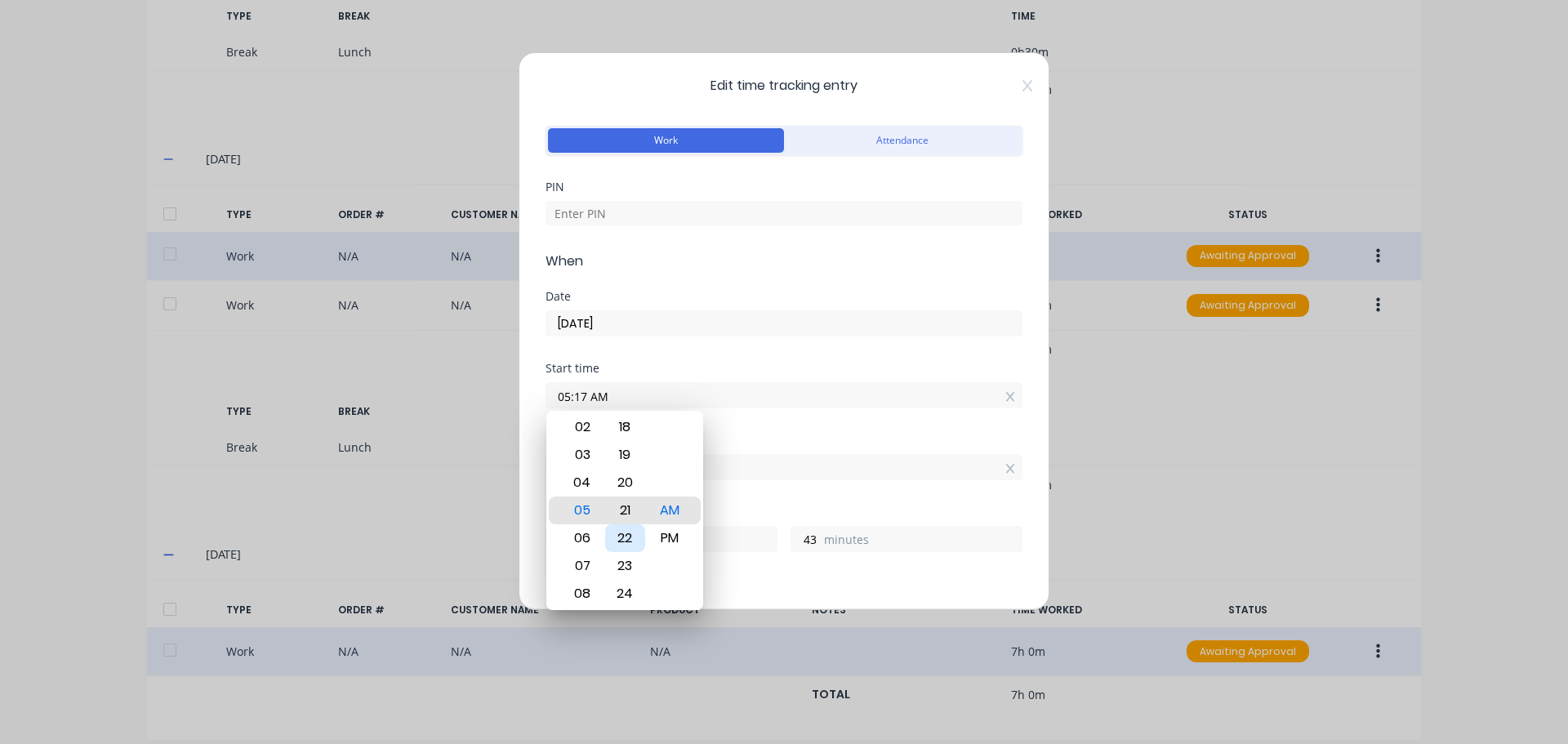
type input "05:21 AM"
type input "39"
type input "05:26 AM"
type input "34"
type input "05:29 AM"
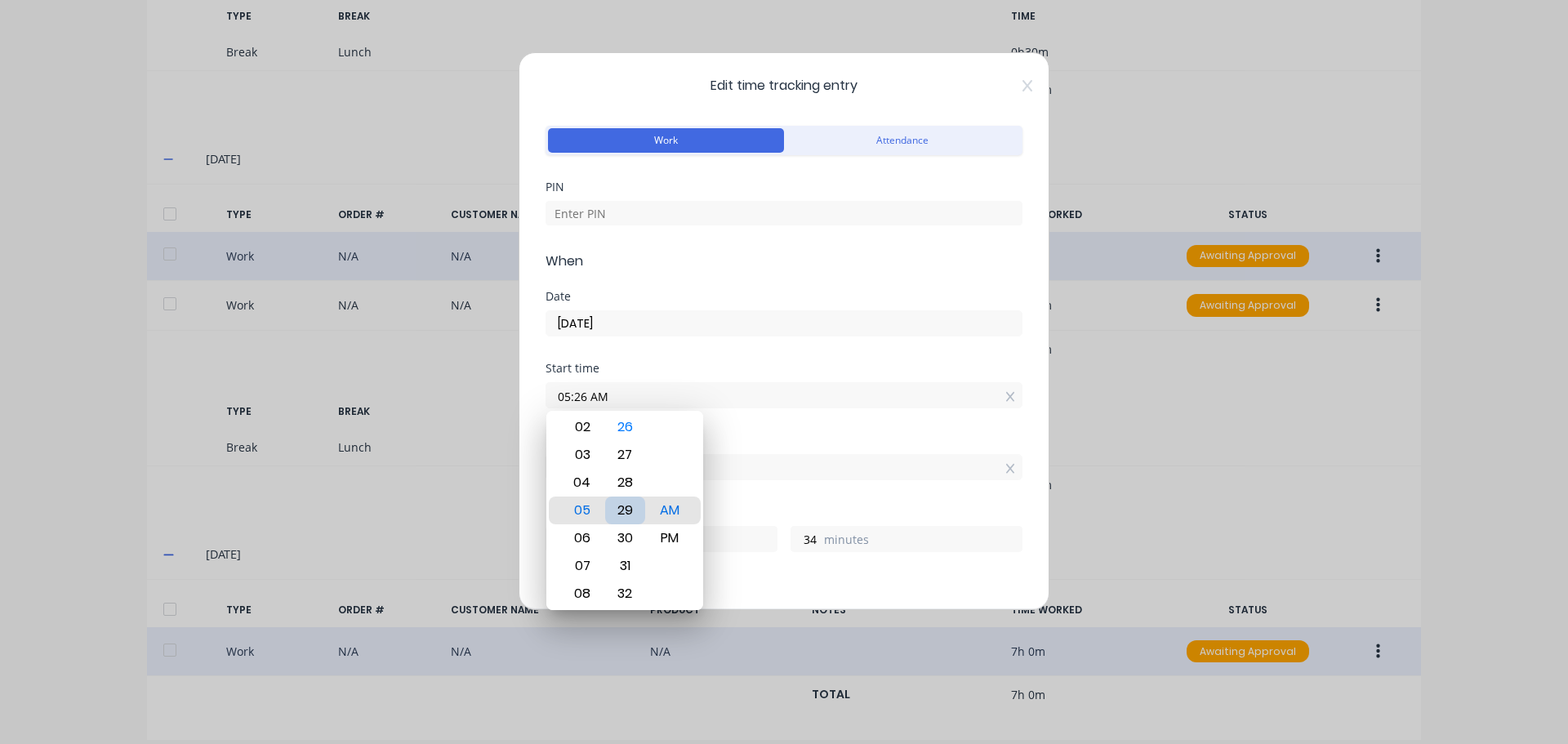
type input "31"
type input "05:31 AM"
type input "29"
type input "05:30 AM"
type input "30"
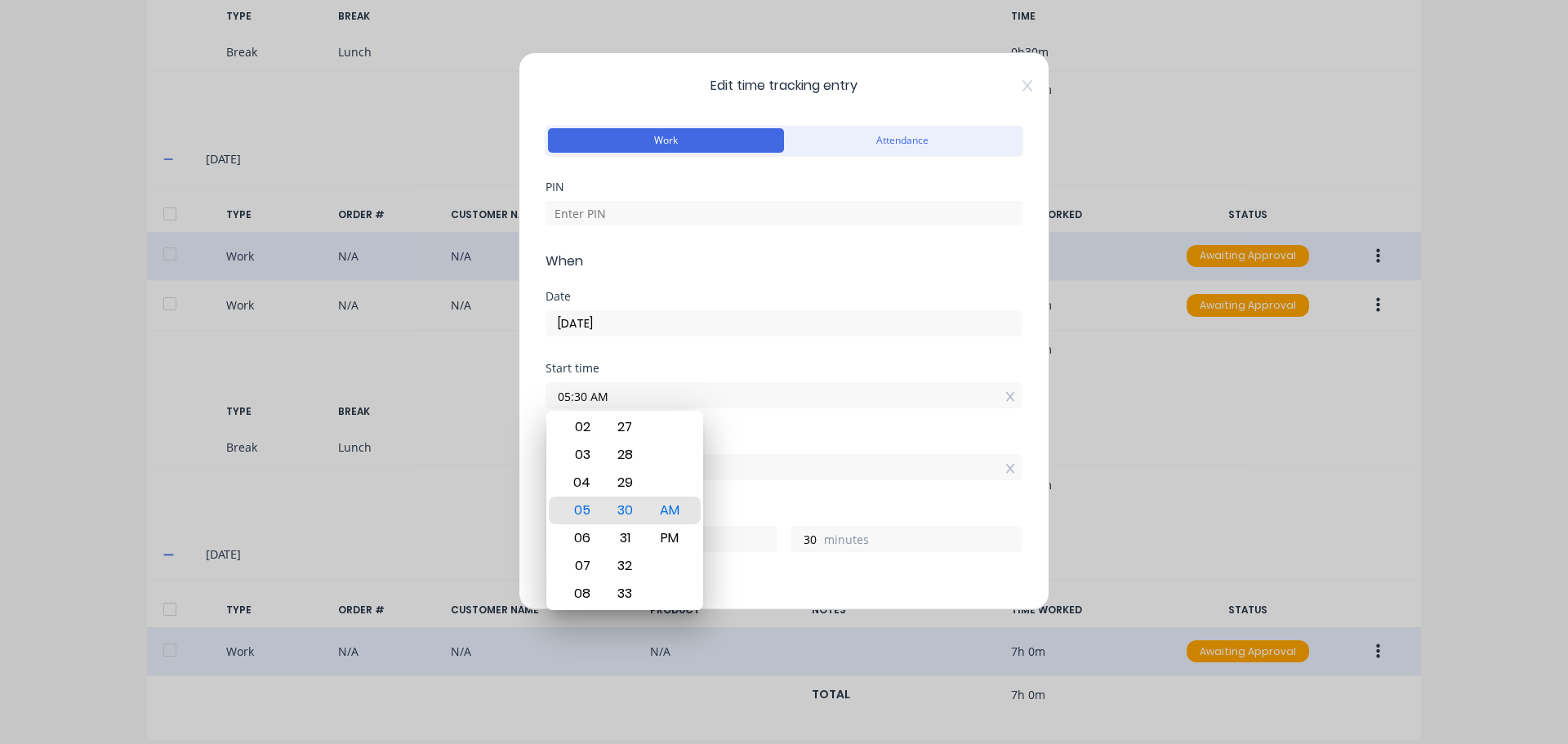
click at [788, 468] on input "03:00 PM" at bounding box center [784, 466] width 476 height 24
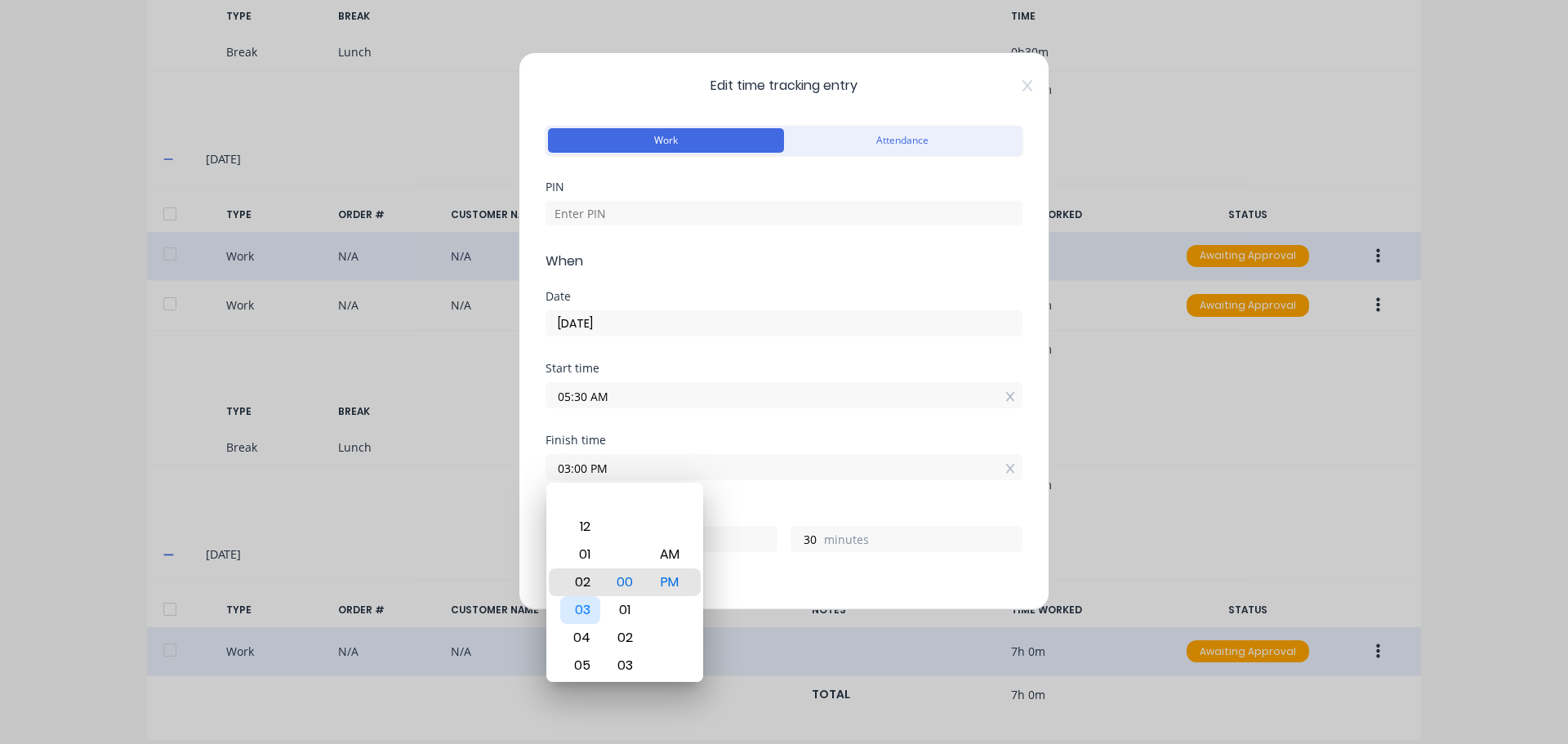
type input "02:00 PM"
type input "8"
click at [768, 413] on div "Start time 05:30 AM" at bounding box center [784, 398] width 477 height 72
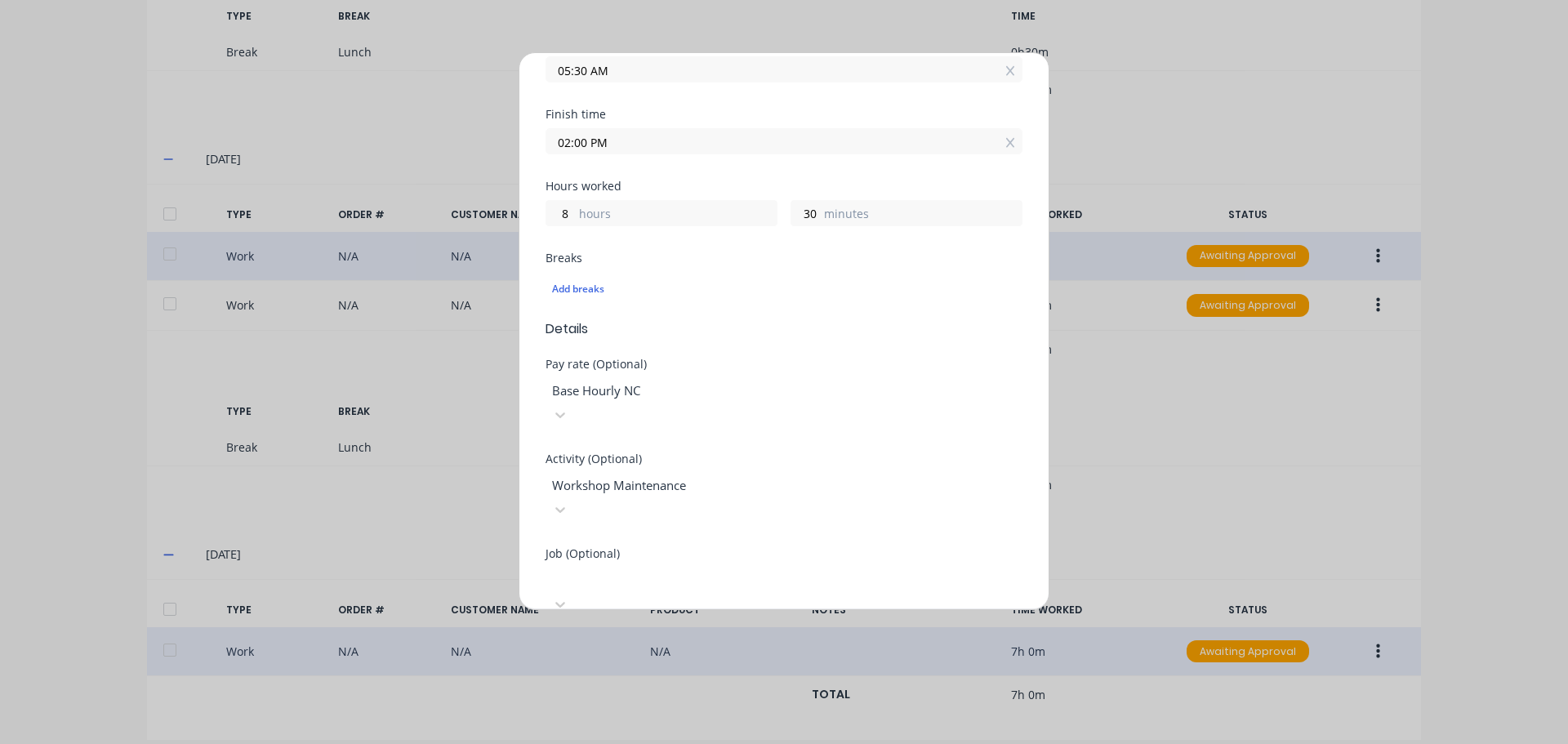
scroll to position [408, 0]
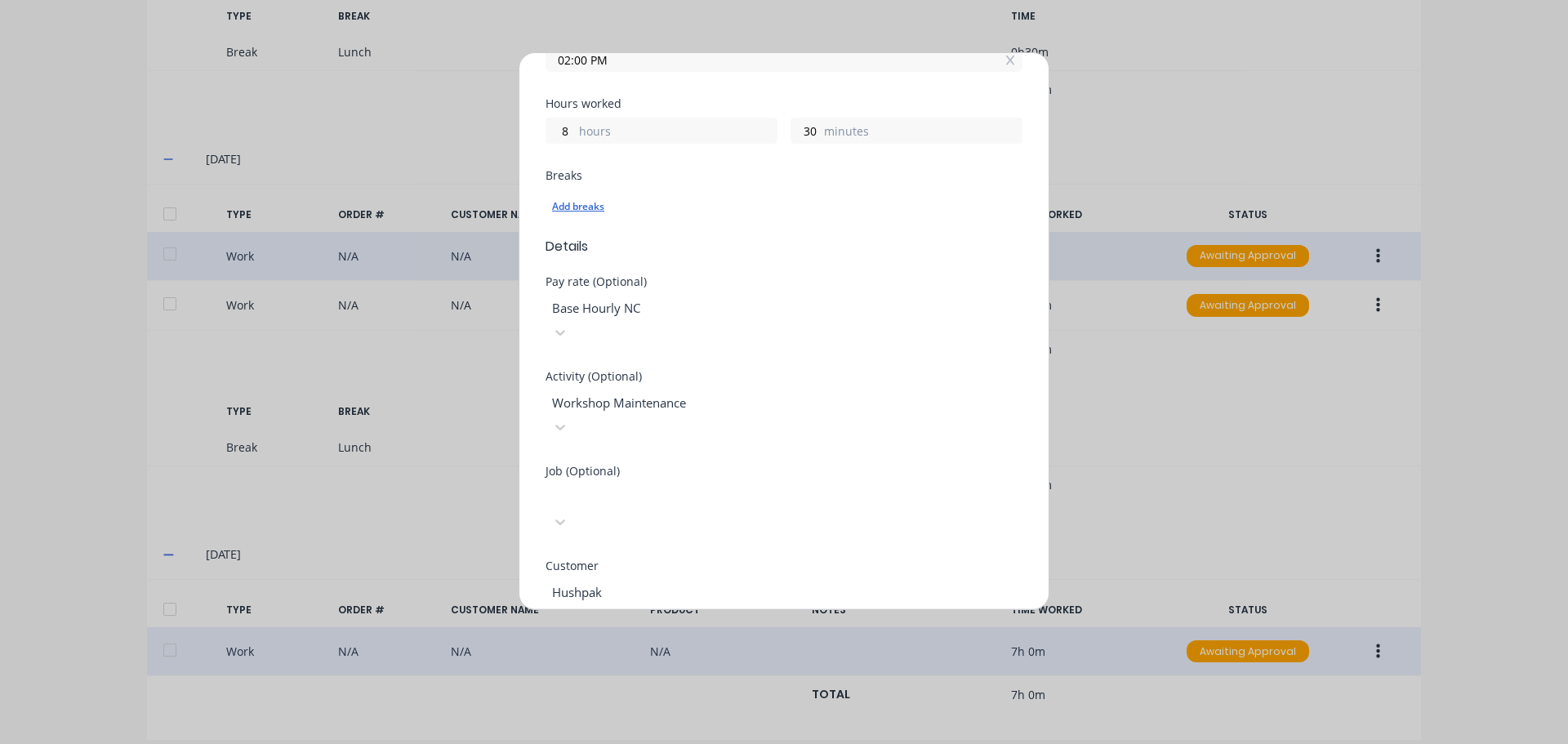
click at [588, 203] on div "Add breaks" at bounding box center [784, 207] width 464 height 21
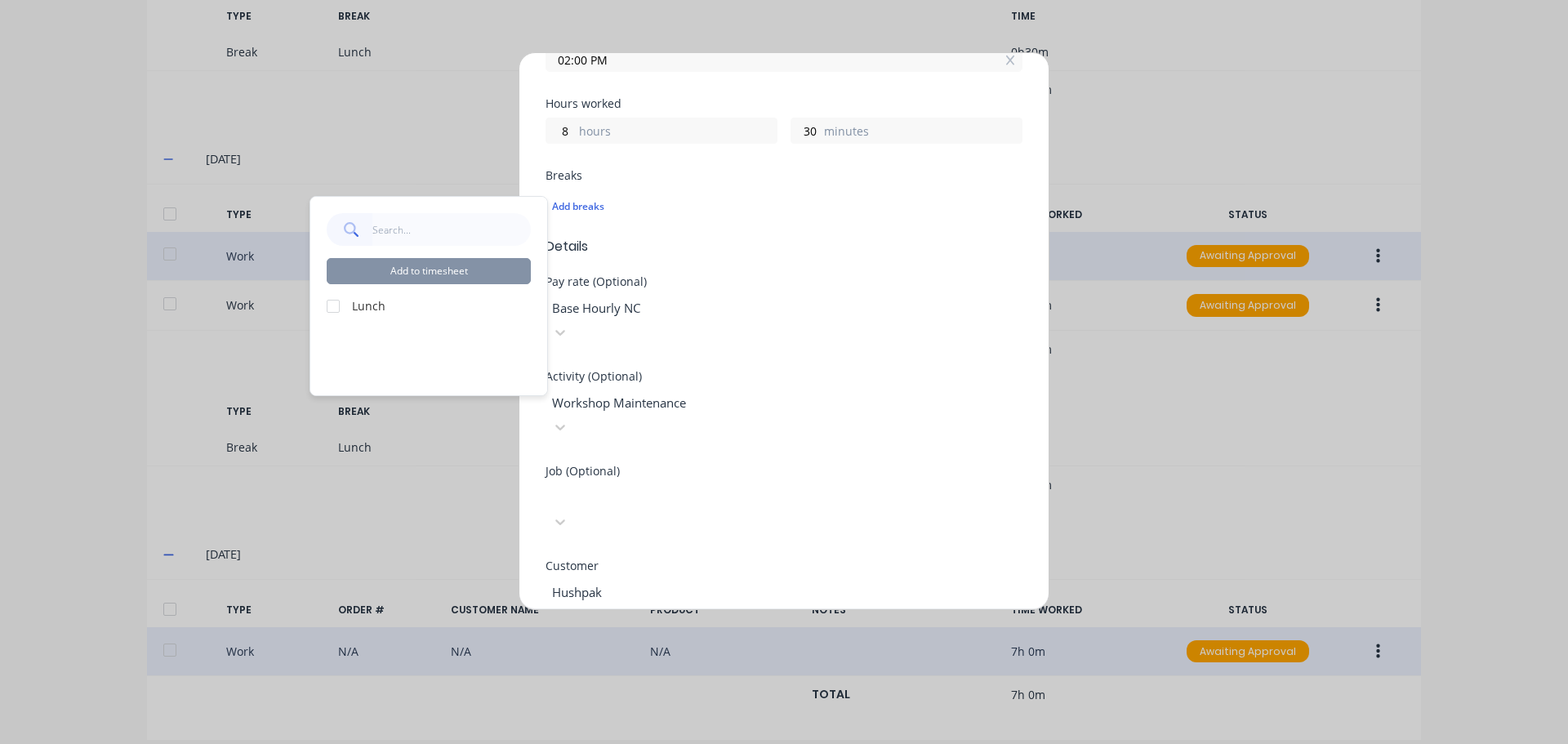
click at [332, 309] on div at bounding box center [333, 306] width 32 height 32
click at [416, 278] on button "Add to timesheet" at bounding box center [429, 270] width 204 height 26
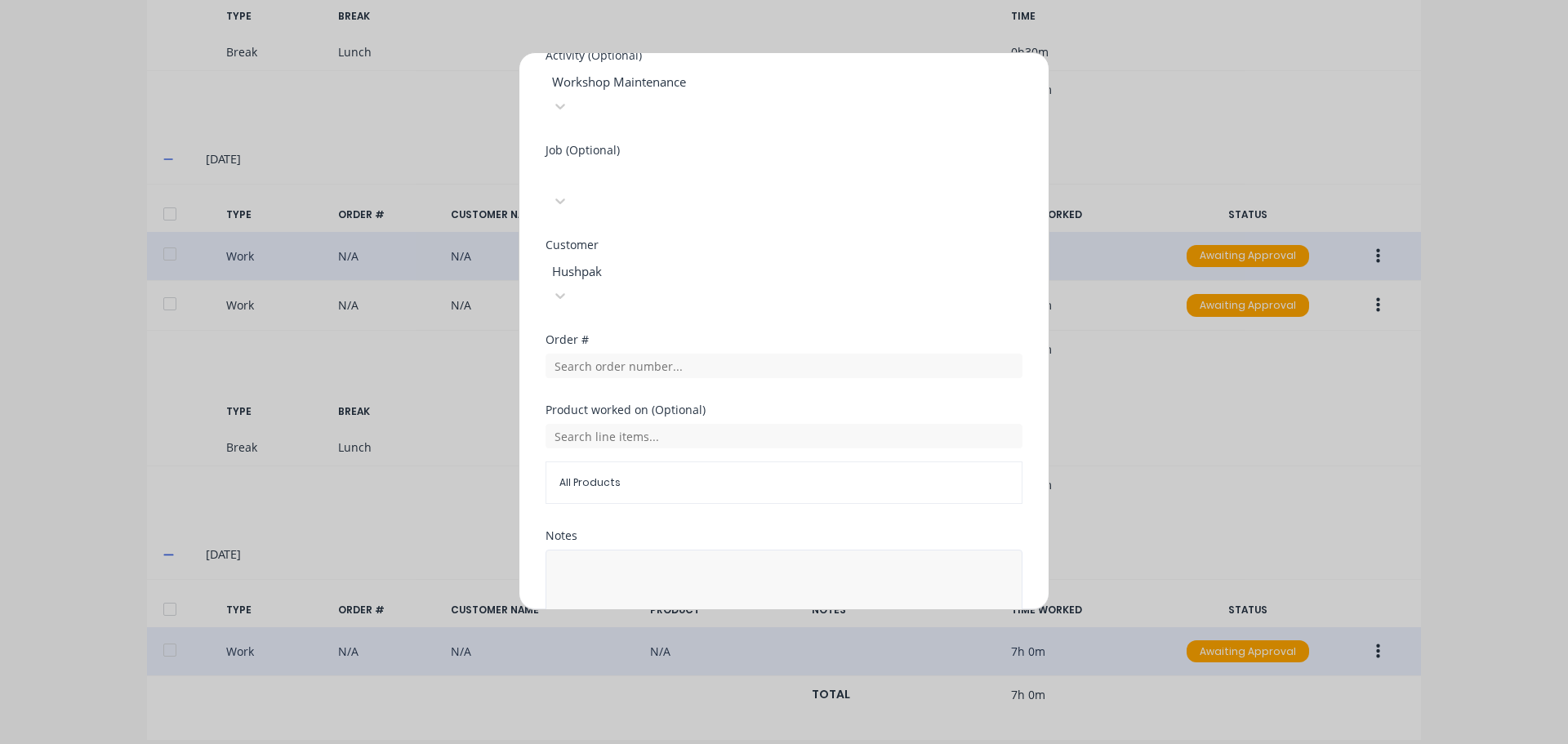
scroll to position [757, 0]
click at [720, 658] on button "Edit time tracking entry" at bounding box center [745, 671] width 140 height 26
click at [723, 658] on button "Edit time tracking entry" at bounding box center [745, 671] width 140 height 26
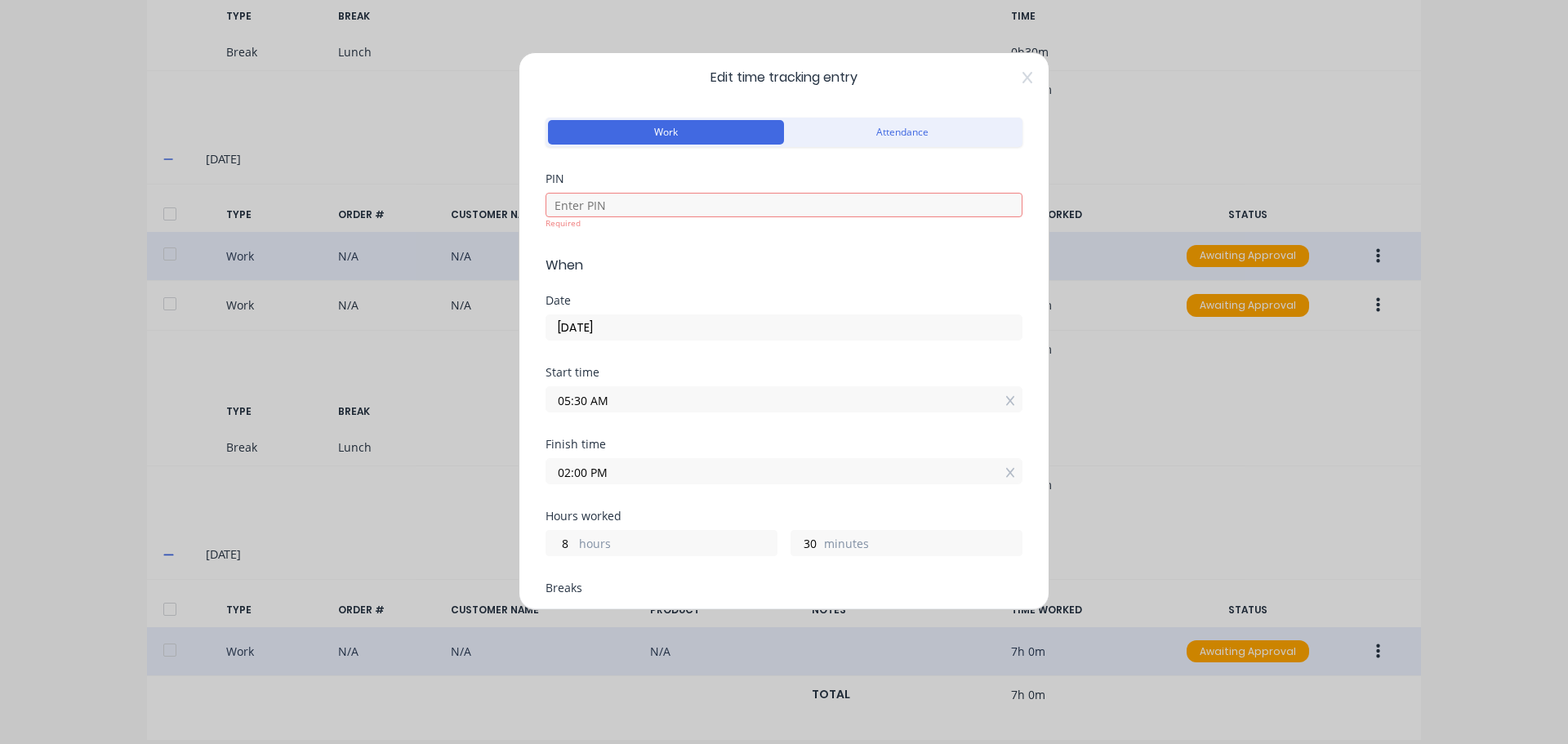
scroll to position [0, 0]
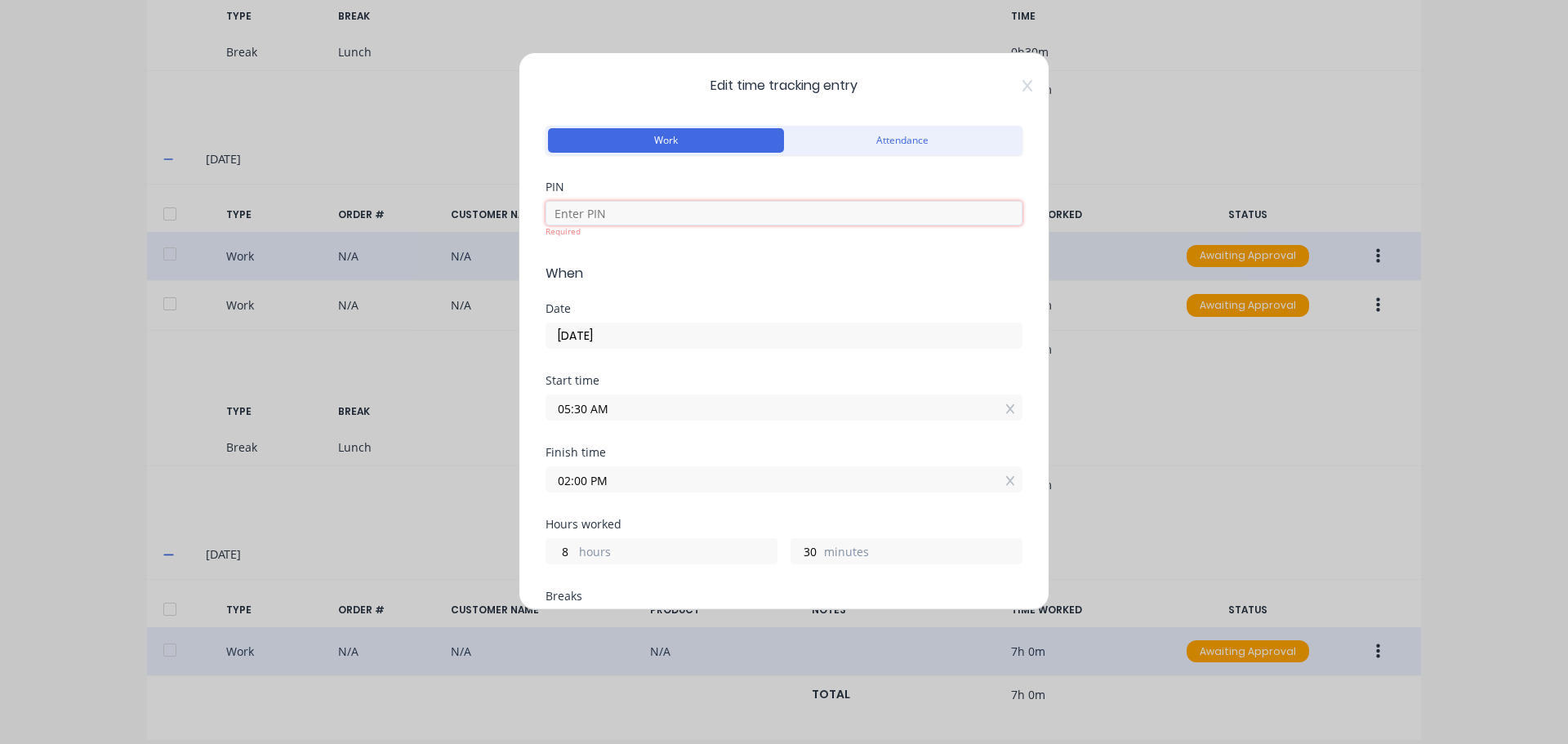
click at [633, 220] on input at bounding box center [784, 212] width 477 height 24
type input "1971"
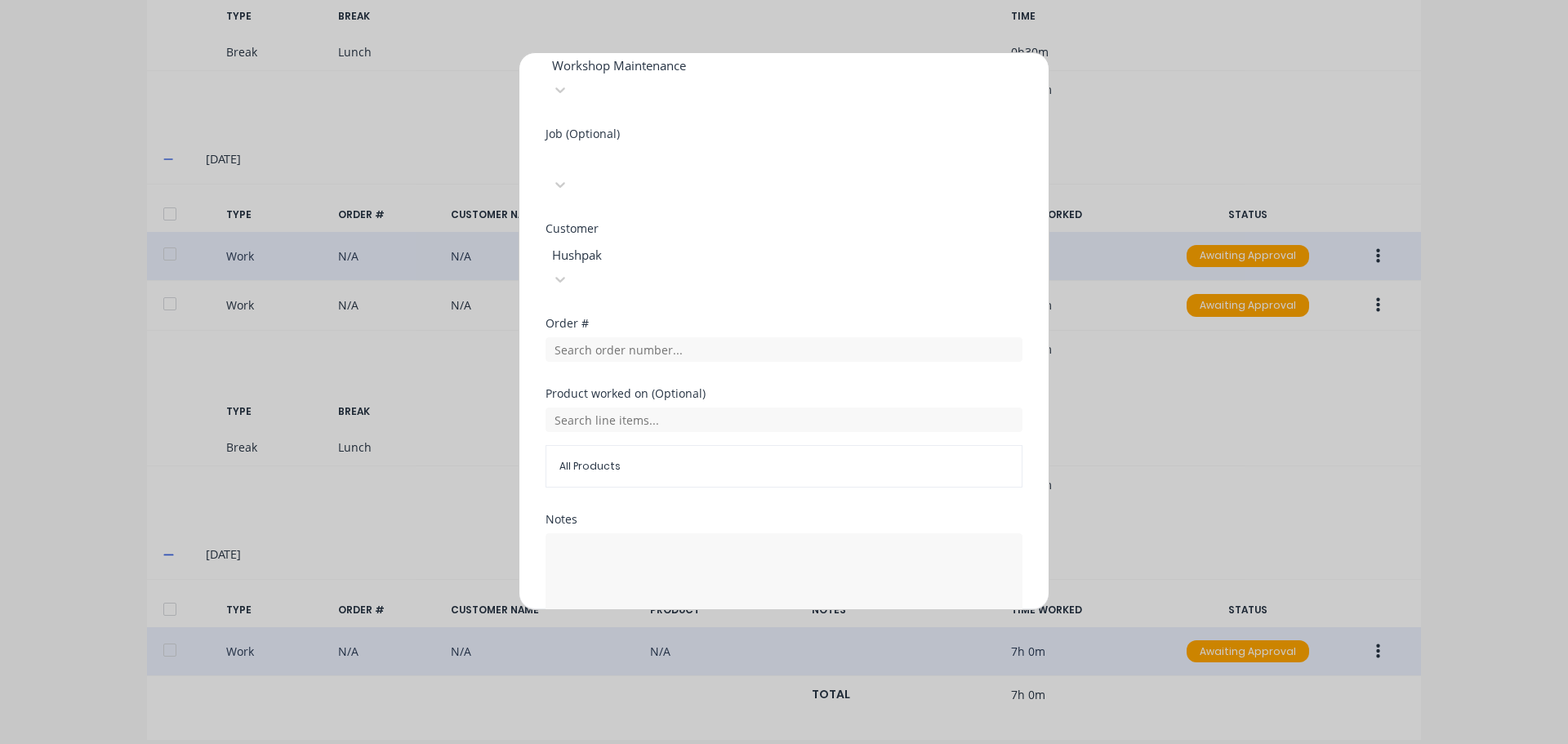
scroll to position [757, 0]
click at [729, 658] on button "Edit time tracking entry" at bounding box center [745, 671] width 140 height 26
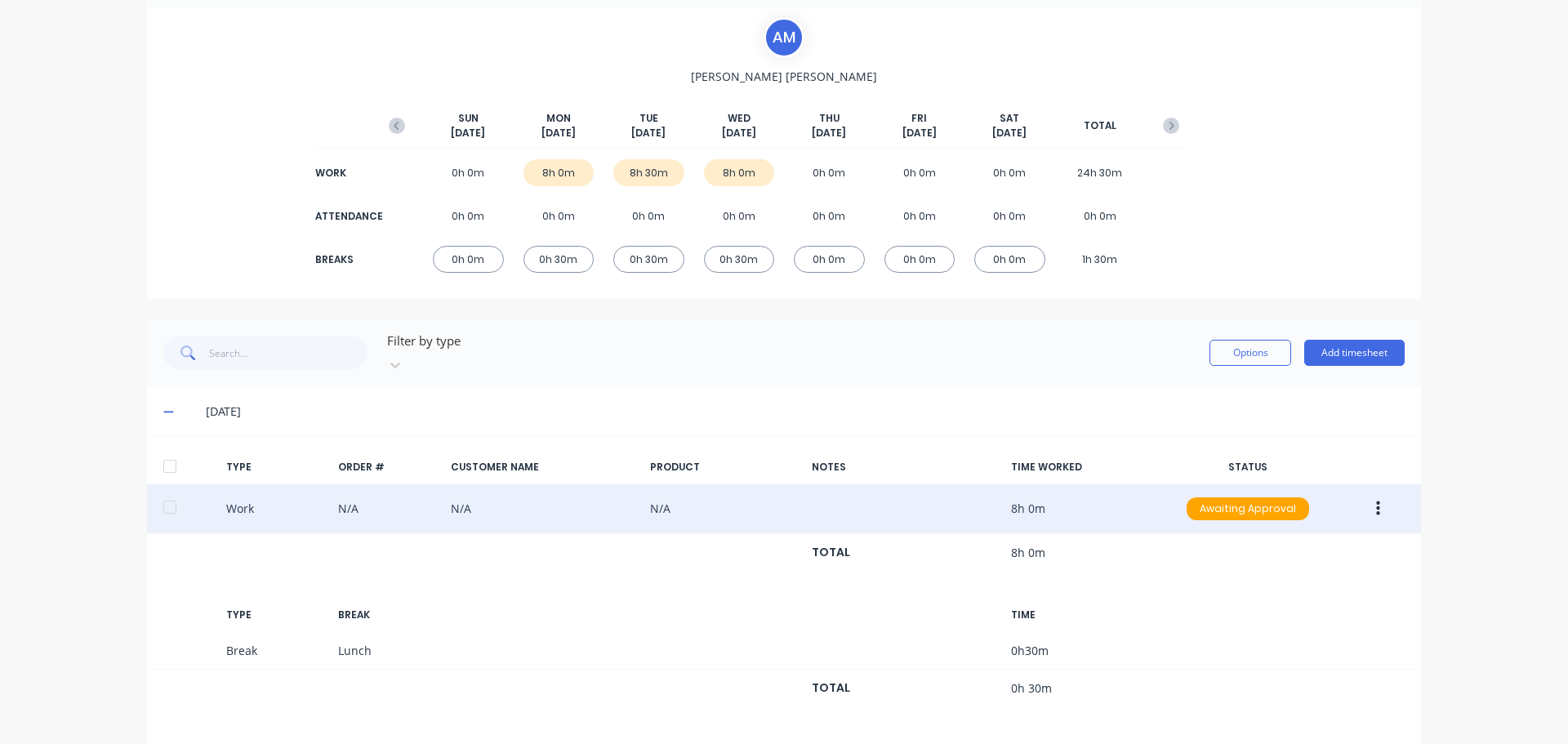
scroll to position [107, 0]
click at [1350, 340] on button "Add timesheet" at bounding box center [1355, 353] width 100 height 26
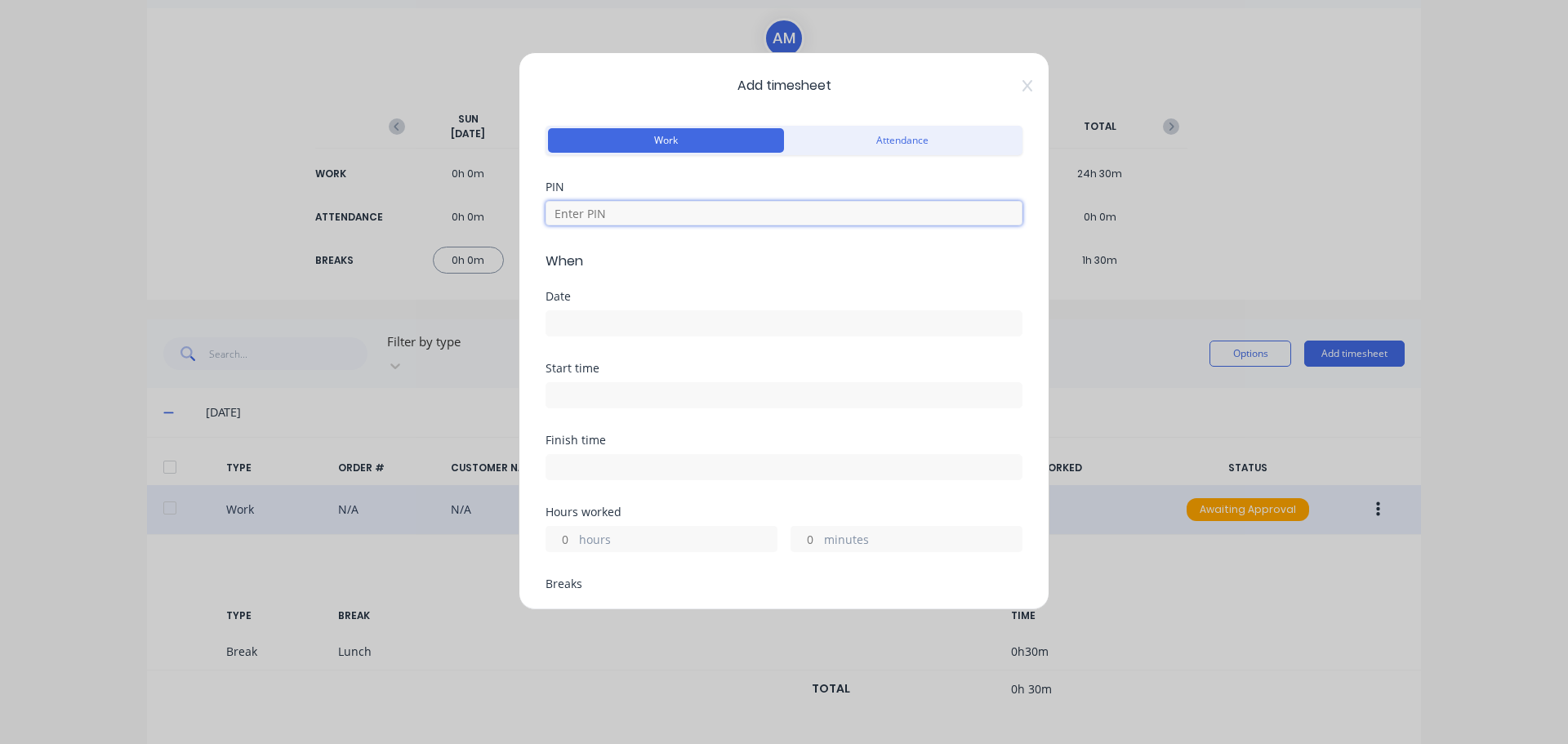
click at [615, 215] on input at bounding box center [784, 212] width 477 height 24
type input "1971"
drag, startPoint x: 613, startPoint y: 305, endPoint x: 603, endPoint y: 318, distance: 16.4
click at [604, 317] on div "Date" at bounding box center [784, 313] width 477 height 46
click at [575, 327] on input at bounding box center [784, 323] width 476 height 24
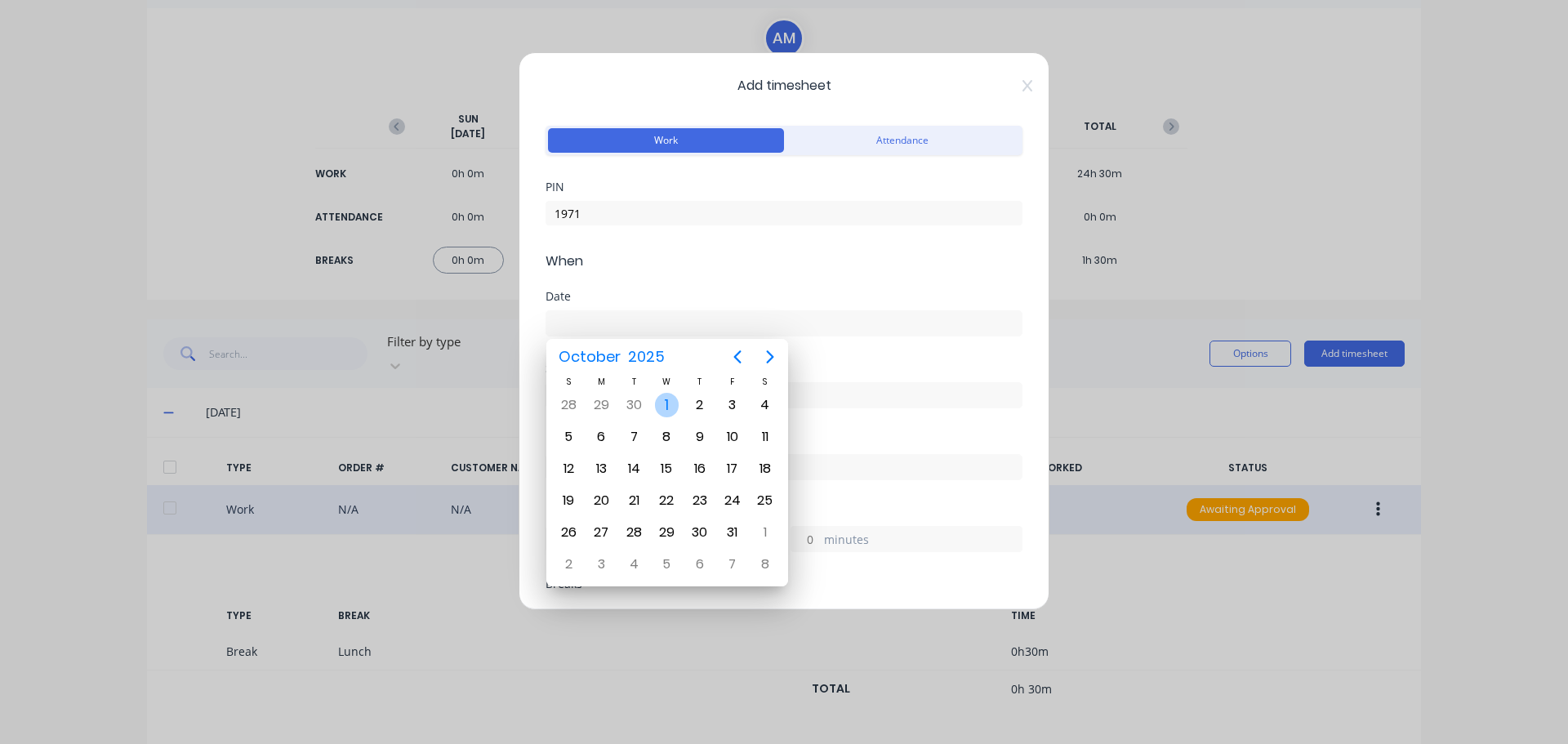
click at [664, 398] on div "1" at bounding box center [666, 405] width 24 height 24
type input "[DATE]"
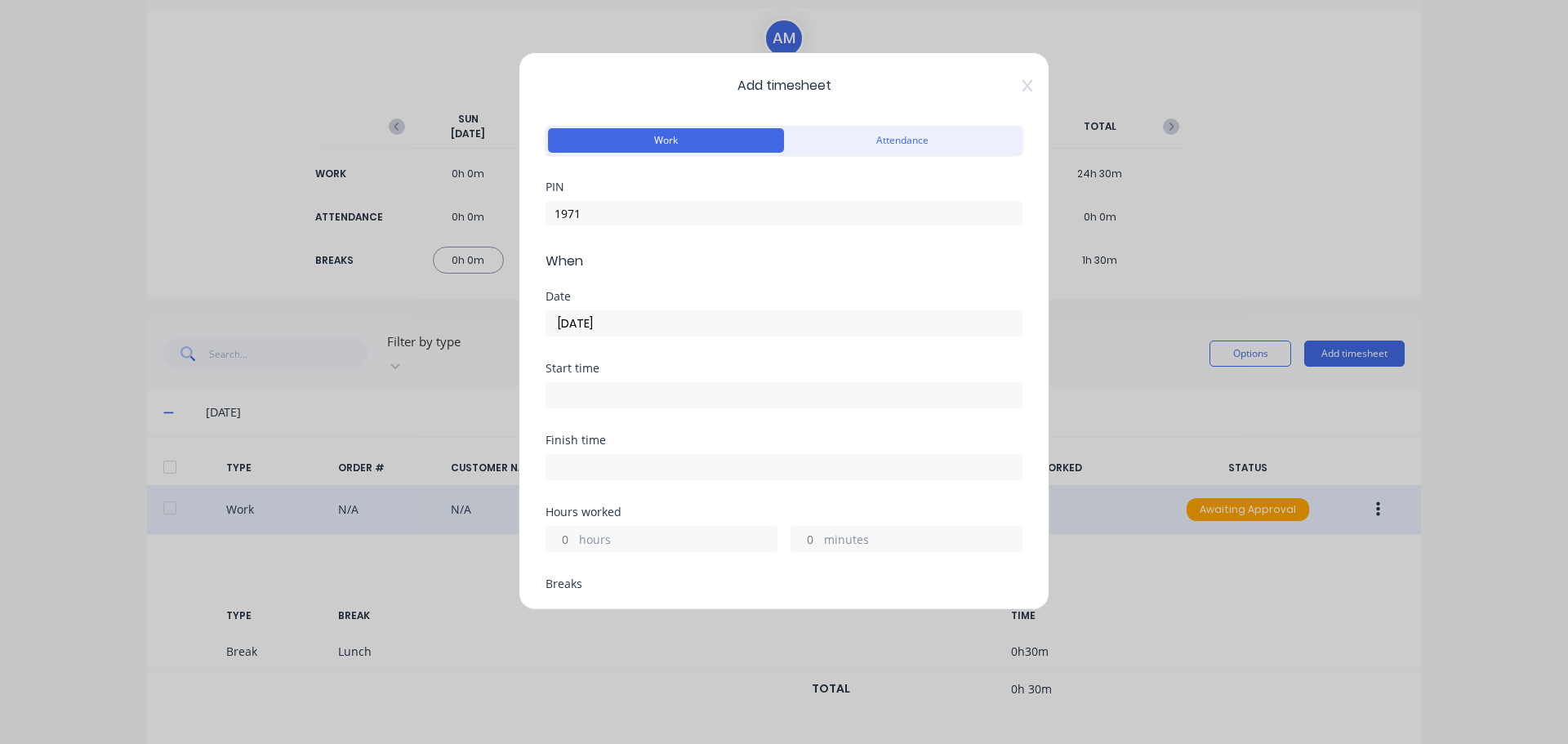
click at [592, 389] on input at bounding box center [784, 395] width 476 height 24
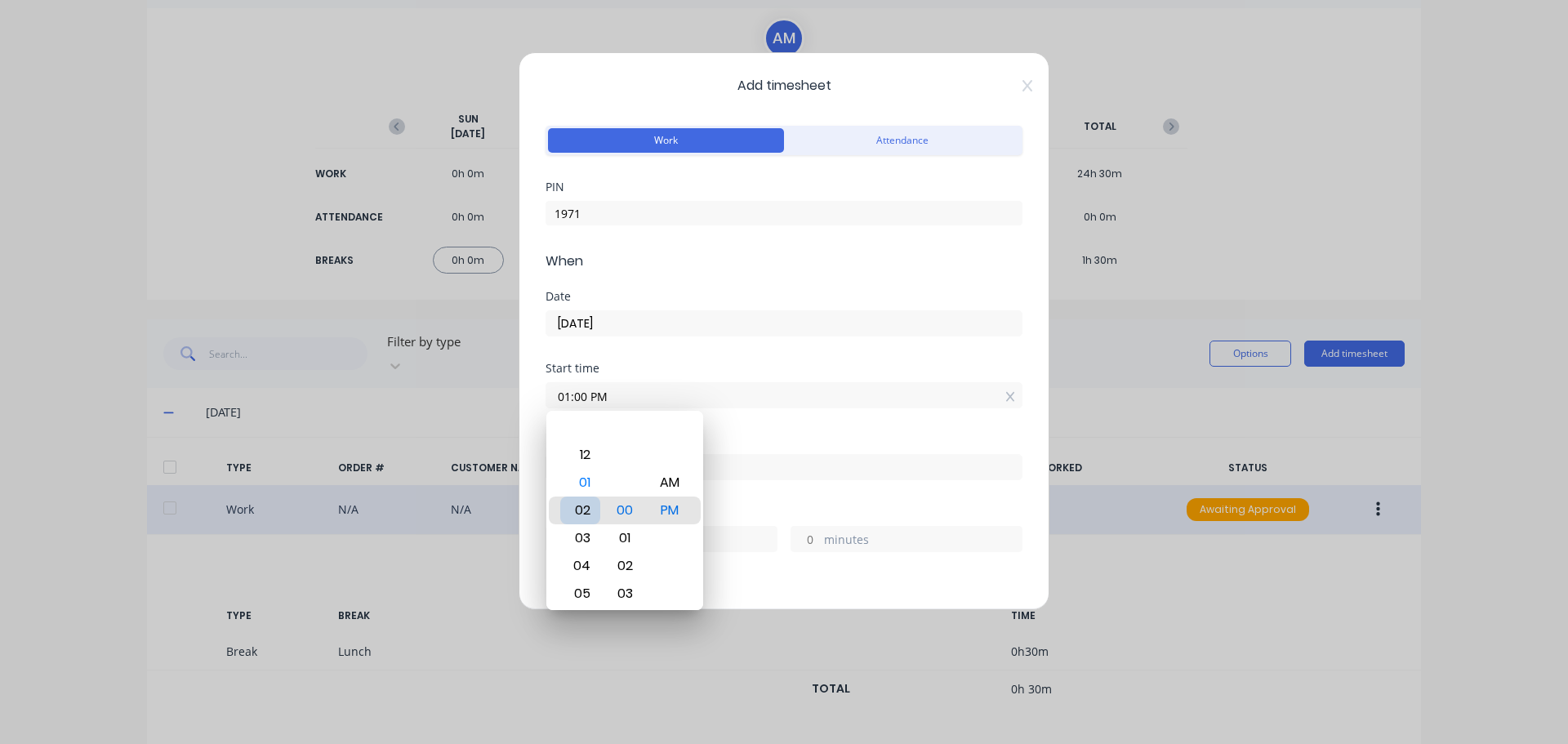
type input "02:00 PM"
click at [781, 321] on input "[DATE]" at bounding box center [784, 323] width 476 height 24
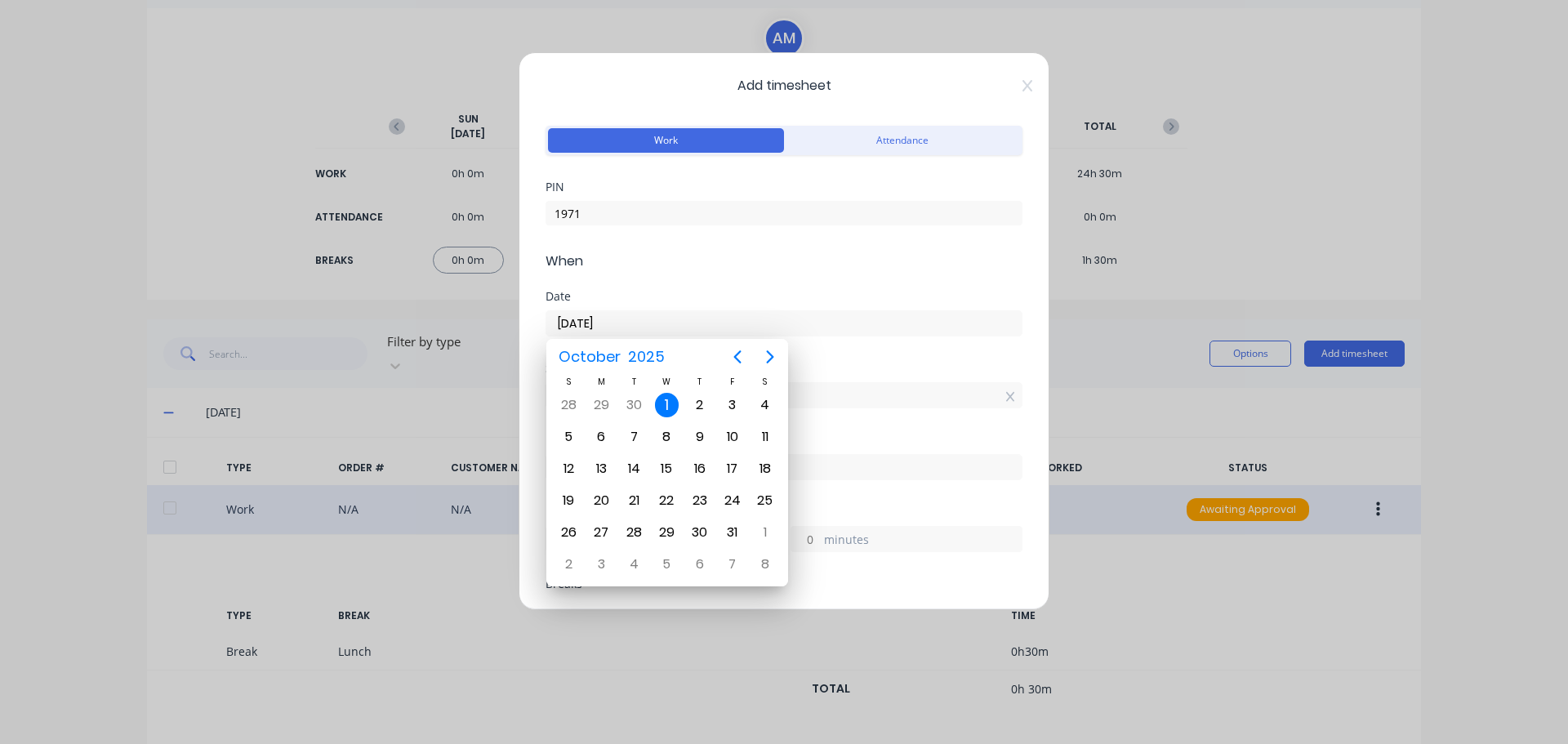
click at [841, 423] on div "Start time 02:00 PM" at bounding box center [784, 398] width 477 height 72
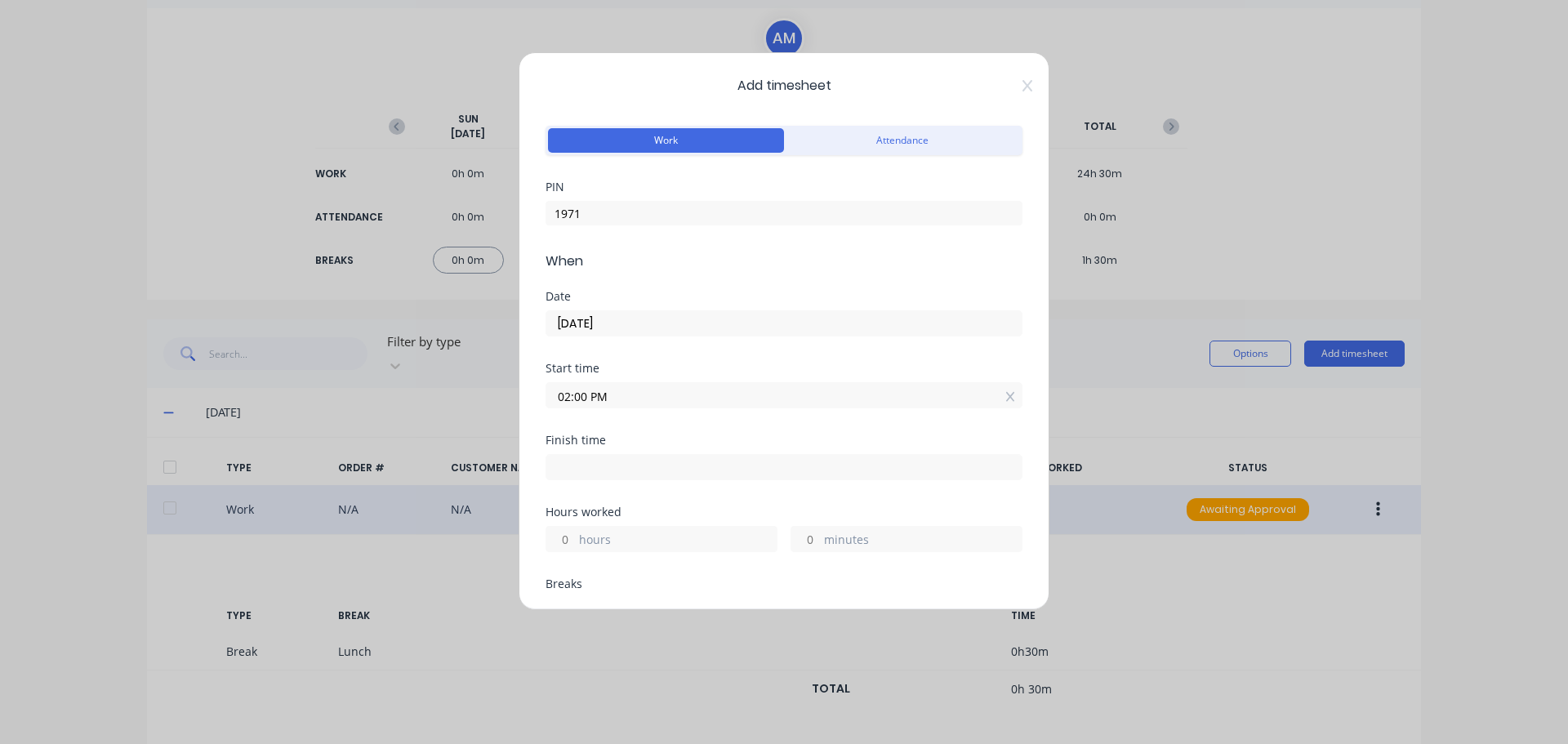
click at [587, 472] on input at bounding box center [784, 466] width 476 height 24
type input "01:51 PM"
type input "23"
type input "51"
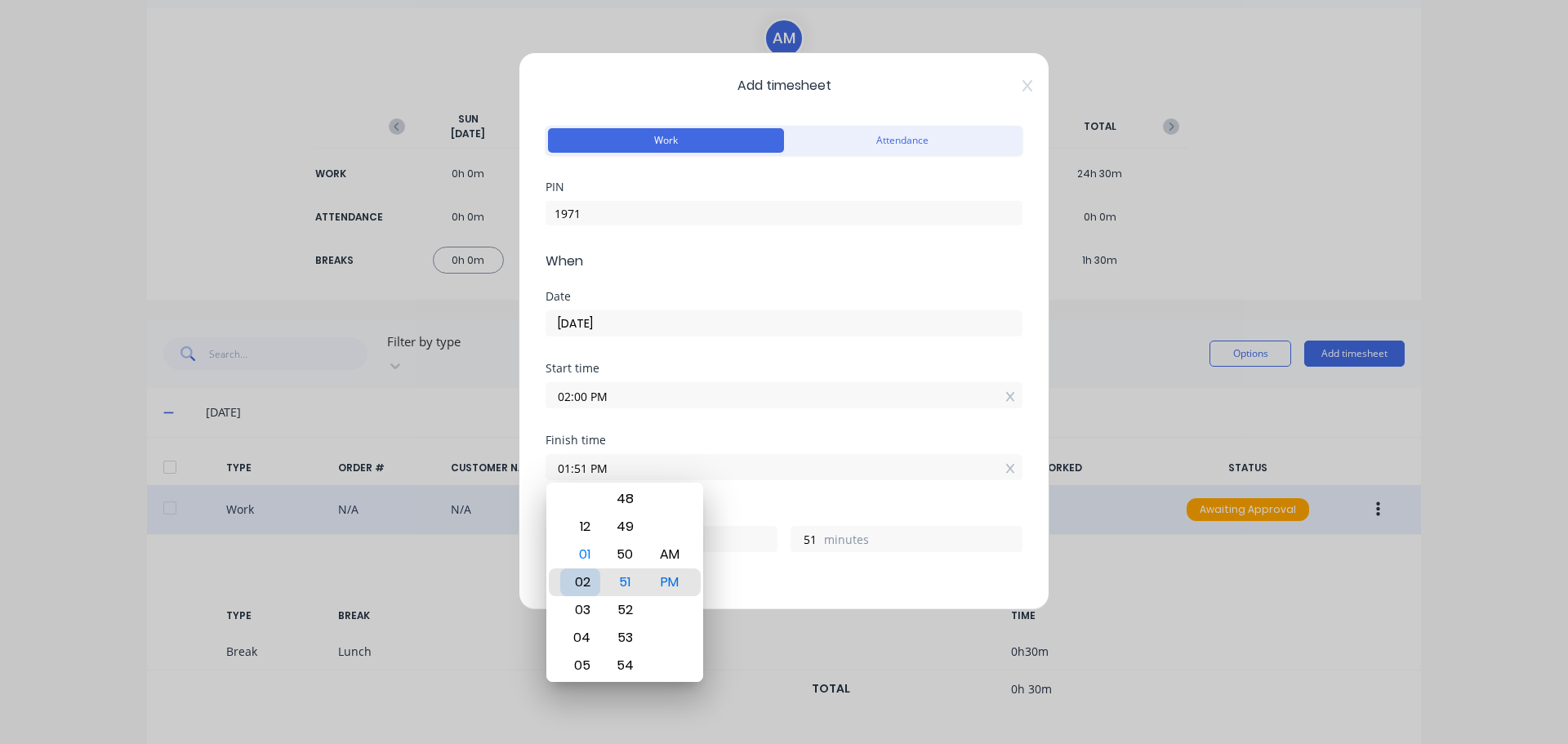
type input "02:51 PM"
type input "0"
type input "02:45 PM"
type input "45"
type input "02:38 PM"
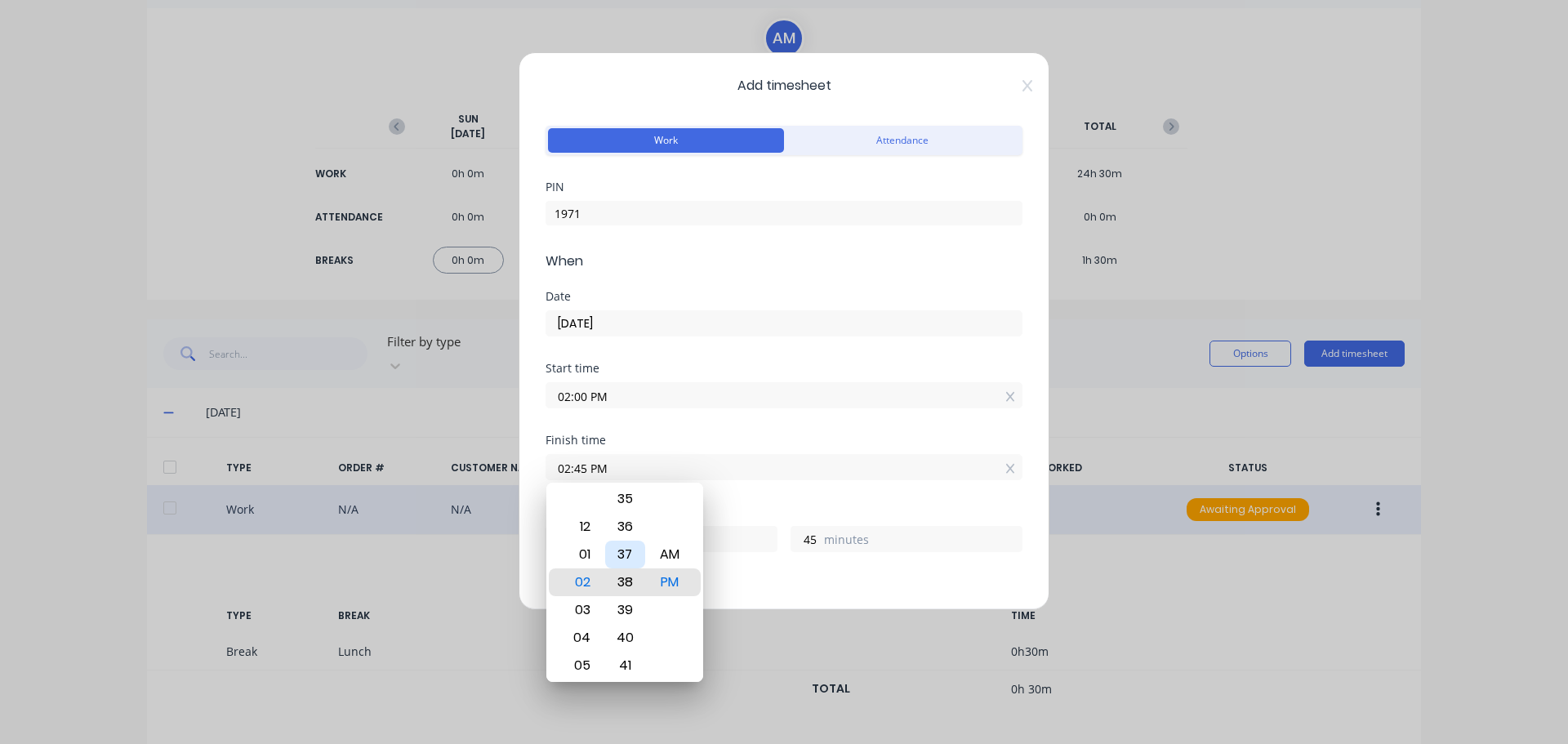
type input "38"
type input "02:33 PM"
type input "33"
type input "02:31 PM"
type input "31"
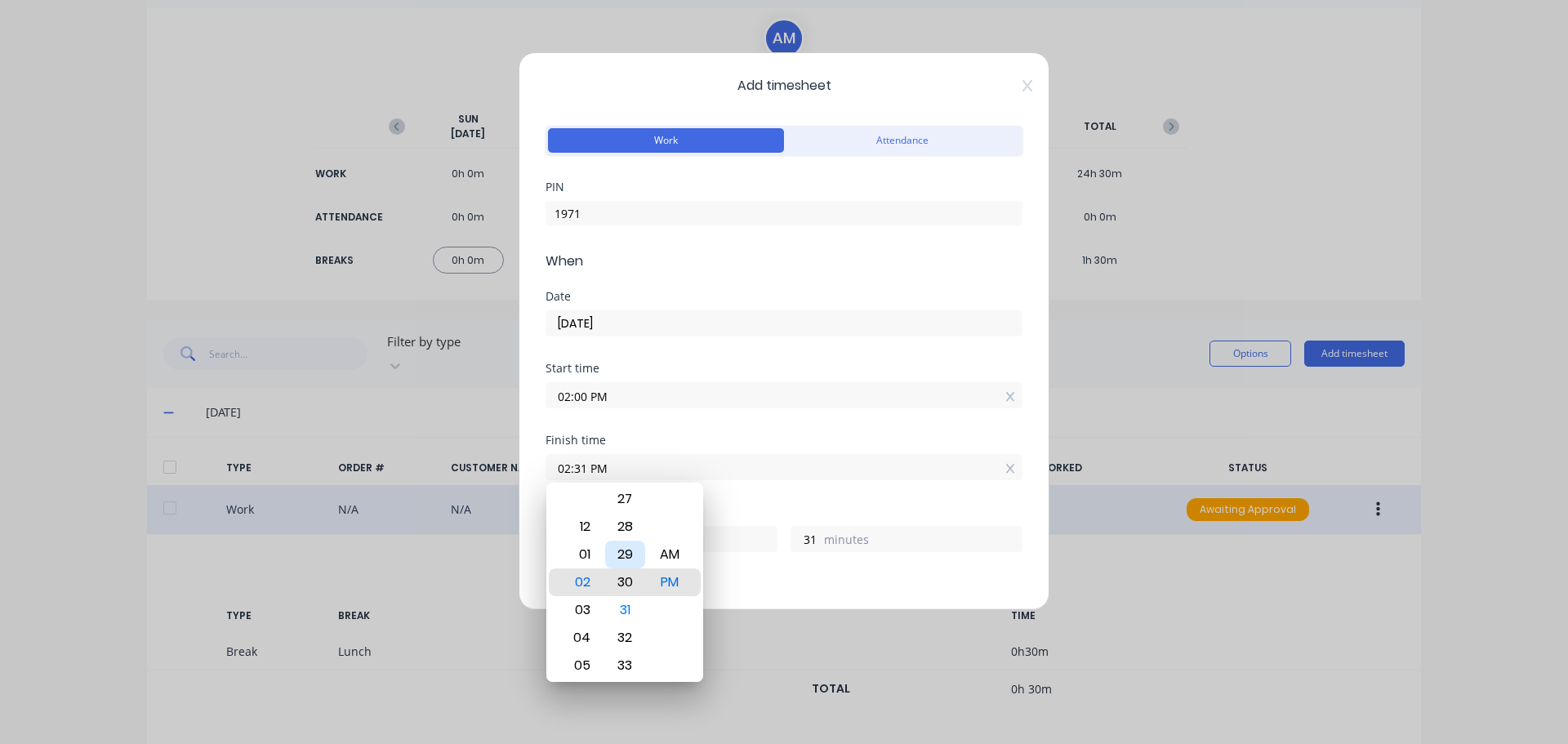
type input "02:30 PM"
type input "30"
click at [763, 422] on div "Start time 02:00 PM" at bounding box center [784, 398] width 477 height 72
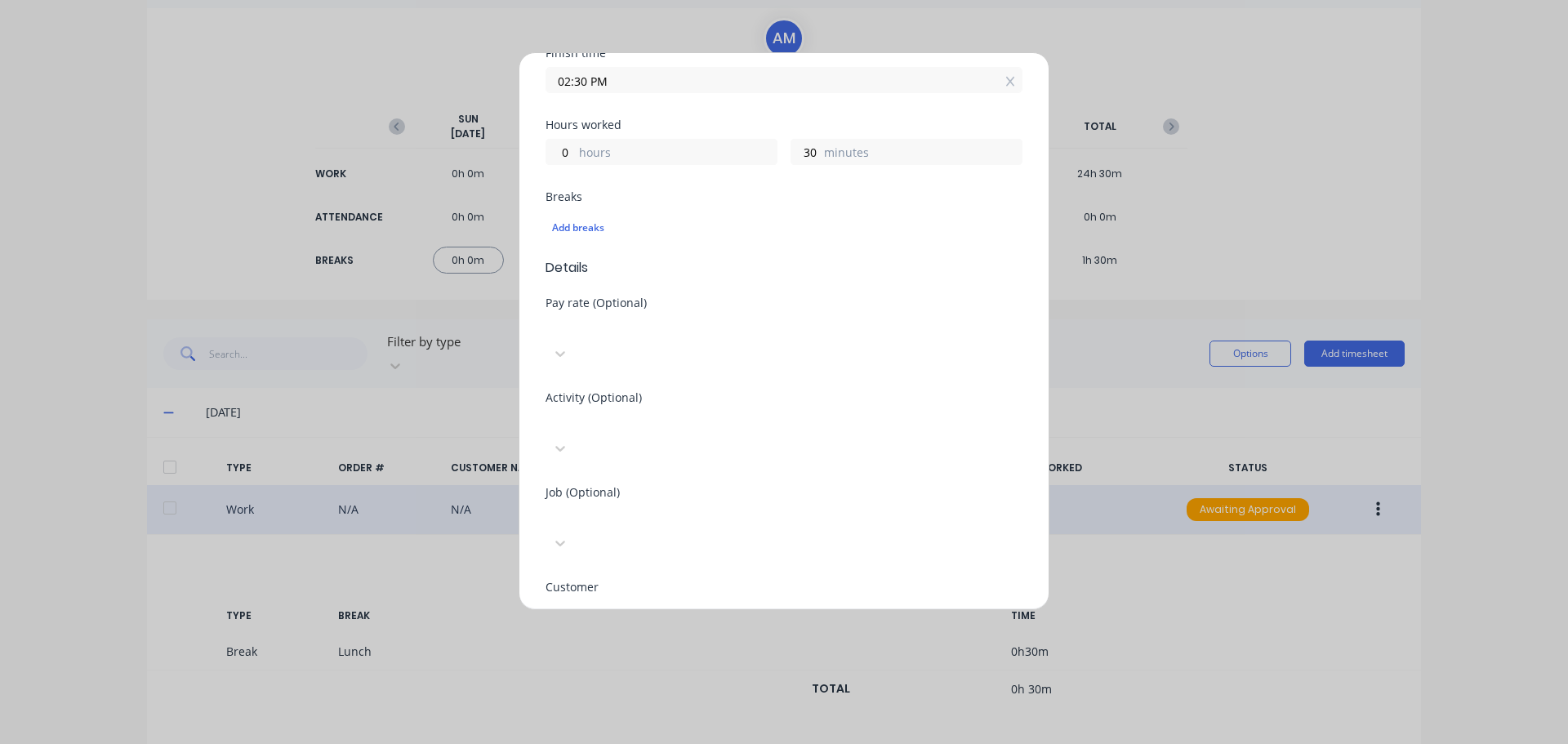
scroll to position [408, 0]
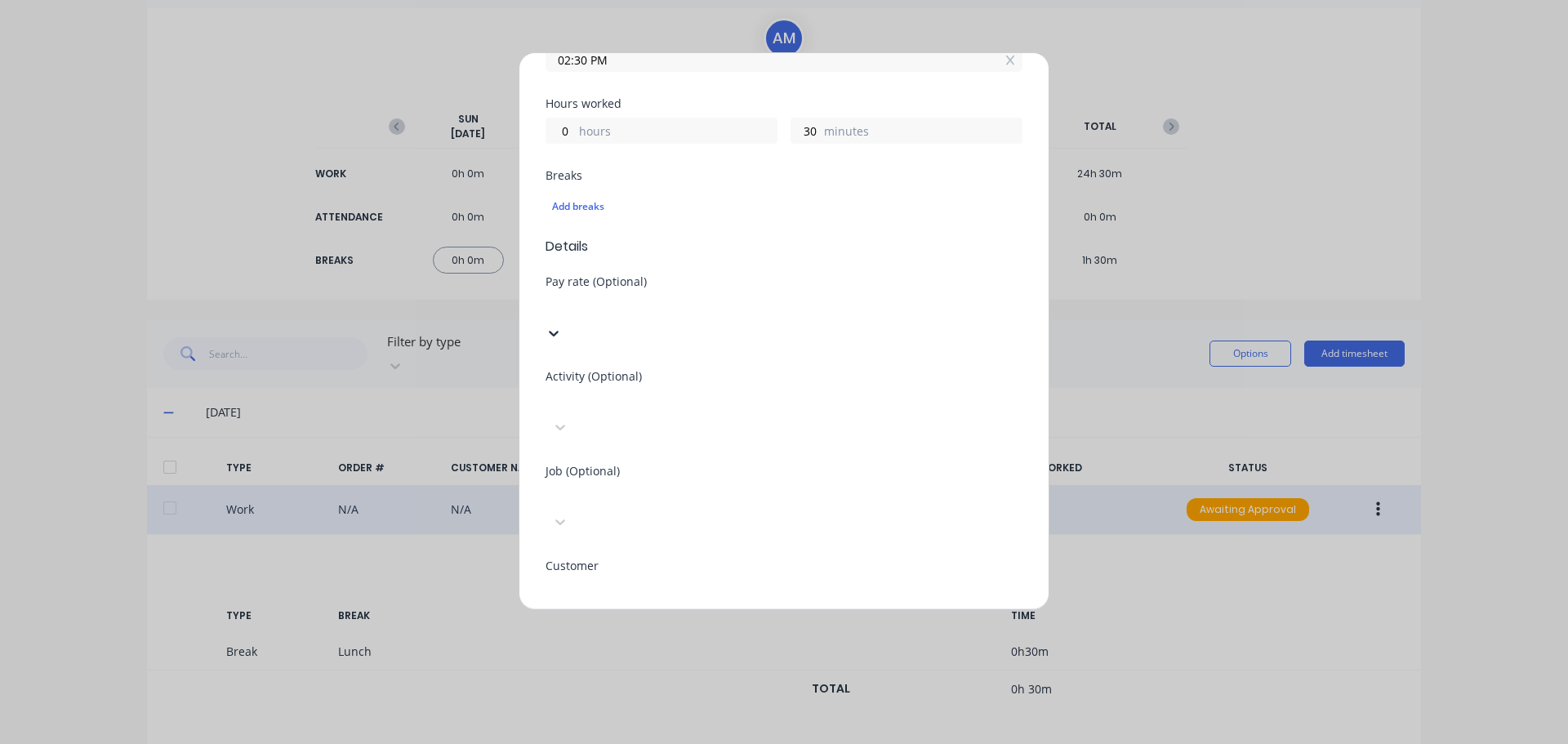
click at [629, 301] on div at bounding box center [668, 305] width 236 height 21
click at [641, 485] on div at bounding box center [668, 495] width 236 height 21
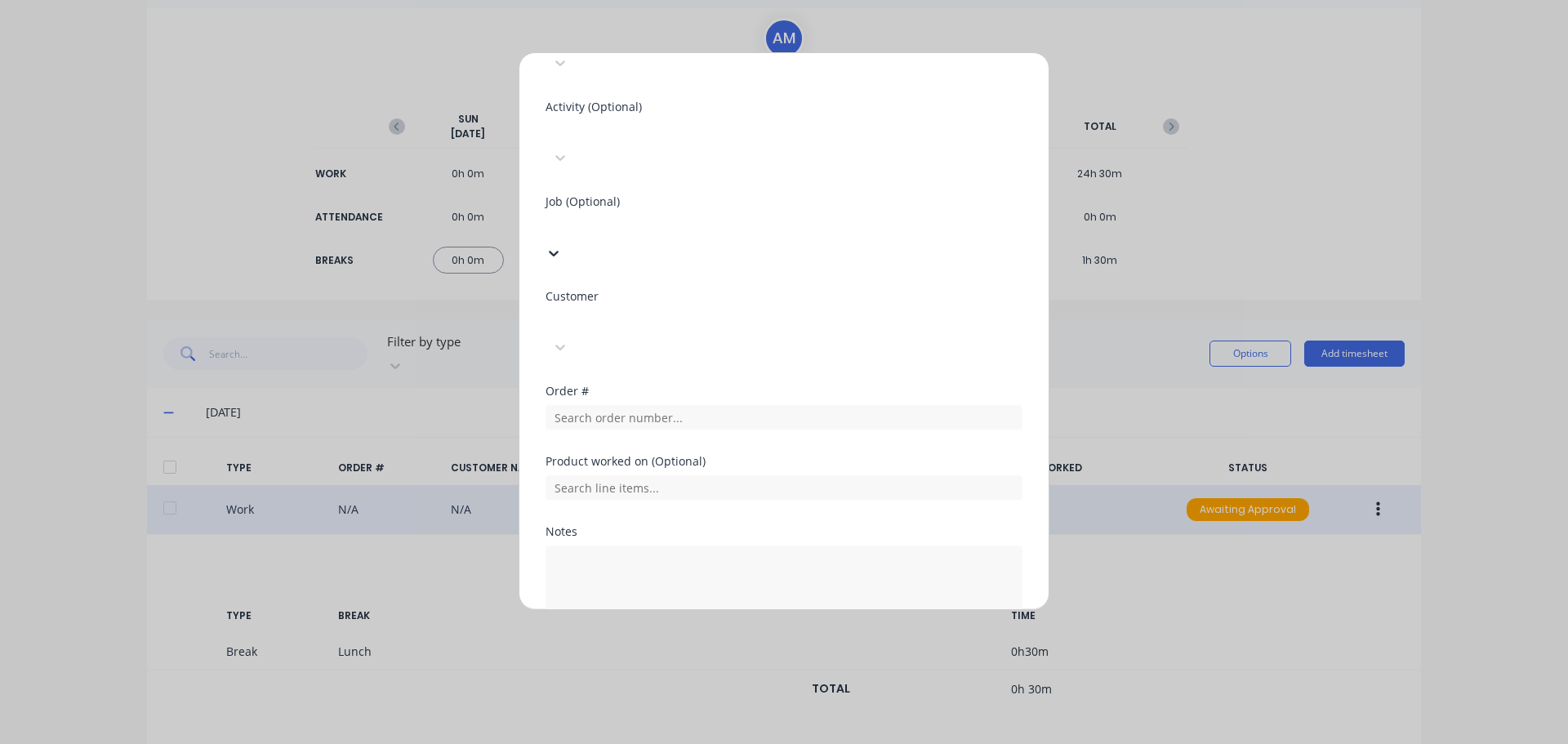
scroll to position [327, 0]
click at [648, 545] on textarea at bounding box center [784, 588] width 477 height 87
click at [603, 311] on div at bounding box center [668, 321] width 236 height 21
type input "hush"
click at [628, 743] on div "Hushpak" at bounding box center [784, 752] width 1568 height 17
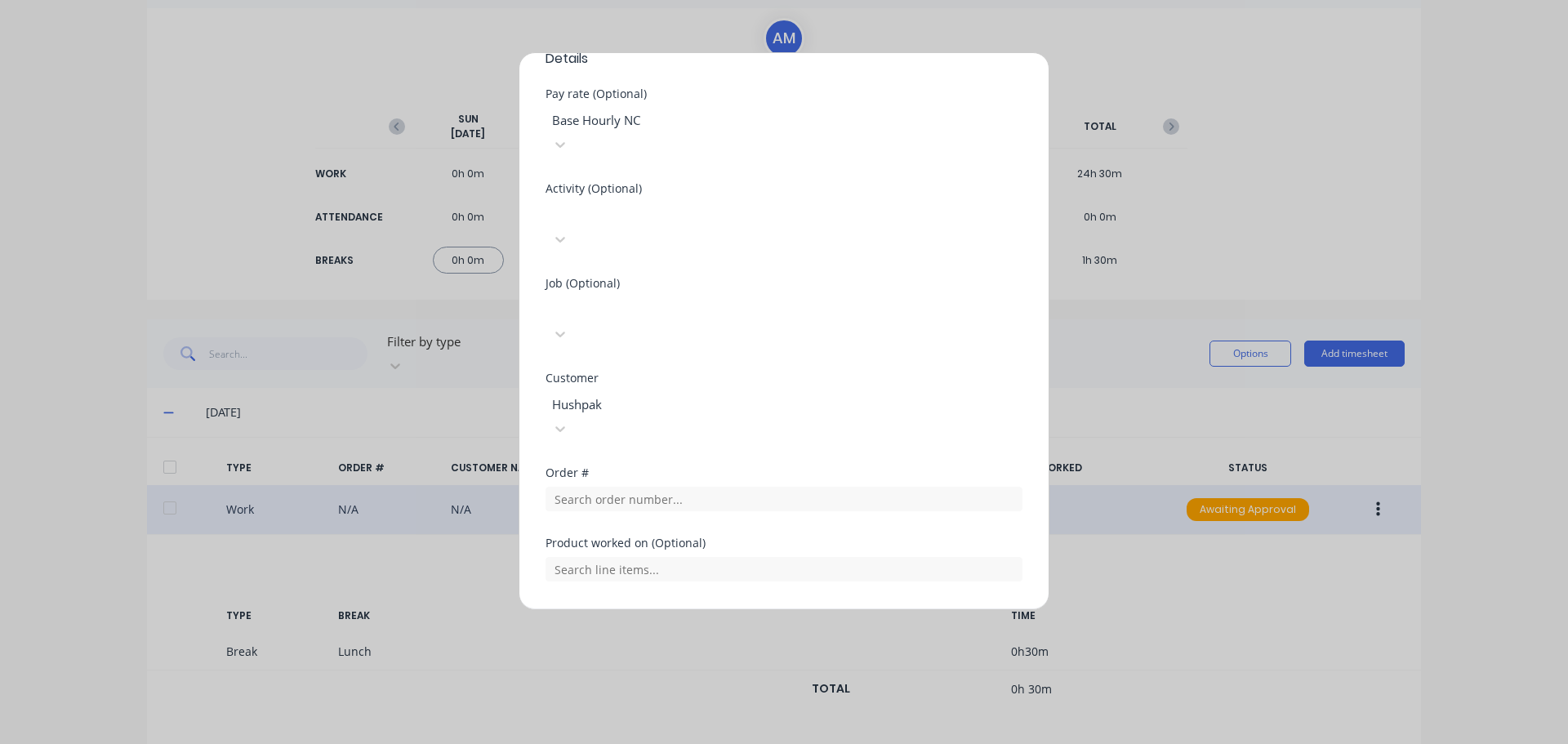
scroll to position [515, 0]
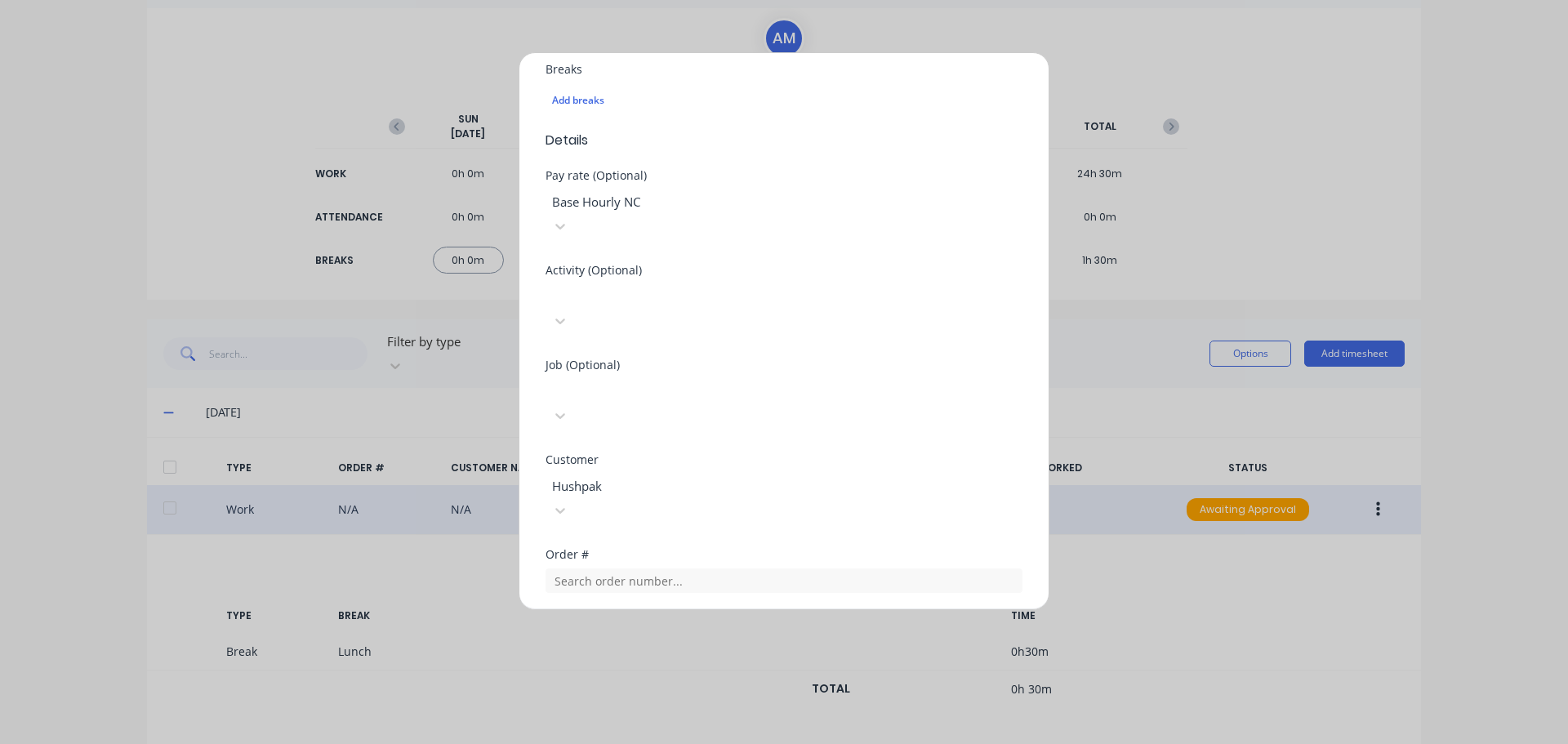
click at [619, 284] on div at bounding box center [668, 294] width 236 height 21
click at [638, 549] on div "Order #" at bounding box center [784, 584] width 477 height 70
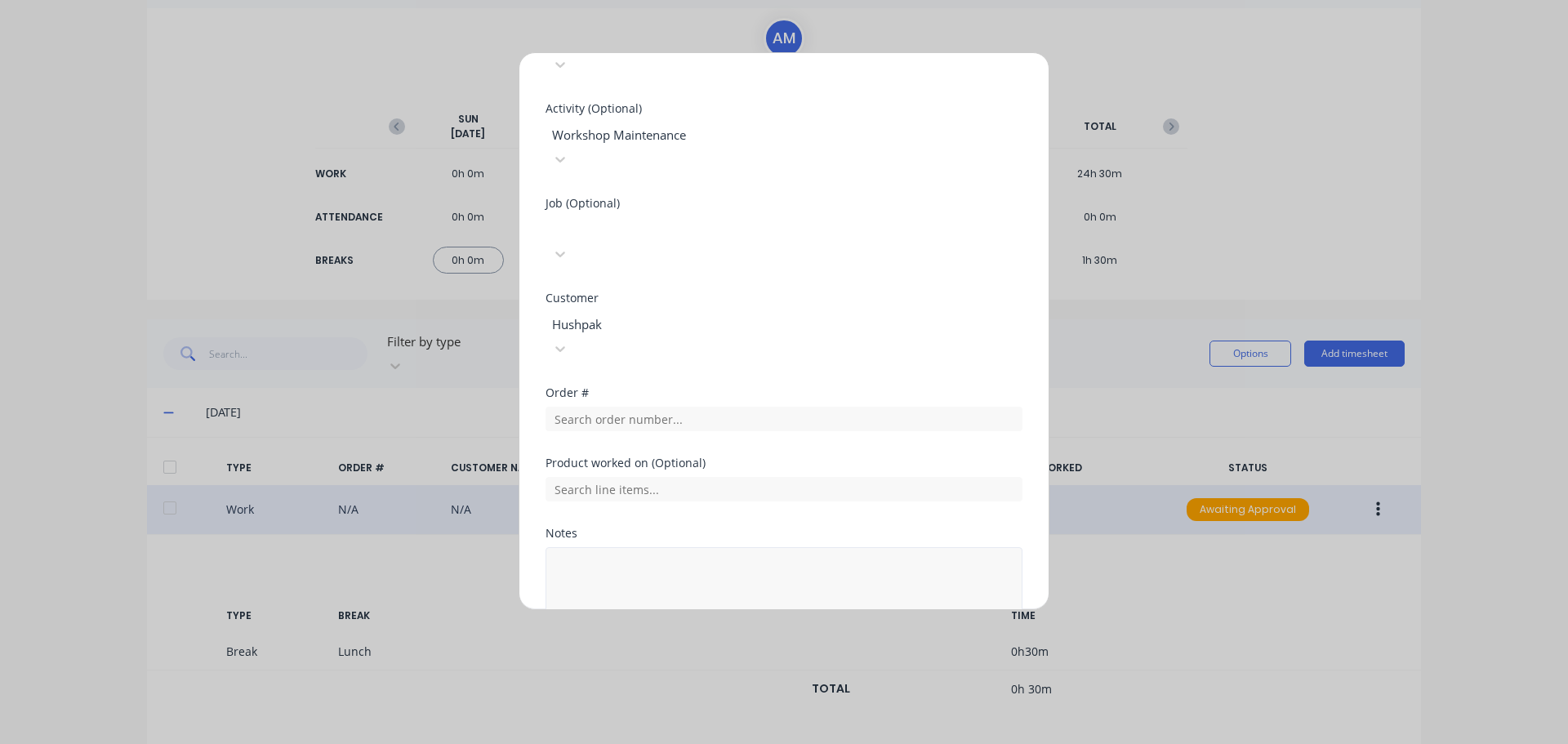
scroll to position [678, 0]
click at [729, 658] on button "Add manual time entry" at bounding box center [745, 671] width 138 height 26
